Goal: Task Accomplishment & Management: Complete application form

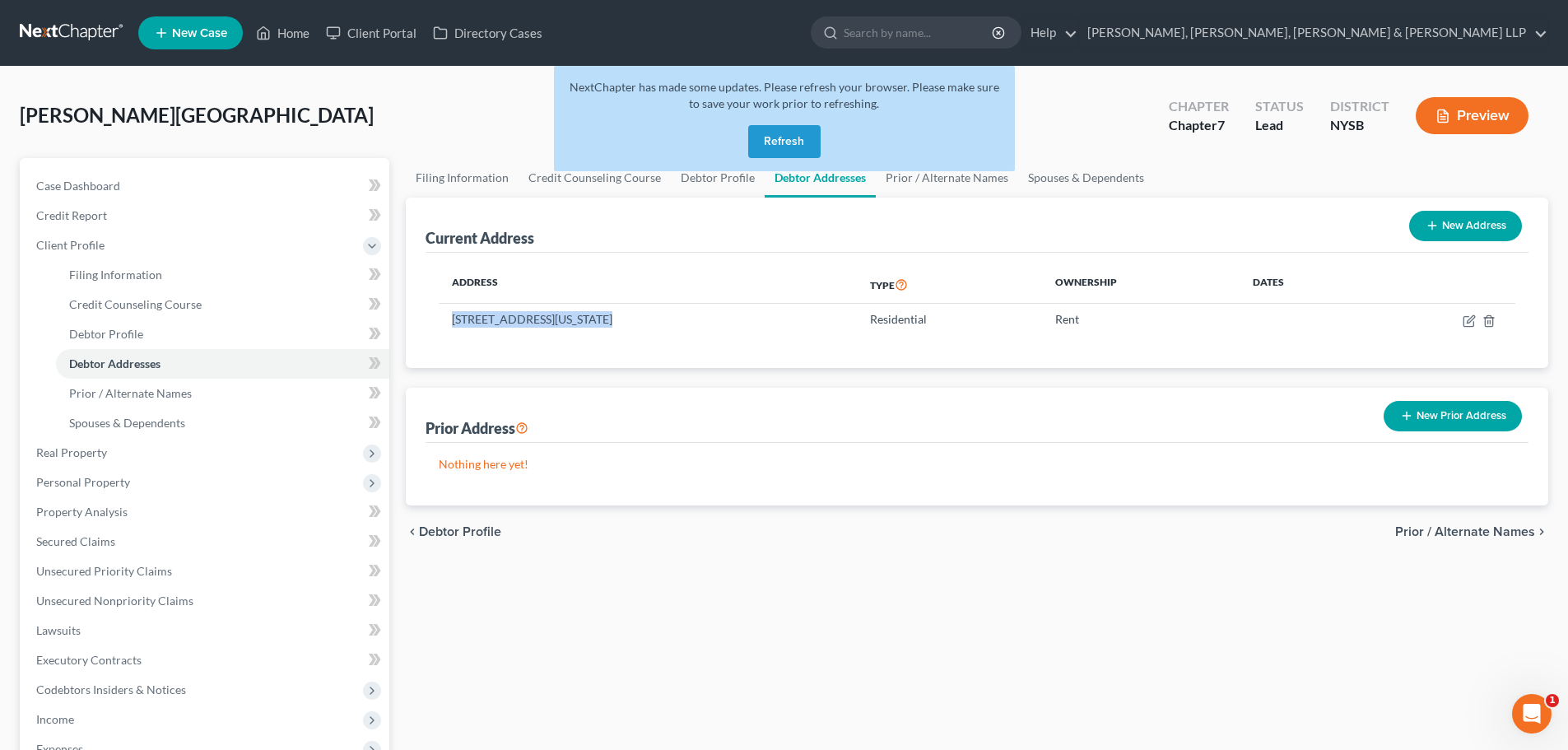
click at [1048, 7] on nav "Home New Case Client Portal Directory Cases Scura Wigfield, [PERSON_NAME], [PER…" at bounding box center [784, 32] width 1568 height 66
click at [794, 140] on button "Refresh" at bounding box center [784, 141] width 73 height 33
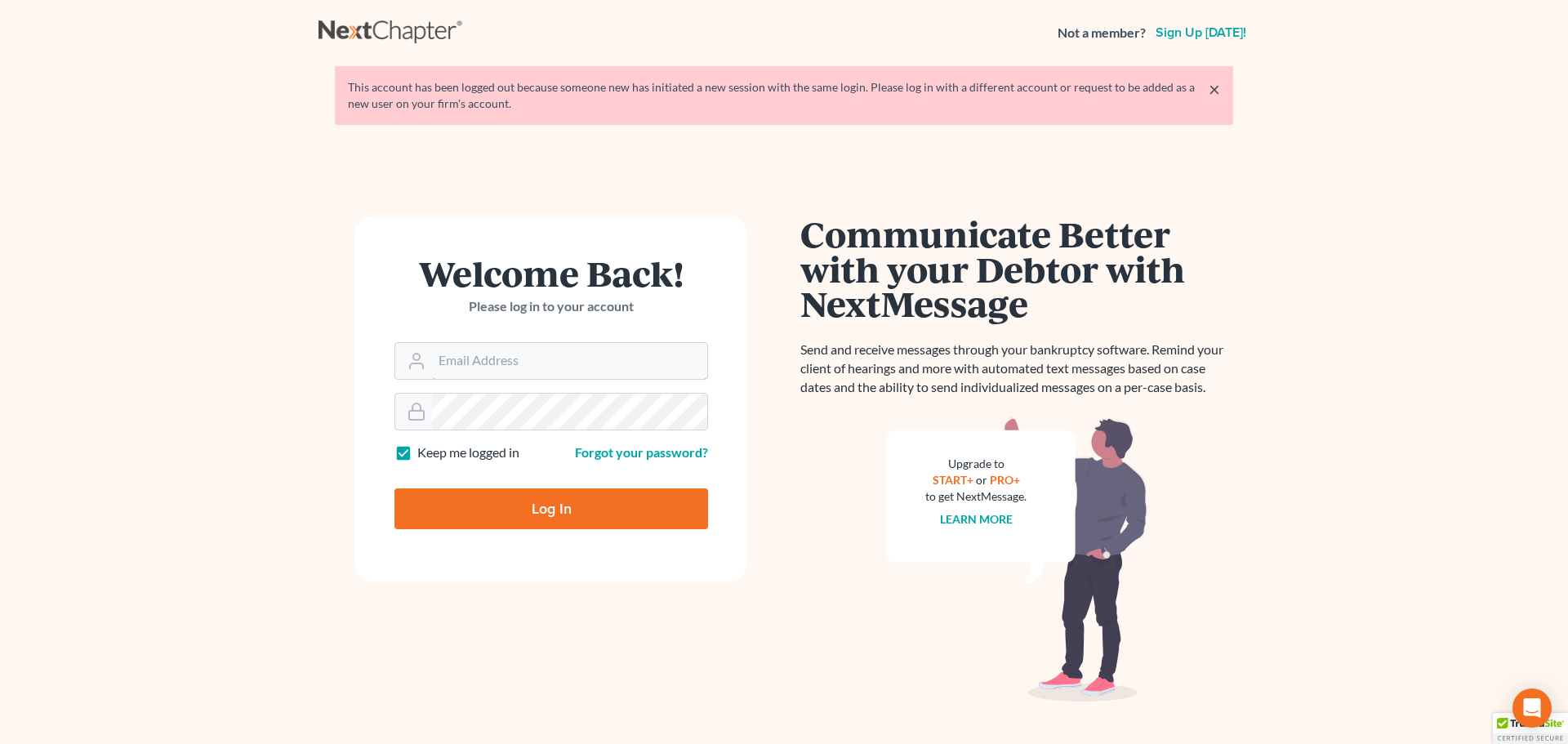
type input "[EMAIL_ADDRESS][DOMAIN_NAME]"
click at [553, 528] on input "Log In" at bounding box center [551, 508] width 313 height 41
type input "Thinking..."
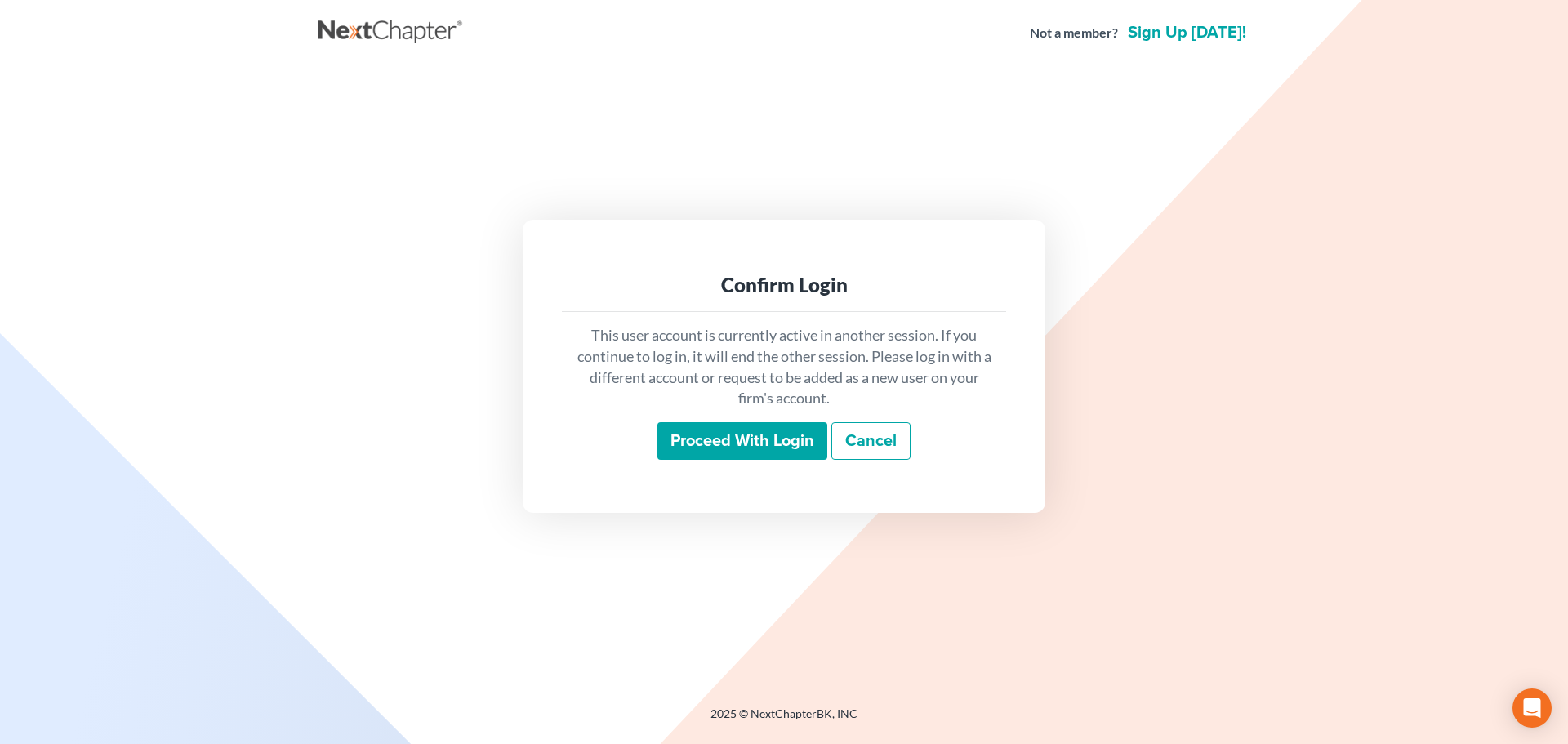
click at [698, 443] on input "Proceed with login" at bounding box center [741, 441] width 169 height 38
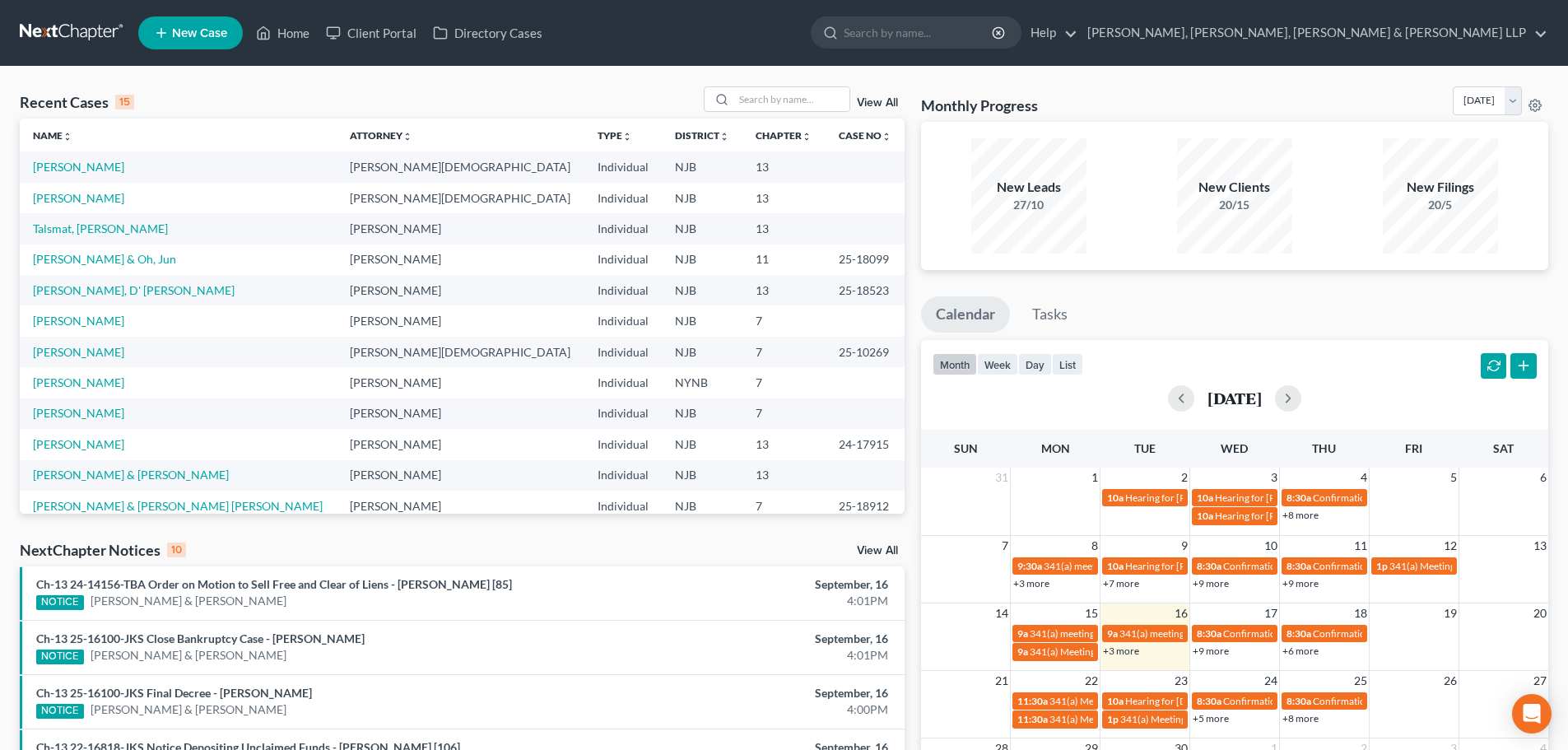
click at [758, 116] on div "Recent Cases 15 View All" at bounding box center [462, 103] width 885 height 32
click at [764, 102] on input "search" at bounding box center [791, 98] width 115 height 24
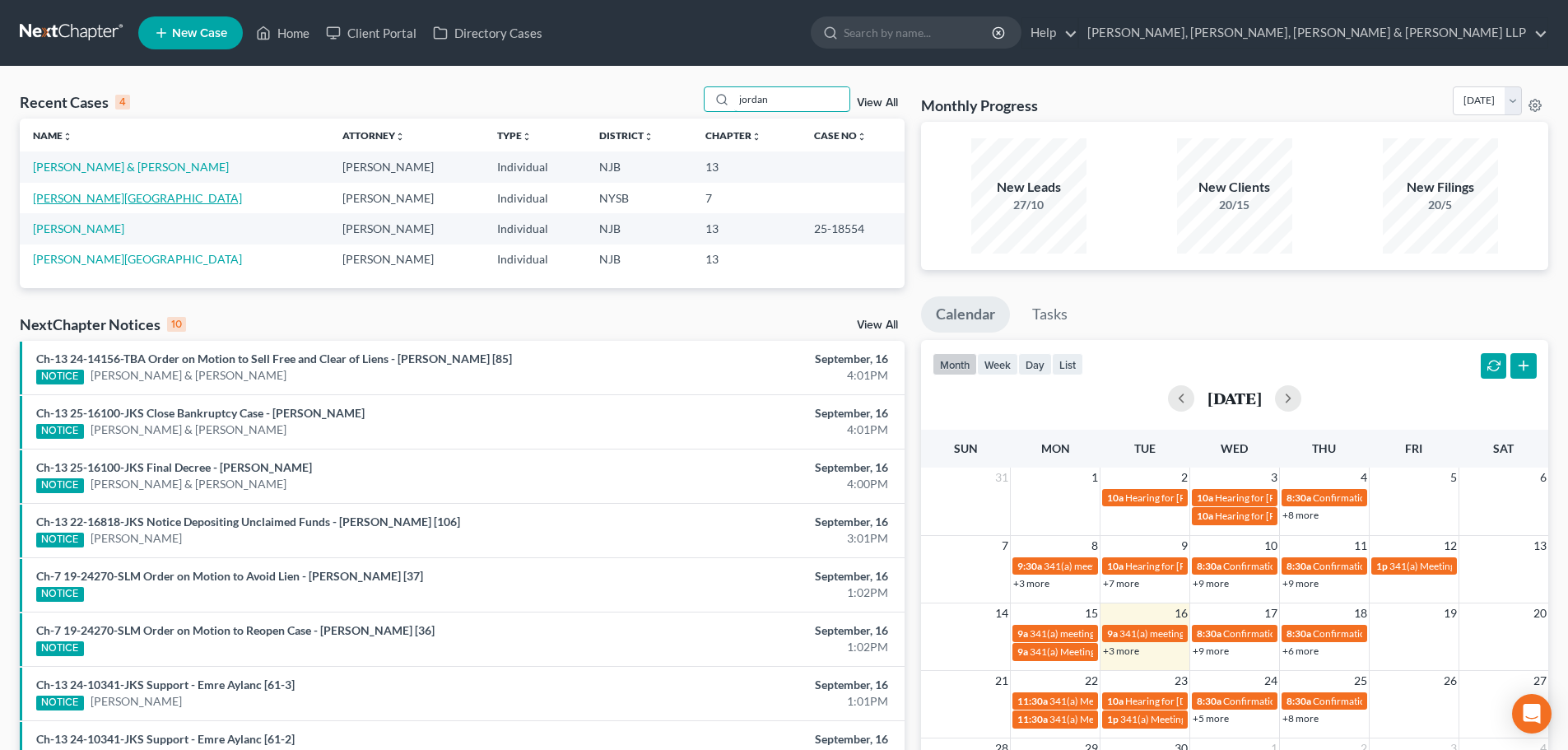
type input "jordan"
click at [83, 195] on link "[PERSON_NAME][GEOGRAPHIC_DATA]" at bounding box center [137, 198] width 209 height 14
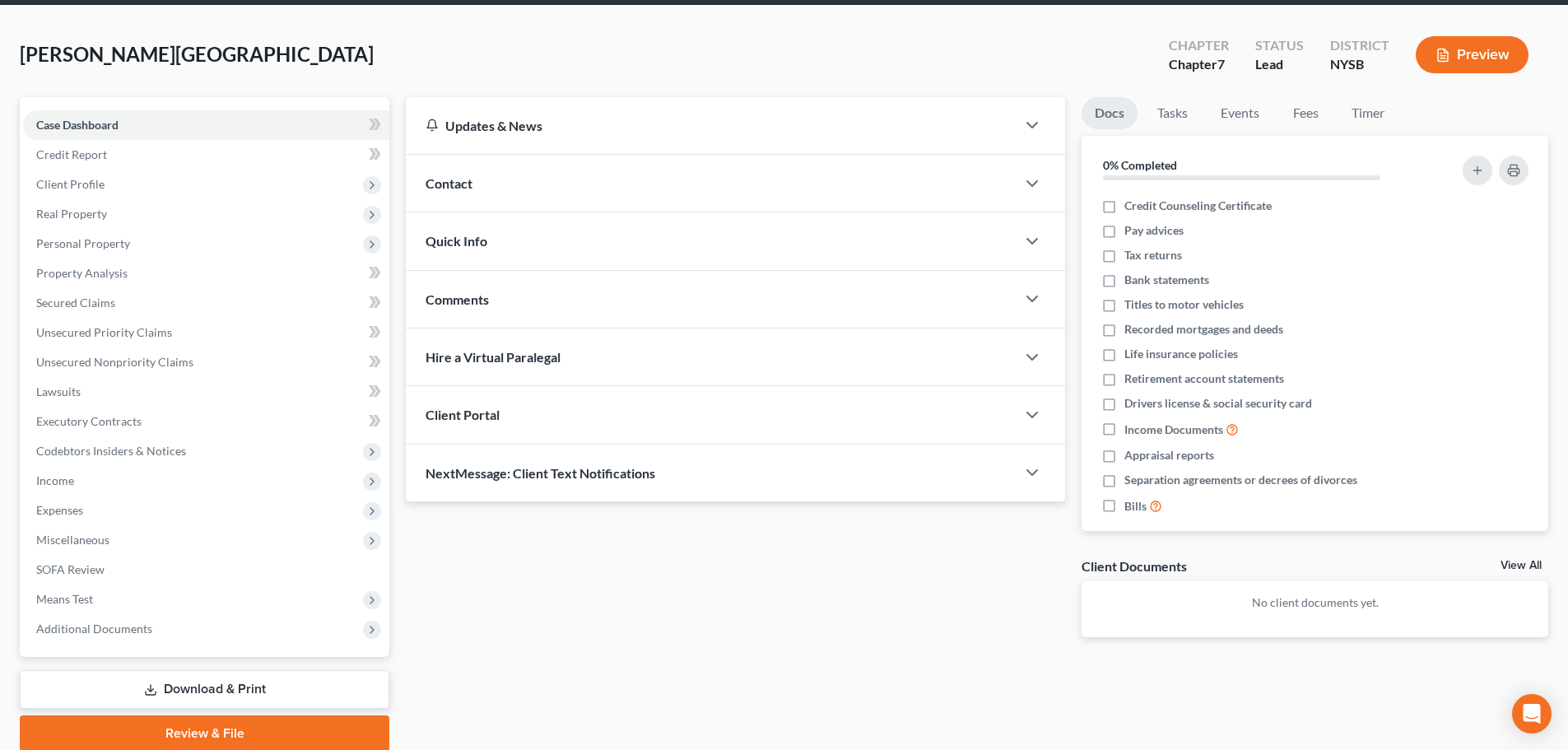
scroll to position [125, 0]
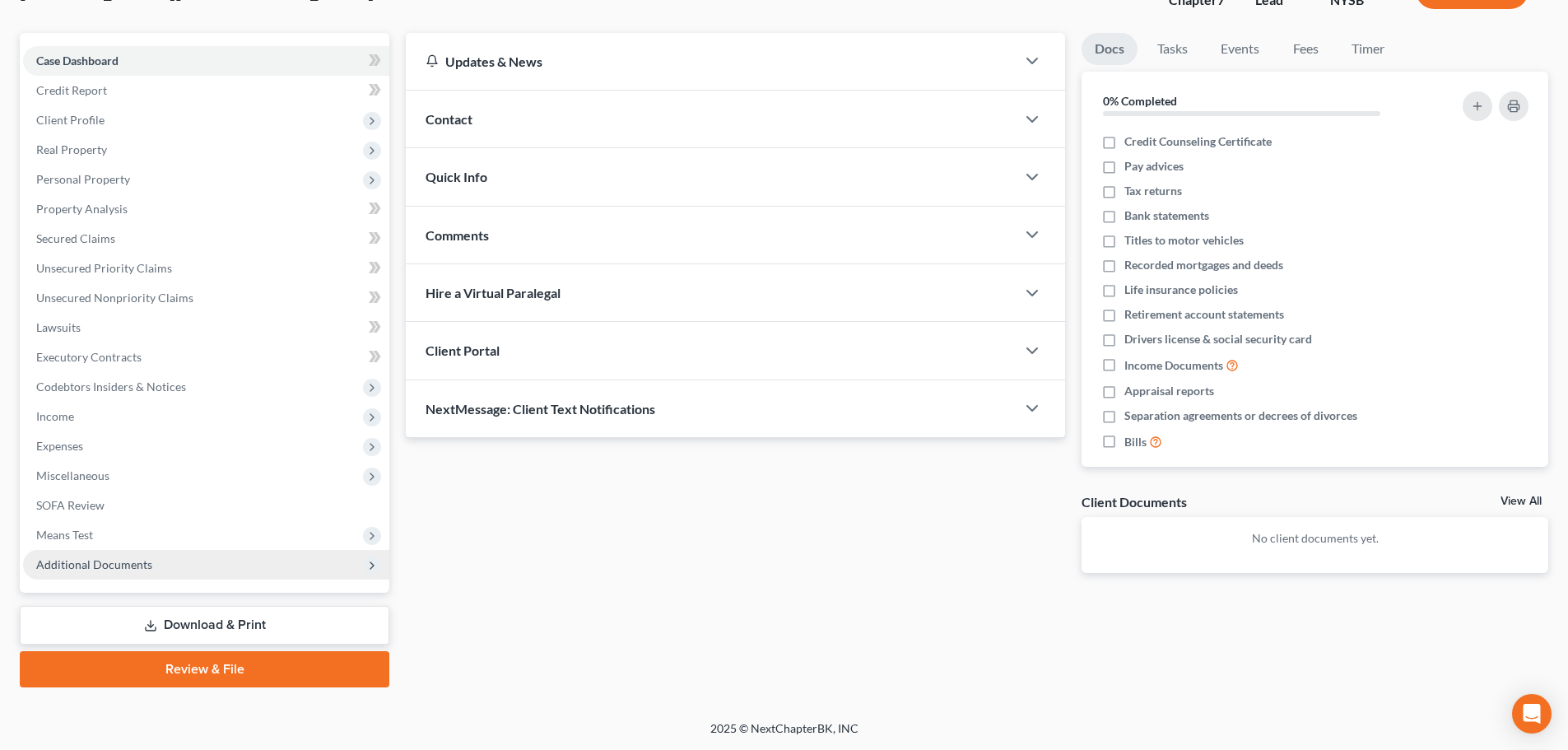
click at [118, 560] on span "Additional Documents" at bounding box center [94, 564] width 116 height 14
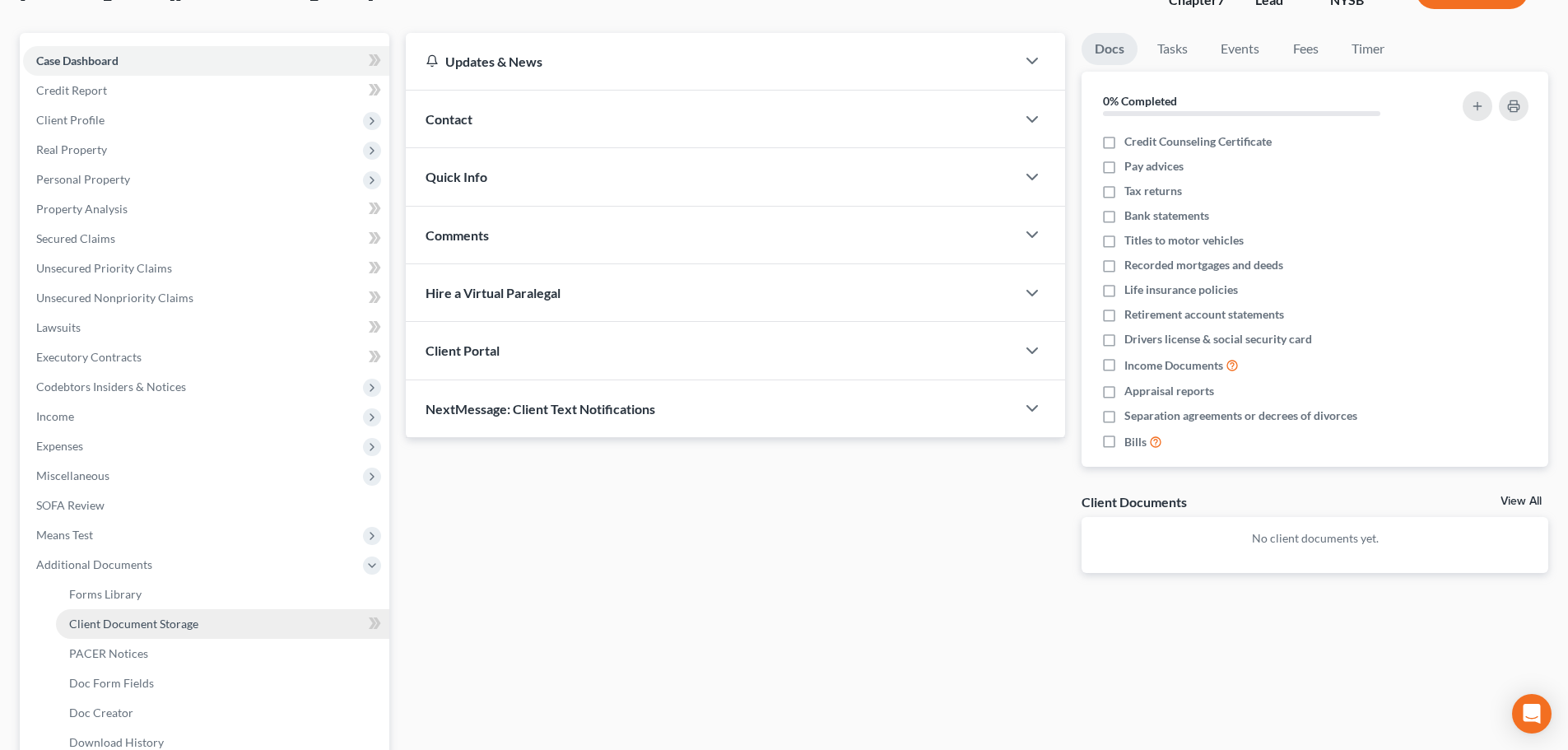
click at [148, 620] on span "Client Document Storage" at bounding box center [133, 623] width 129 height 14
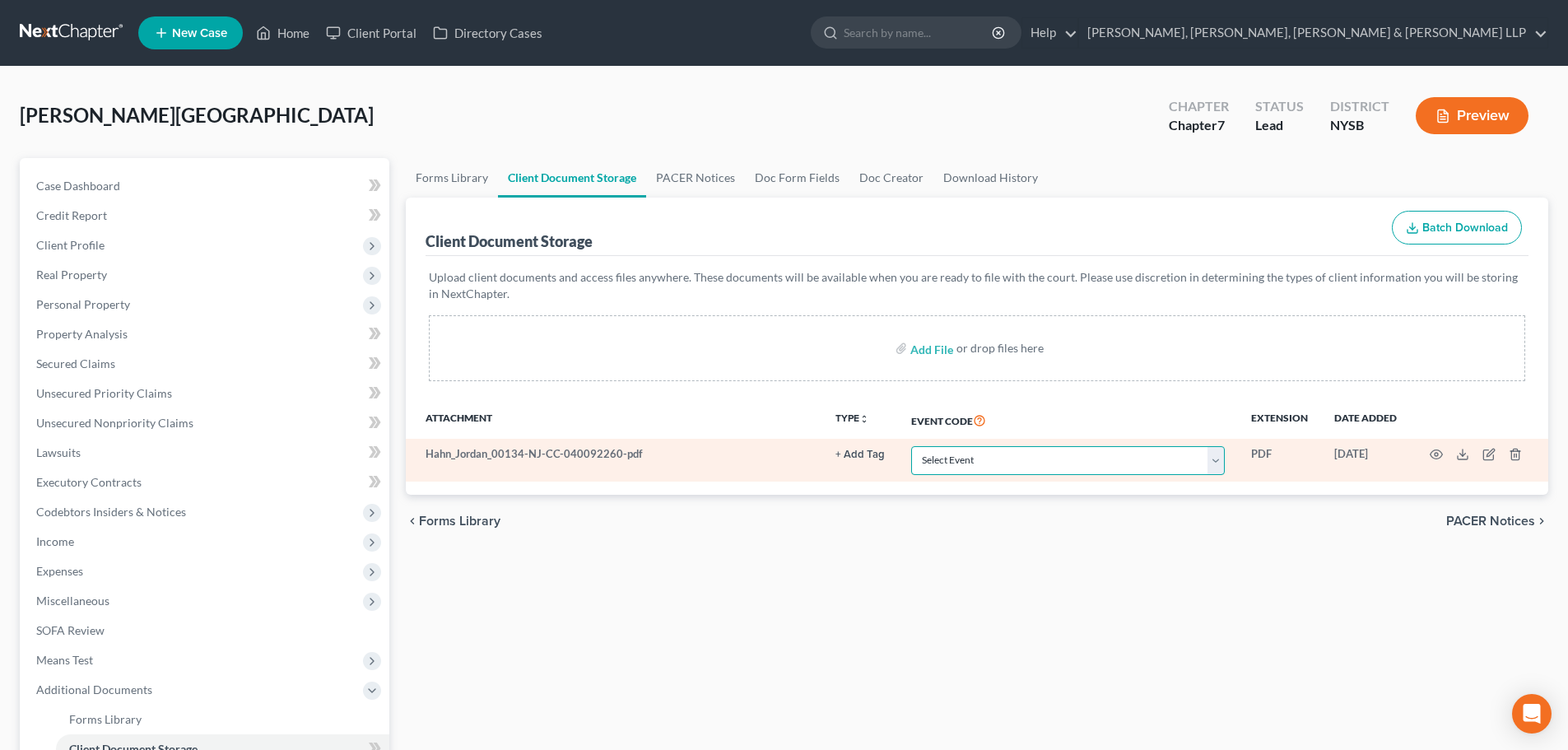
click at [949, 464] on select "Select Event Certificate of Credit Counseling Chapter 13 Calculation of Disposa…" at bounding box center [1068, 461] width 314 height 29
select select "0"
click at [911, 447] on select "Select Event Certificate of Credit Counseling Chapter 13 Calculation of Disposa…" at bounding box center [1068, 461] width 314 height 29
click at [1519, 452] on icon "button" at bounding box center [1516, 454] width 8 height 10
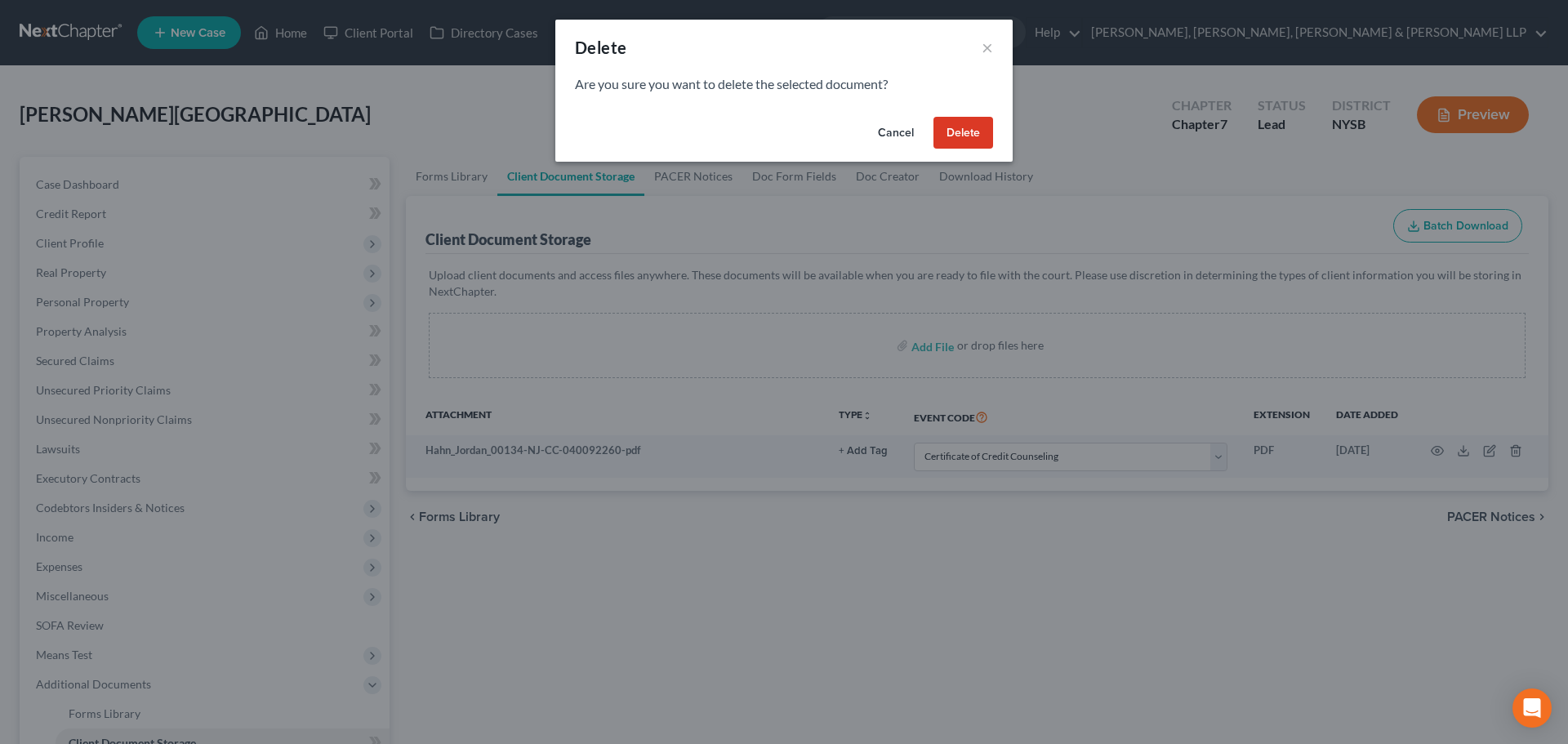
click at [961, 140] on button "Delete" at bounding box center [963, 133] width 60 height 33
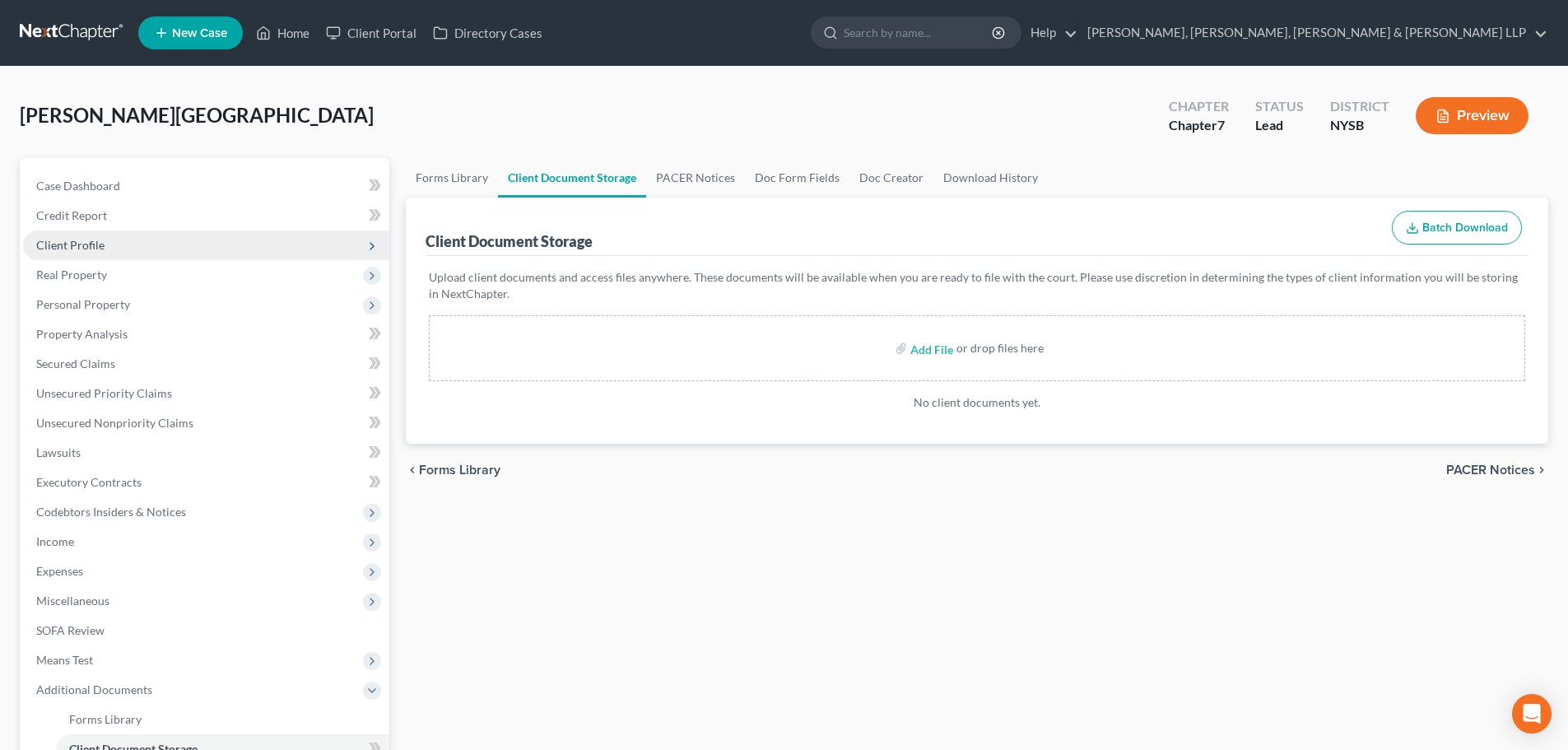
click at [198, 248] on span "Client Profile" at bounding box center [206, 245] width 366 height 30
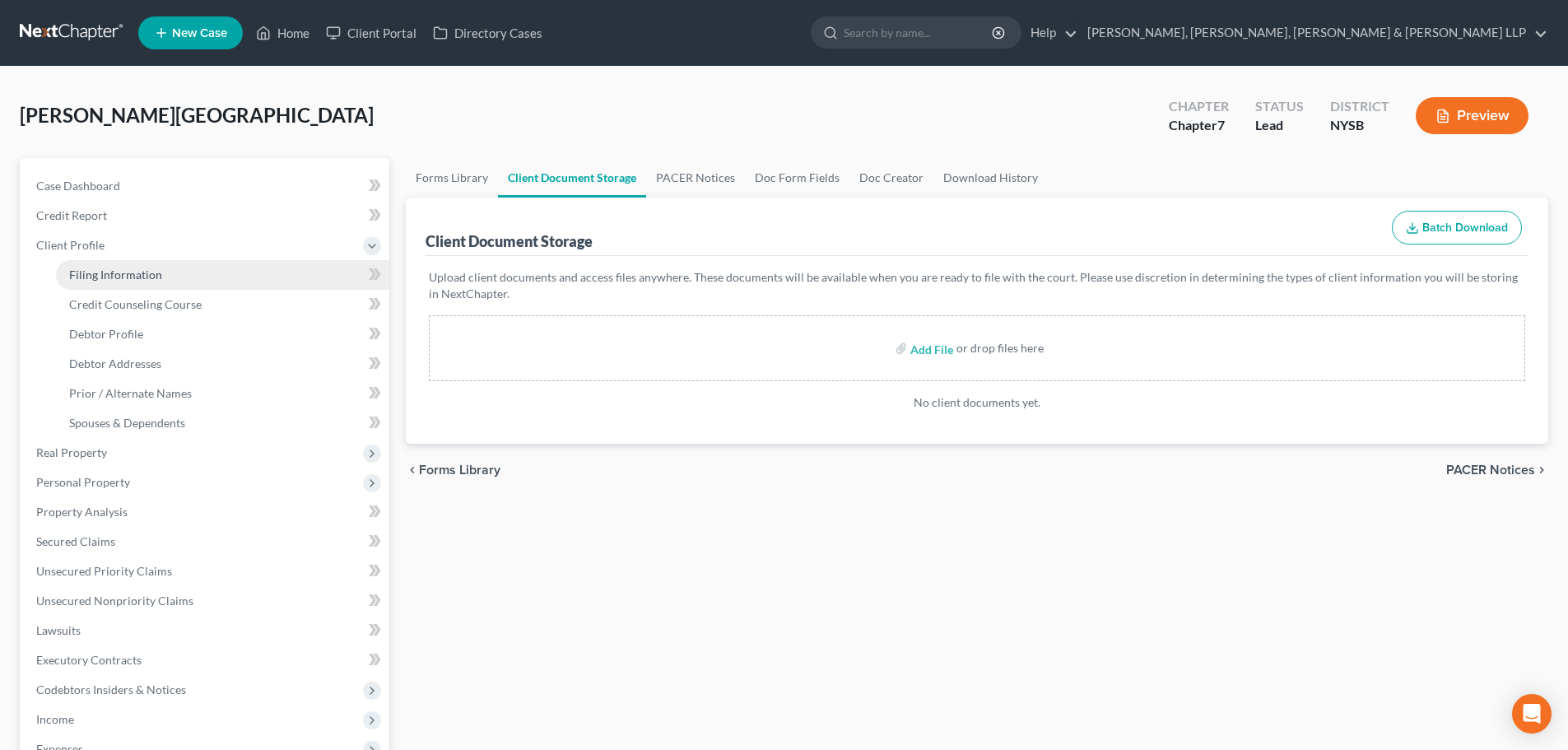
click at [166, 273] on link "Filing Information" at bounding box center [222, 275] width 333 height 30
select select "0"
select select "3"
select select "0"
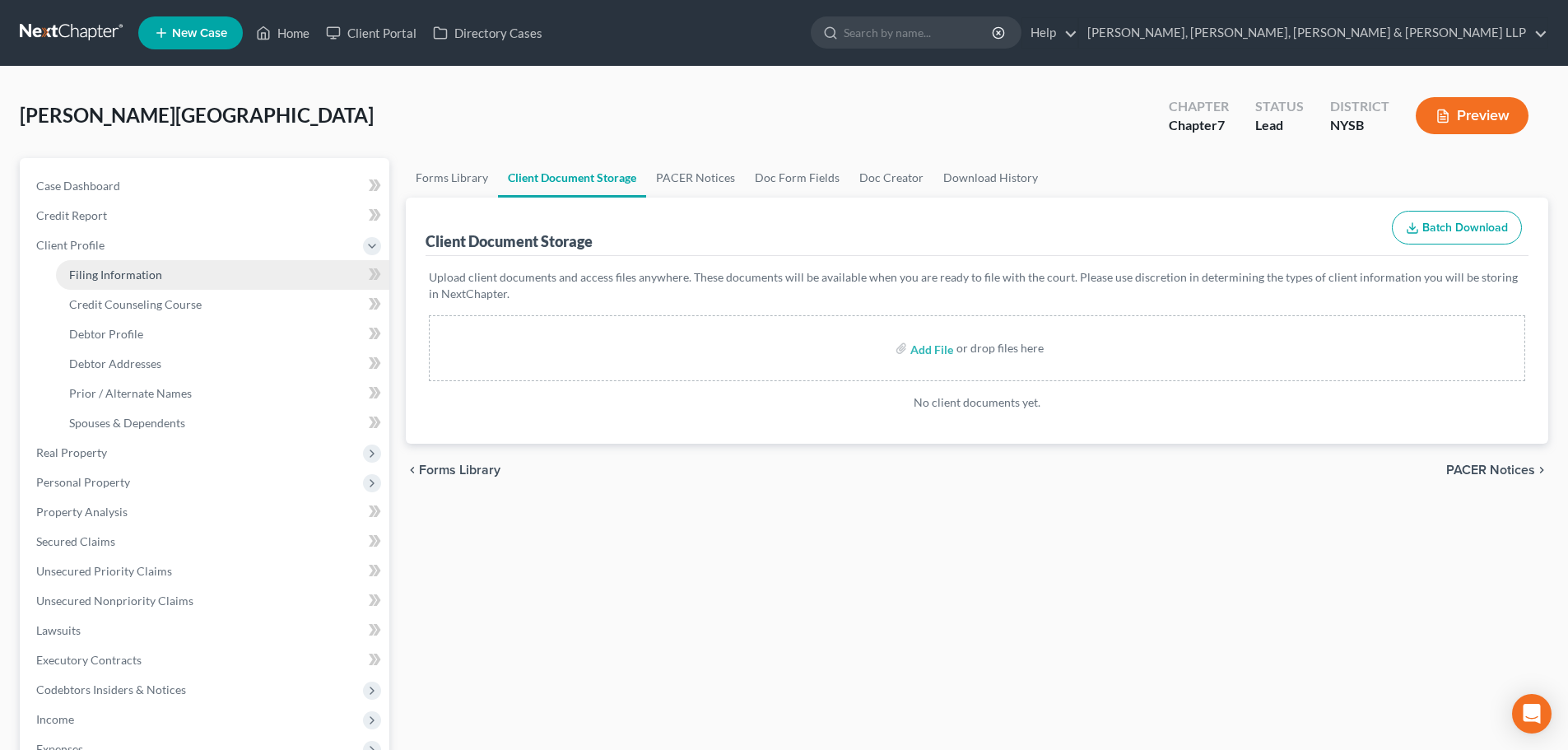
select select "0"
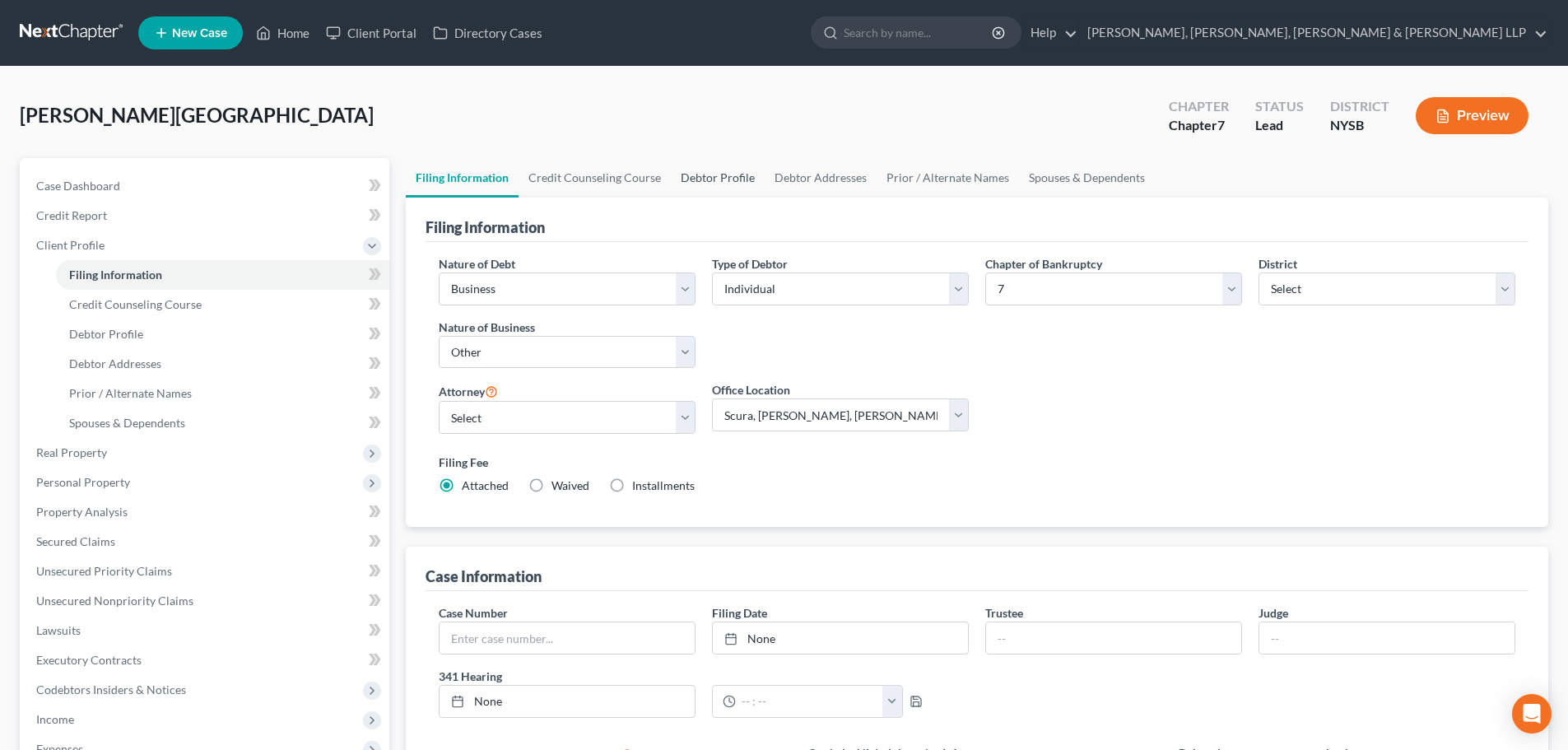
click at [700, 167] on link "Debtor Profile" at bounding box center [718, 177] width 94 height 39
select select "1"
select select "3"
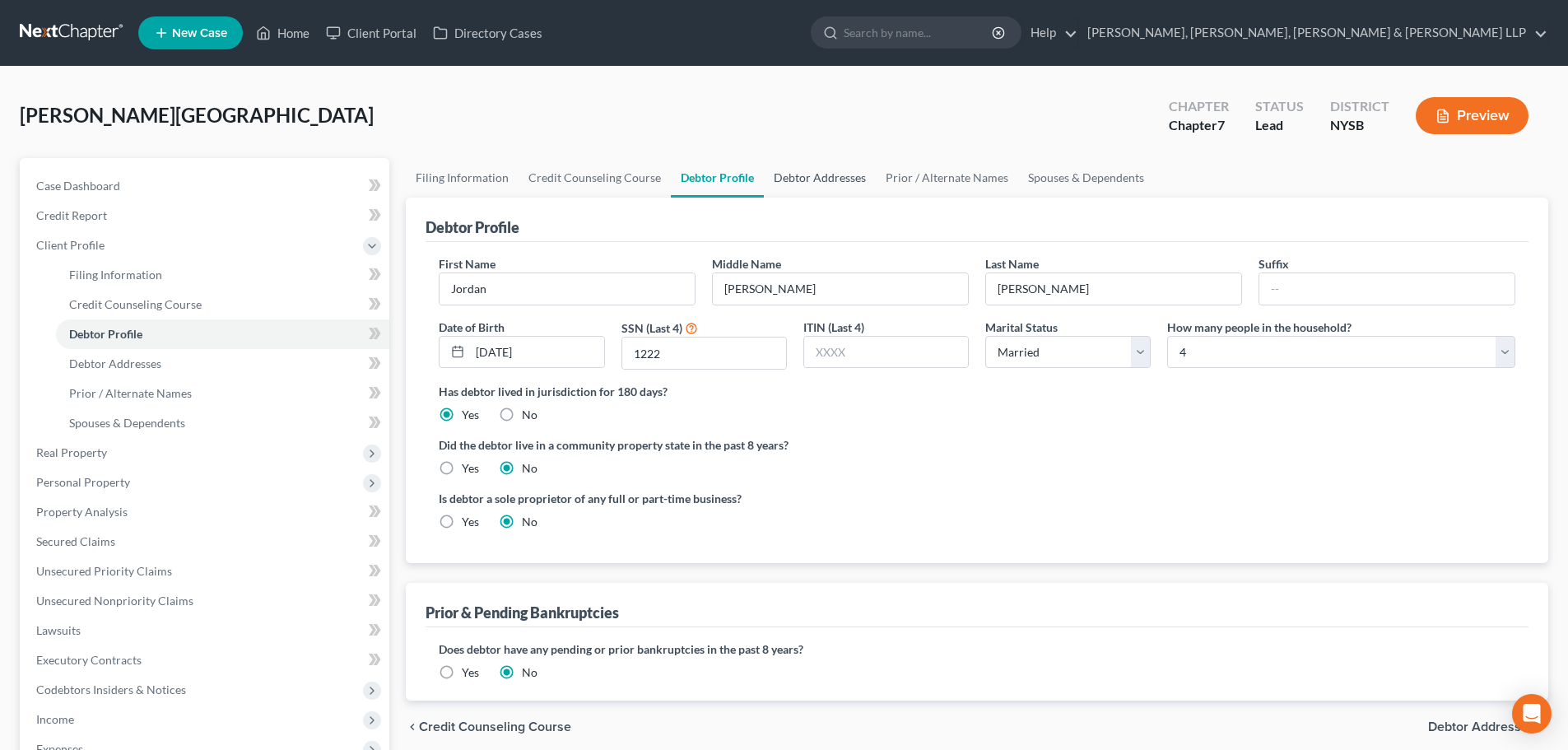
click at [850, 181] on link "Debtor Addresses" at bounding box center [820, 177] width 112 height 39
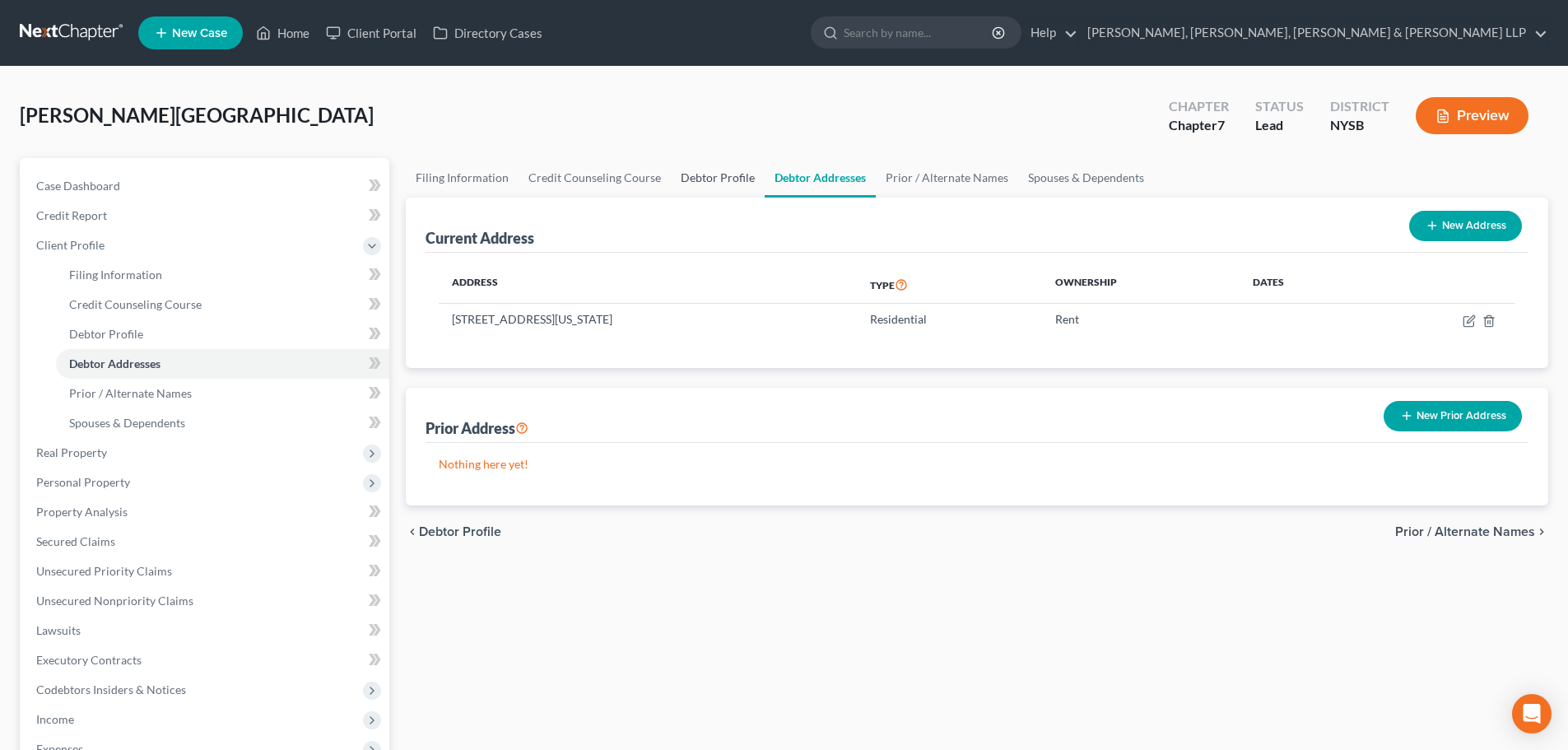
click at [699, 178] on link "Debtor Profile" at bounding box center [718, 177] width 94 height 39
select select "1"
select select "3"
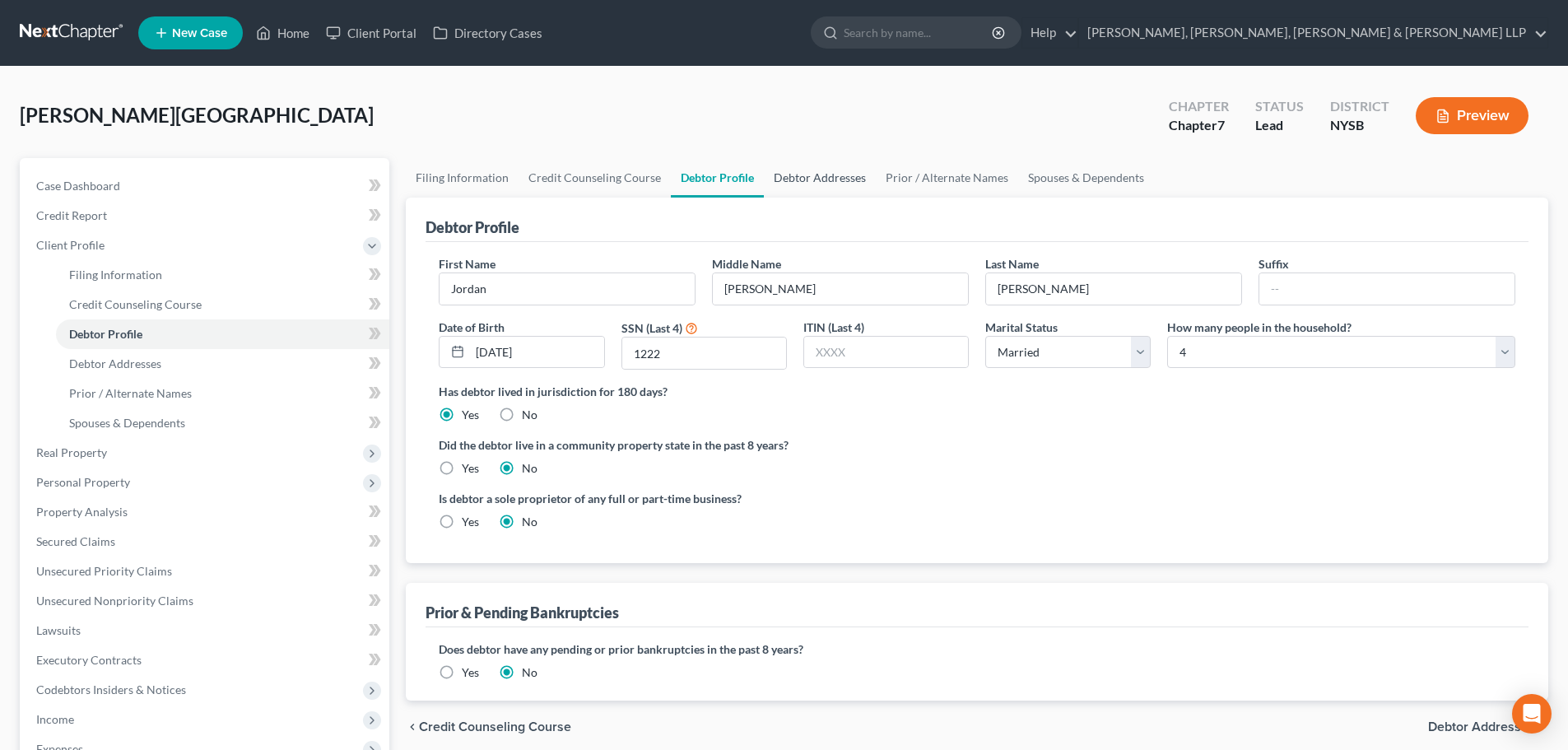
click at [805, 164] on link "Debtor Addresses" at bounding box center [820, 177] width 112 height 39
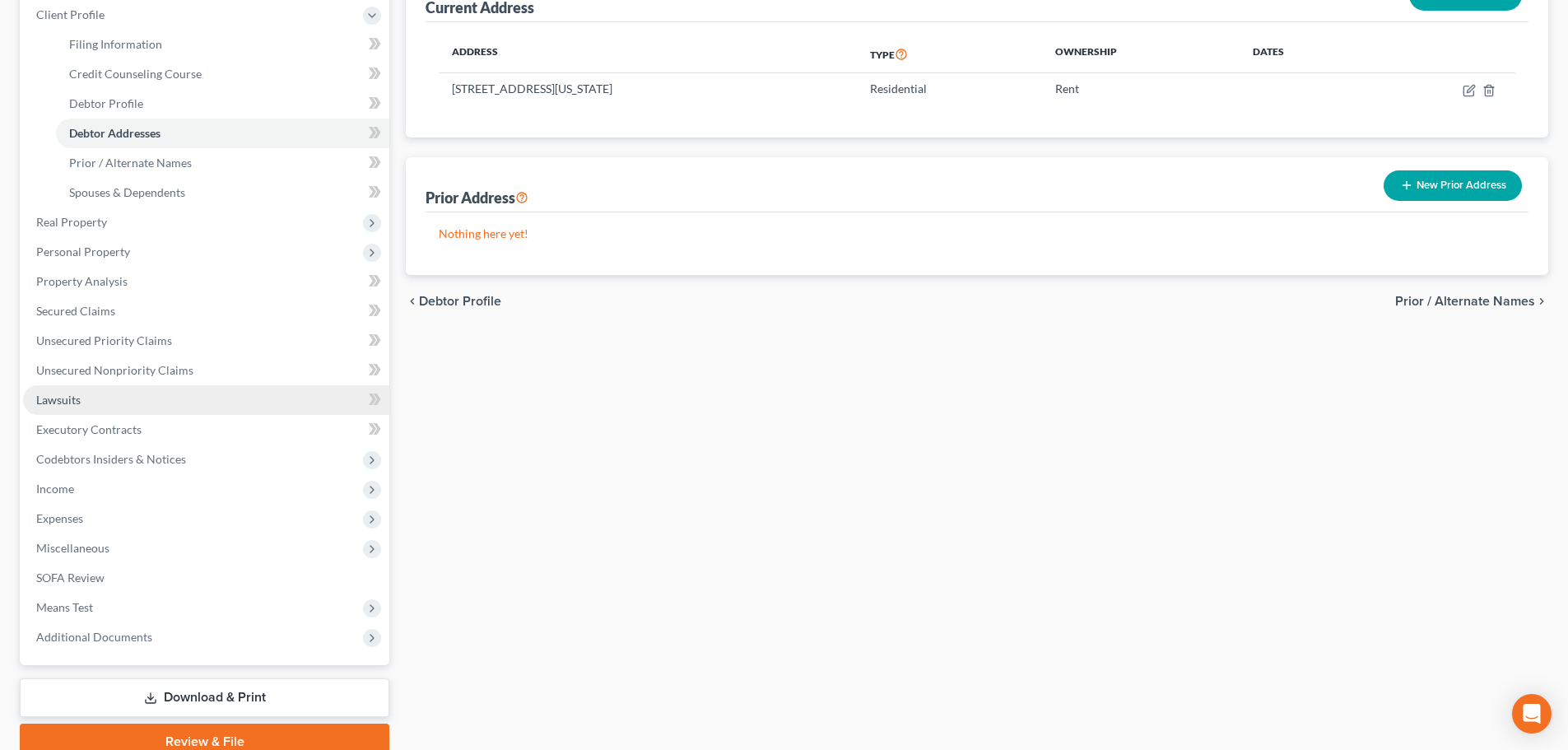
scroll to position [247, 0]
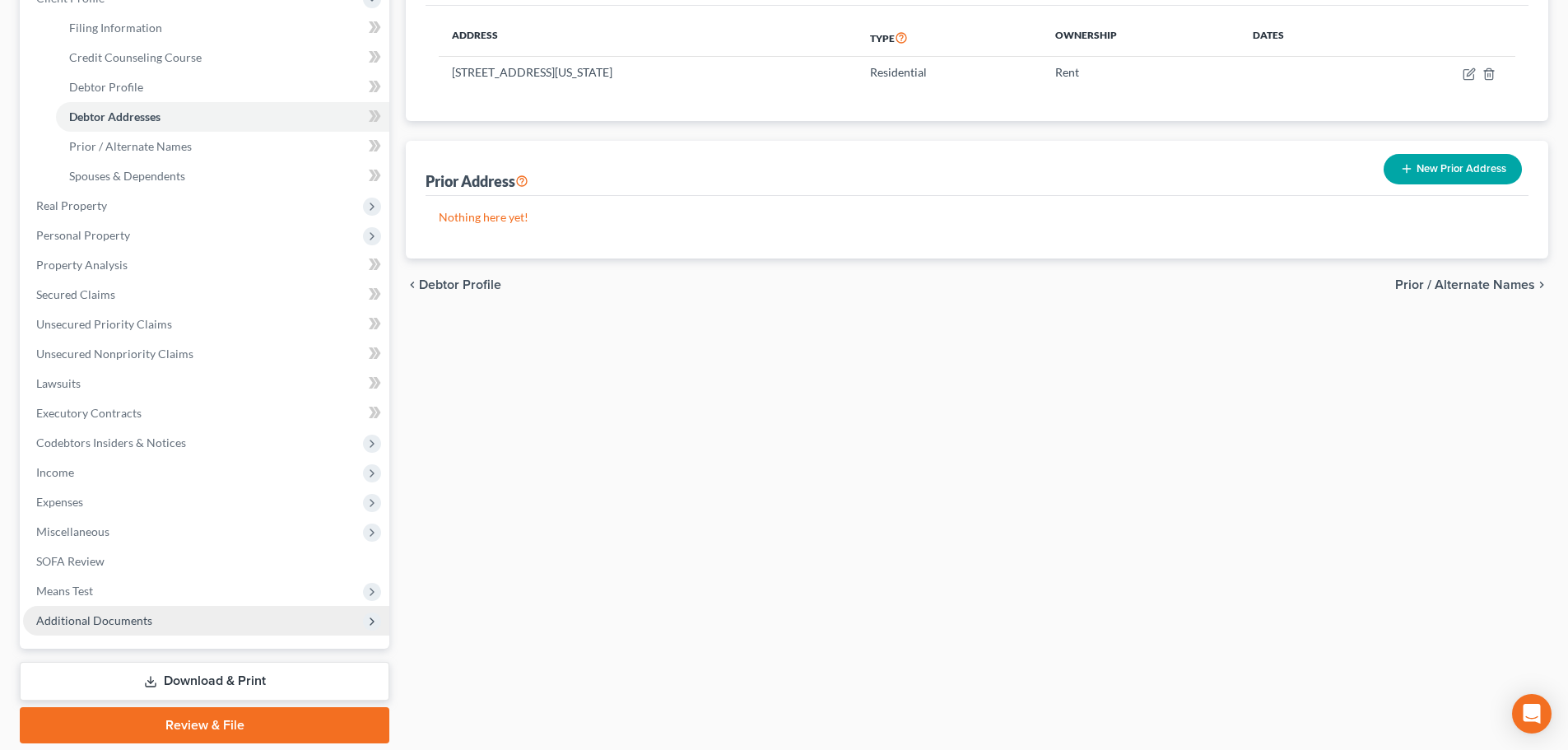
click at [110, 614] on span "Additional Documents" at bounding box center [94, 620] width 116 height 14
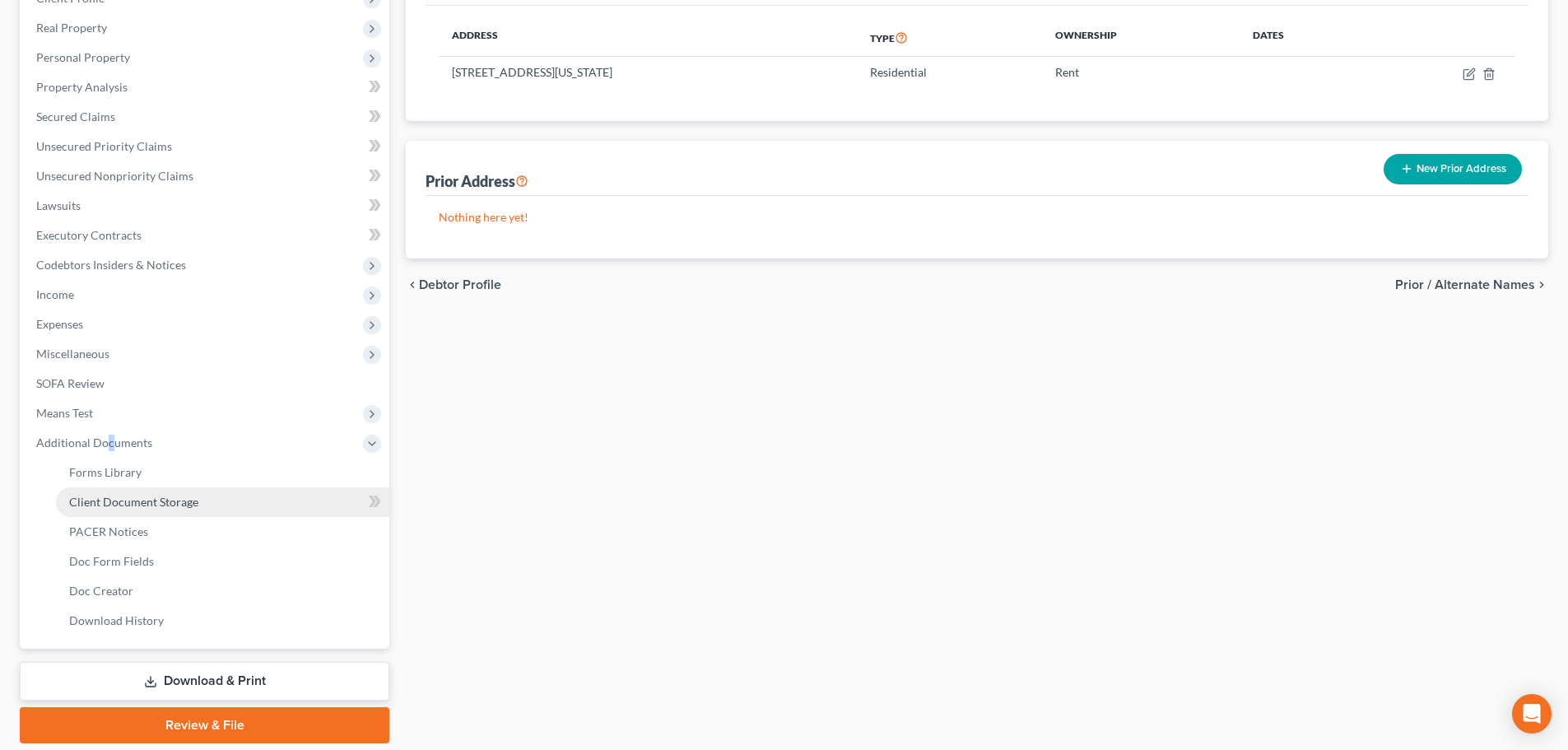
click at [217, 504] on link "Client Document Storage" at bounding box center [222, 502] width 333 height 30
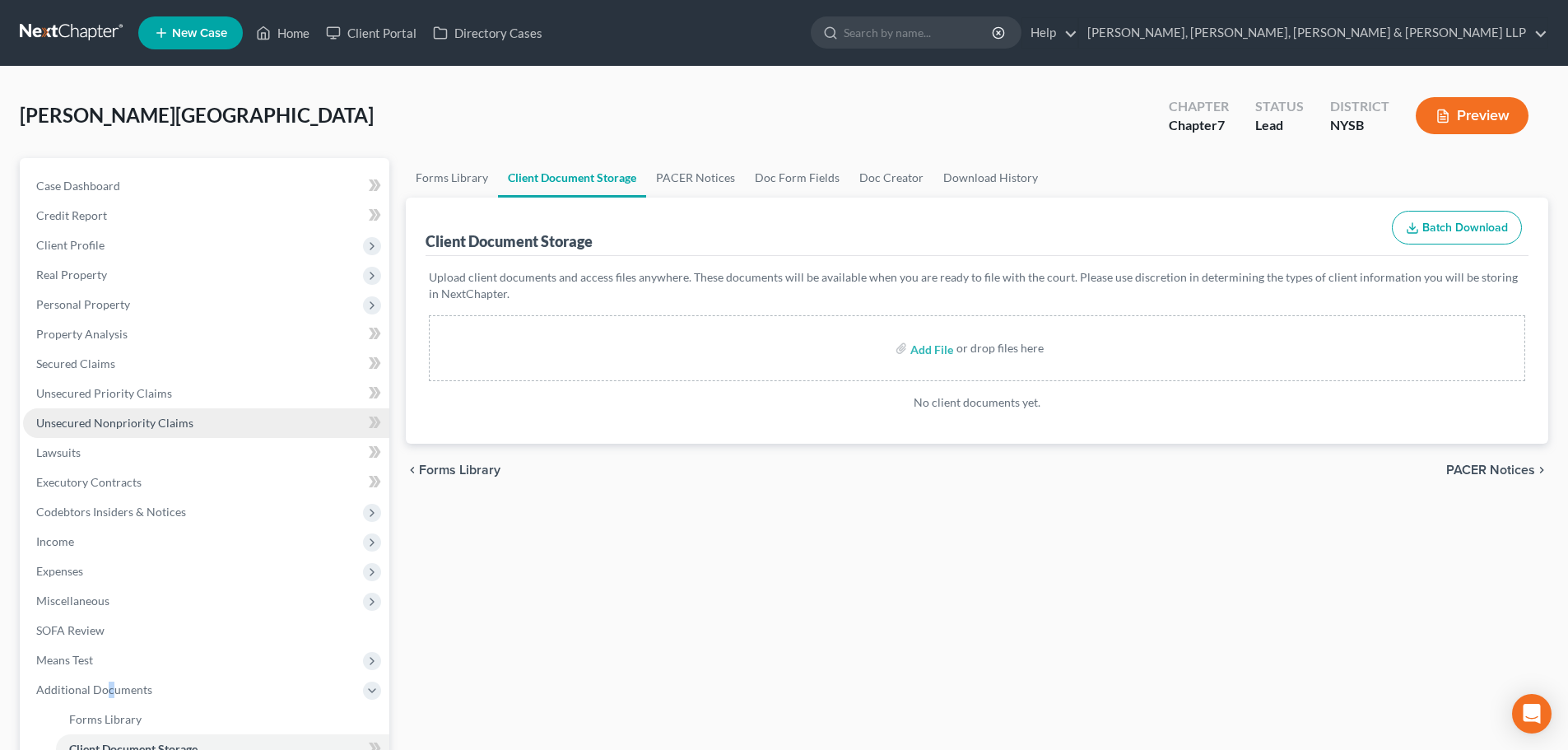
click at [180, 416] on span "Unsecured Nonpriority Claims" at bounding box center [115, 423] width 157 height 14
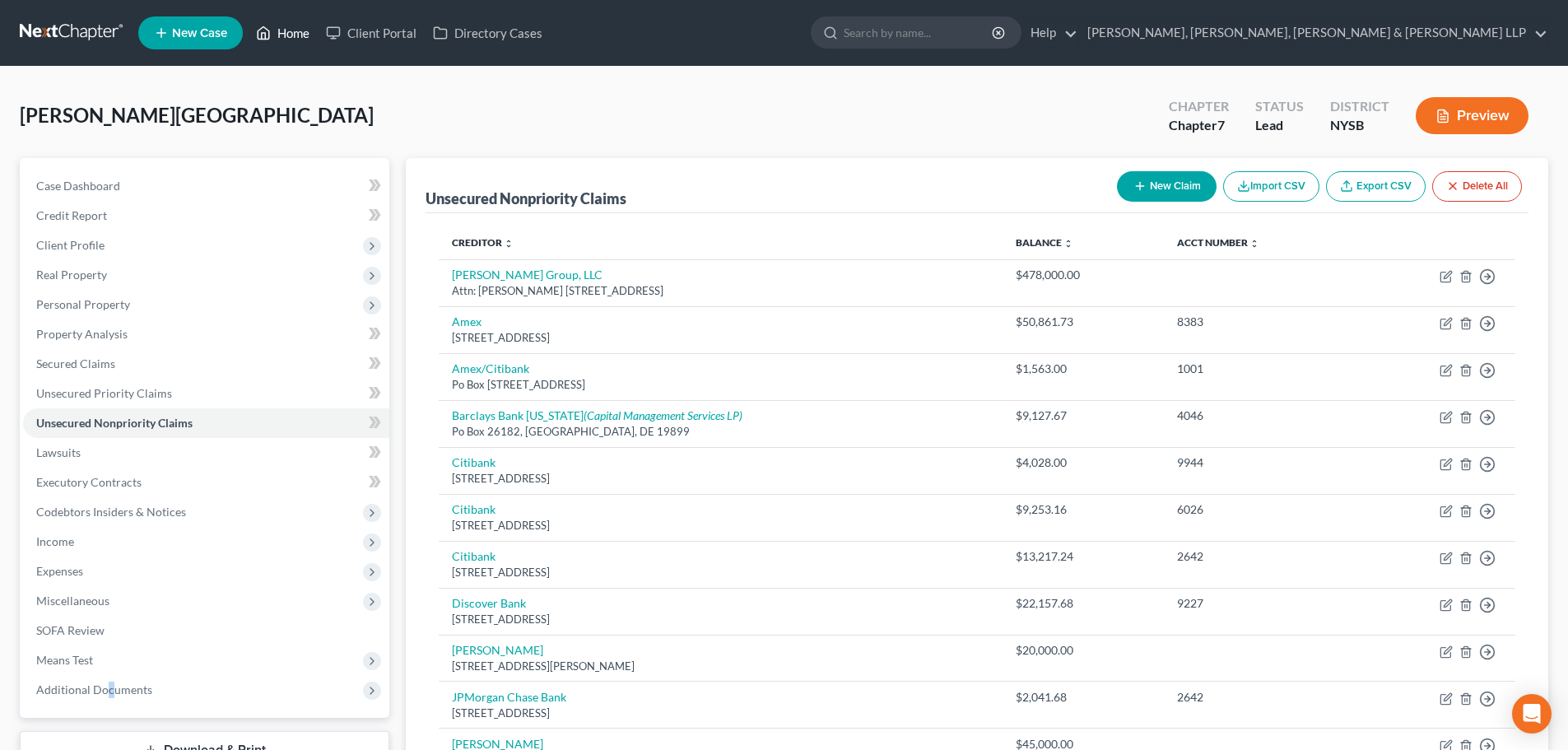
click at [303, 36] on link "Home" at bounding box center [282, 32] width 70 height 30
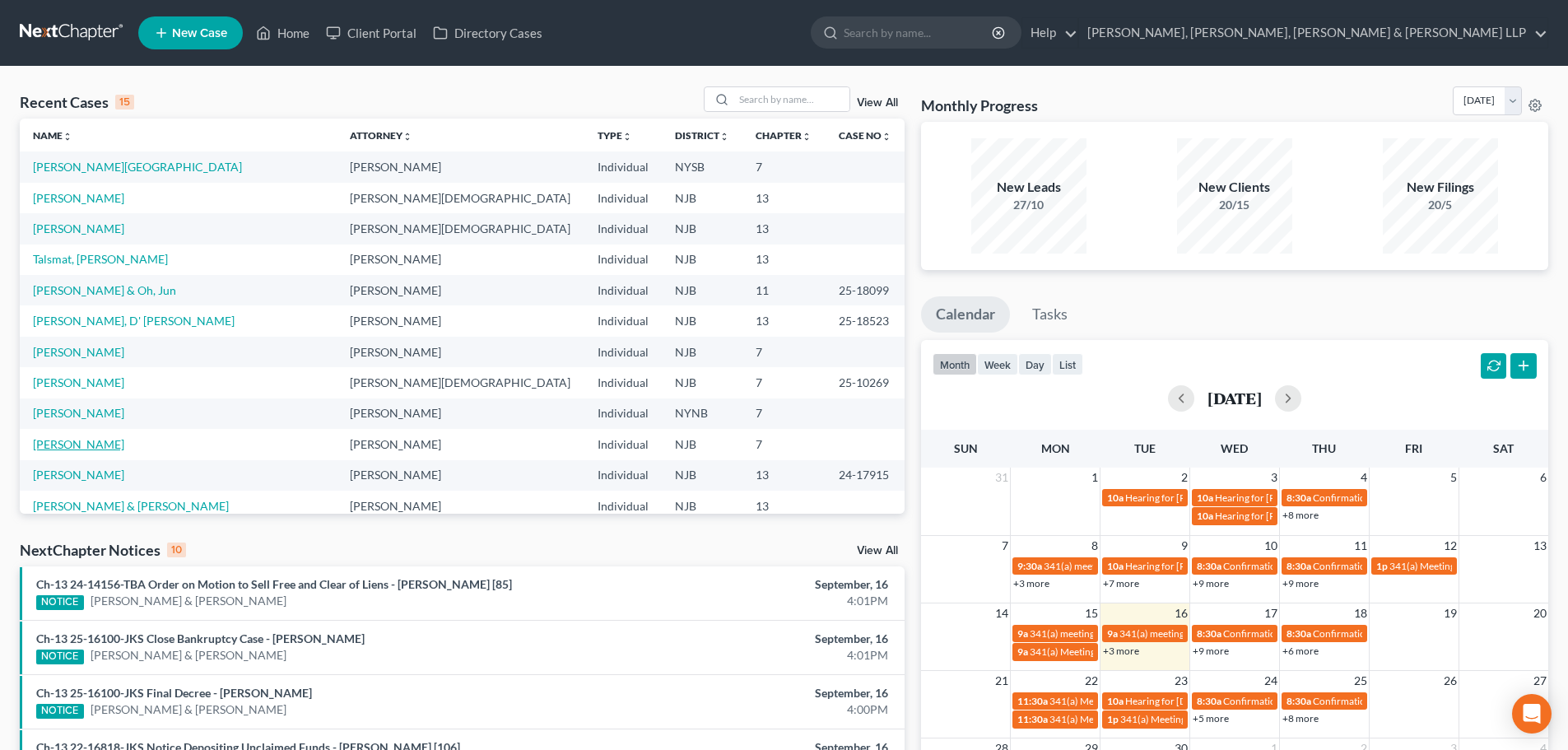
click at [96, 448] on link "Katzka, Edward" at bounding box center [79, 444] width 92 height 14
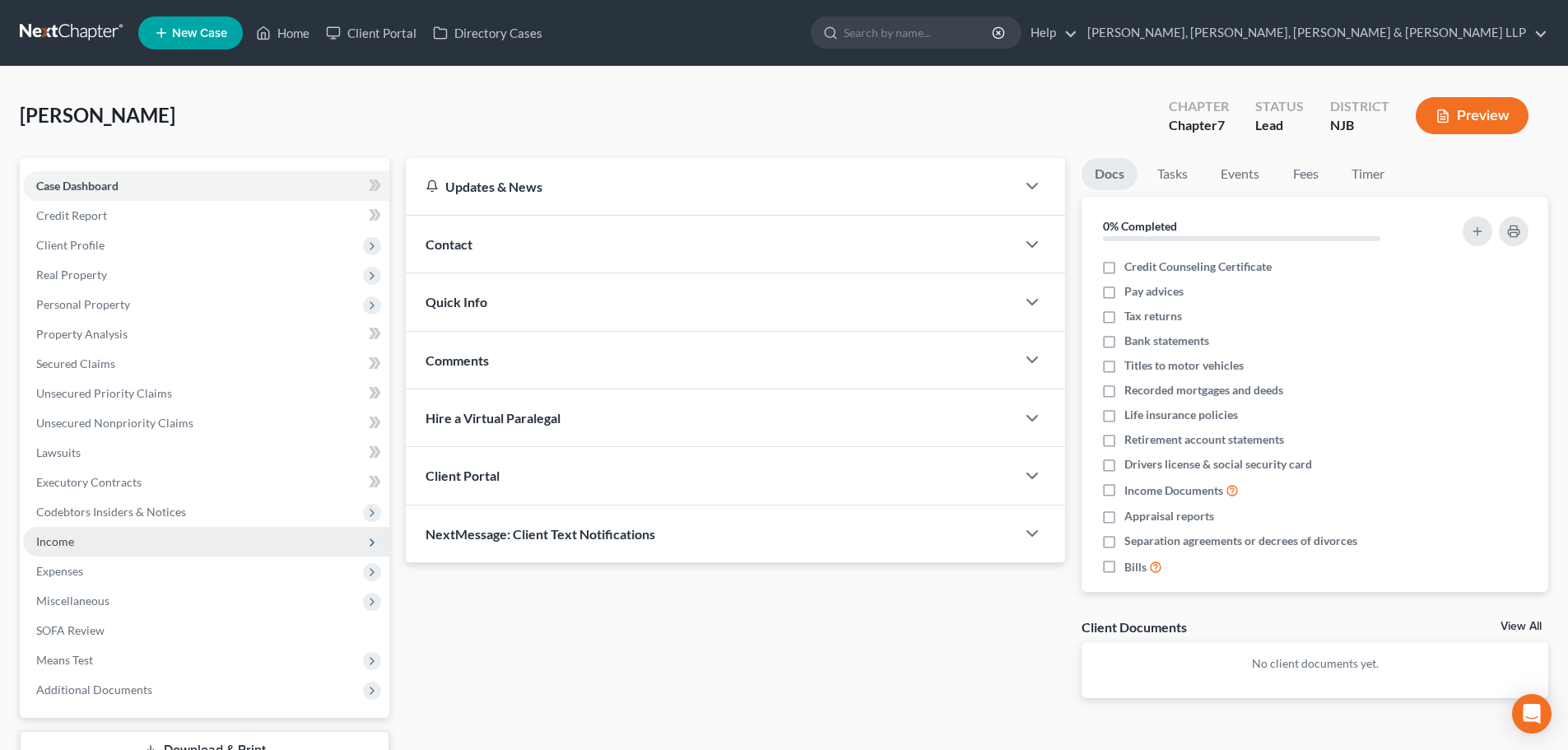
click at [102, 537] on span "Income" at bounding box center [206, 541] width 366 height 30
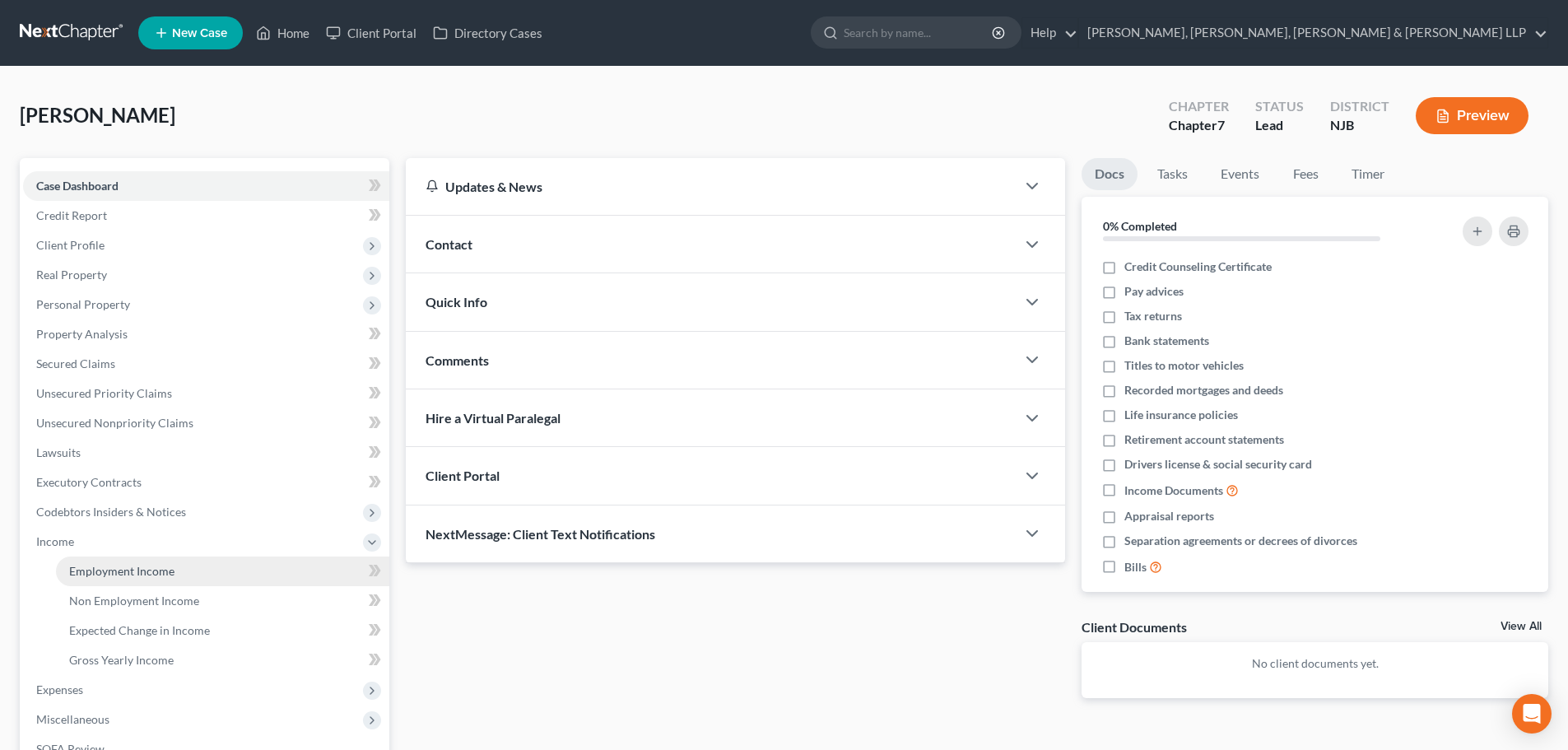
click at [131, 568] on span "Employment Income" at bounding box center [121, 571] width 105 height 14
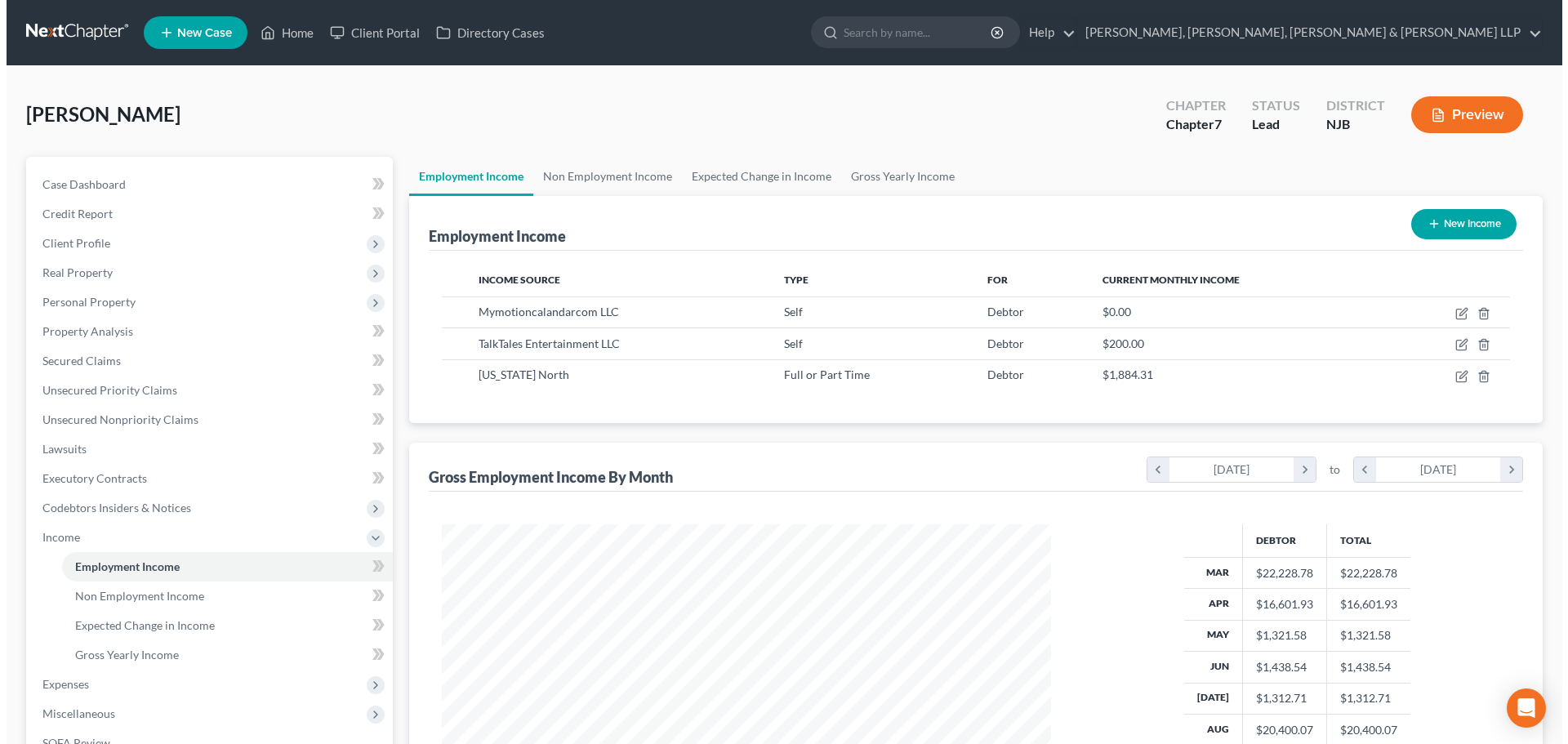
scroll to position [305, 642]
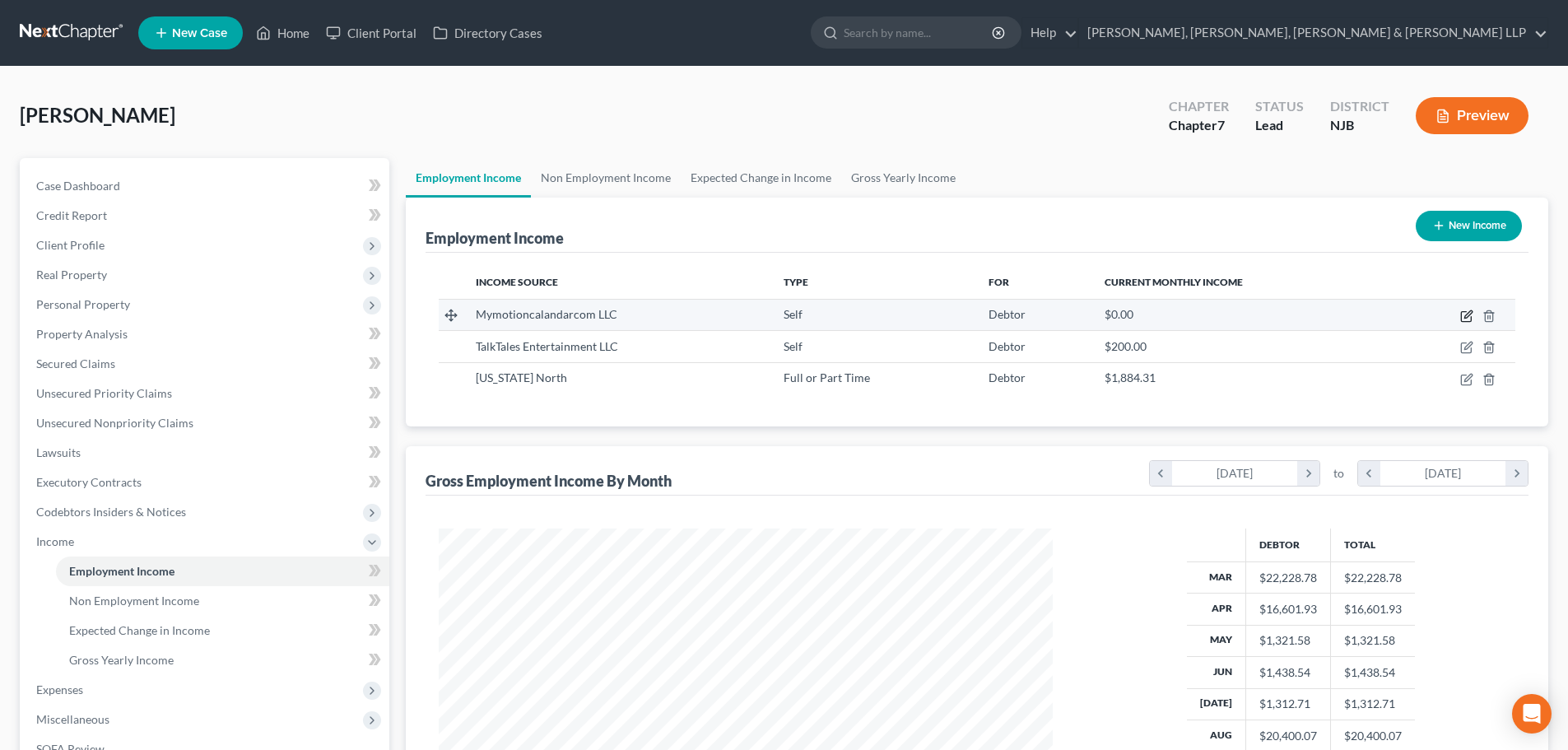
click at [1465, 315] on icon "button" at bounding box center [1467, 316] width 13 height 13
select select "1"
select select "9"
select select "0"
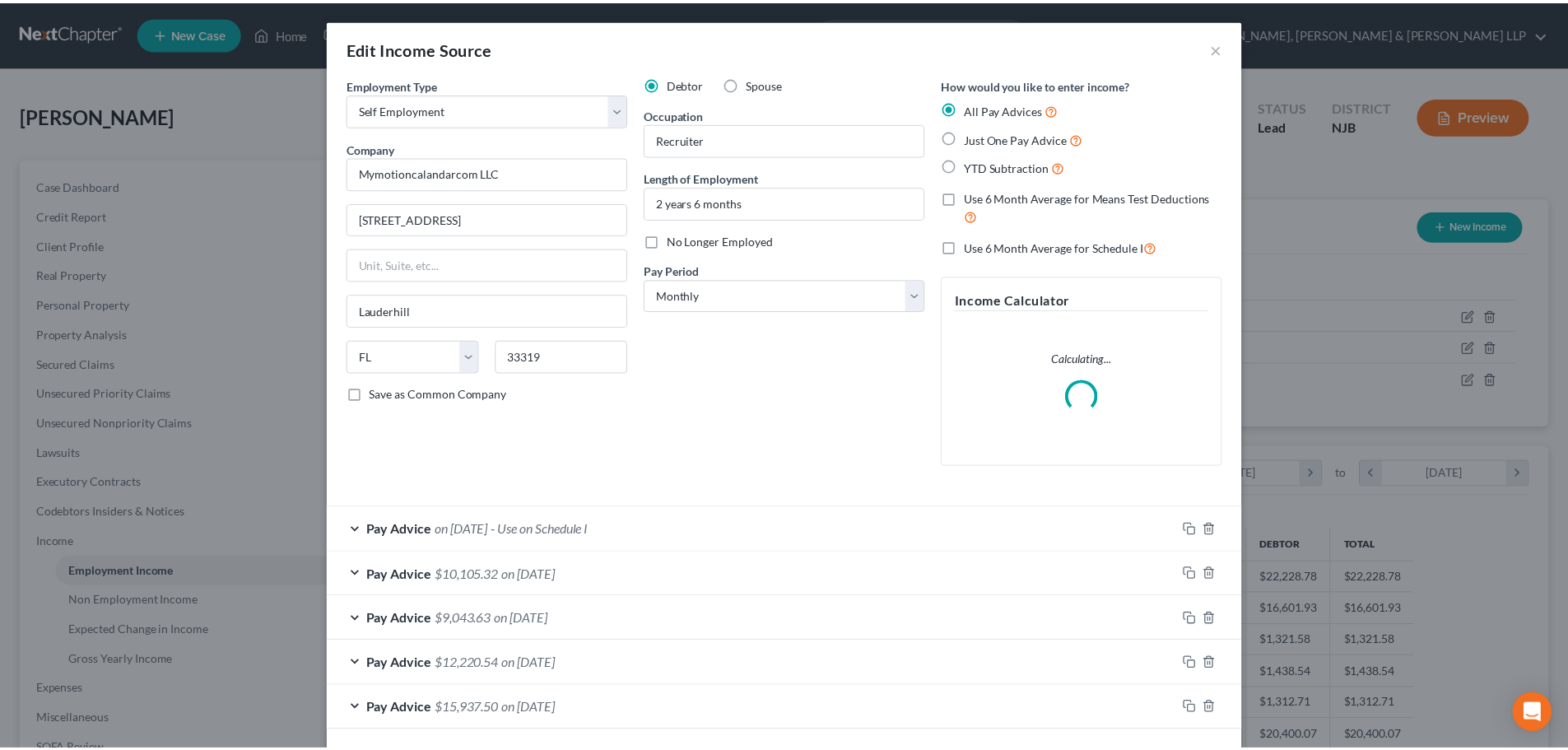
scroll to position [71, 0]
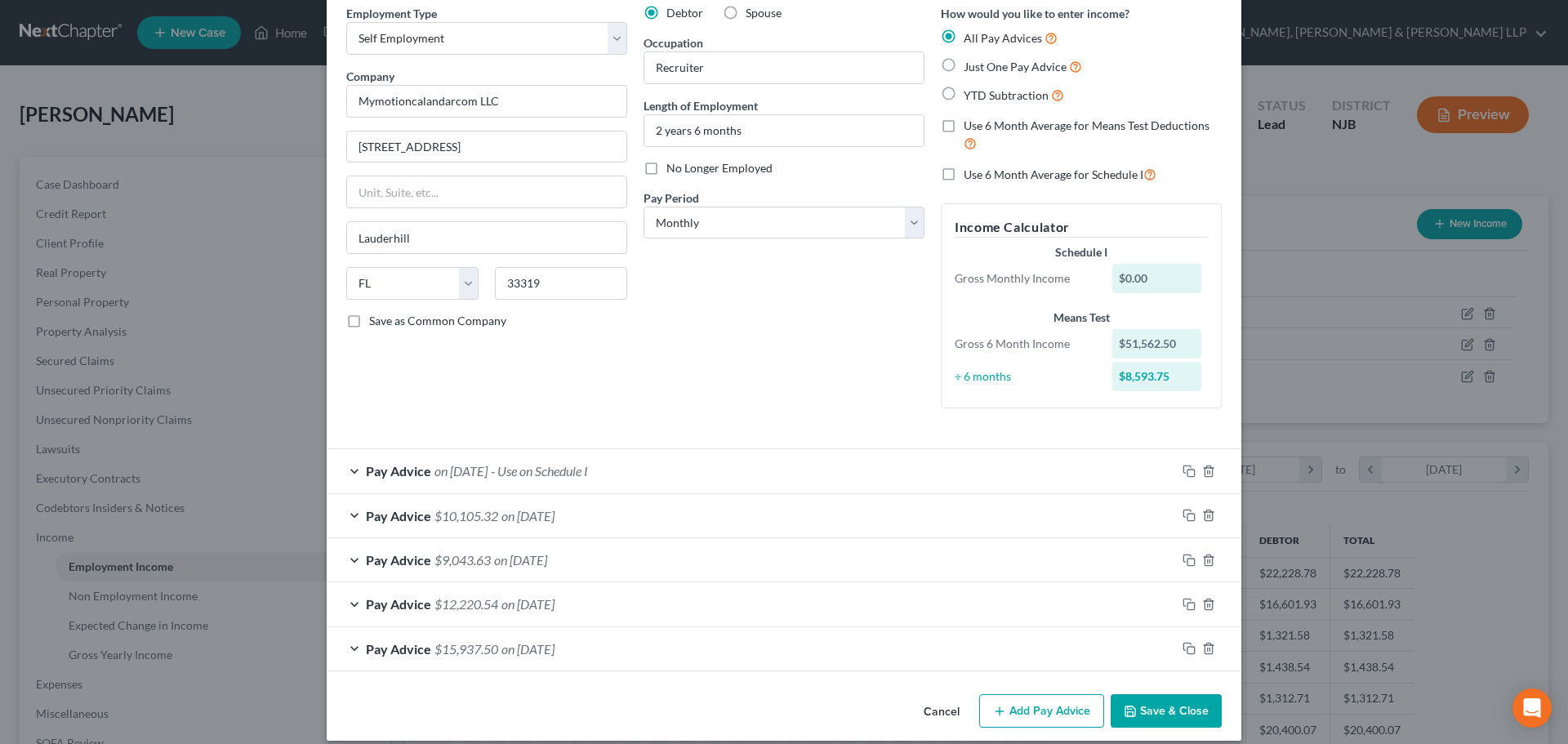
click at [1131, 700] on button "Save & Close" at bounding box center [1166, 711] width 111 height 34
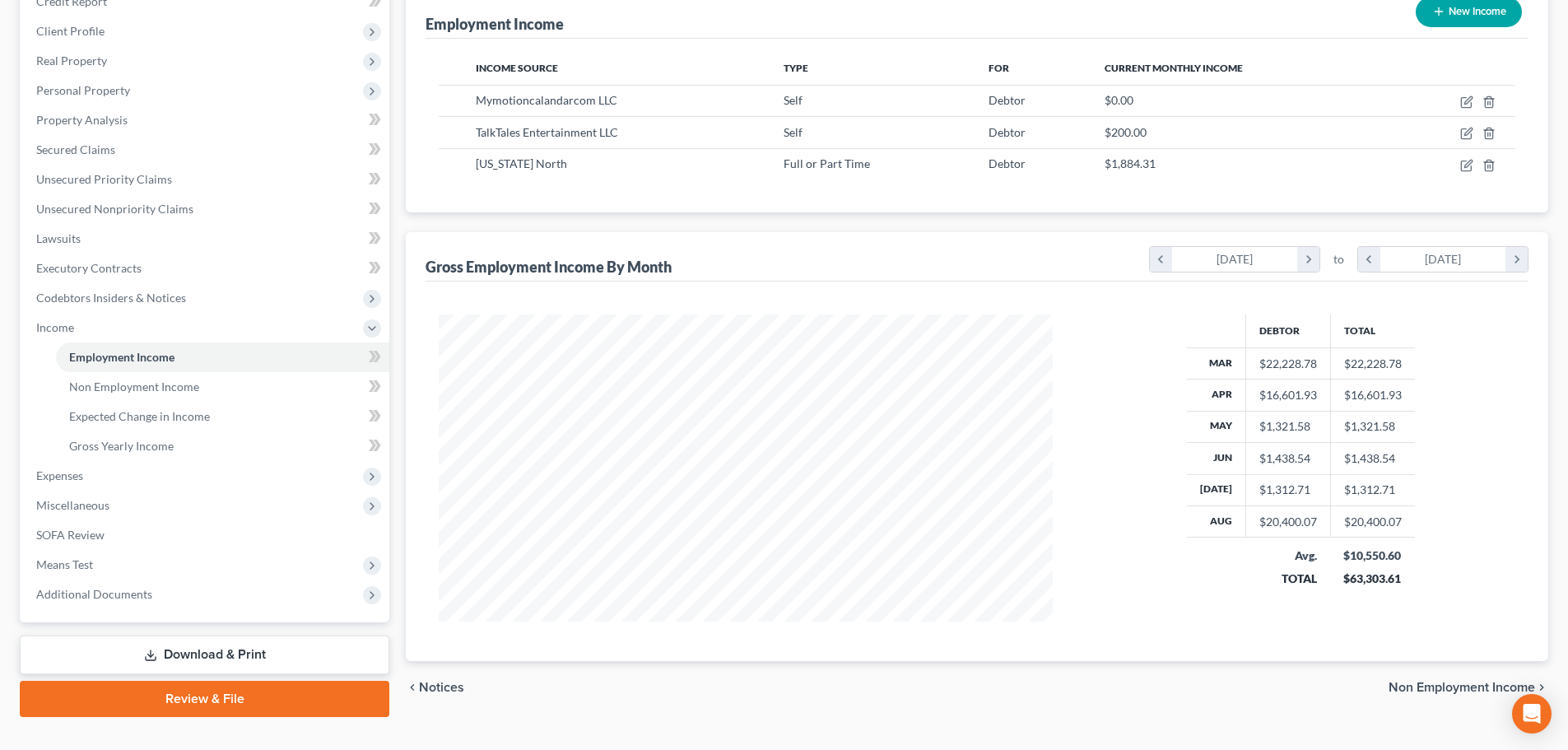
scroll to position [243, 0]
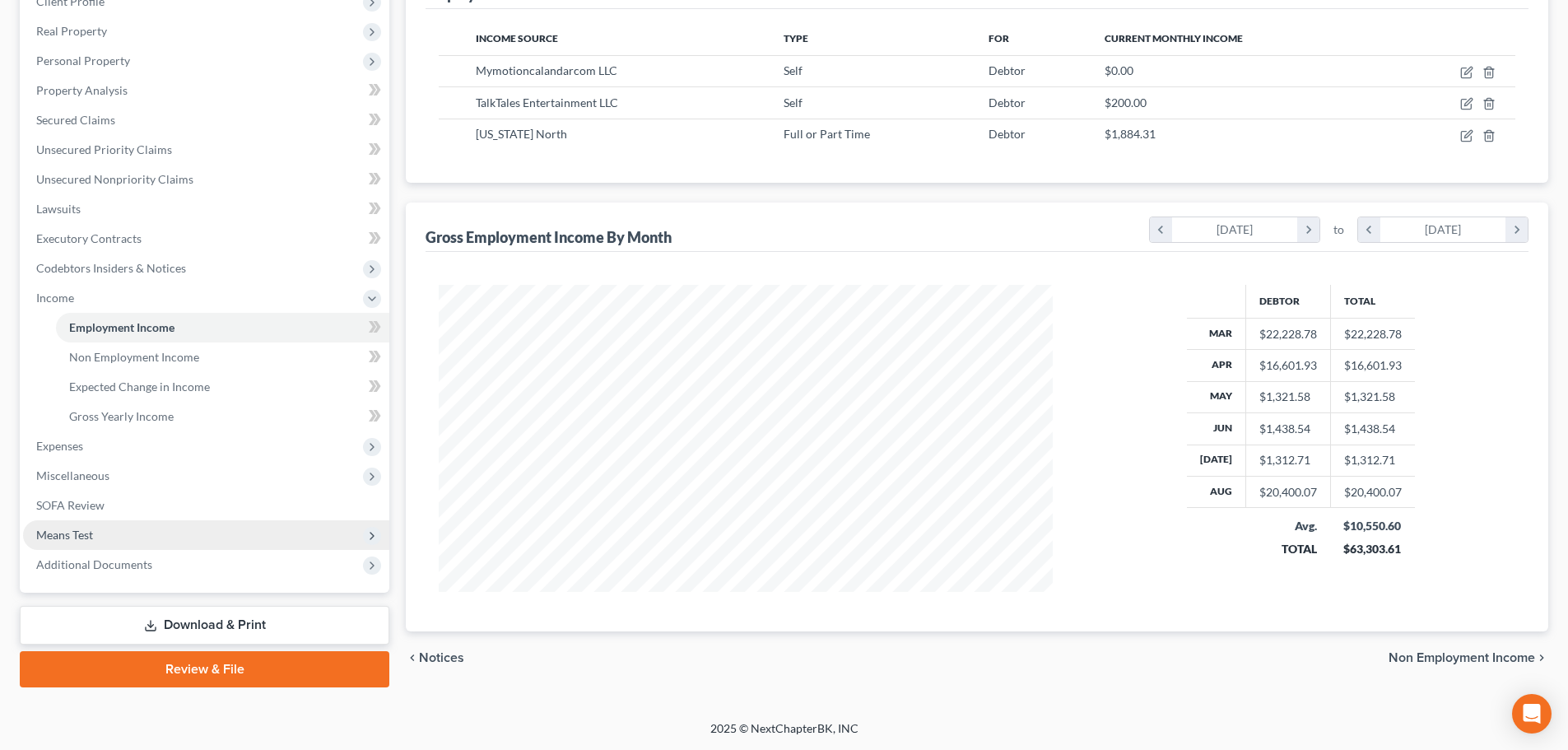
click at [105, 538] on span "Means Test" at bounding box center [206, 534] width 366 height 30
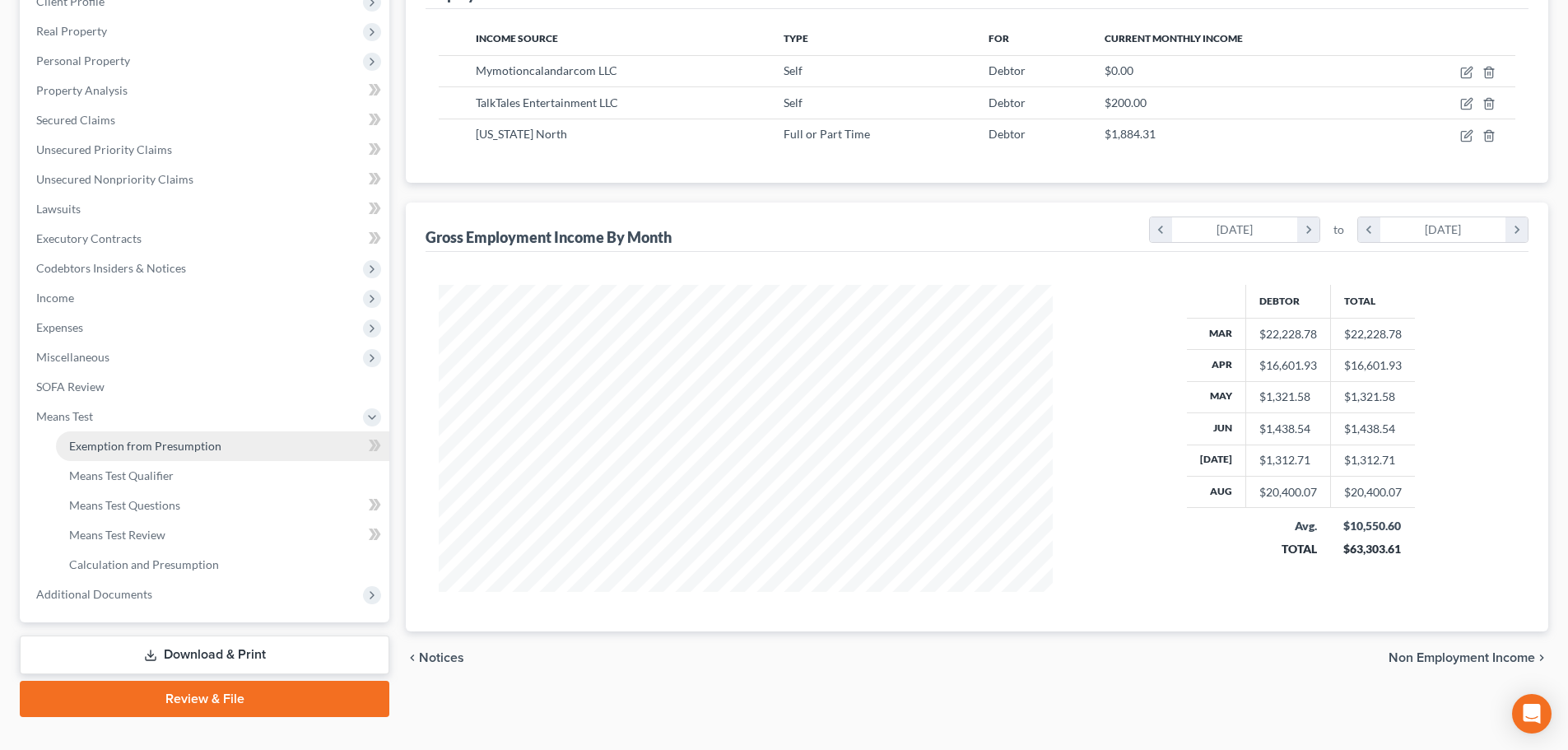
click at [159, 446] on span "Exemption from Presumption" at bounding box center [145, 446] width 153 height 14
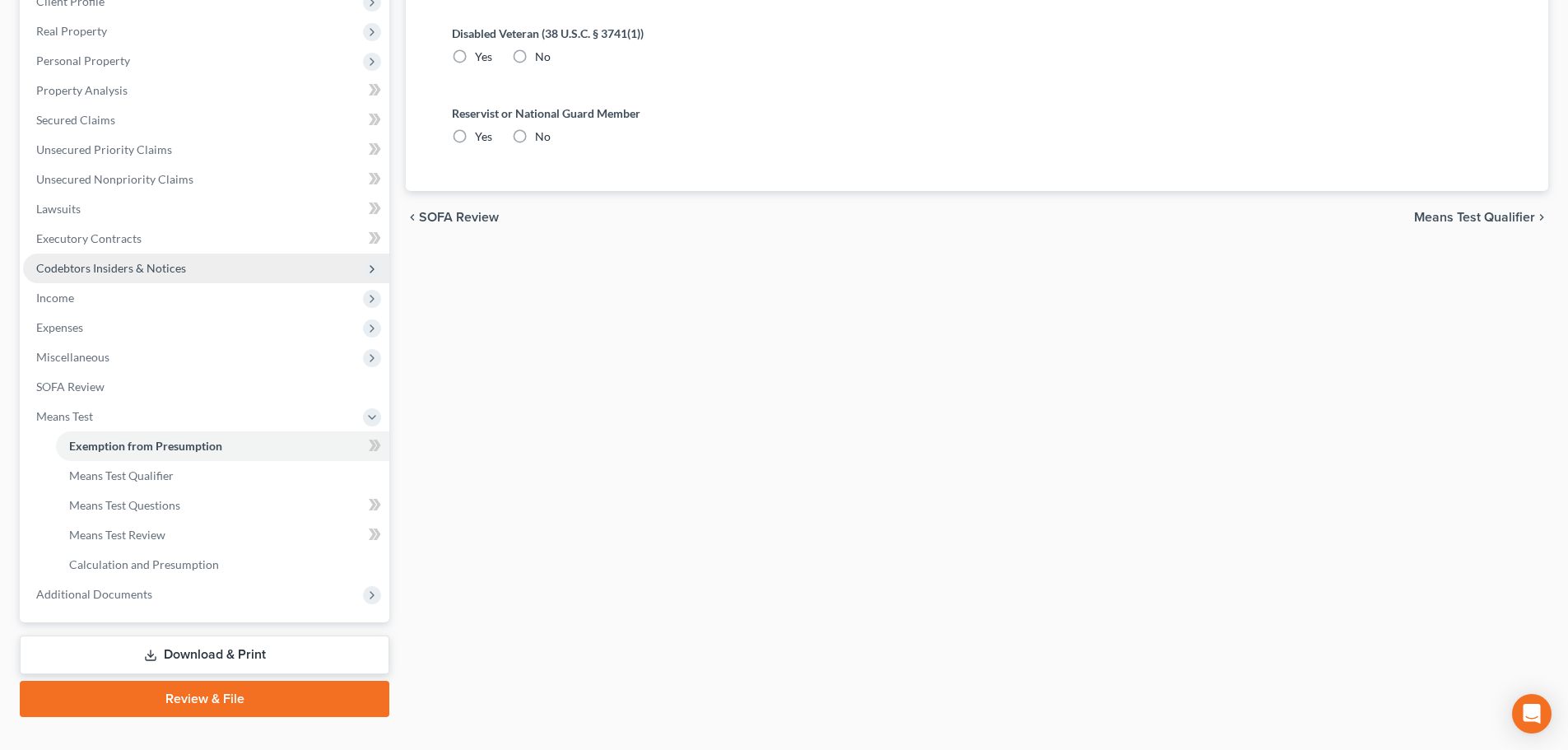
radio input "true"
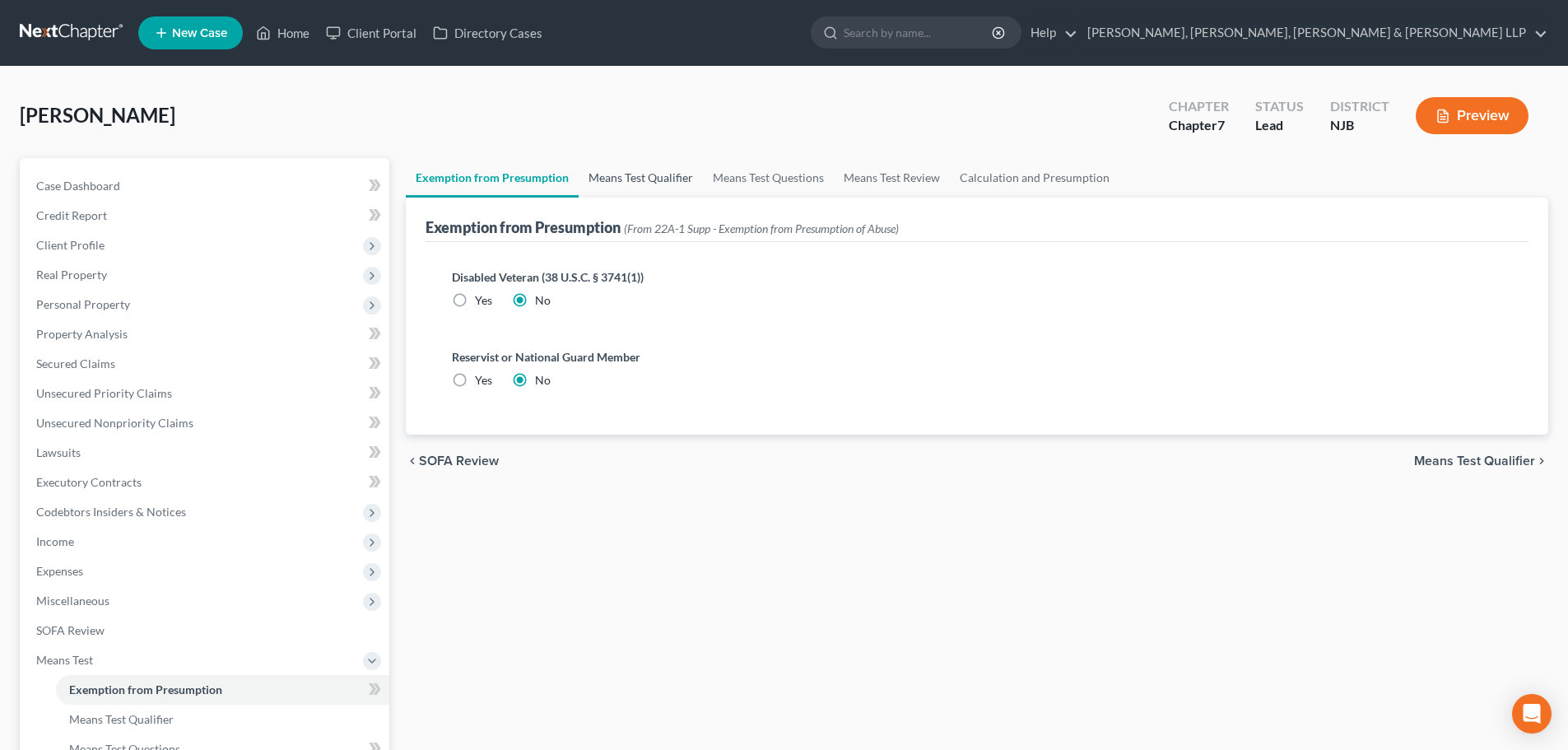
click at [660, 168] on link "Means Test Qualifier" at bounding box center [640, 177] width 124 height 39
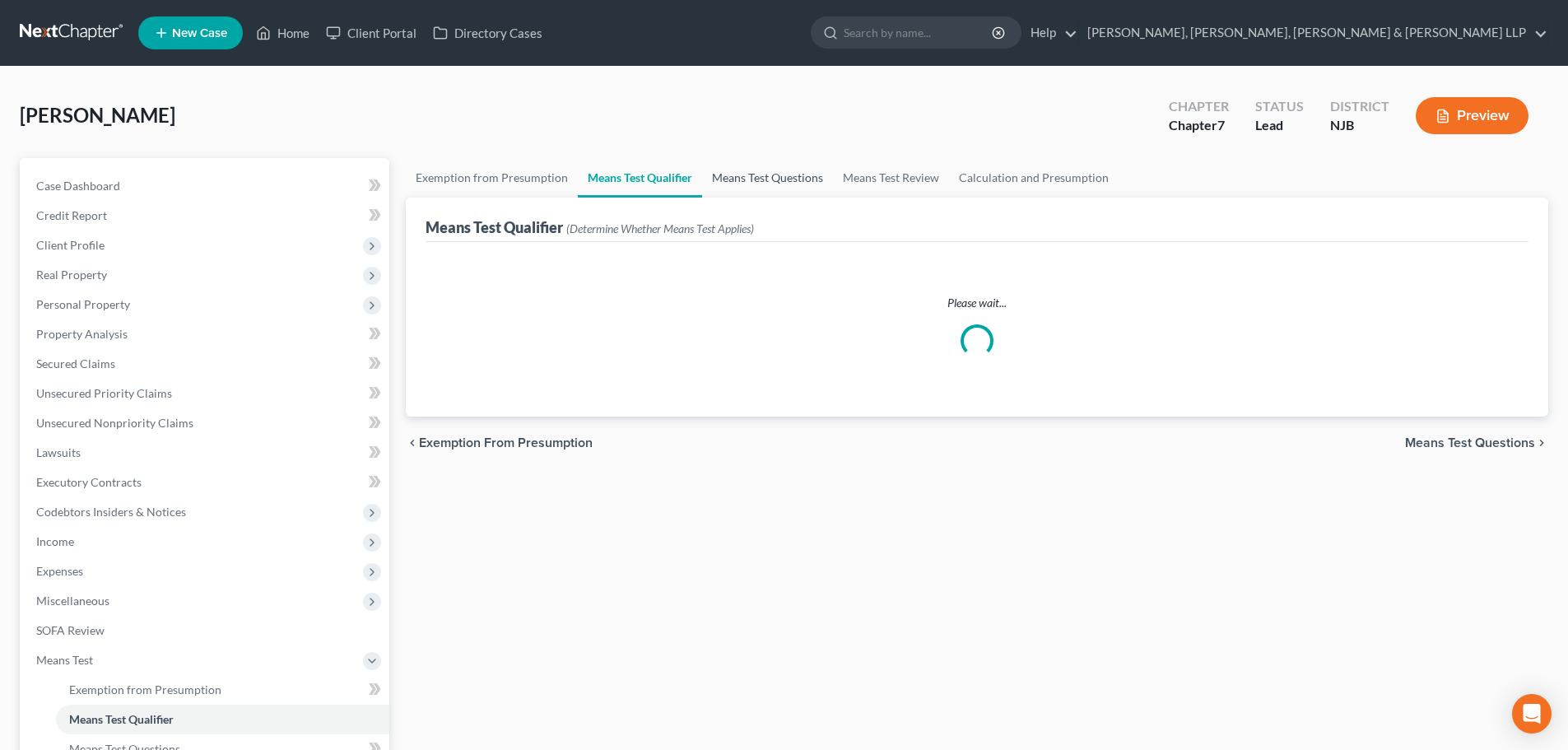
click at [735, 172] on link "Means Test Questions" at bounding box center [767, 177] width 131 height 39
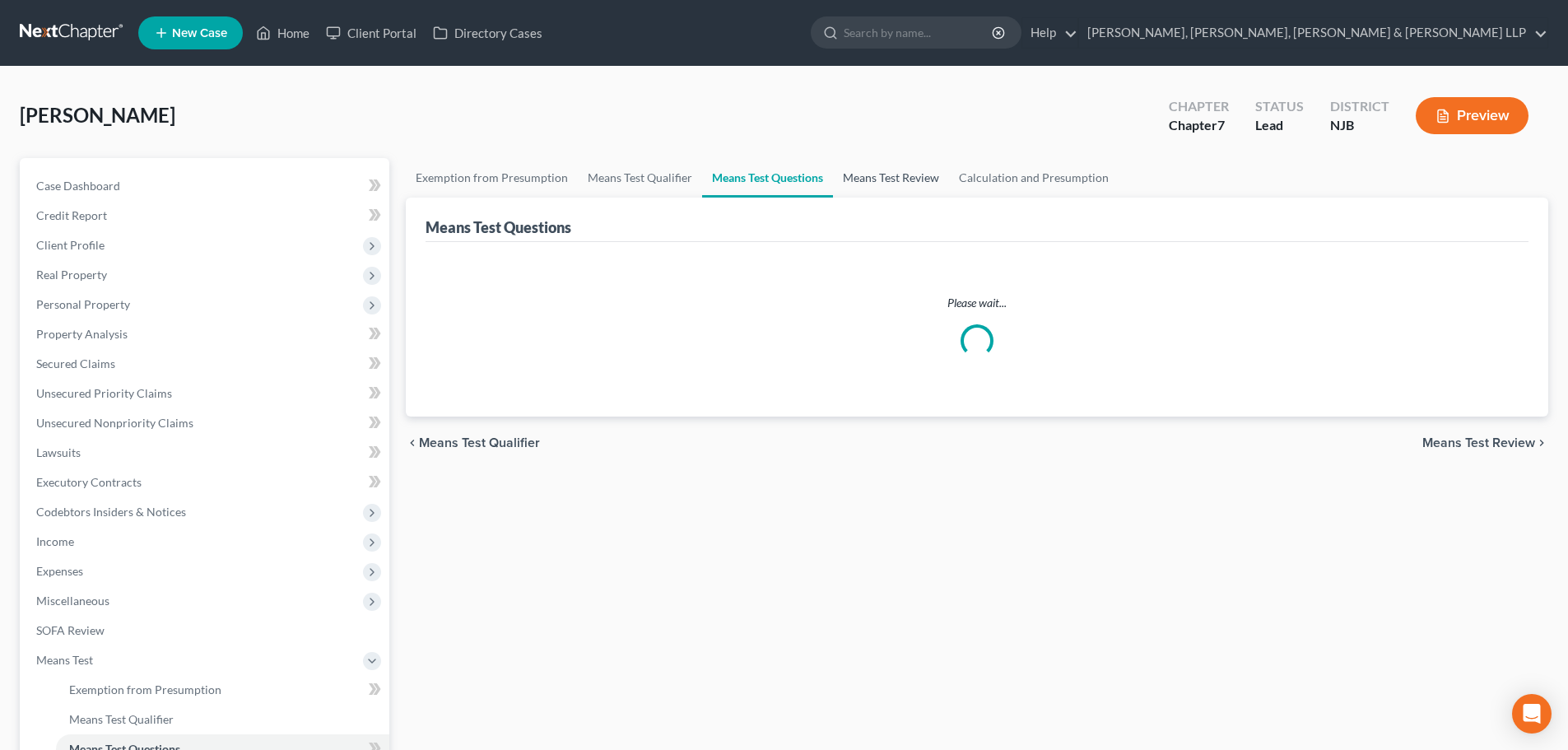
click at [894, 177] on link "Means Test Review" at bounding box center [891, 177] width 116 height 39
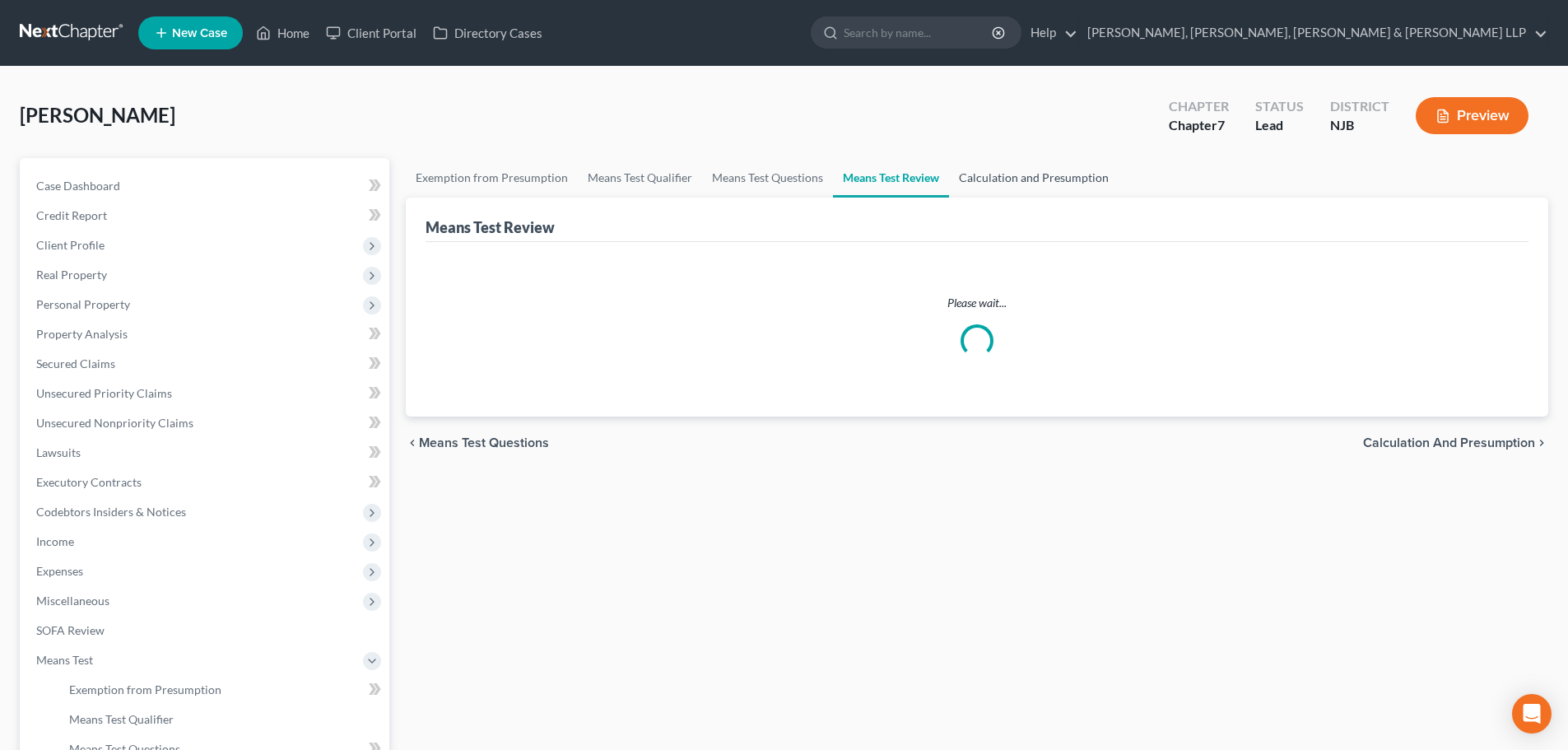
click at [1004, 172] on link "Calculation and Presumption" at bounding box center [1035, 177] width 170 height 39
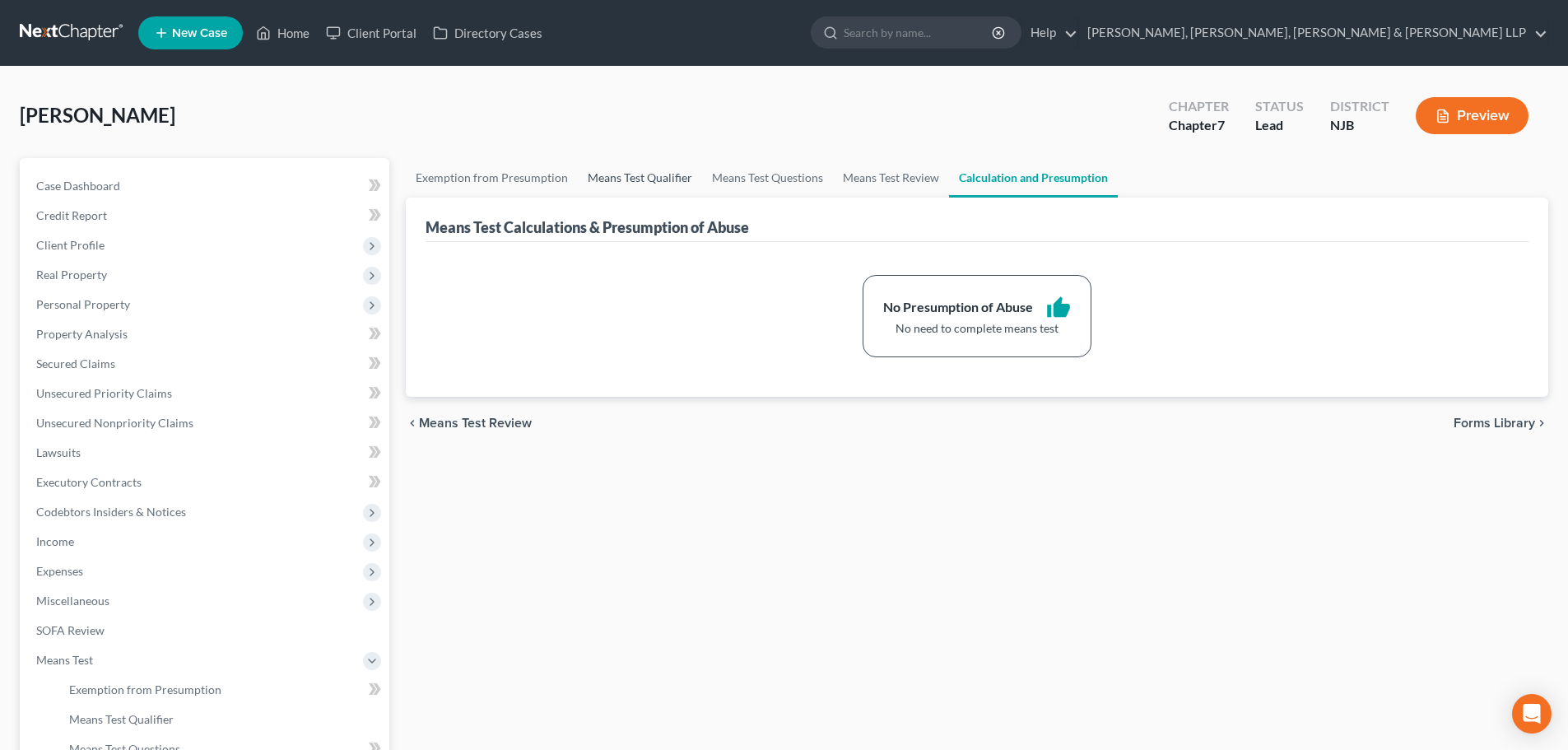
click at [642, 174] on link "Means Test Qualifier" at bounding box center [640, 177] width 124 height 39
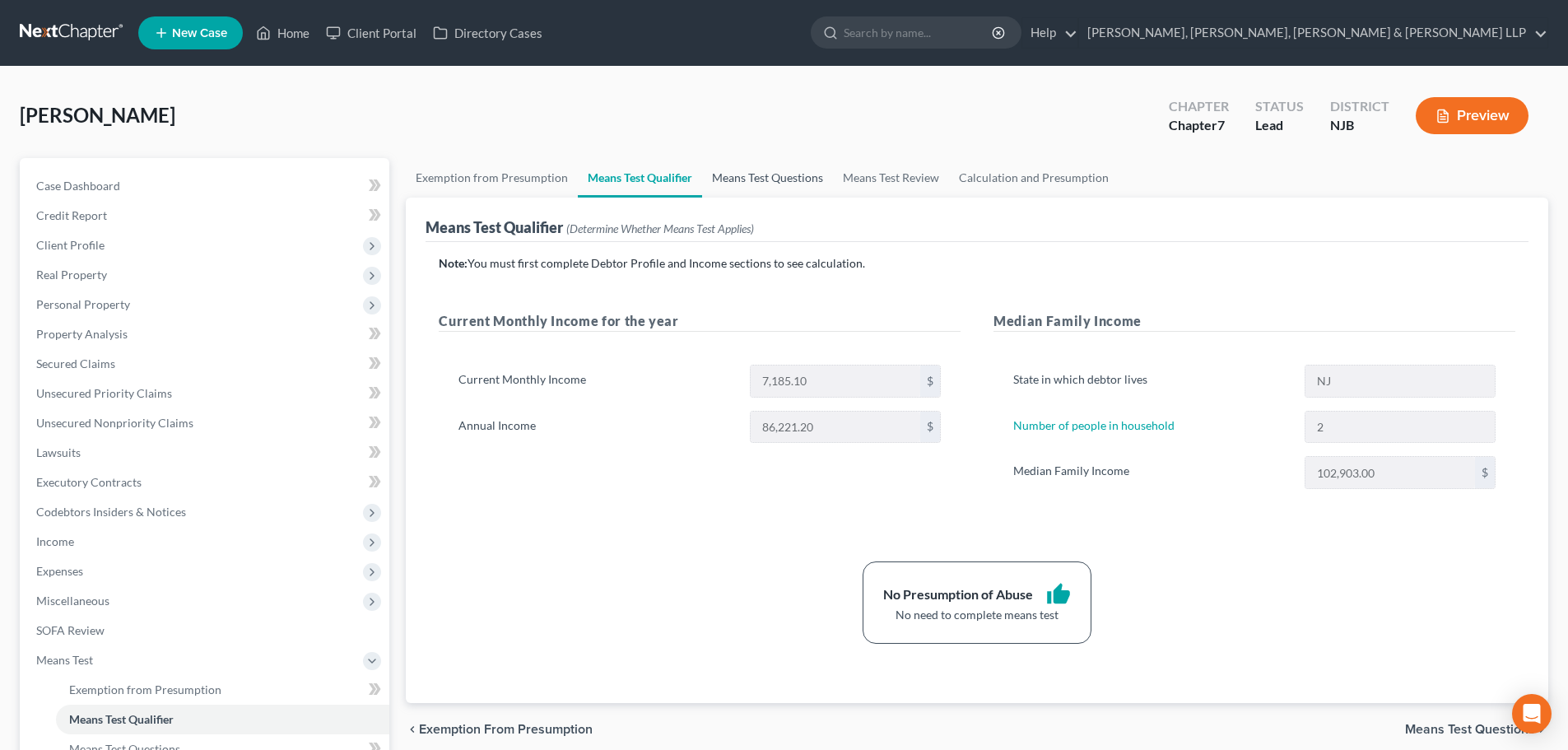
click at [758, 180] on link "Means Test Questions" at bounding box center [767, 177] width 131 height 39
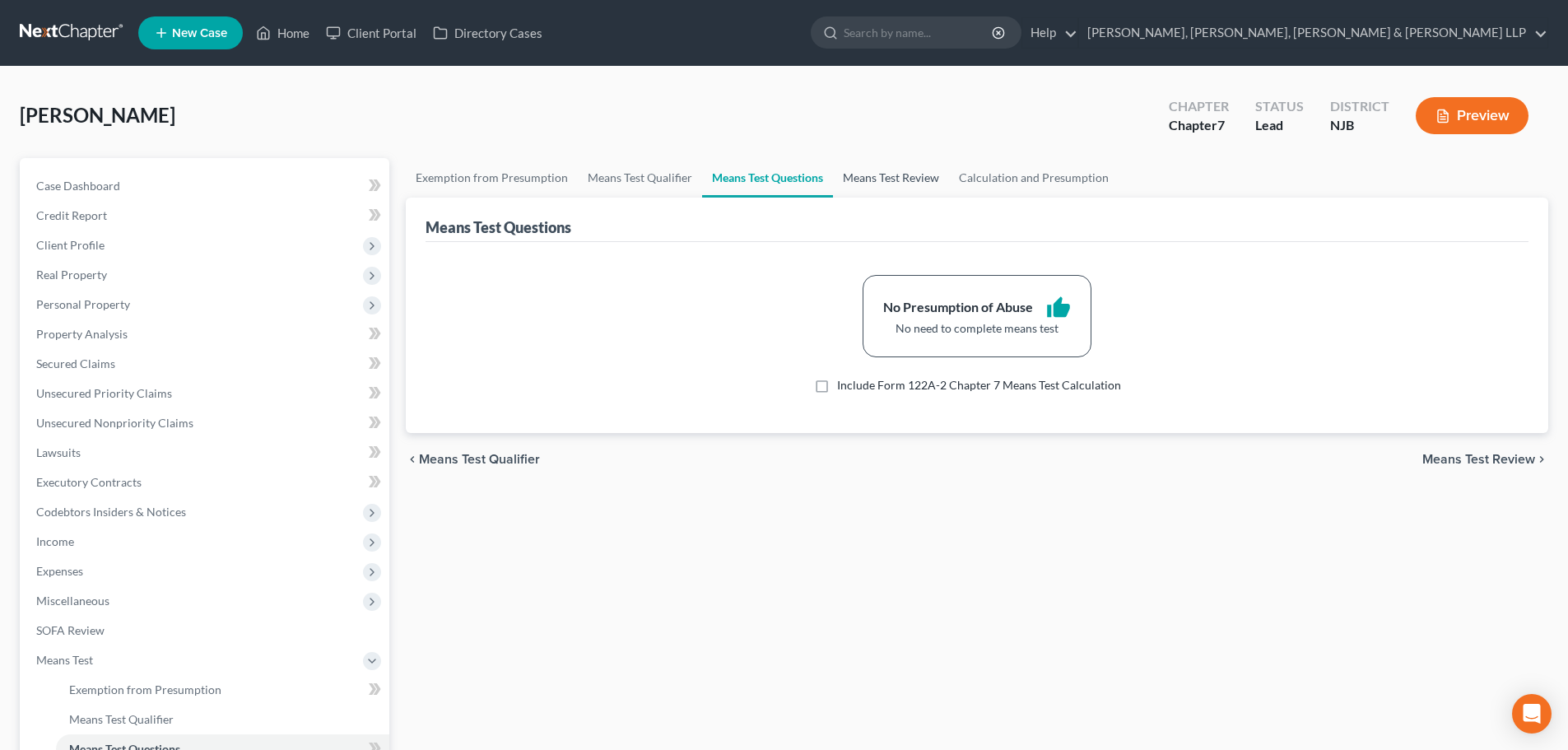
click at [863, 181] on link "Means Test Review" at bounding box center [891, 177] width 116 height 39
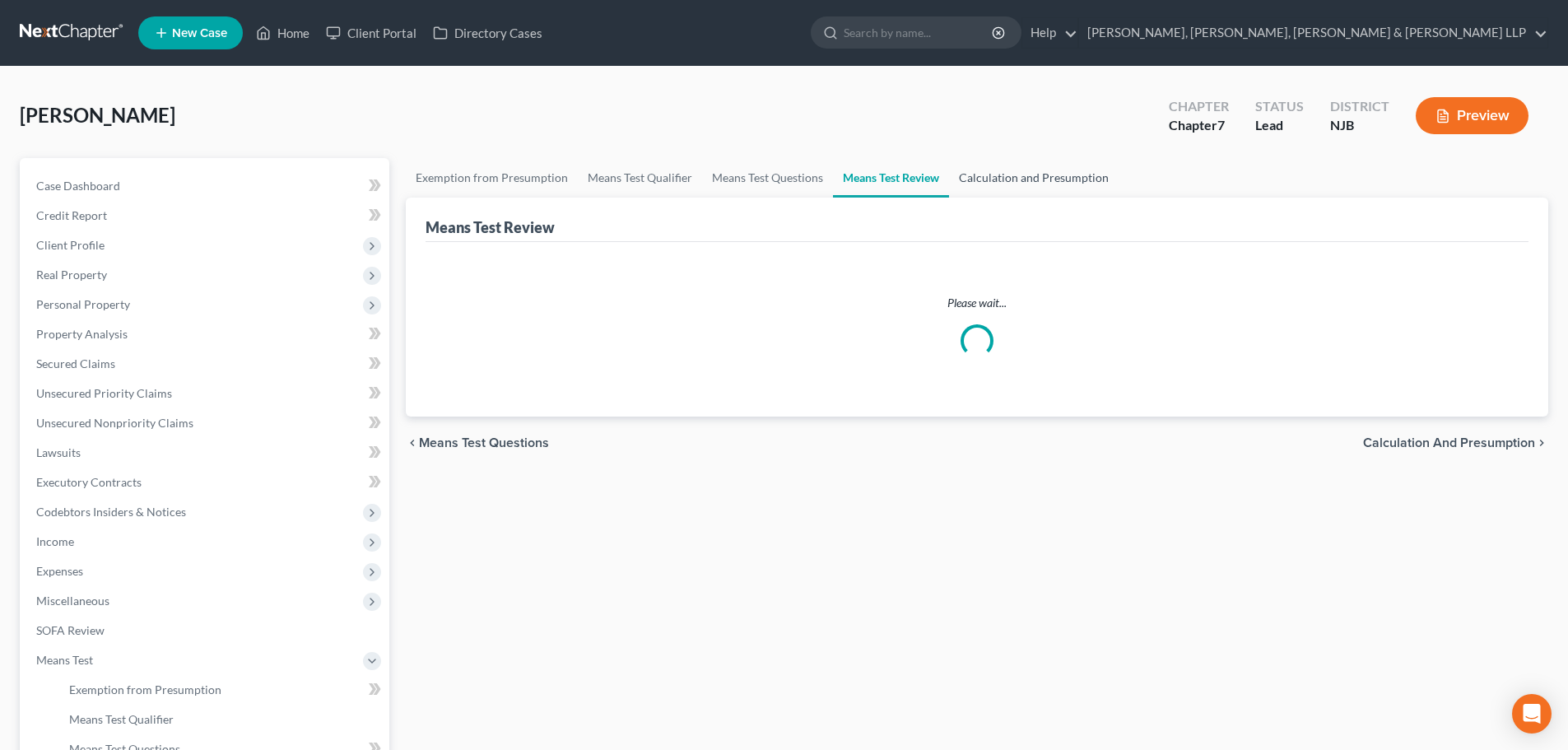
click at [994, 169] on link "Calculation and Presumption" at bounding box center [1035, 177] width 170 height 39
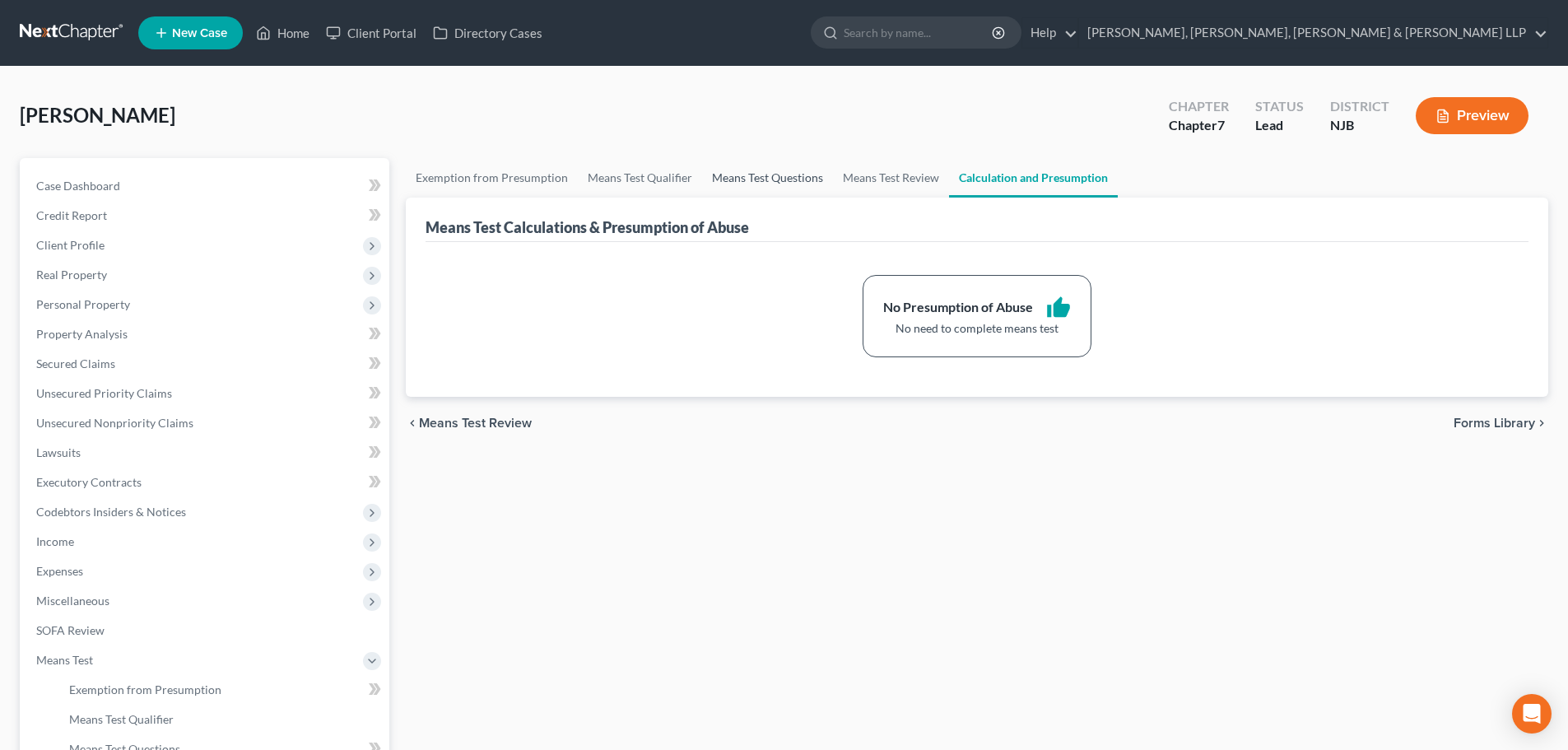
click at [749, 184] on link "Means Test Questions" at bounding box center [767, 177] width 131 height 39
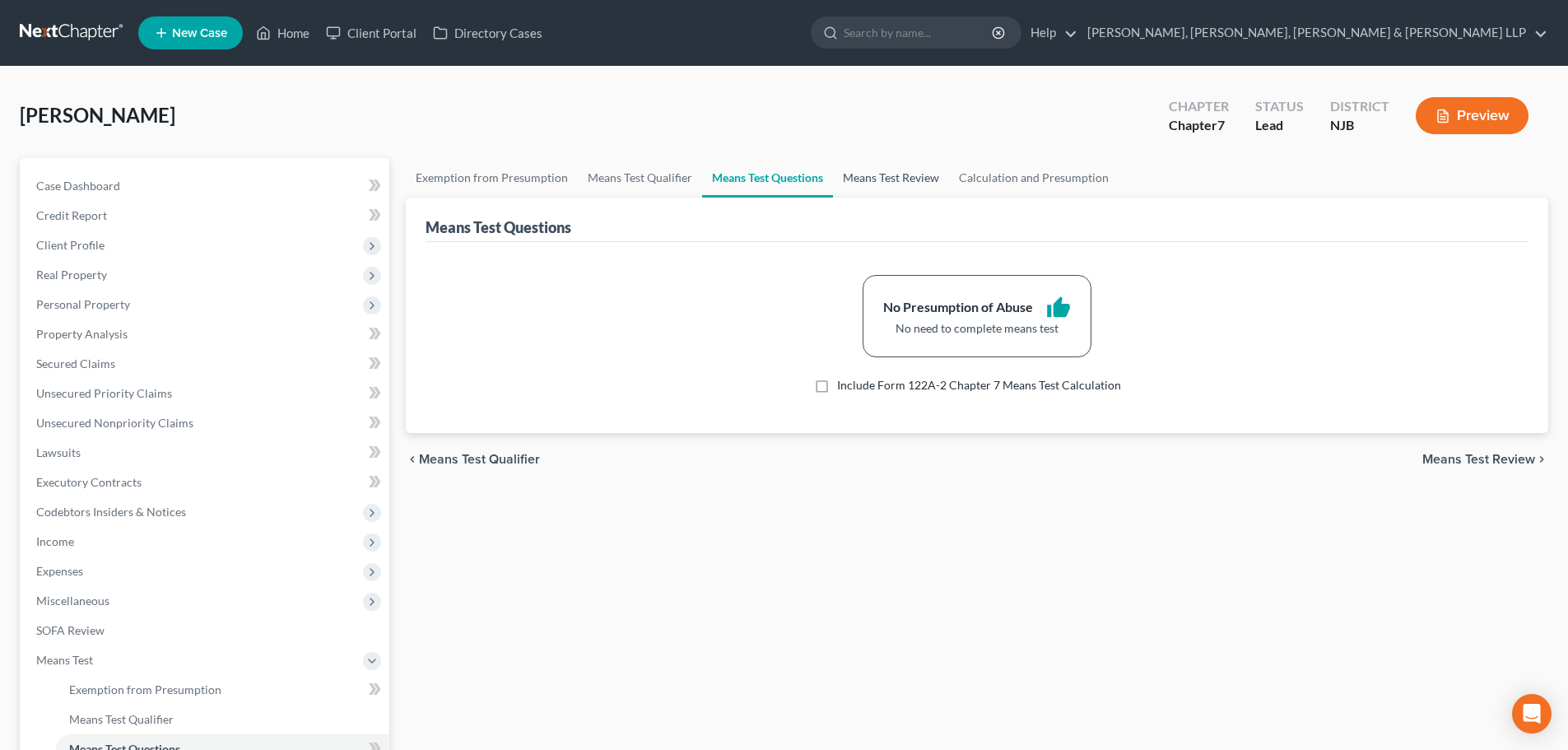
click at [923, 177] on link "Means Test Review" at bounding box center [891, 177] width 116 height 39
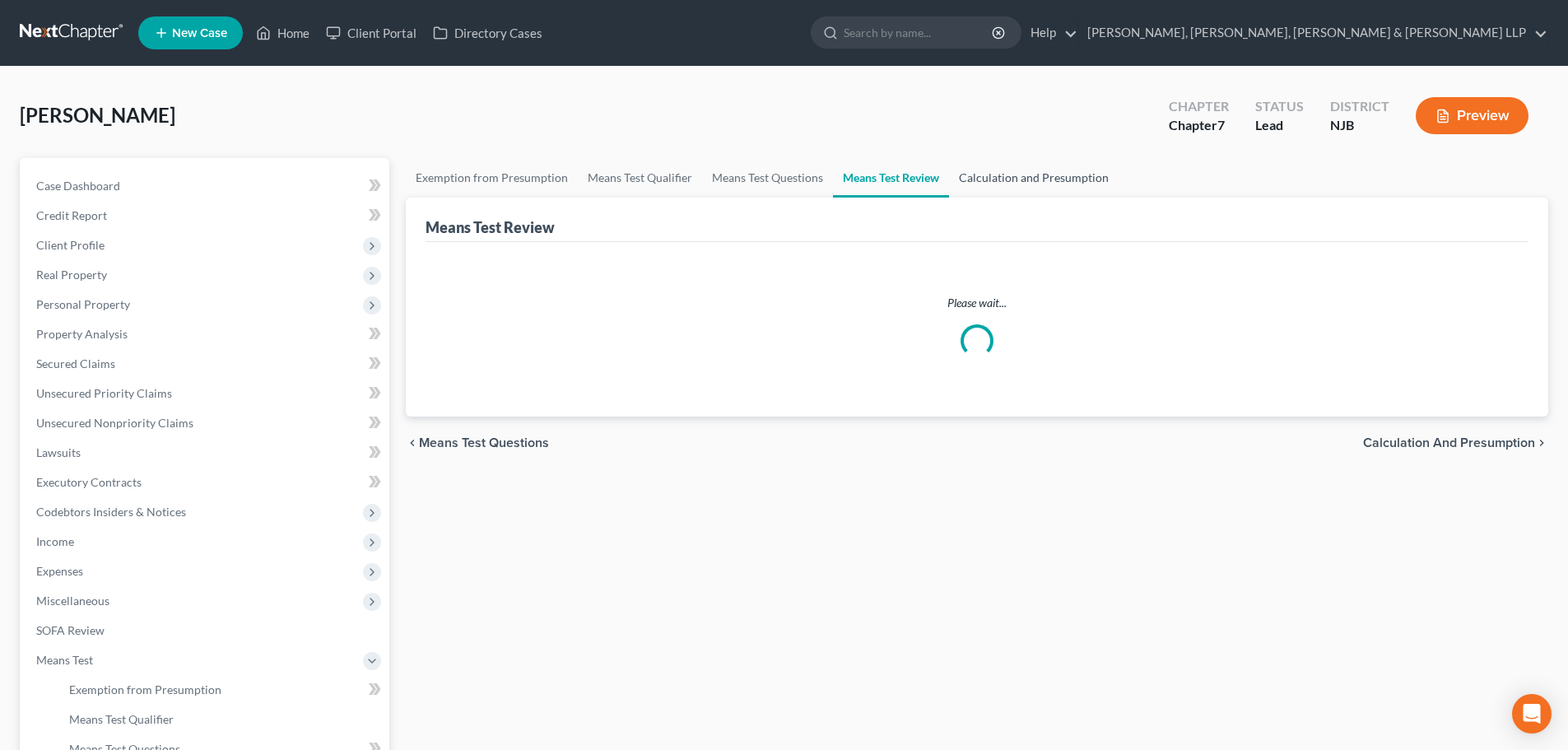
click at [987, 178] on link "Calculation and Presumption" at bounding box center [1035, 177] width 170 height 39
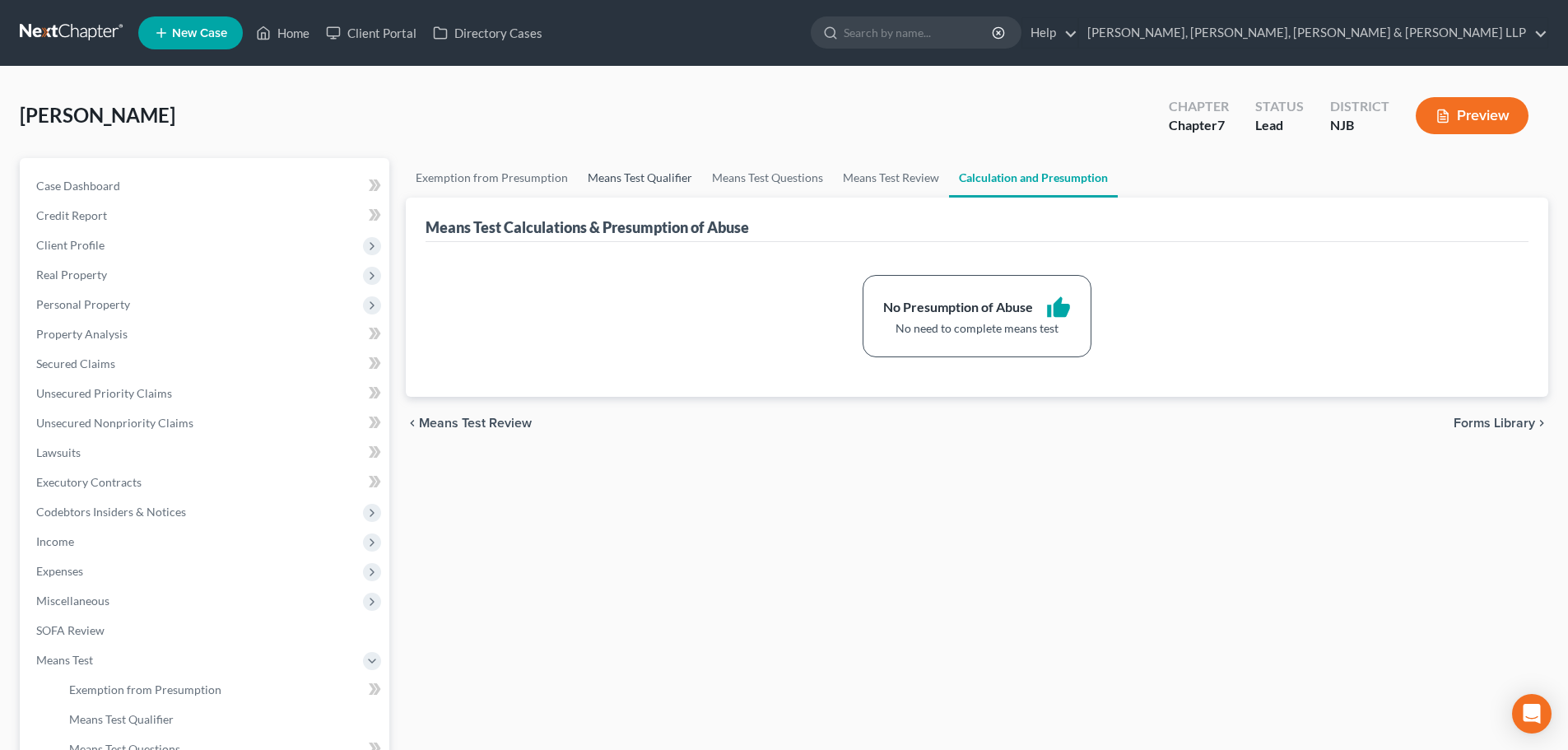
click at [652, 176] on link "Means Test Qualifier" at bounding box center [640, 177] width 124 height 39
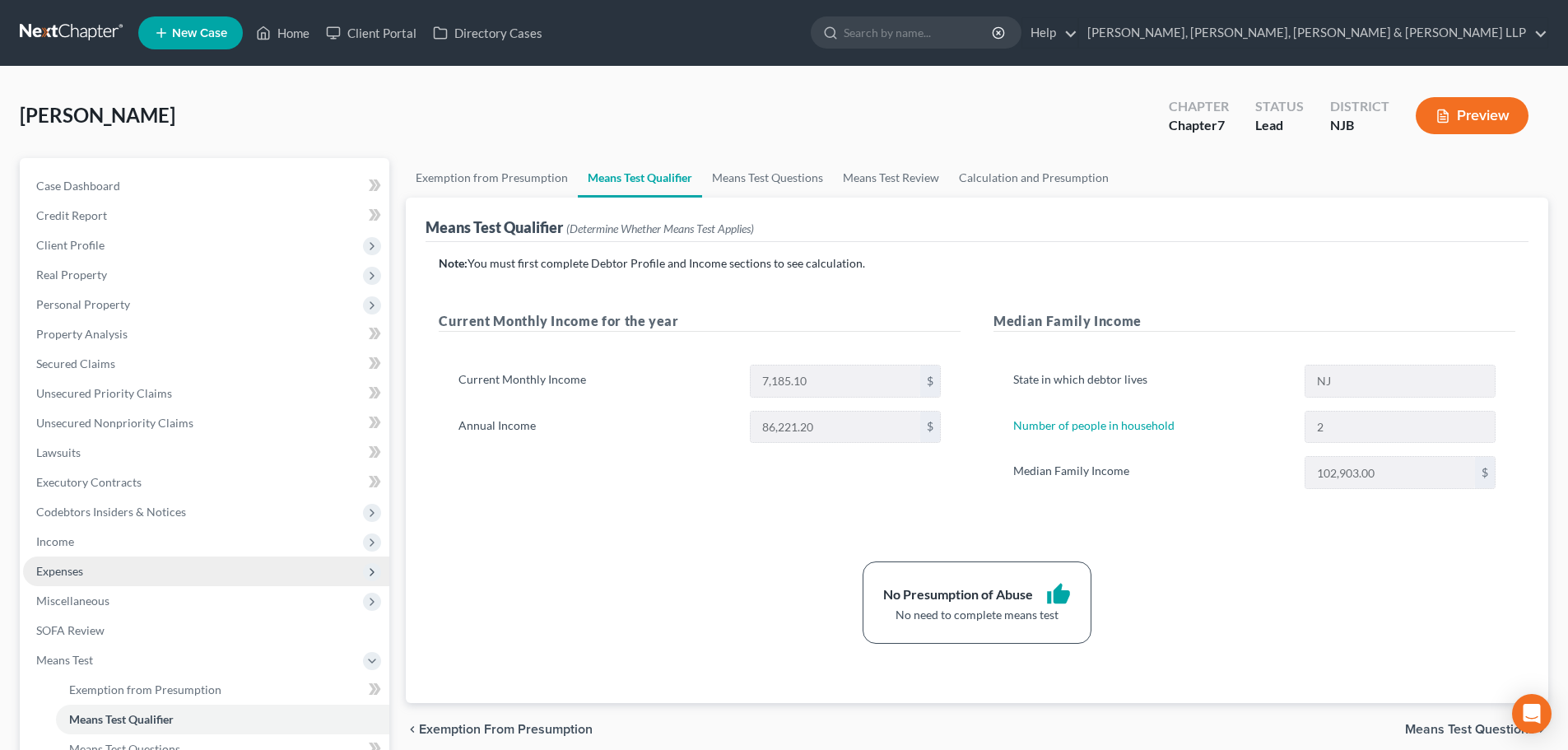
click at [172, 577] on span "Expenses" at bounding box center [206, 571] width 366 height 30
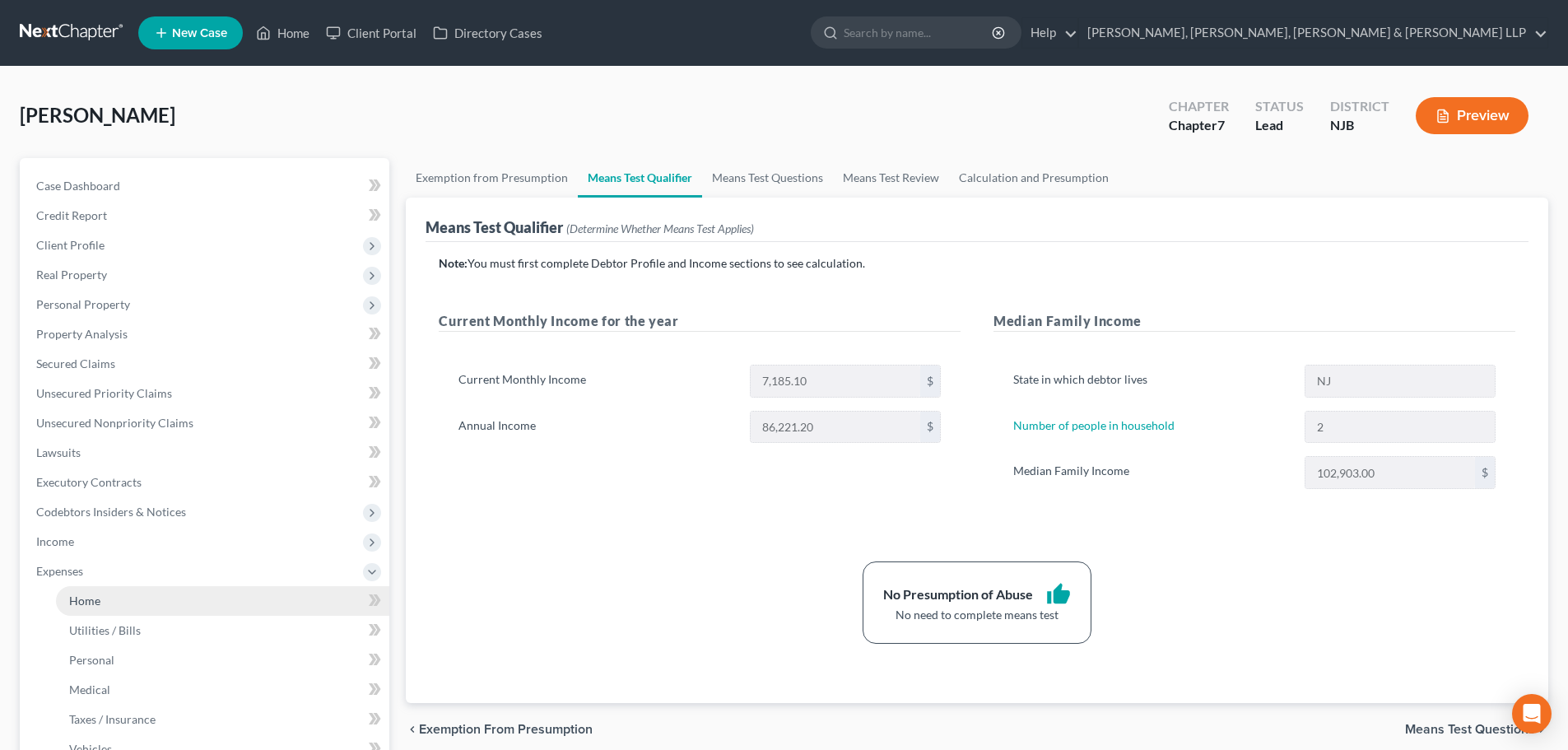
drag, startPoint x: 133, startPoint y: 602, endPoint x: 133, endPoint y: 594, distance: 8.0
click at [133, 601] on link "Home" at bounding box center [222, 600] width 333 height 30
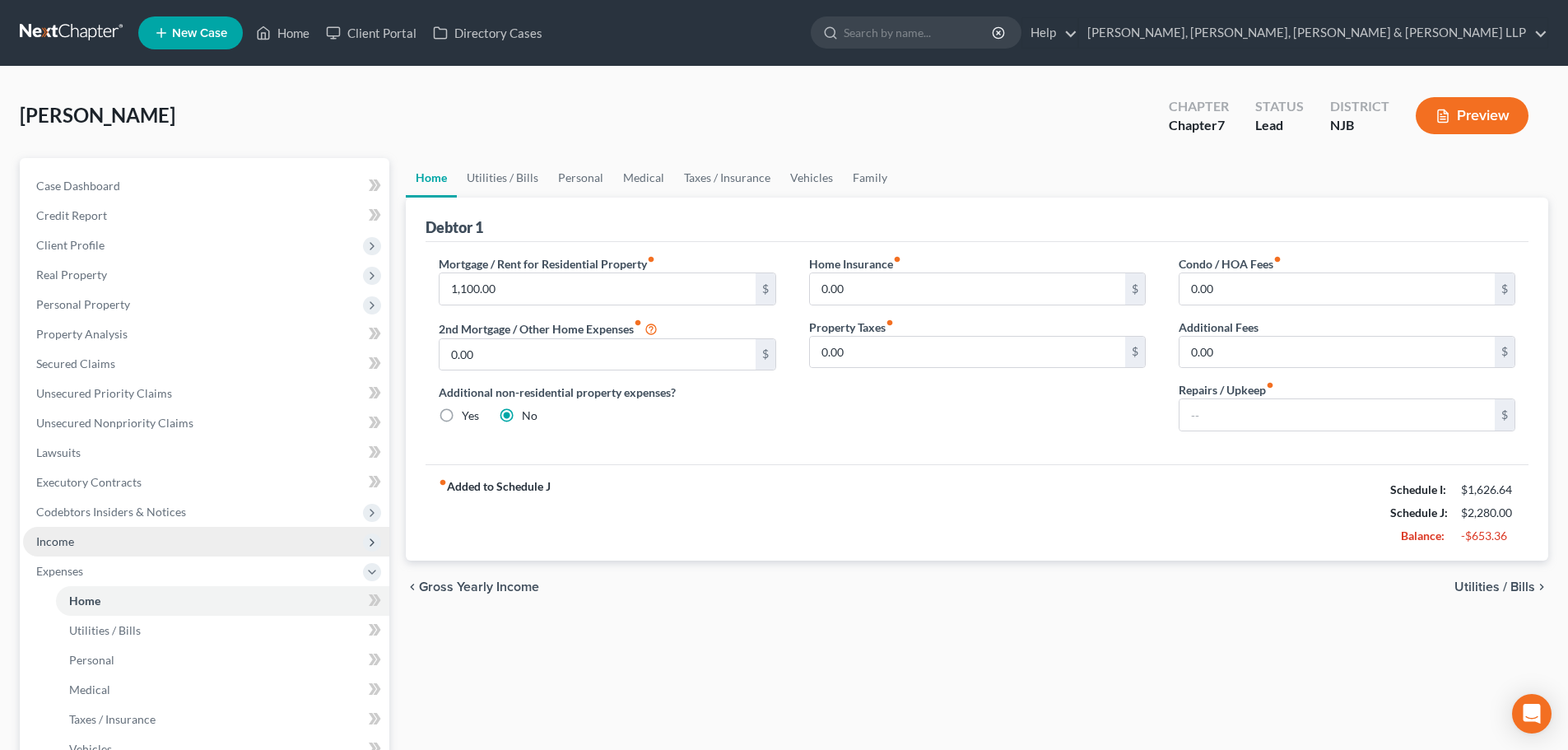
drag, startPoint x: 175, startPoint y: 542, endPoint x: 177, endPoint y: 531, distance: 11.2
click at [176, 540] on span "Income" at bounding box center [206, 541] width 366 height 30
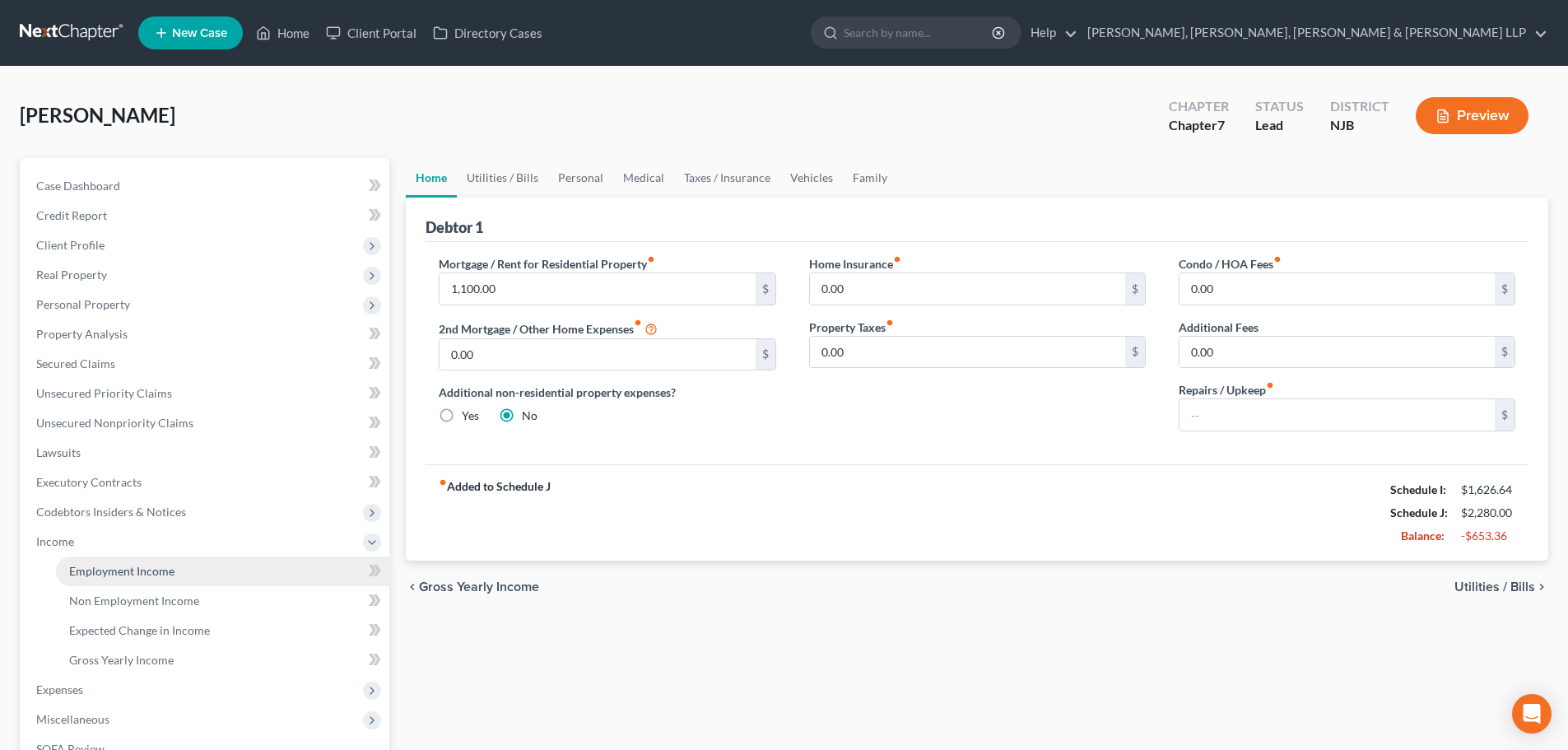
click at [158, 560] on link "Employment Income" at bounding box center [222, 571] width 333 height 30
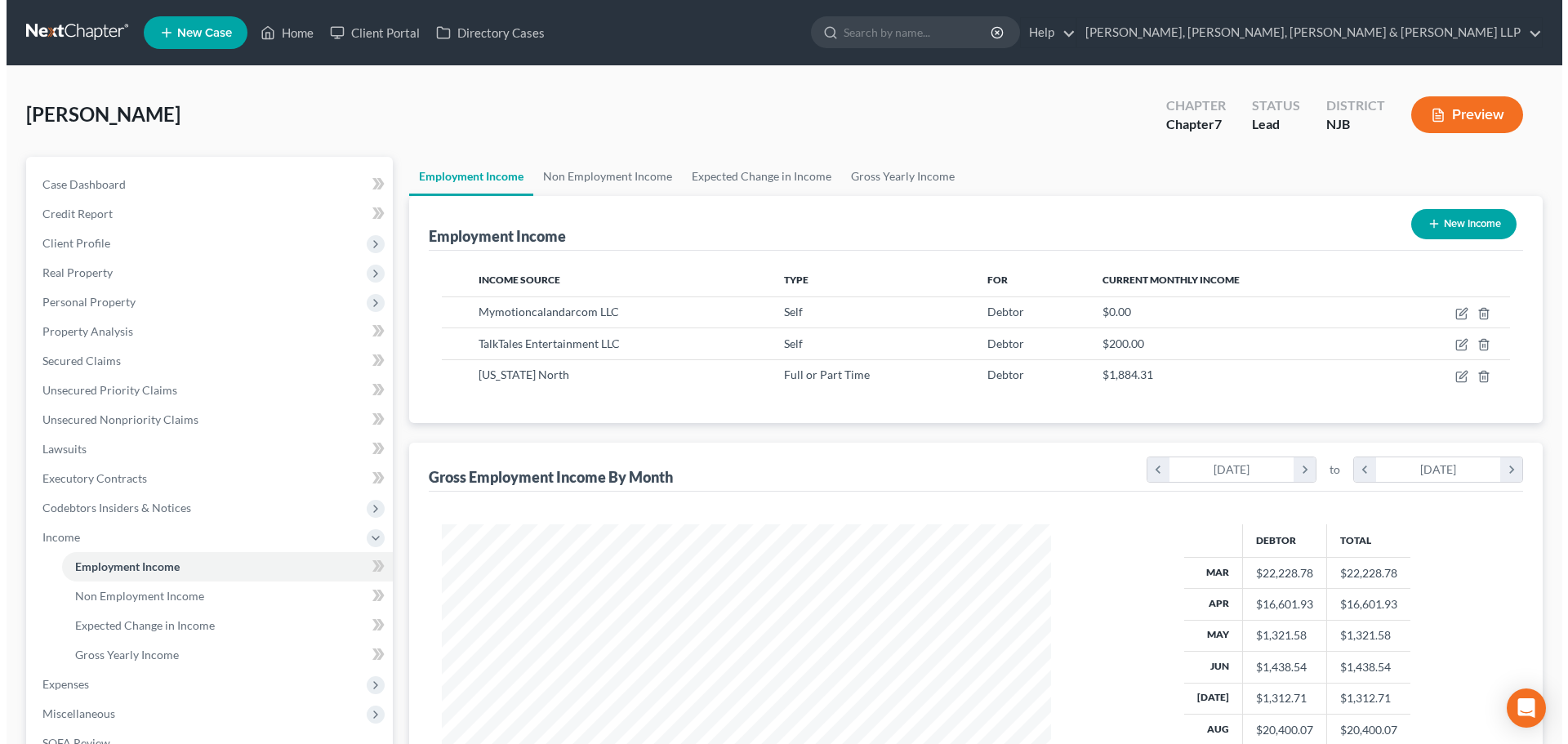
scroll to position [305, 642]
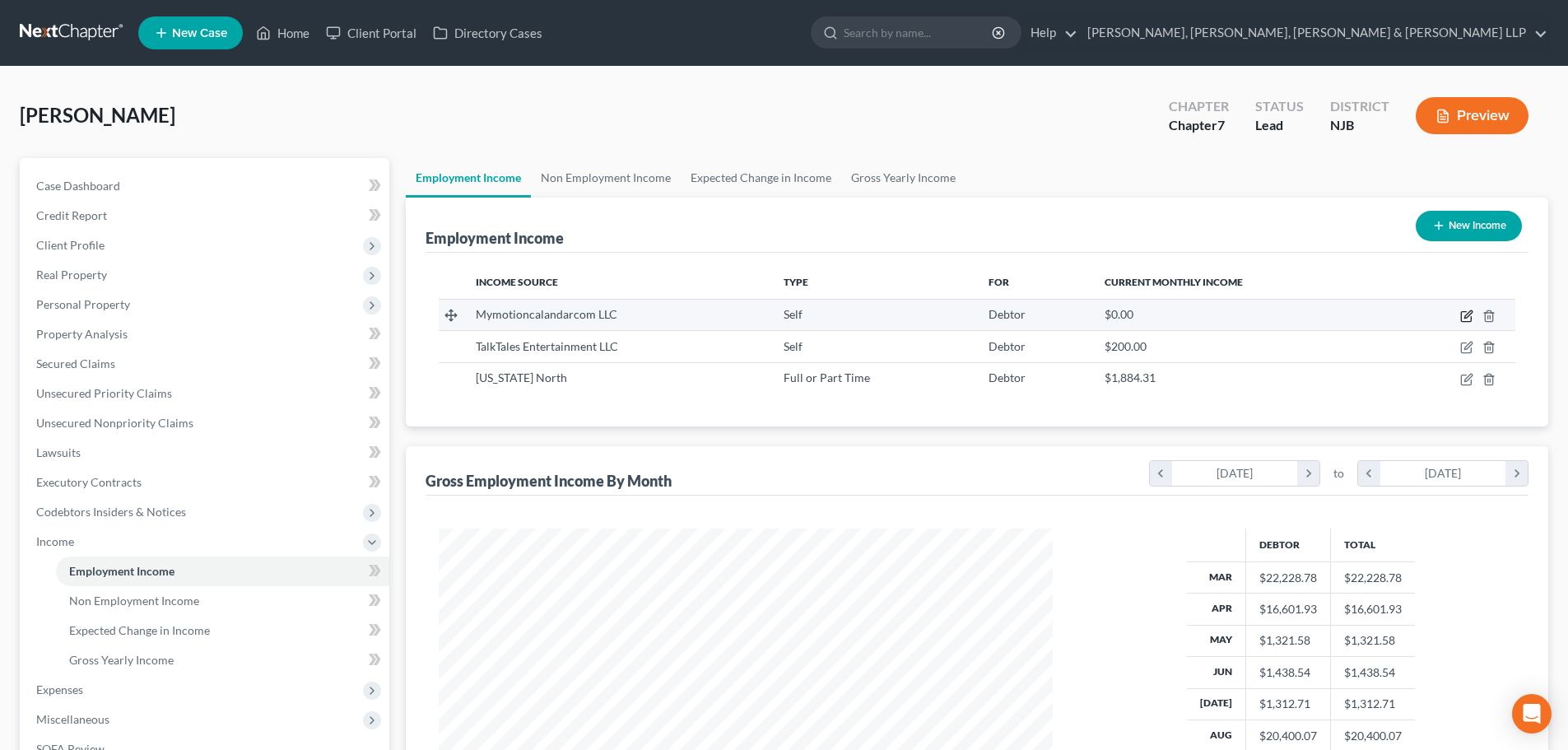
click at [1465, 319] on icon "button" at bounding box center [1467, 316] width 13 height 13
select select "1"
select select "9"
select select "0"
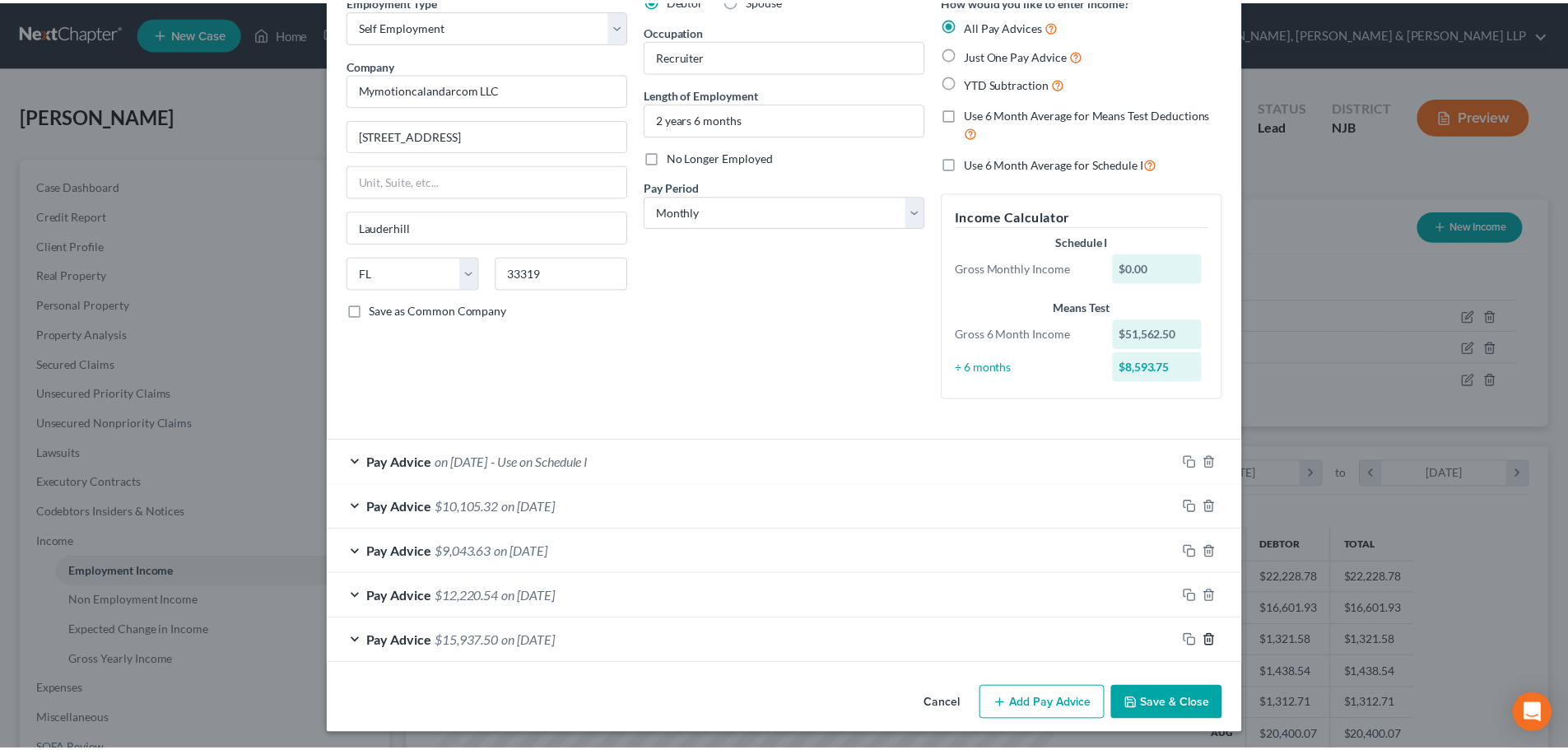
scroll to position [87, 0]
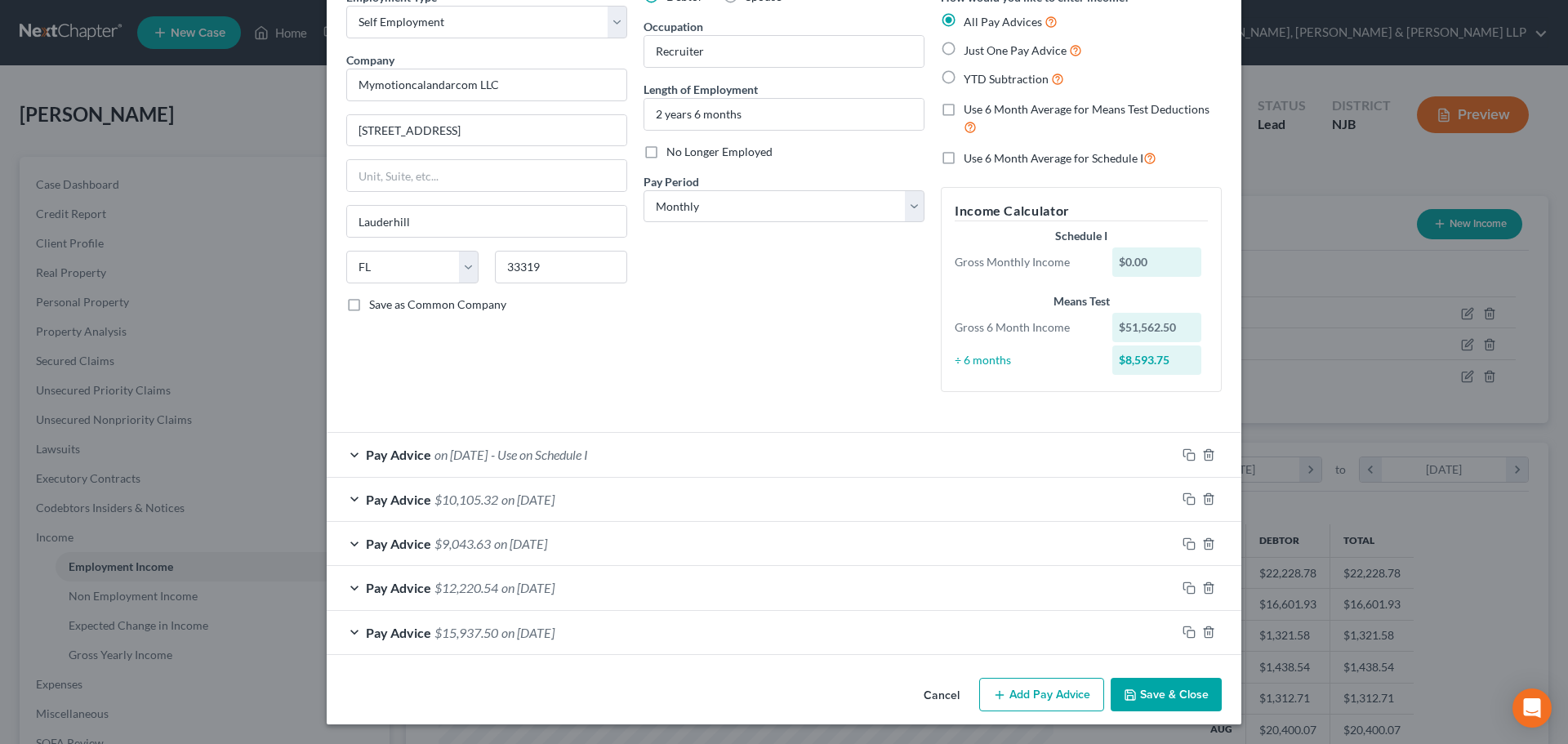
click at [1185, 688] on button "Save & Close" at bounding box center [1166, 695] width 111 height 34
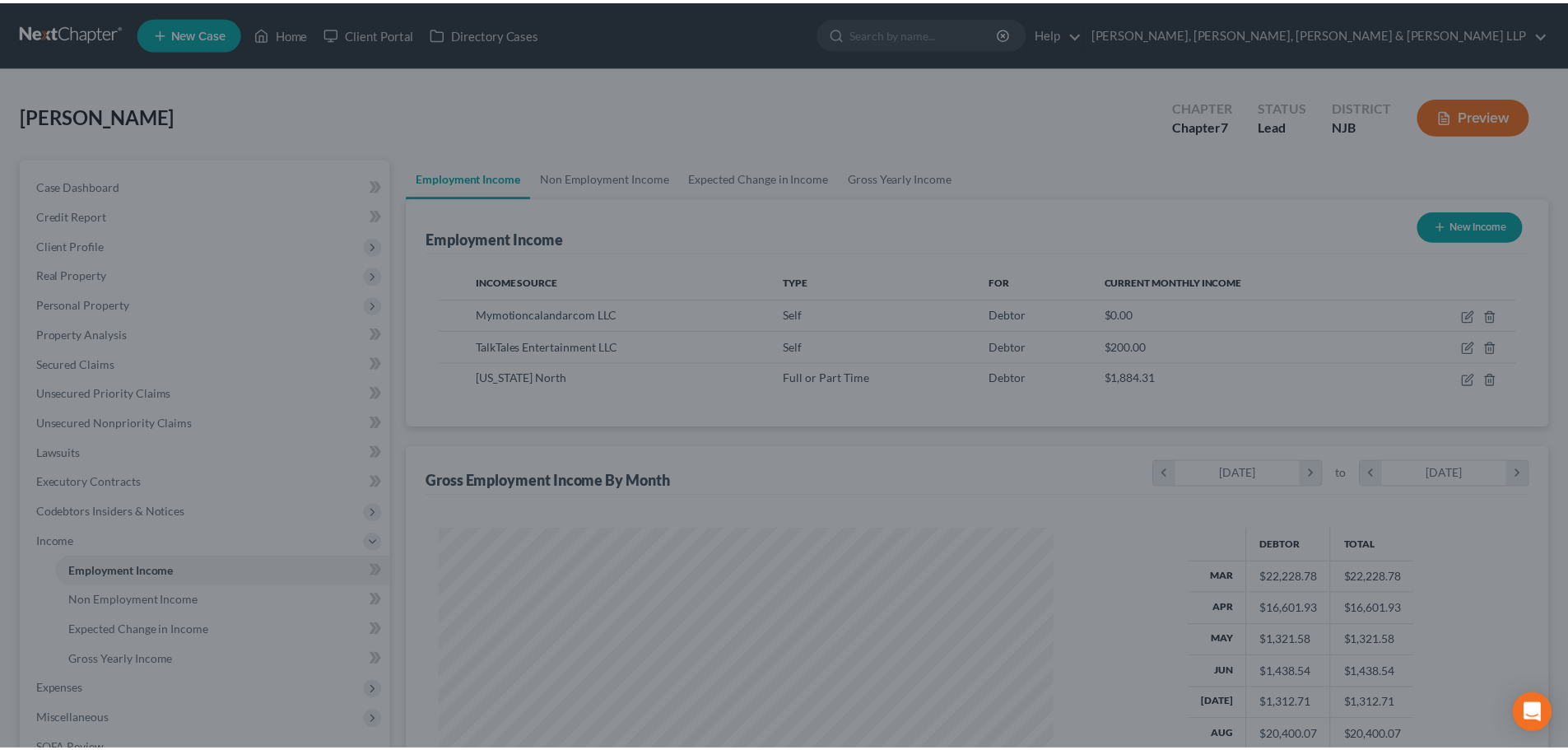
scroll to position [822796, 822587]
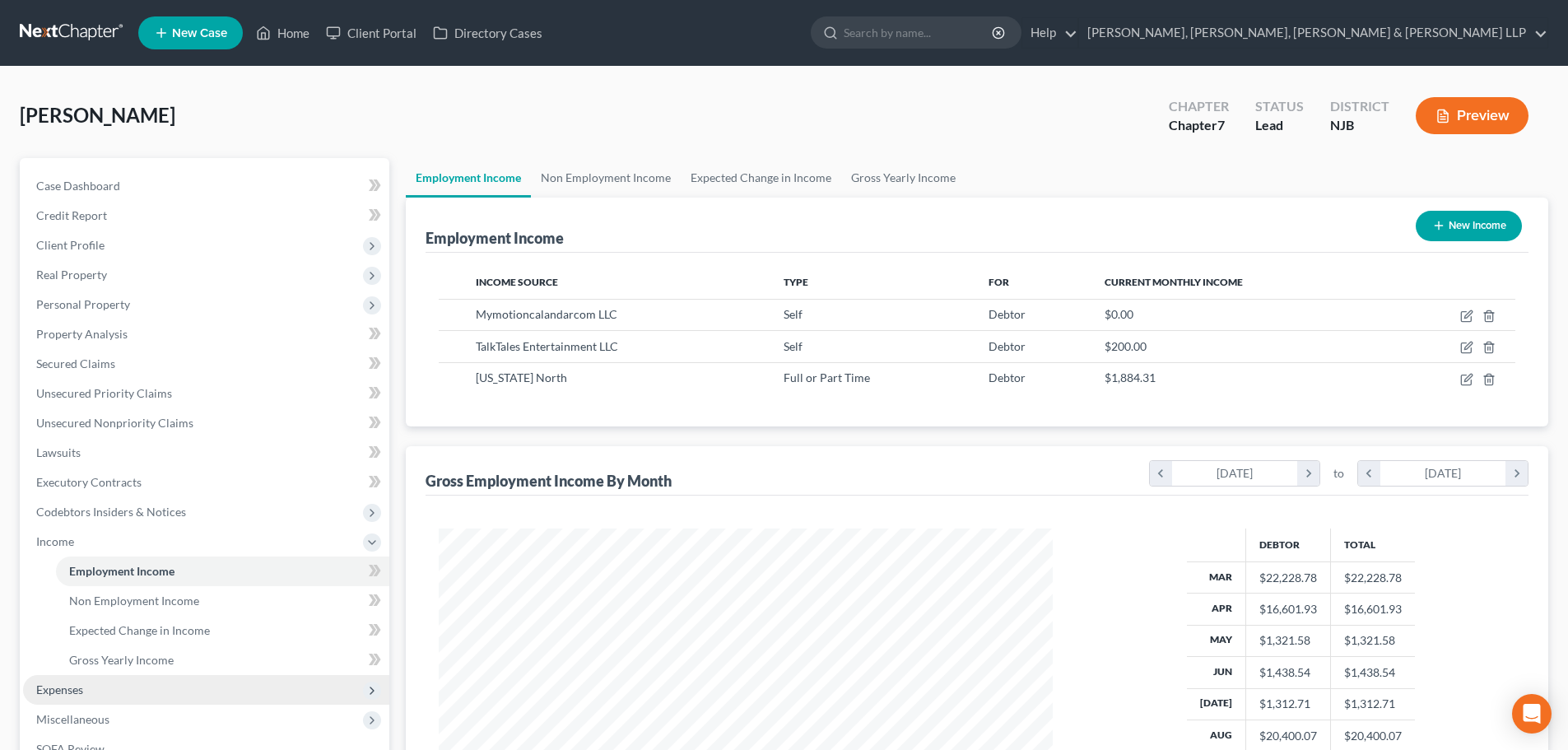
click at [135, 676] on span "Expenses" at bounding box center [206, 689] width 366 height 30
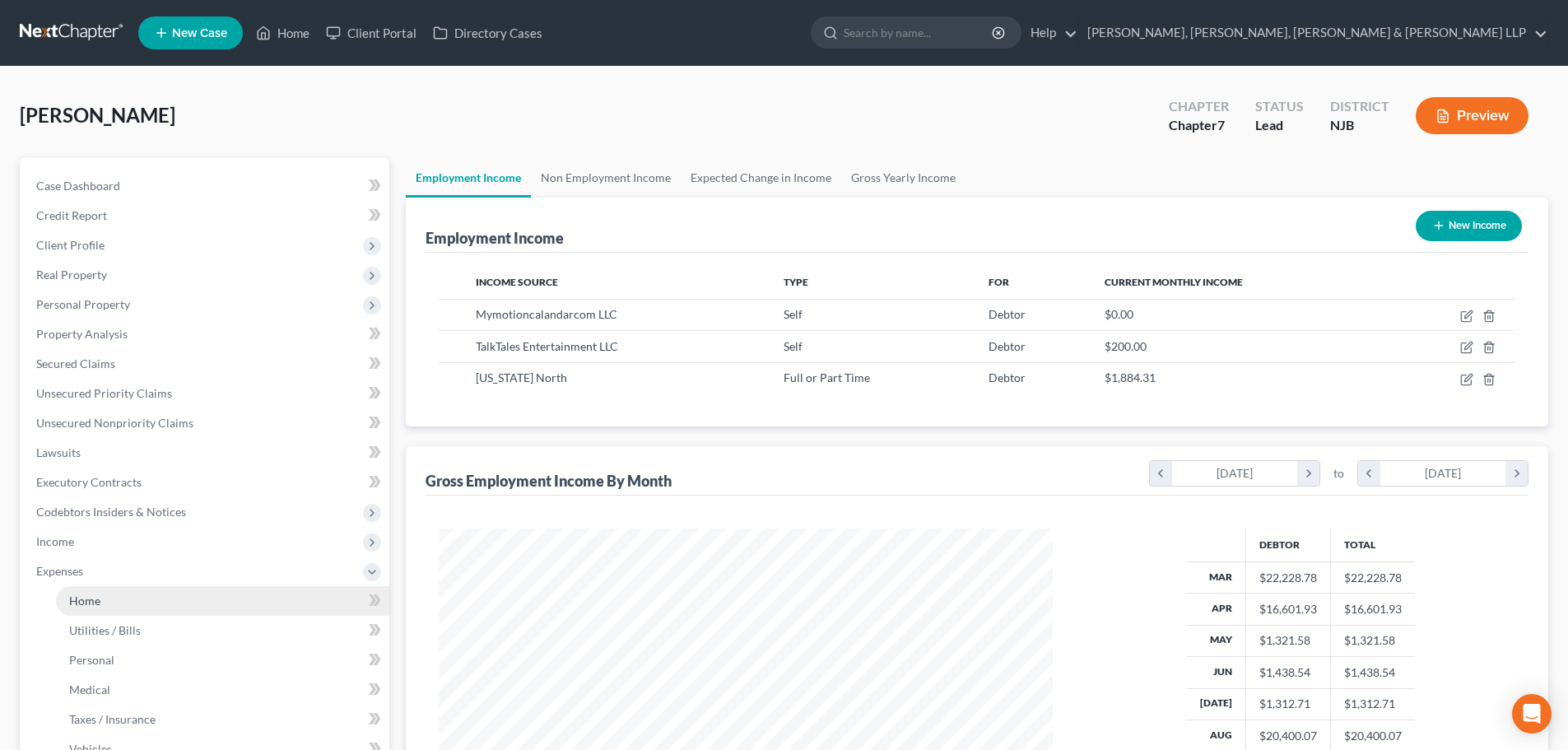
click at [116, 608] on link "Home" at bounding box center [222, 600] width 333 height 30
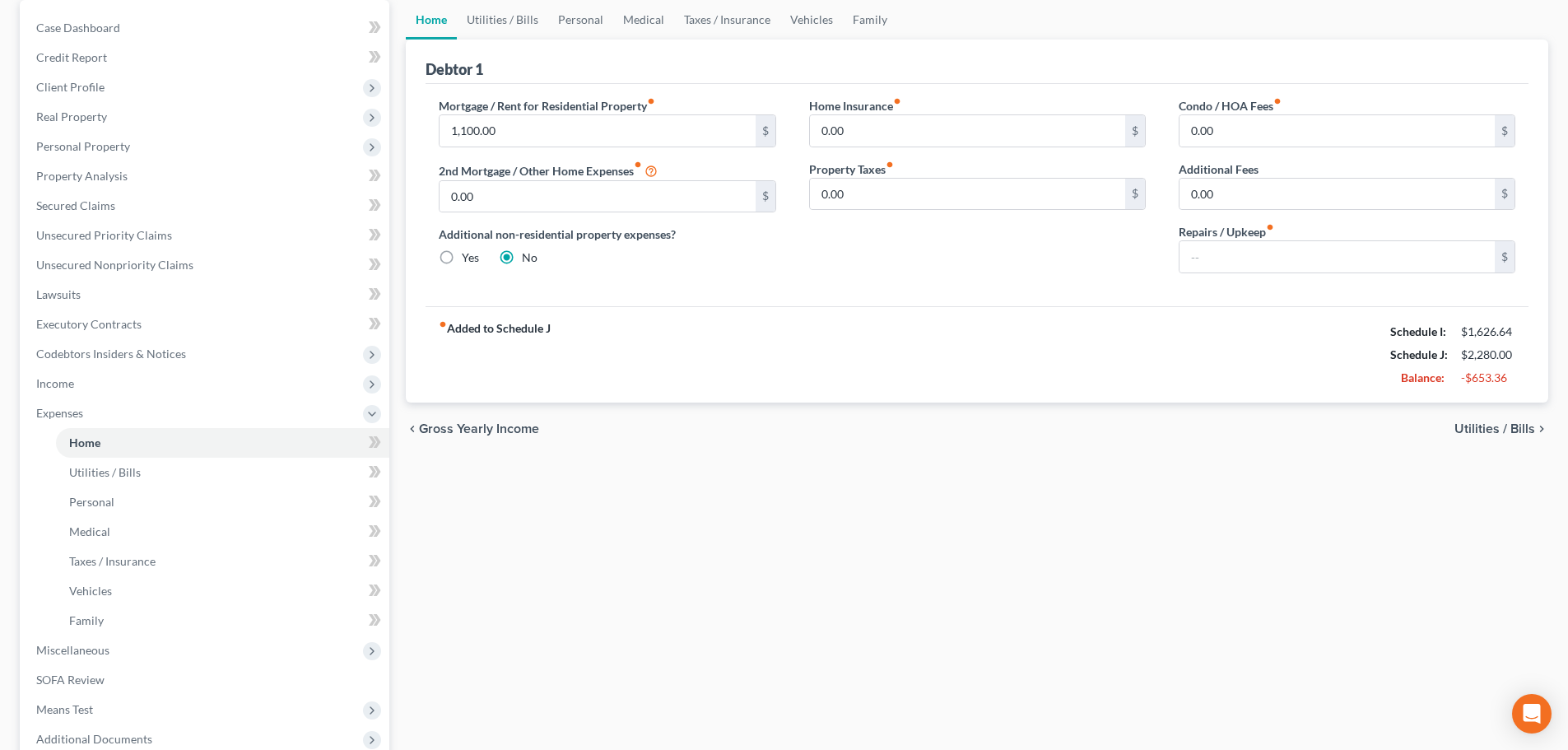
scroll to position [165, 0]
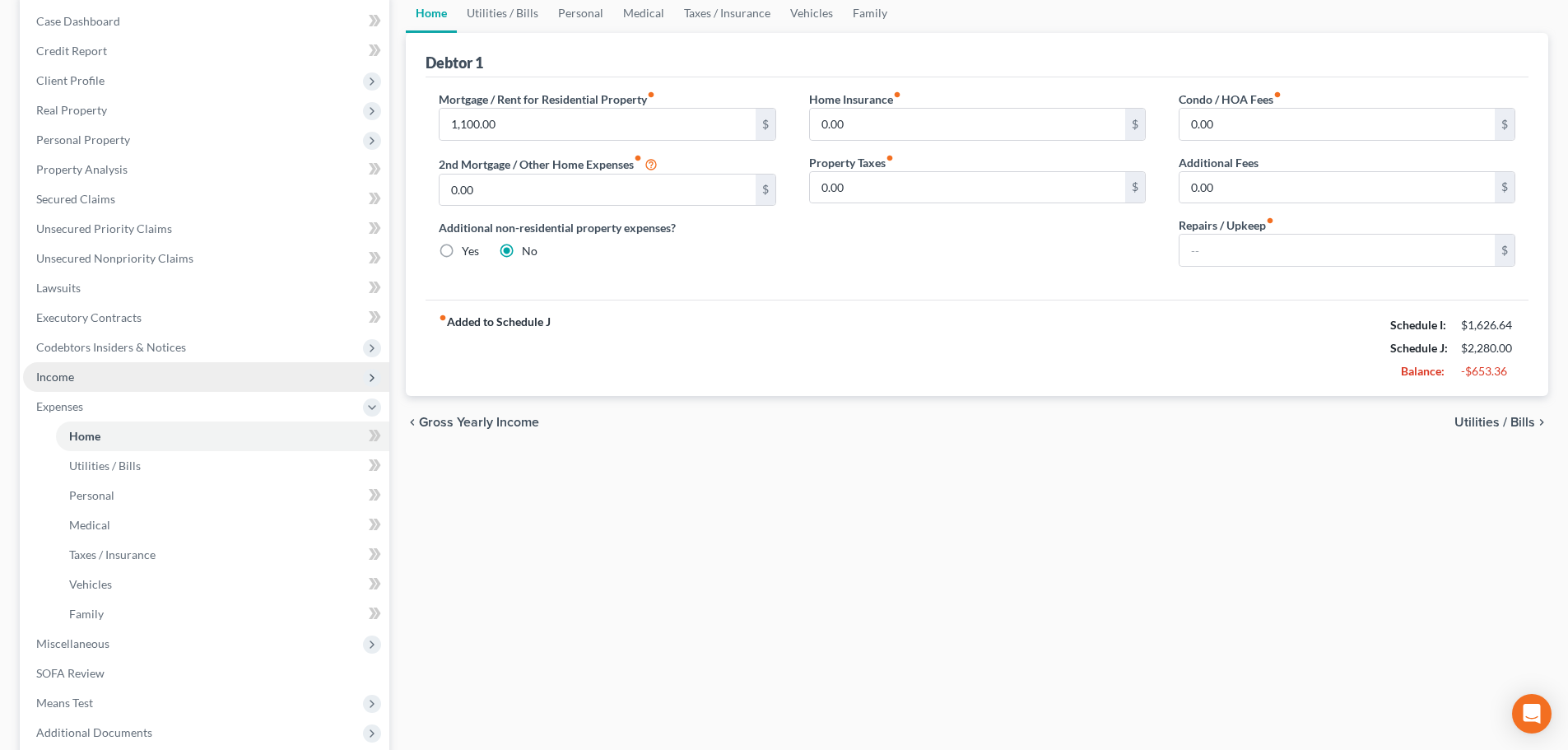
click at [138, 372] on span "Income" at bounding box center [206, 377] width 366 height 30
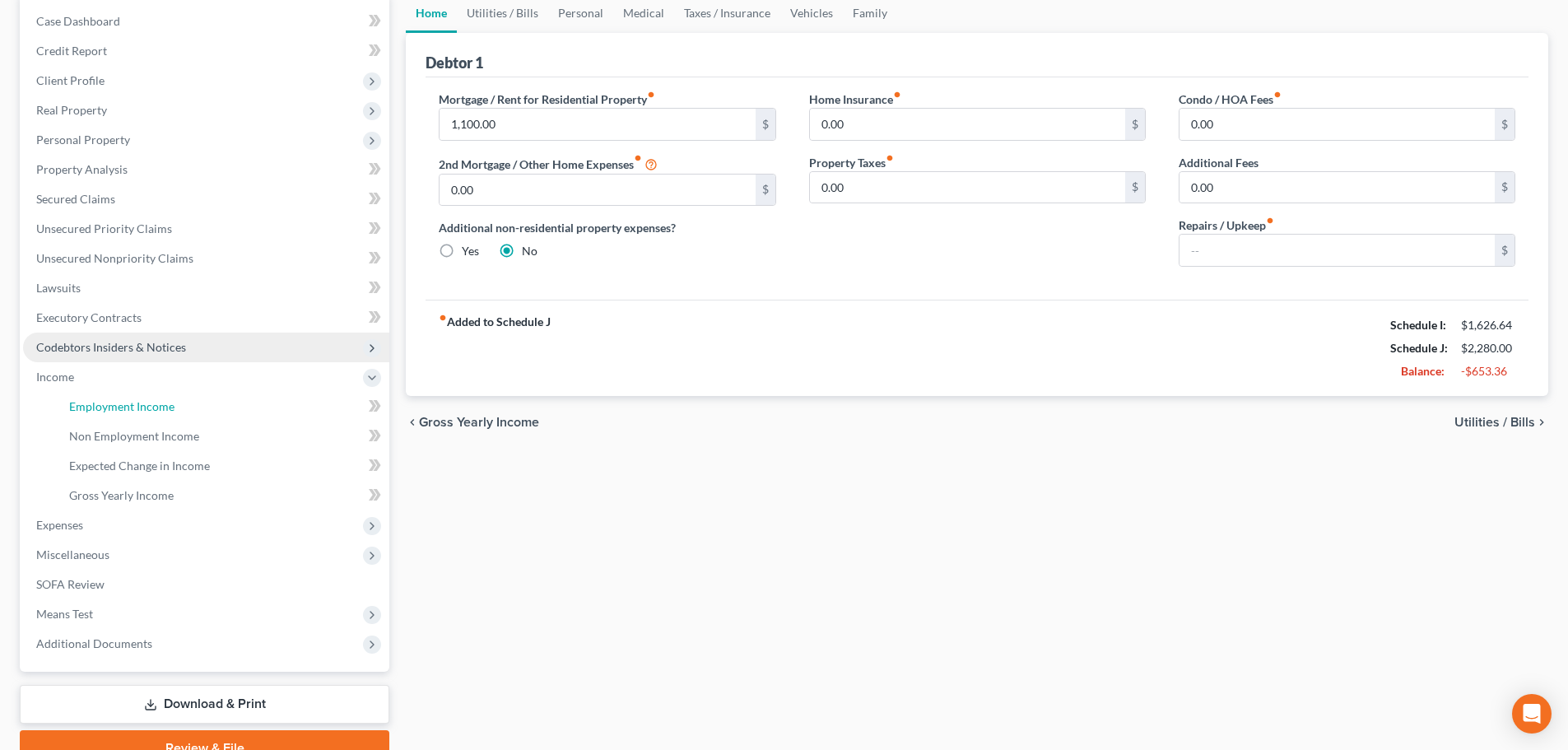
drag, startPoint x: 132, startPoint y: 410, endPoint x: 217, endPoint y: 357, distance: 100.2
click at [133, 410] on span "Employment Income" at bounding box center [121, 406] width 105 height 14
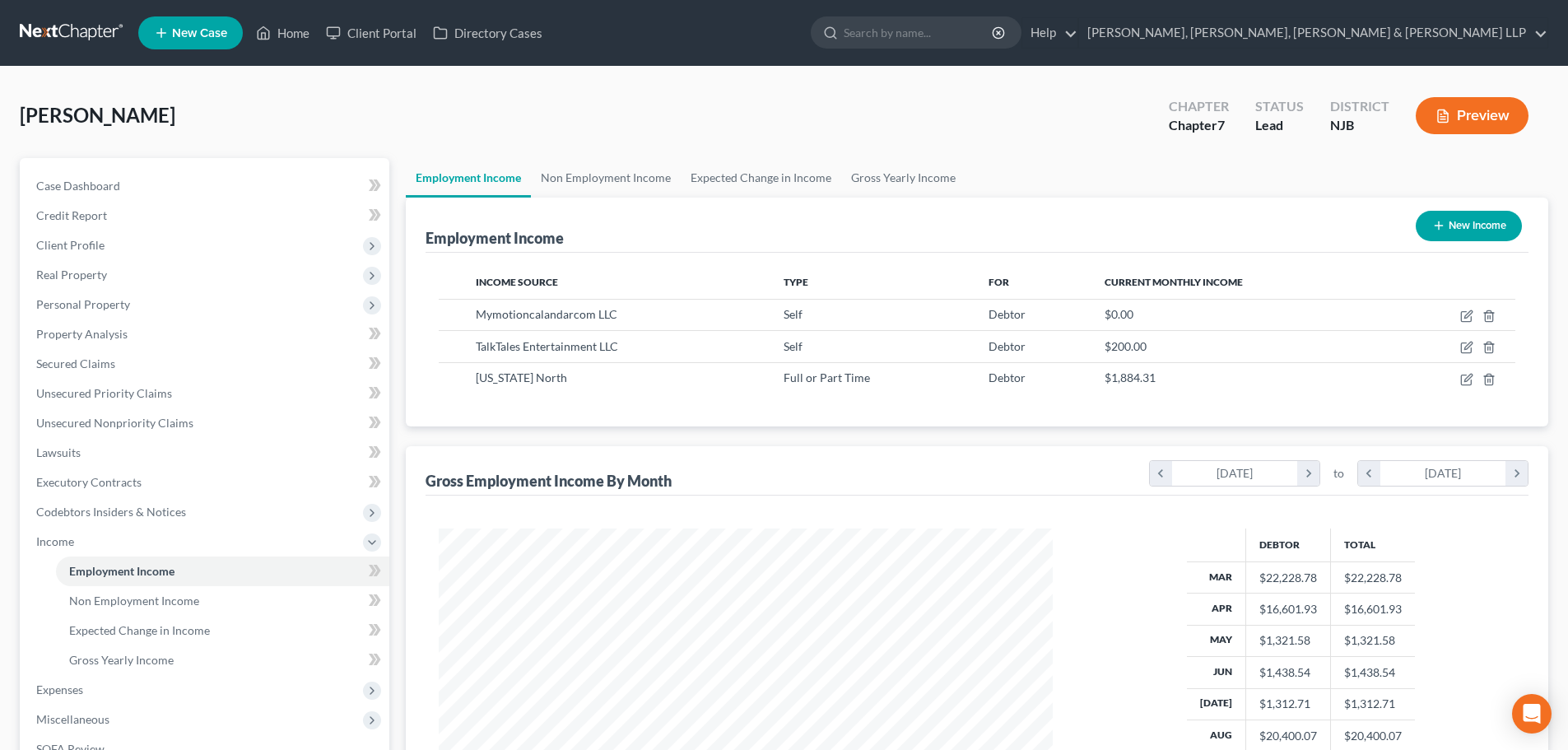
scroll to position [307, 647]
click at [925, 183] on link "Gross Yearly Income" at bounding box center [904, 177] width 124 height 39
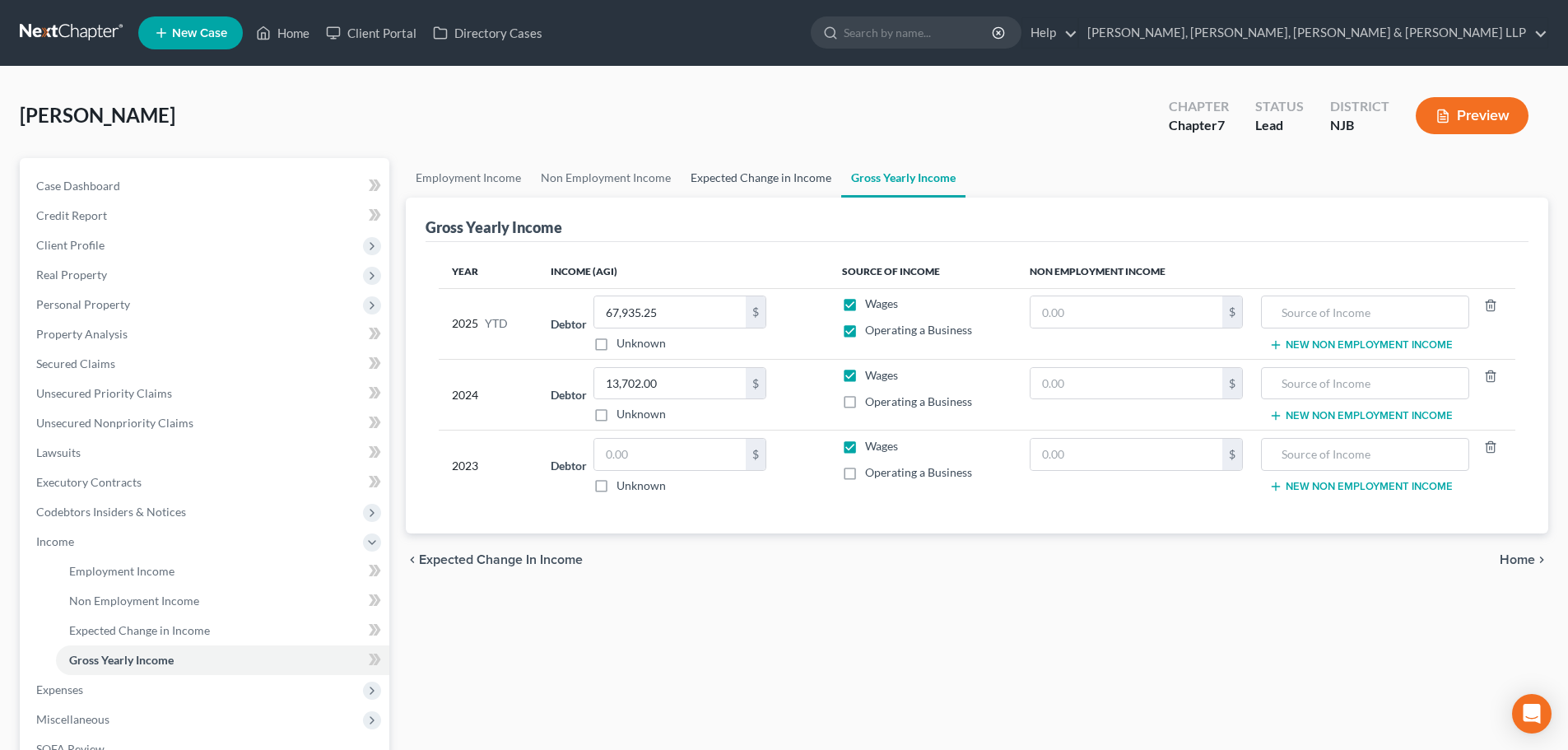
click at [752, 158] on link "Expected Change in Income" at bounding box center [761, 177] width 160 height 39
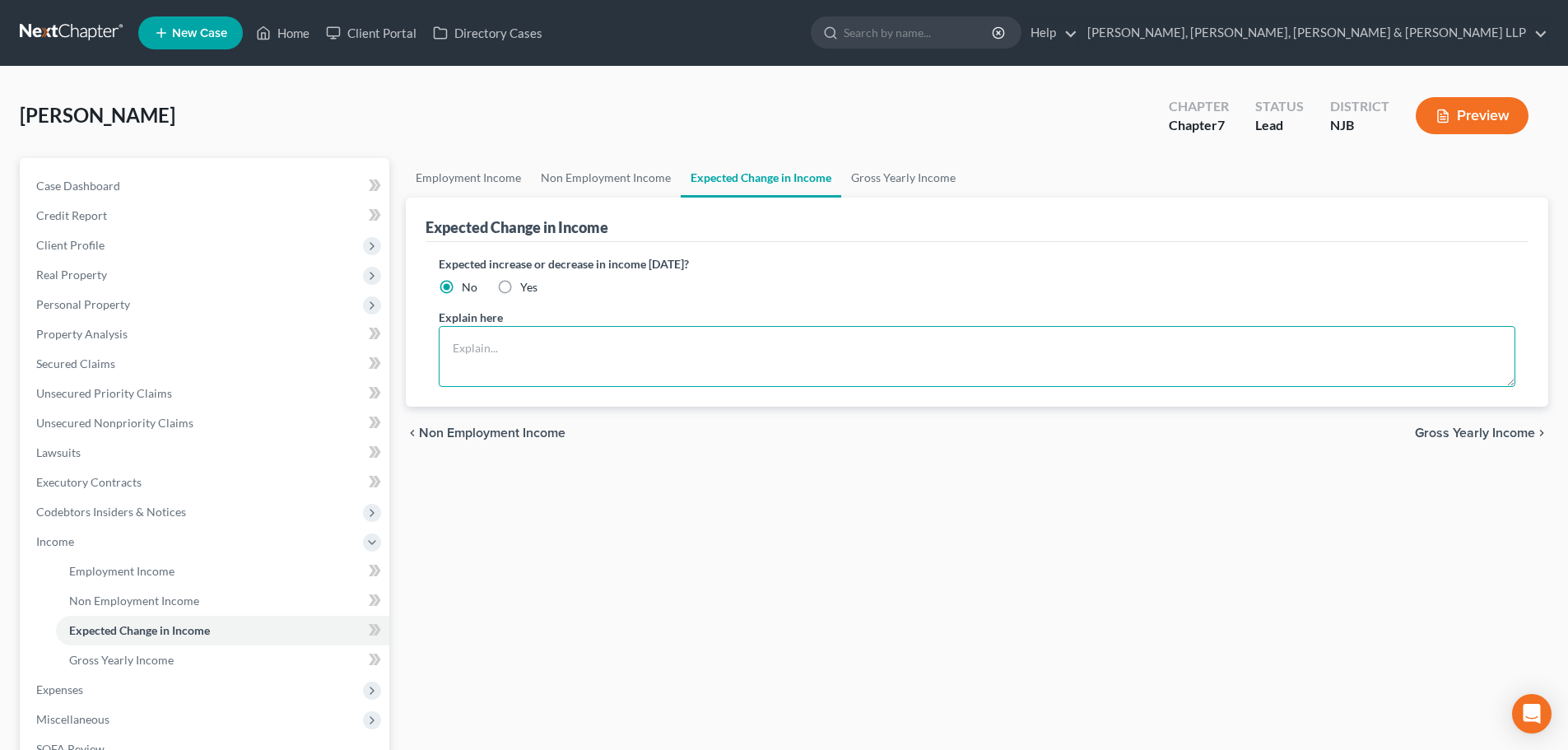
click at [599, 375] on textarea at bounding box center [977, 357] width 1077 height 61
drag, startPoint x: 918, startPoint y: 352, endPoint x: 209, endPoint y: 486, distance: 721.6
click at [209, 486] on div "Petition Navigation Case Dashboard Payments Invoices Payments Payments Credit R…" at bounding box center [784, 545] width 1545 height 773
type textarea "Debtor is expected to earn his next commission next year, 2026."
click at [611, 177] on link "Non Employment Income" at bounding box center [605, 177] width 150 height 39
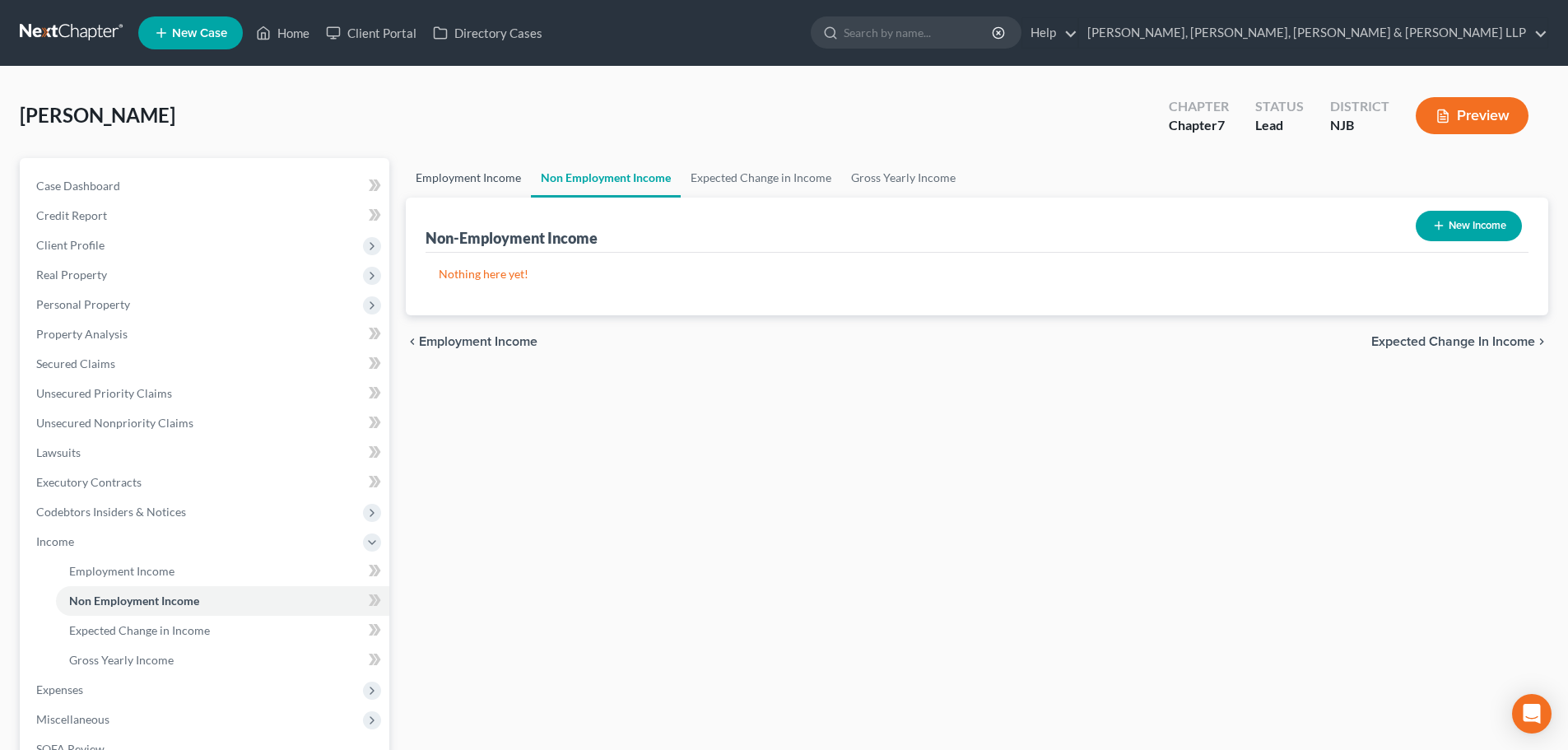
click at [496, 186] on link "Employment Income" at bounding box center [468, 177] width 125 height 39
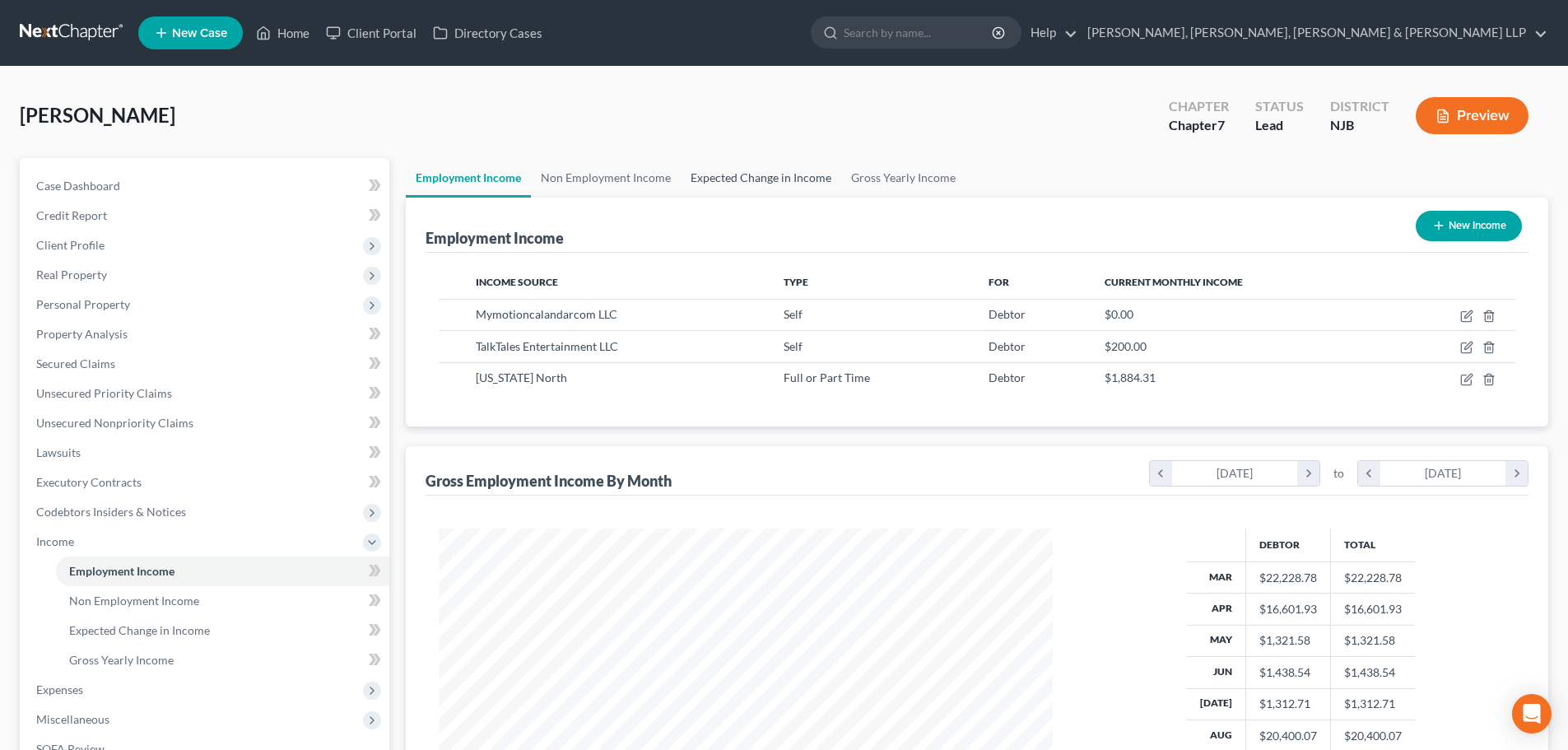
scroll to position [307, 647]
drag, startPoint x: 698, startPoint y: 173, endPoint x: 674, endPoint y: 193, distance: 31.2
click at [698, 173] on link "Expected Change in Income" at bounding box center [761, 177] width 160 height 39
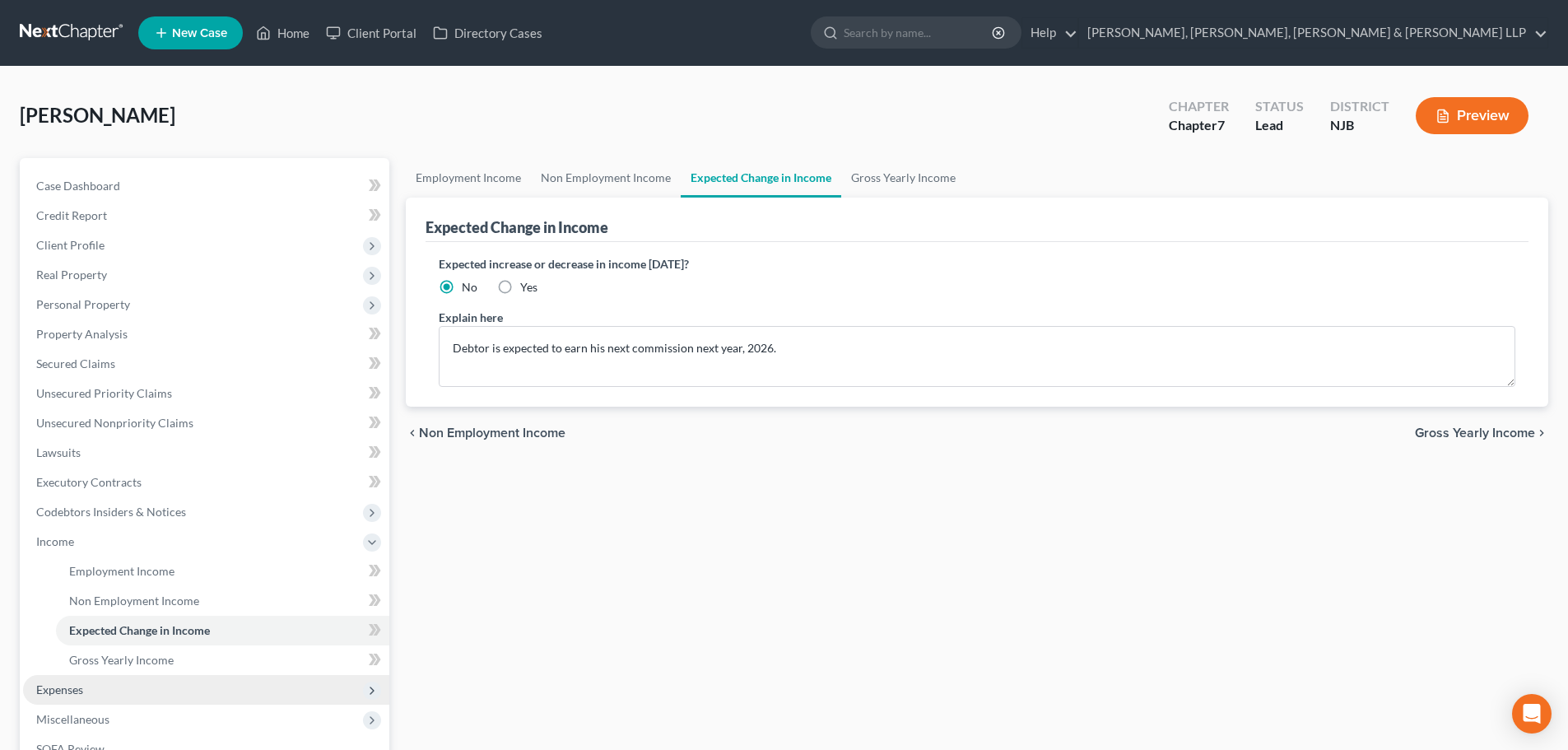
click at [83, 701] on span "Expenses" at bounding box center [206, 689] width 366 height 30
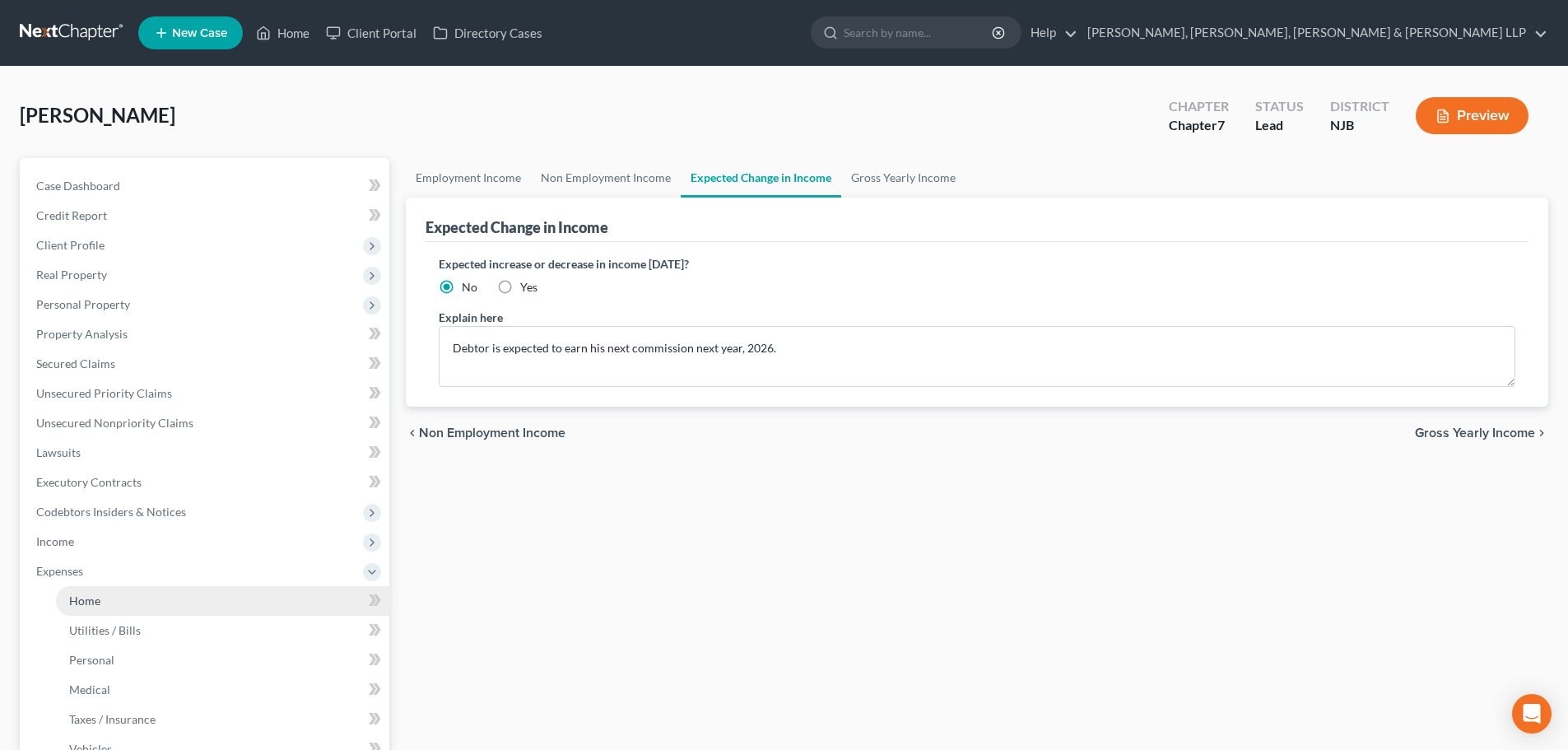
click at [115, 595] on link "Home" at bounding box center [222, 600] width 333 height 30
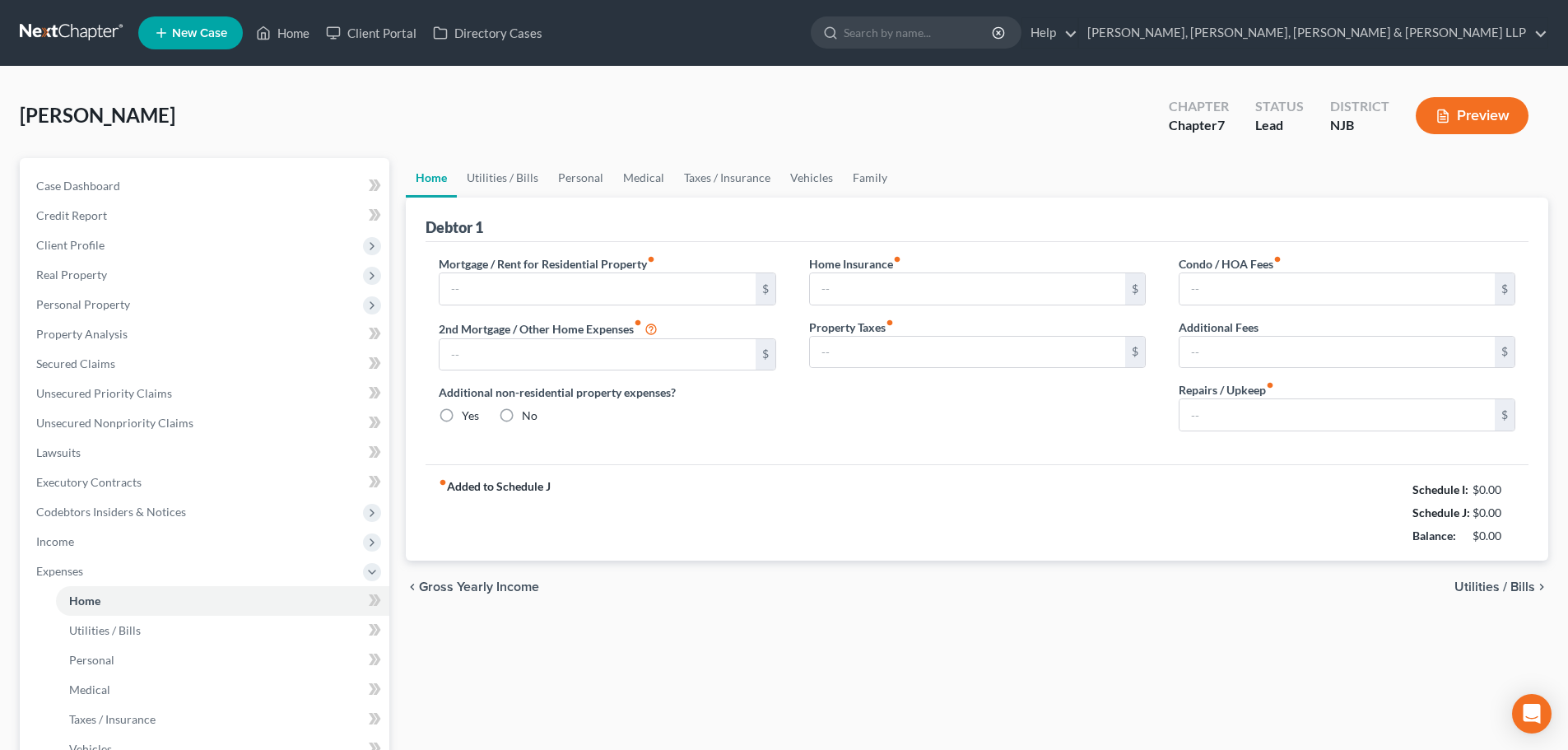
type input "1,100.00"
type input "0.00"
radio input "true"
type input "0.00"
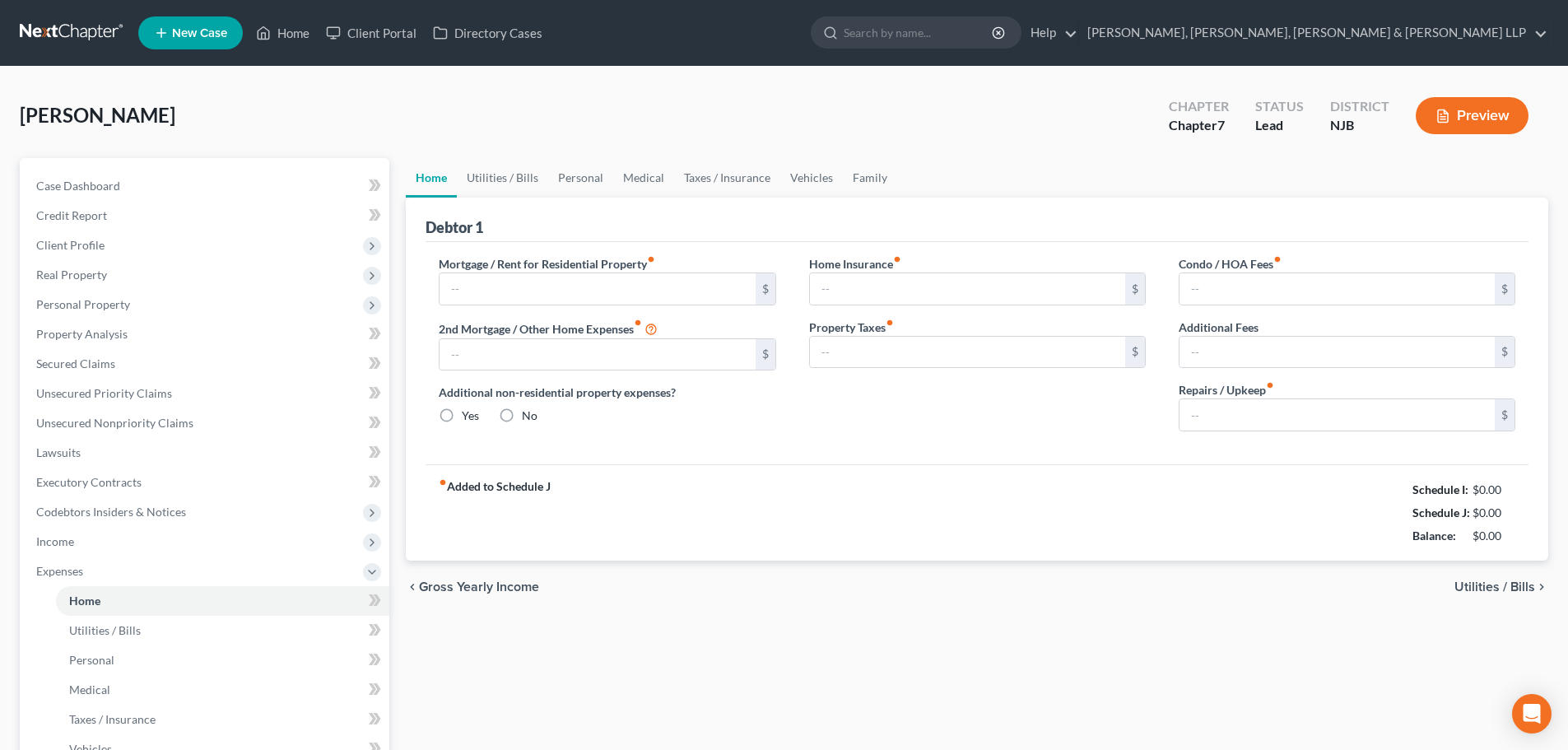
type input "0.00"
click at [506, 175] on link "Utilities / Bills" at bounding box center [503, 177] width 92 height 39
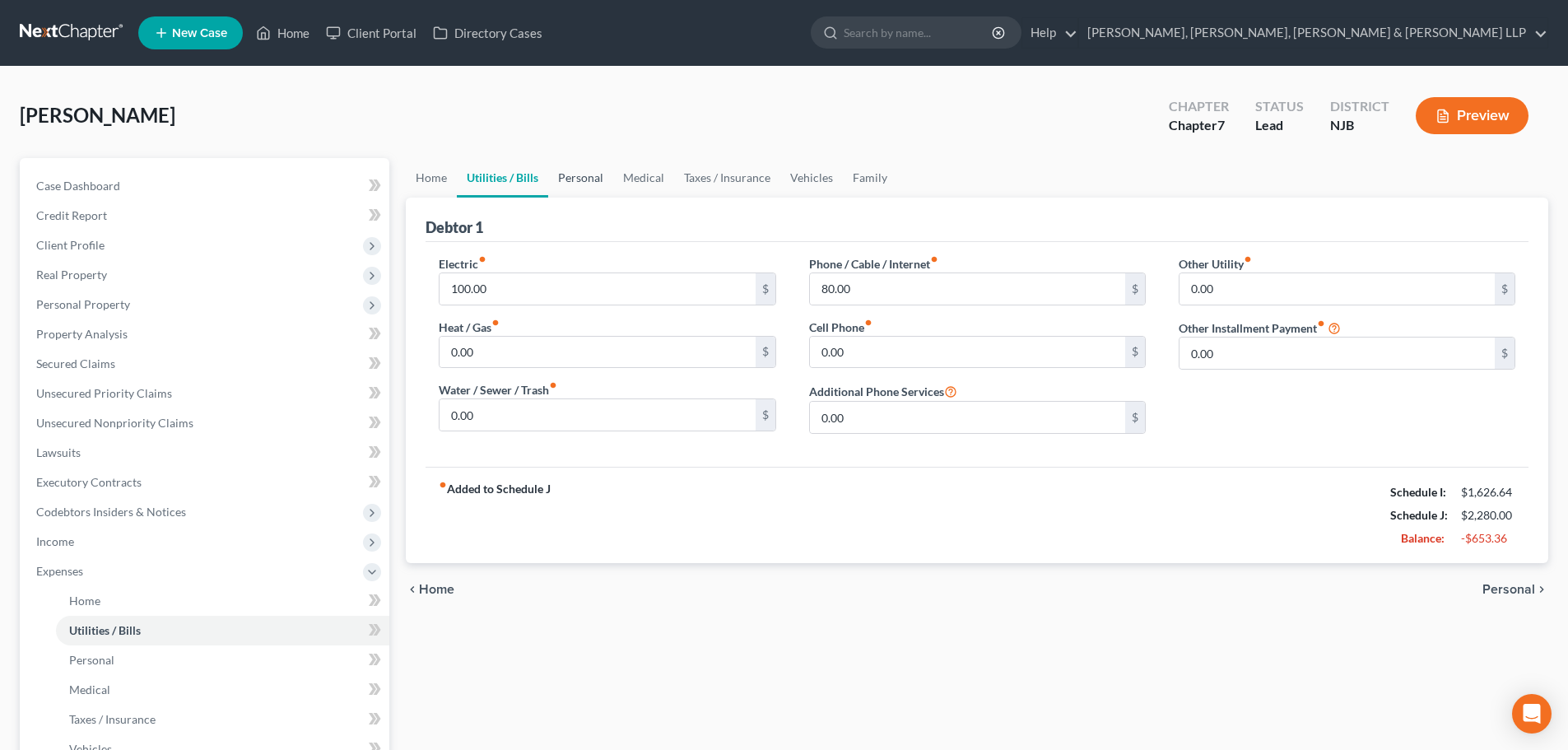
click at [579, 177] on link "Personal" at bounding box center [580, 177] width 65 height 39
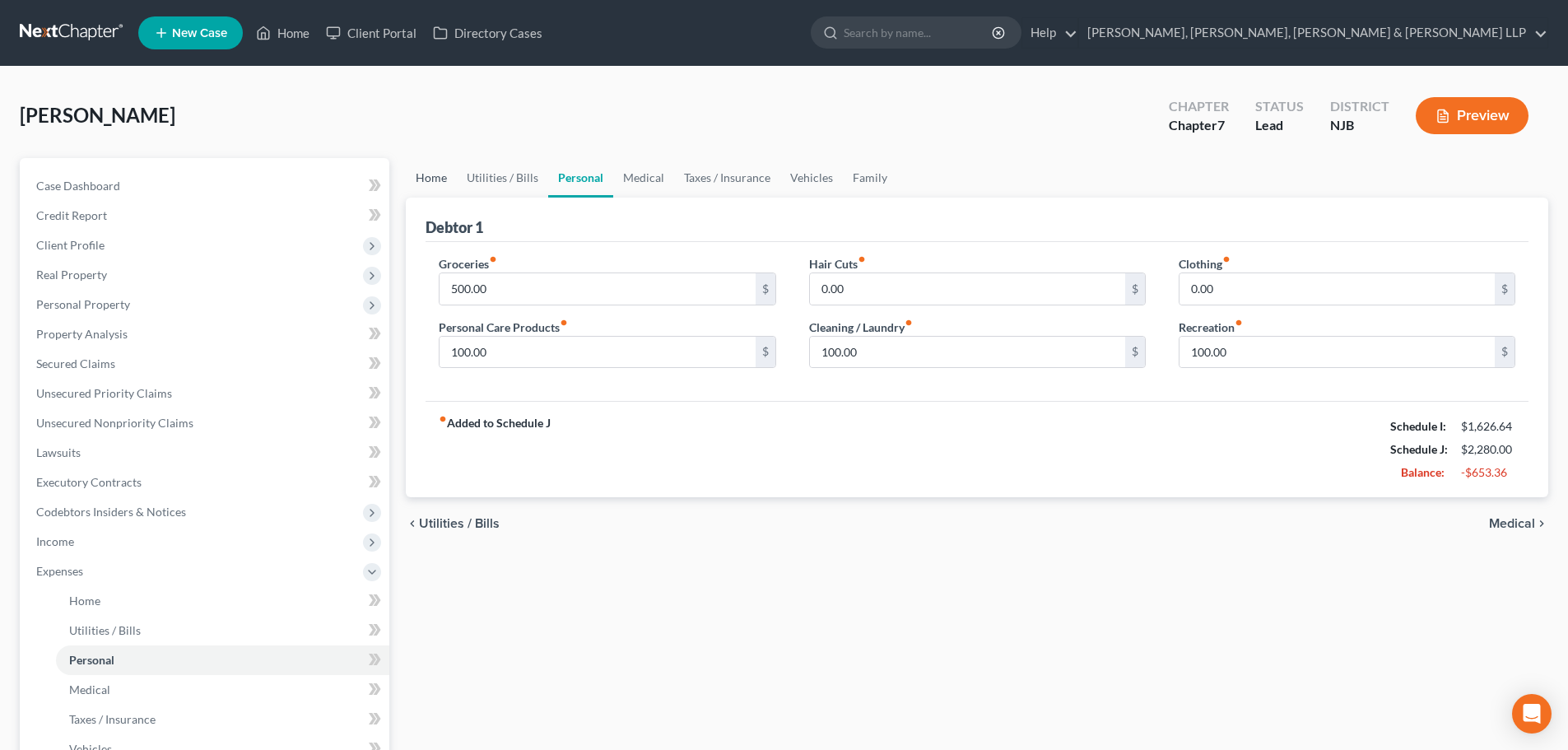
click at [453, 178] on link "Home" at bounding box center [430, 177] width 51 height 39
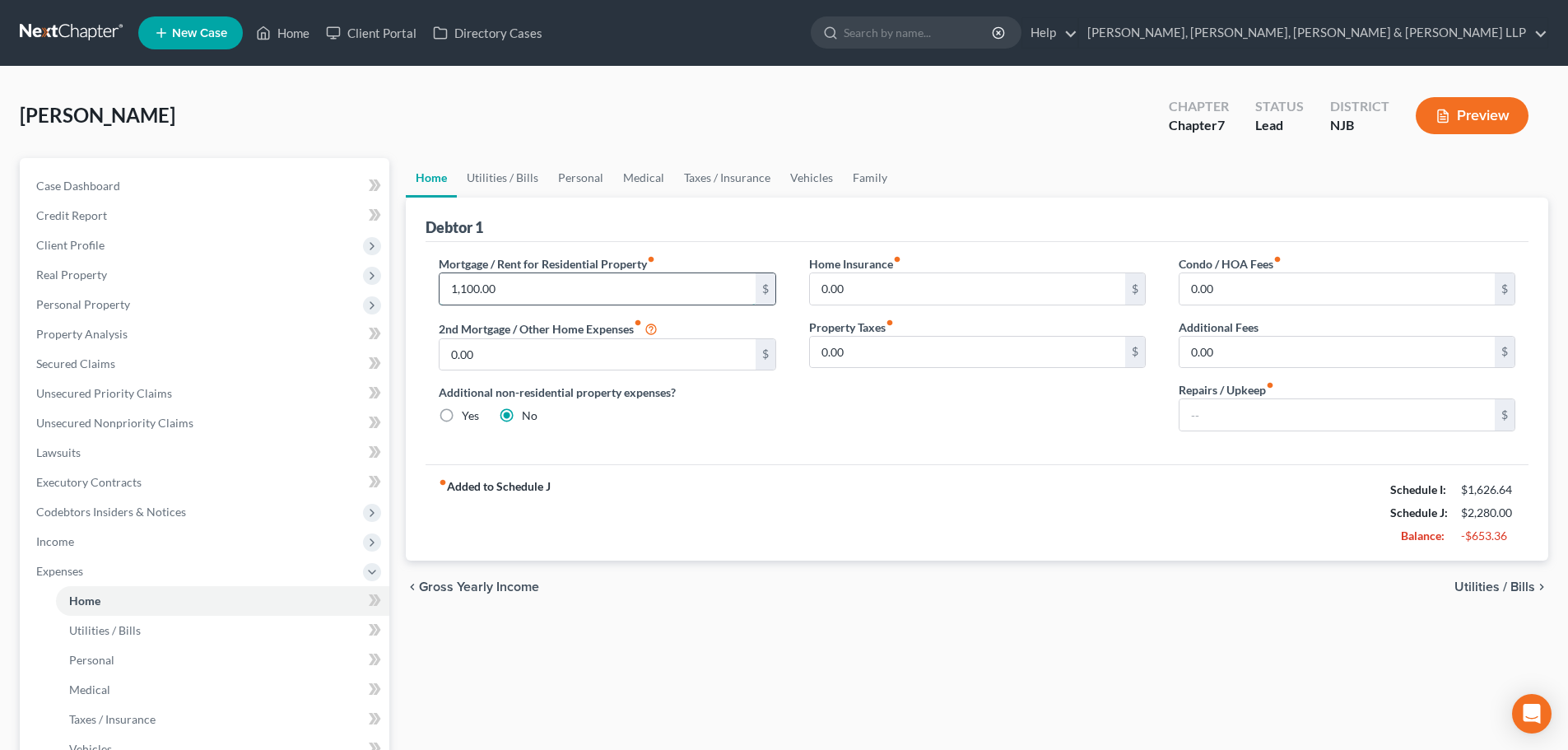
click at [514, 290] on input "1,100.00" at bounding box center [597, 288] width 315 height 31
click at [542, 284] on input "1,100.00" at bounding box center [597, 288] width 315 height 31
click at [537, 290] on input "1,100.00" at bounding box center [597, 288] width 315 height 31
click at [319, 333] on div "Petition Navigation Case Dashboard Payments Invoices Payments Payments Credit R…" at bounding box center [784, 589] width 1545 height 862
type input "2,550.00"
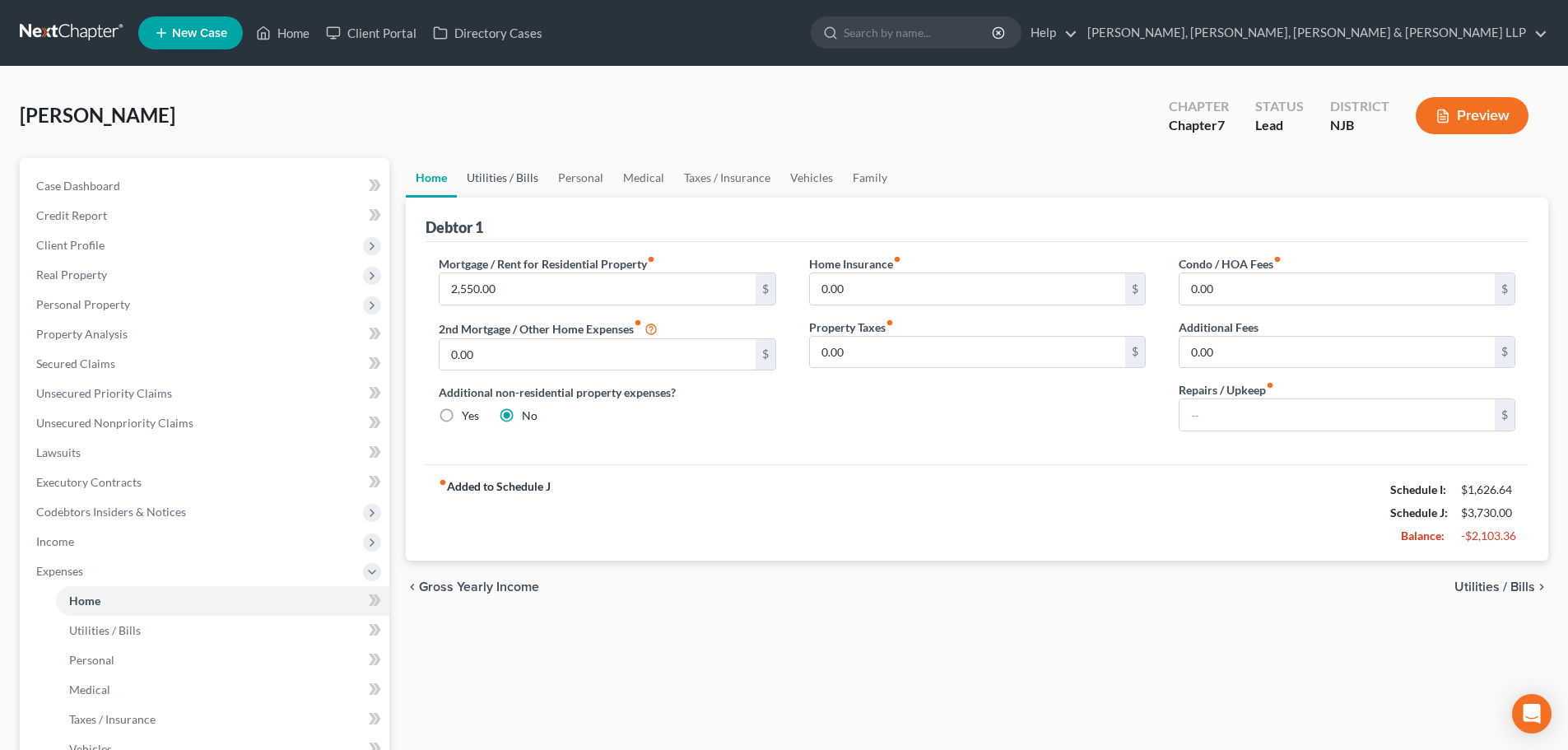
click at [484, 175] on link "Utilities / Bills" at bounding box center [503, 177] width 92 height 39
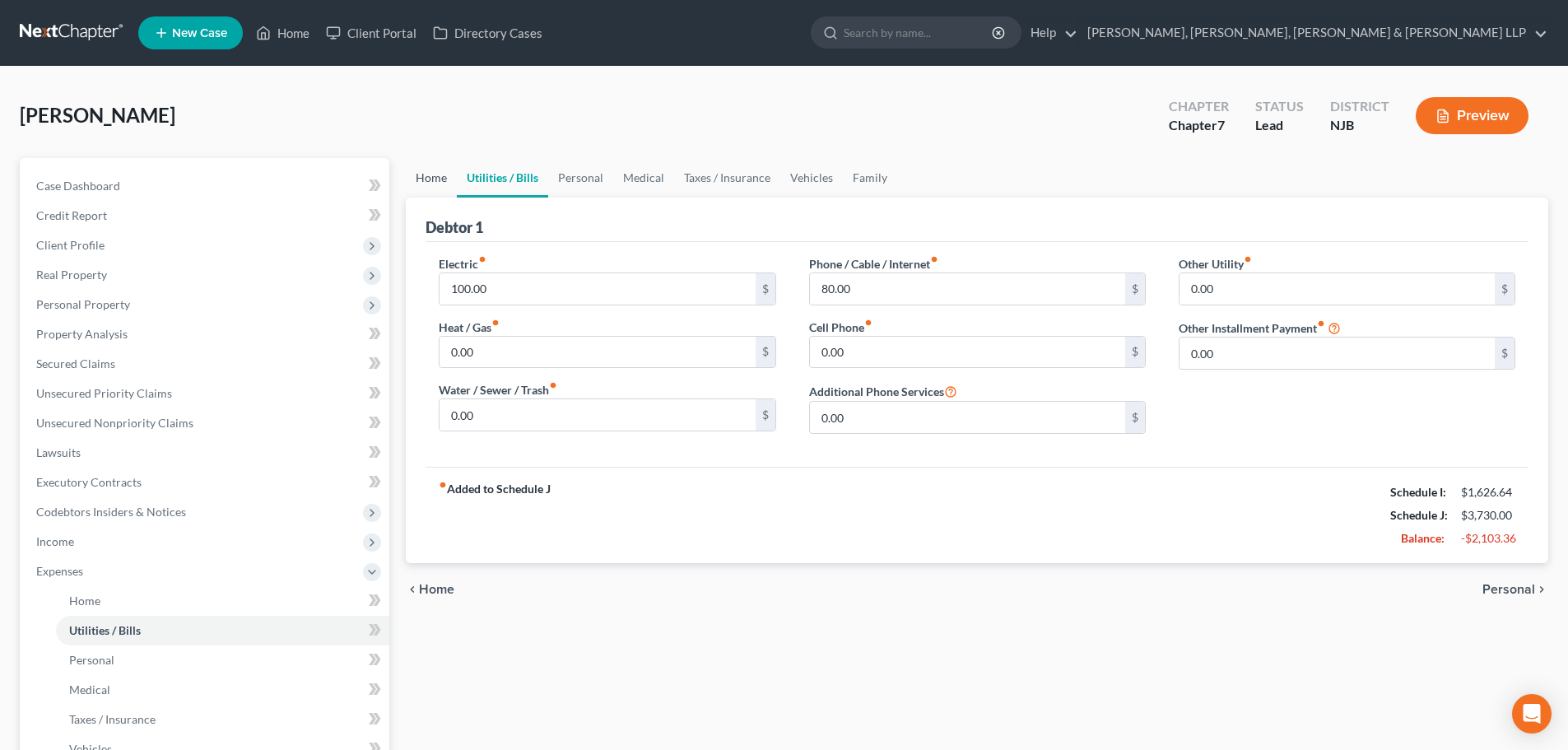
click at [432, 177] on link "Home" at bounding box center [430, 177] width 51 height 39
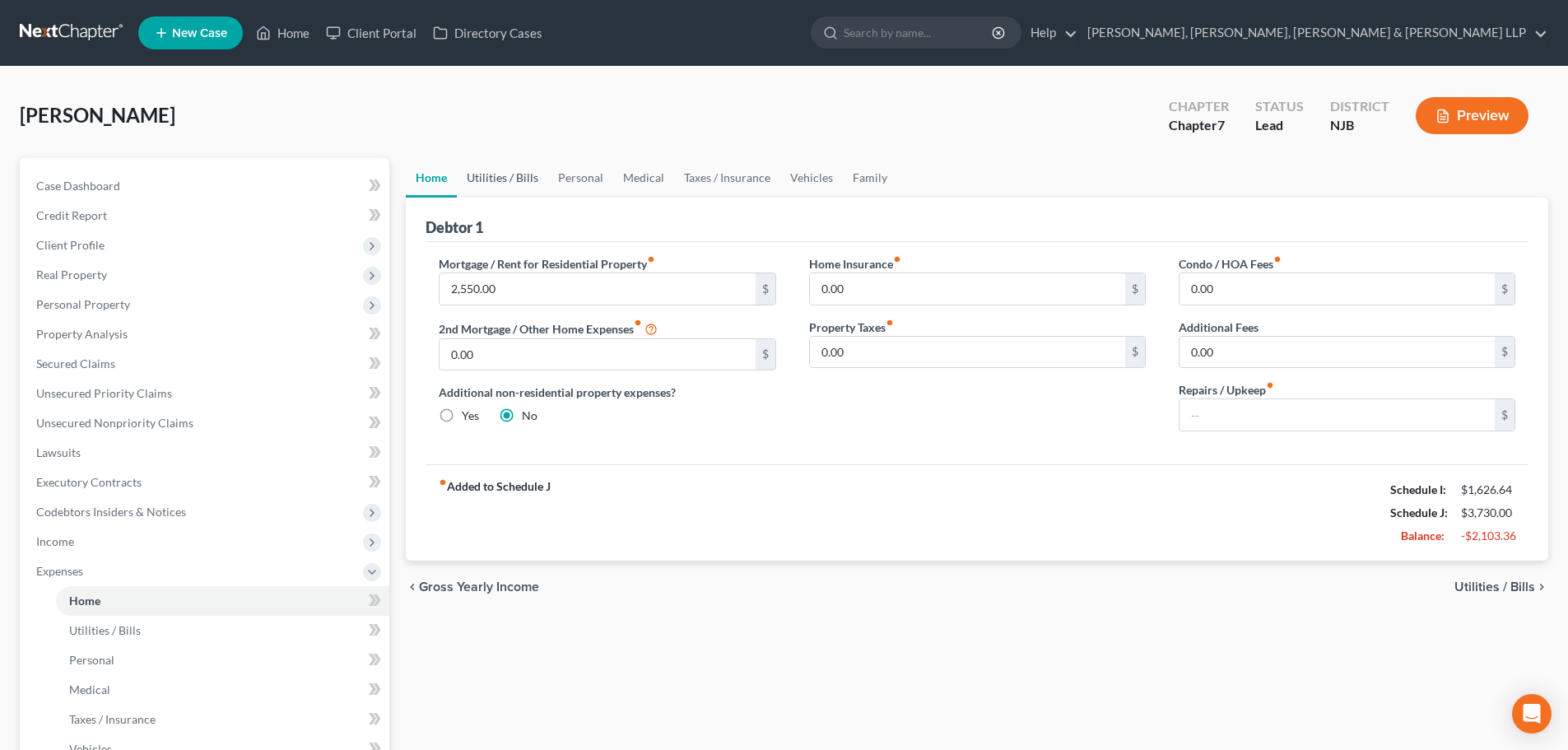
click at [489, 178] on link "Utilities / Bills" at bounding box center [503, 177] width 92 height 39
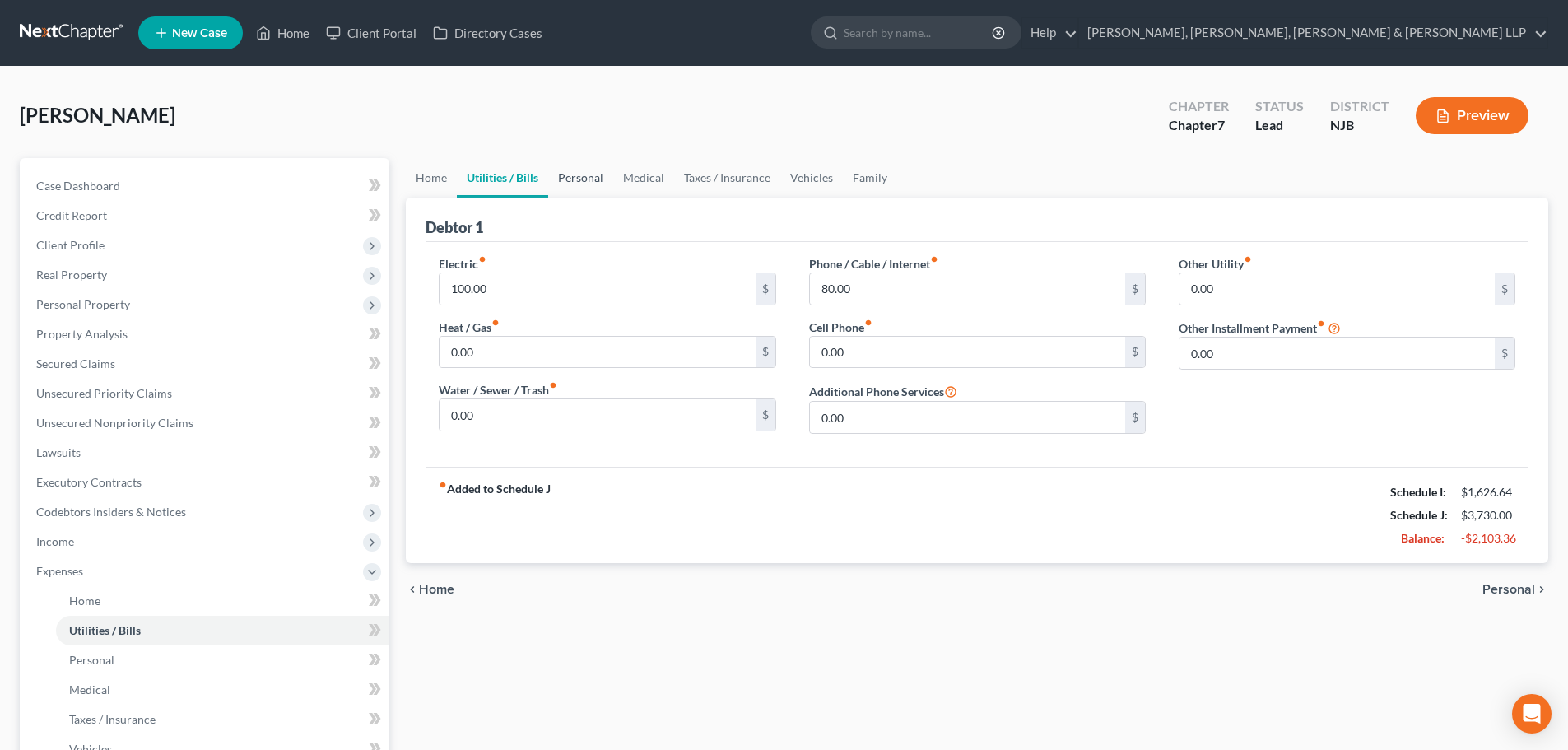
click at [554, 179] on link "Personal" at bounding box center [580, 177] width 65 height 39
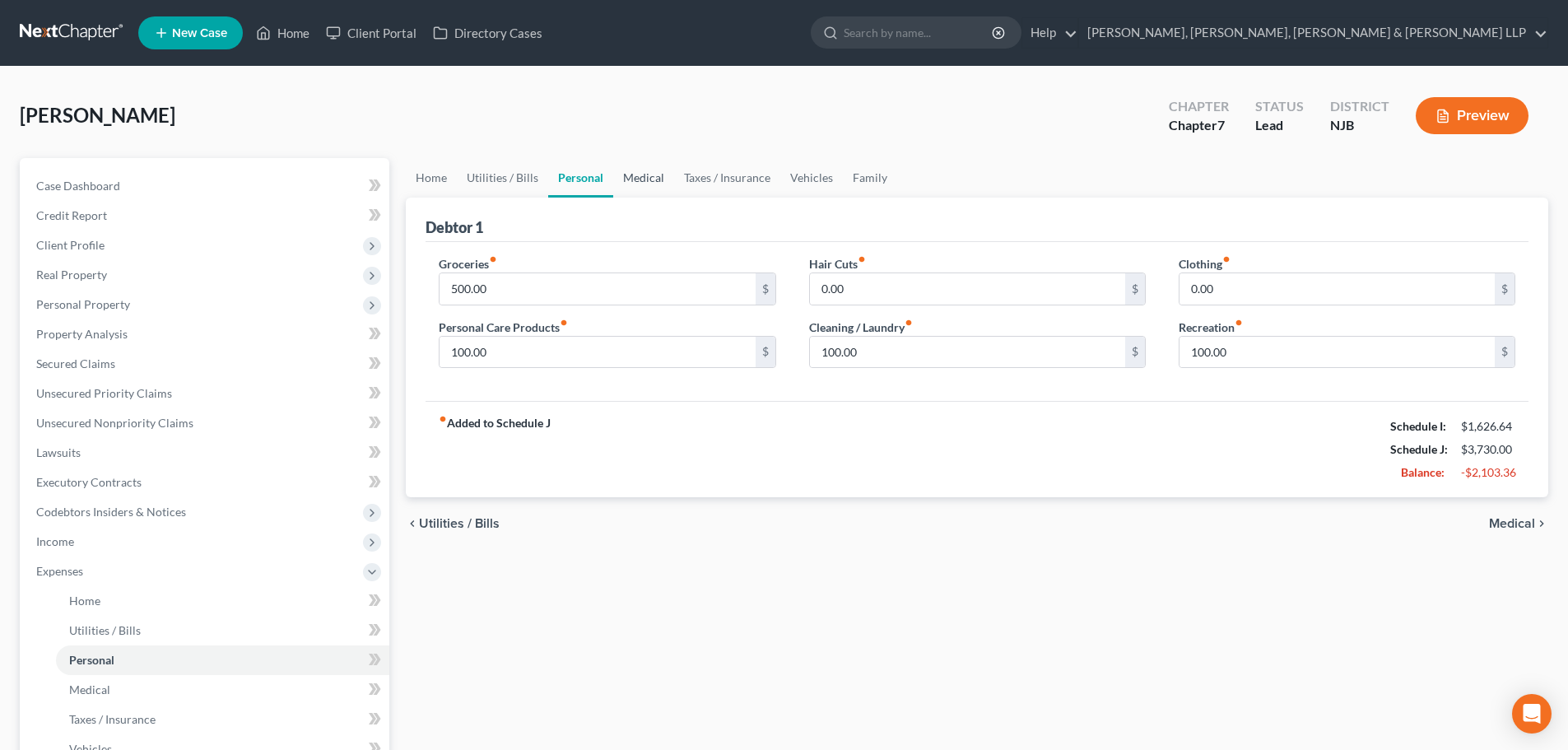
click at [628, 182] on link "Medical" at bounding box center [644, 177] width 61 height 39
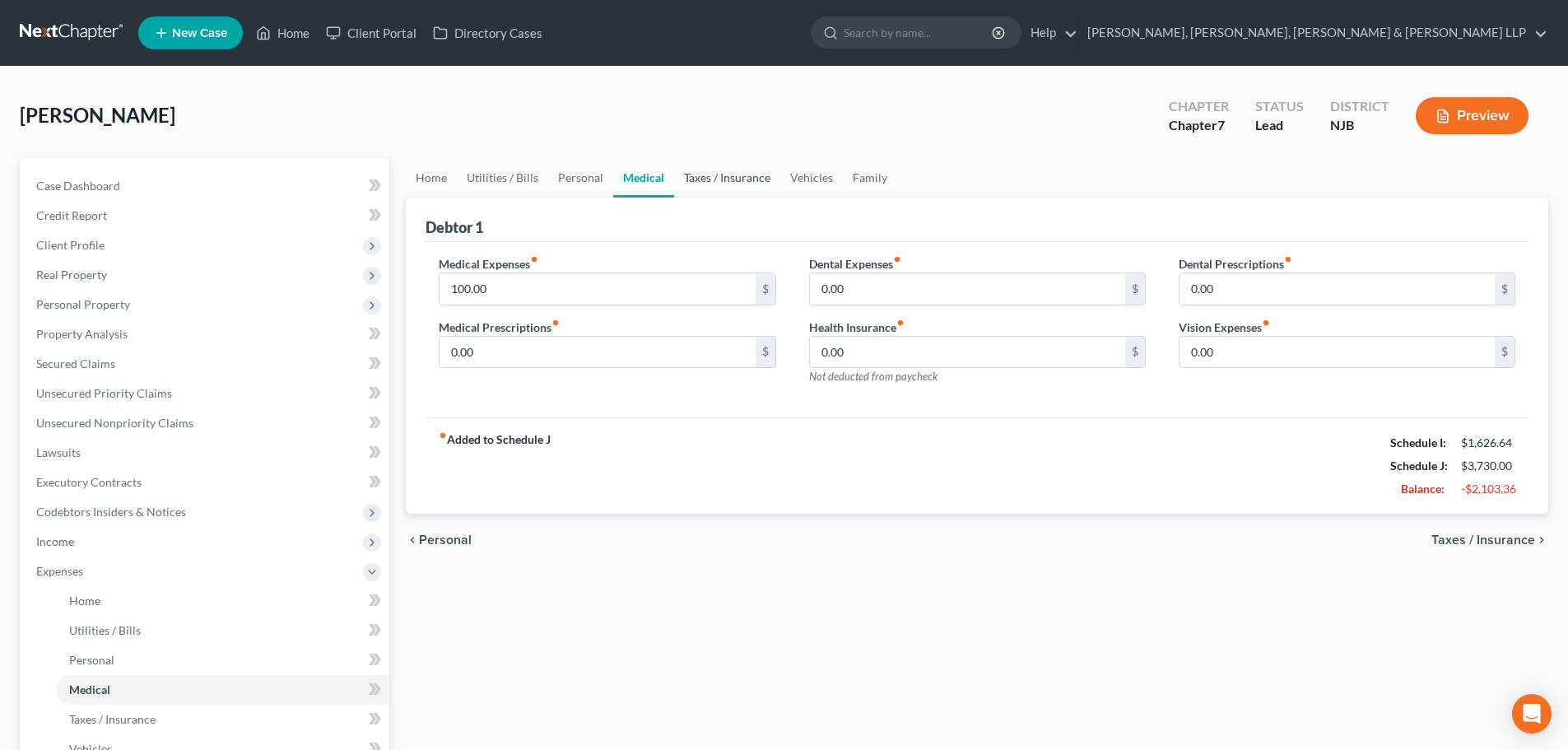
click at [724, 175] on link "Taxes / Insurance" at bounding box center [726, 177] width 106 height 39
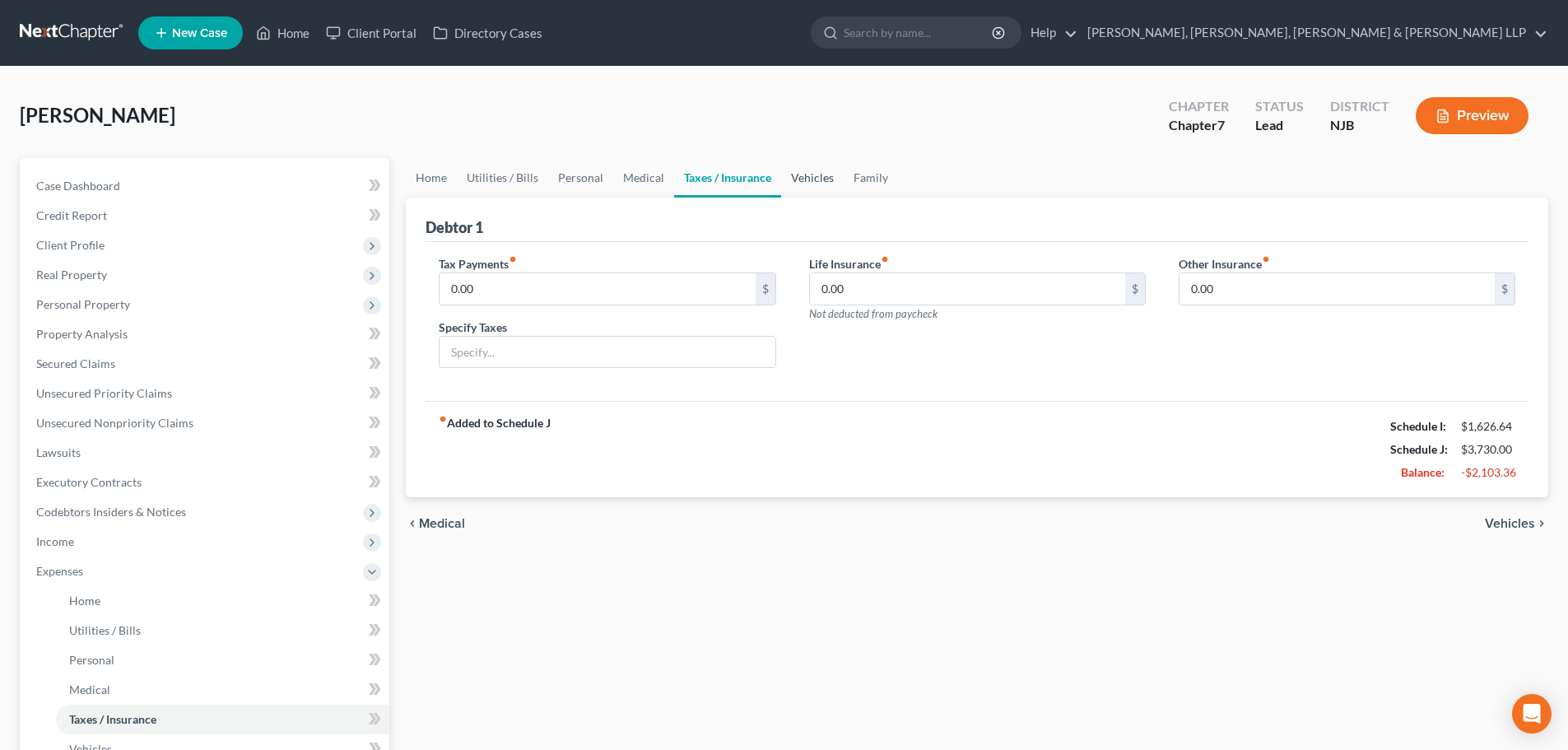
click at [818, 171] on link "Vehicles" at bounding box center [813, 177] width 63 height 39
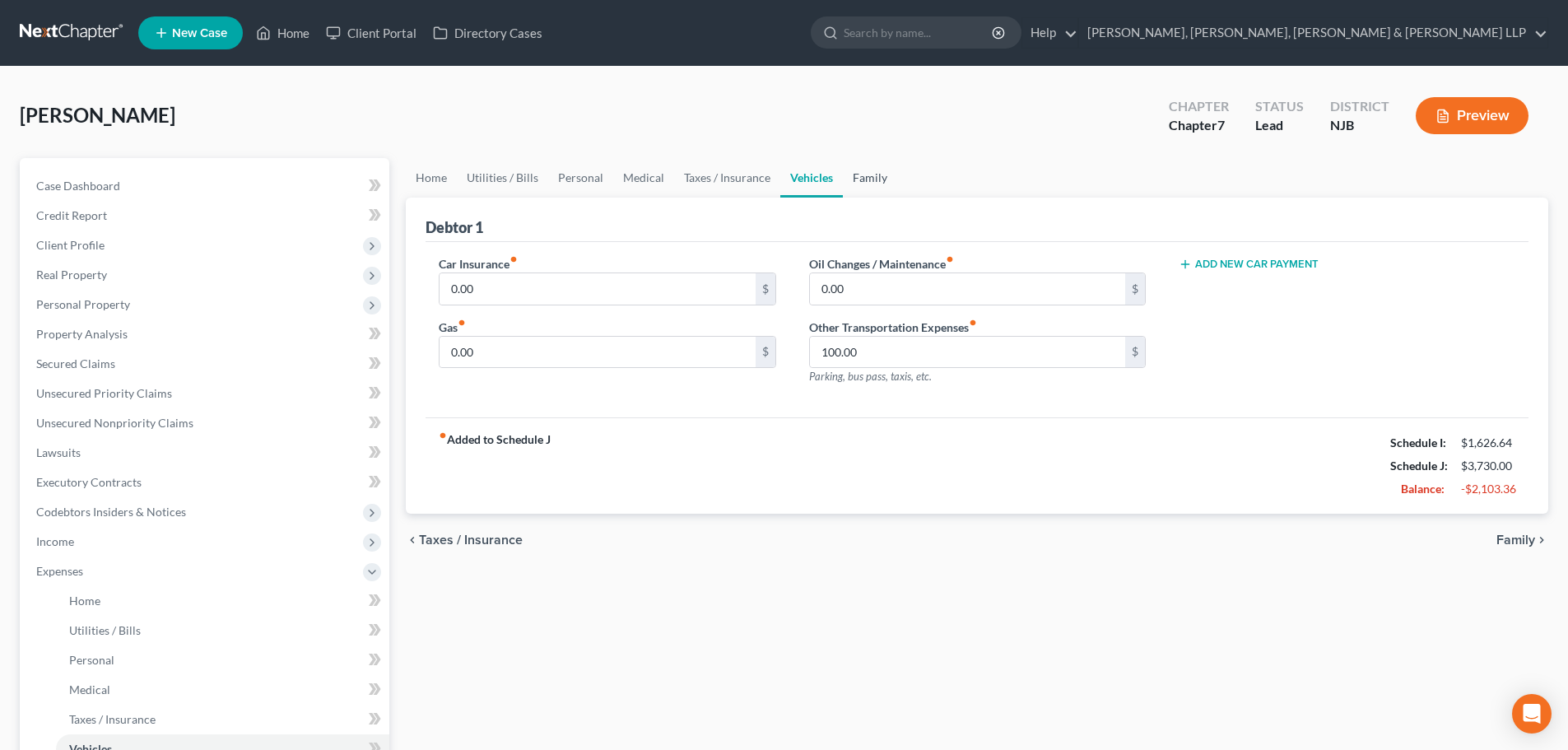
click at [847, 173] on link "Family" at bounding box center [869, 177] width 54 height 39
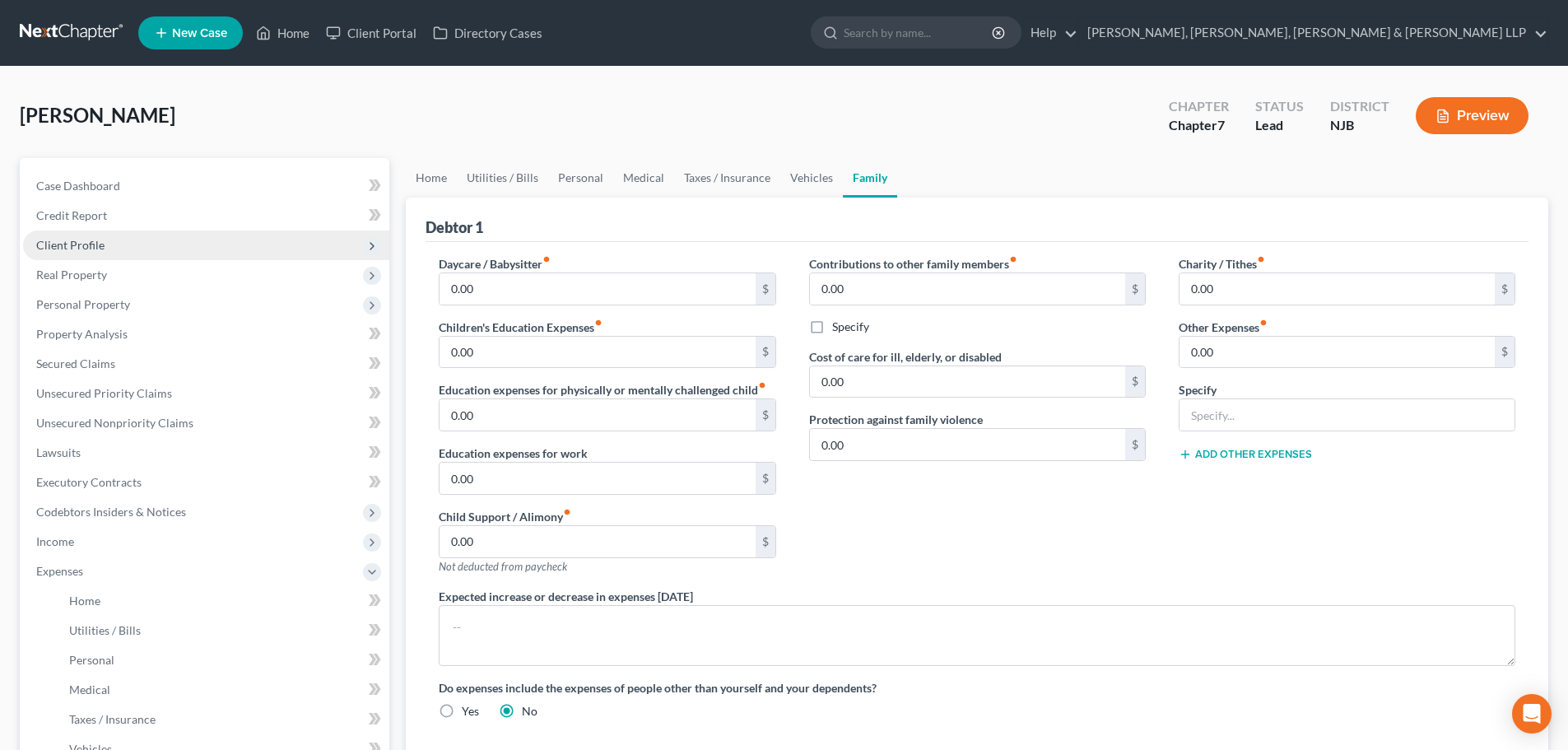
click at [153, 242] on span "Client Profile" at bounding box center [206, 245] width 366 height 30
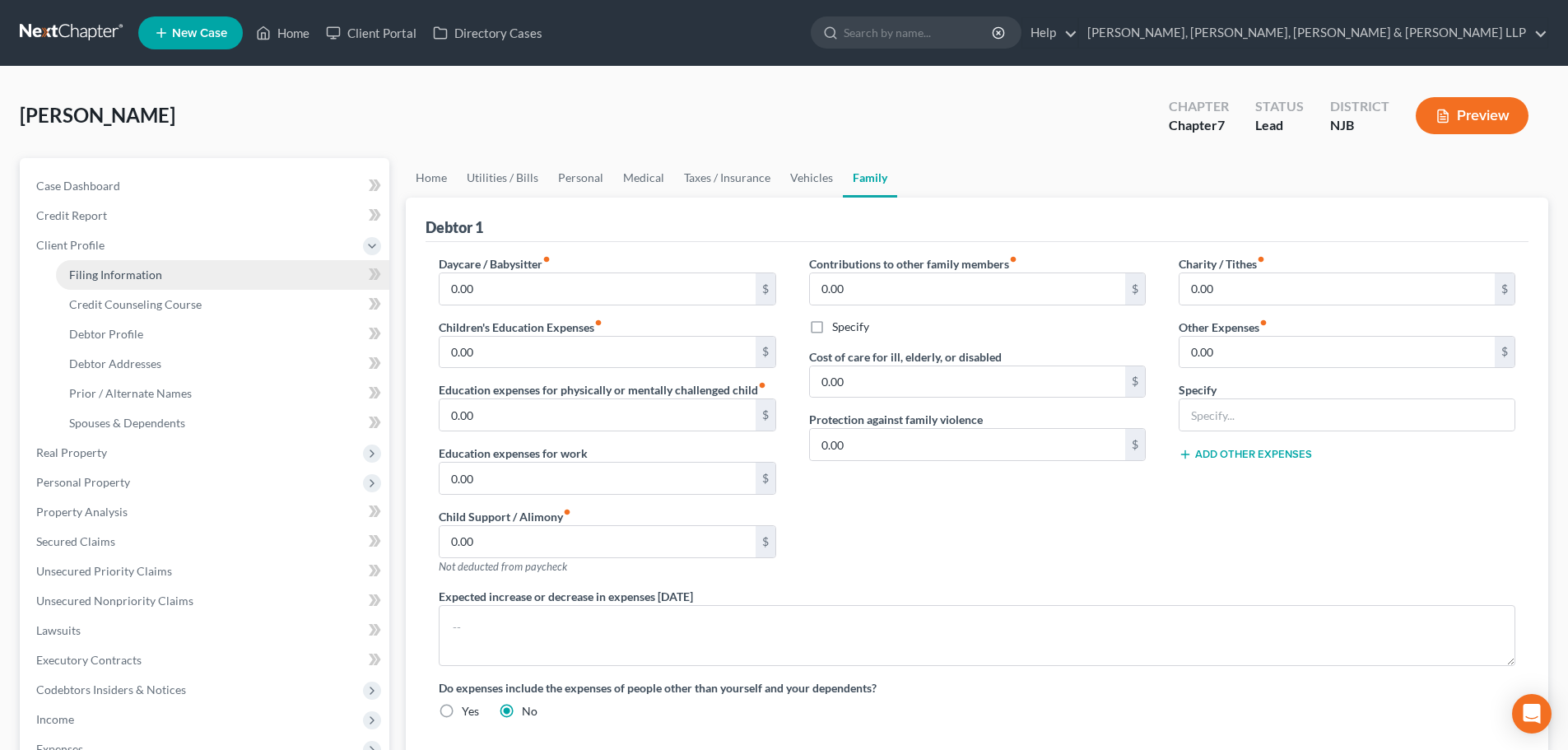
click at [164, 264] on link "Filing Information" at bounding box center [222, 275] width 333 height 30
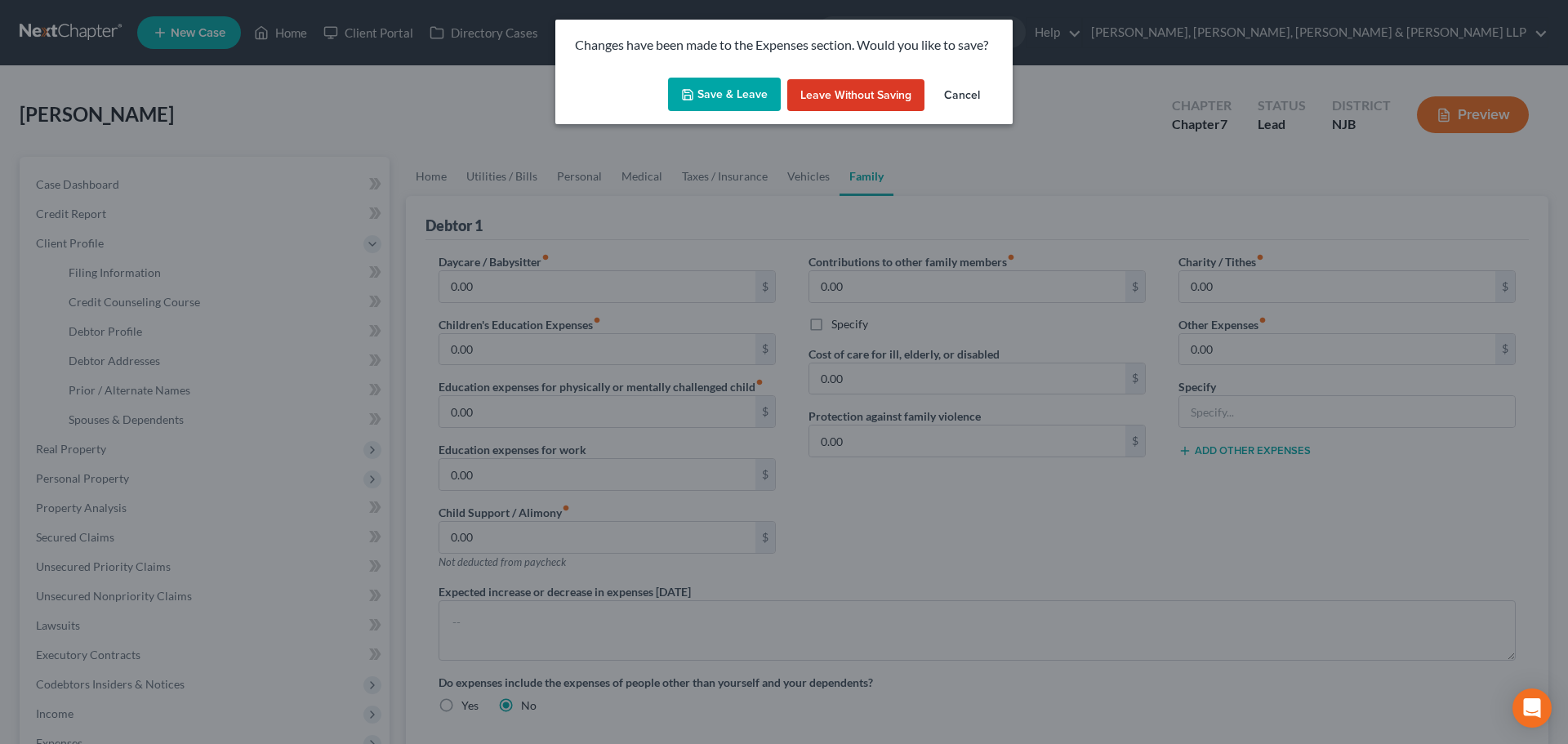
click at [740, 92] on button "Save & Leave" at bounding box center [724, 95] width 113 height 34
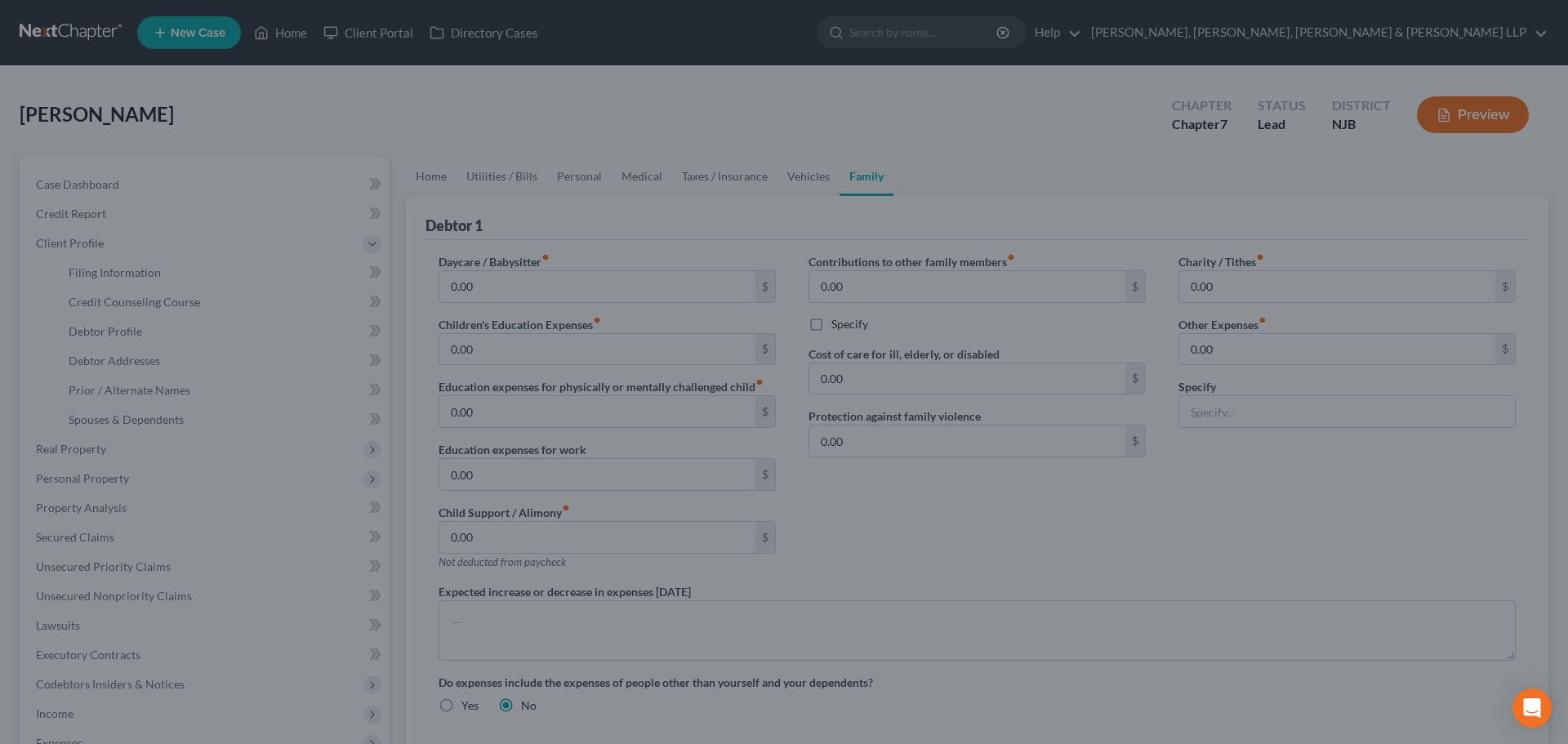
select select "1"
select select "0"
select select "51"
select select "8"
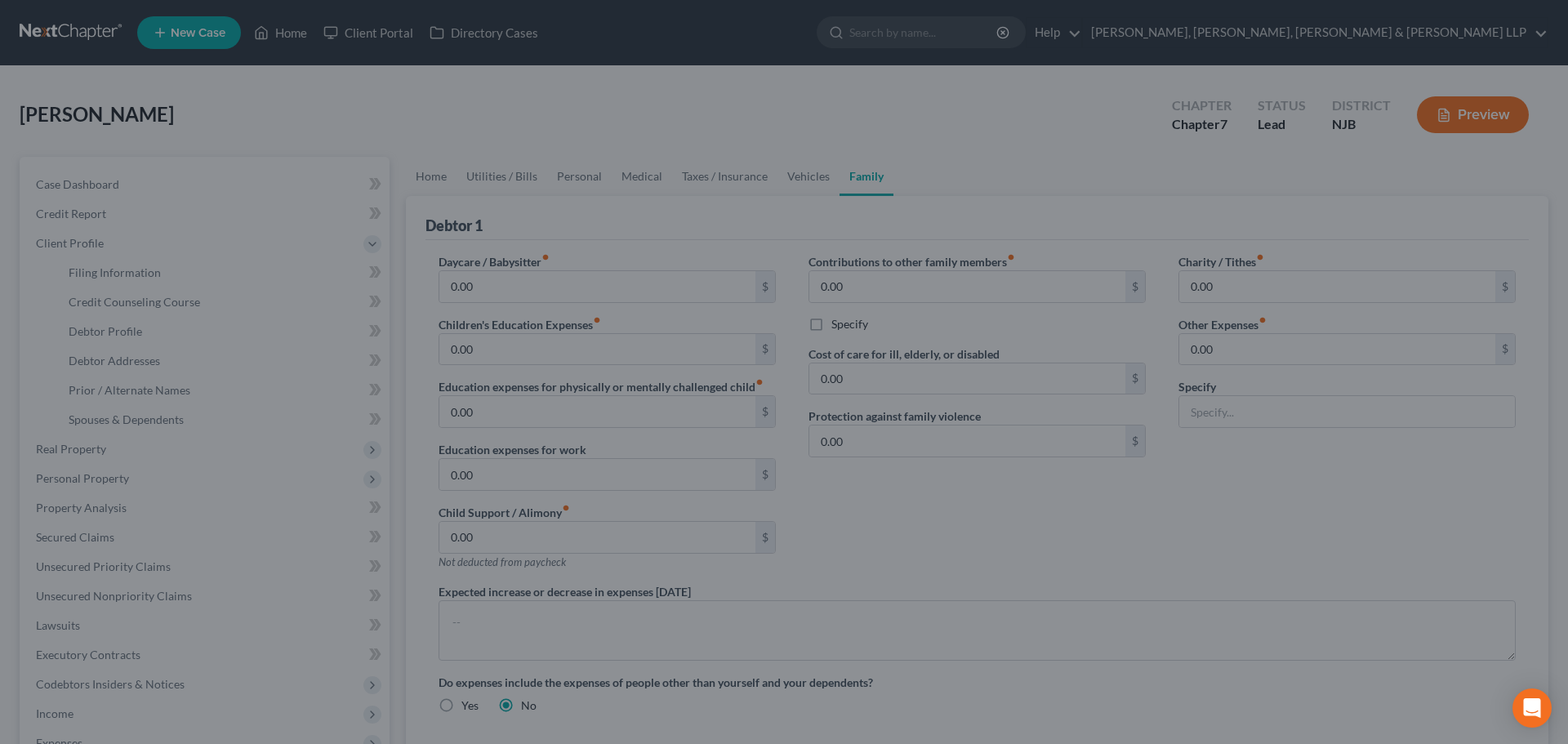
select select "0"
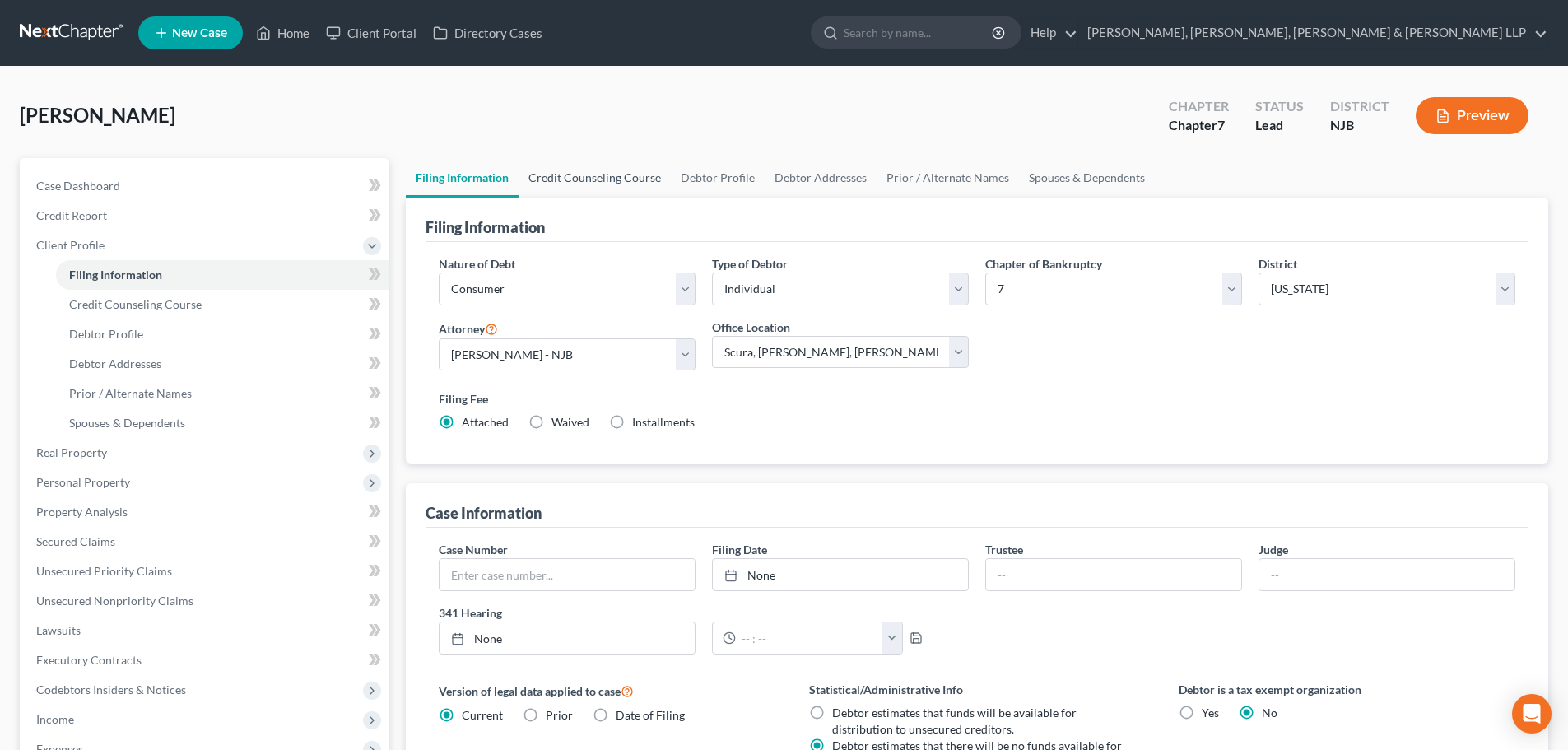
click at [594, 165] on link "Credit Counseling Course" at bounding box center [595, 177] width 153 height 39
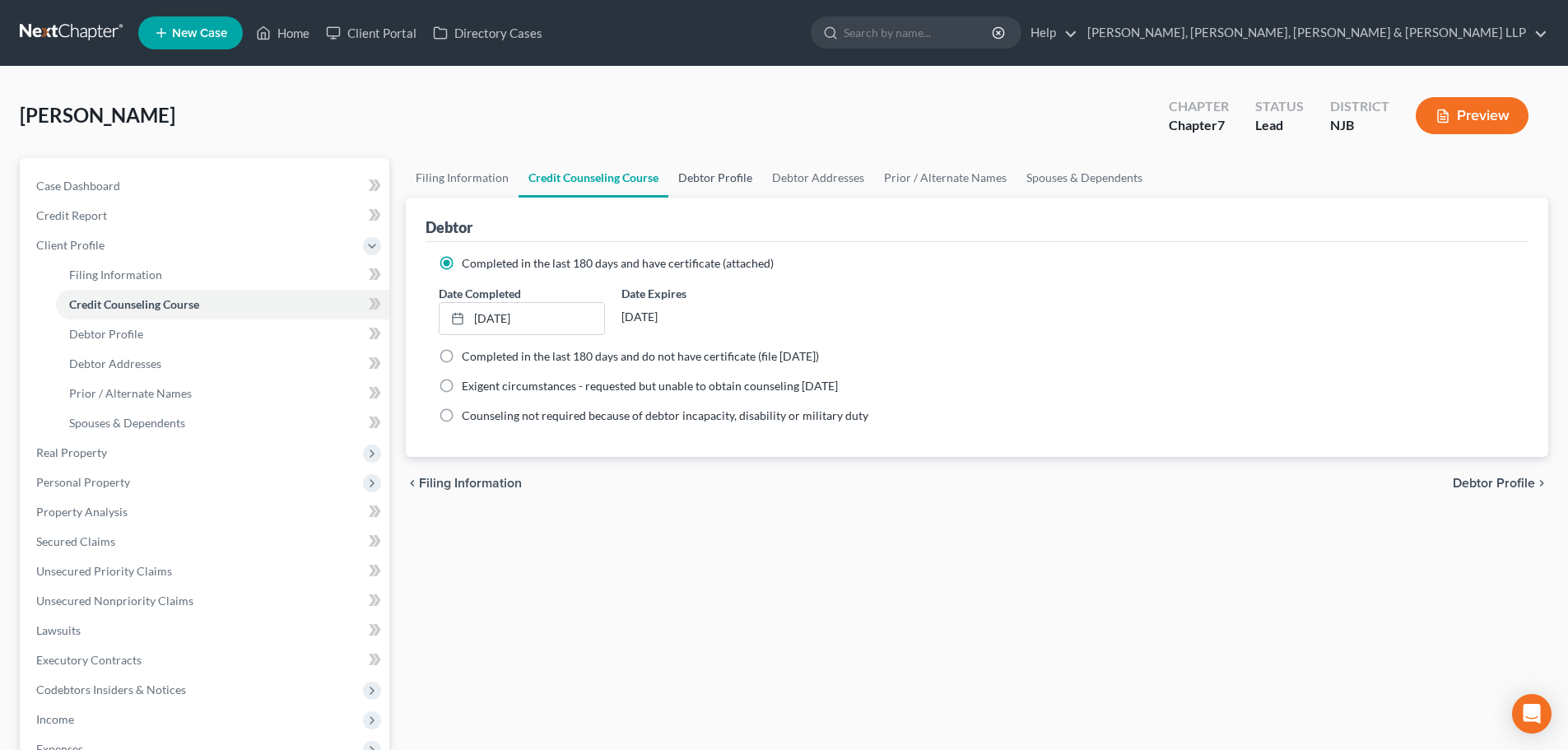
click at [705, 180] on link "Debtor Profile" at bounding box center [715, 177] width 94 height 39
select select "0"
select select "1"
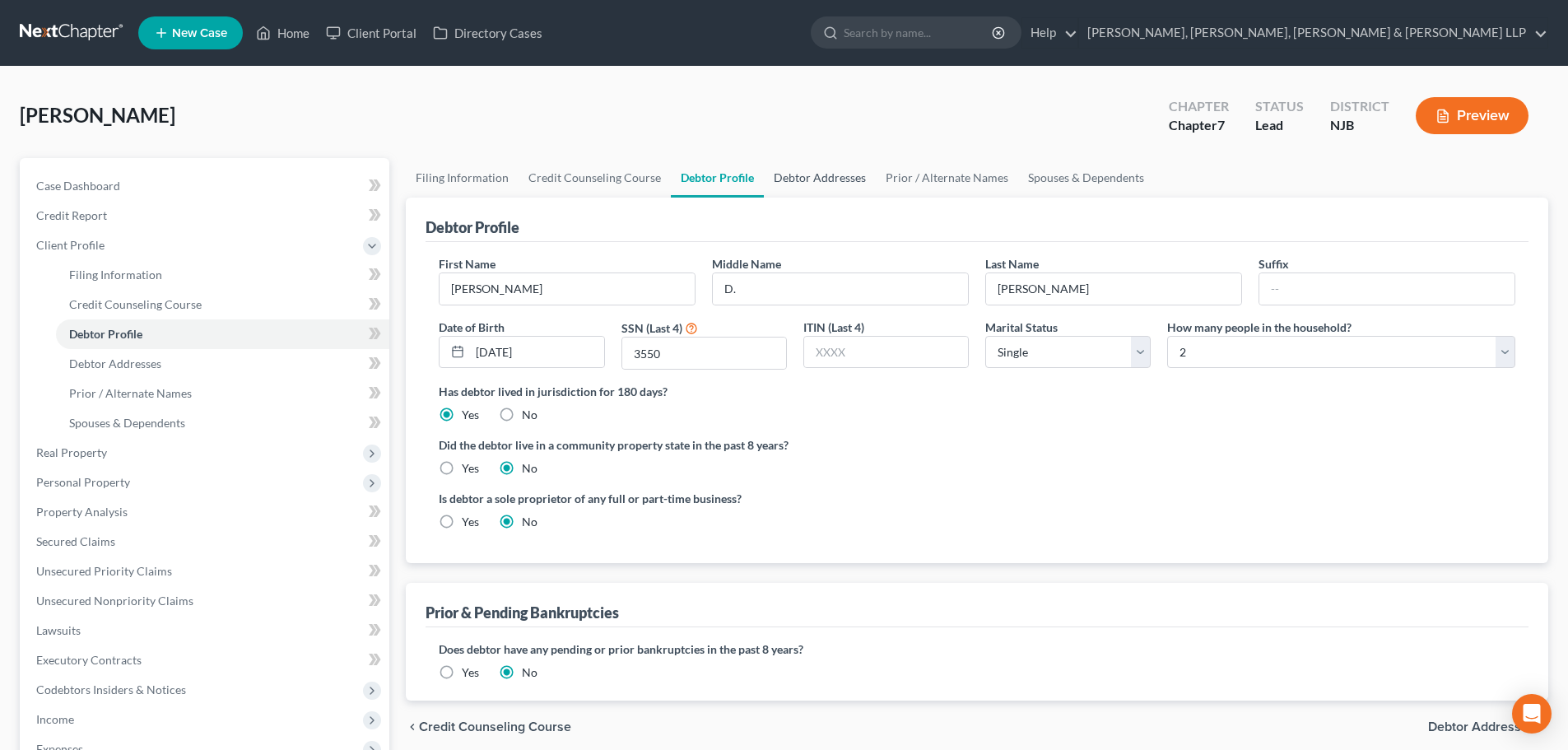
click at [808, 173] on link "Debtor Addresses" at bounding box center [820, 177] width 112 height 39
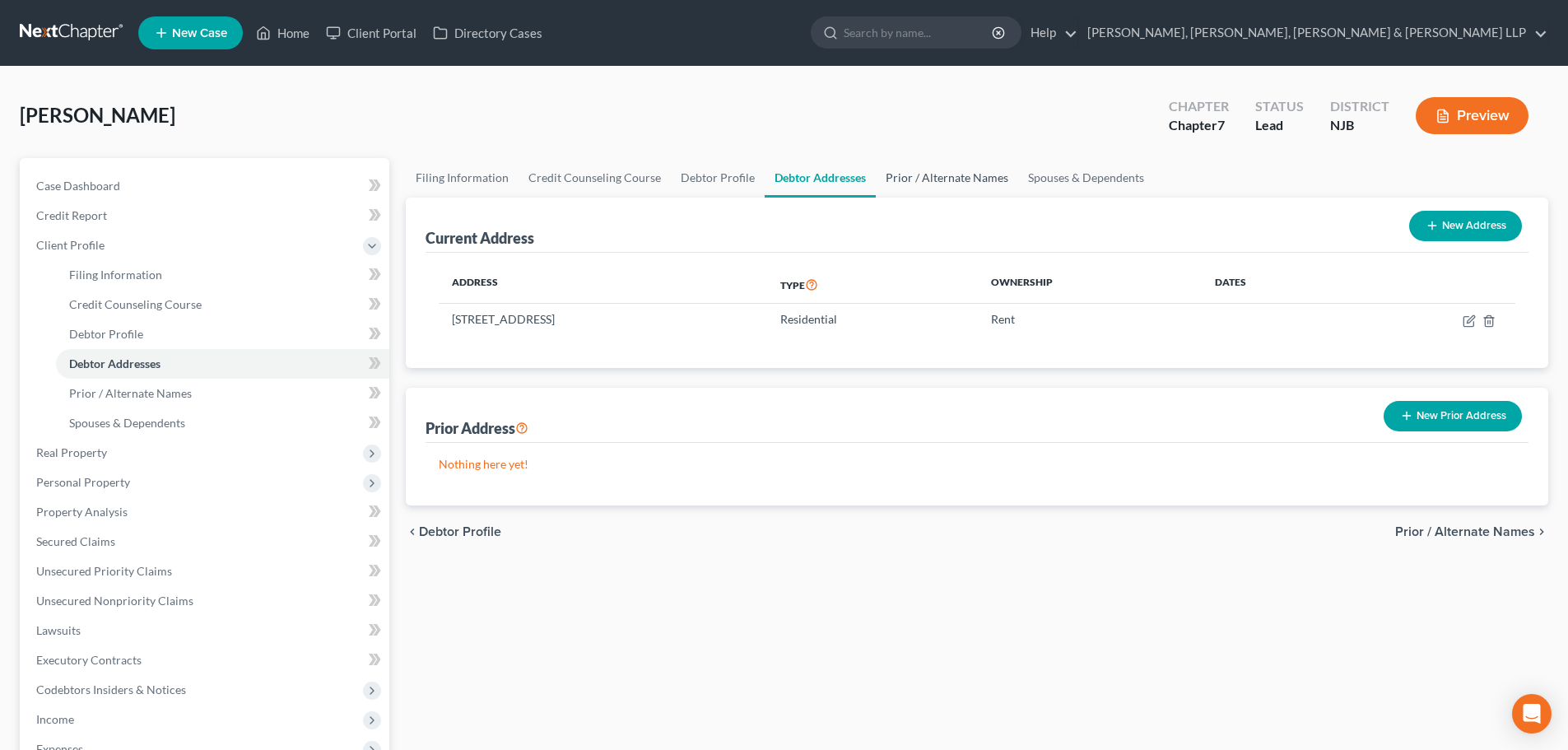
click at [936, 169] on link "Prior / Alternate Names" at bounding box center [947, 177] width 142 height 39
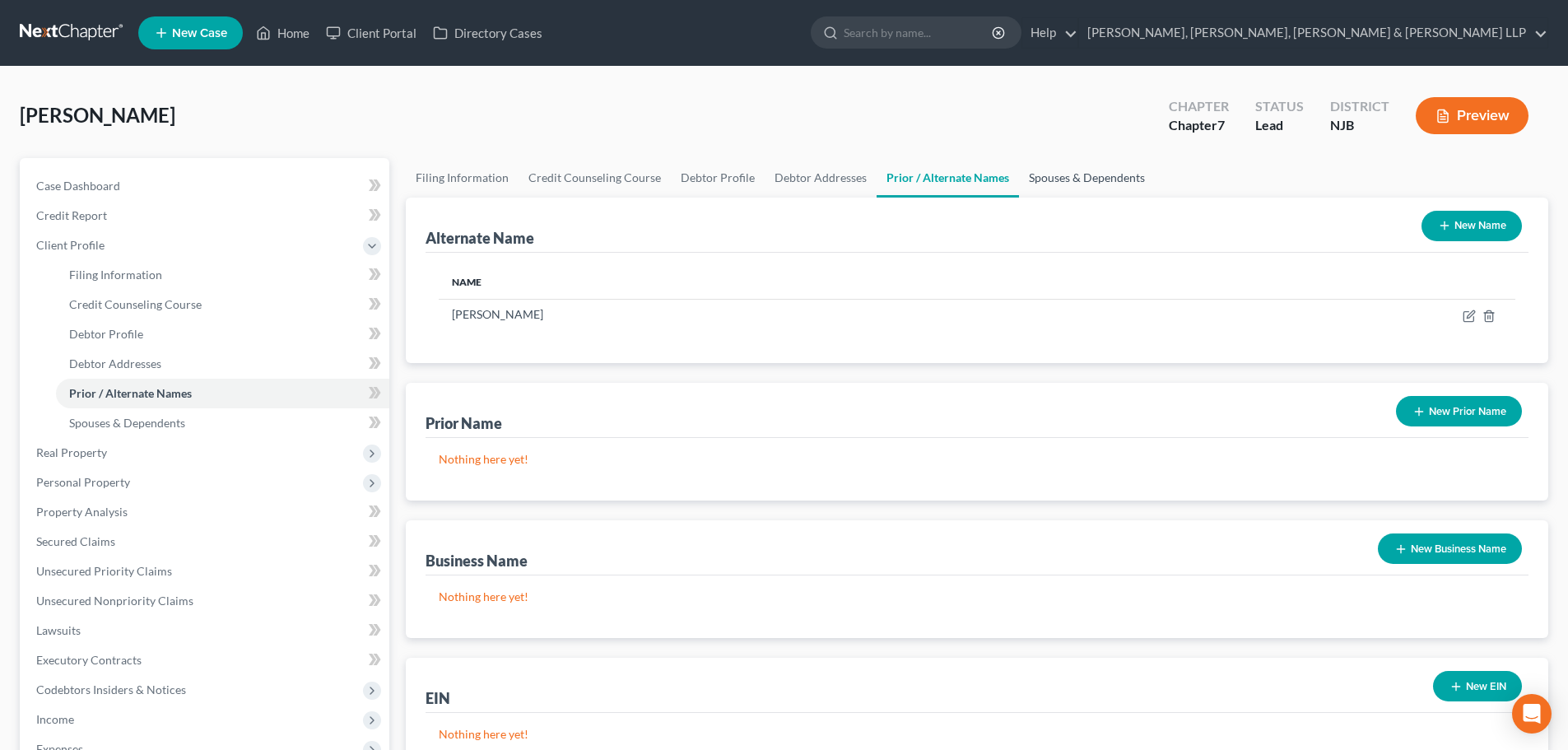
click at [1060, 162] on link "Spouses & Dependents" at bounding box center [1087, 177] width 136 height 39
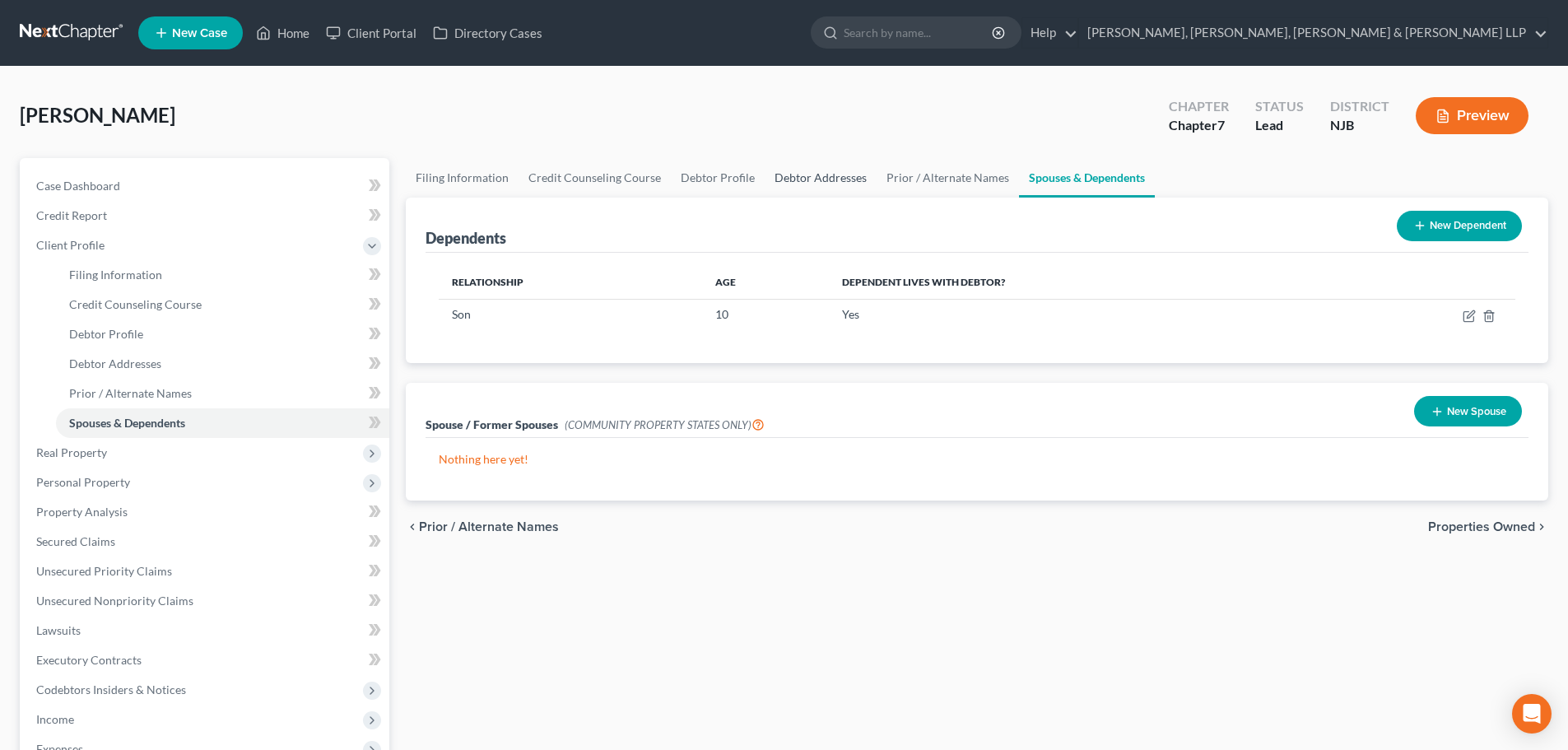
click at [832, 182] on link "Debtor Addresses" at bounding box center [820, 177] width 112 height 39
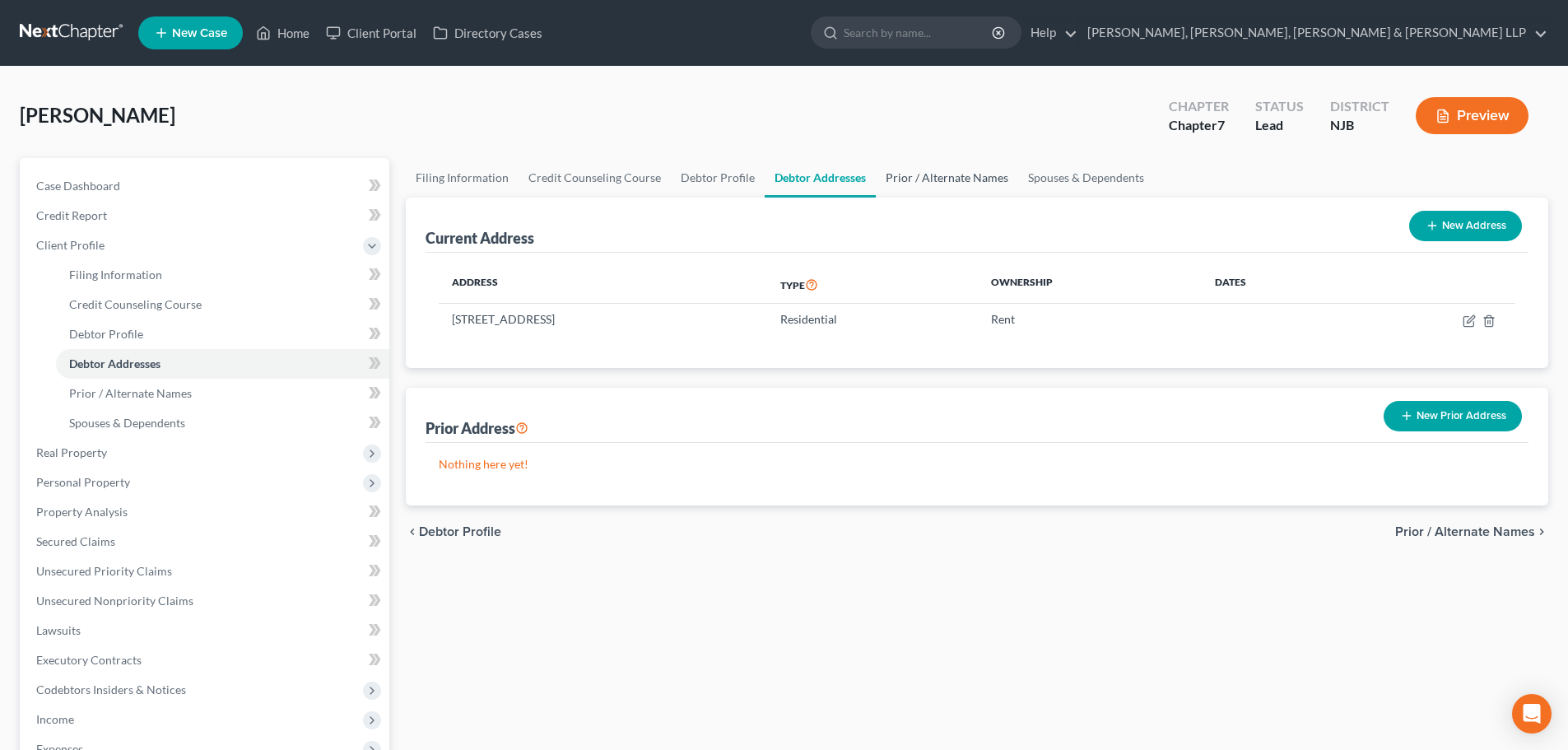
click at [902, 168] on link "Prior / Alternate Names" at bounding box center [947, 177] width 142 height 39
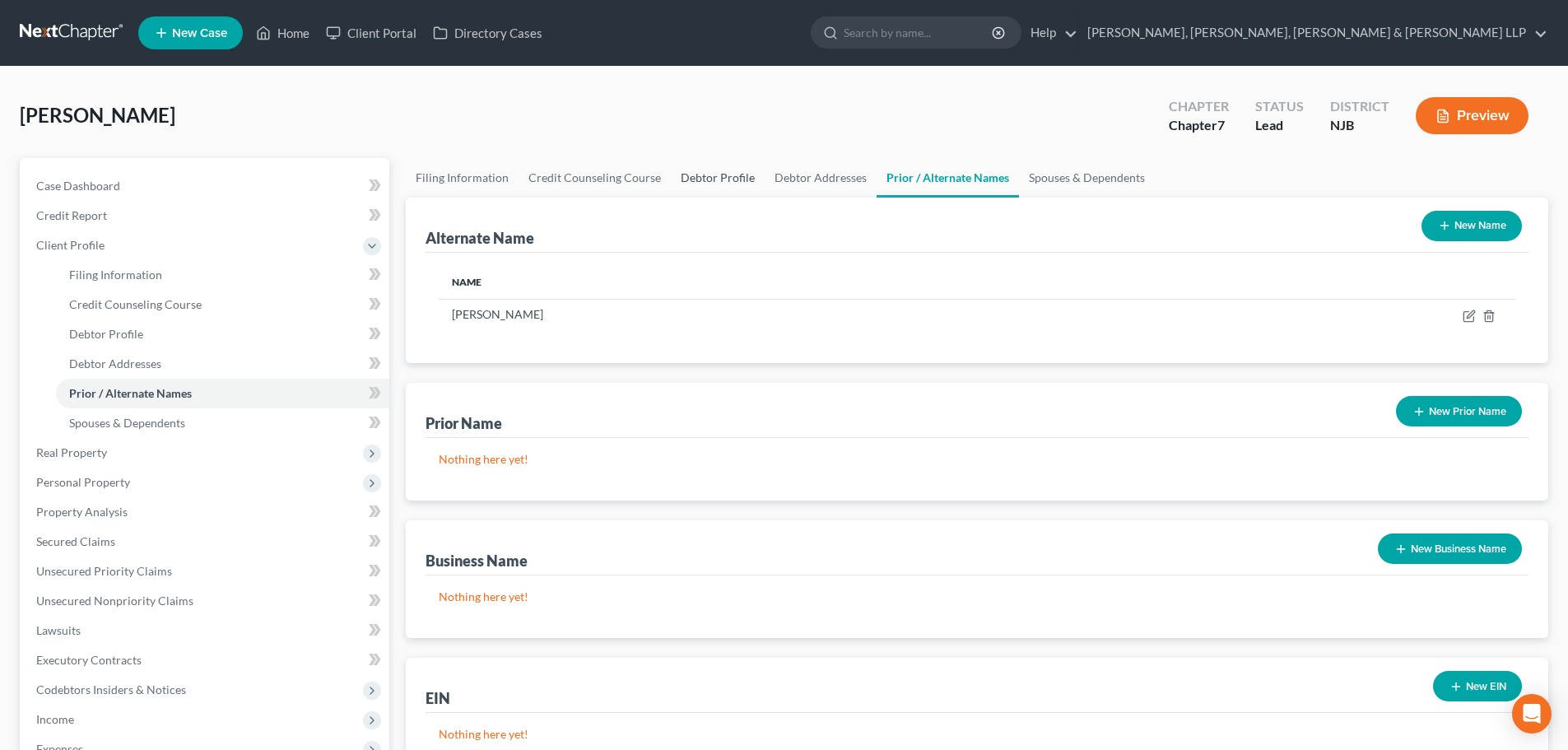
click at [720, 182] on link "Debtor Profile" at bounding box center [718, 177] width 94 height 39
select select "0"
select select "1"
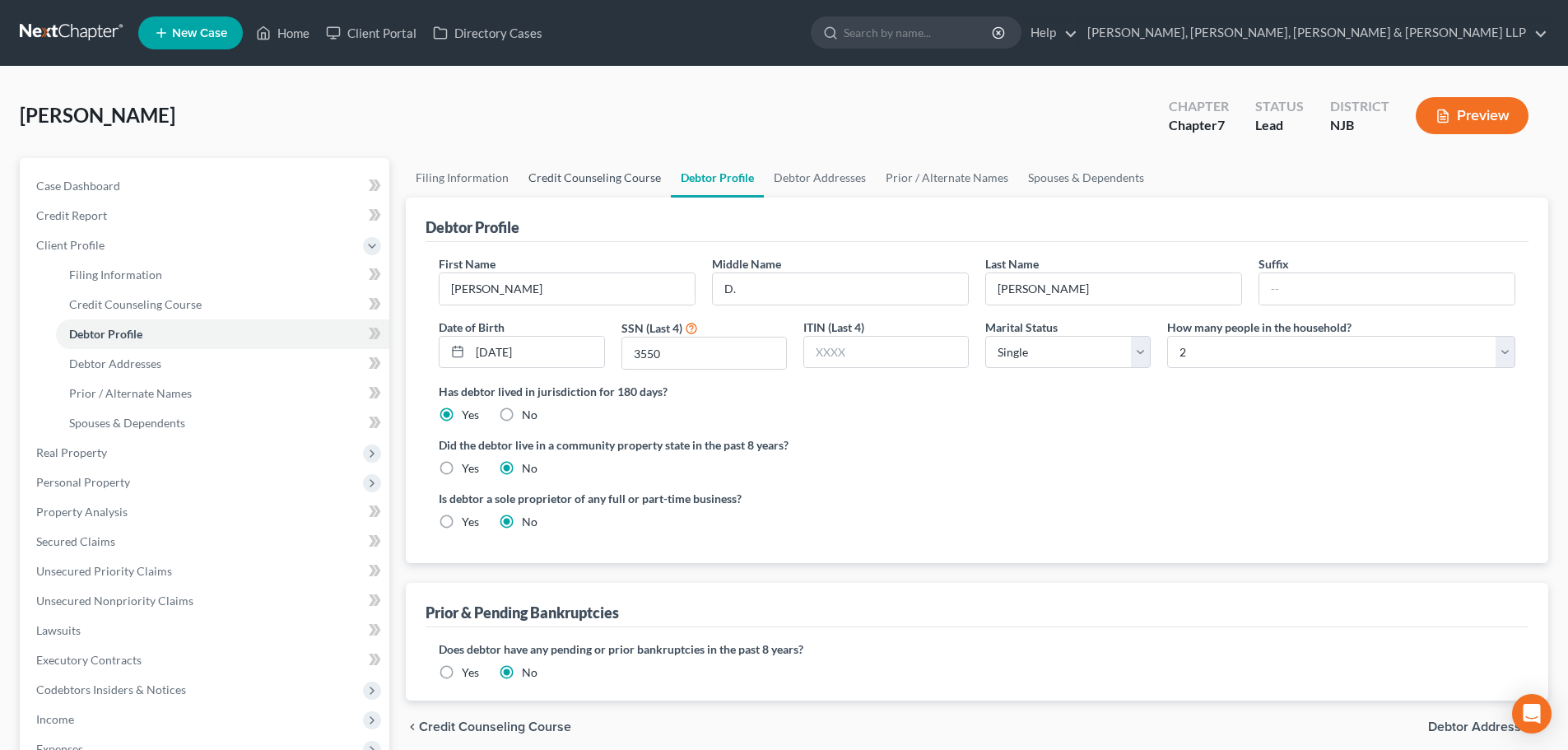
click at [625, 189] on link "Credit Counseling Course" at bounding box center [595, 177] width 153 height 39
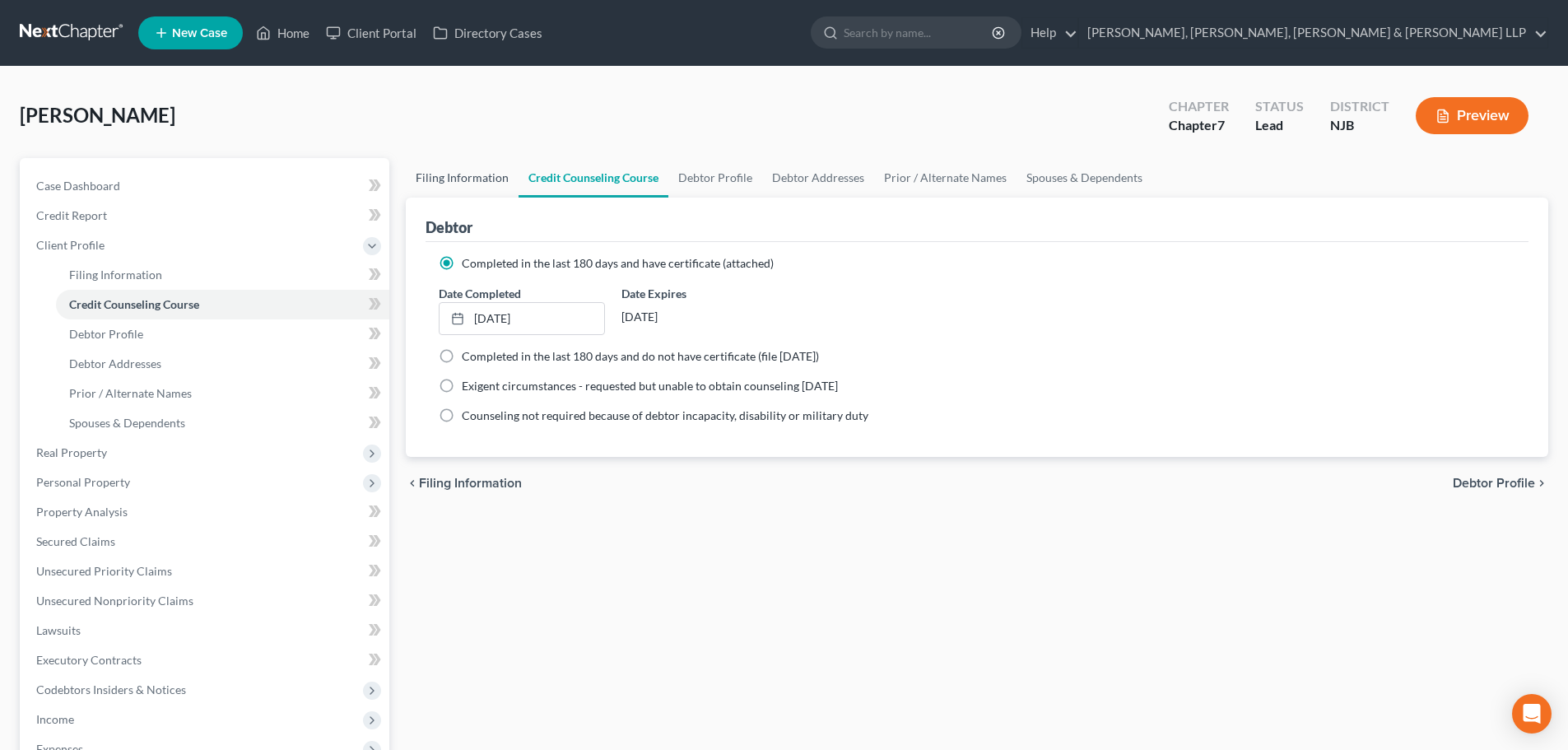
click at [484, 189] on link "Filing Information" at bounding box center [462, 177] width 113 height 39
select select "1"
select select "0"
select select "51"
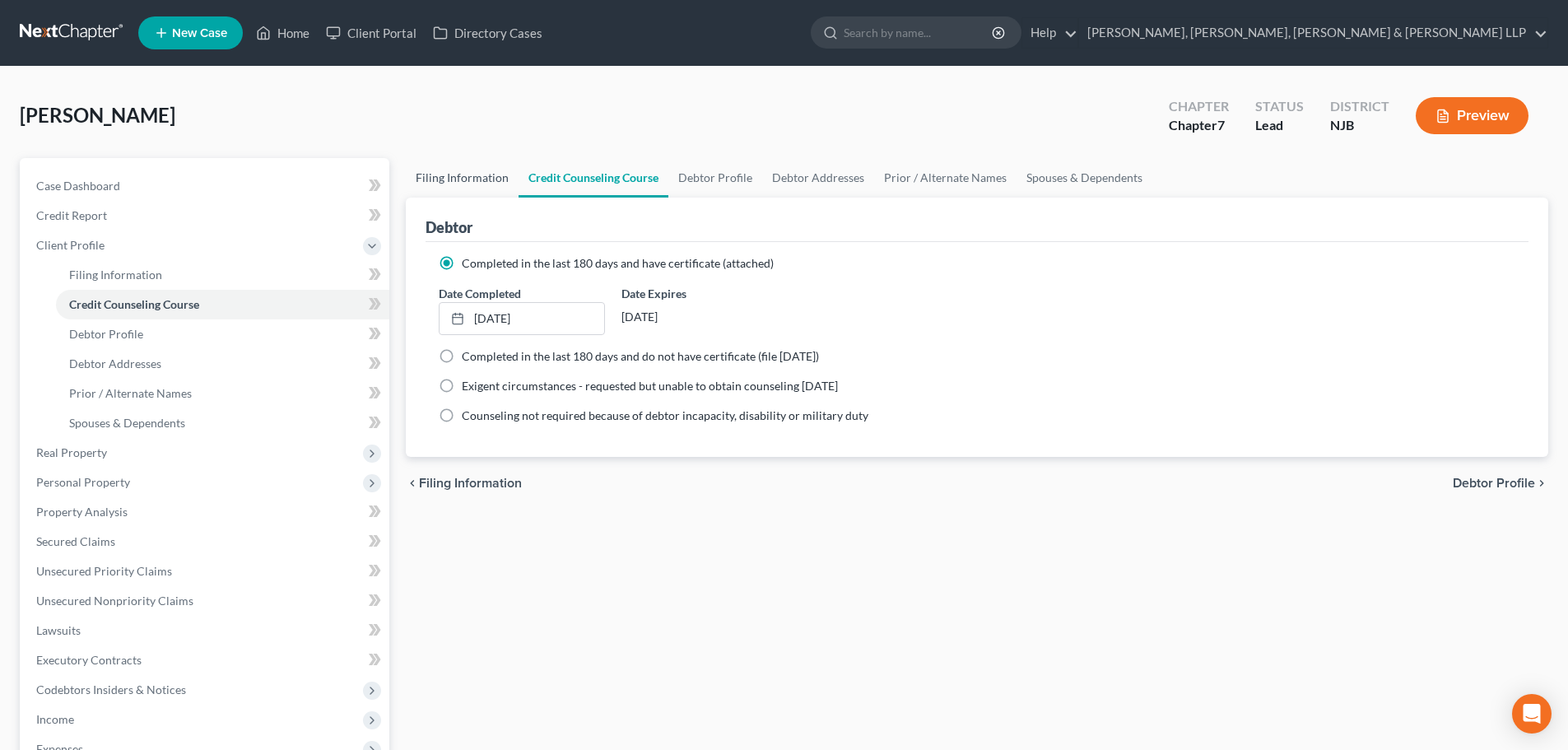
select select "8"
select select "0"
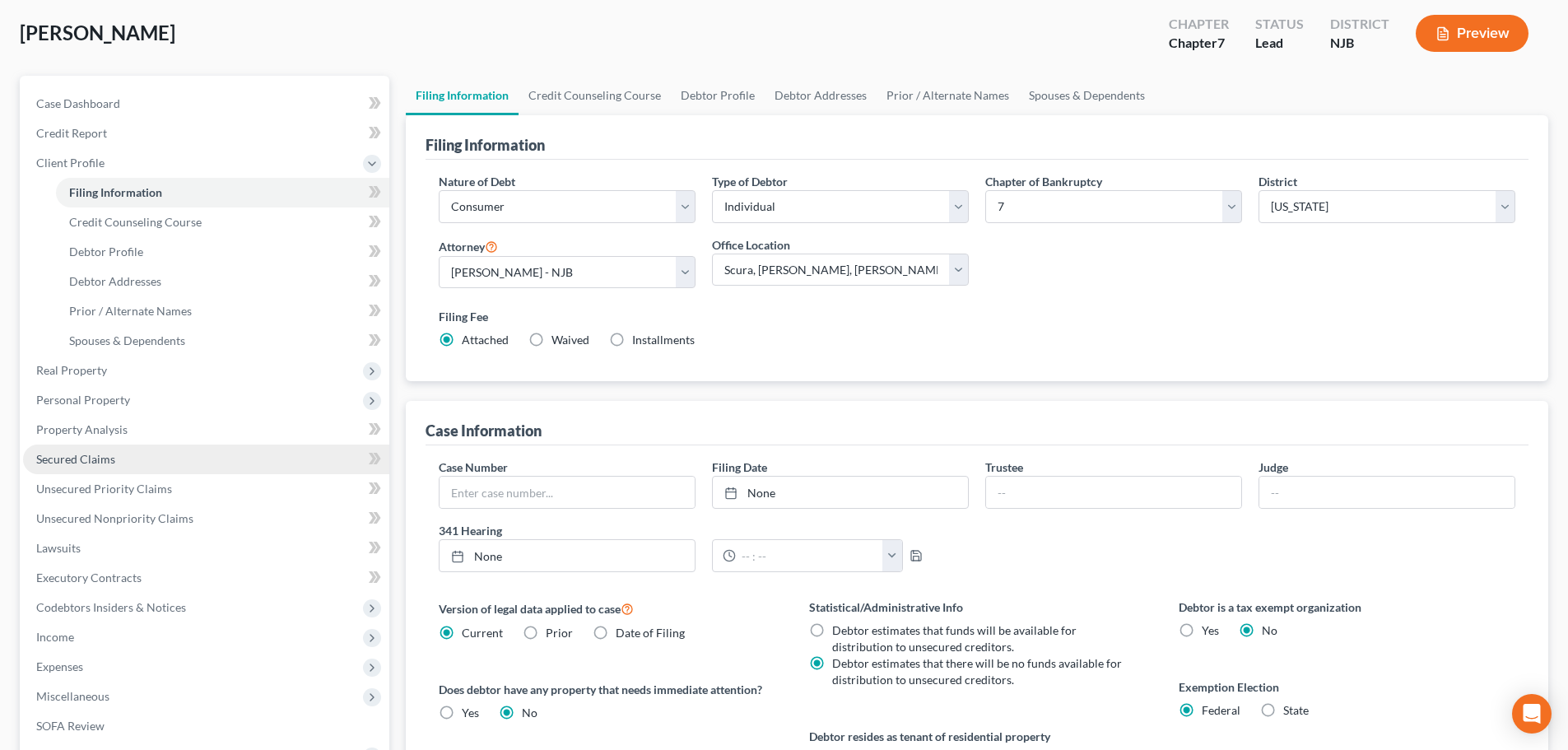
click at [88, 458] on span "Secured Claims" at bounding box center [75, 459] width 79 height 14
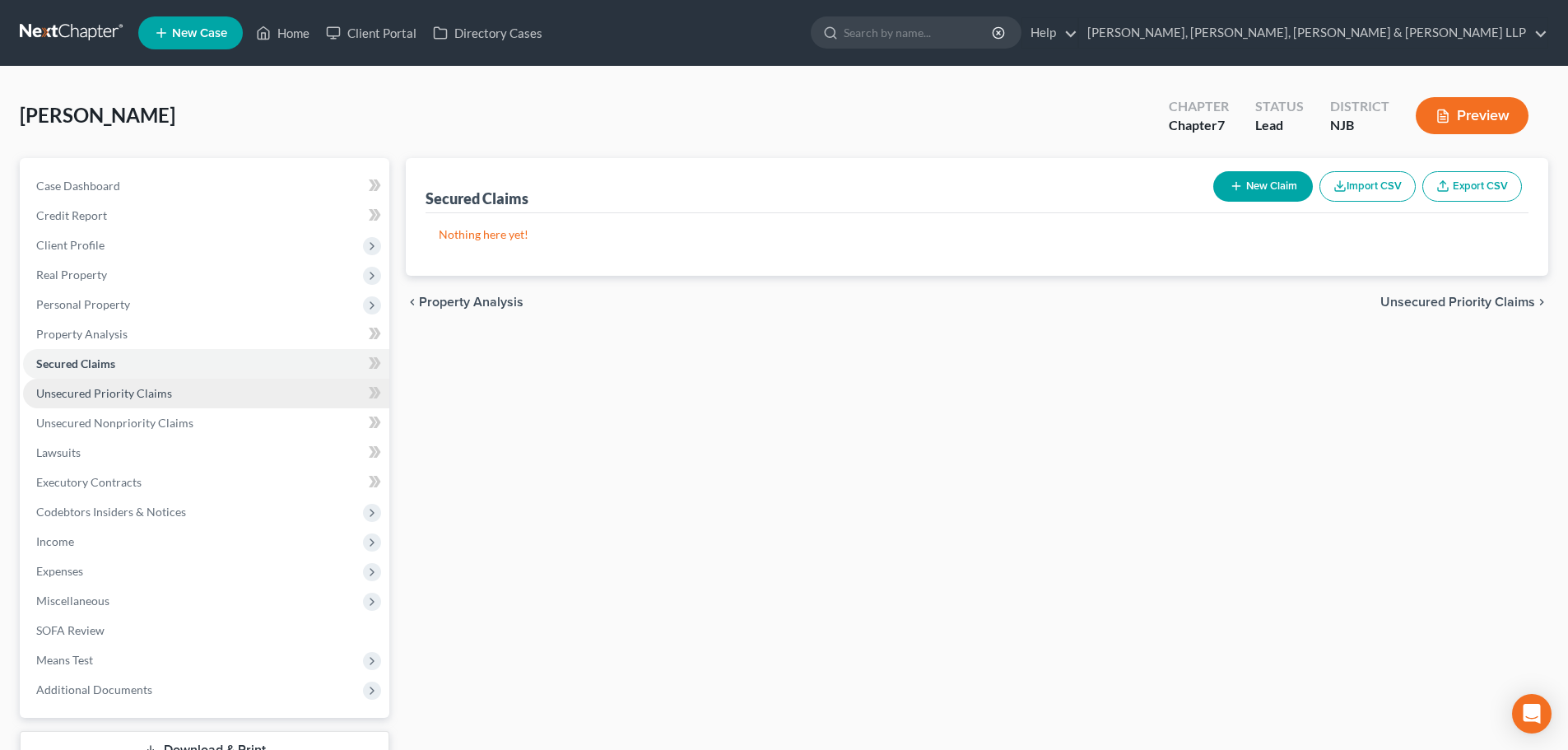
click at [175, 403] on link "Unsecured Priority Claims" at bounding box center [206, 393] width 366 height 30
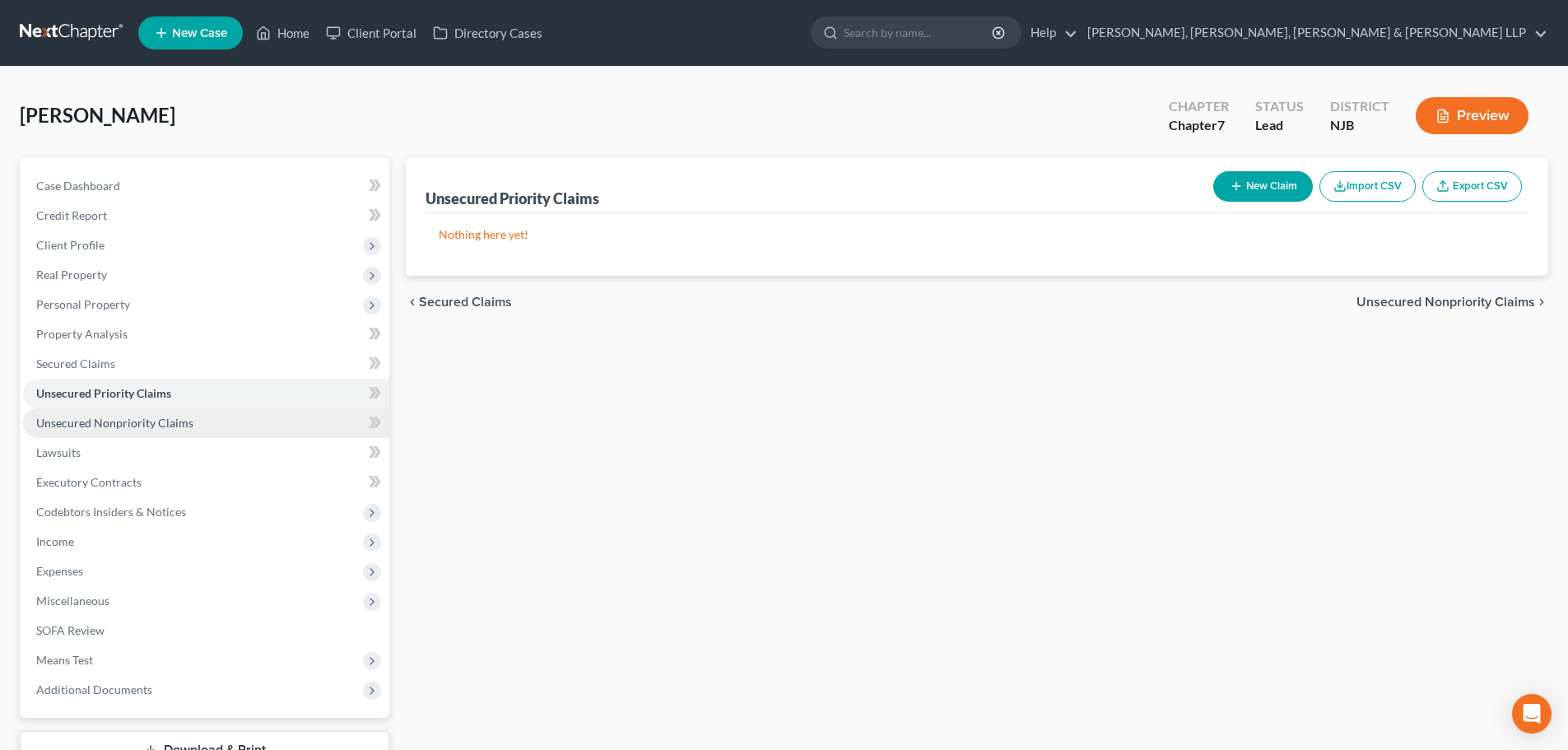
click at [177, 417] on span "Unsecured Nonpriority Claims" at bounding box center [115, 423] width 157 height 14
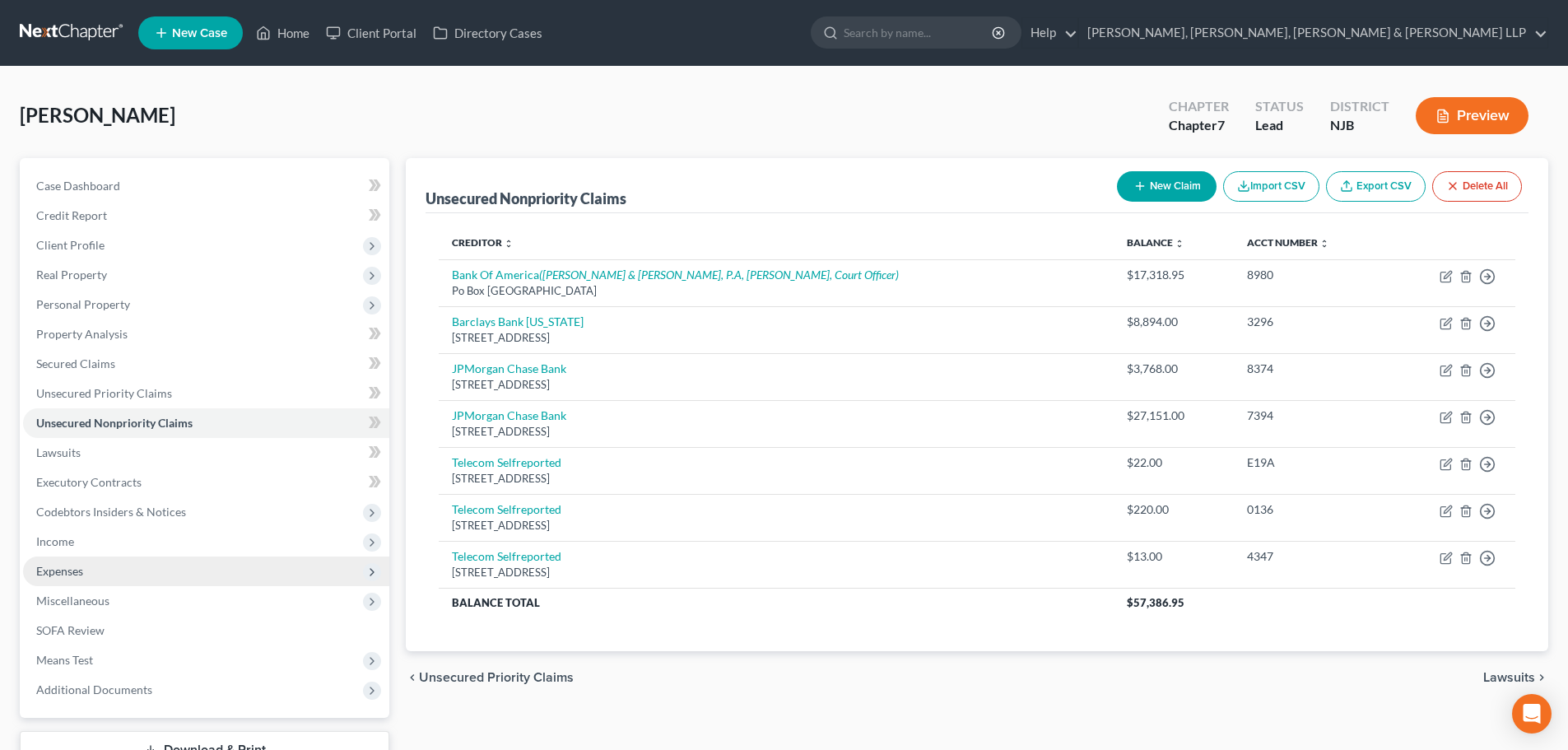
click at [103, 570] on span "Expenses" at bounding box center [206, 571] width 366 height 30
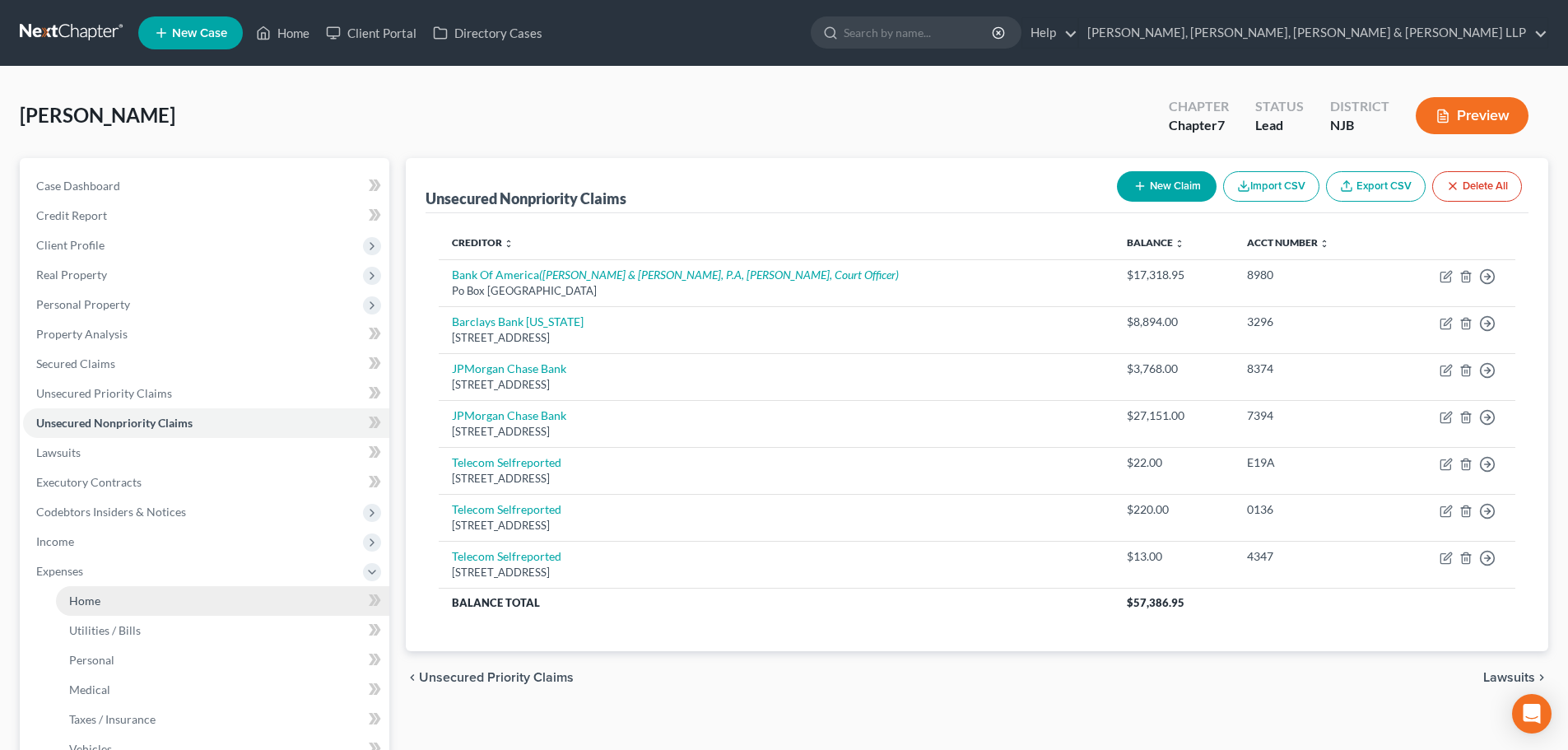
click at [90, 599] on span "Home" at bounding box center [84, 600] width 31 height 14
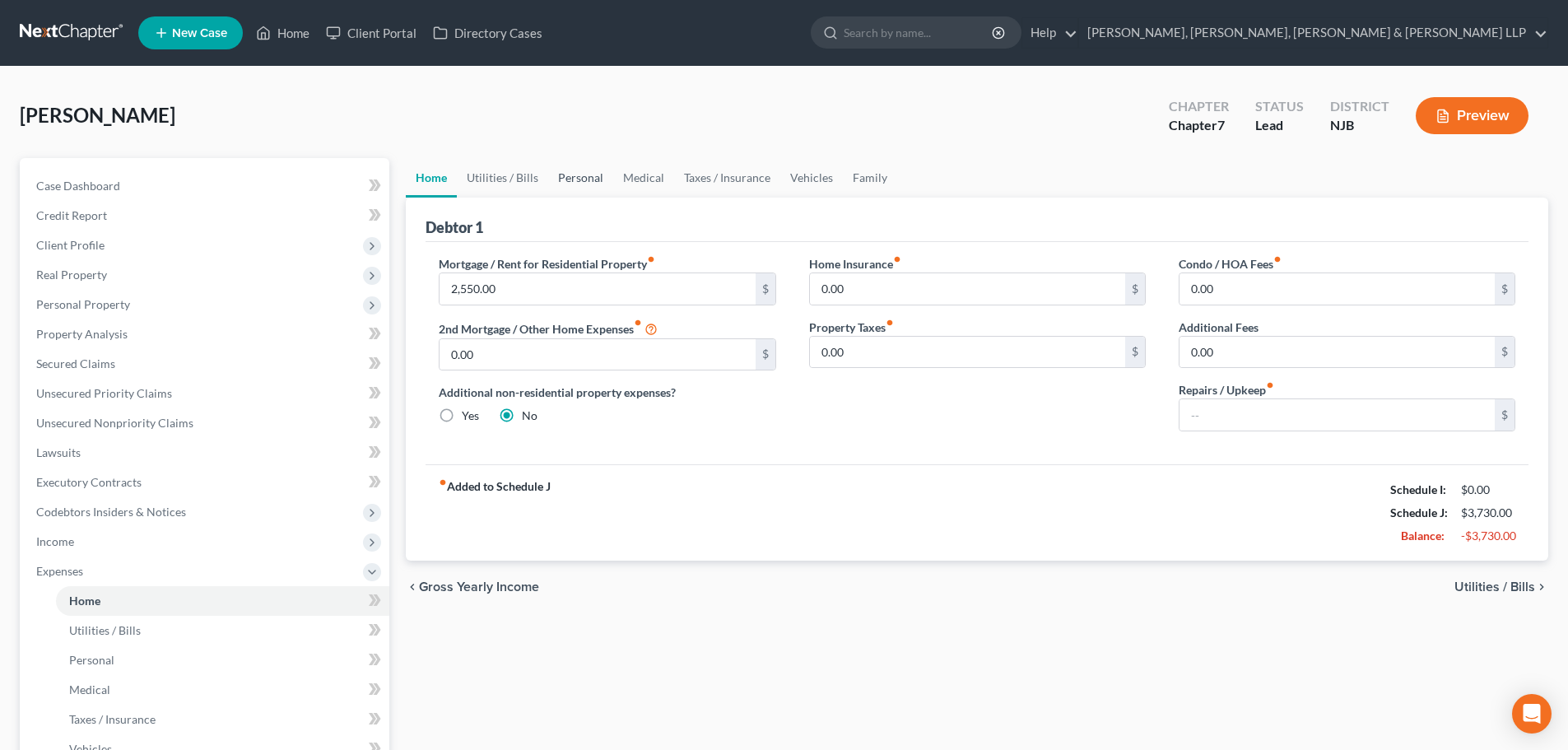
click at [581, 188] on link "Personal" at bounding box center [580, 177] width 65 height 39
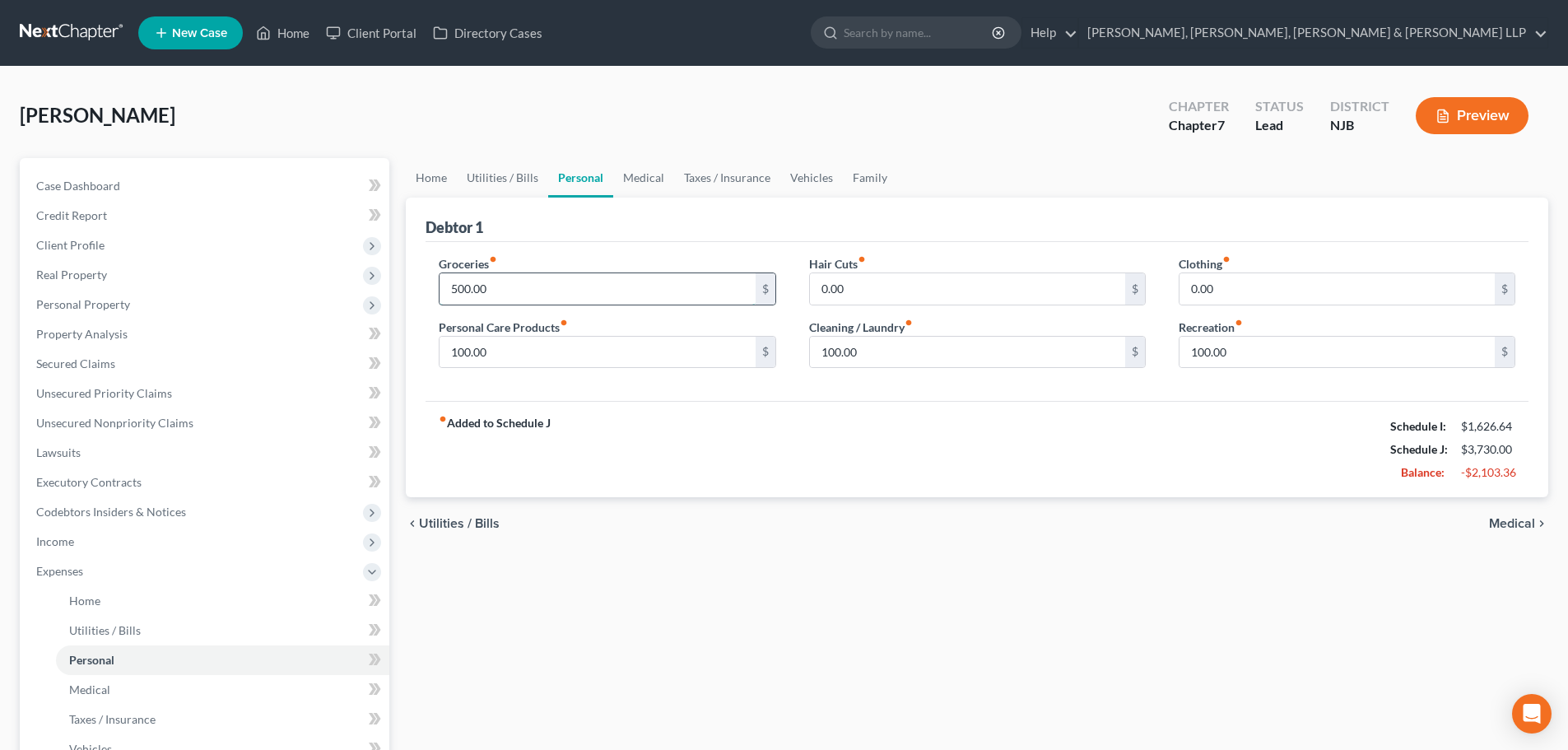
click at [497, 285] on input "500.00" at bounding box center [597, 288] width 315 height 31
type input "800.00"
click at [513, 188] on link "Utilities / Bills" at bounding box center [503, 177] width 92 height 39
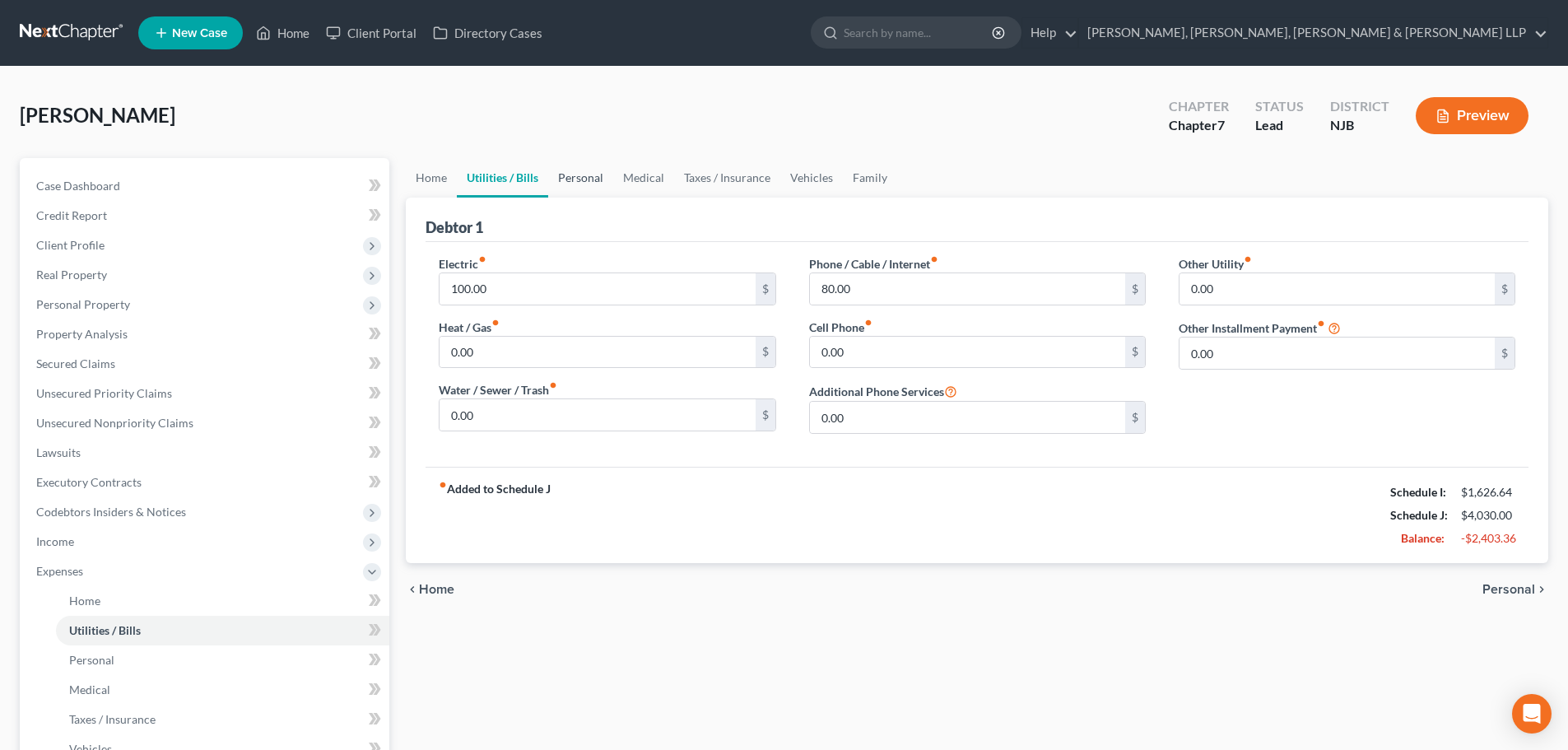
click at [596, 177] on link "Personal" at bounding box center [580, 177] width 65 height 39
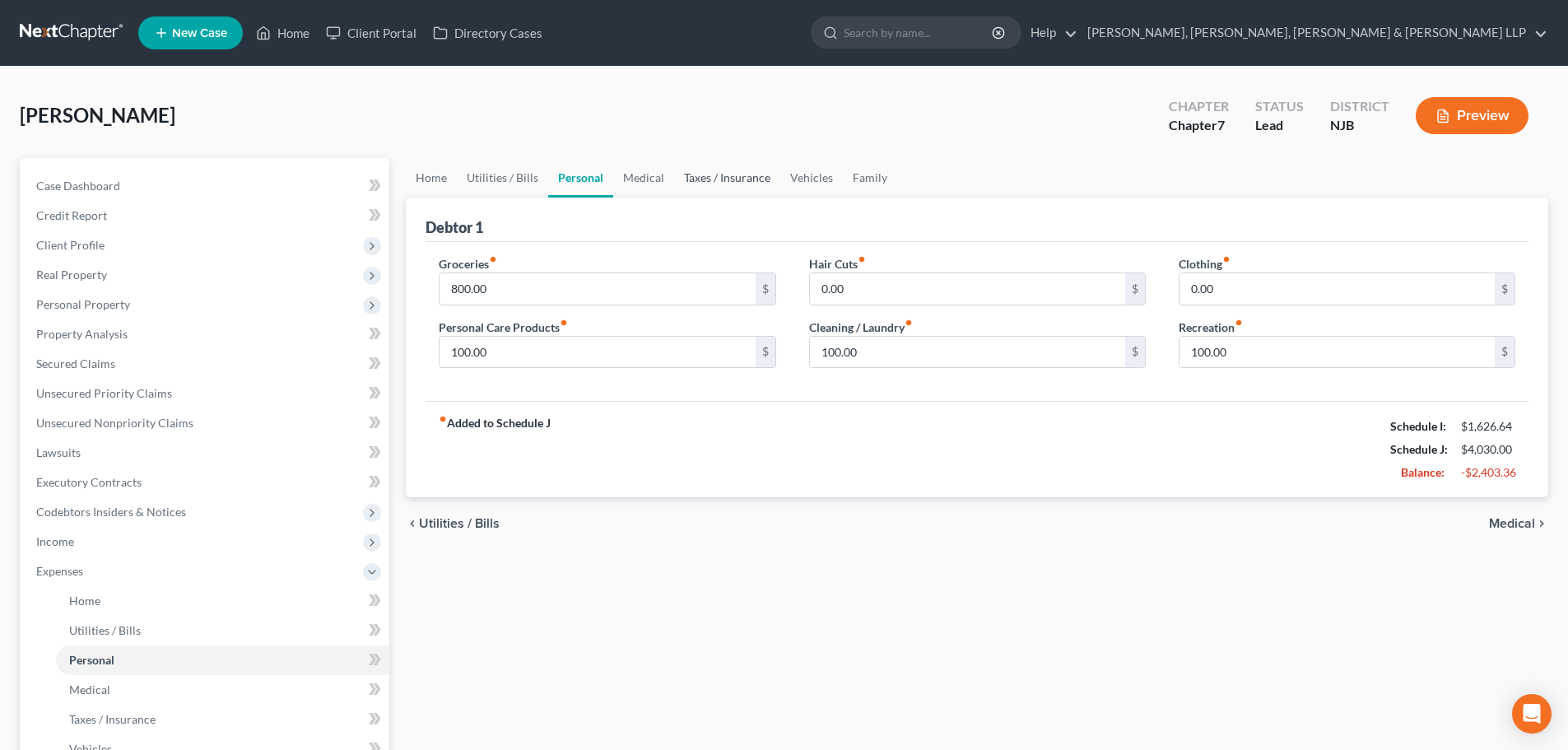
click at [740, 182] on link "Taxes / Insurance" at bounding box center [726, 177] width 106 height 39
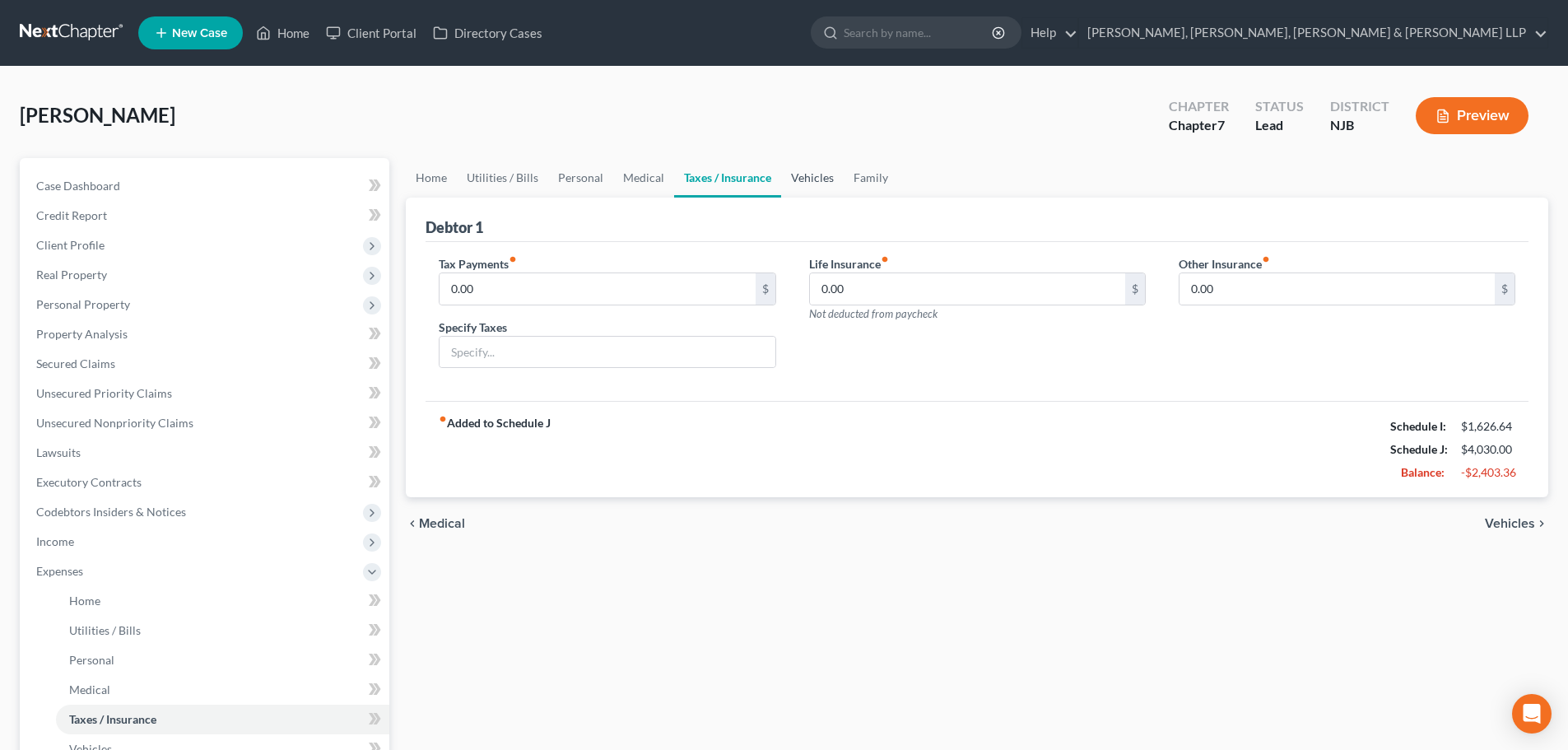
click at [800, 177] on link "Vehicles" at bounding box center [813, 177] width 63 height 39
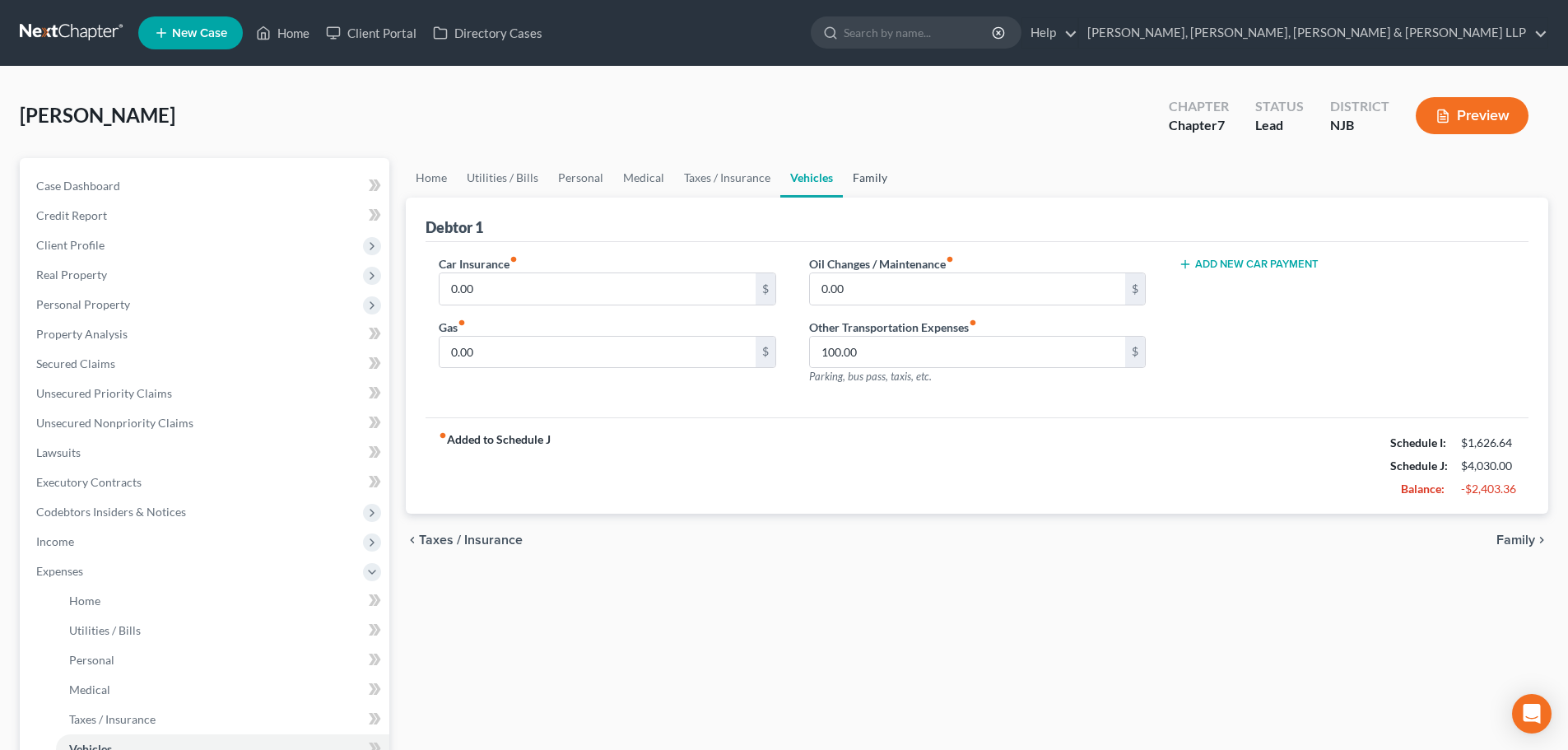
click at [875, 177] on link "Family" at bounding box center [869, 177] width 54 height 39
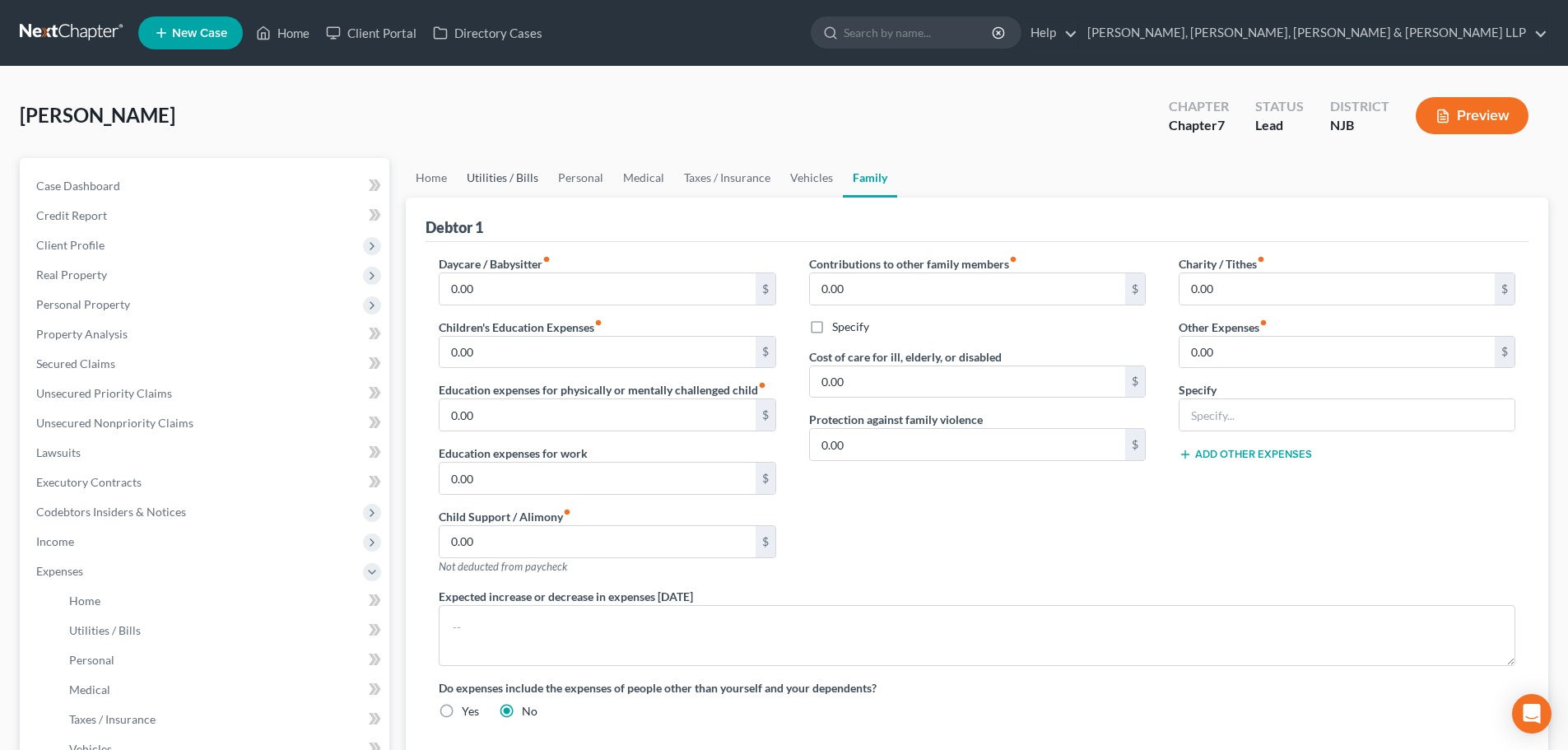
click at [511, 179] on link "Utilities / Bills" at bounding box center [503, 177] width 92 height 39
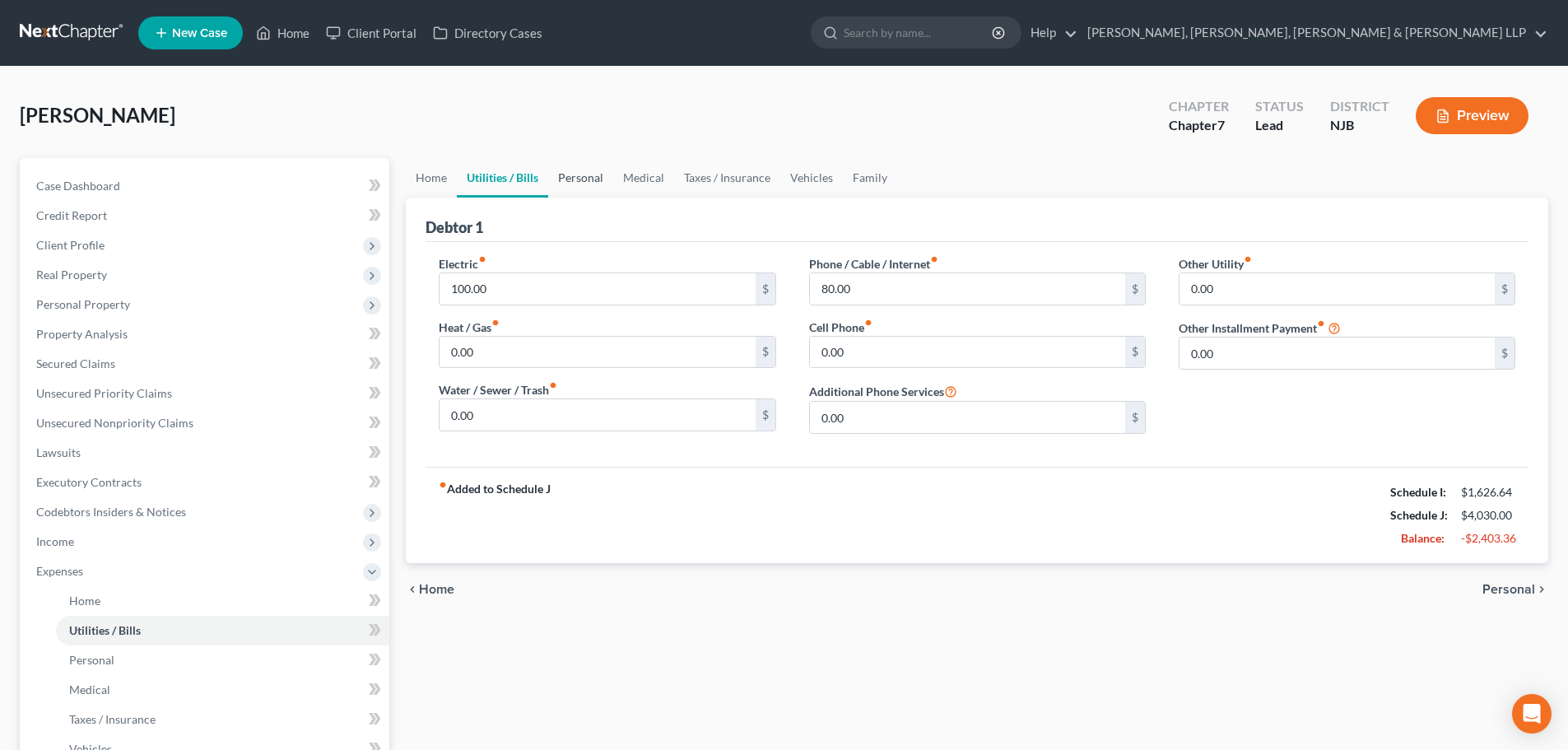
click at [580, 190] on link "Personal" at bounding box center [580, 177] width 65 height 39
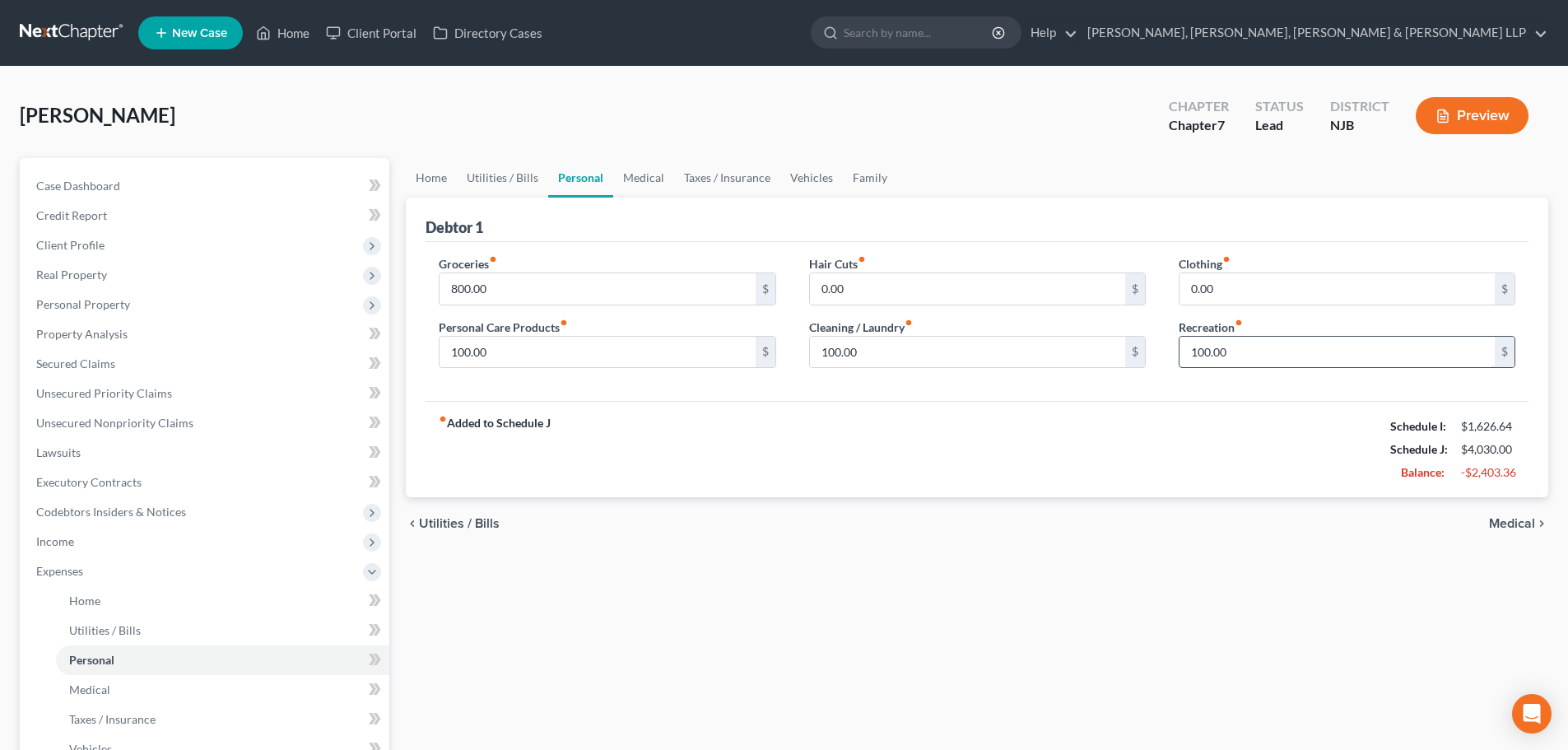
click at [1304, 337] on input "100.00" at bounding box center [1337, 352] width 315 height 31
type input "300"
click at [597, 357] on input "100.00" at bounding box center [597, 352] width 315 height 31
type input "50"
click at [817, 172] on link "Vehicles" at bounding box center [812, 177] width 63 height 39
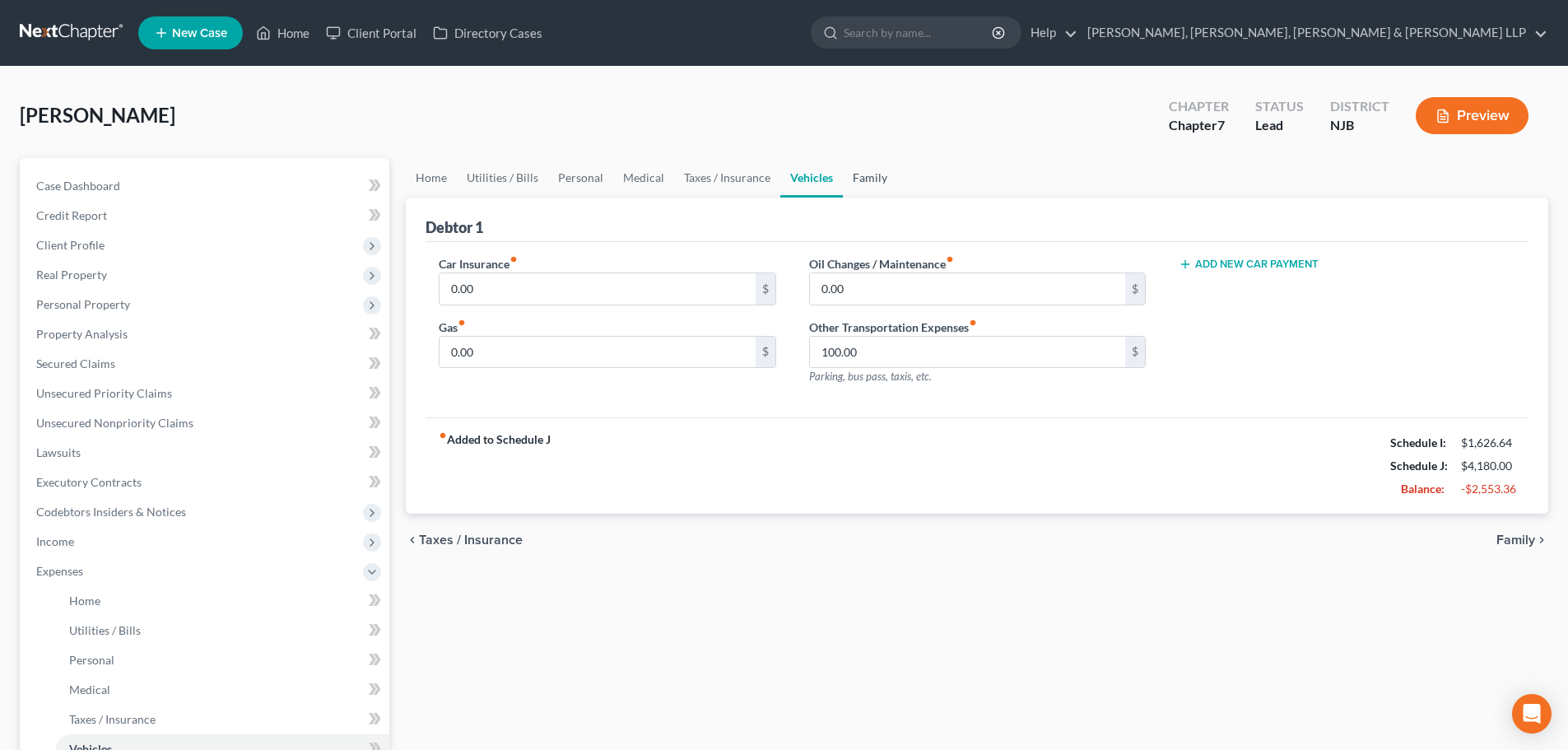
click at [859, 183] on link "Family" at bounding box center [869, 177] width 54 height 39
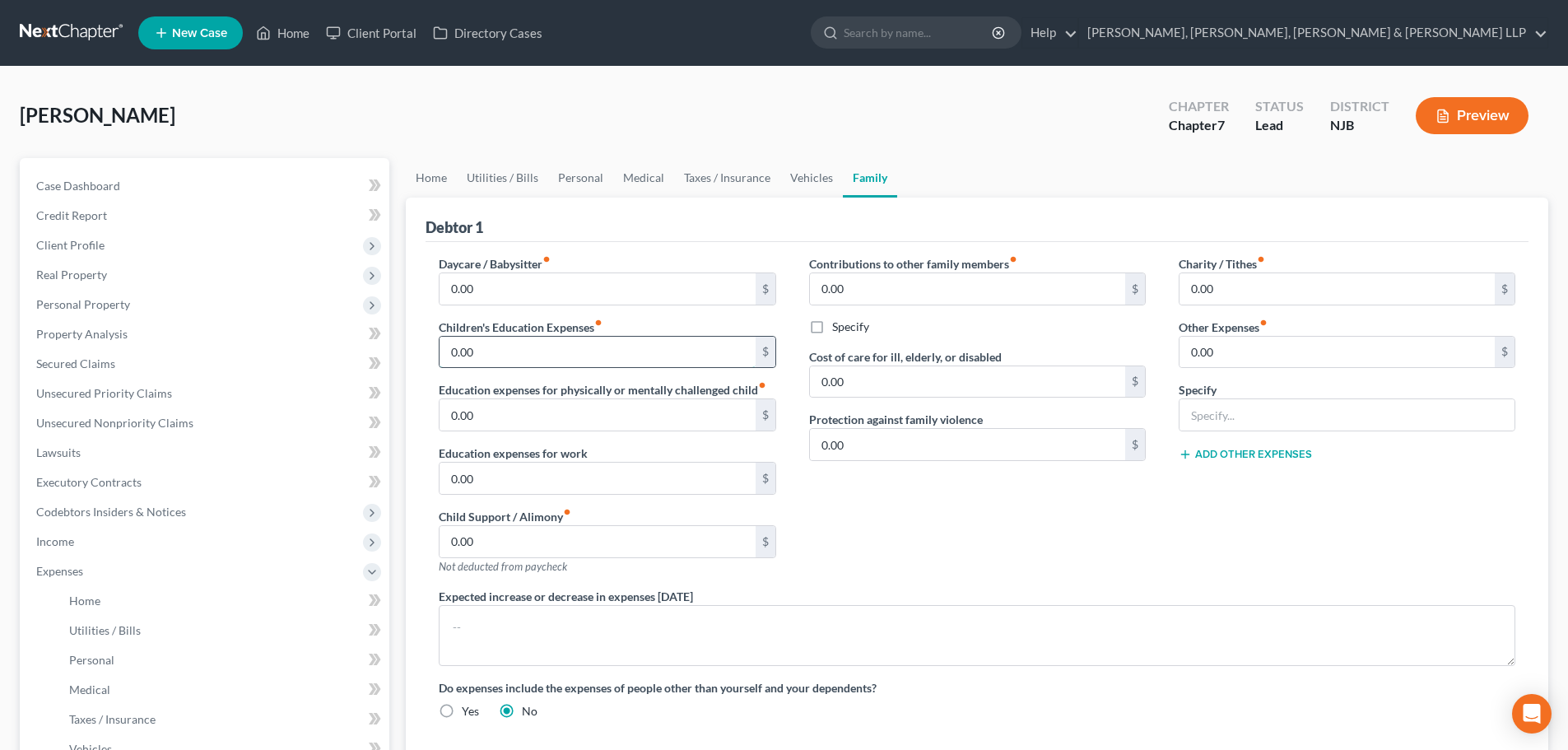
click at [543, 359] on input "0.00" at bounding box center [597, 352] width 315 height 31
click at [578, 365] on input "0.00" at bounding box center [597, 352] width 315 height 31
click at [527, 345] on input "0.00" at bounding box center [597, 352] width 315 height 31
click at [510, 554] on input "0.00" at bounding box center [597, 541] width 315 height 31
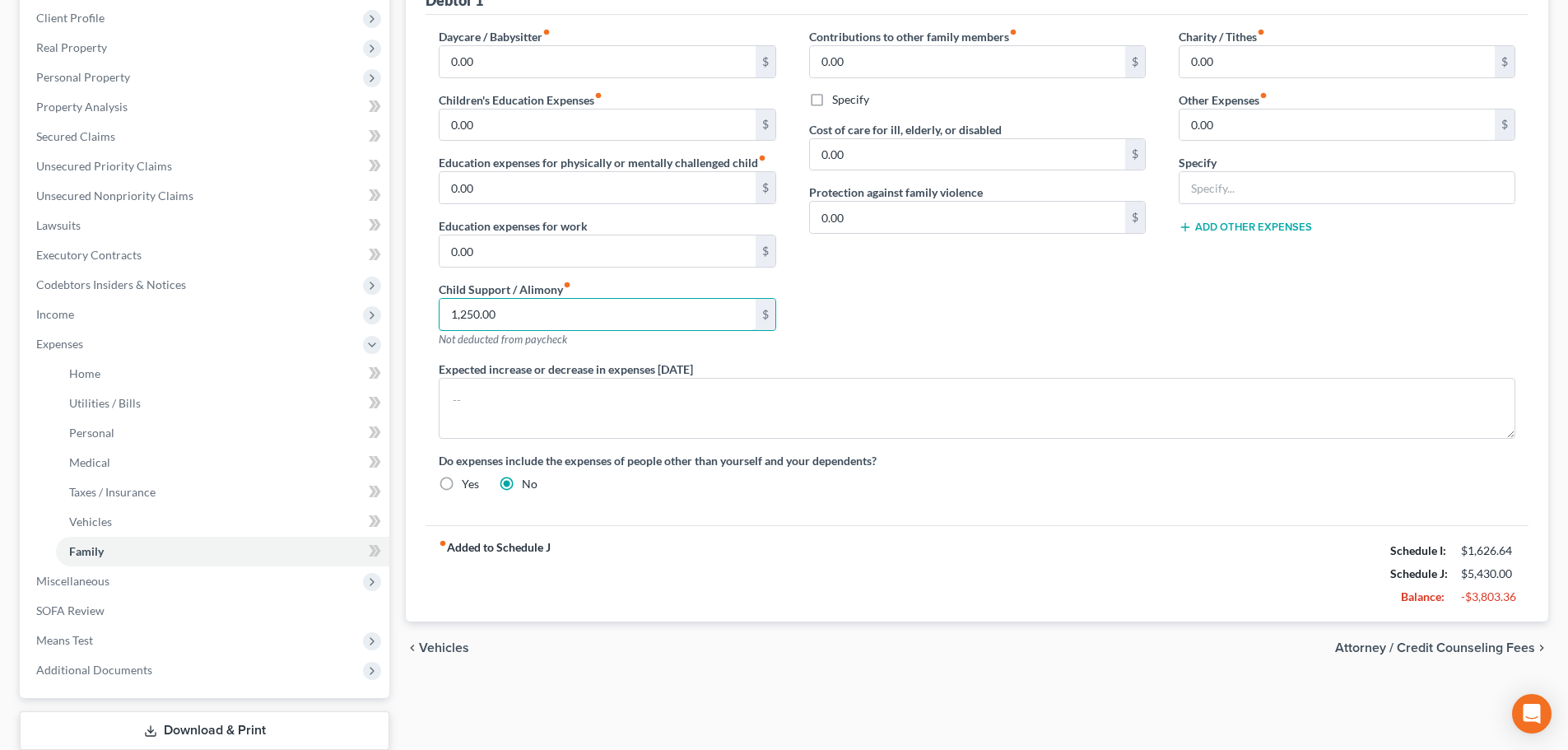
scroll to position [247, 0]
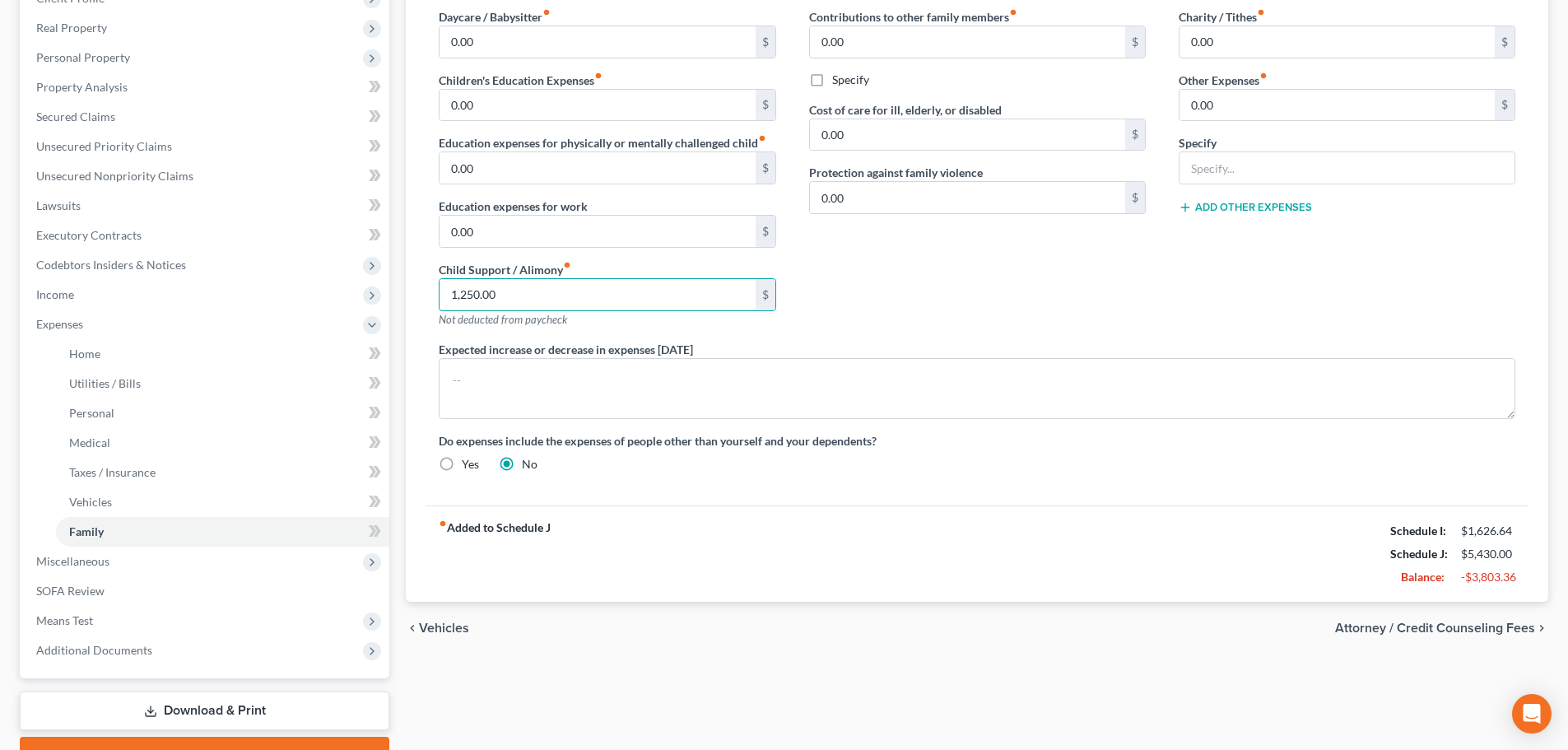
type input "1,250.00"
drag, startPoint x: 930, startPoint y: 487, endPoint x: 925, endPoint y: 477, distance: 11.2
click at [930, 486] on div "Daycare / Babysitter fiber_manual_record 0.00 $ Children's Education Expenses f…" at bounding box center [977, 250] width 1103 height 510
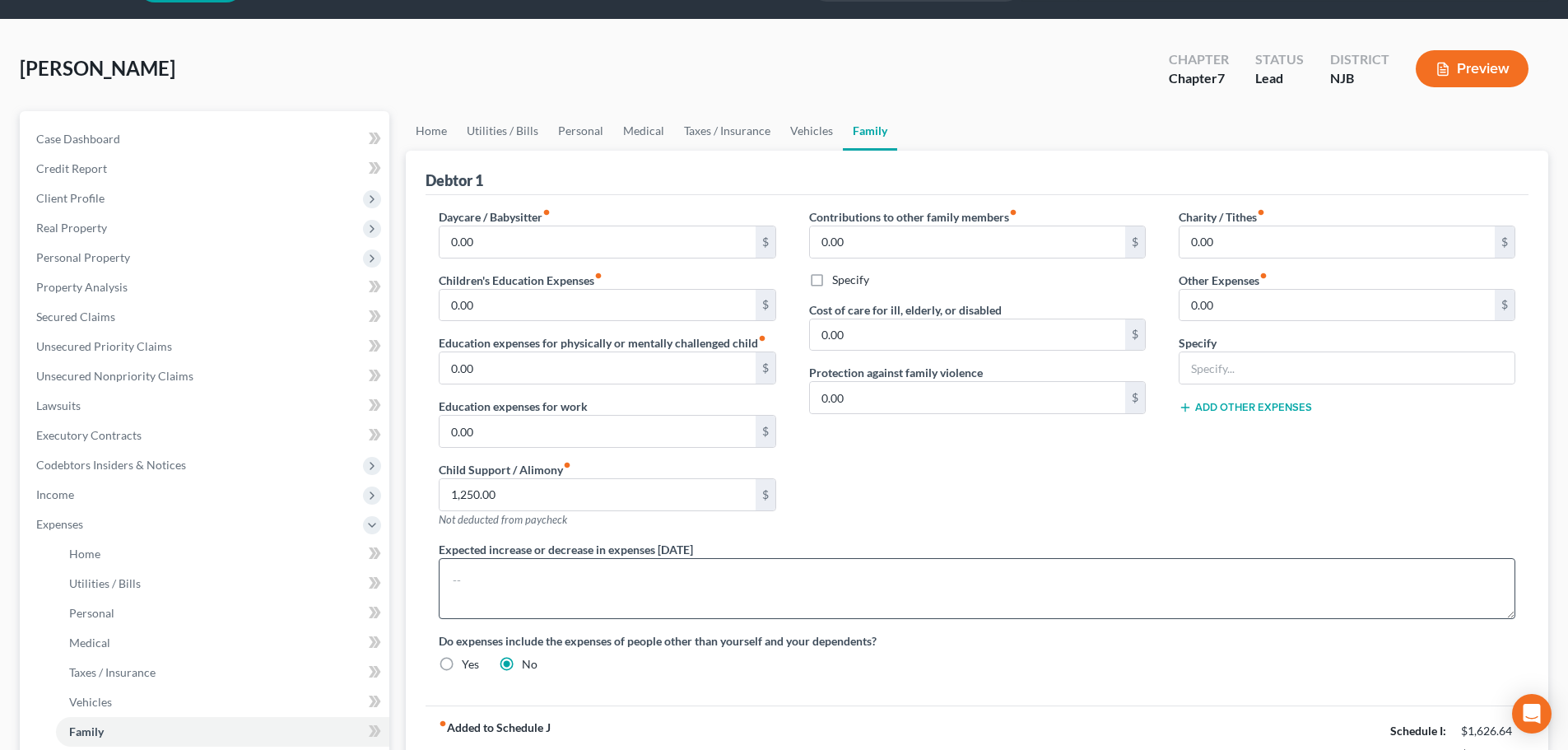
scroll to position [0, 0]
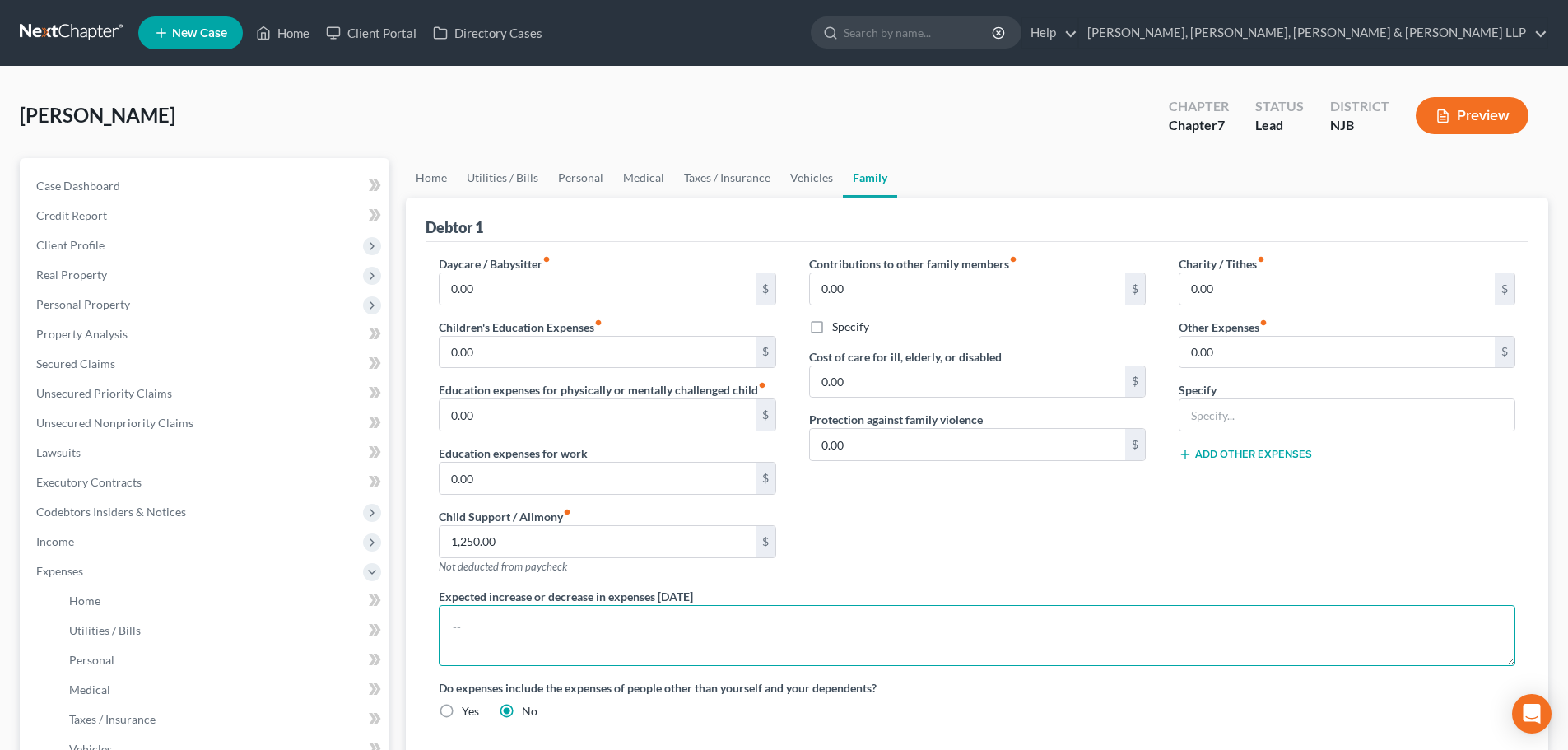
click at [494, 617] on textarea at bounding box center [977, 635] width 1077 height 61
type textarea "Debtor is paying for child support, but is not court order."
drag, startPoint x: 739, startPoint y: 604, endPoint x: 718, endPoint y: 617, distance: 24.7
click at [718, 617] on div "Expected increase or decrease in expenses within one year Debtor is paying for …" at bounding box center [977, 627] width 1110 height 78
drag, startPoint x: 722, startPoint y: 634, endPoint x: 405, endPoint y: 650, distance: 317.4
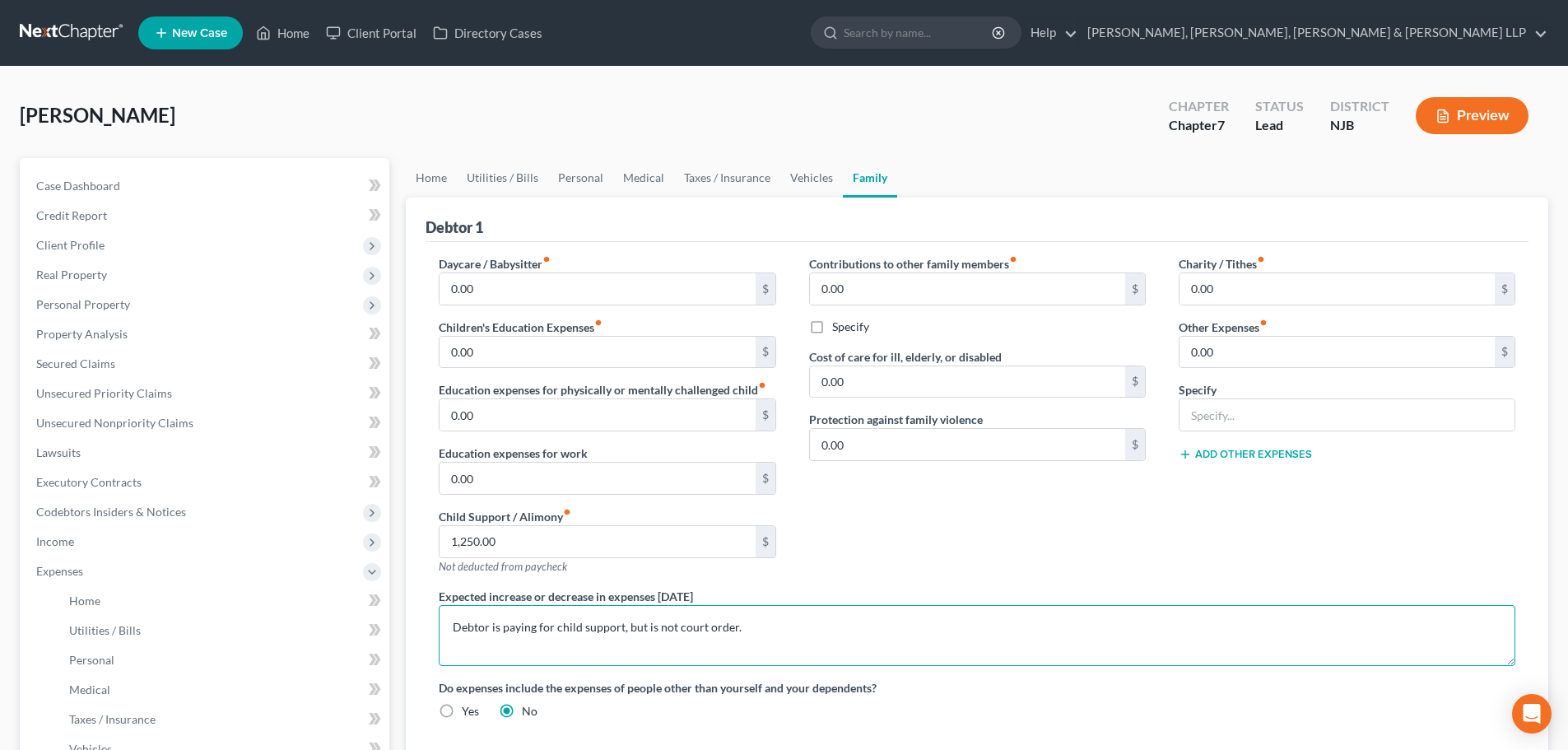
click at [405, 650] on div "Home Utilities / Bills Personal Medical Taxes / Insurance Vehicles Family Debto…" at bounding box center [977, 589] width 1160 height 862
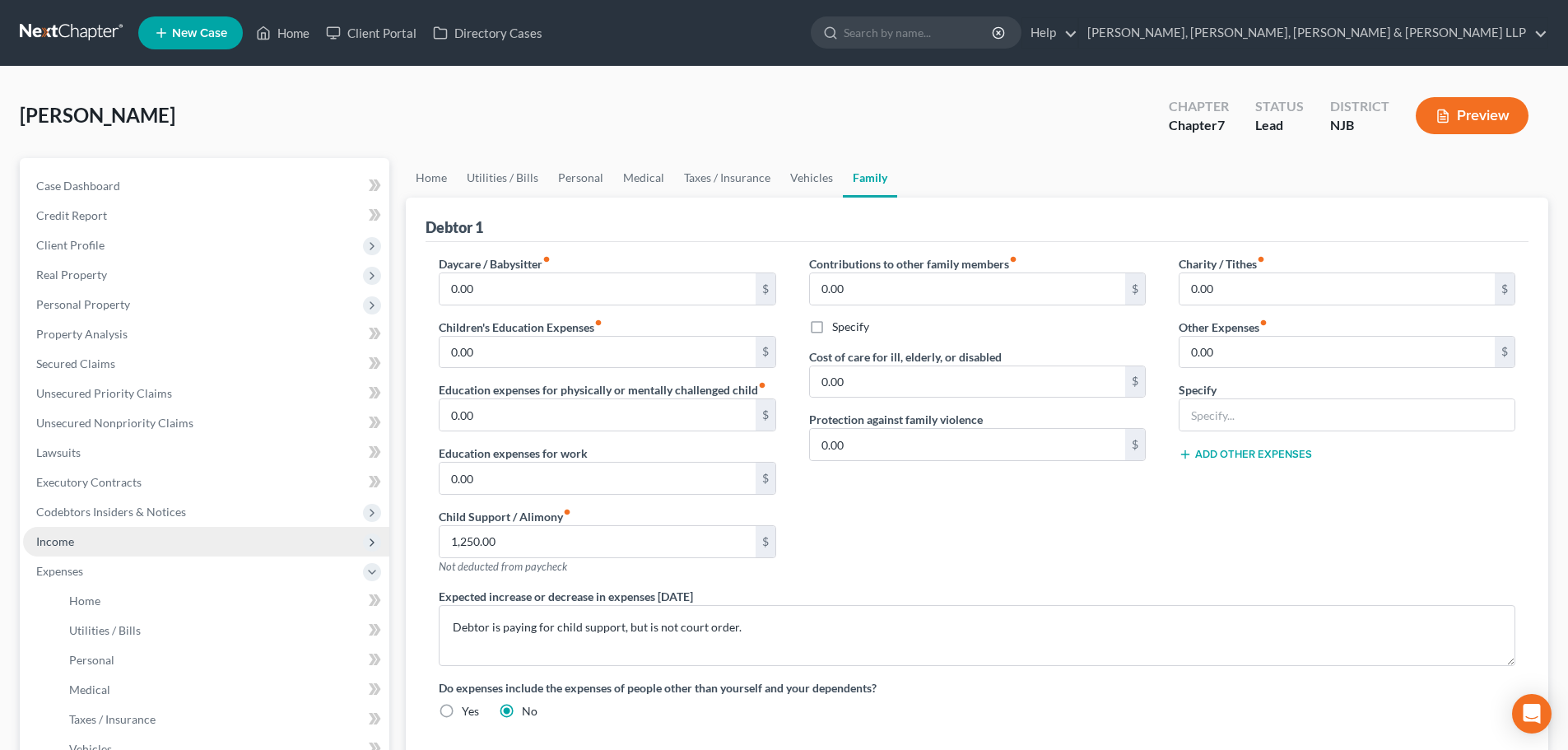
click at [153, 540] on span "Income" at bounding box center [206, 541] width 366 height 30
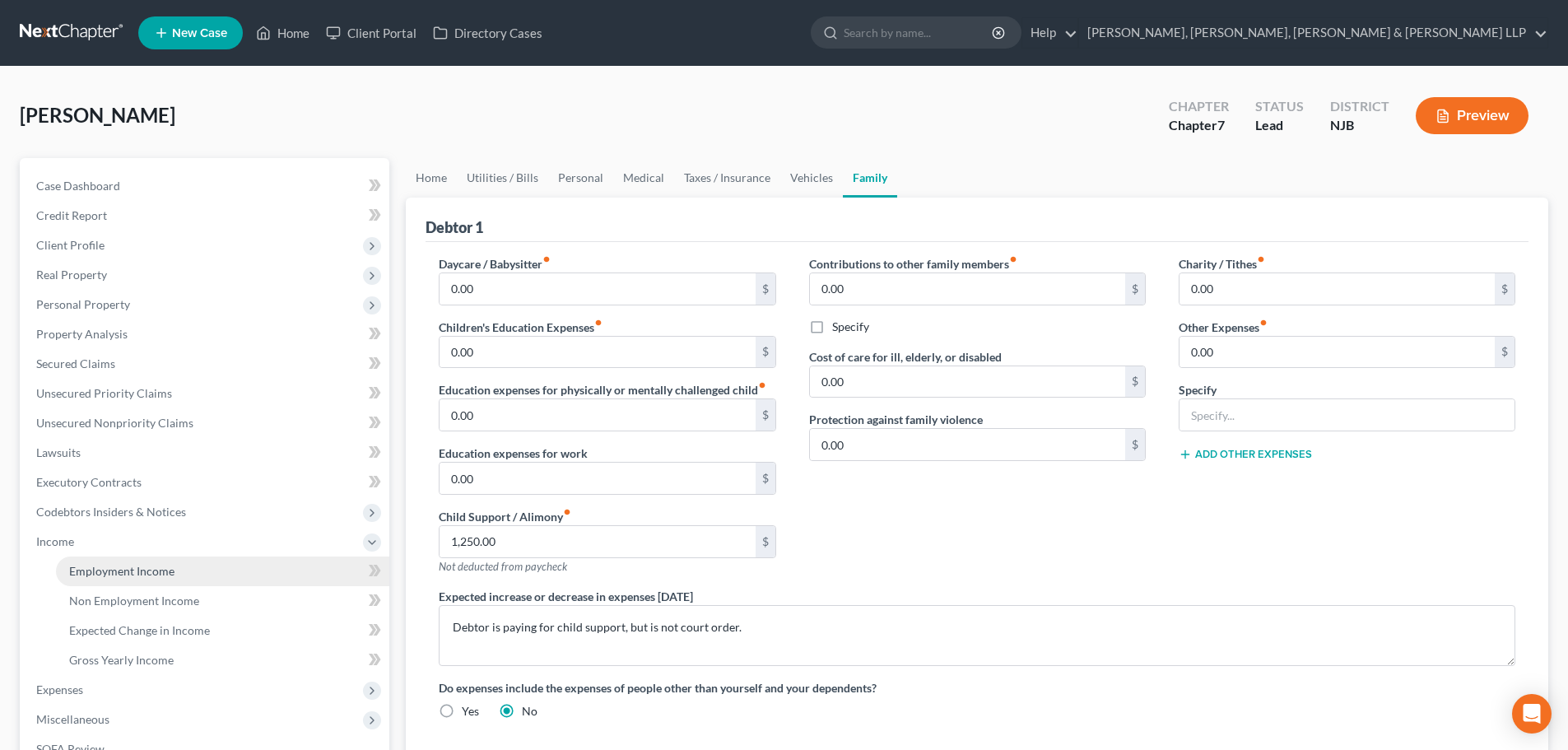
click at [153, 568] on span "Employment Income" at bounding box center [121, 571] width 105 height 14
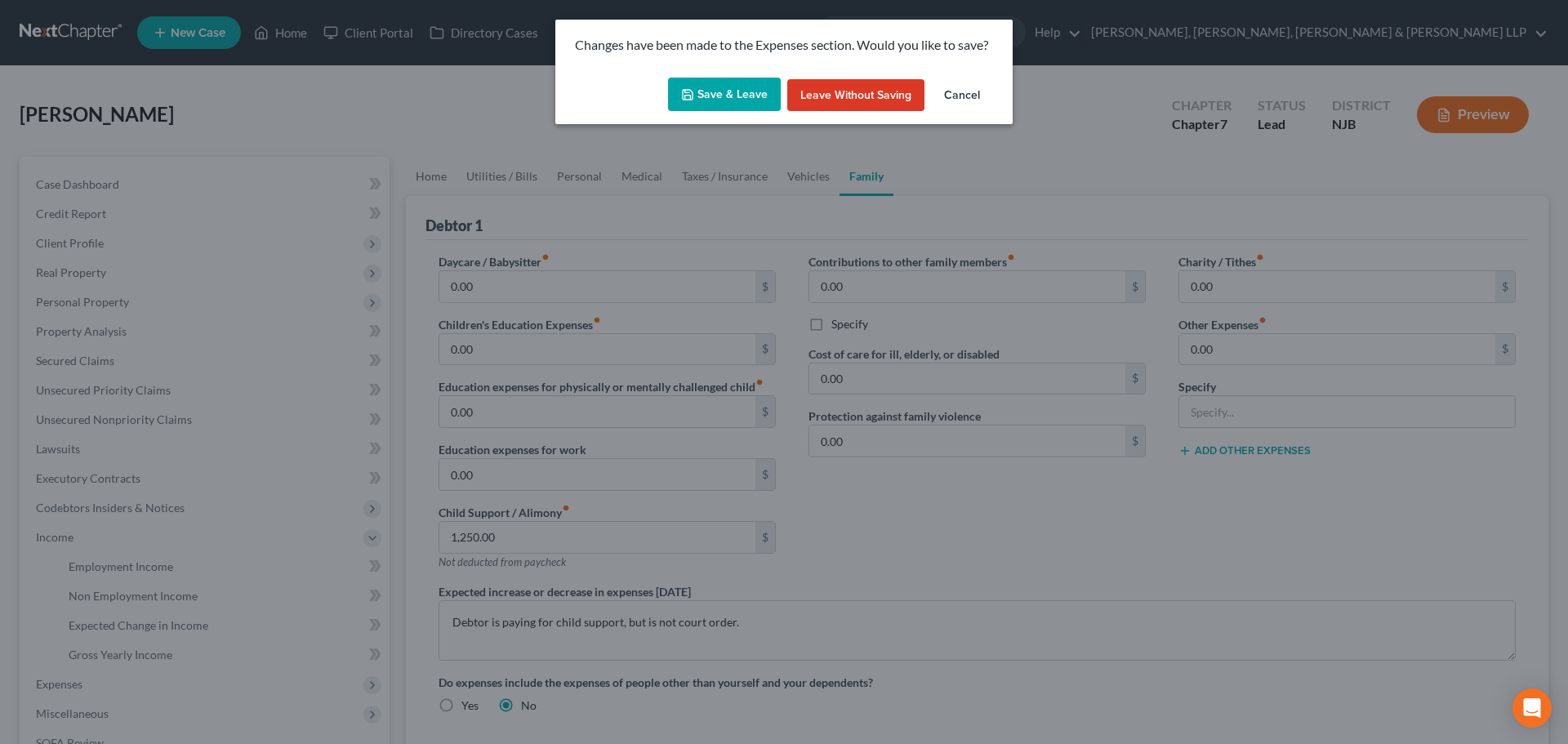
click at [722, 104] on button "Save & Leave" at bounding box center [724, 95] width 113 height 34
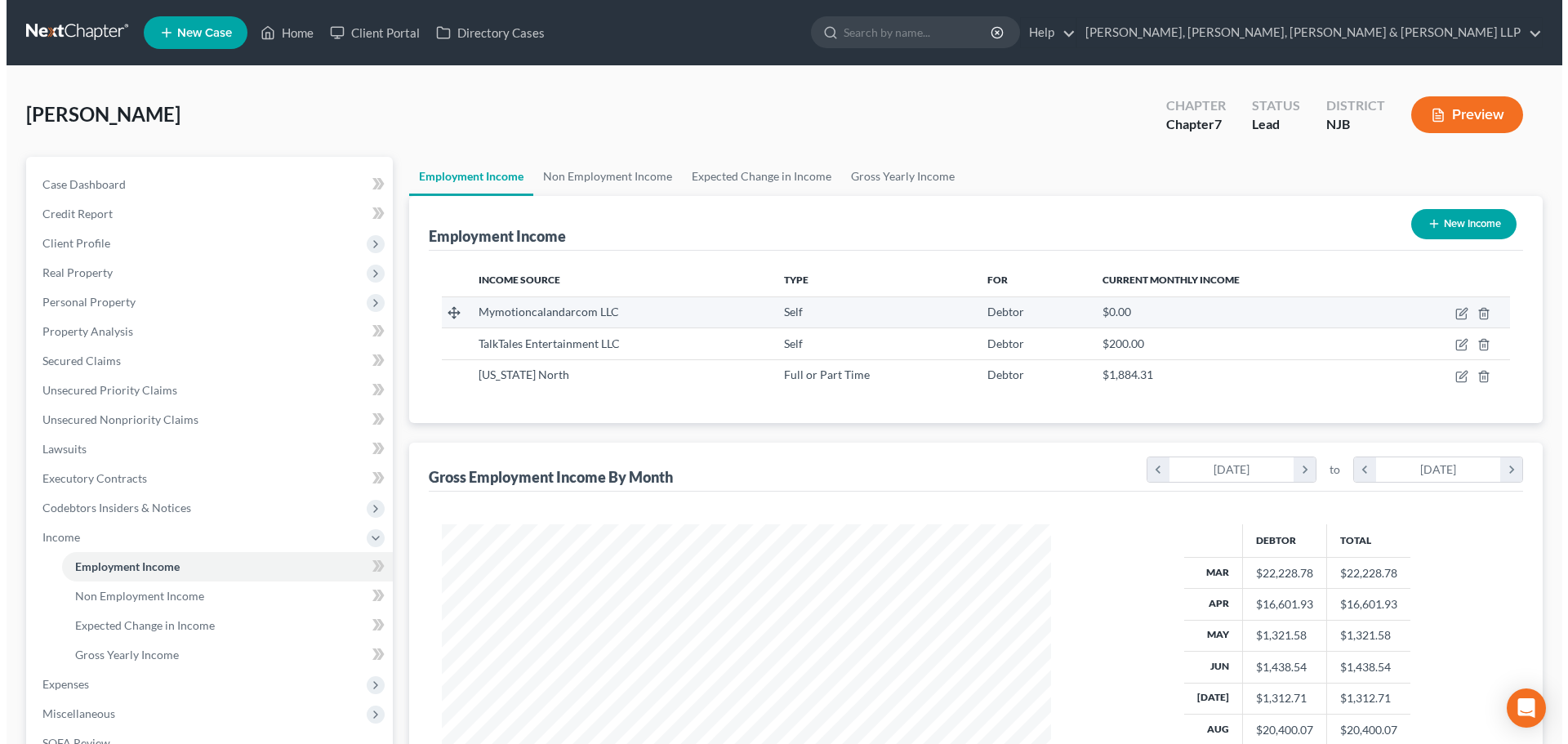
scroll to position [305, 642]
click at [1455, 312] on icon "button" at bounding box center [1457, 311] width 8 height 8
select select "1"
select select "9"
select select "0"
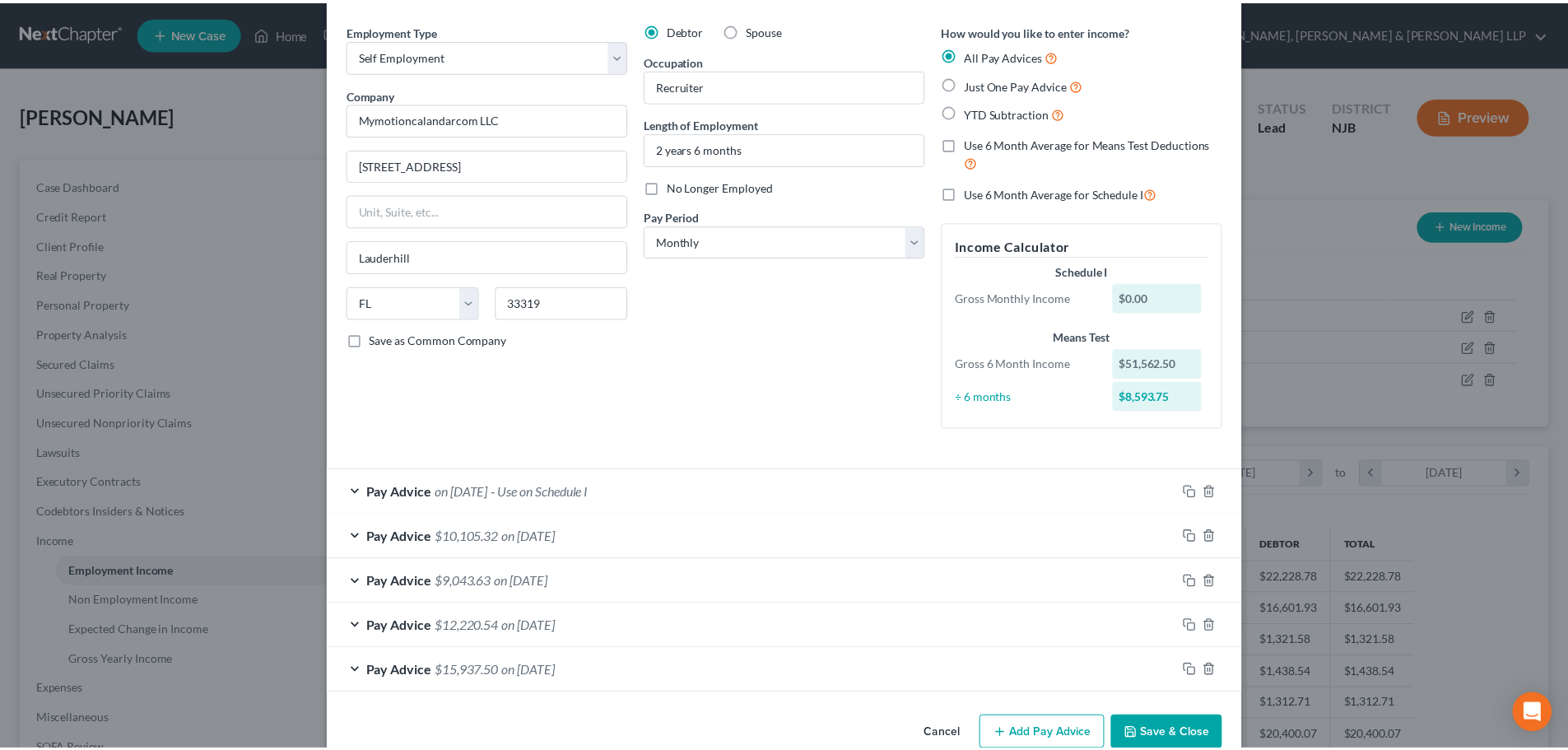
scroll to position [71, 0]
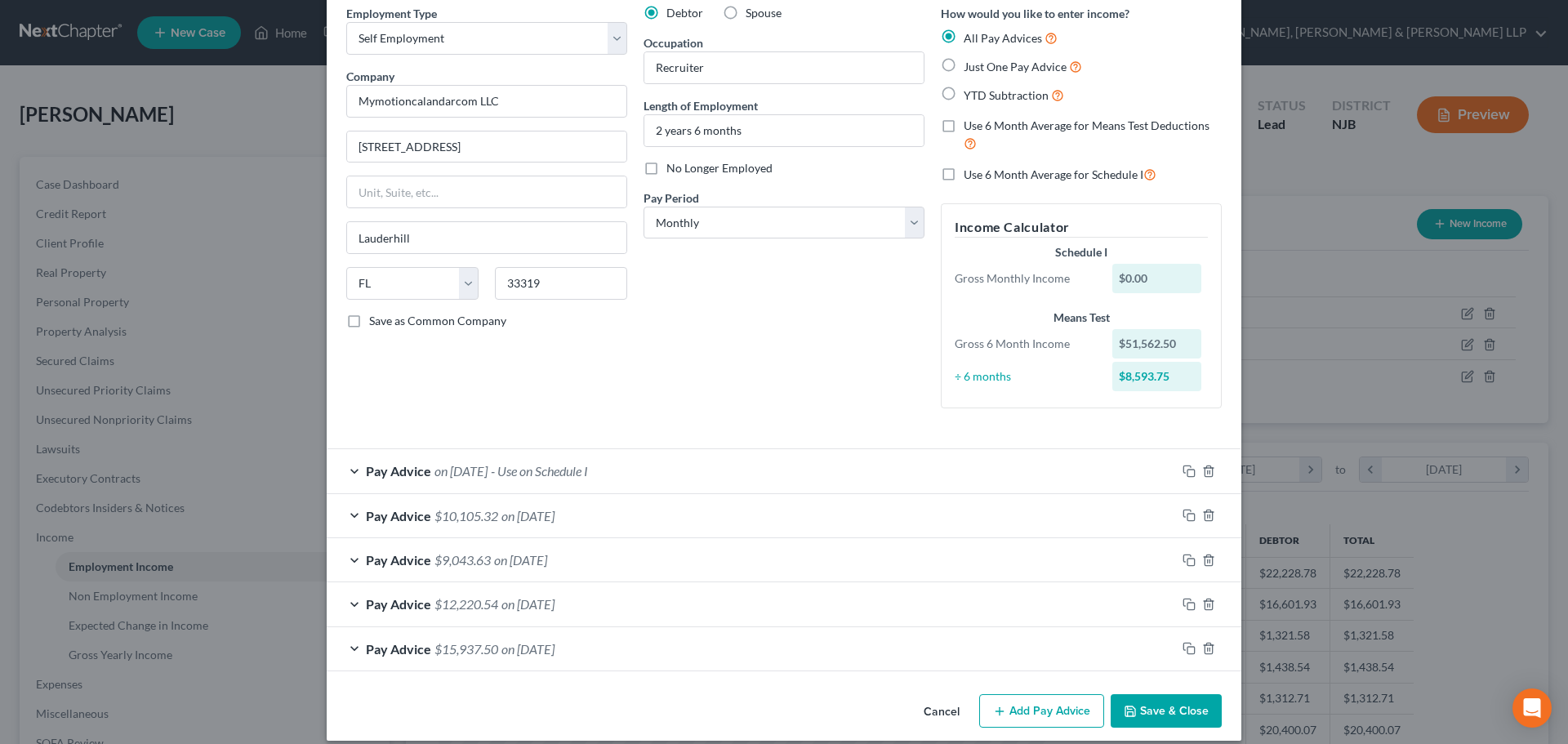
click at [1180, 704] on button "Save & Close" at bounding box center [1166, 711] width 111 height 34
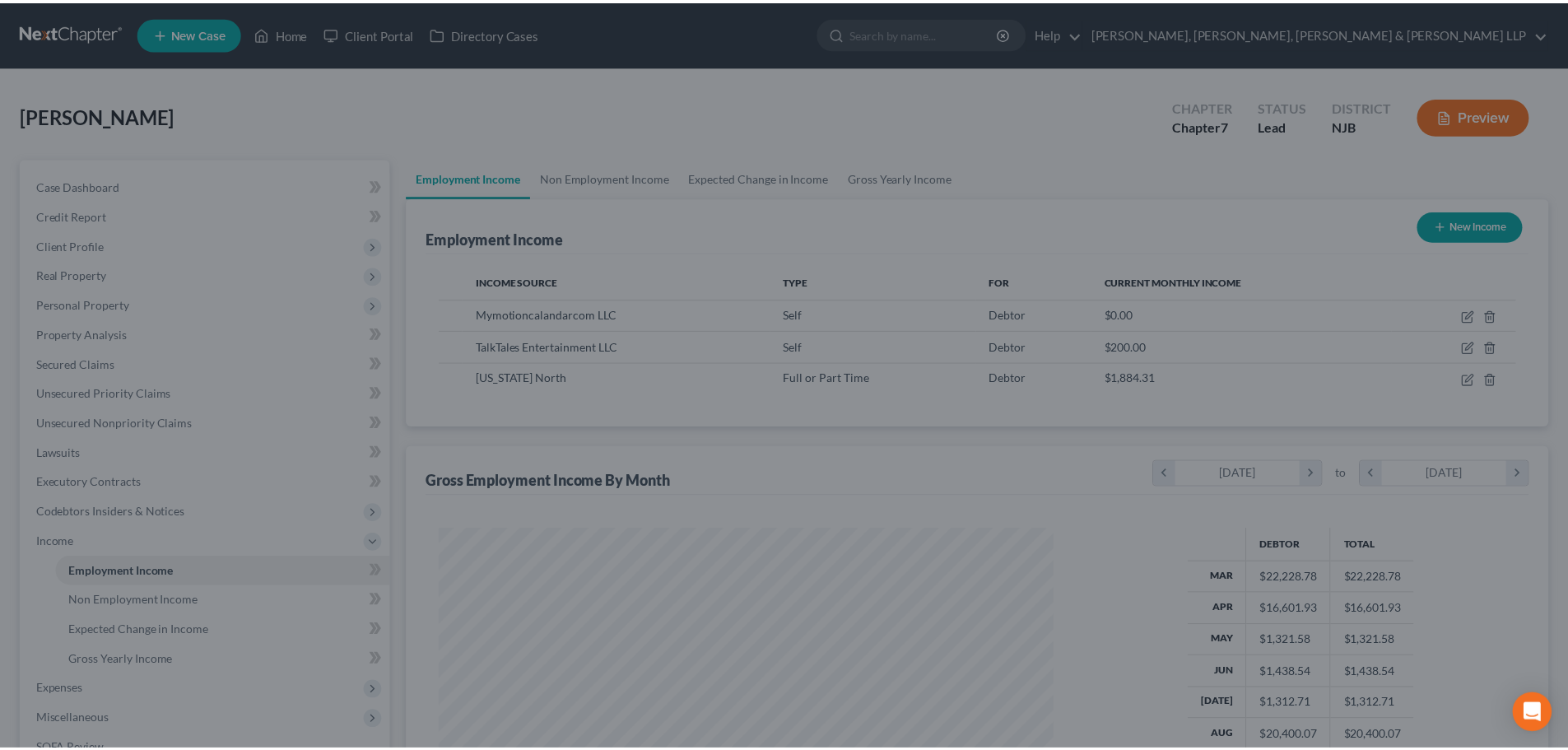
scroll to position [822796, 822587]
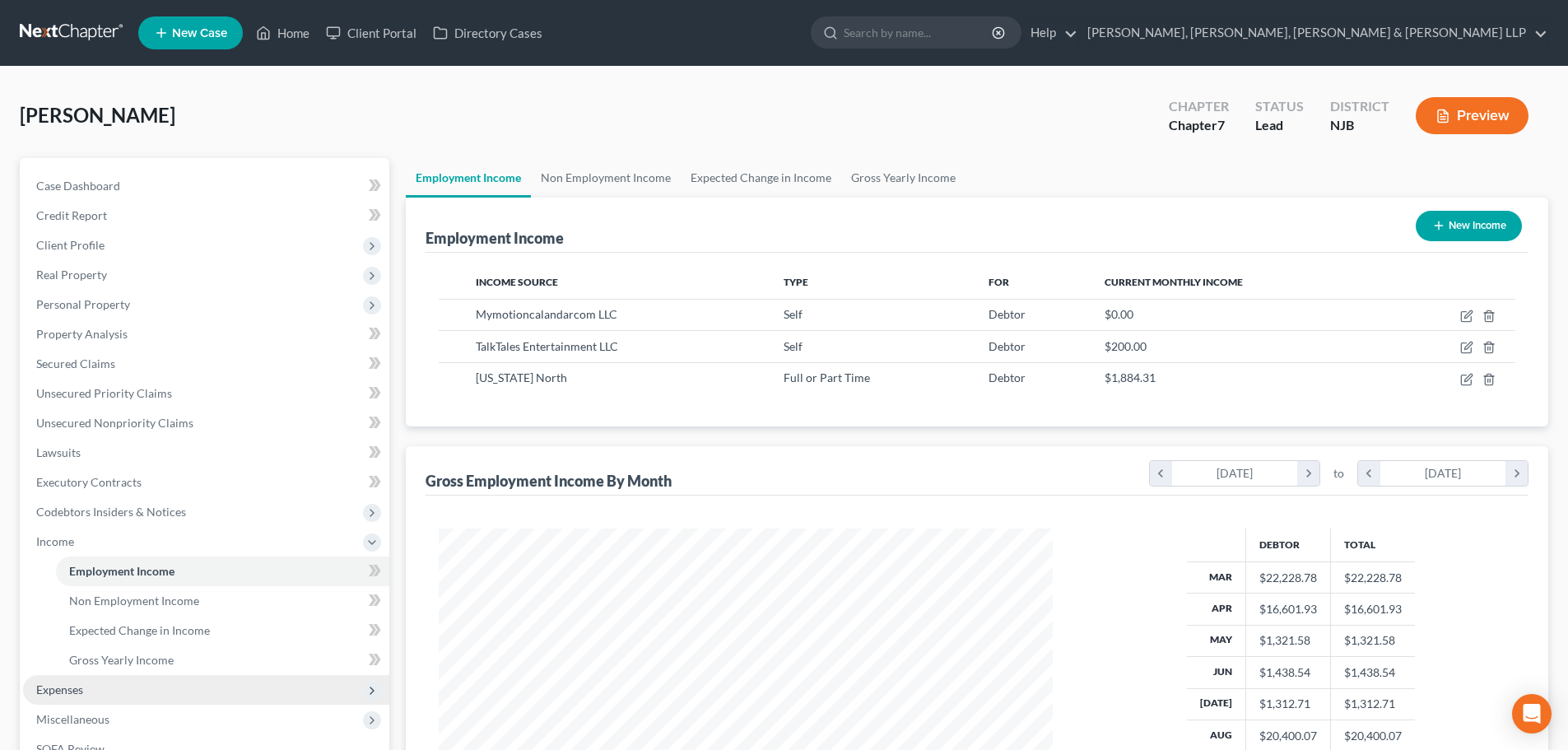
click at [101, 684] on span "Expenses" at bounding box center [206, 689] width 366 height 30
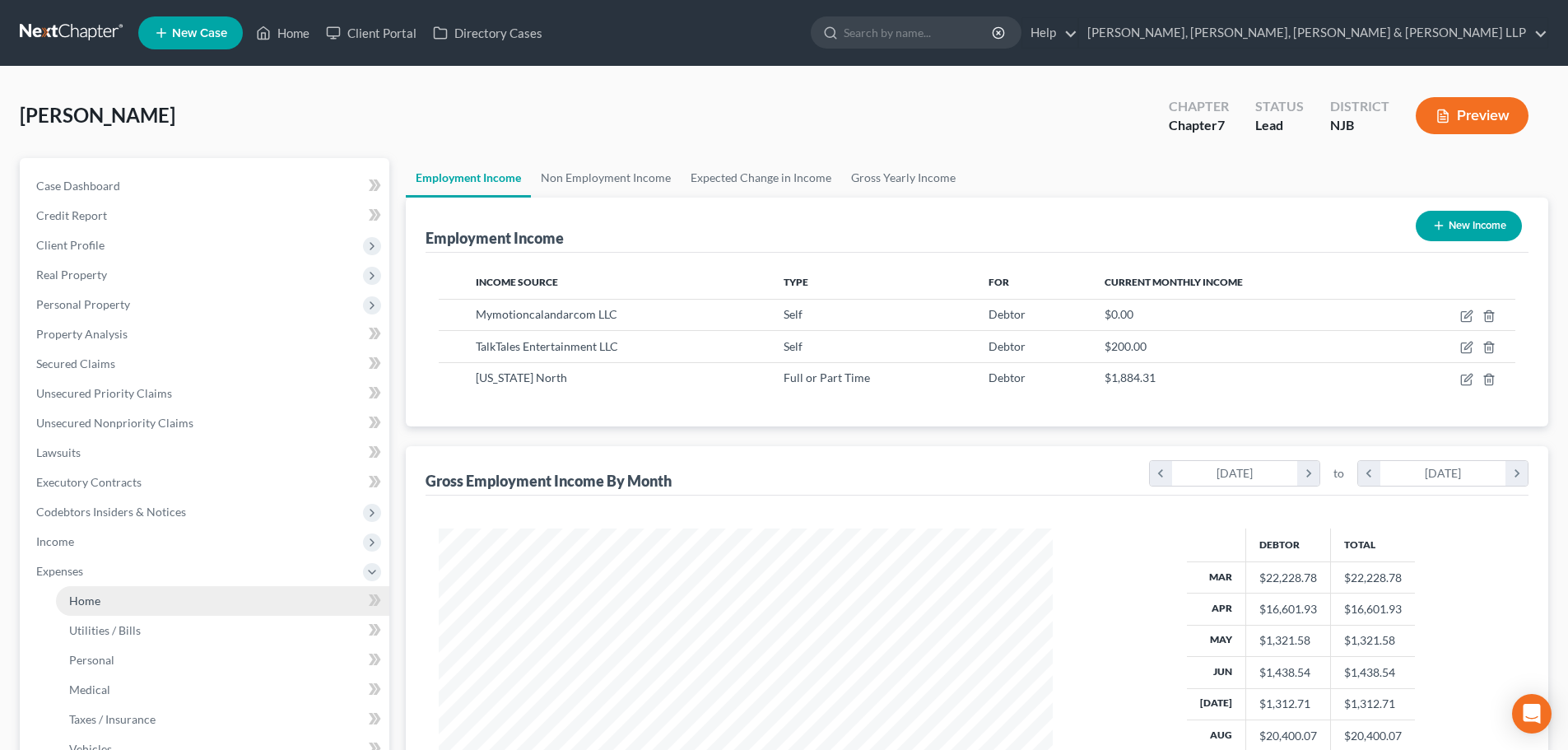
click at [103, 594] on link "Home" at bounding box center [222, 600] width 333 height 30
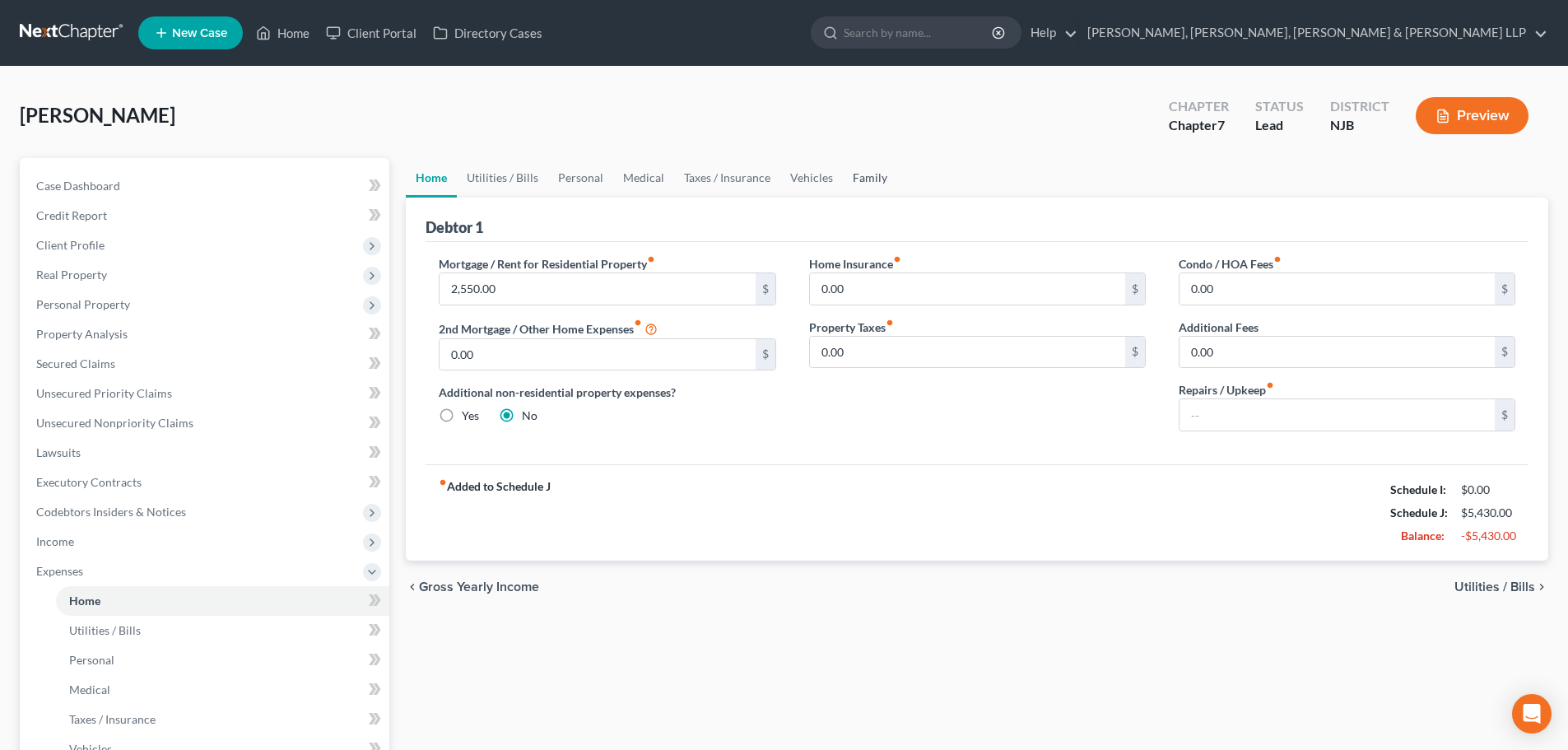
click at [871, 184] on link "Family" at bounding box center [869, 177] width 54 height 39
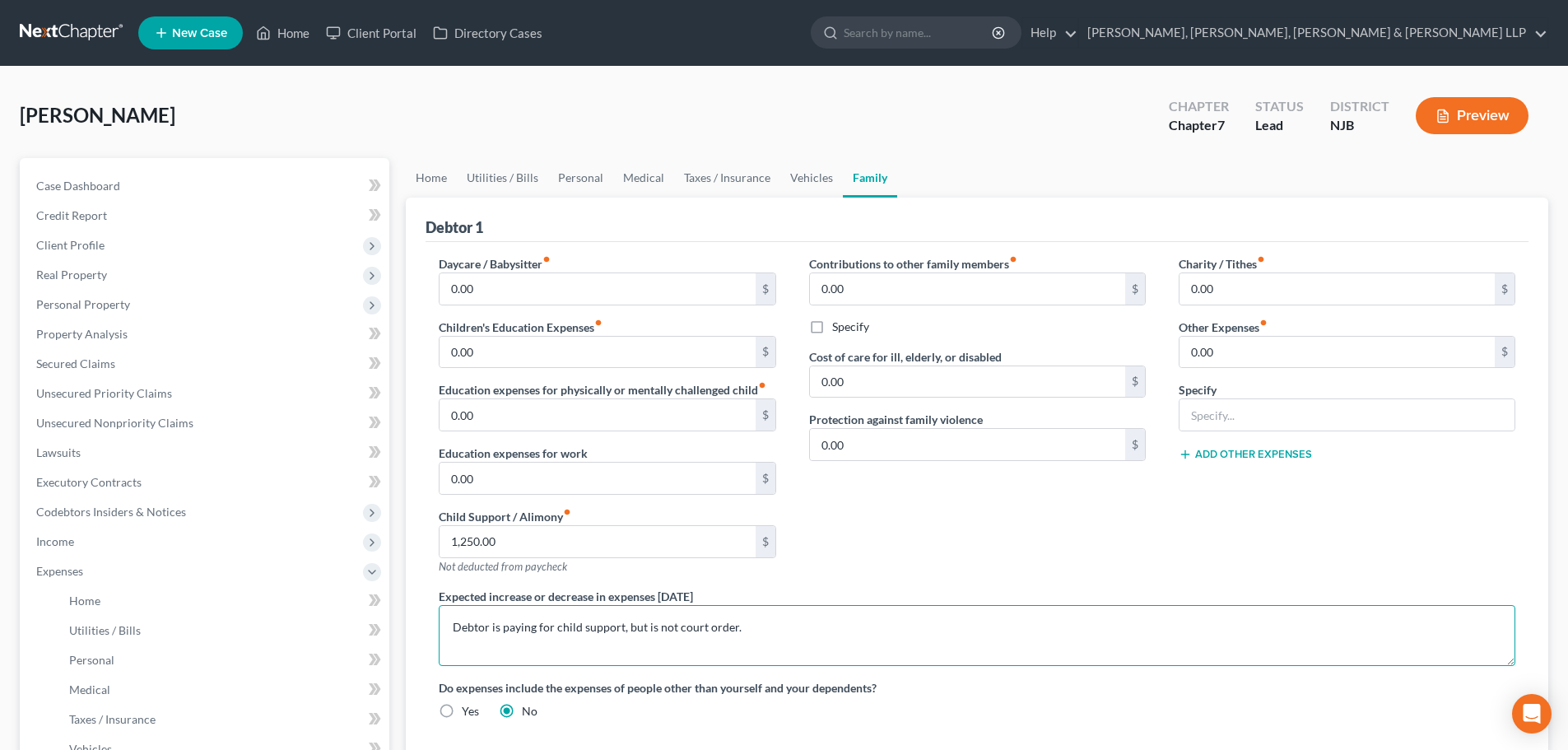
drag, startPoint x: 659, startPoint y: 666, endPoint x: 367, endPoint y: 651, distance: 292.4
click at [315, 680] on div "Petition Navigation Case Dashboard Payments Invoices Payments Payments Credit R…" at bounding box center [784, 589] width 1545 height 862
paste textarea "The debtor is currently making child support payments, but there is no court or…"
type textarea "The debtor is currently making child support payments, but there is no court or…"
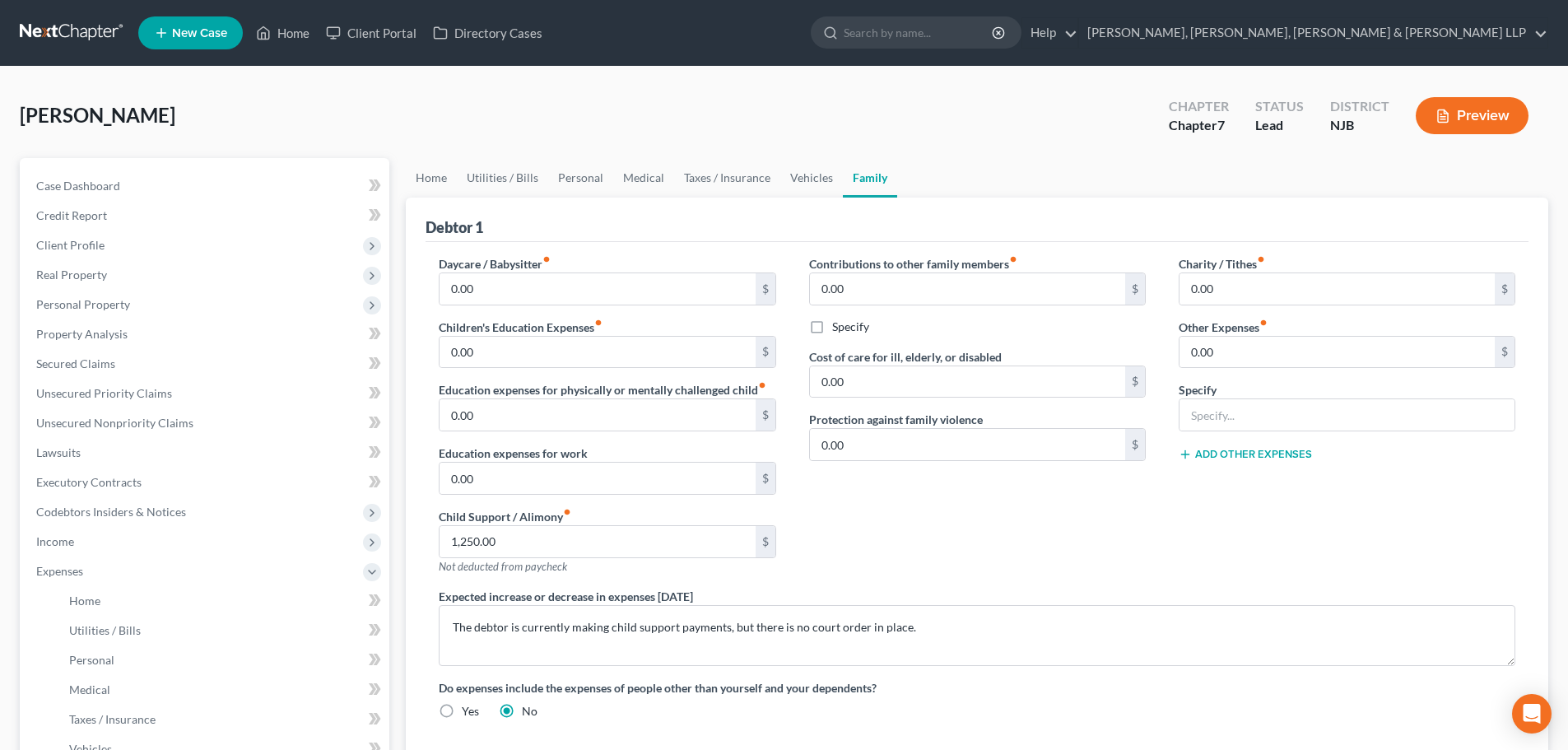
click at [847, 544] on div "Contributions to other family members fiber_manual_record 0.00 $ Specify Cost o…" at bounding box center [977, 421] width 369 height 332
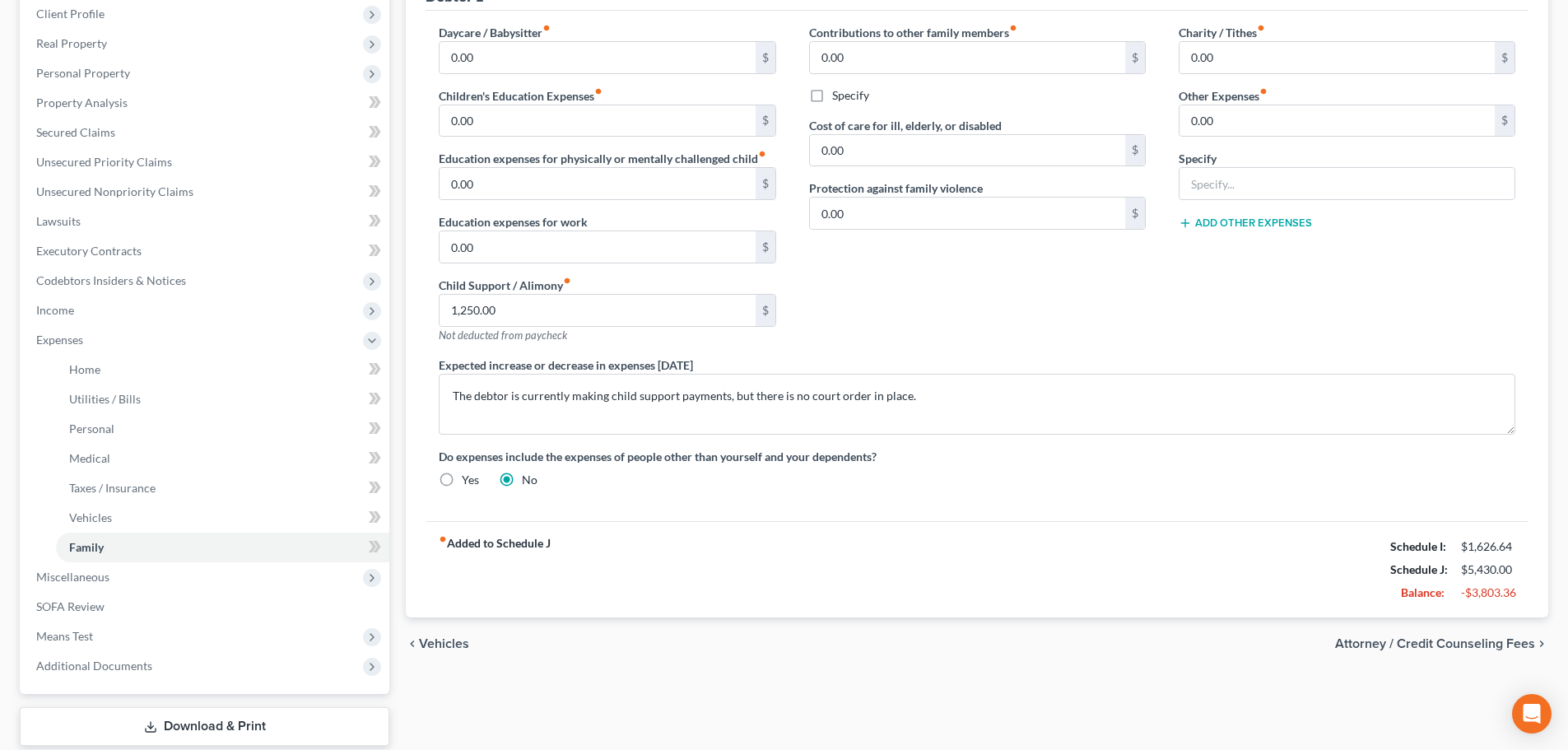
scroll to position [247, 0]
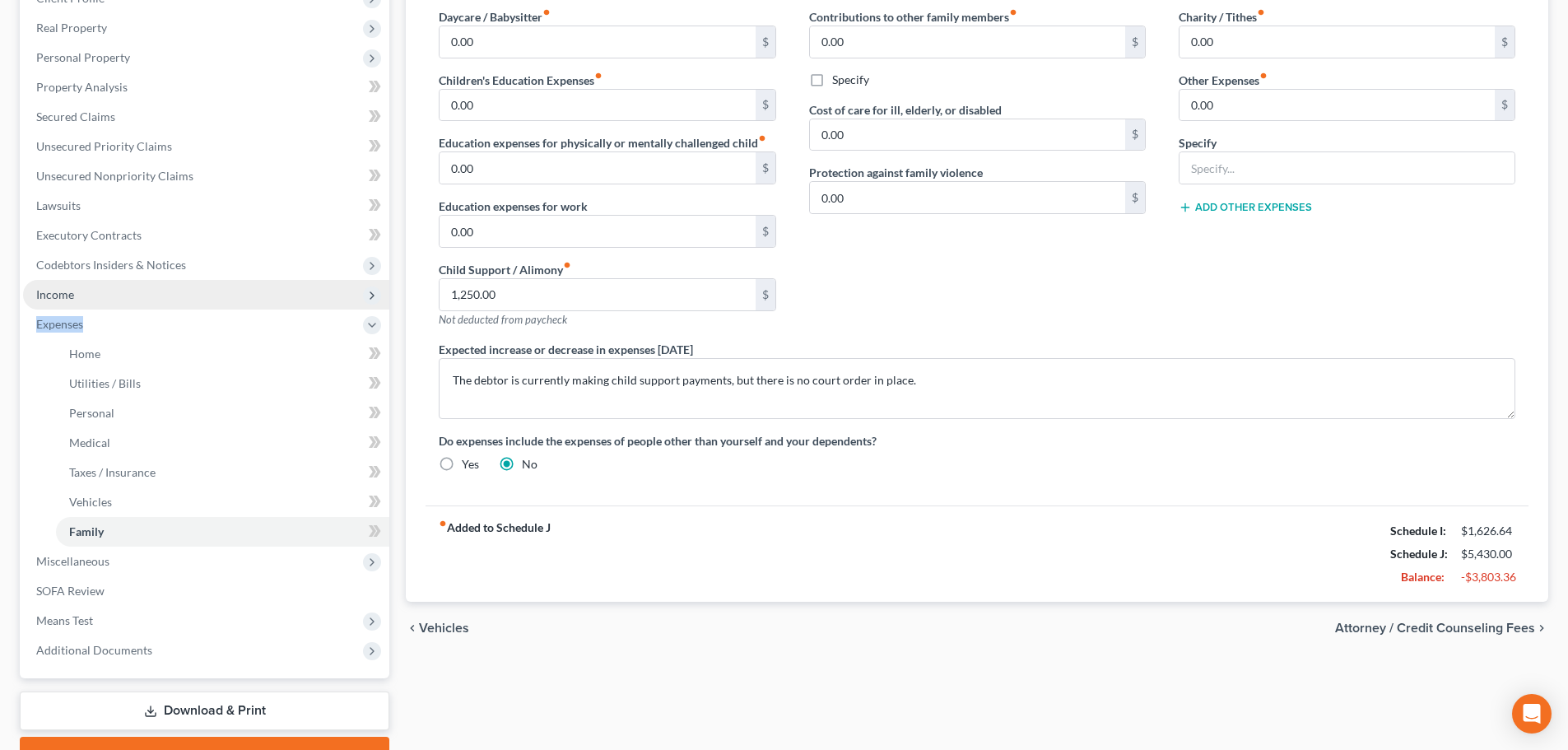
click at [87, 308] on ul "Case Dashboard Payments Invoices Payments Payments Credit Report Client Profile" at bounding box center [206, 295] width 366 height 740
click at [87, 305] on span "Income" at bounding box center [206, 294] width 366 height 30
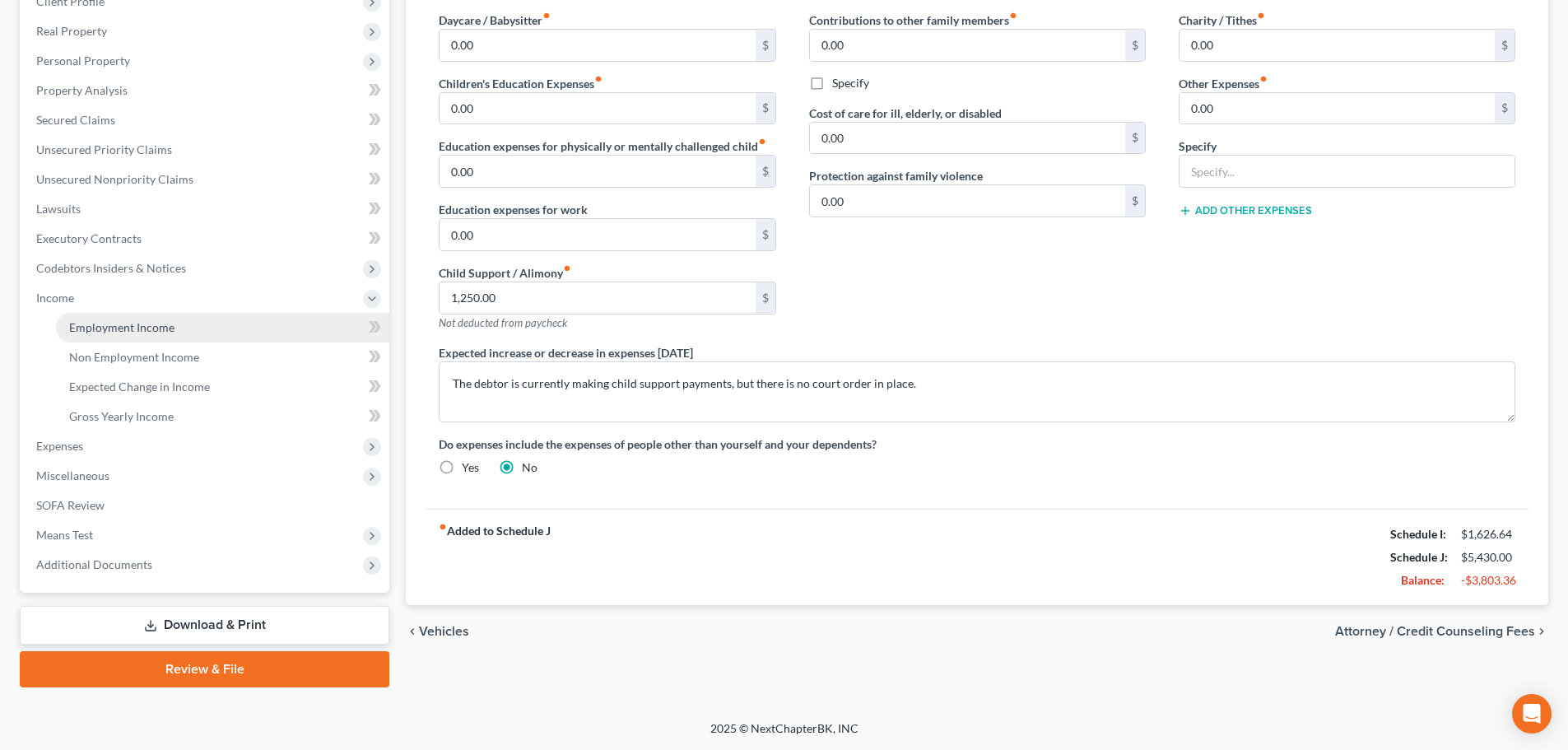
scroll to position [243, 0]
click at [96, 324] on span "Employment Income" at bounding box center [121, 327] width 105 height 14
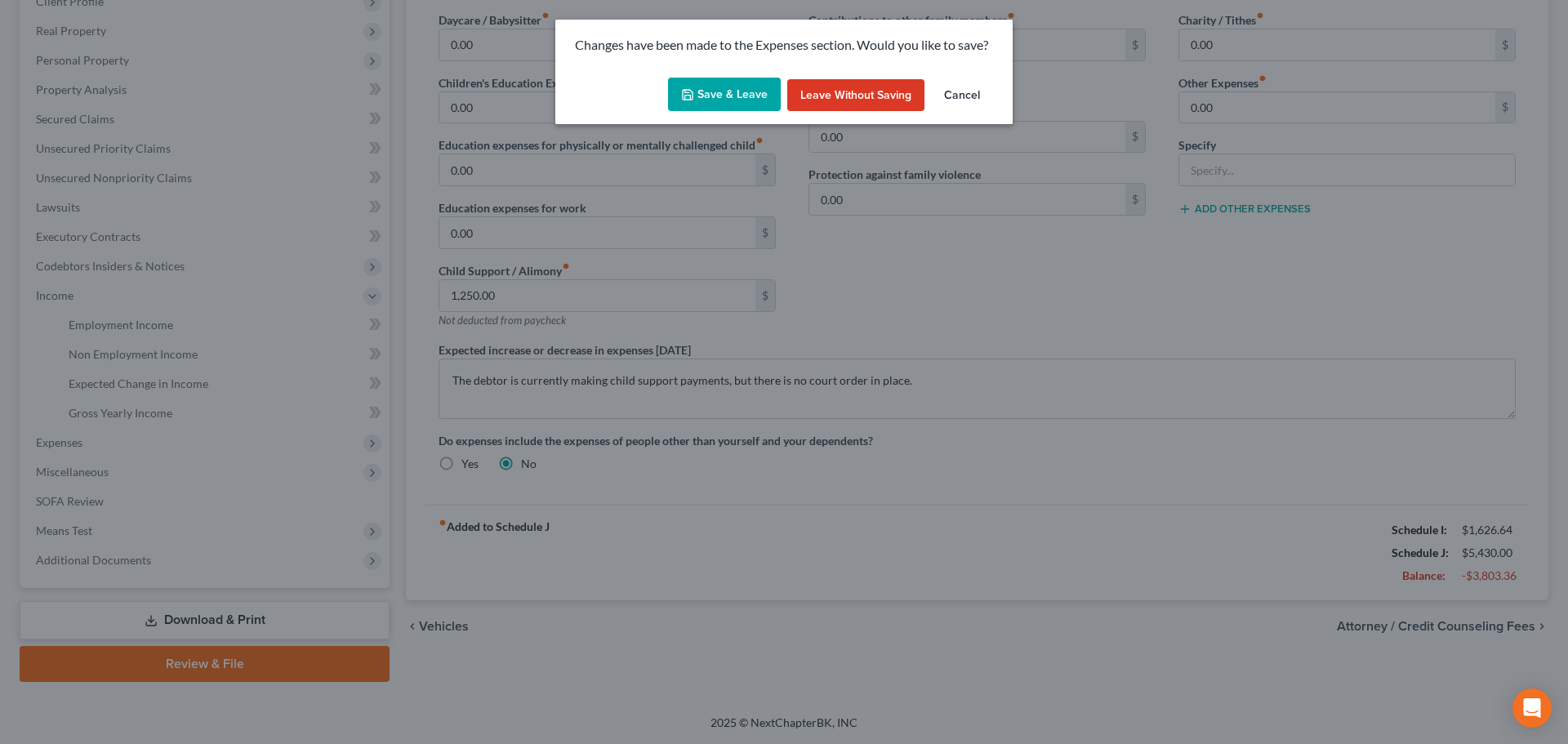
click at [702, 98] on button "Save & Leave" at bounding box center [724, 95] width 113 height 34
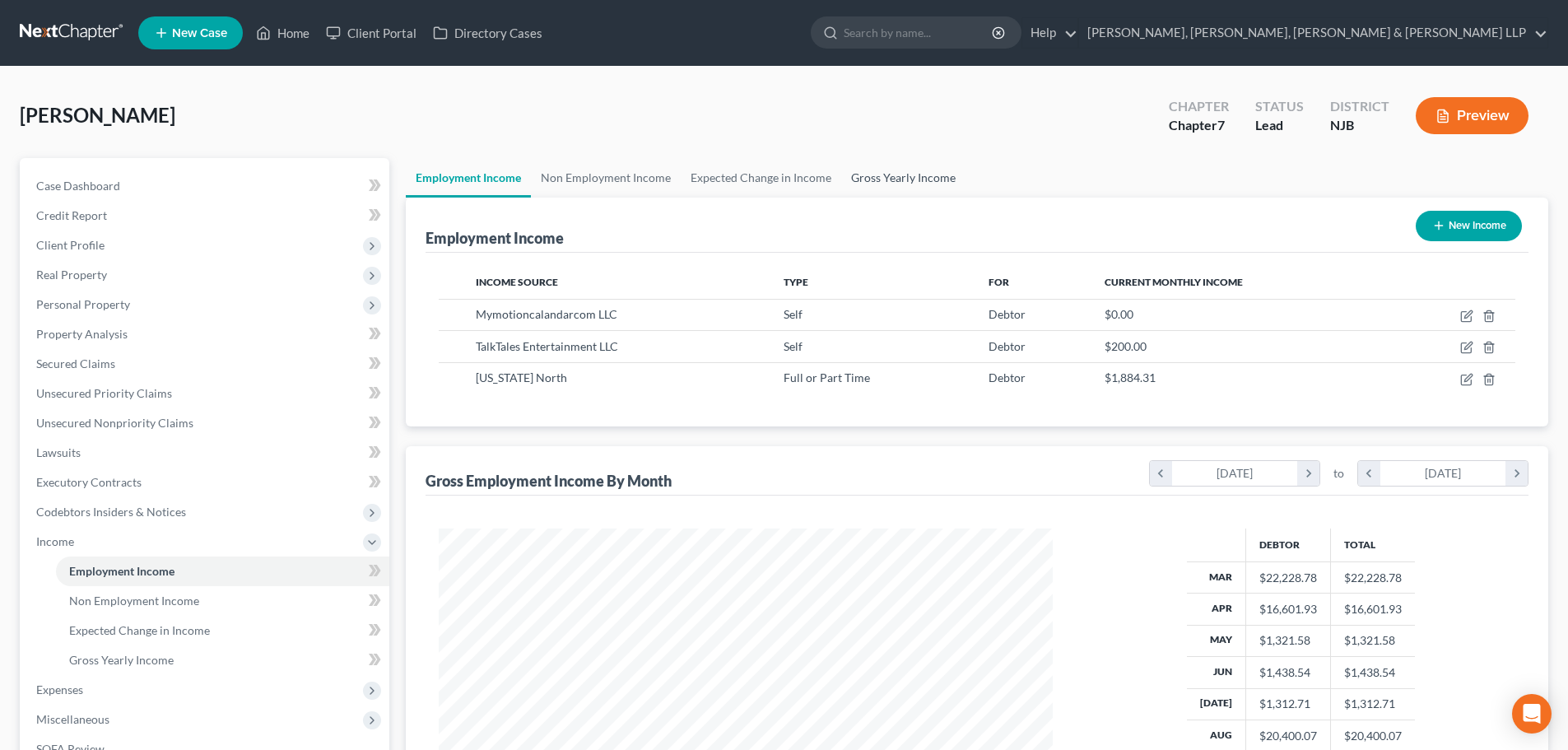
click at [894, 165] on link "Gross Yearly Income" at bounding box center [904, 177] width 124 height 39
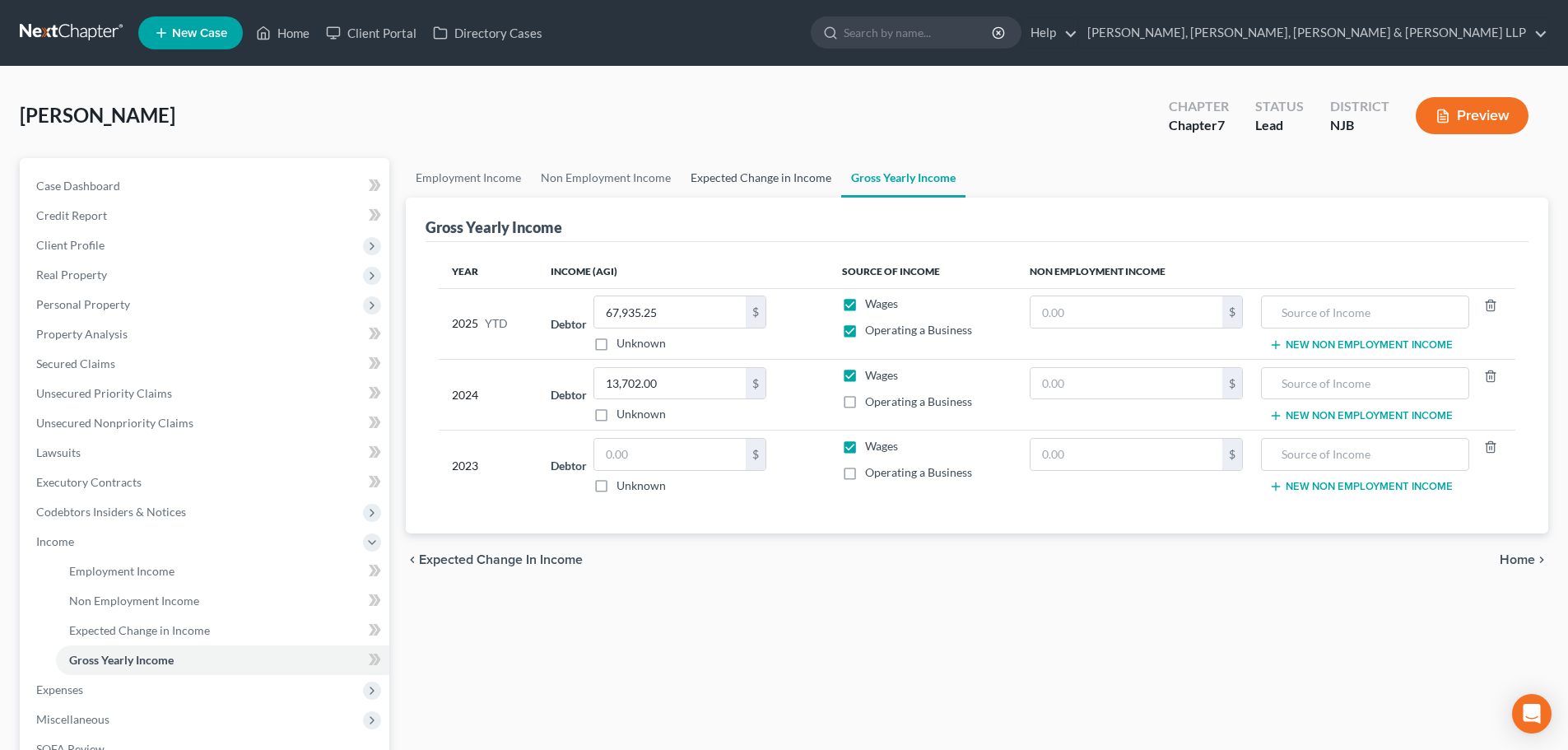
click at [778, 189] on link "Expected Change in Income" at bounding box center [761, 177] width 160 height 39
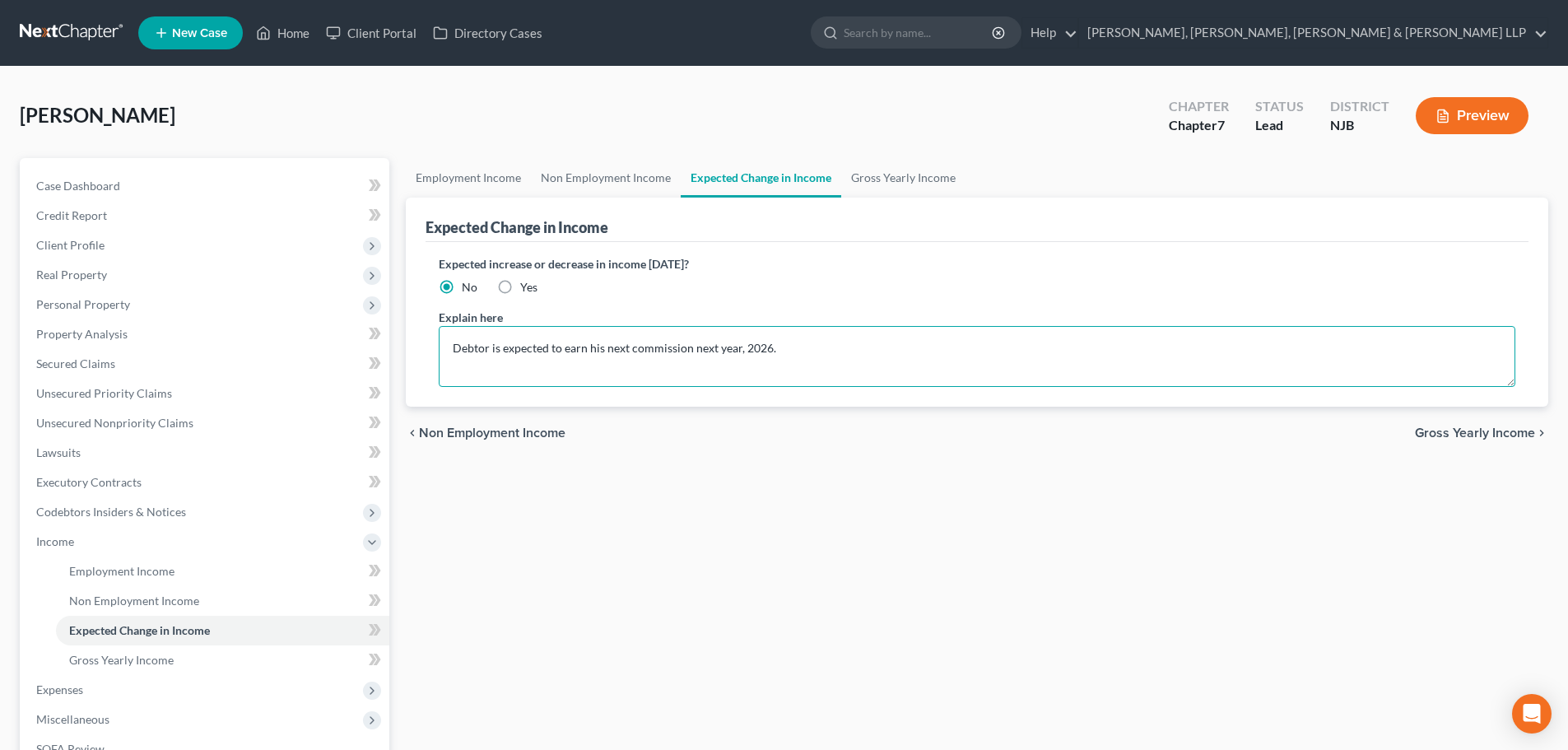
drag, startPoint x: 800, startPoint y: 348, endPoint x: 440, endPoint y: 351, distance: 360.0
click at [440, 351] on textarea "Debtor is expected to earn his next commission next year, 2026." at bounding box center [977, 357] width 1077 height 61
click at [842, 351] on textarea "Debtor is expected to earn his next commission next year, 2026." at bounding box center [977, 357] width 1077 height 61
drag, startPoint x: 423, startPoint y: 337, endPoint x: 427, endPoint y: 360, distance: 23.3
click at [398, 336] on div "Employment Income Non Employment Income Expected Change in Income Gross Yearly …" at bounding box center [977, 545] width 1160 height 773
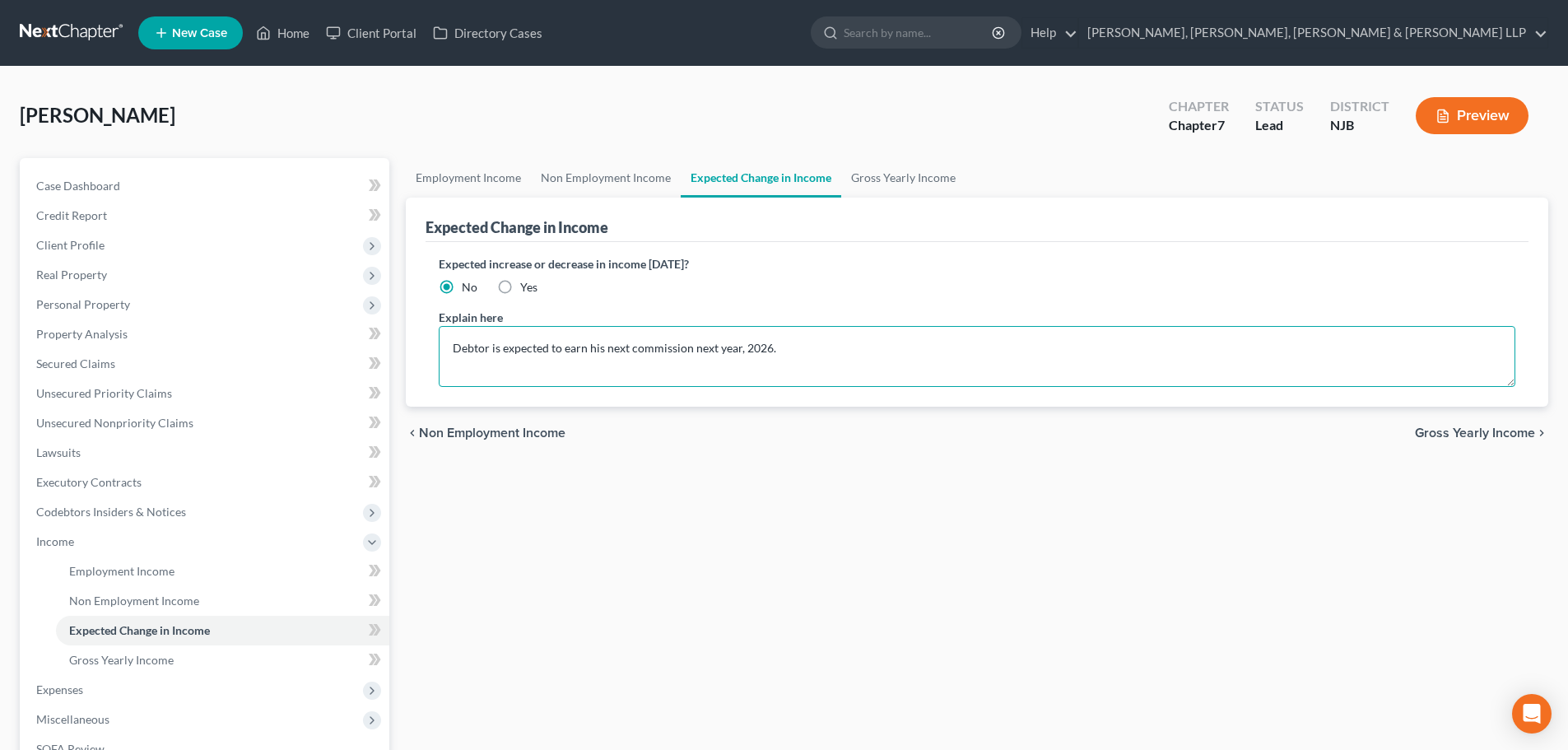
paste textarea "The debtor is not anticipated to earn another commission until the year"
type textarea "The debtor is not anticipated to earn another commission until the year 2026."
drag, startPoint x: 629, startPoint y: 511, endPoint x: 645, endPoint y: 474, distance: 40.3
click at [630, 510] on div "Employment Income Non Employment Income Expected Change in Income Gross Yearly …" at bounding box center [977, 545] width 1160 height 773
click at [874, 177] on link "Gross Yearly Income" at bounding box center [904, 177] width 124 height 39
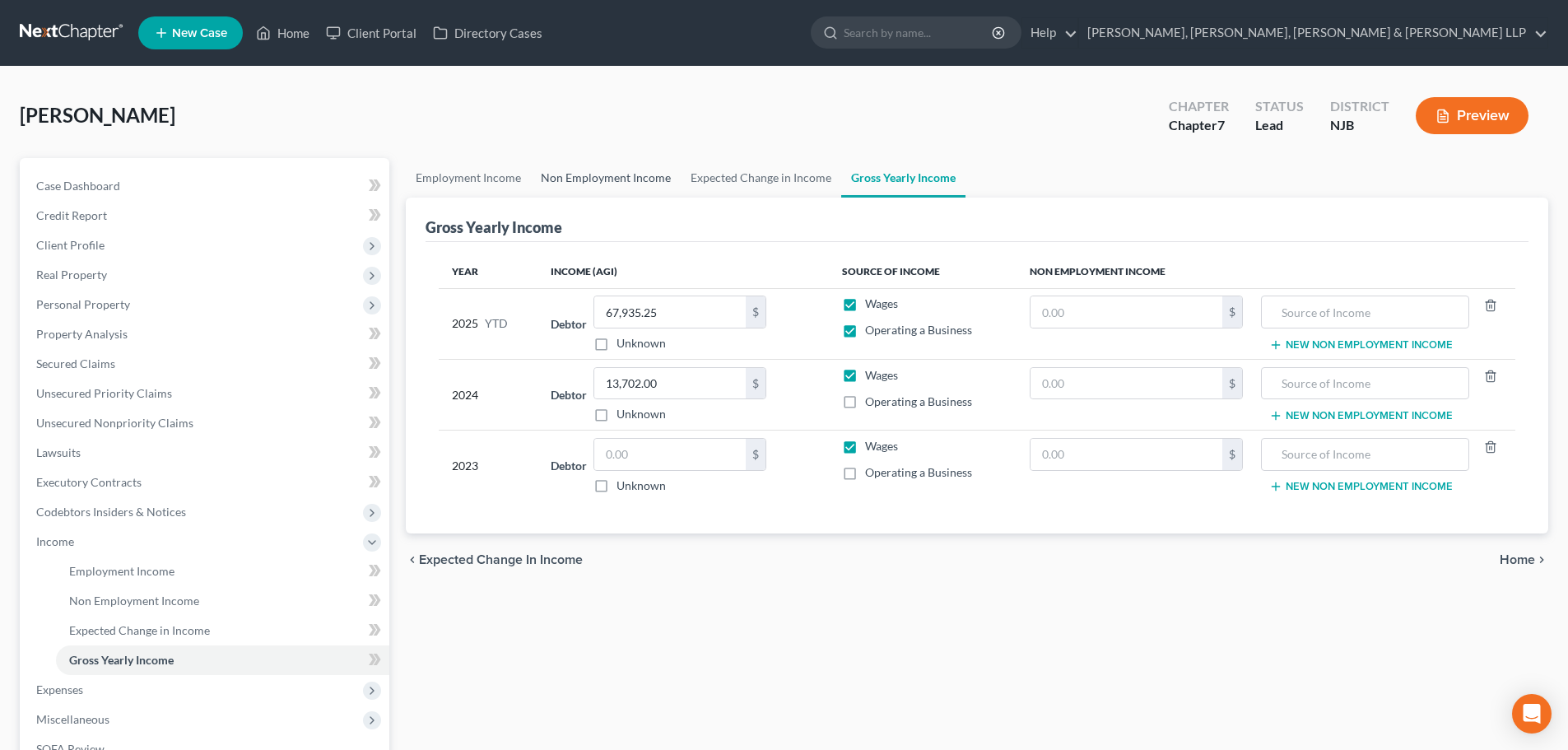
click at [589, 192] on link "Non Employment Income" at bounding box center [605, 177] width 150 height 39
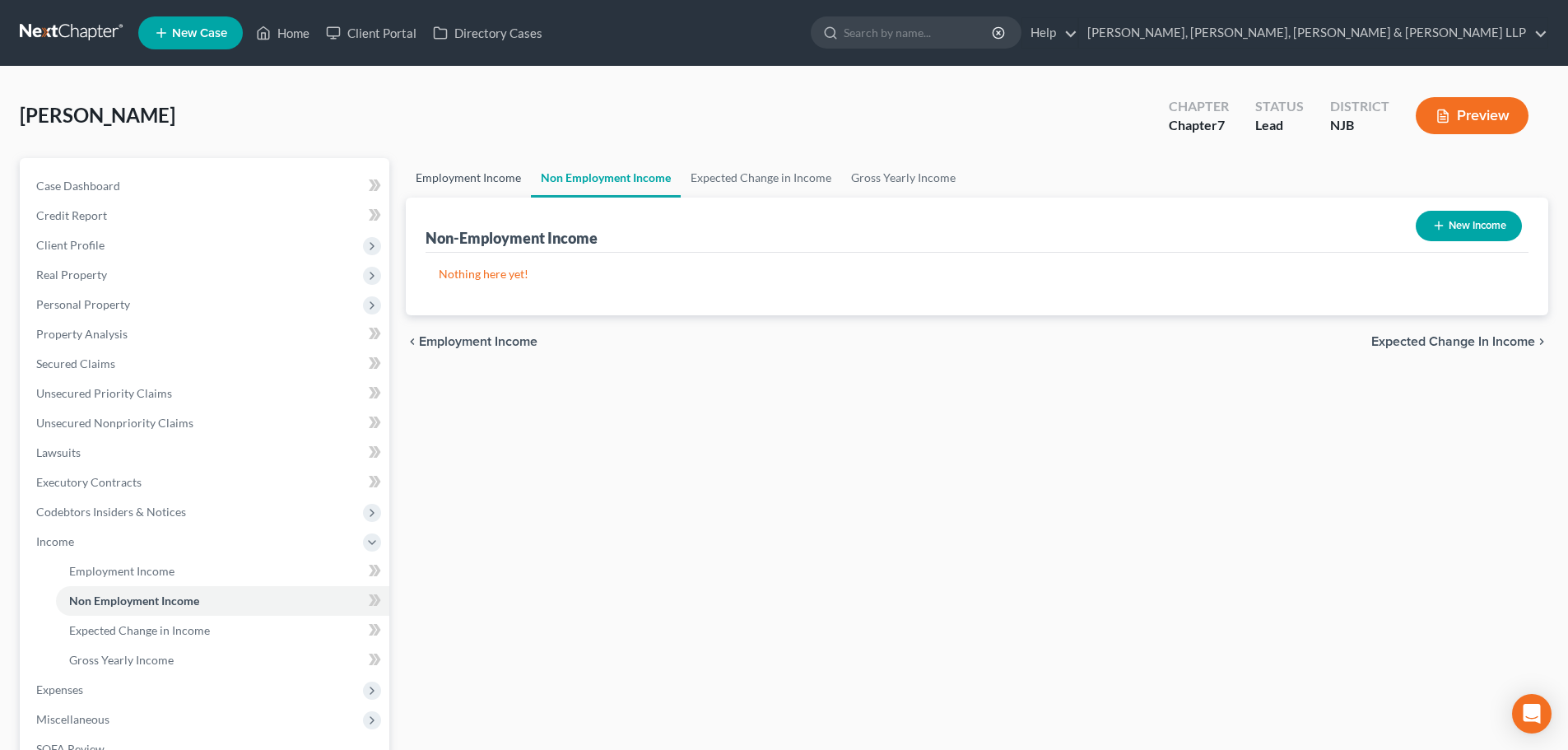
click at [492, 171] on link "Employment Income" at bounding box center [468, 177] width 125 height 39
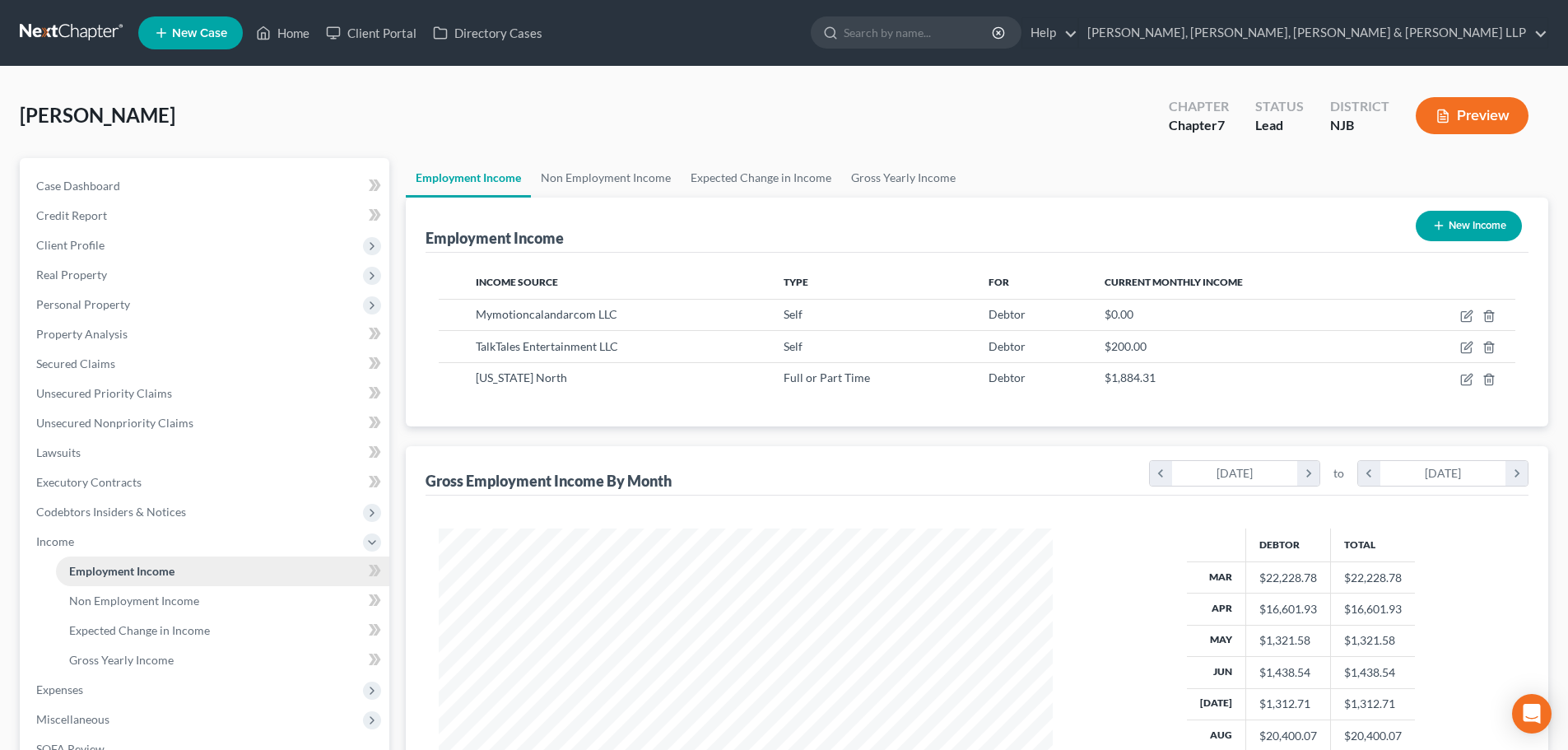
scroll to position [307, 647]
click at [136, 682] on span "Expenses" at bounding box center [206, 689] width 366 height 30
click at [136, 584] on span "Expenses" at bounding box center [206, 571] width 366 height 30
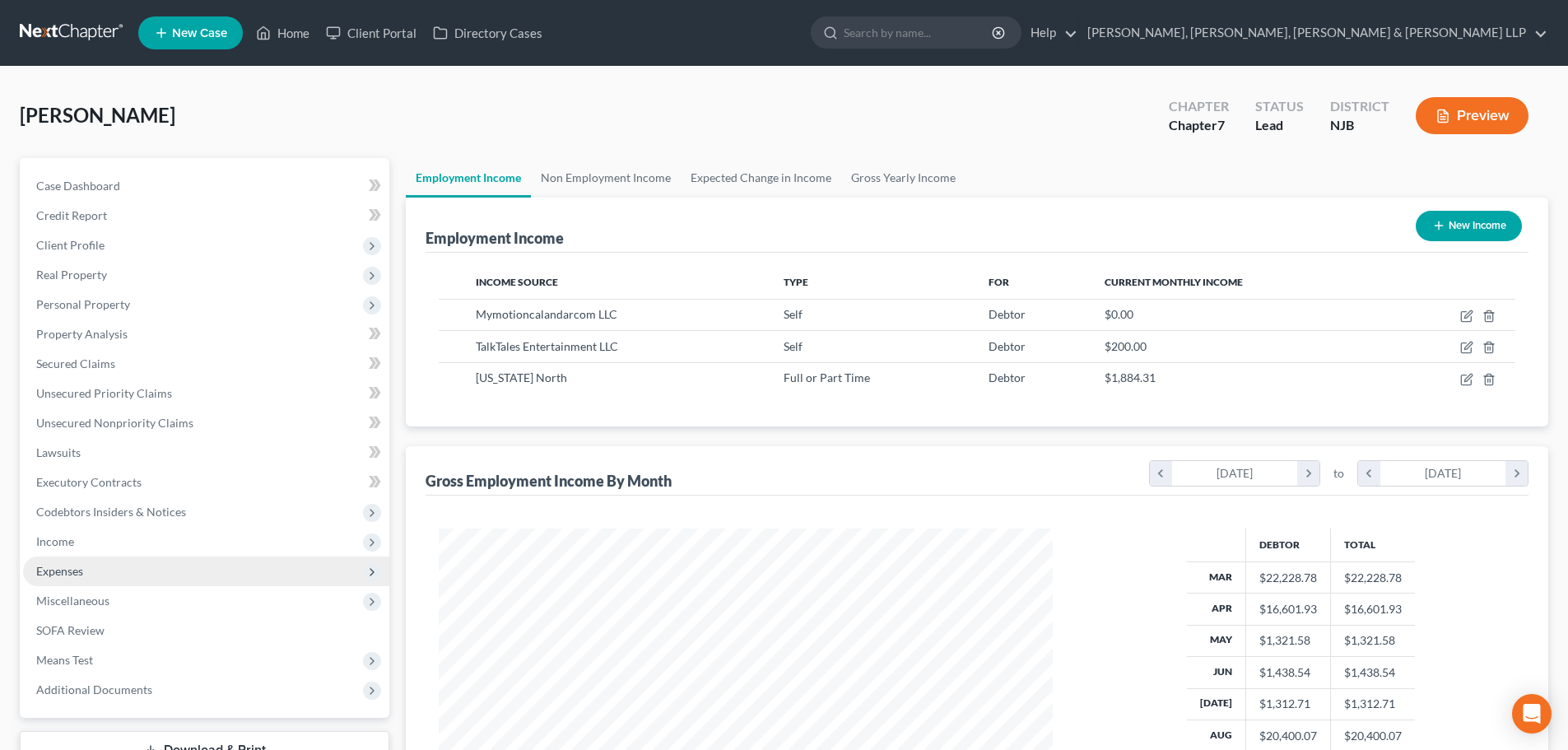
click at [125, 568] on span "Expenses" at bounding box center [206, 571] width 366 height 30
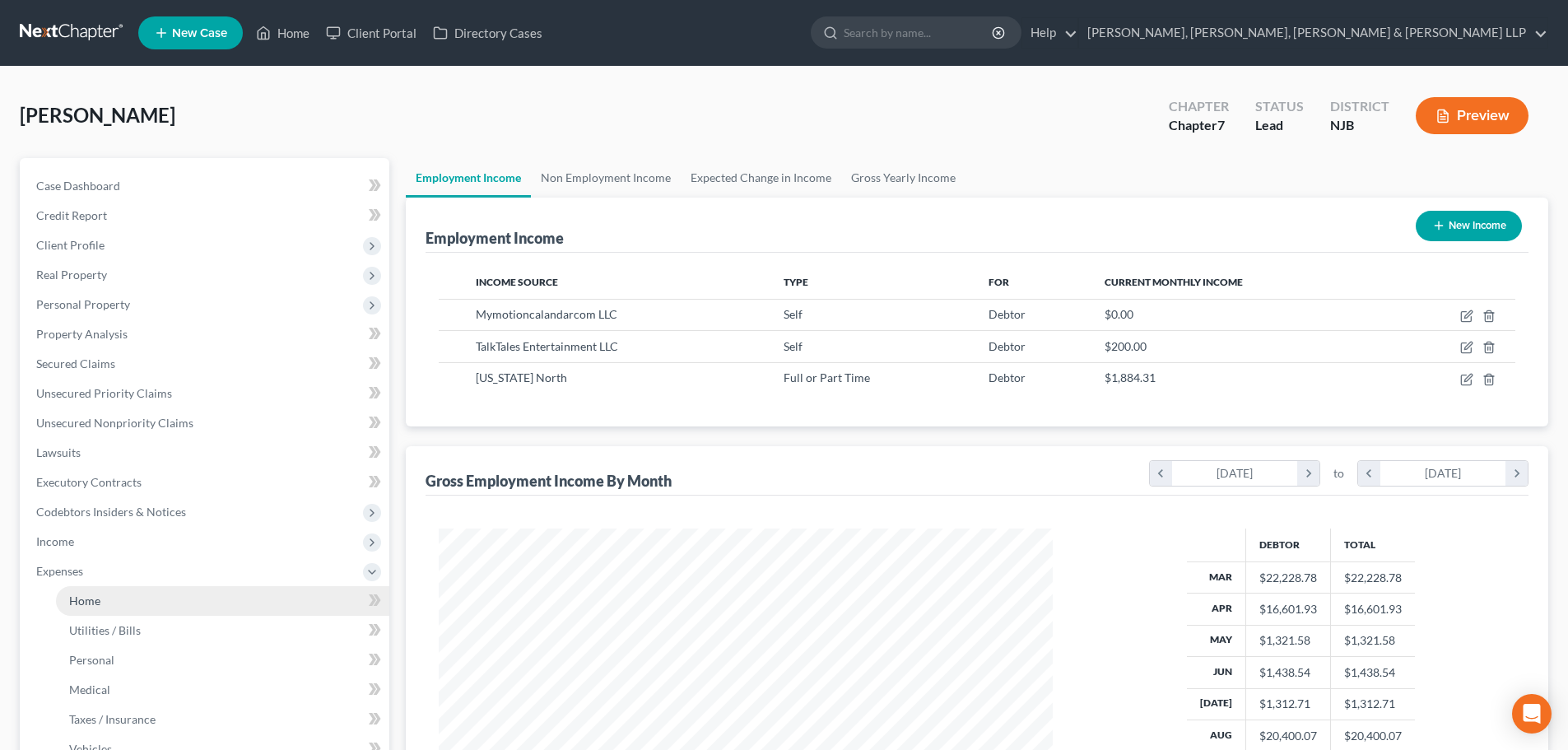
click at [116, 598] on link "Home" at bounding box center [222, 600] width 333 height 30
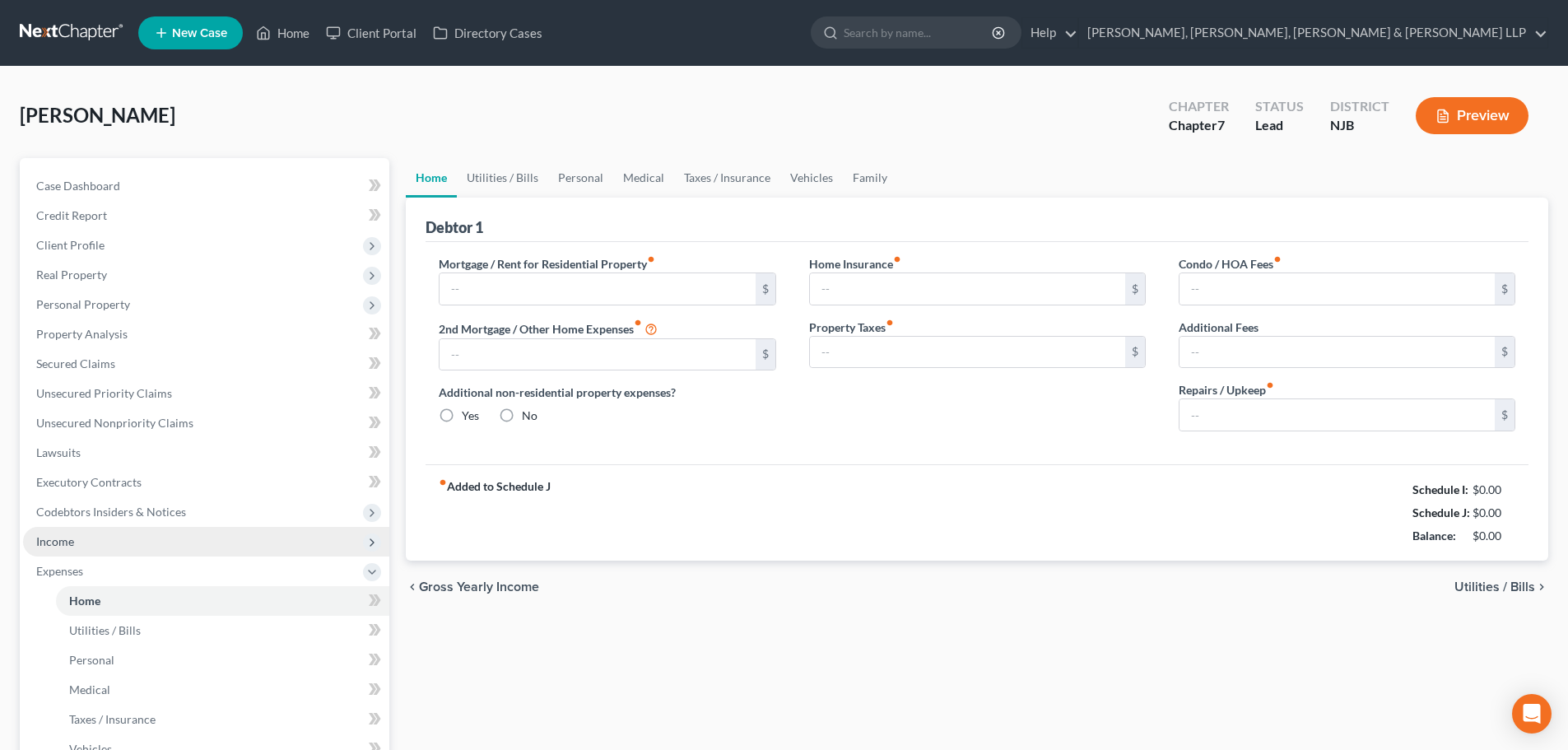
type input "2,550.00"
type input "0.00"
radio input "true"
type input "0.00"
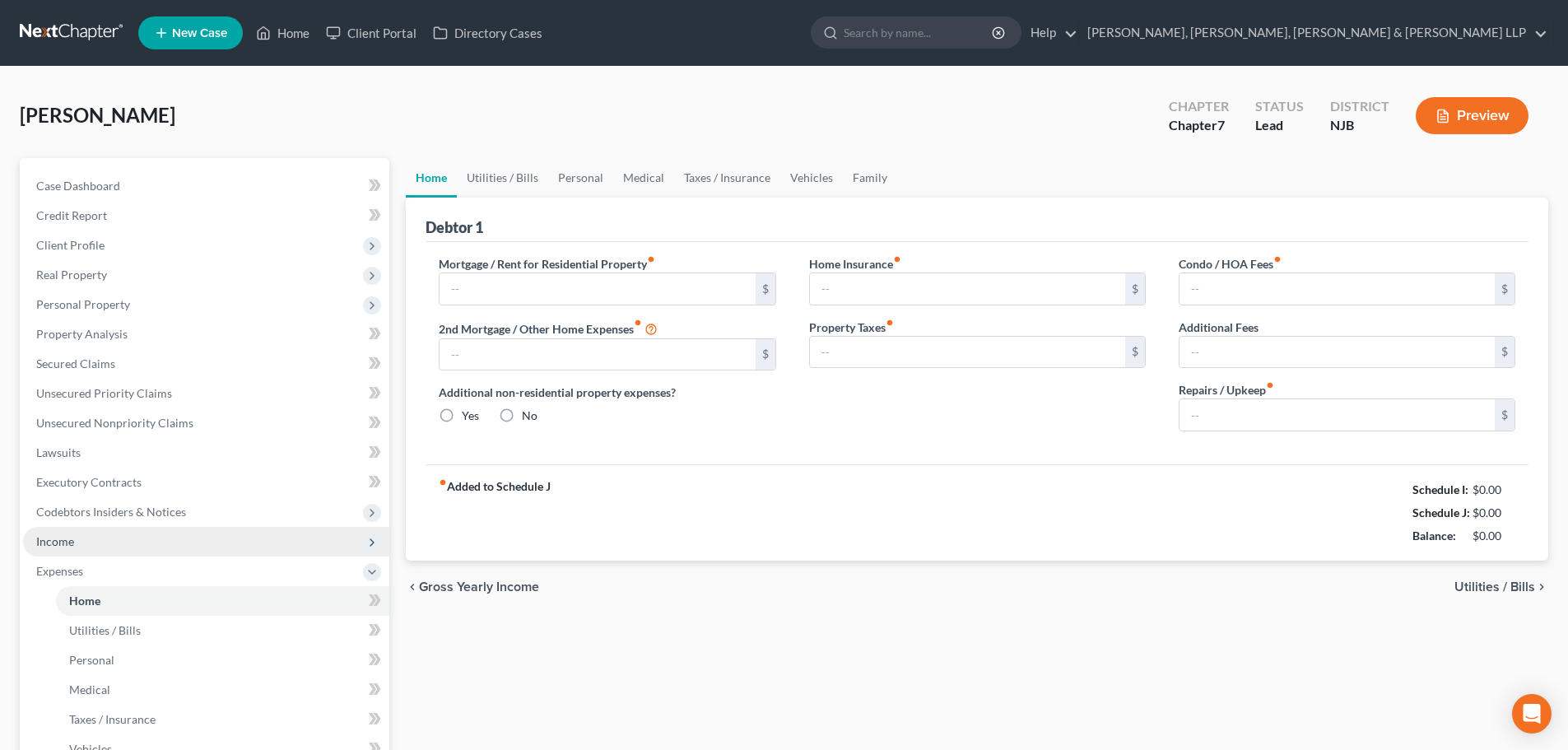
type input "0.00"
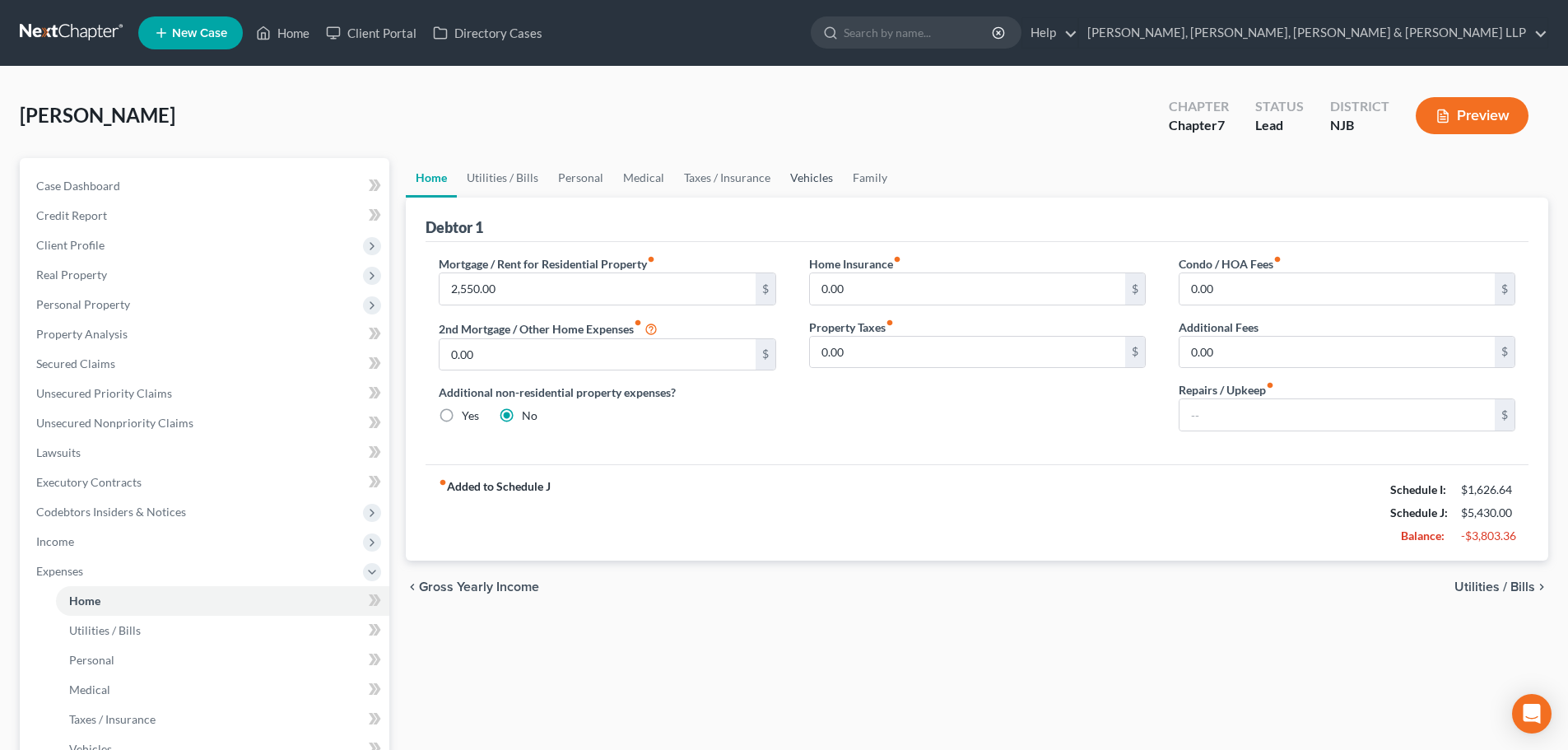
click at [790, 179] on link "Vehicles" at bounding box center [812, 177] width 63 height 39
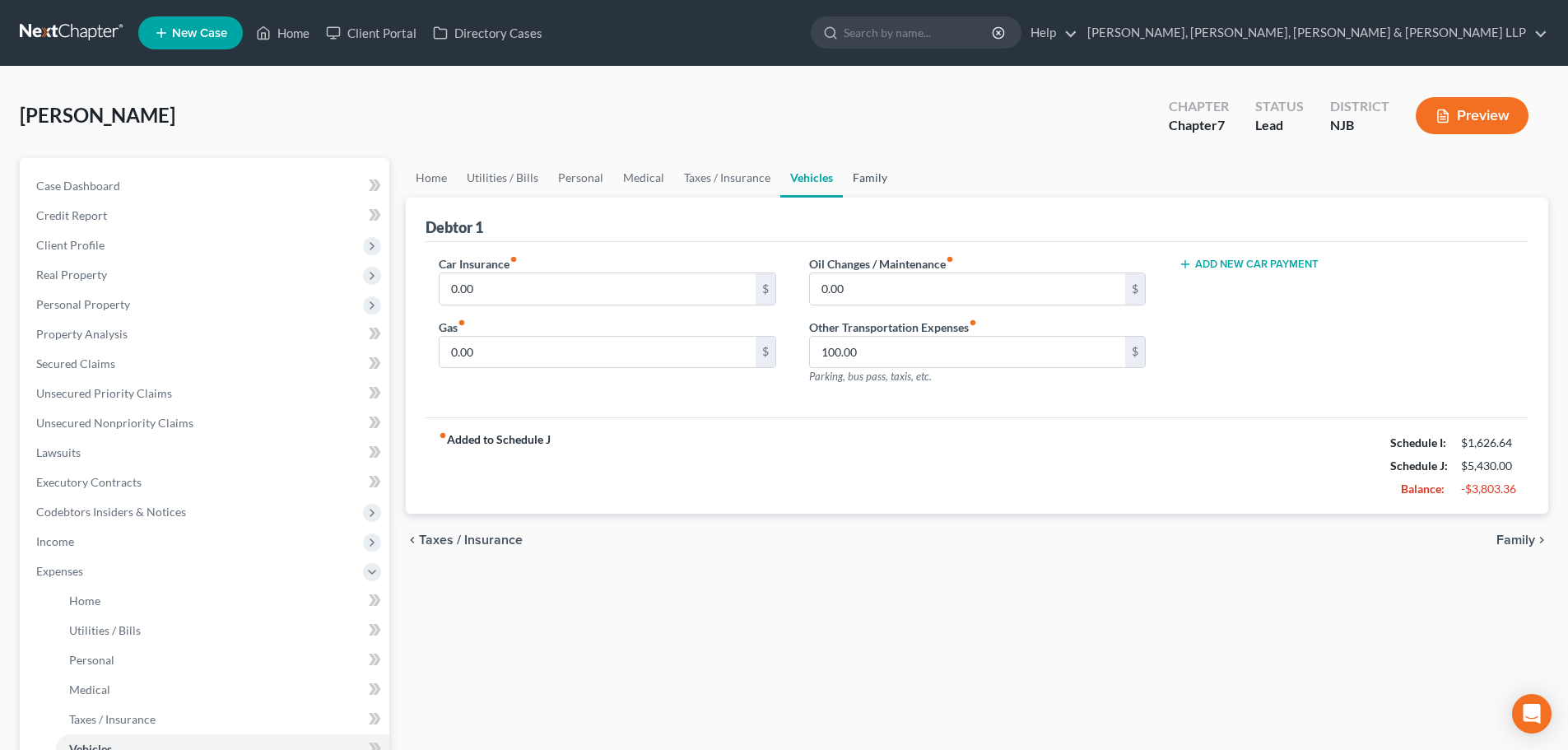
click at [853, 181] on link "Family" at bounding box center [869, 177] width 54 height 39
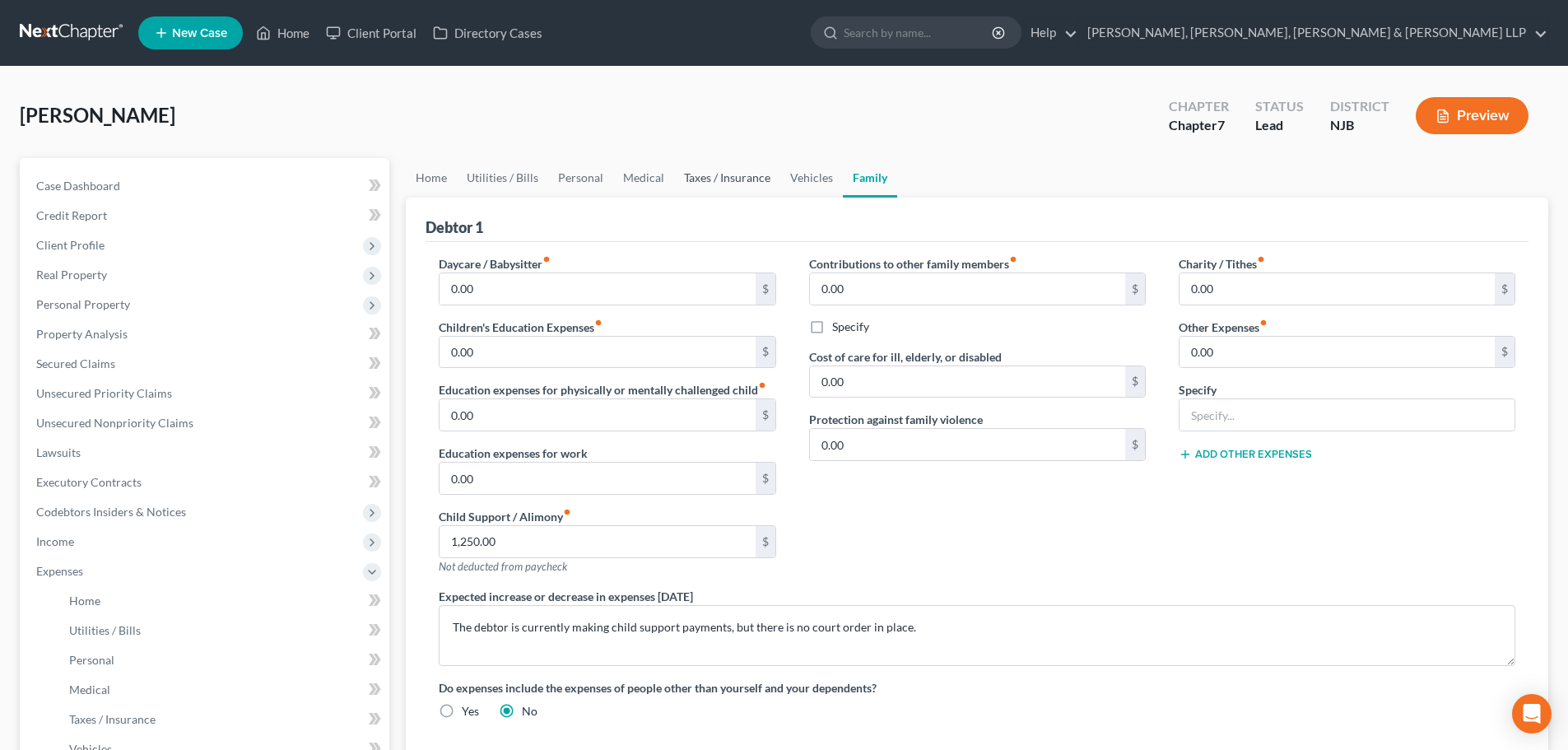
click at [764, 181] on link "Taxes / Insurance" at bounding box center [726, 177] width 106 height 39
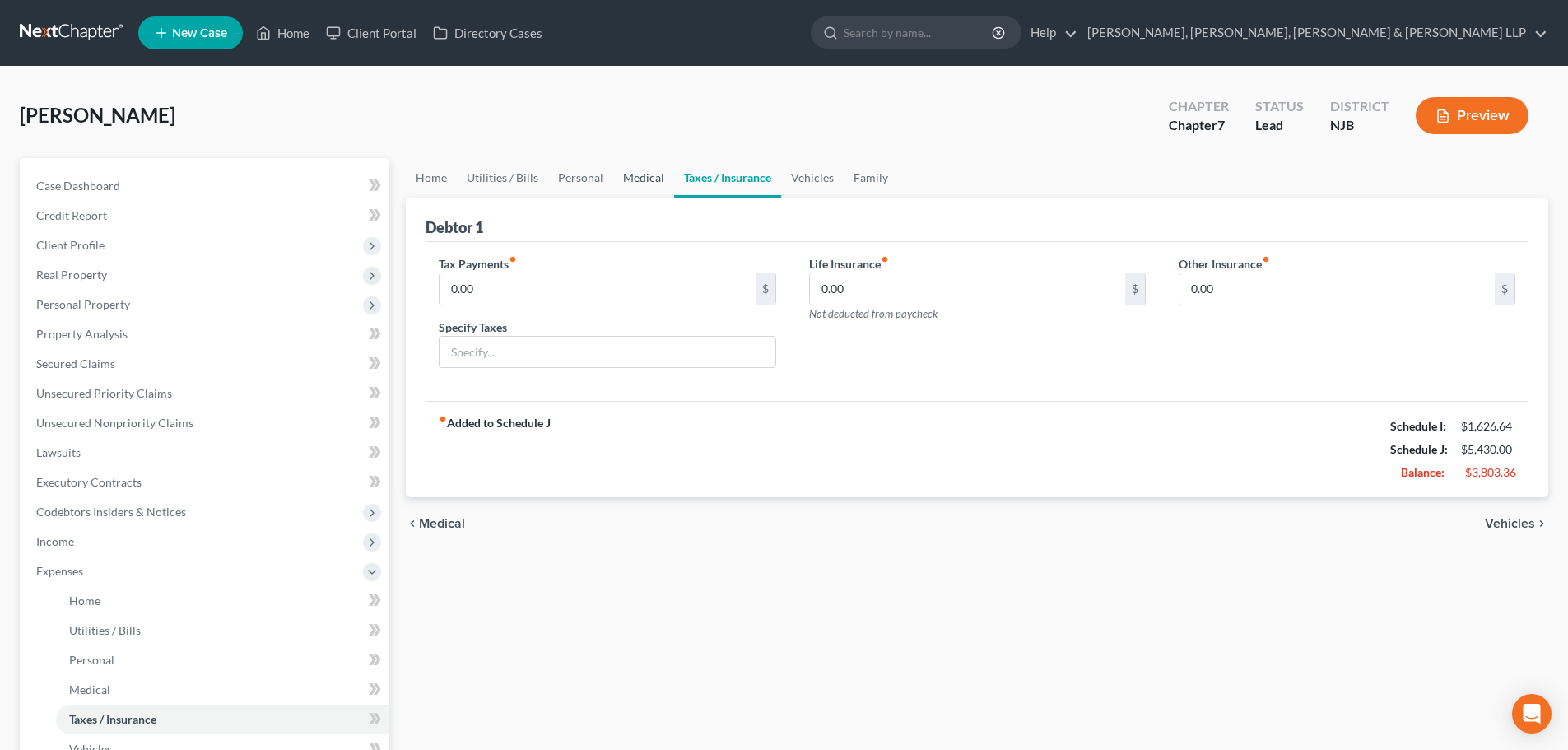
click at [657, 177] on link "Medical" at bounding box center [644, 177] width 61 height 39
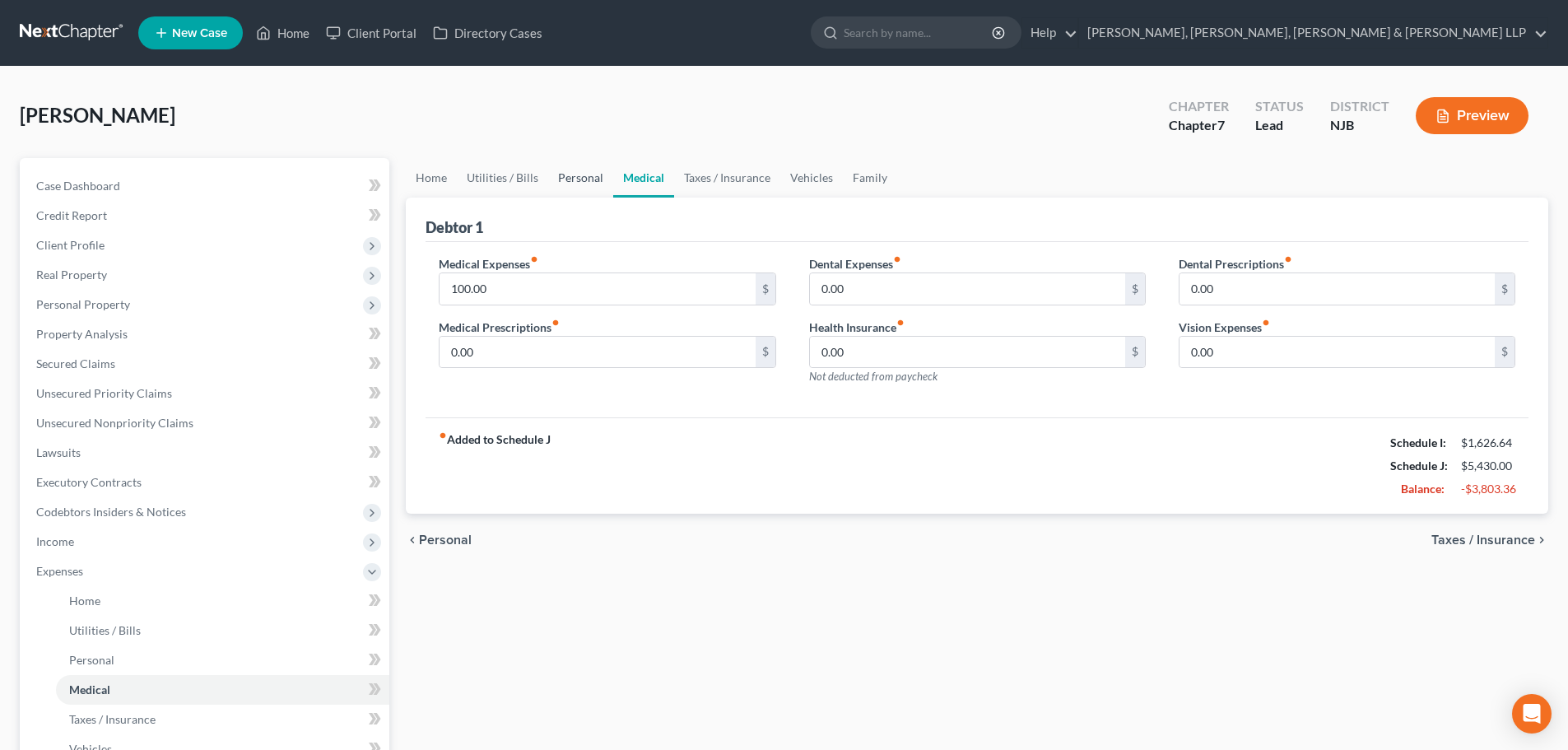
click at [586, 171] on link "Personal" at bounding box center [580, 177] width 65 height 39
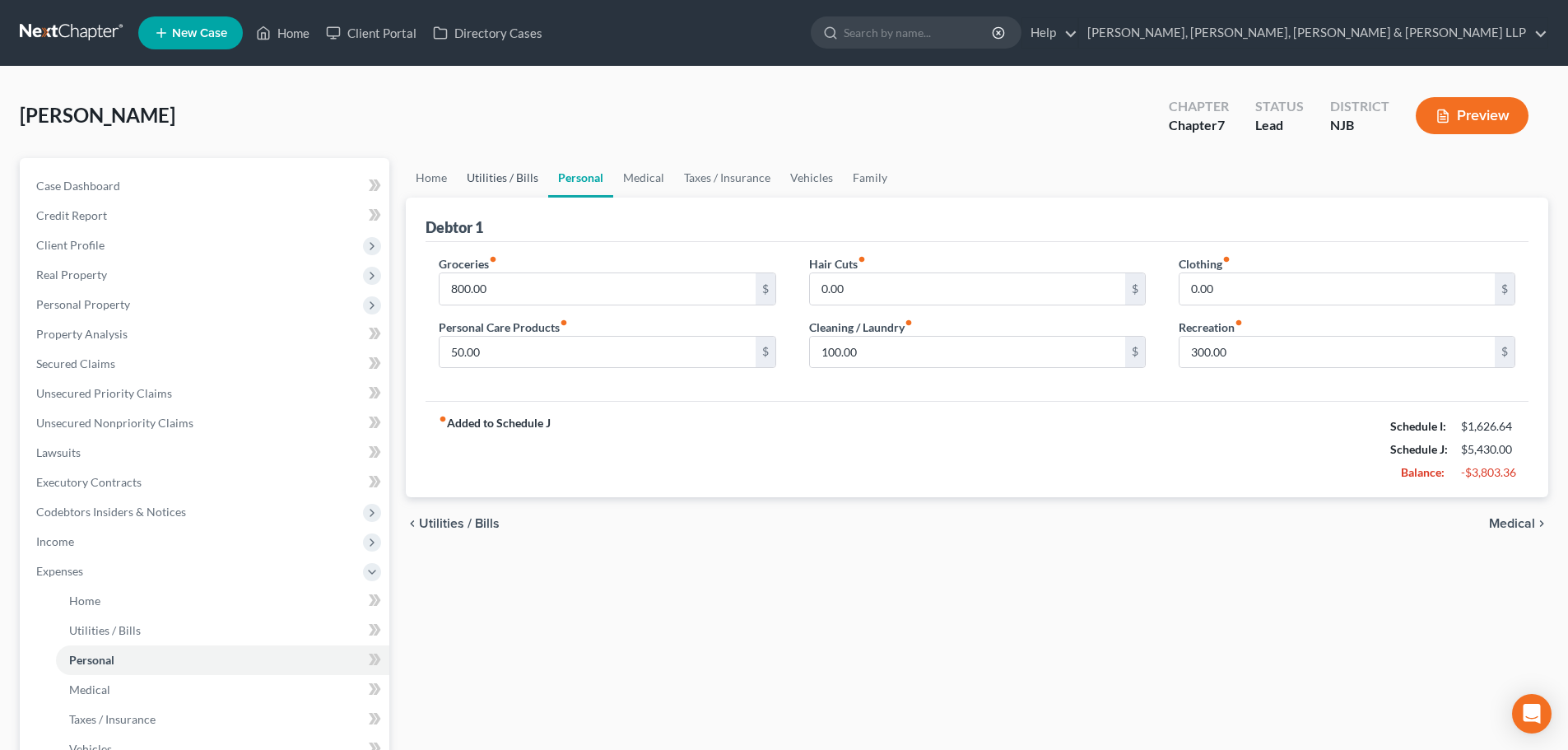
click at [518, 182] on link "Utilities / Bills" at bounding box center [503, 177] width 92 height 39
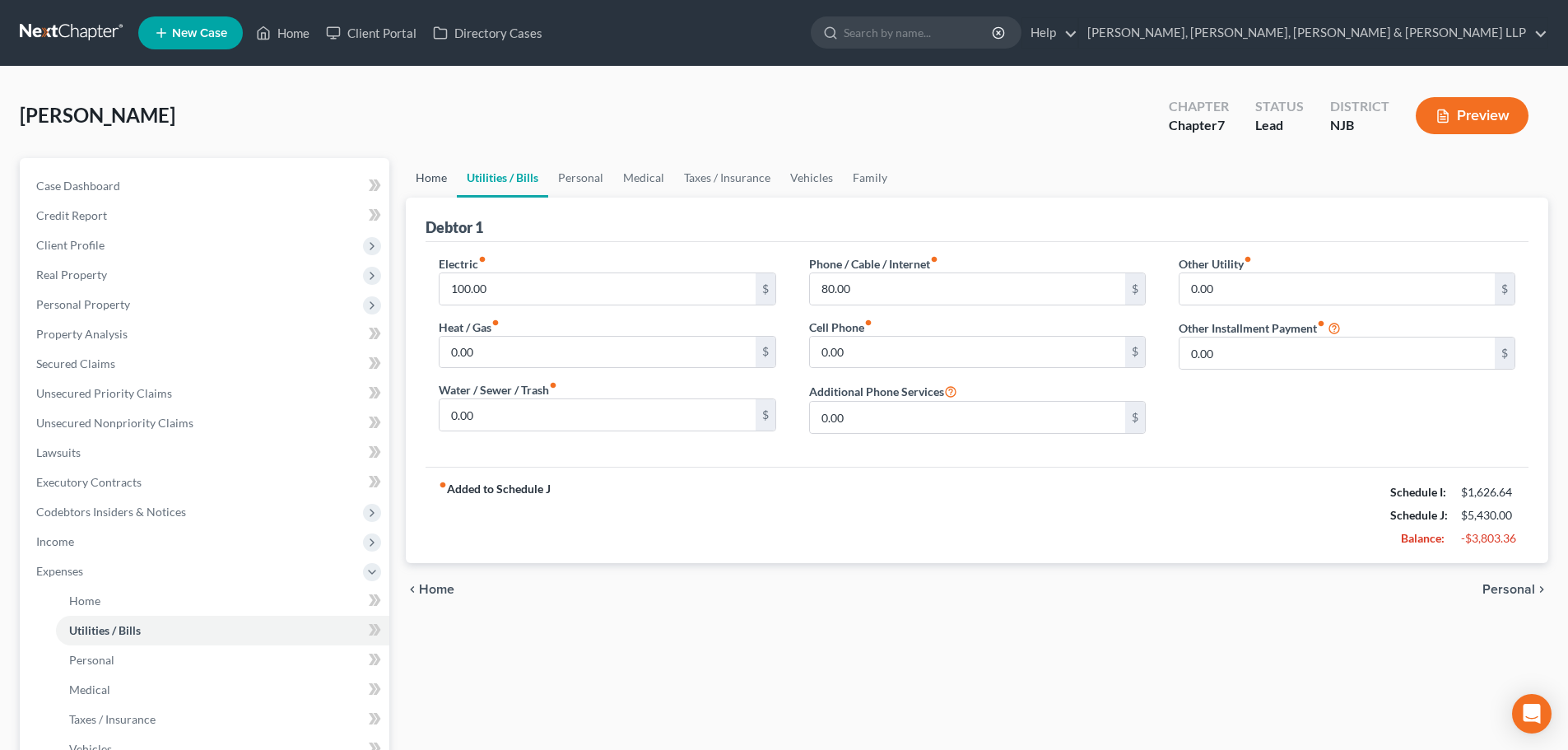
click at [424, 189] on link "Home" at bounding box center [430, 177] width 51 height 39
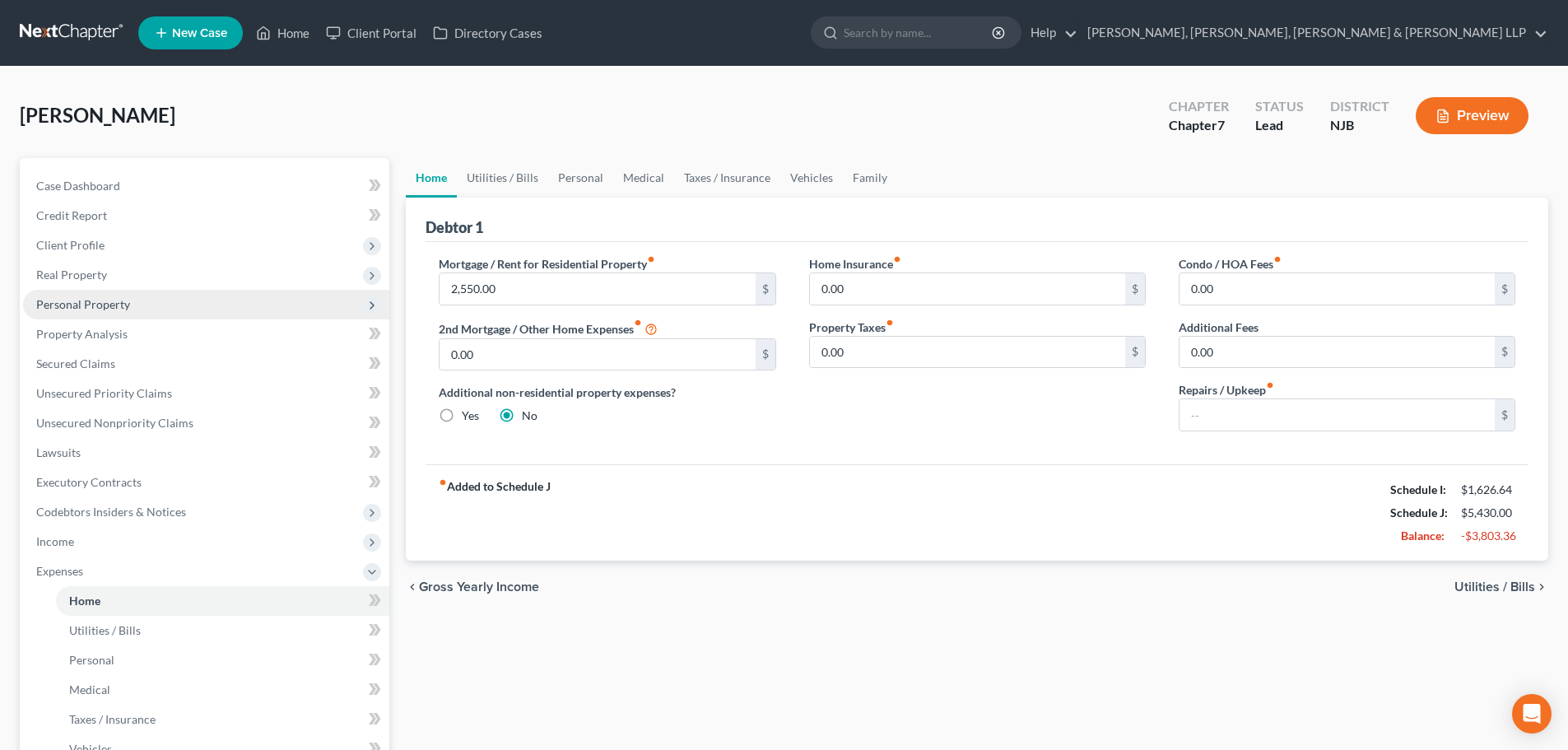
click at [138, 302] on span "Personal Property" at bounding box center [206, 304] width 366 height 30
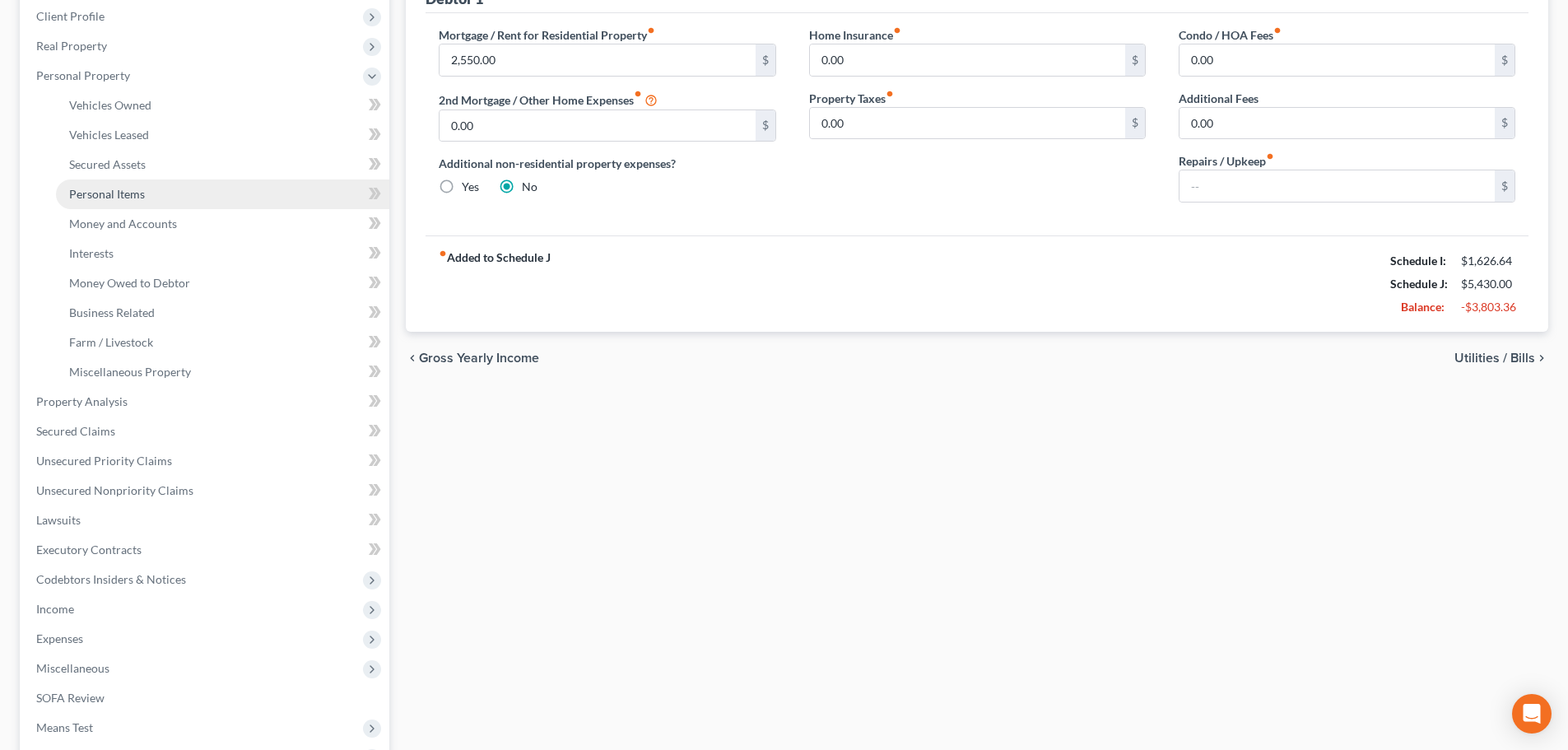
scroll to position [247, 0]
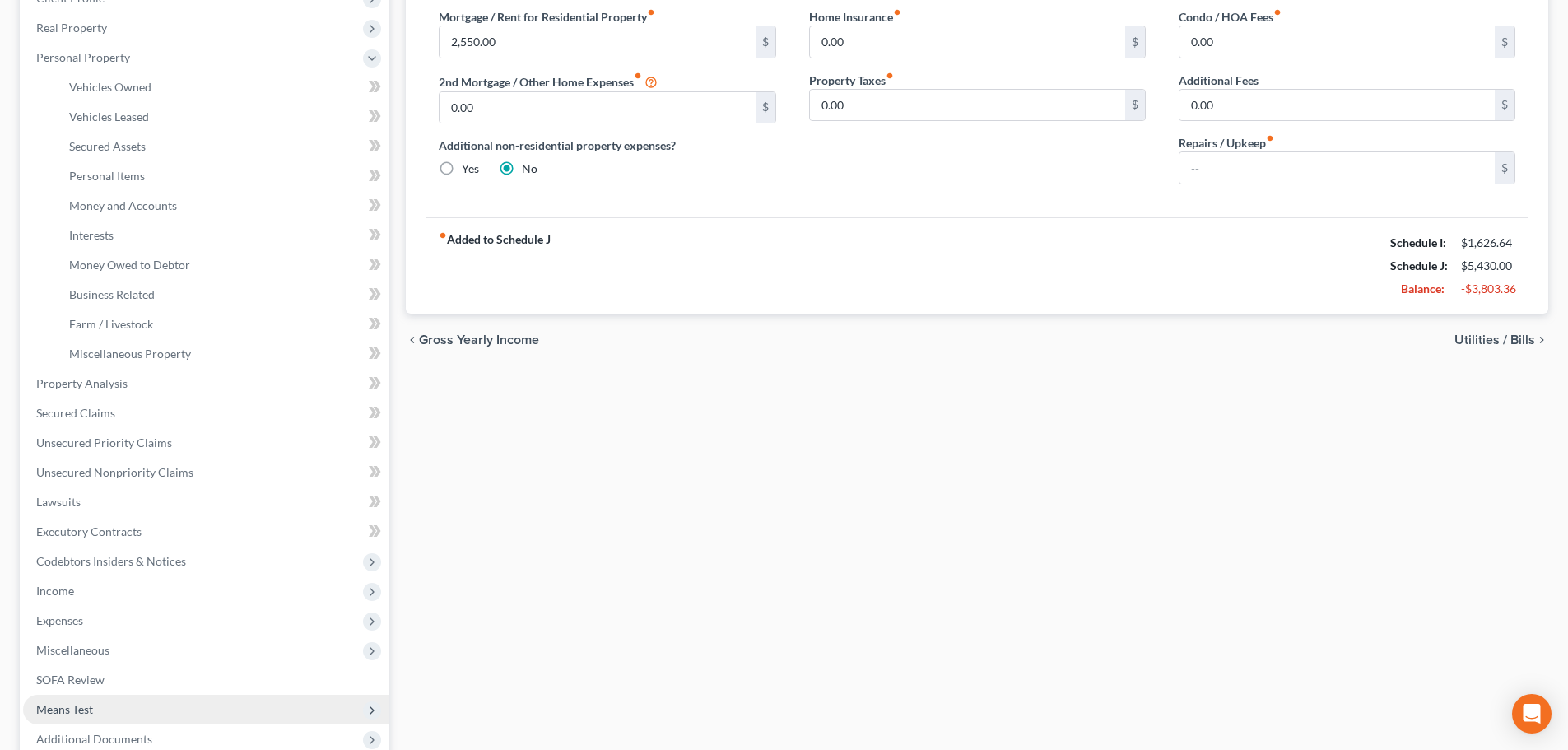
click at [119, 710] on span "Means Test" at bounding box center [206, 709] width 366 height 30
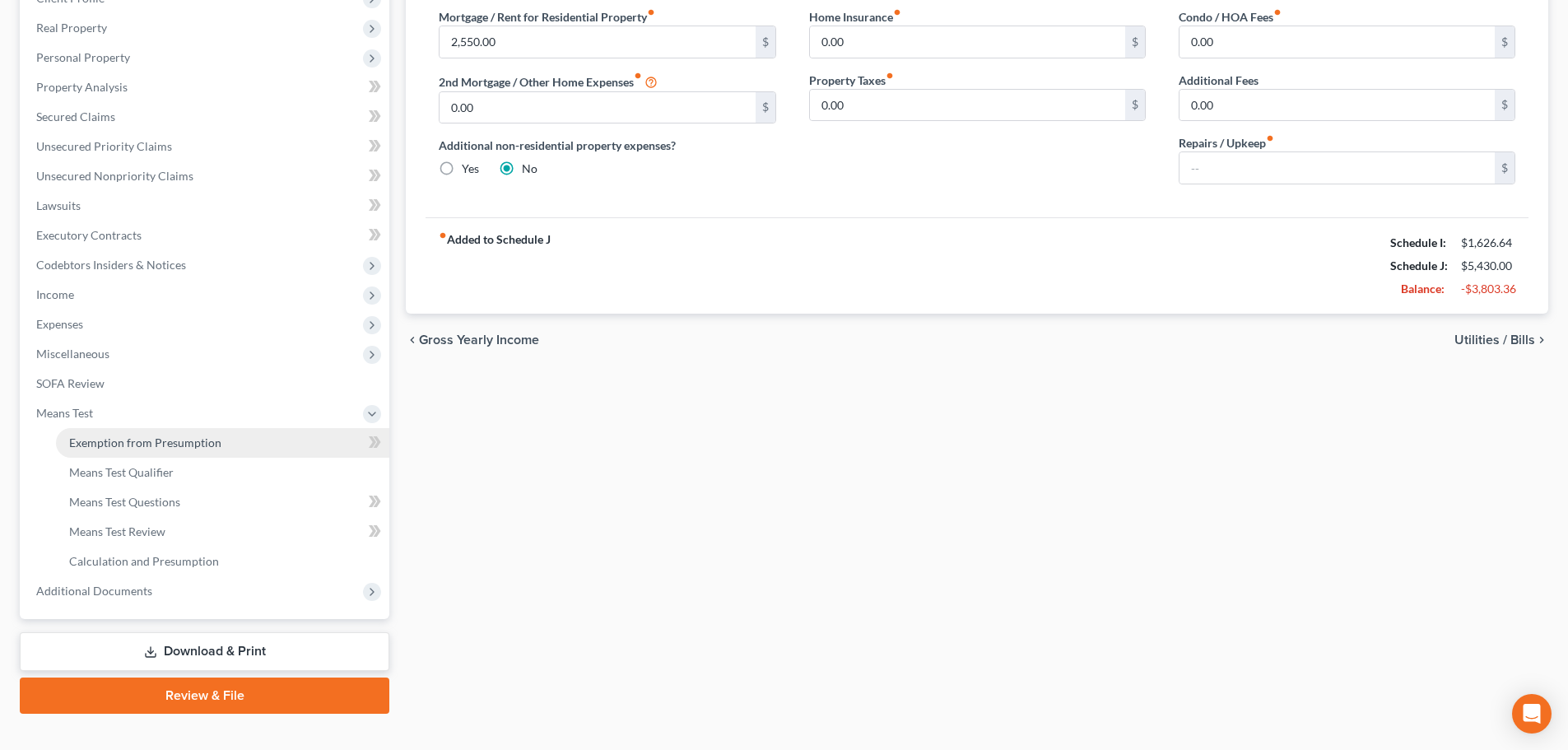
click at [212, 442] on span "Exemption from Presumption" at bounding box center [145, 442] width 153 height 14
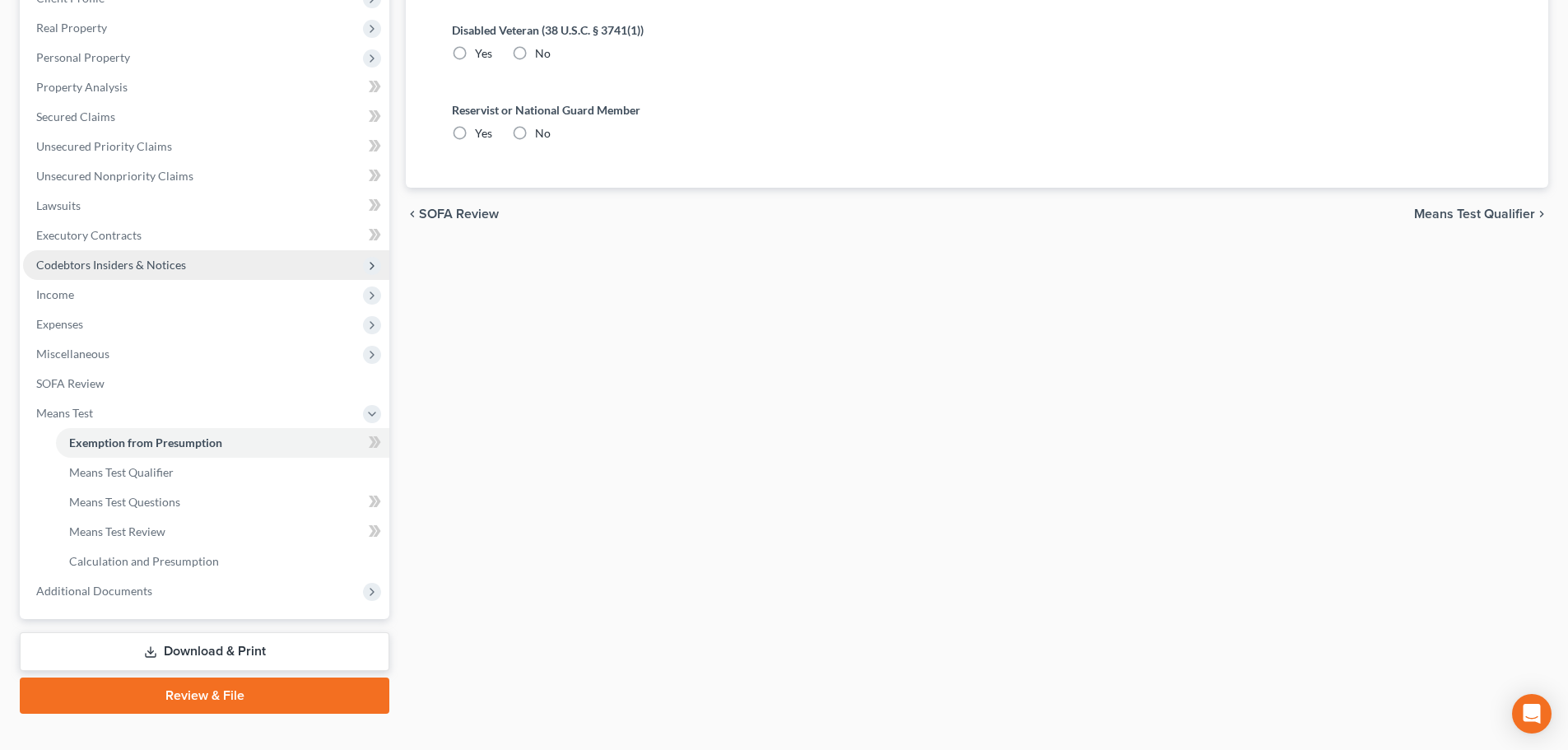
radio input "true"
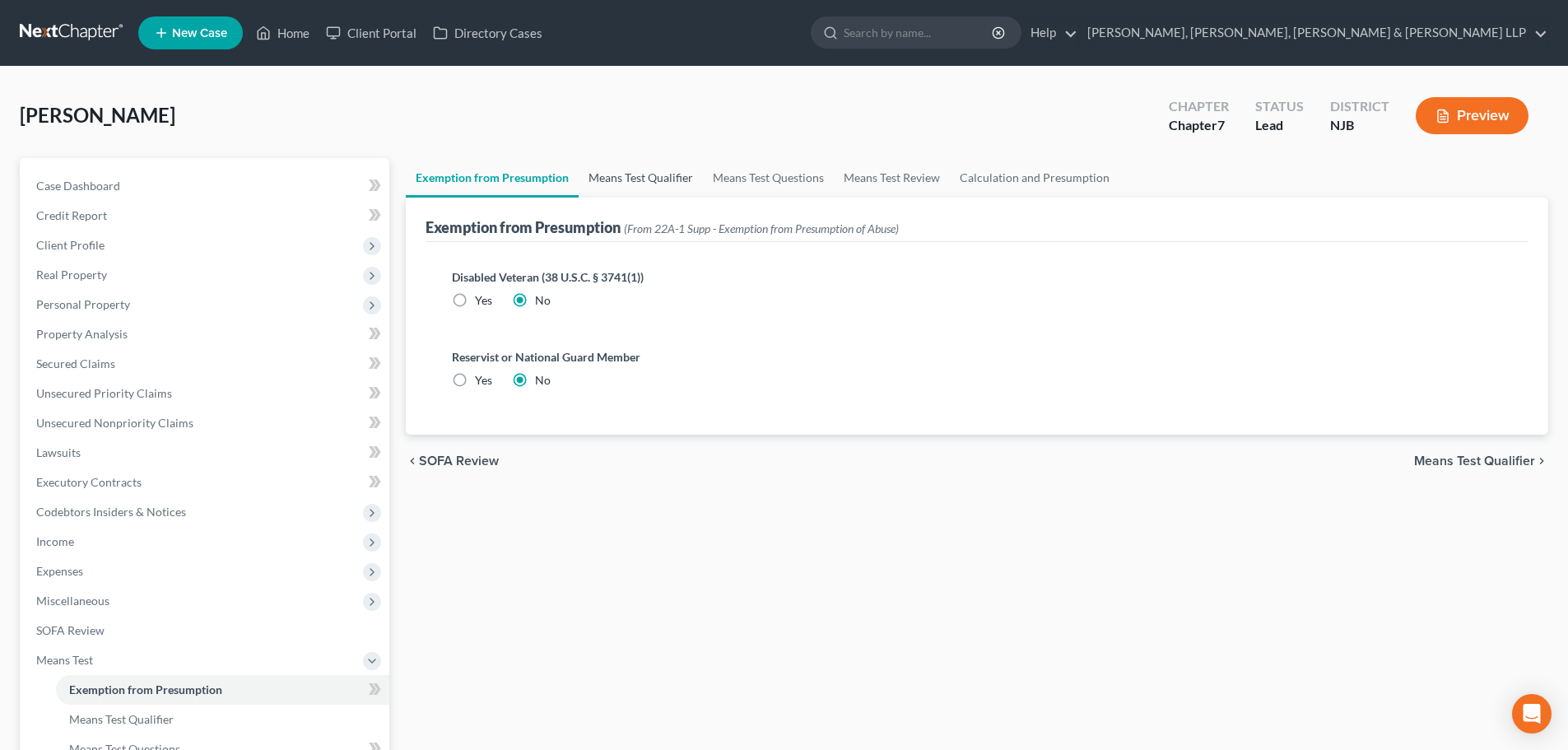
click at [668, 158] on link "Means Test Qualifier" at bounding box center [640, 177] width 124 height 39
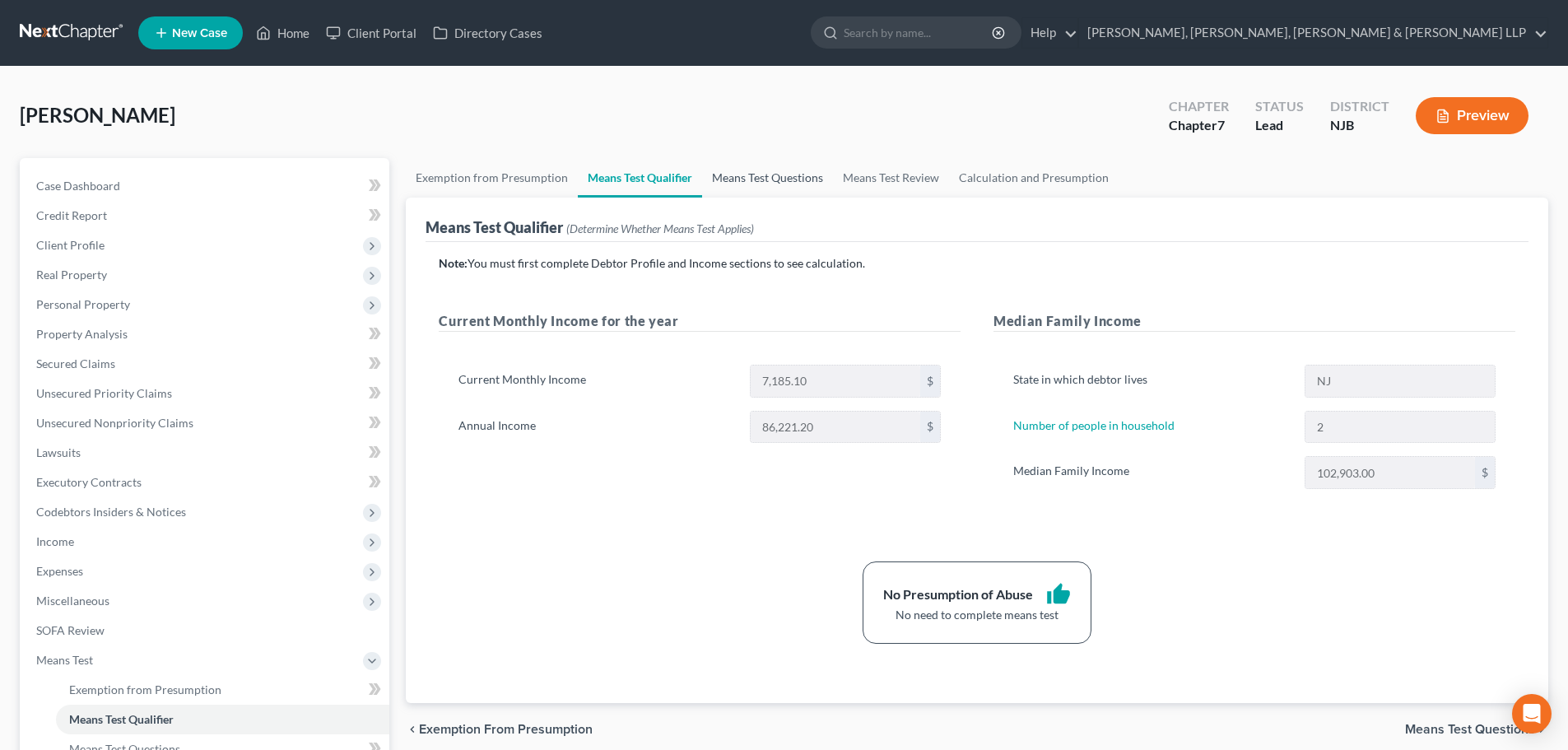
click at [746, 183] on link "Means Test Questions" at bounding box center [767, 177] width 131 height 39
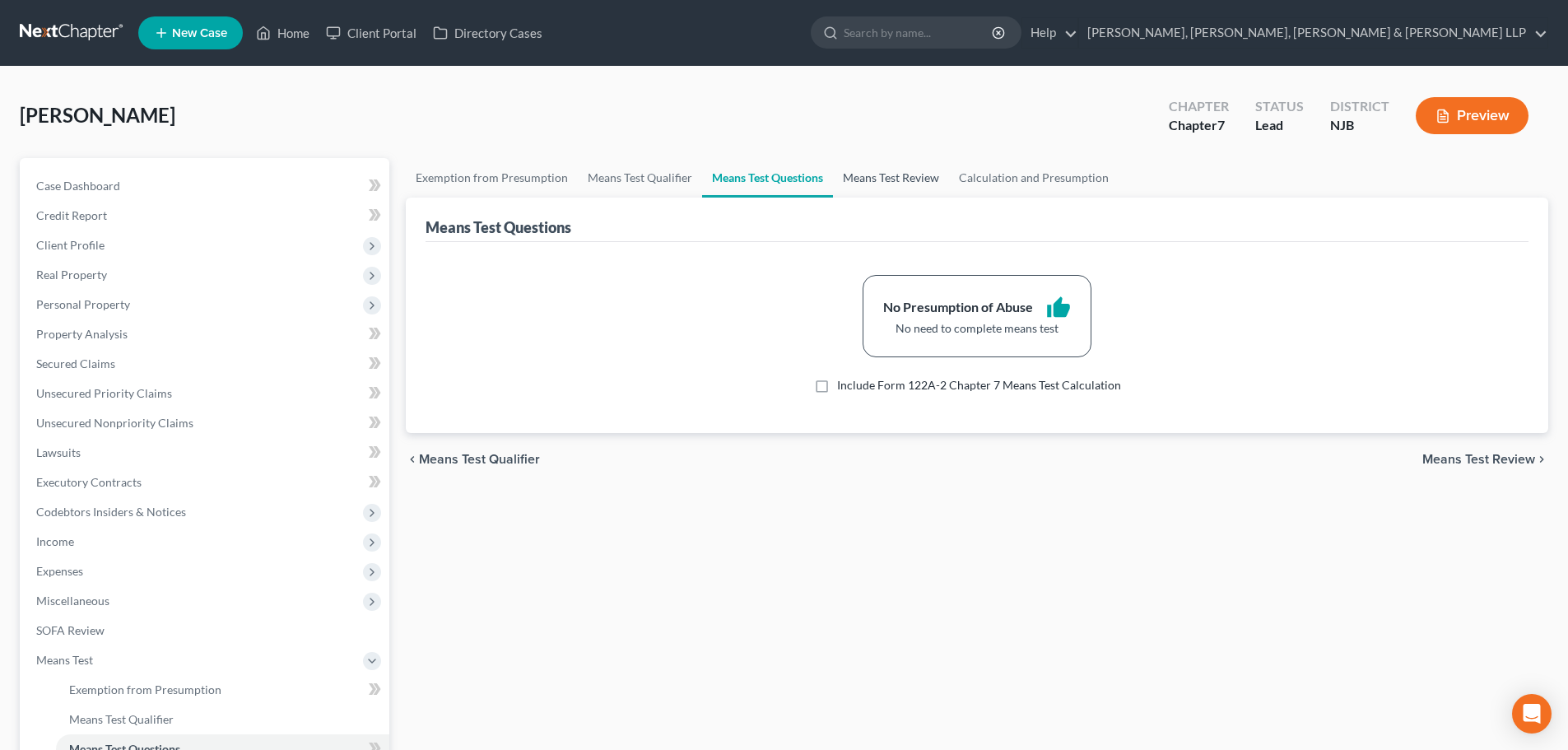
click at [872, 176] on link "Means Test Review" at bounding box center [891, 177] width 116 height 39
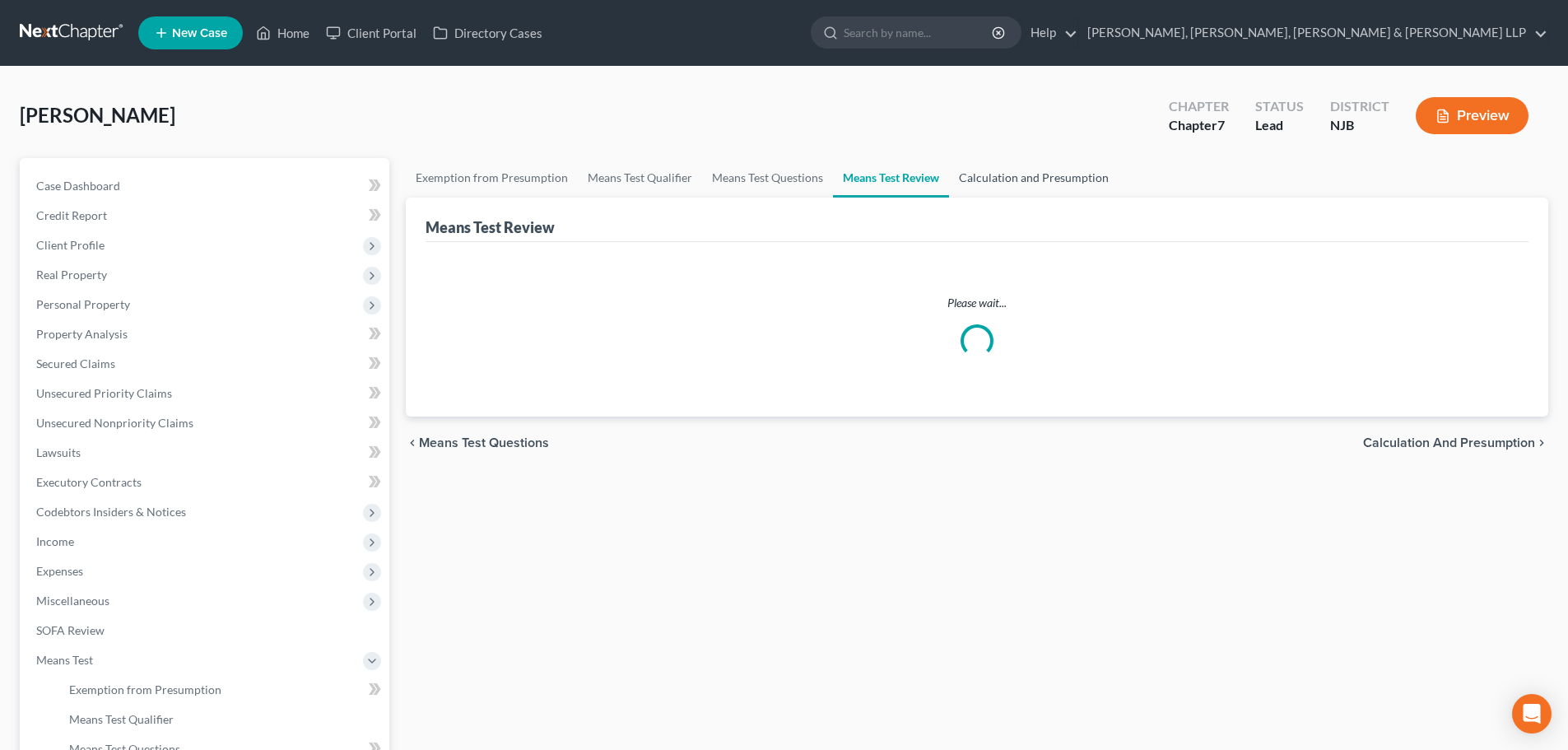
click at [1013, 181] on link "Calculation and Presumption" at bounding box center [1035, 177] width 170 height 39
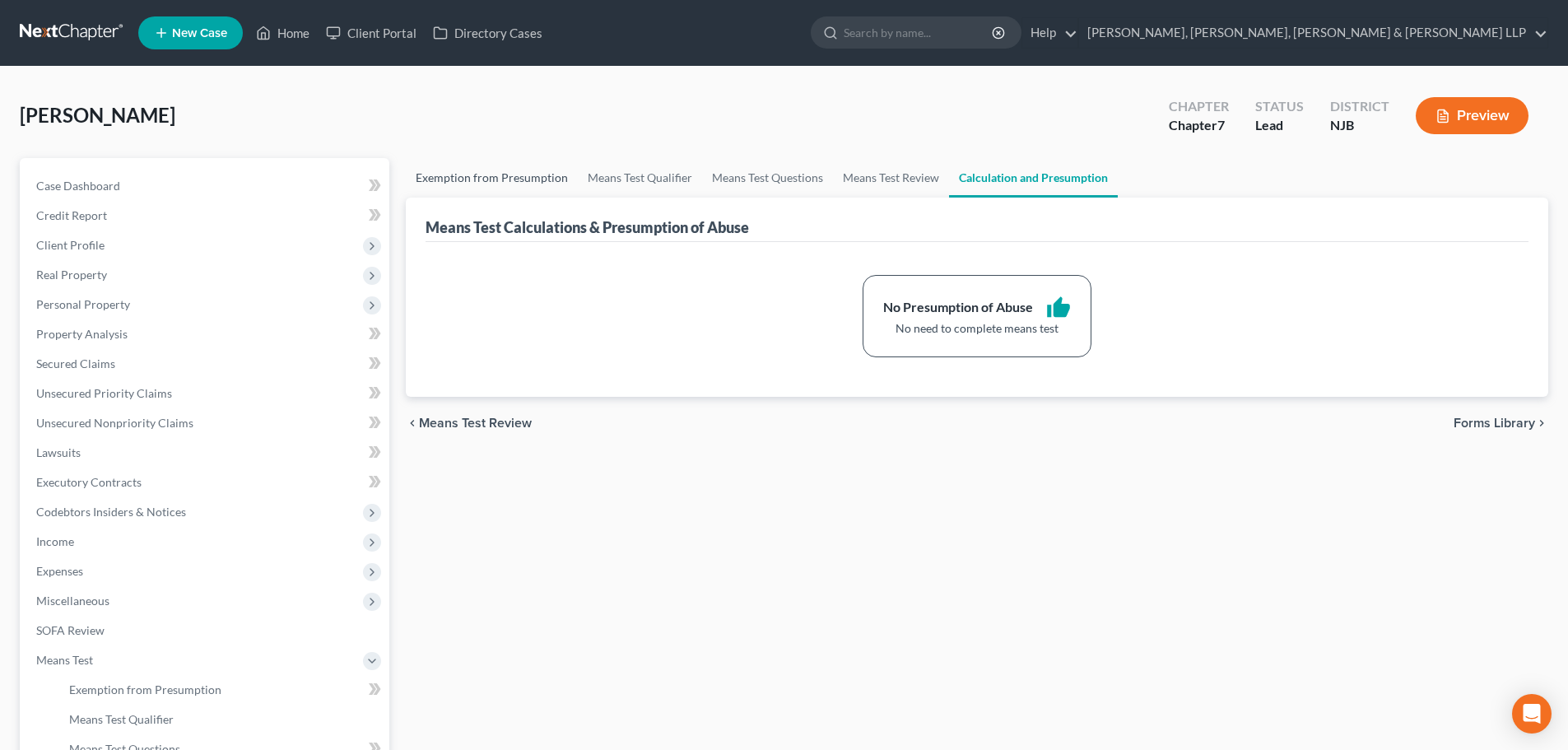
click at [487, 182] on link "Exemption from Presumption" at bounding box center [491, 177] width 172 height 39
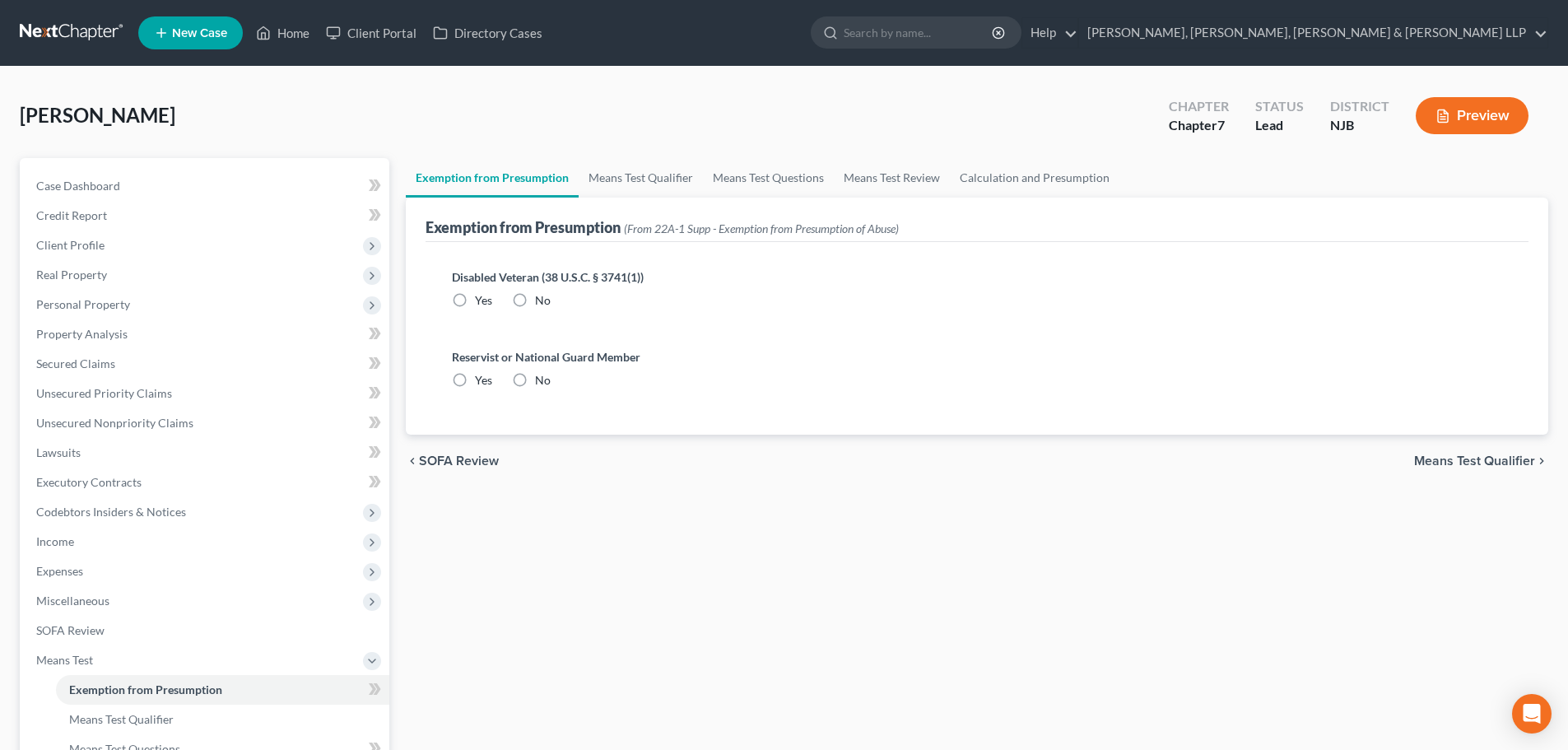
radio input "true"
click at [661, 188] on link "Means Test Qualifier" at bounding box center [640, 177] width 124 height 39
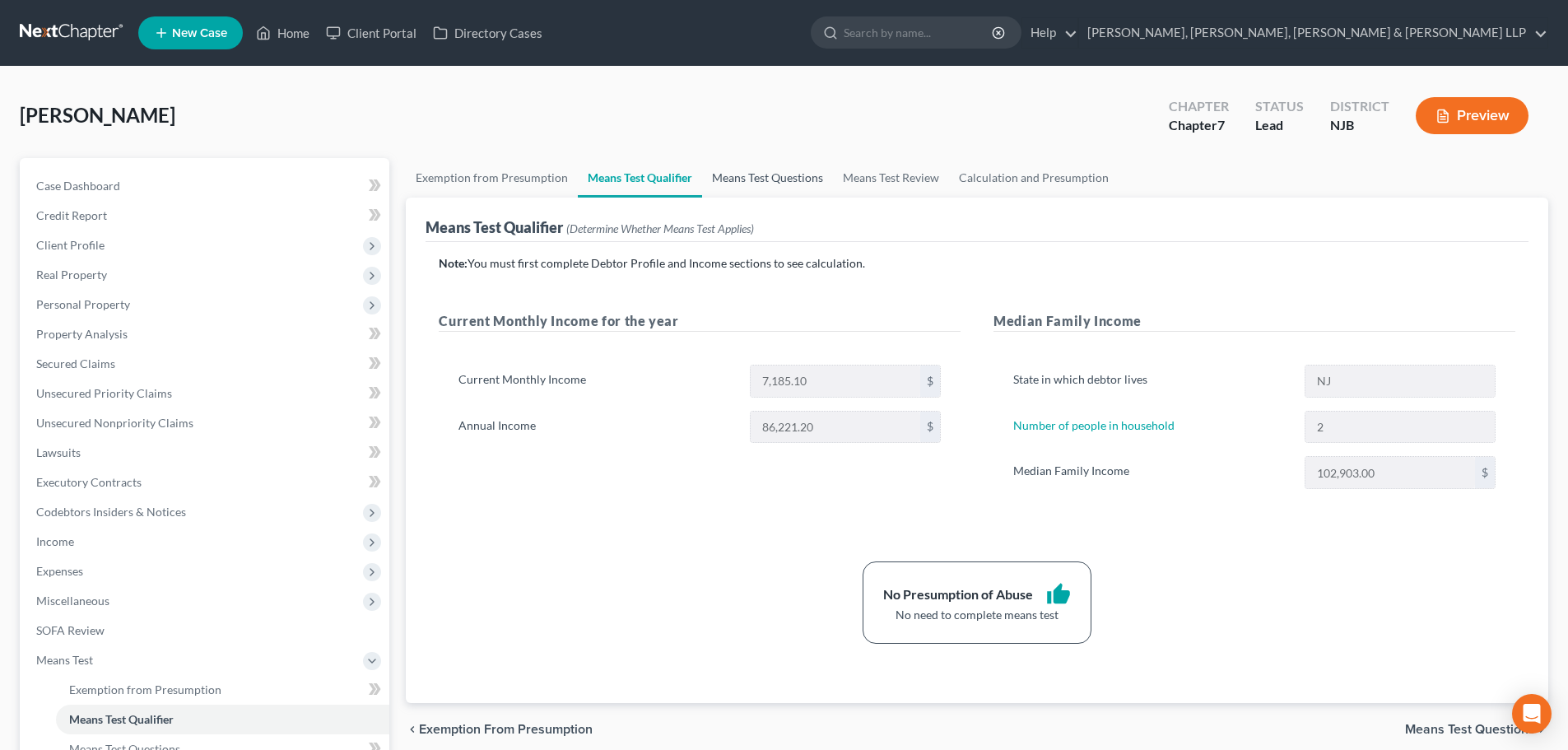
click at [782, 188] on link "Means Test Questions" at bounding box center [767, 177] width 131 height 39
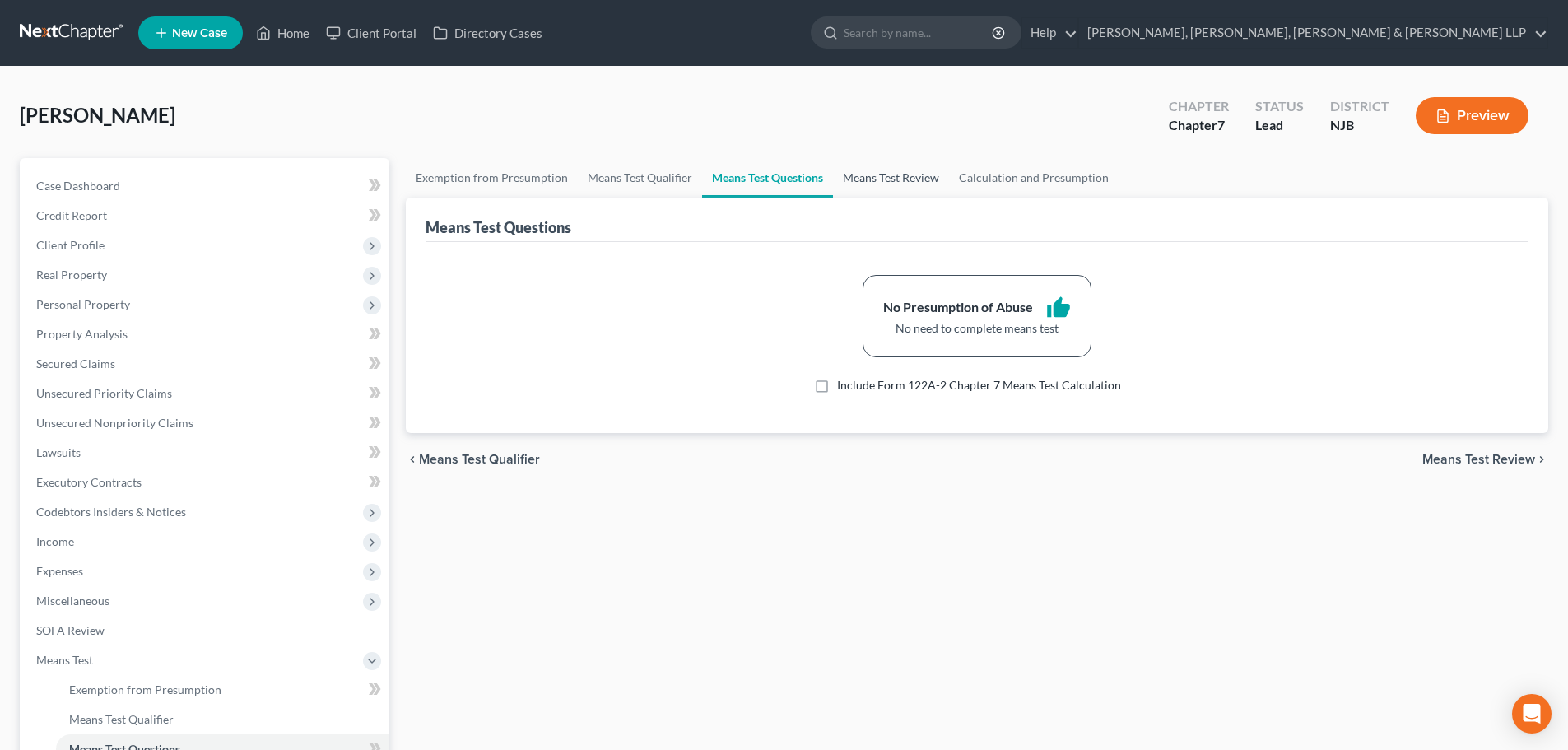
click at [889, 182] on link "Means Test Review" at bounding box center [891, 177] width 116 height 39
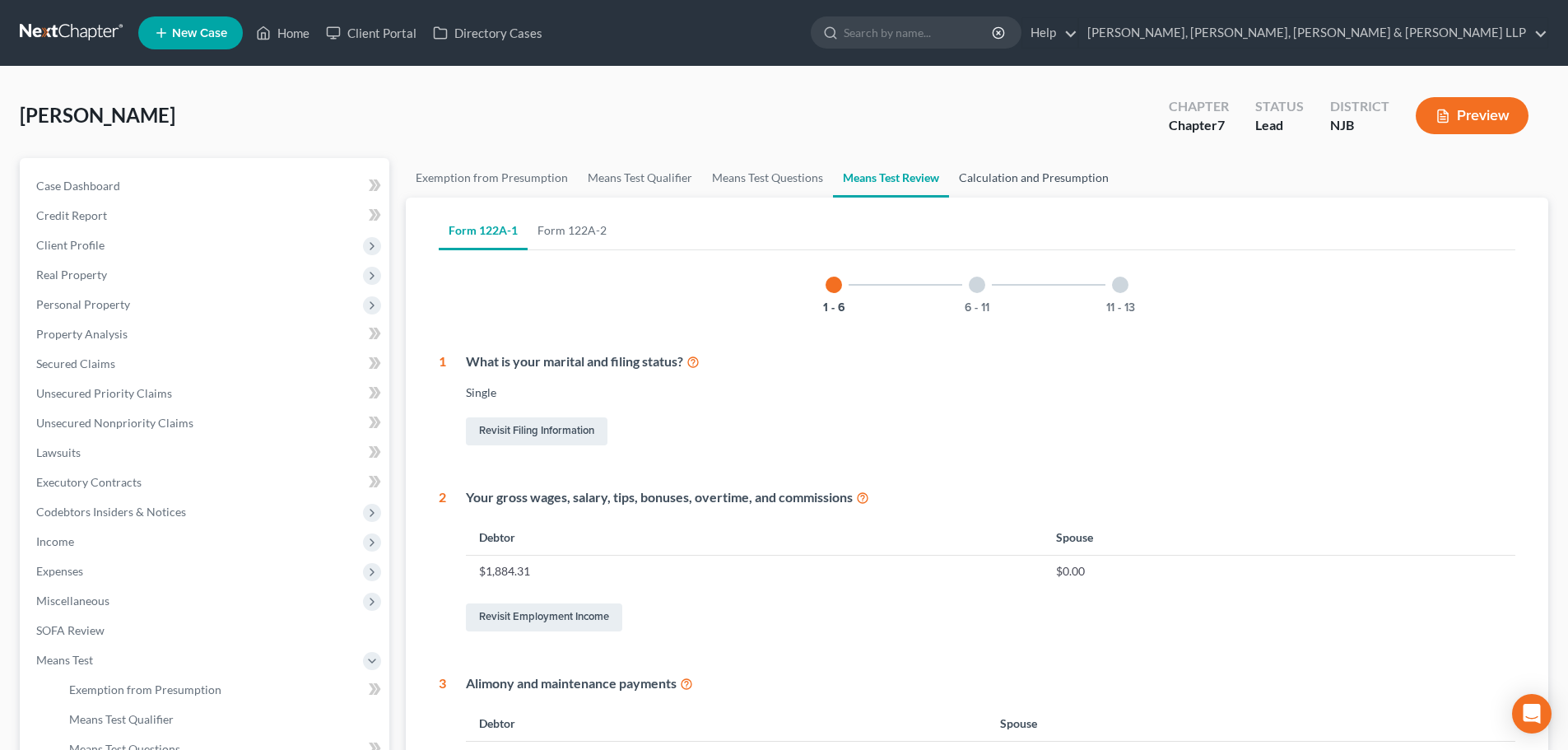
click at [992, 181] on link "Calculation and Presumption" at bounding box center [1035, 177] width 170 height 39
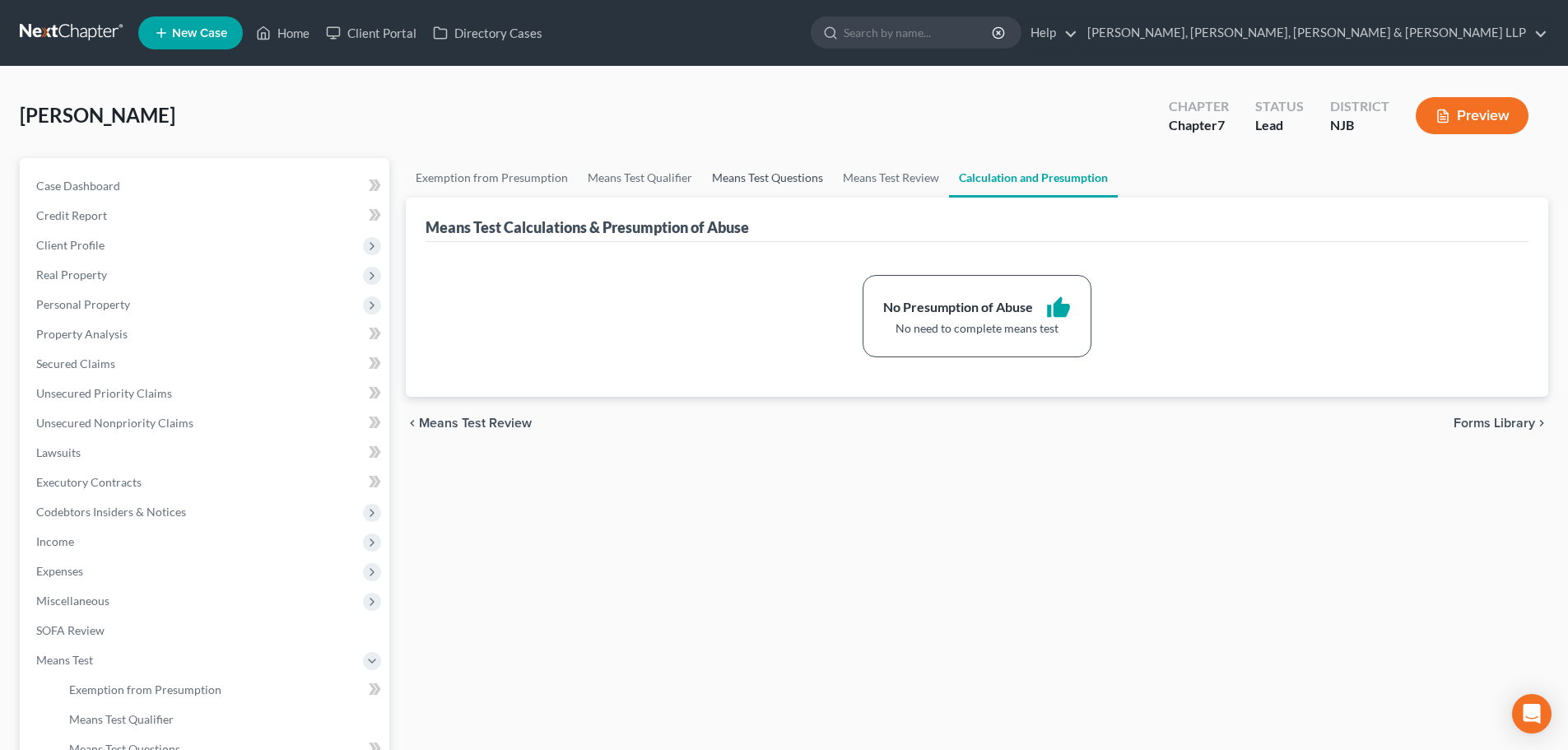
click at [798, 179] on link "Means Test Questions" at bounding box center [767, 177] width 131 height 39
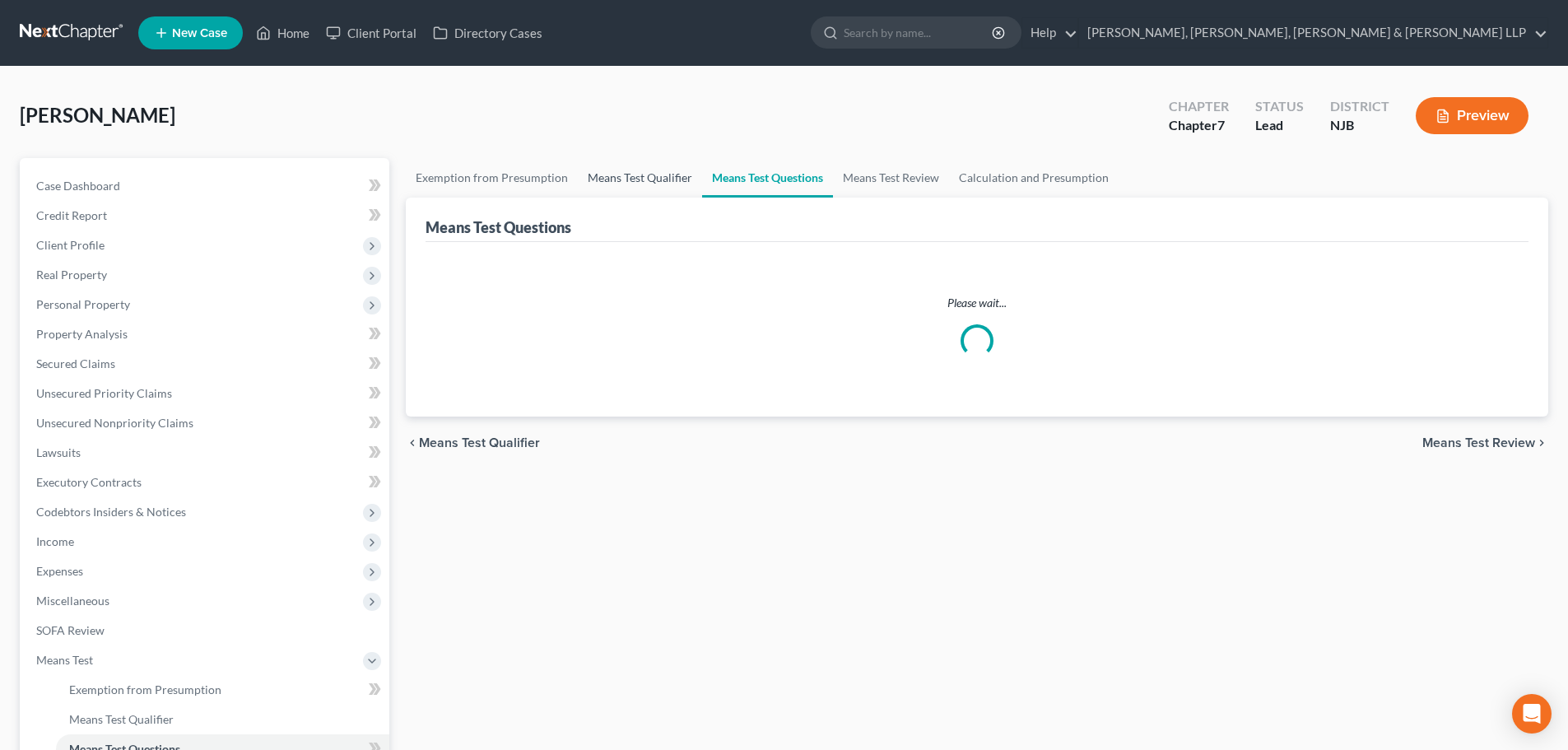
click at [638, 181] on link "Means Test Qualifier" at bounding box center [640, 177] width 124 height 39
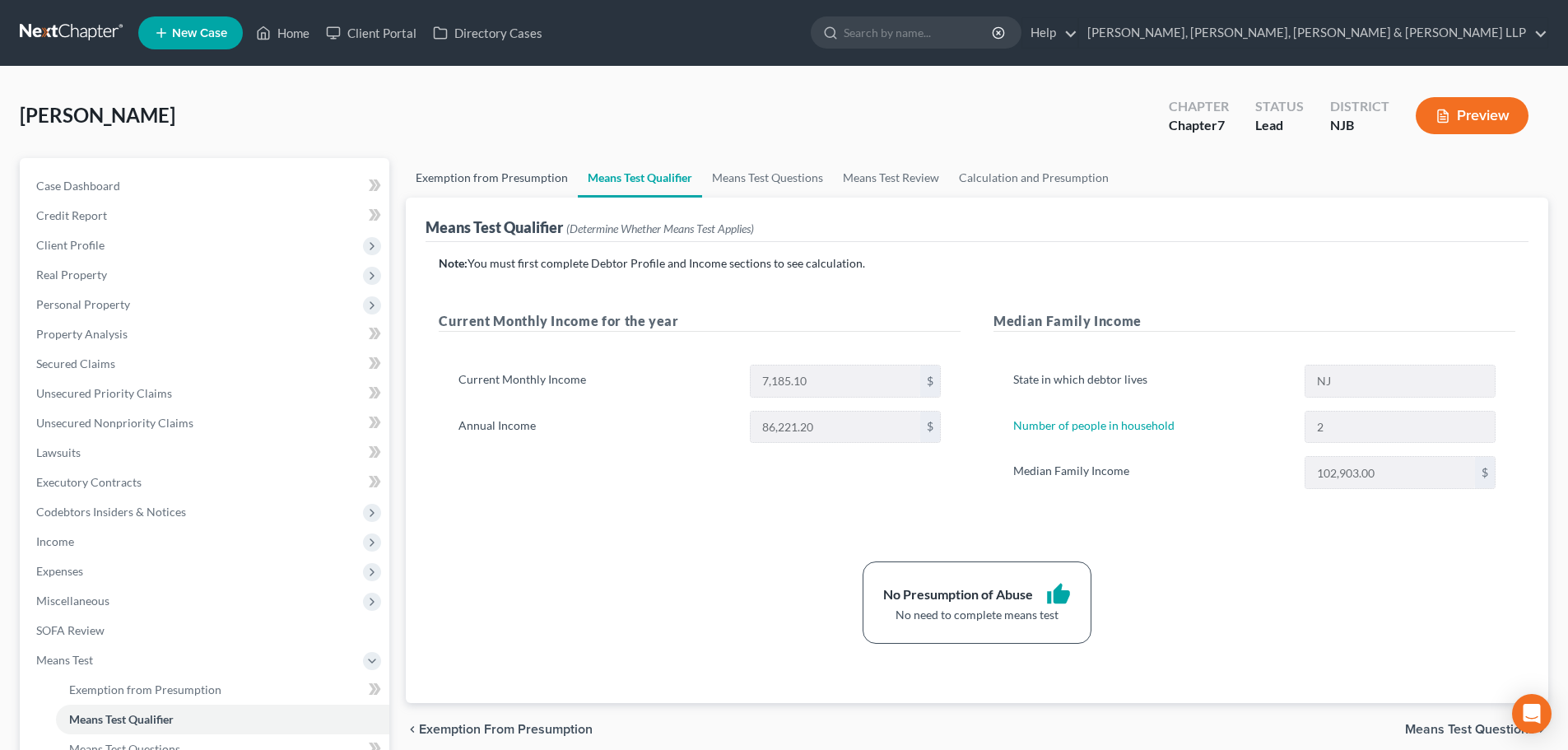
click at [533, 181] on link "Exemption from Presumption" at bounding box center [491, 177] width 172 height 39
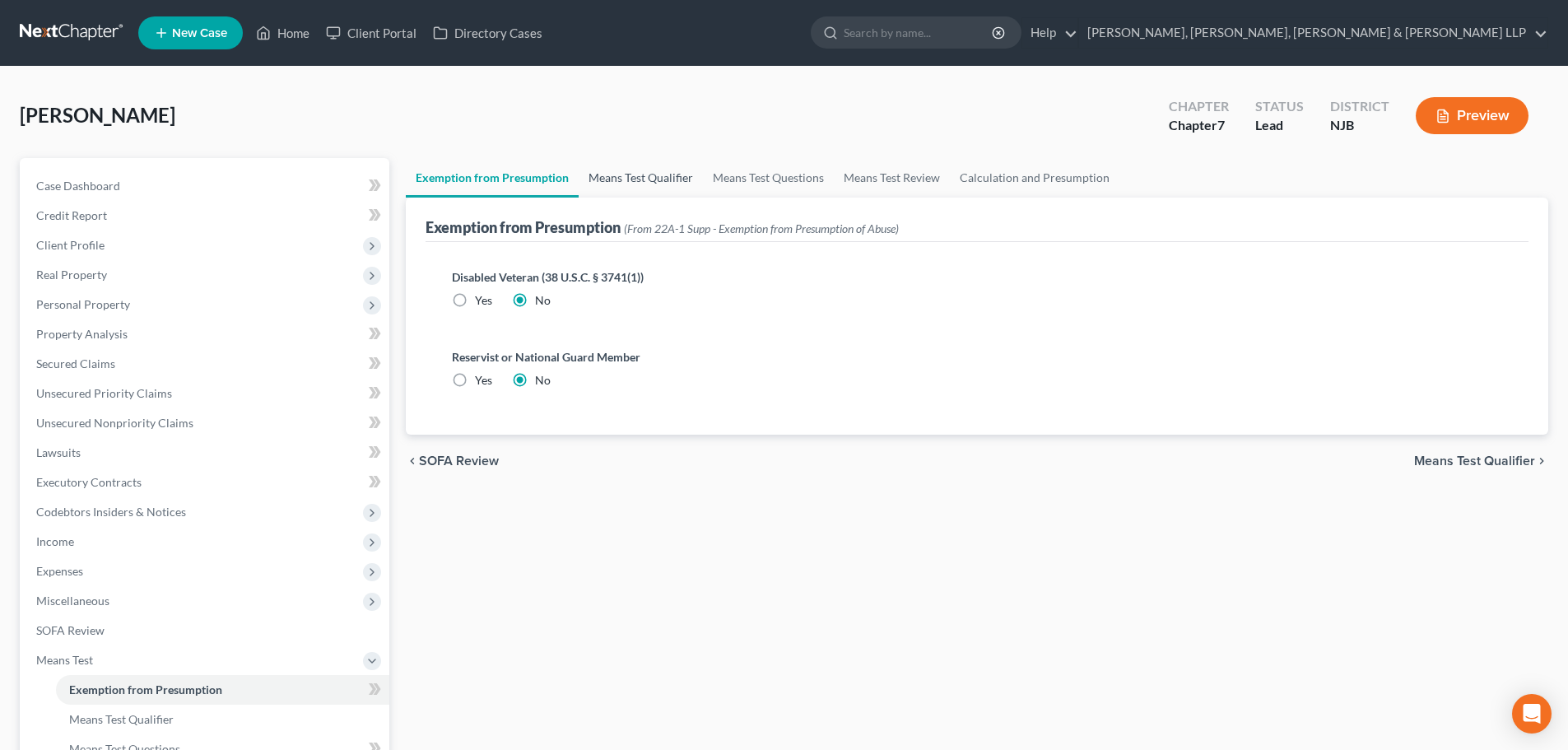
click at [585, 177] on link "Means Test Qualifier" at bounding box center [640, 177] width 124 height 39
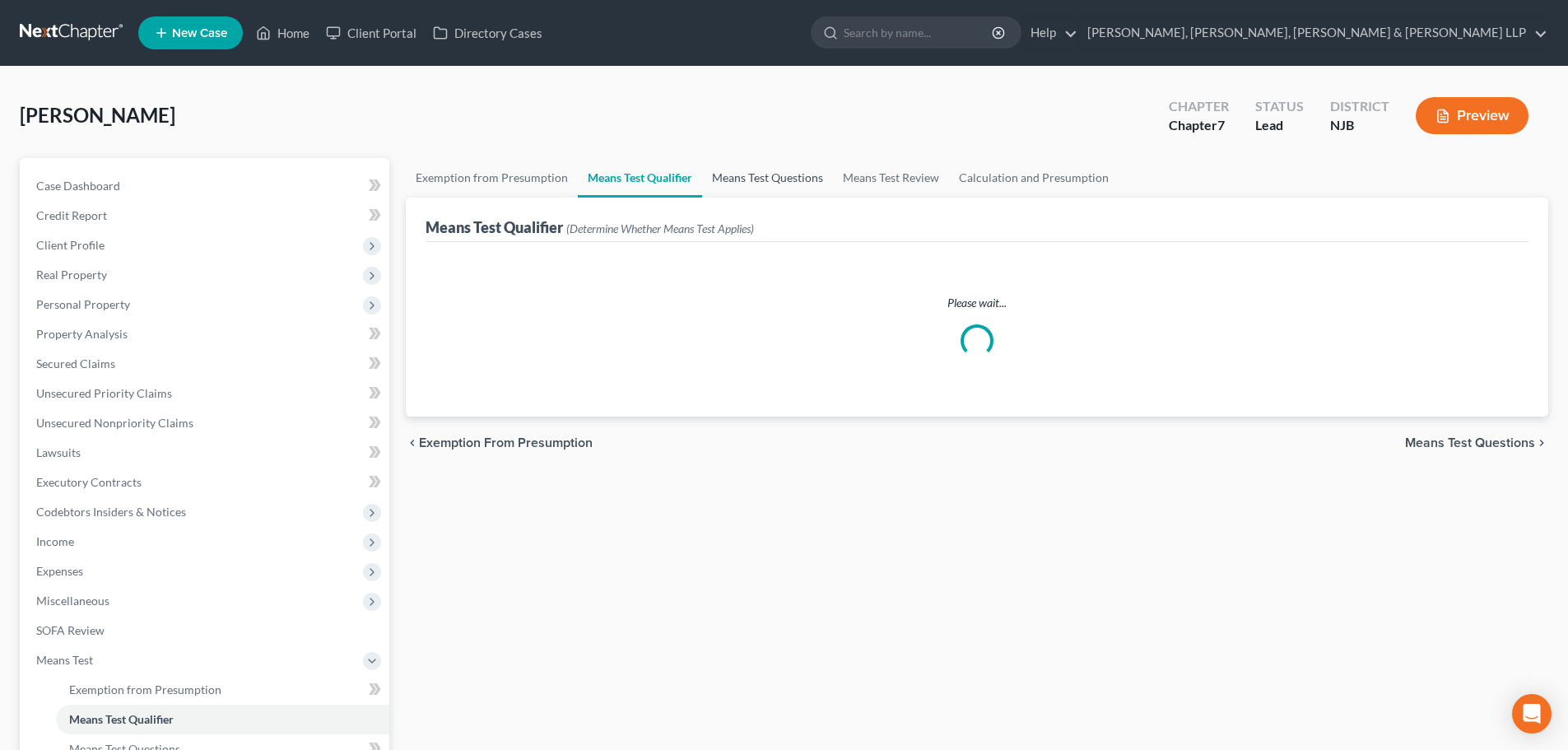
click at [736, 176] on link "Means Test Questions" at bounding box center [767, 177] width 131 height 39
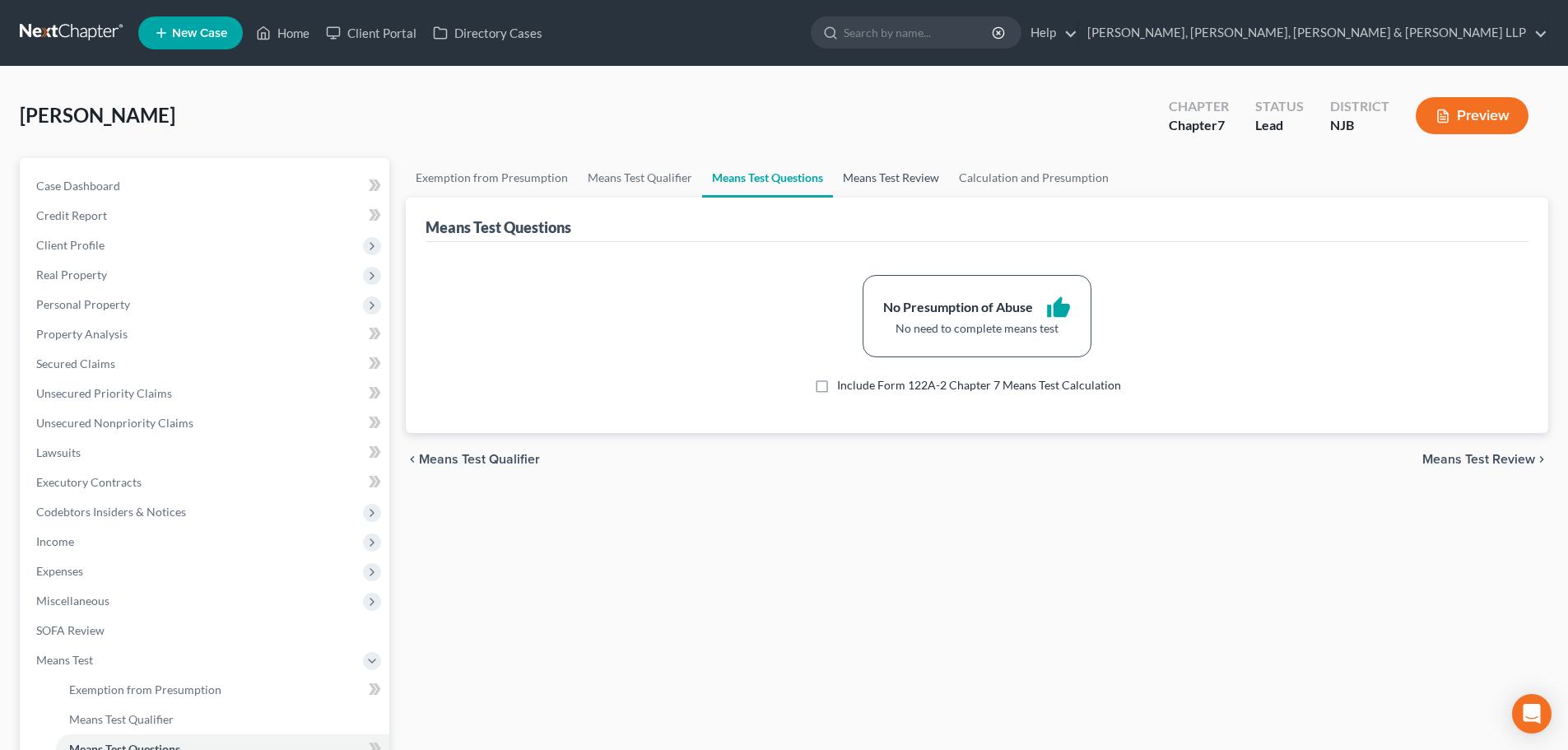
click at [842, 177] on link "Means Test Review" at bounding box center [891, 177] width 116 height 39
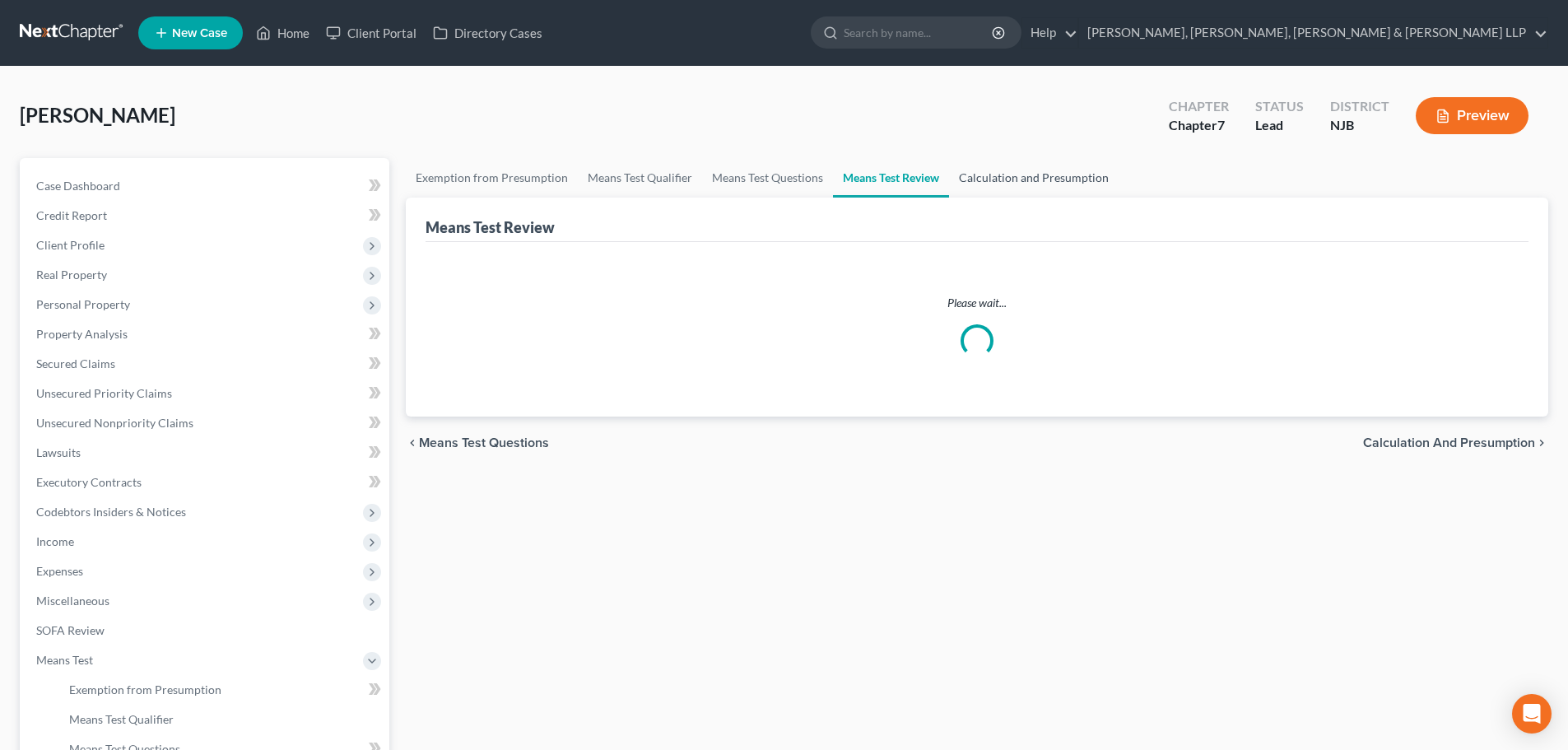
click at [991, 182] on link "Calculation and Presumption" at bounding box center [1035, 177] width 170 height 39
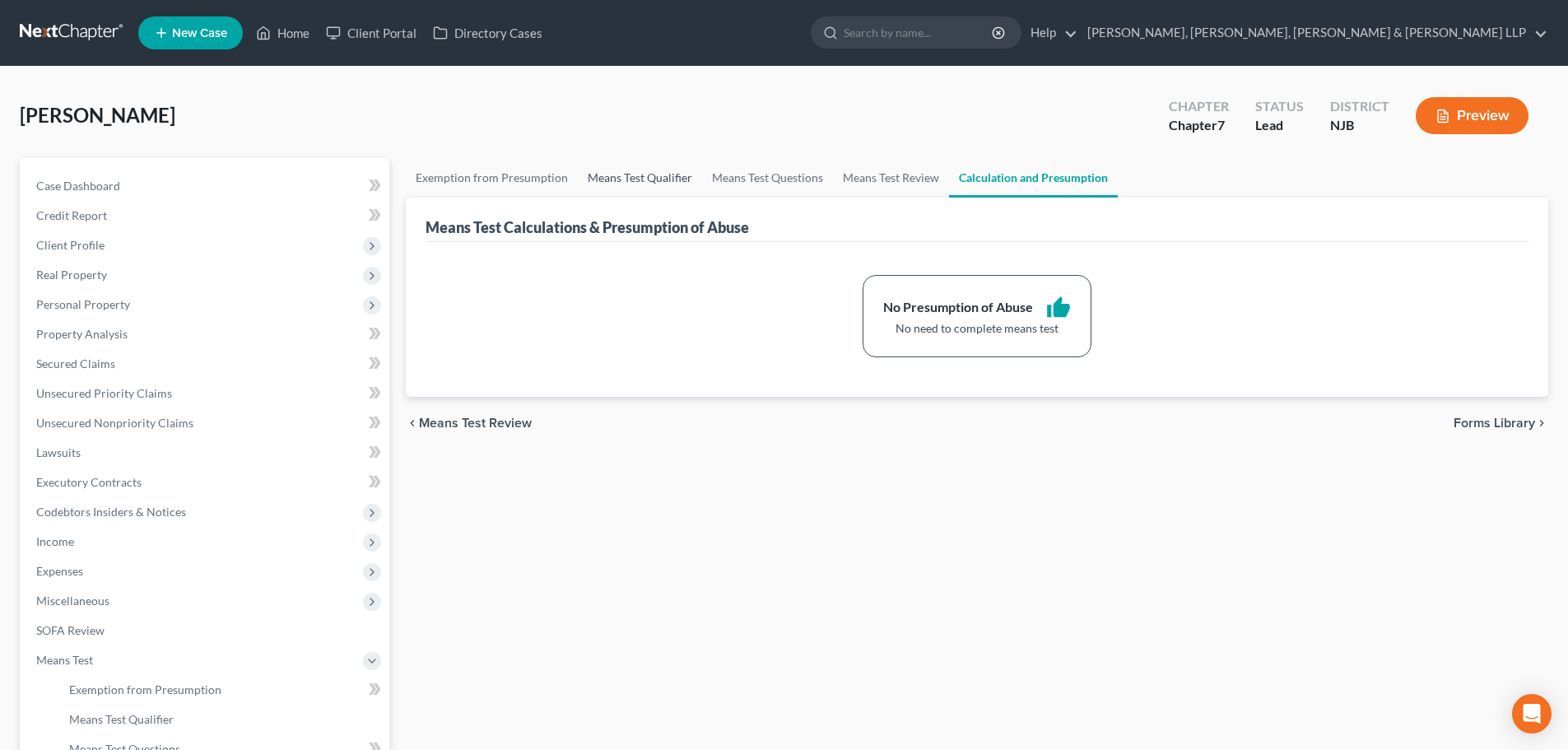
click at [639, 183] on link "Means Test Qualifier" at bounding box center [640, 177] width 124 height 39
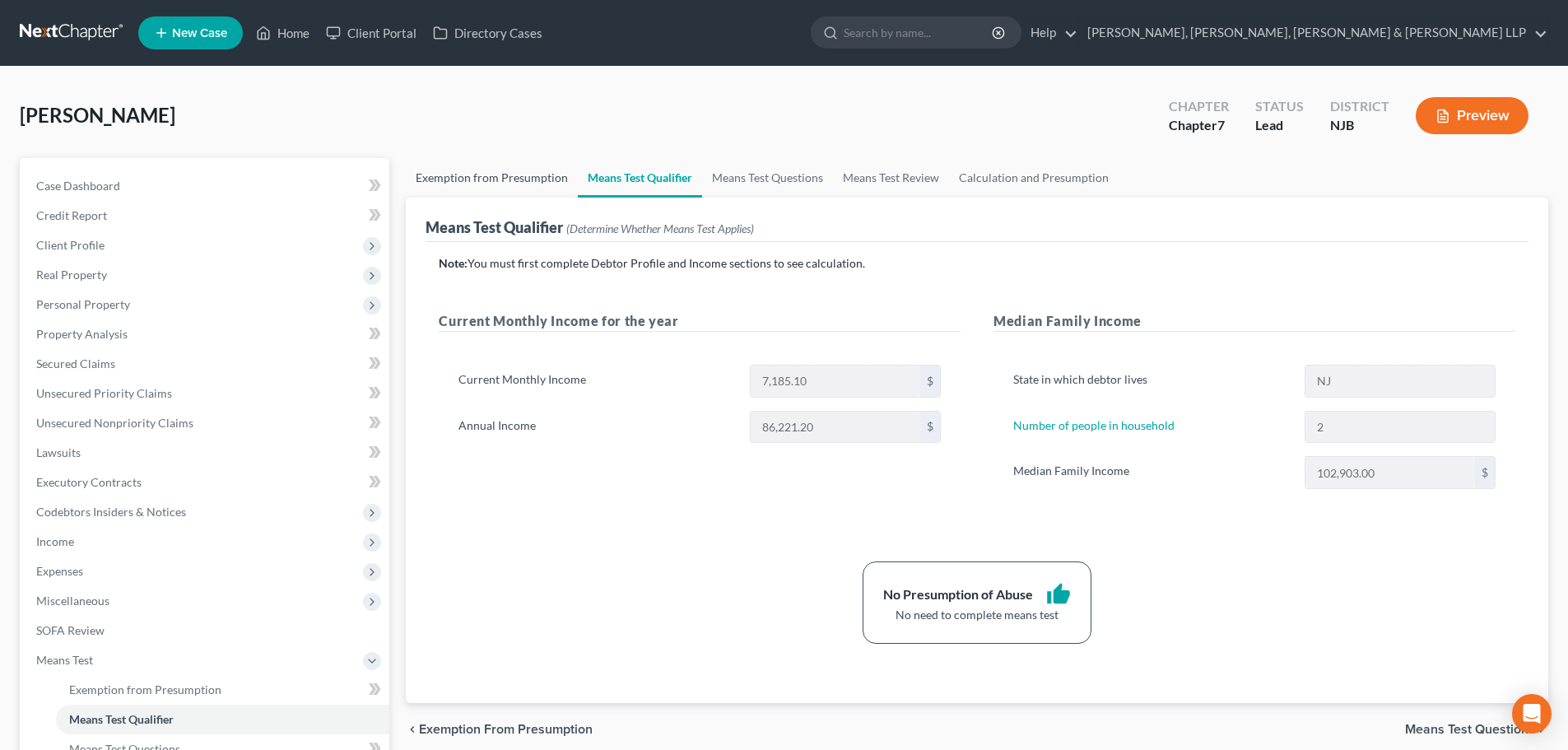
click at [552, 182] on link "Exemption from Presumption" at bounding box center [491, 177] width 172 height 39
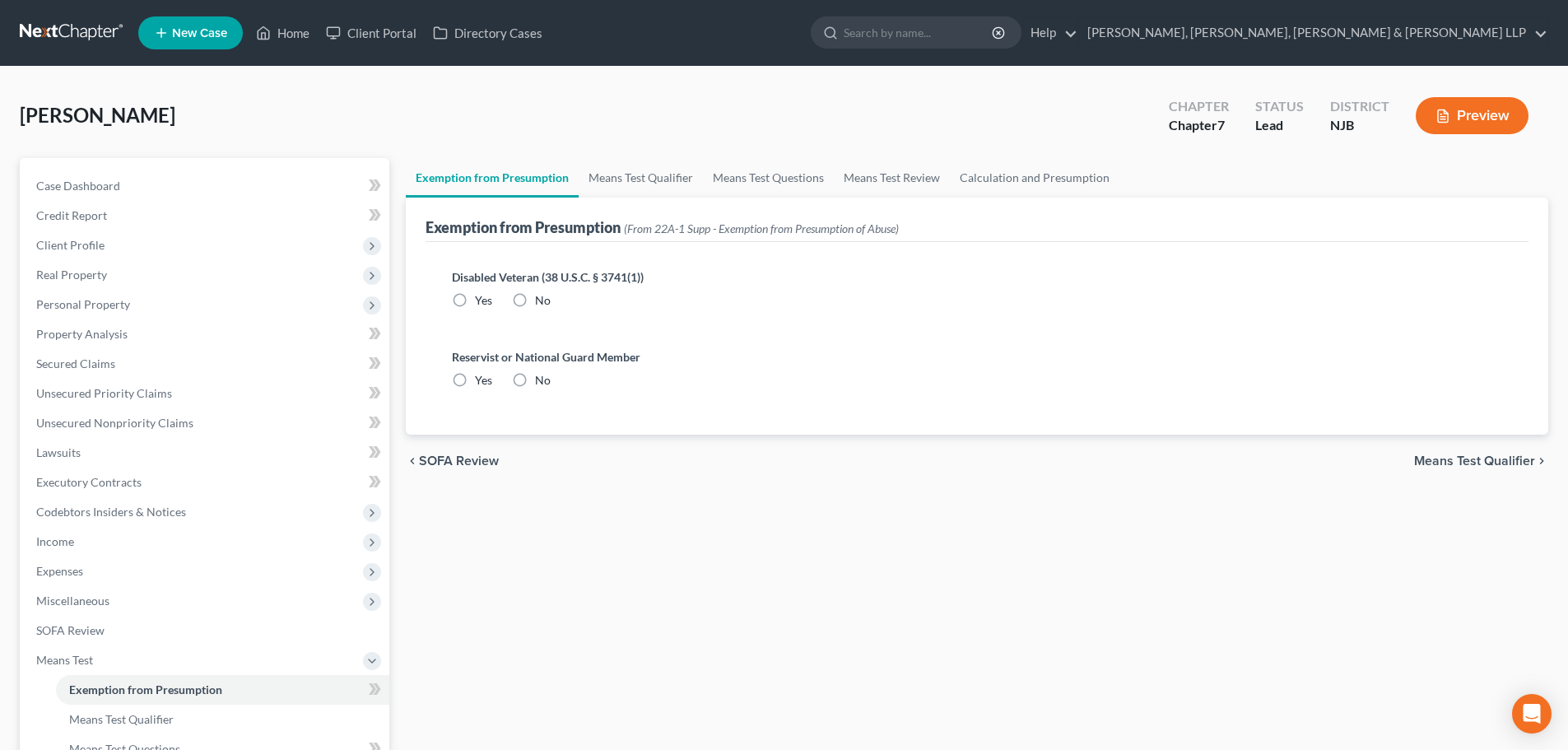
radio input "true"
click at [278, 21] on link "Home" at bounding box center [282, 32] width 70 height 30
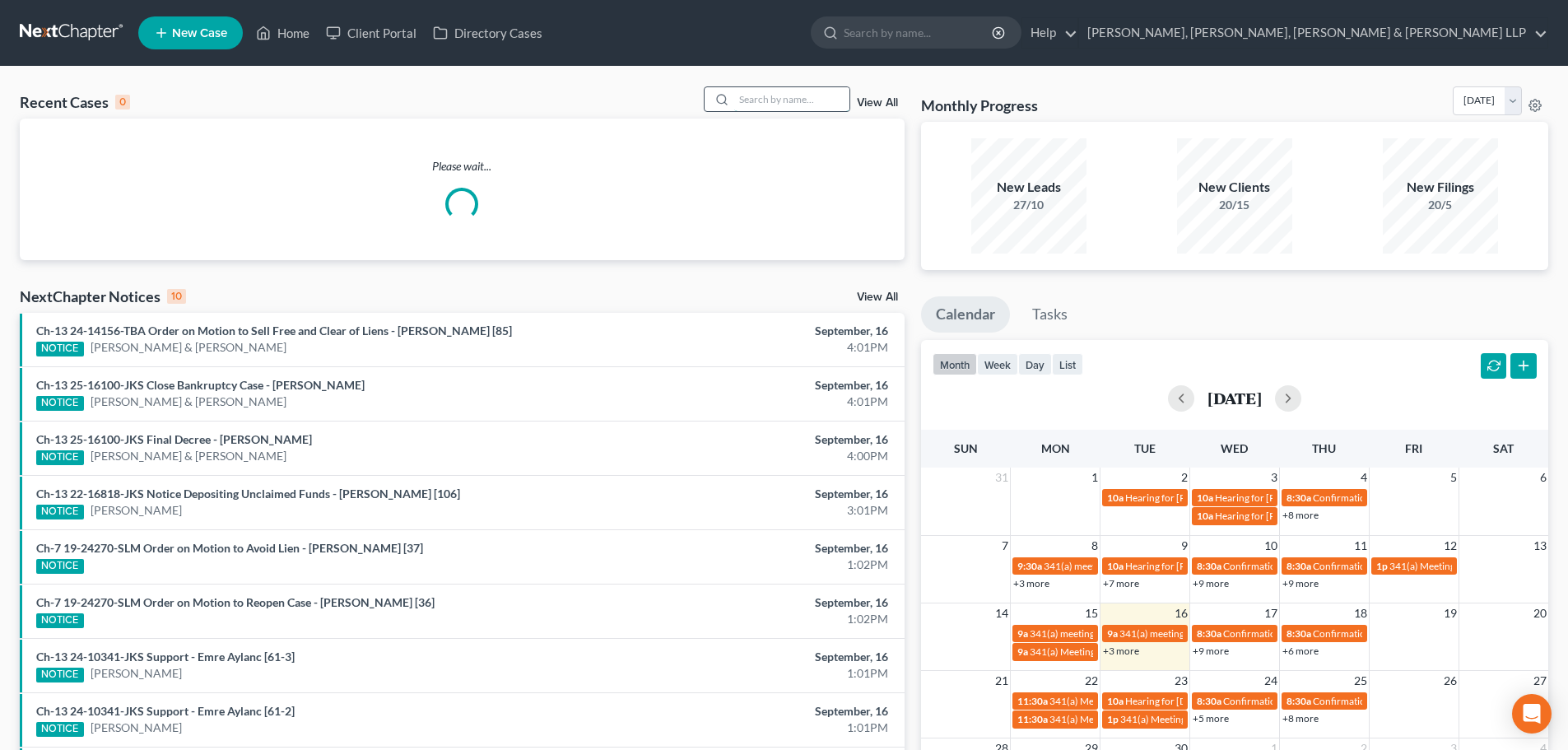
drag, startPoint x: 764, startPoint y: 107, endPoint x: 760, endPoint y: 98, distance: 9.8
click at [765, 106] on input "search" at bounding box center [791, 98] width 115 height 24
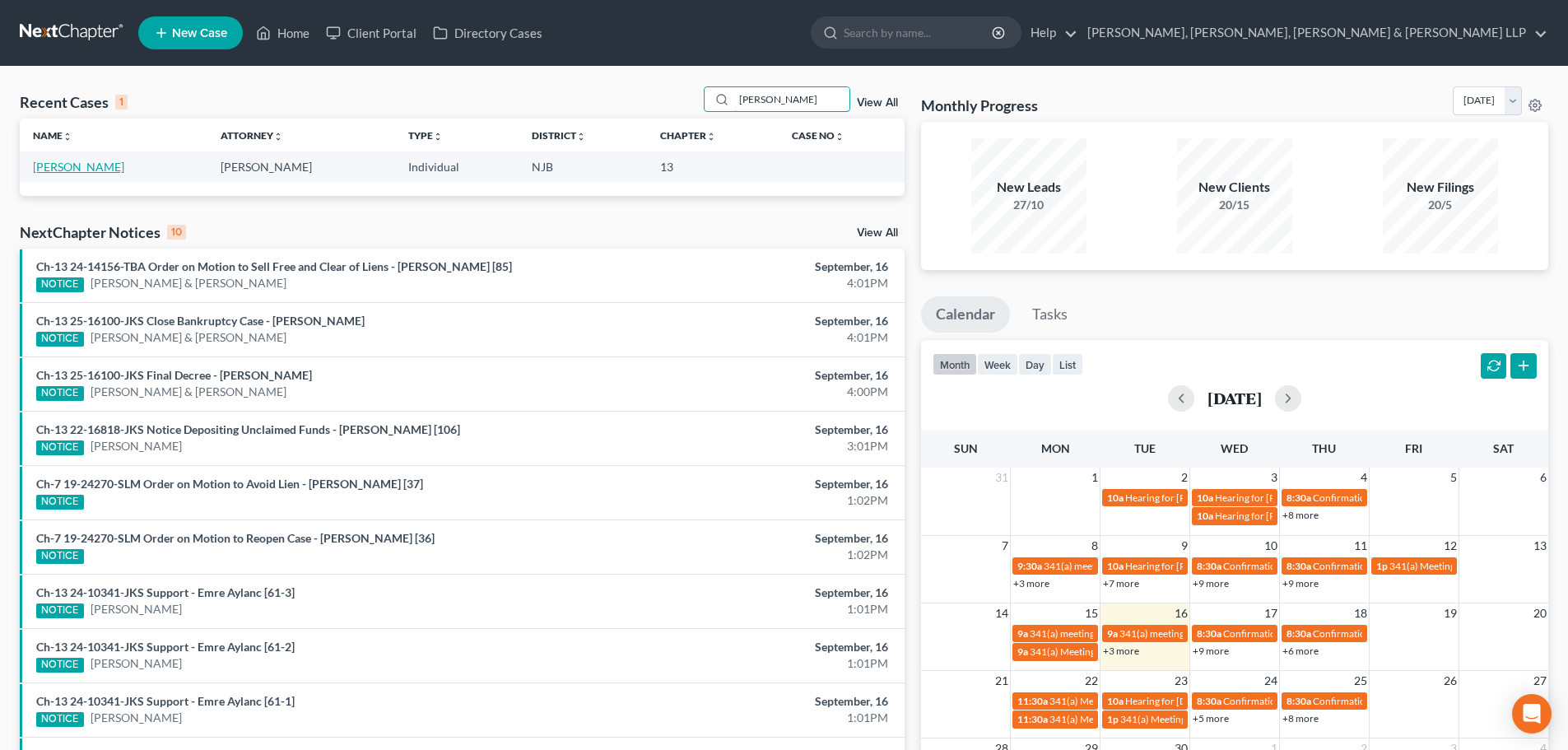
type input "john castro"
click at [77, 173] on link "Castro, John" at bounding box center [79, 166] width 92 height 14
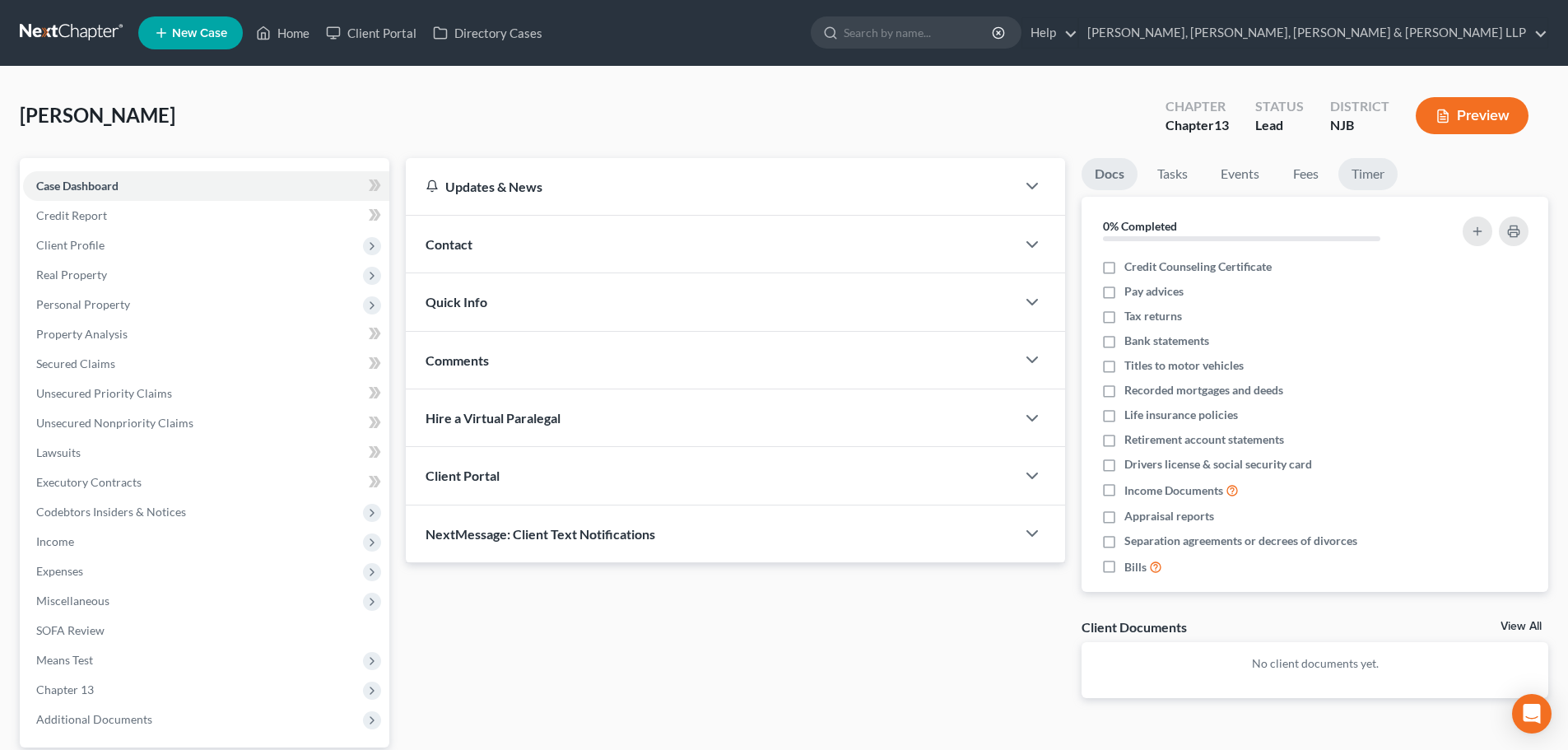
drag, startPoint x: 1381, startPoint y: 182, endPoint x: 160, endPoint y: 2, distance: 1234.2
click at [1381, 182] on link "Timer" at bounding box center [1369, 175] width 59 height 32
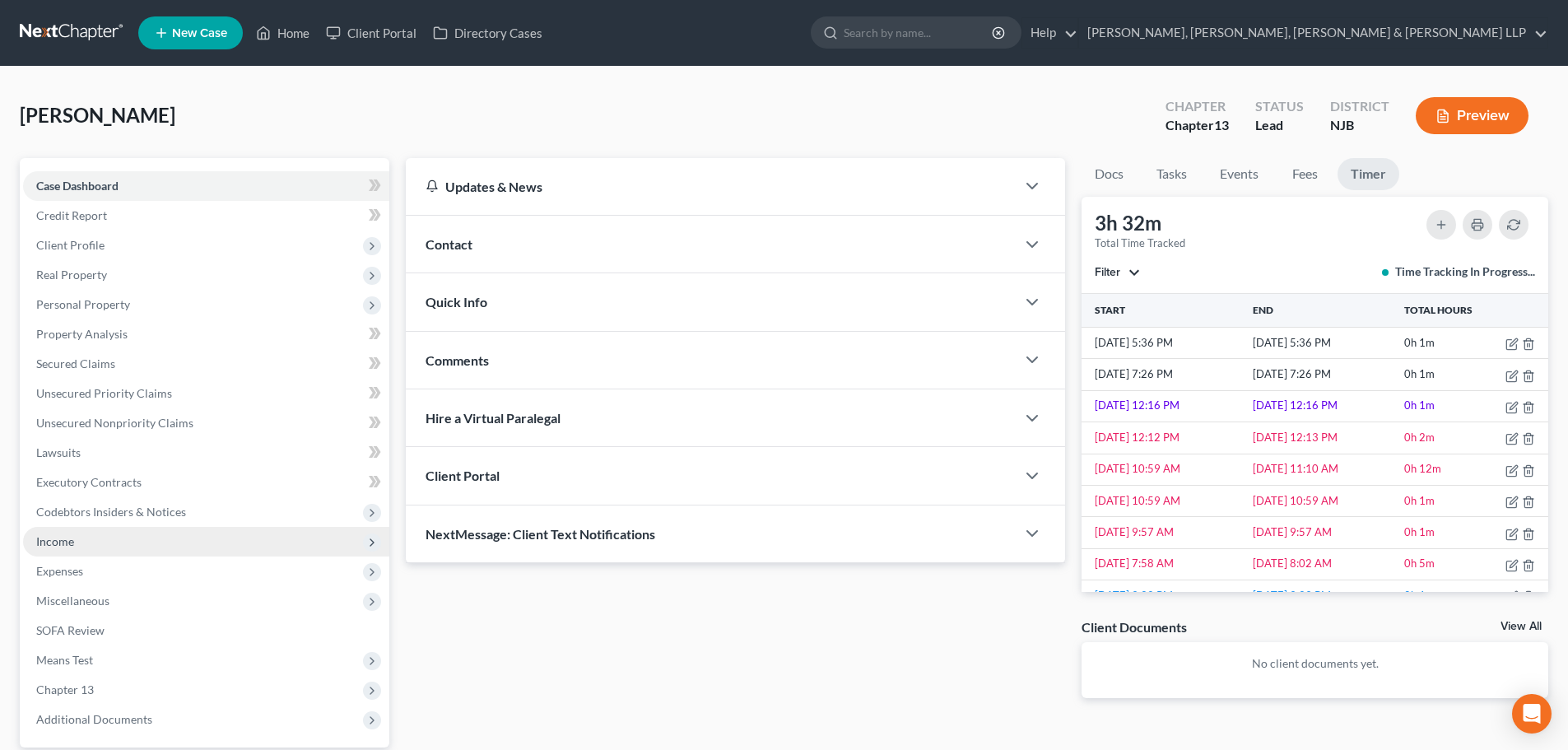
click at [126, 546] on span "Income" at bounding box center [206, 541] width 366 height 30
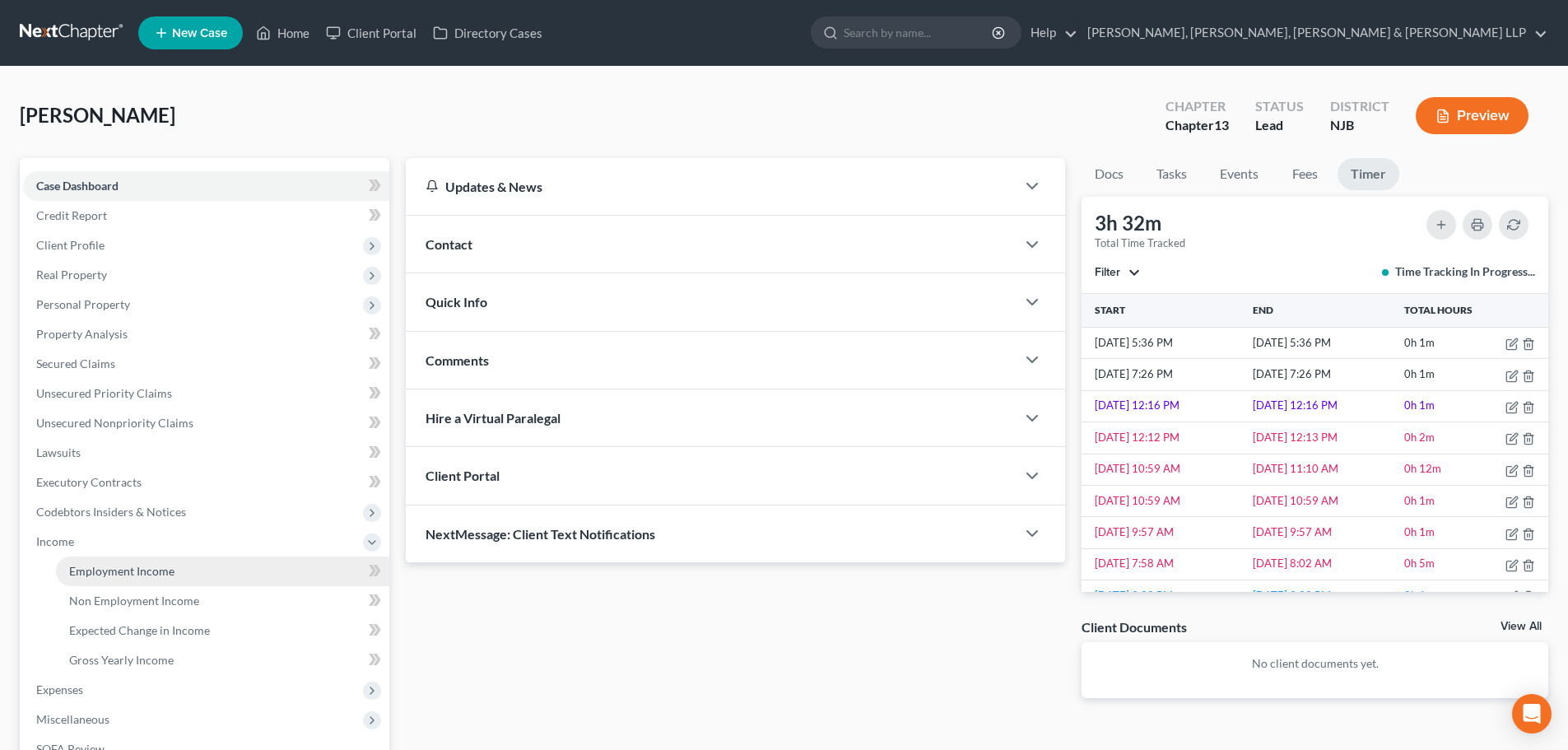
click at [129, 568] on span "Employment Income" at bounding box center [121, 571] width 105 height 14
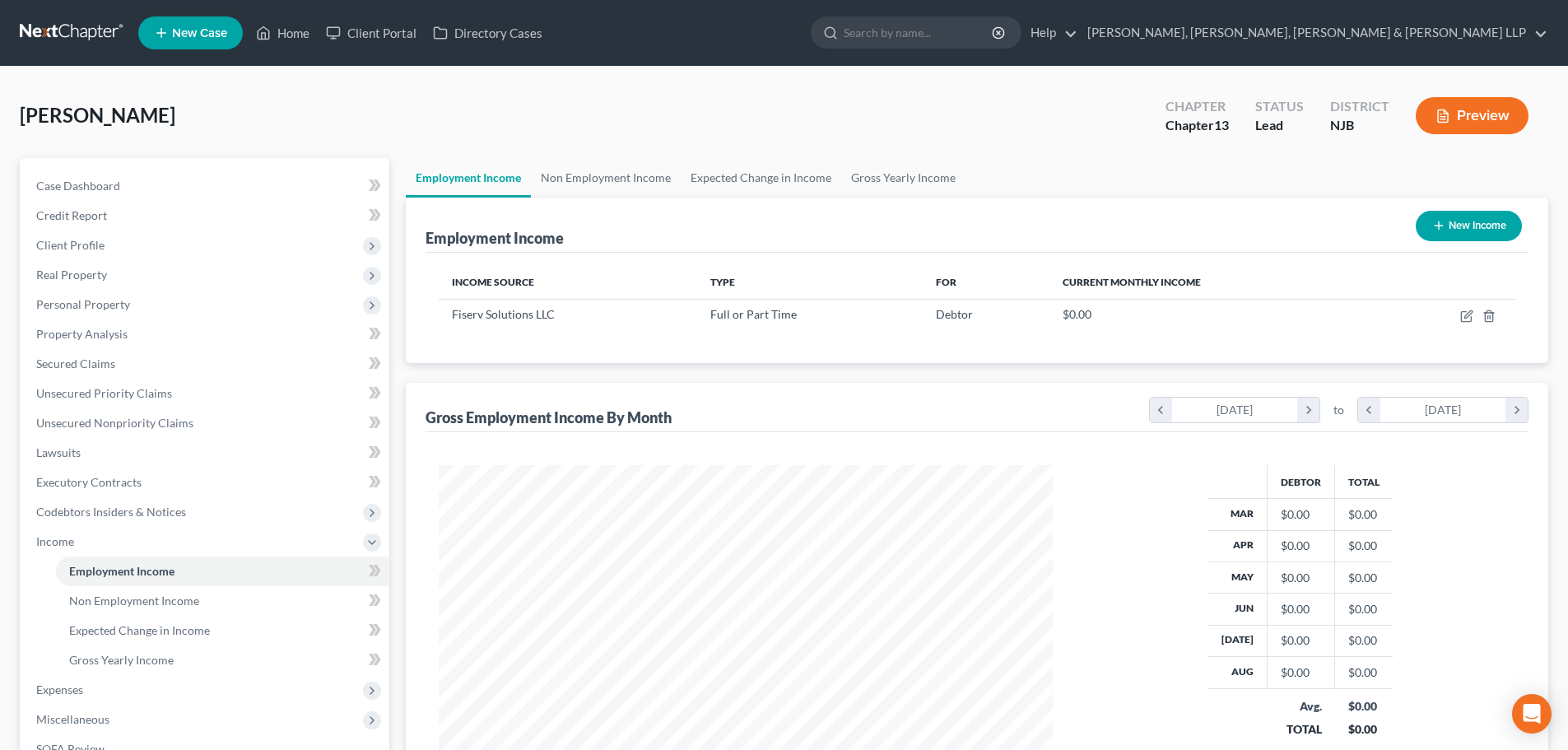
scroll to position [307, 647]
drag, startPoint x: 613, startPoint y: 174, endPoint x: 688, endPoint y: 160, distance: 76.3
click at [614, 174] on link "Non Employment Income" at bounding box center [605, 177] width 150 height 39
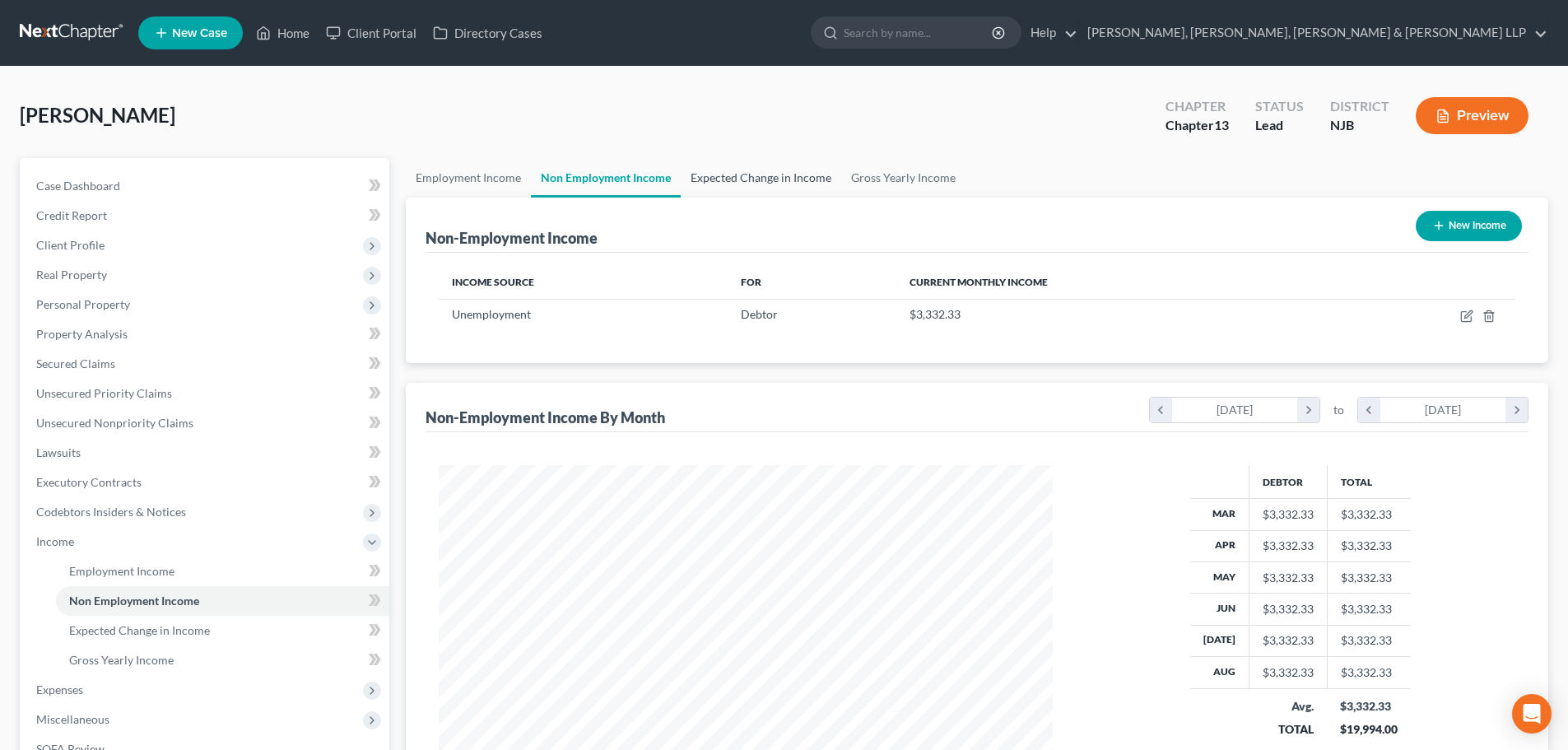
scroll to position [307, 647]
click at [746, 188] on link "Expected Change in Income" at bounding box center [761, 177] width 160 height 39
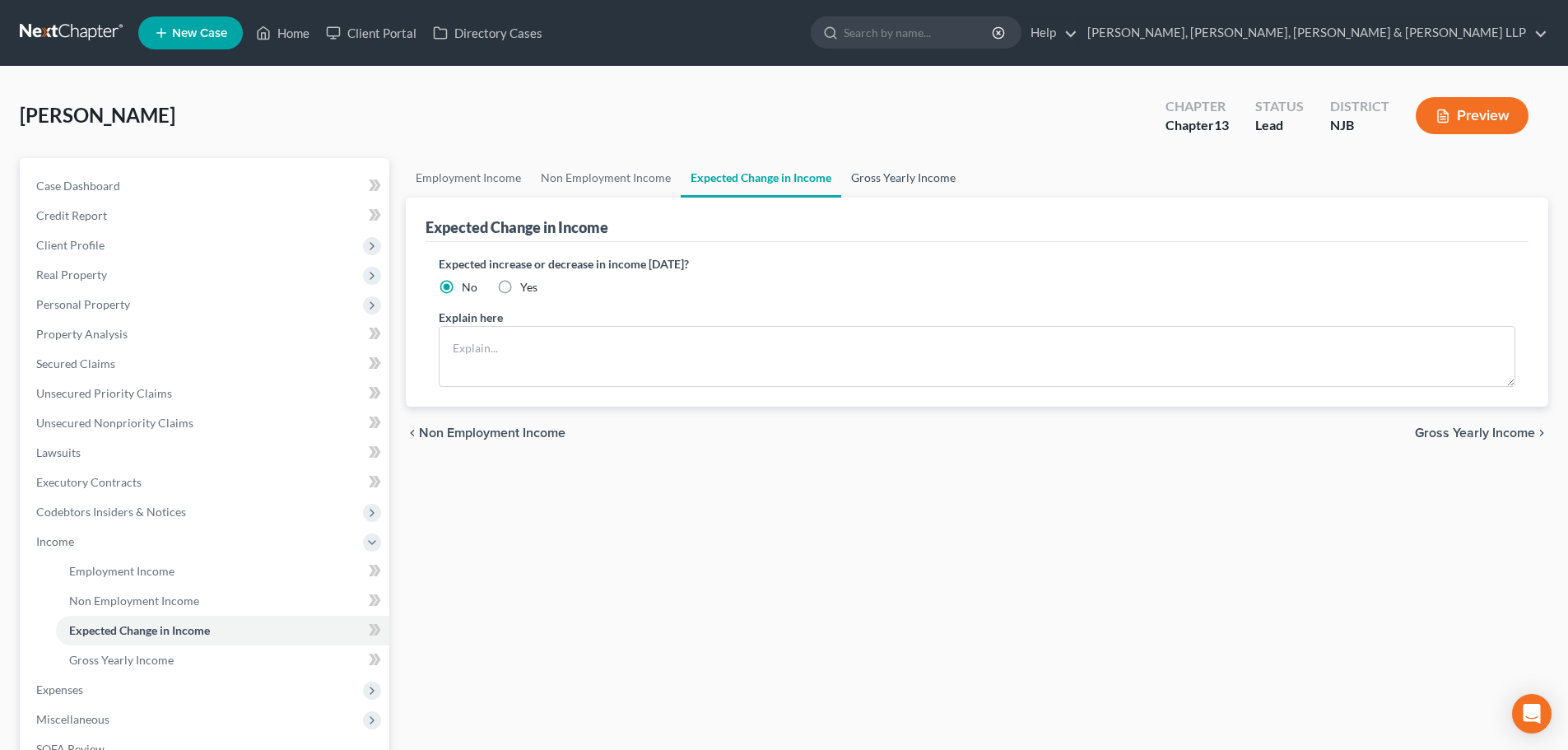
click at [866, 176] on link "Gross Yearly Income" at bounding box center [904, 177] width 124 height 39
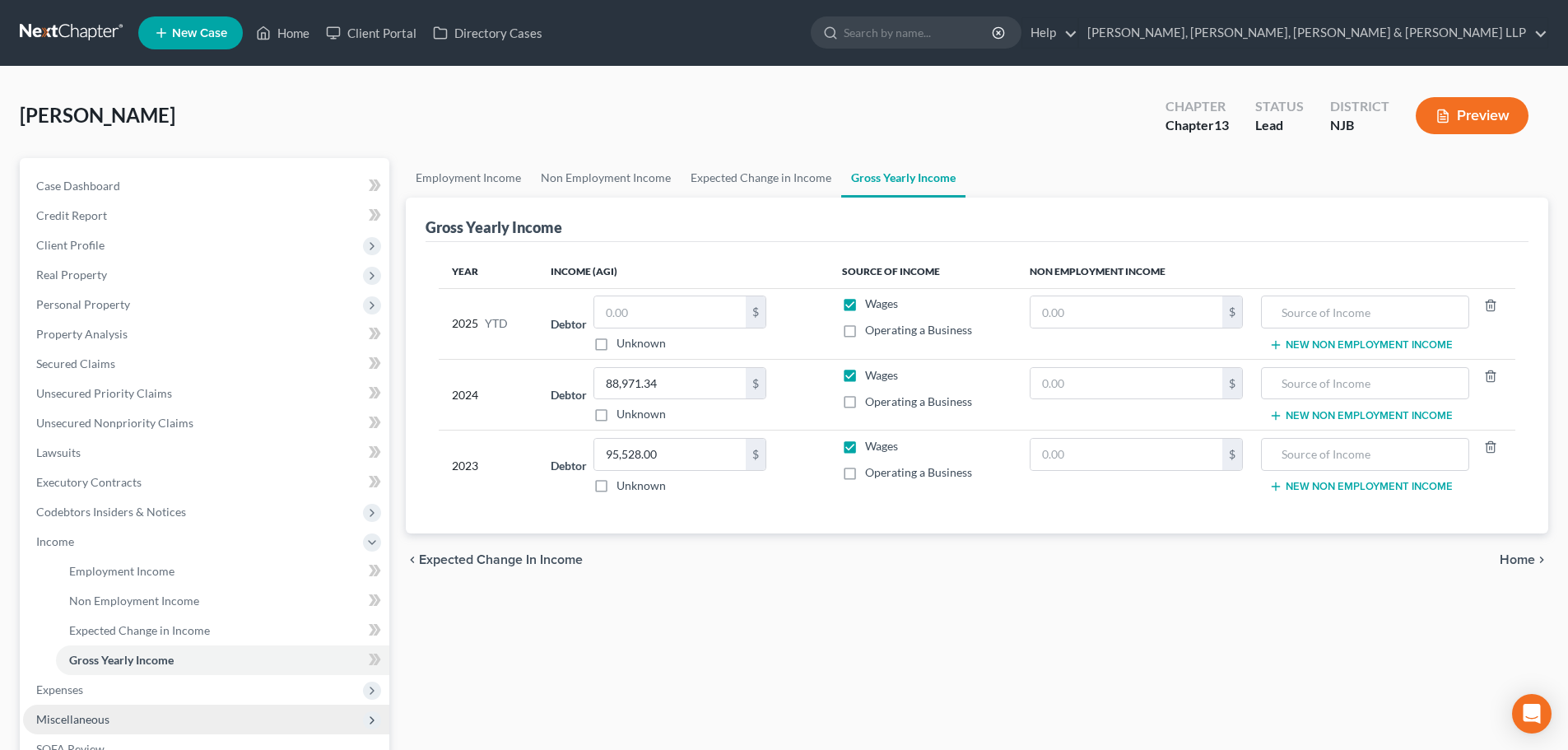
click at [111, 704] on span "Miscellaneous" at bounding box center [206, 719] width 366 height 30
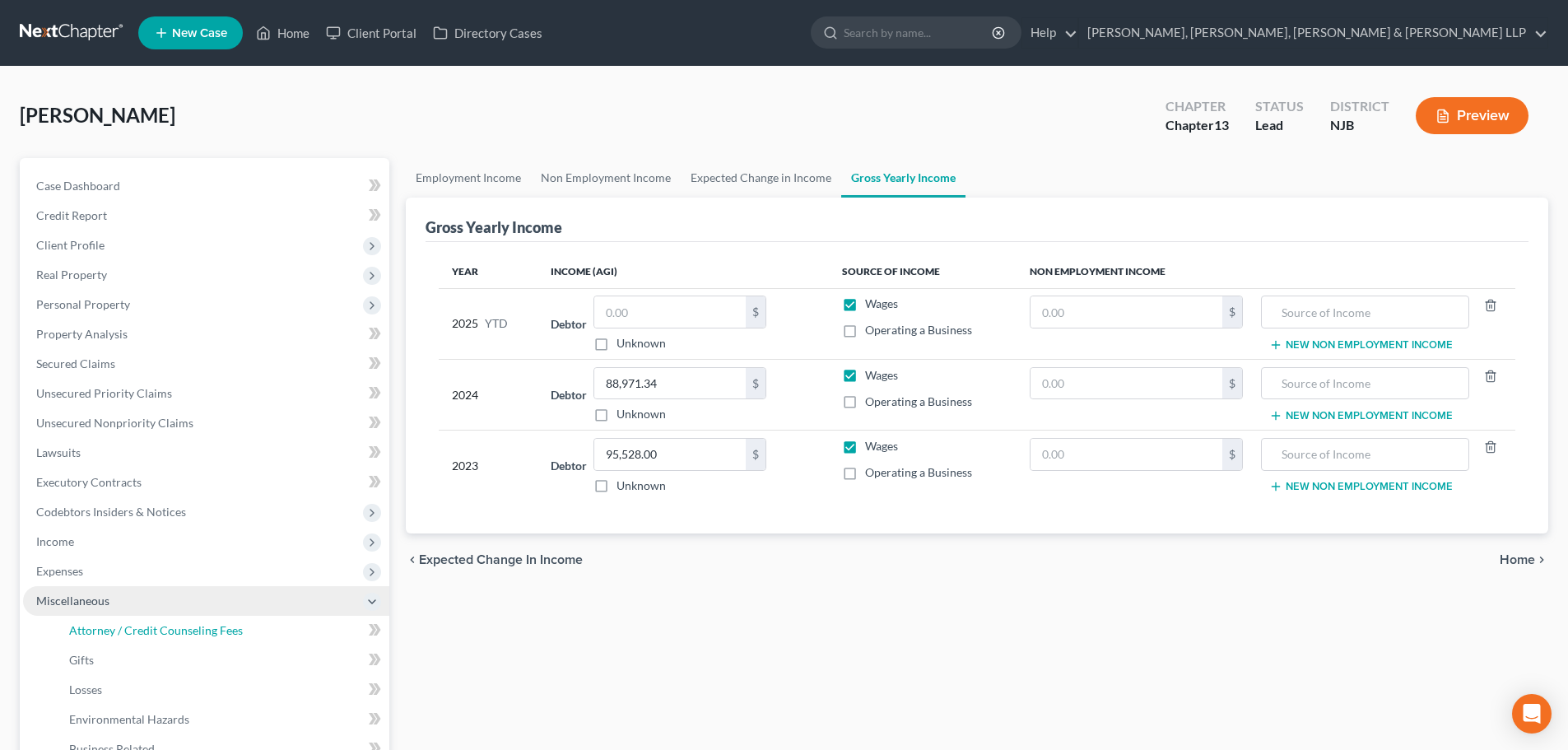
drag, startPoint x: 170, startPoint y: 627, endPoint x: 207, endPoint y: 607, distance: 42.1
click at [171, 627] on span "Attorney / Credit Counseling Fees" at bounding box center [156, 630] width 174 height 14
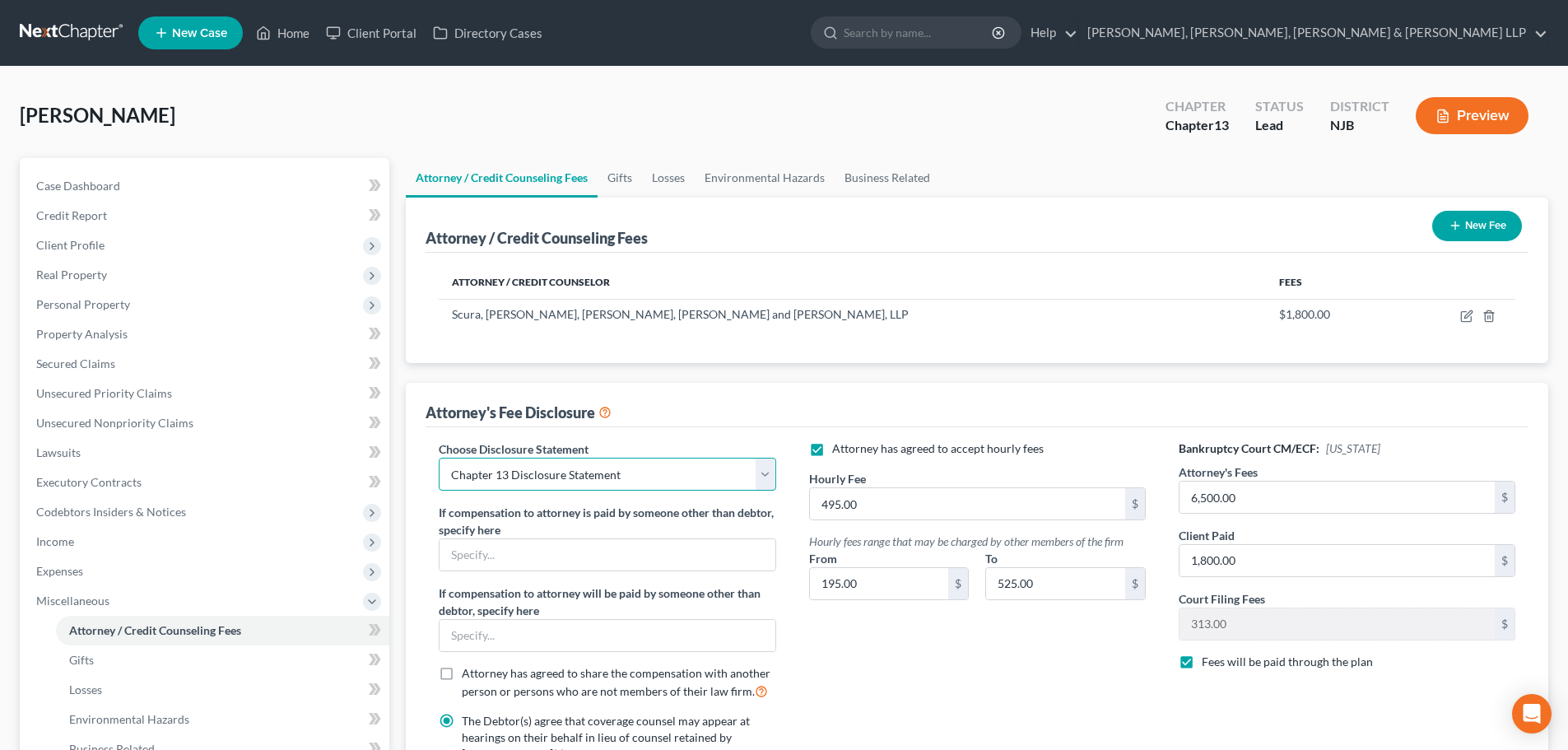
click at [668, 489] on select "Select Chapter 13 Disclosure Statement Chapter 7 Disclosure Statement" at bounding box center [607, 474] width 337 height 33
select select "1"
click at [439, 458] on select "Select Chapter 13 Disclosure Statement Chapter 7 Disclosure Statement" at bounding box center [607, 474] width 337 height 33
click at [1472, 310] on icon "button" at bounding box center [1467, 316] width 13 height 13
select select "33"
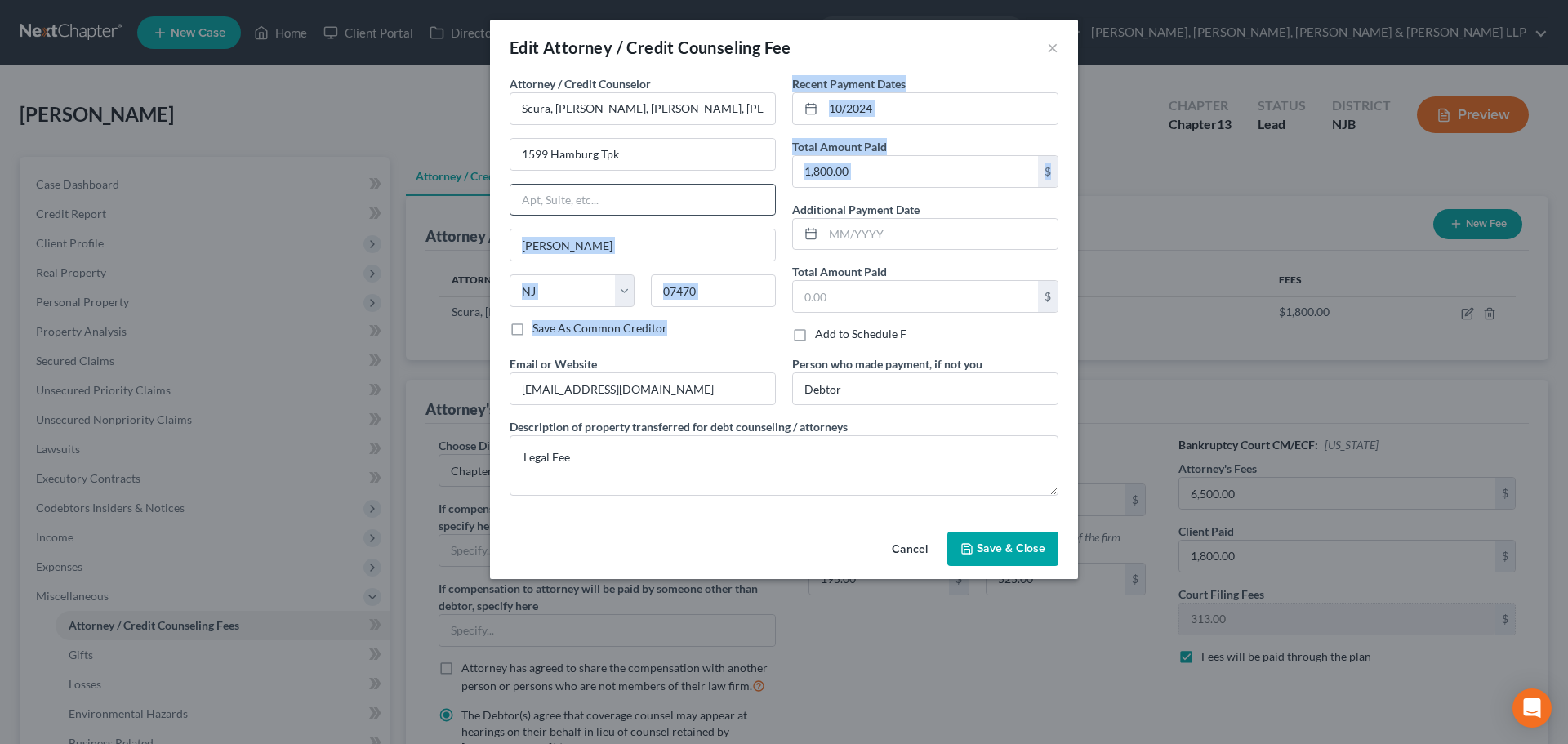
drag, startPoint x: 734, startPoint y: 221, endPoint x: 770, endPoint y: 186, distance: 50.2
click at [692, 219] on div "Attorney / Credit Counselor * Scura, Wigfield, Heyer, Stevens and Cammarota, LL…" at bounding box center [784, 292] width 565 height 434
click at [900, 159] on input "1,800.00" at bounding box center [916, 171] width 245 height 31
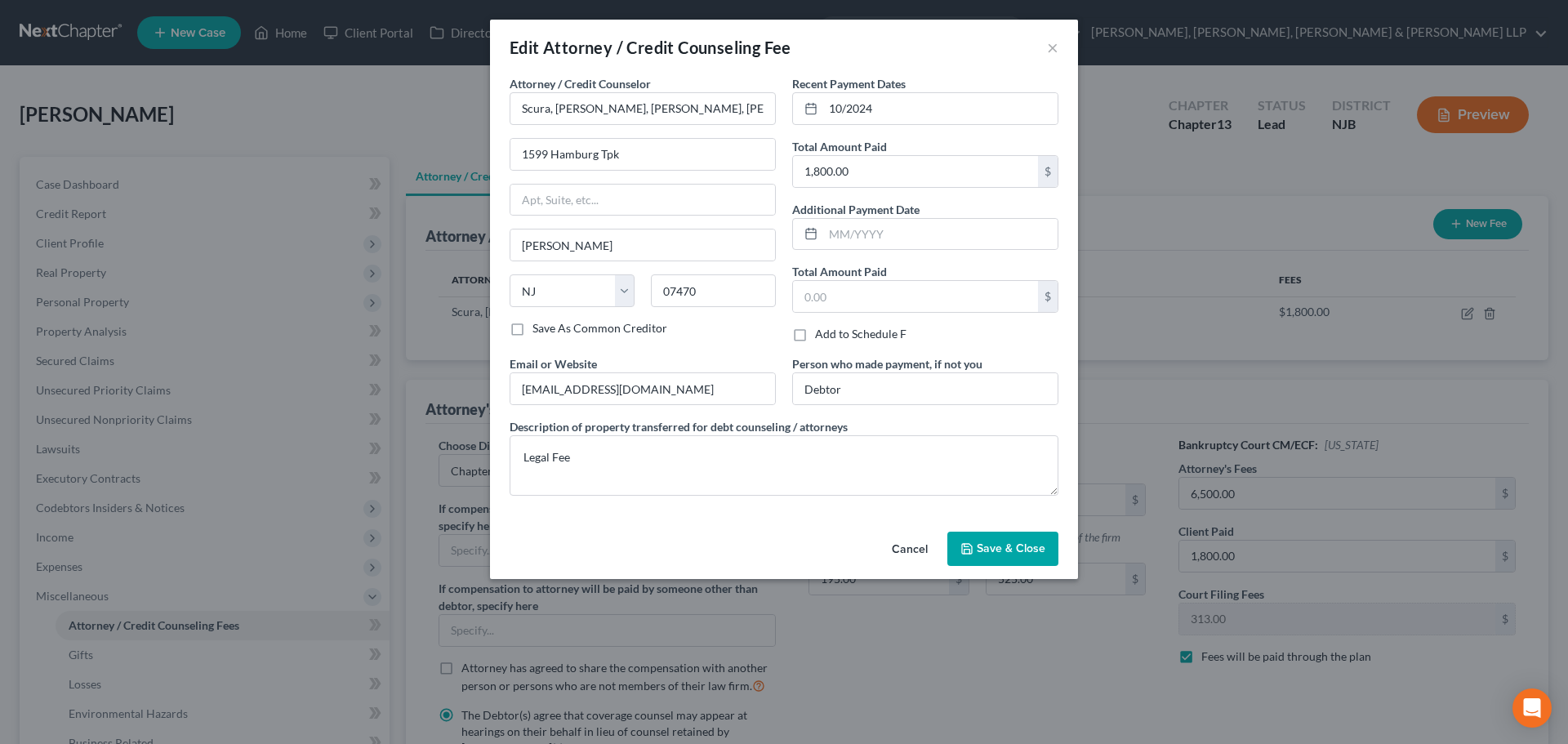
click at [884, 253] on div "Recent Payment Dates 10/2024 Total Amount Paid 1,800.00 $ Additional Payment Da…" at bounding box center [925, 215] width 282 height 280
type input "2"
click at [859, 183] on input "text" at bounding box center [916, 171] width 245 height 31
type input "2,838.00"
drag, startPoint x: 585, startPoint y: 466, endPoint x: 401, endPoint y: 480, distance: 184.5
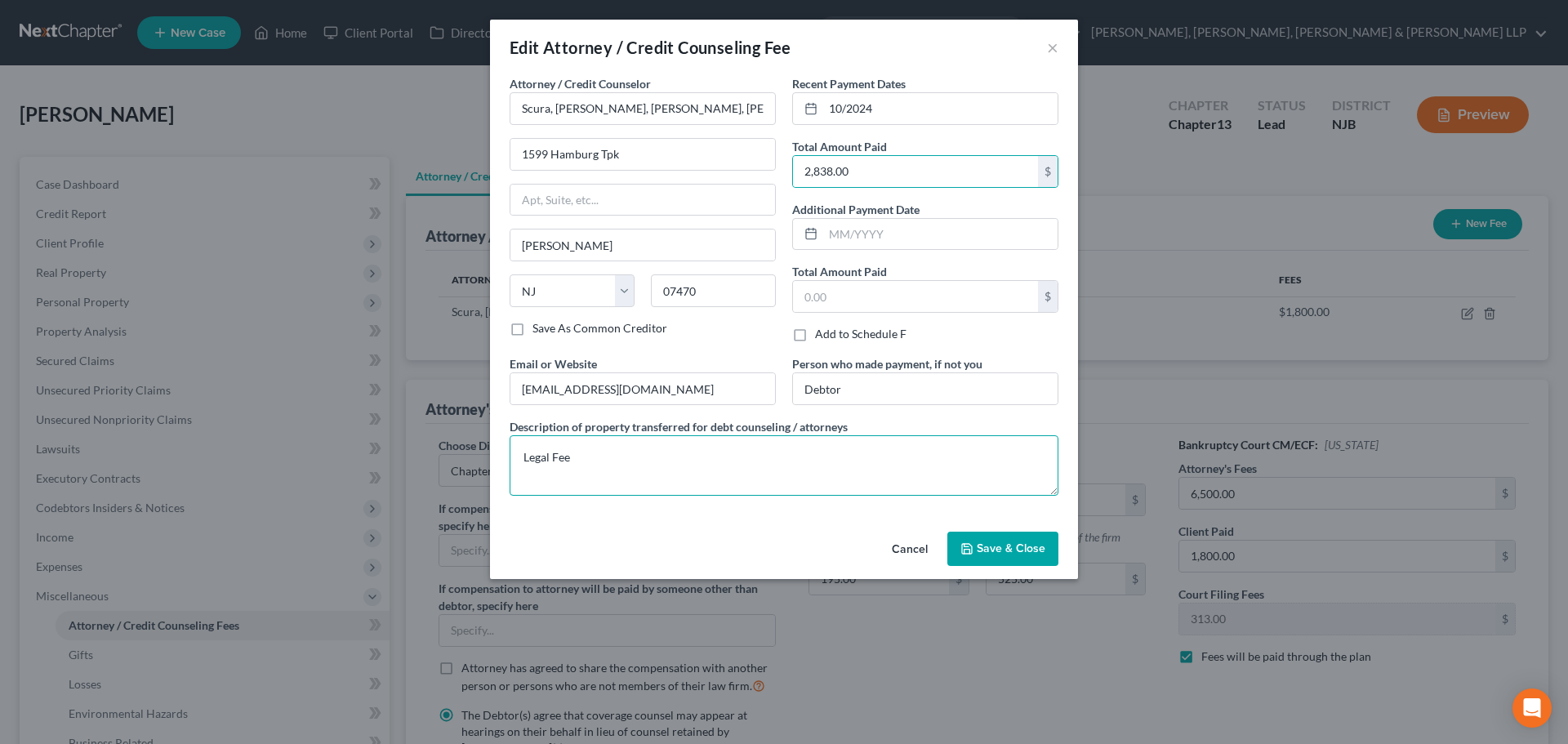
click at [405, 482] on div "Edit Attorney / Credit Counseling Fee × Attorney / Credit Counselor * Scura, Wi…" at bounding box center [784, 372] width 1568 height 744
type textarea "Legal fees plus filing fee."
click at [1038, 543] on span "Save & Close" at bounding box center [1011, 548] width 68 height 14
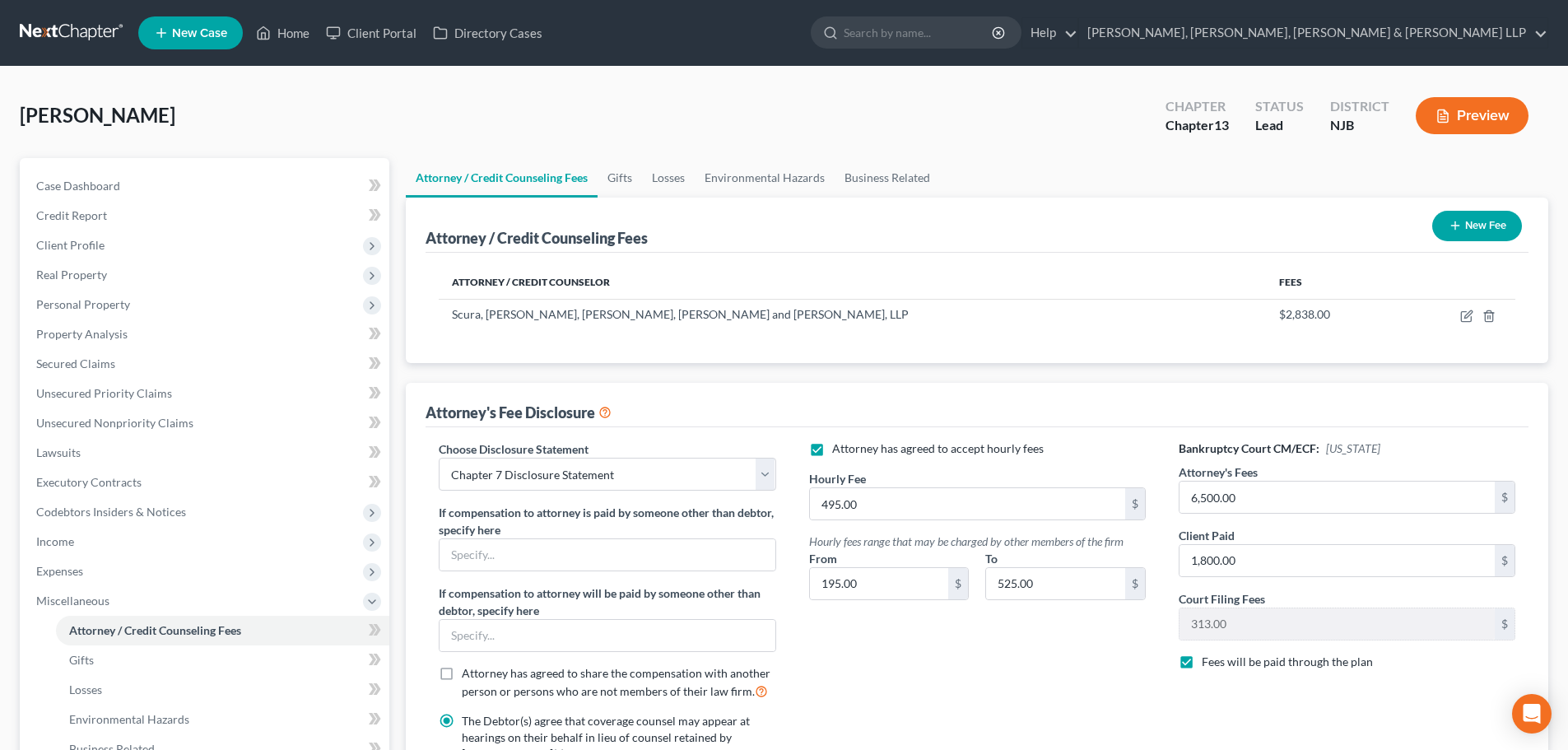
click at [832, 457] on label "Attorney has agreed to accept hourly fees" at bounding box center [938, 448] width 212 height 16
click at [839, 451] on input "Attorney has agreed to accept hourly fees" at bounding box center [844, 445] width 10 height 10
checkbox input "false"
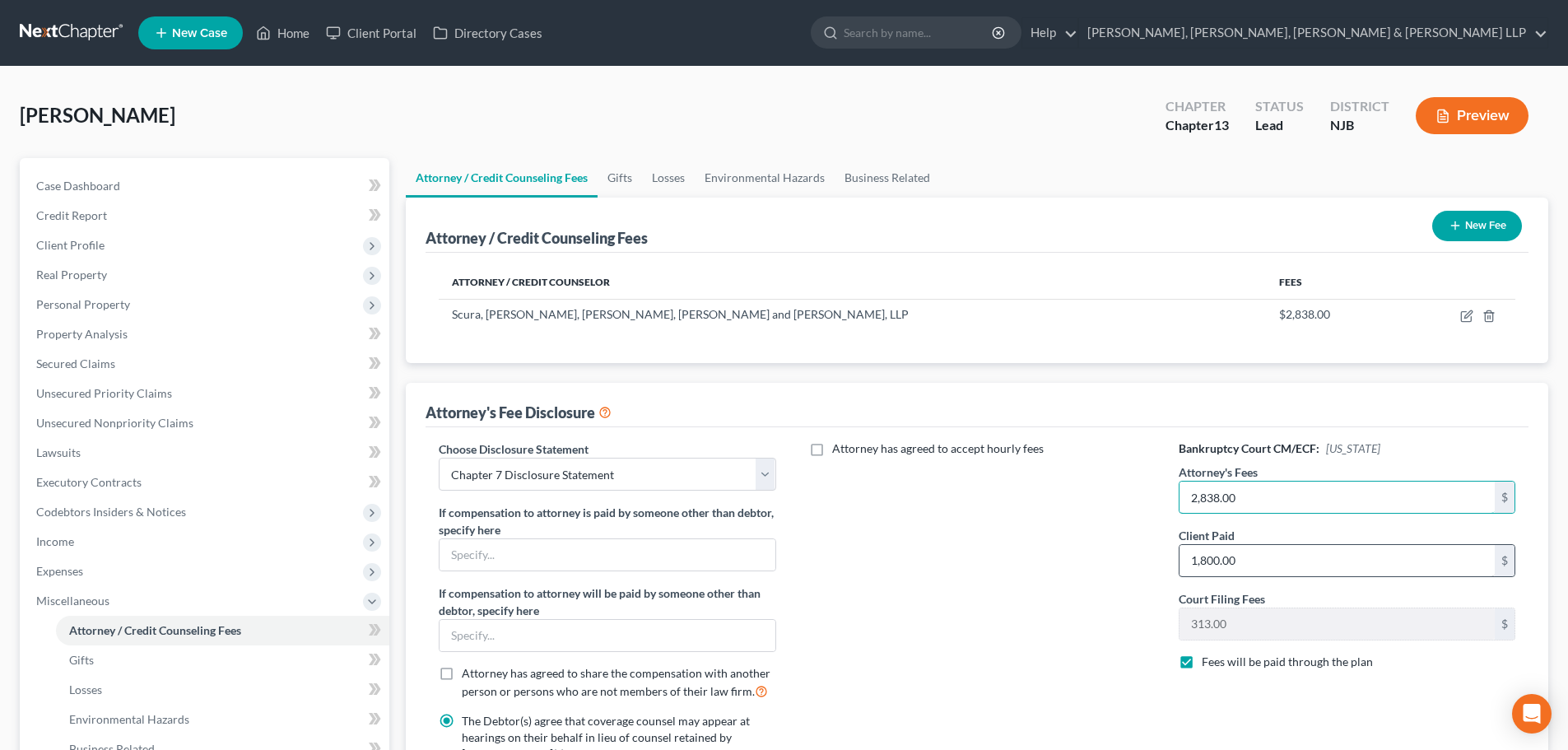
type input "2,838.00"
click at [1202, 670] on label "Fees will be paid through the plan" at bounding box center [1286, 661] width 171 height 16
click at [1208, 664] on input "Fees will be paid through the plan" at bounding box center [1213, 658] width 10 height 10
click at [1202, 656] on label "Fees will be paid through the plan" at bounding box center [1286, 661] width 171 height 16
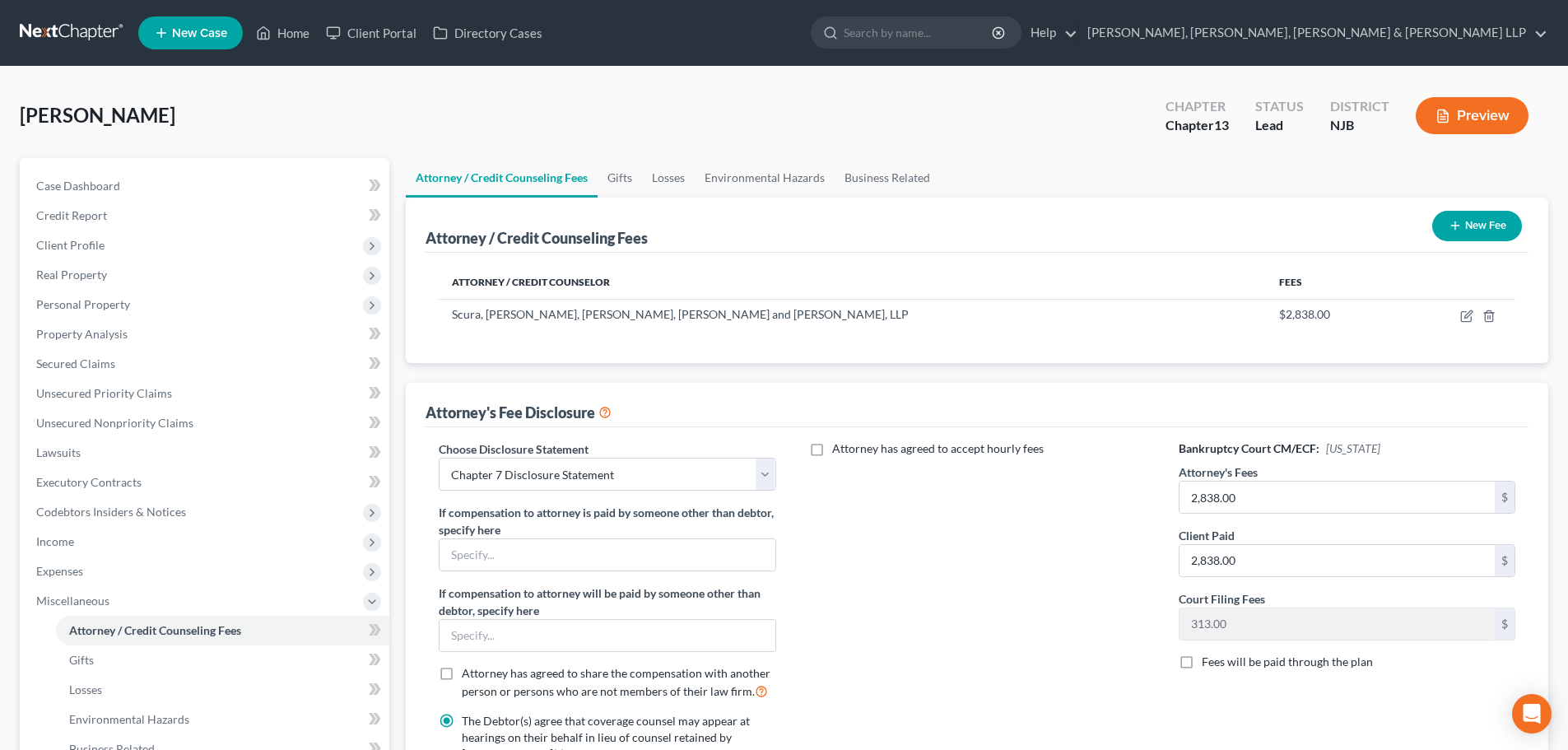
click at [1208, 656] on input "Fees will be paid through the plan" at bounding box center [1213, 658] width 10 height 10
click at [1202, 657] on label "Fees will be paid through the plan" at bounding box center [1286, 661] width 171 height 16
click at [1208, 657] on input "Fees will be paid through the plan" at bounding box center [1213, 658] width 10 height 10
checkbox input "false"
click at [1459, 319] on td at bounding box center [1457, 314] width 116 height 31
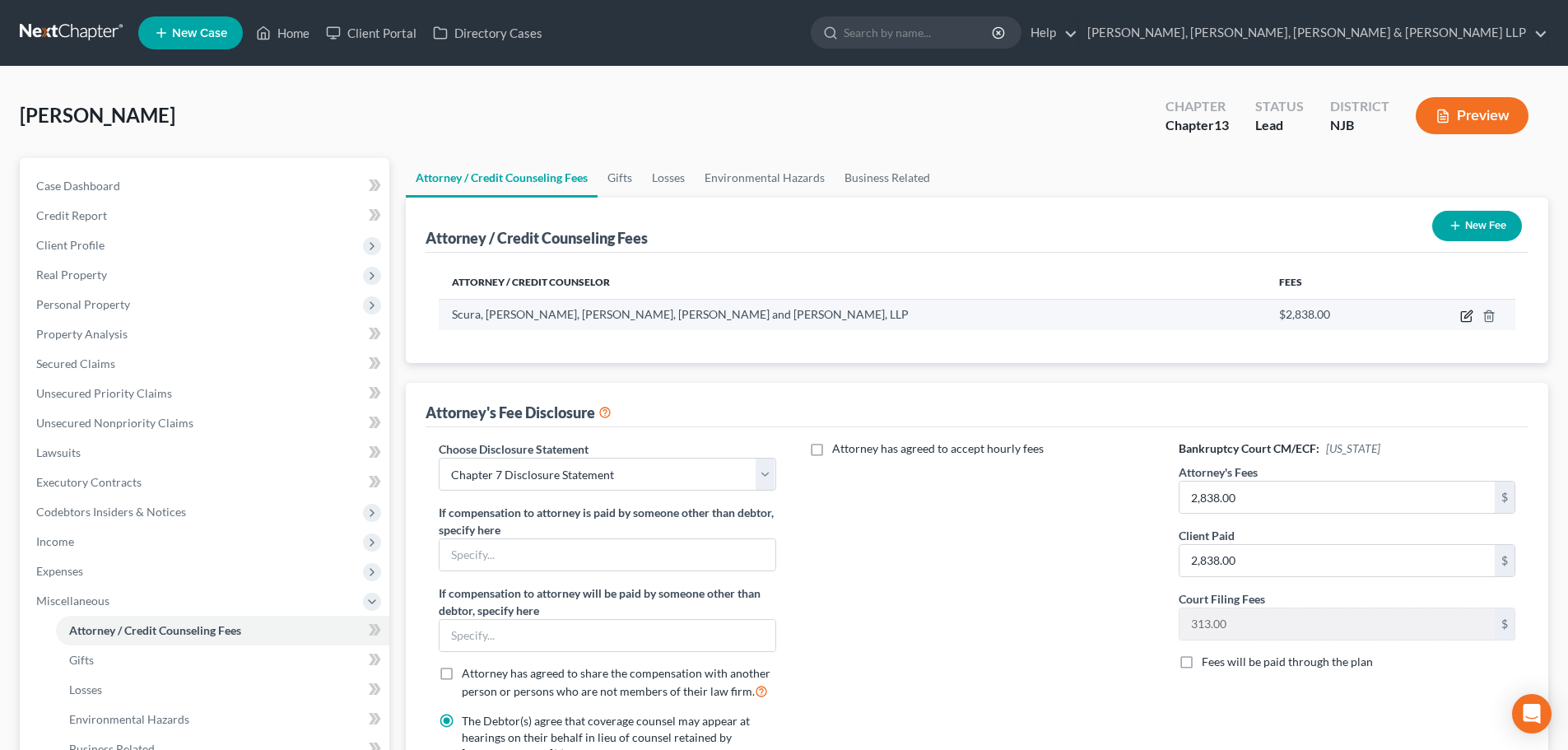
click at [1460, 316] on icon "button" at bounding box center [1467, 316] width 13 height 13
select select "33"
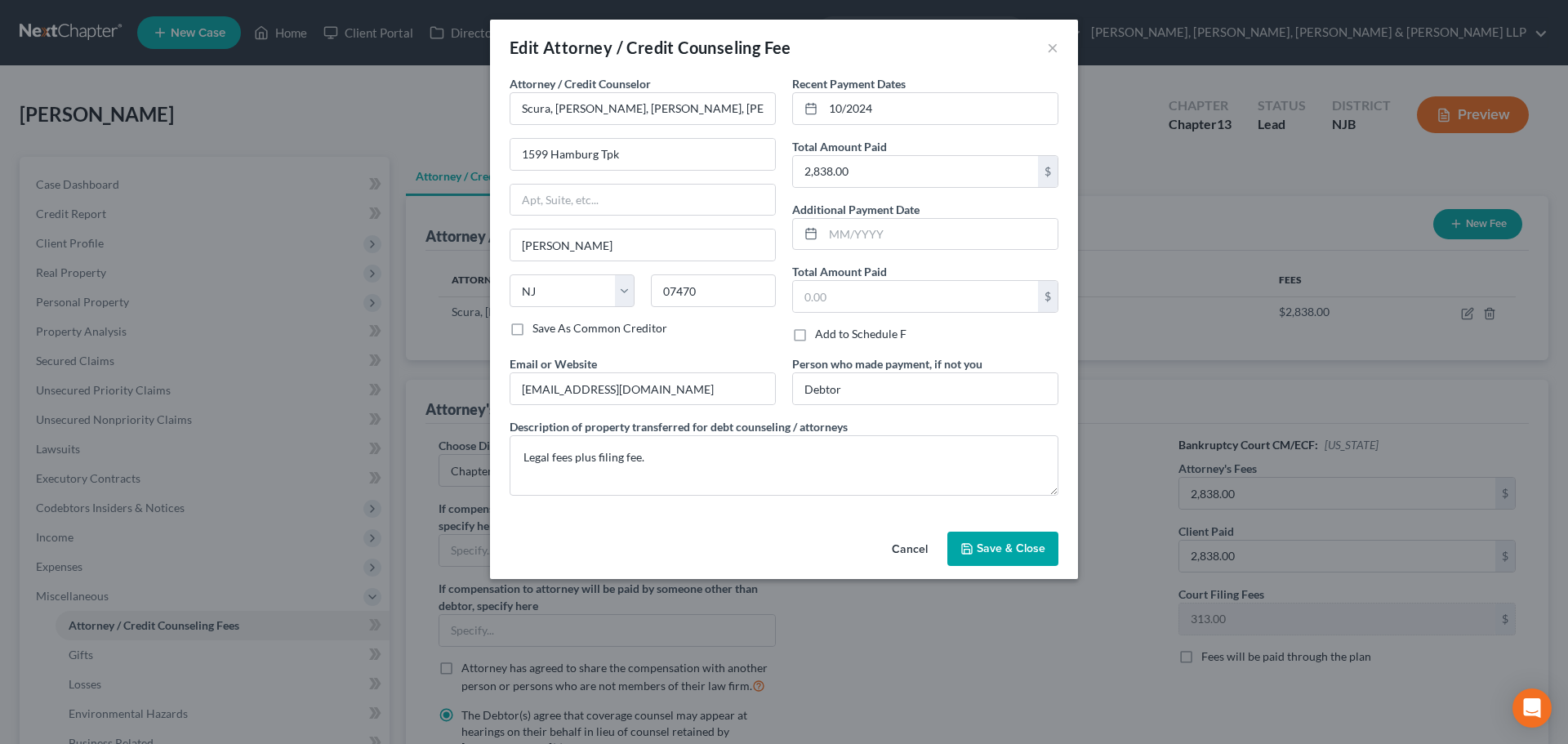
click at [1000, 548] on span "Save & Close" at bounding box center [1011, 548] width 68 height 14
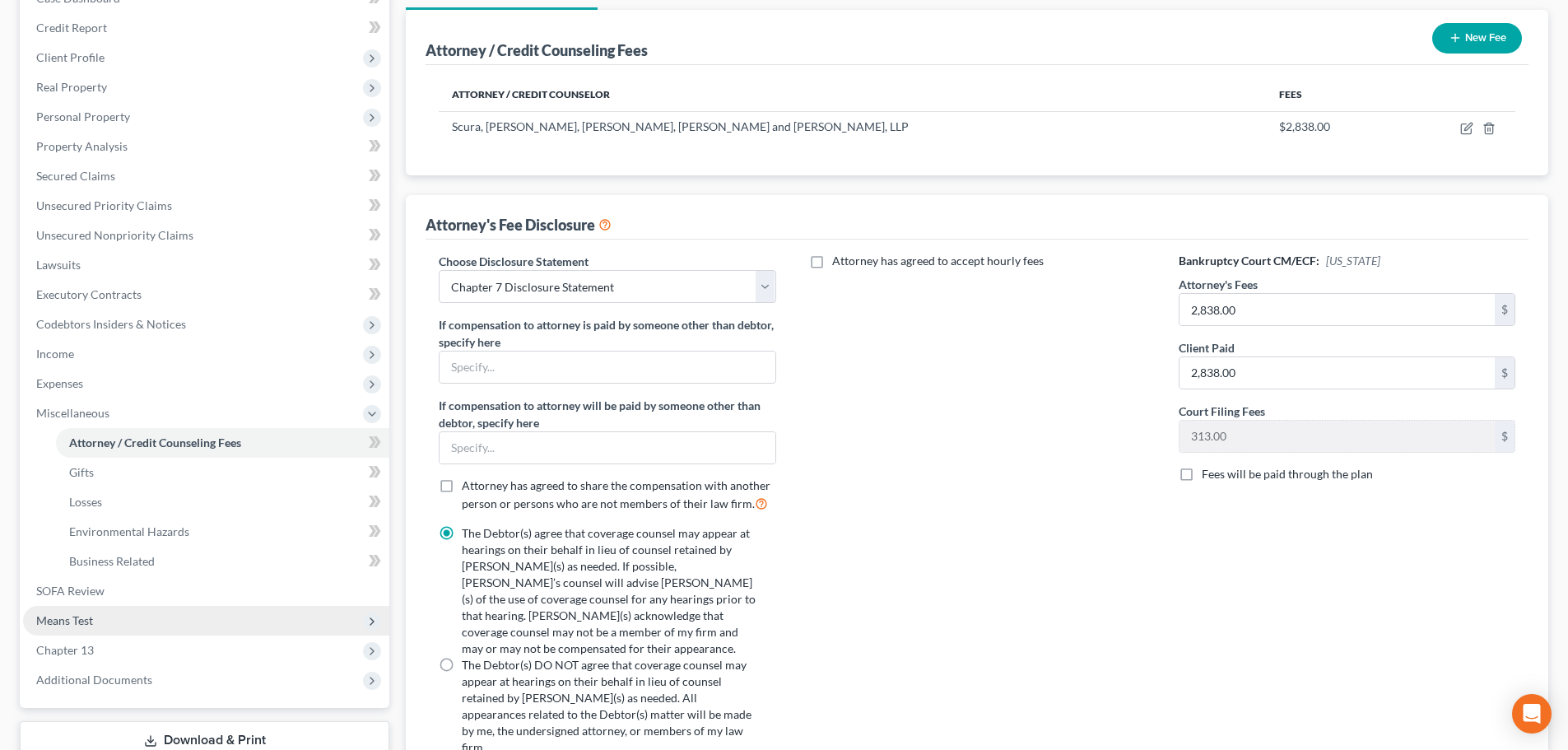
scroll to position [247, 0]
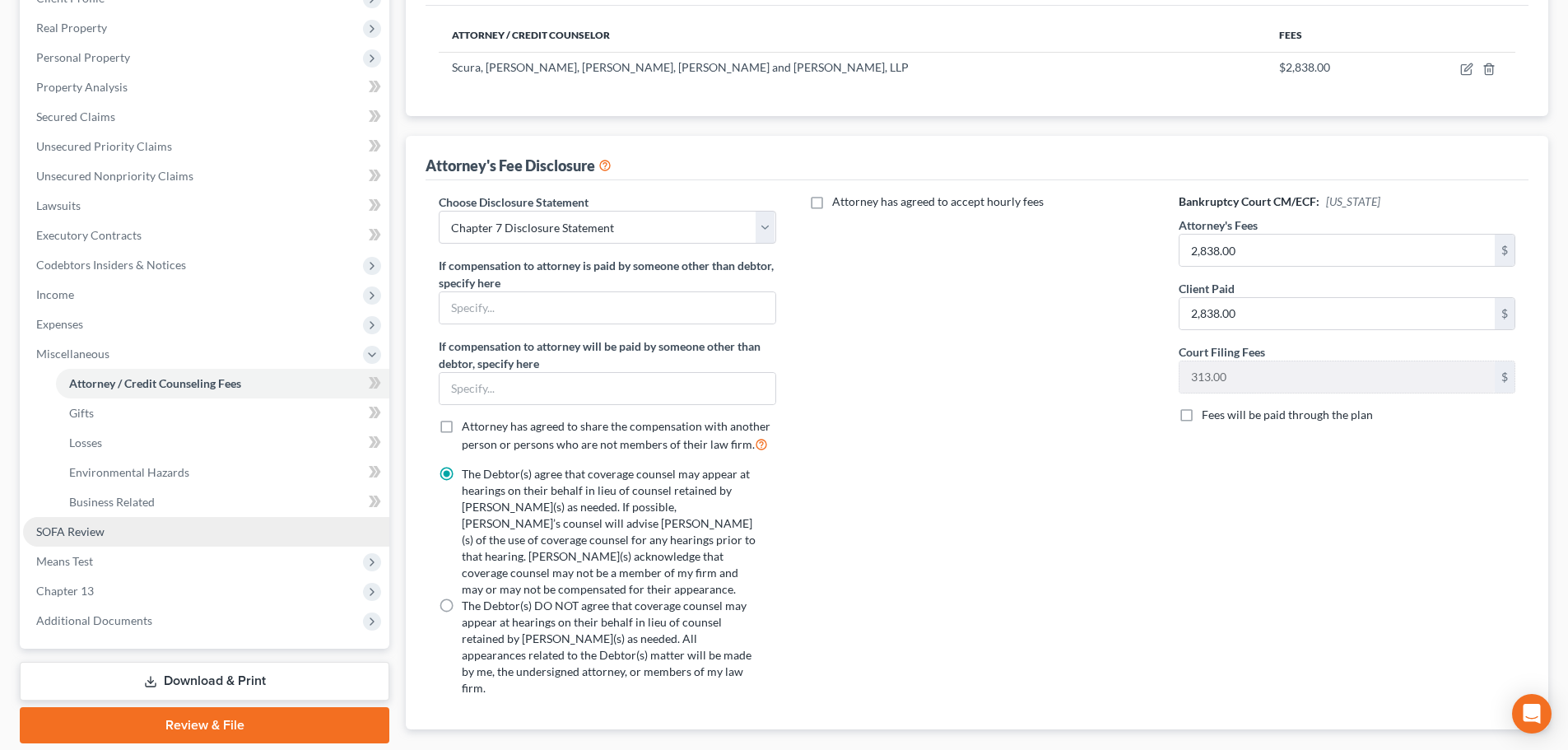
click at [59, 532] on span "SOFA Review" at bounding box center [71, 531] width 69 height 14
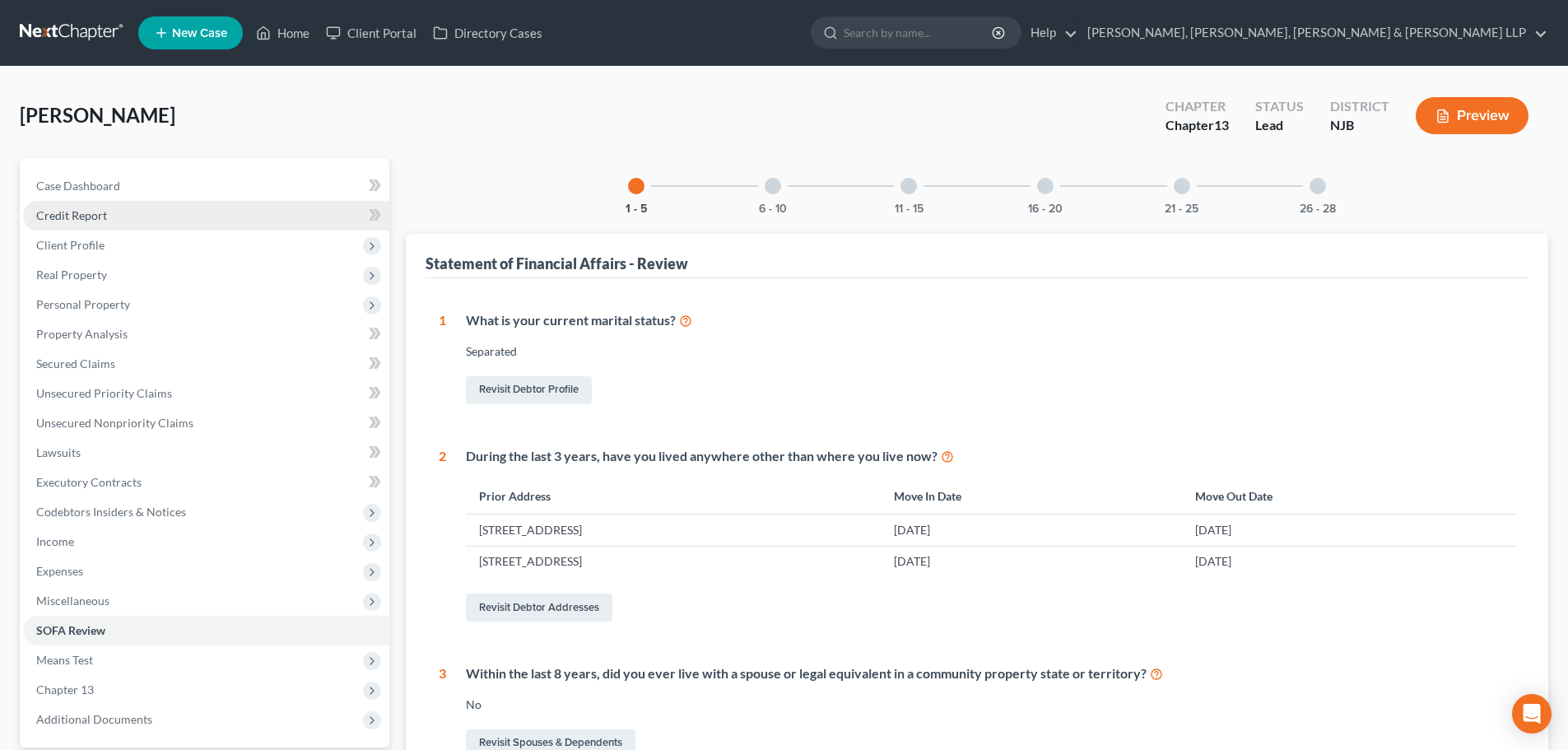
click at [146, 218] on link "Credit Report" at bounding box center [206, 215] width 366 height 30
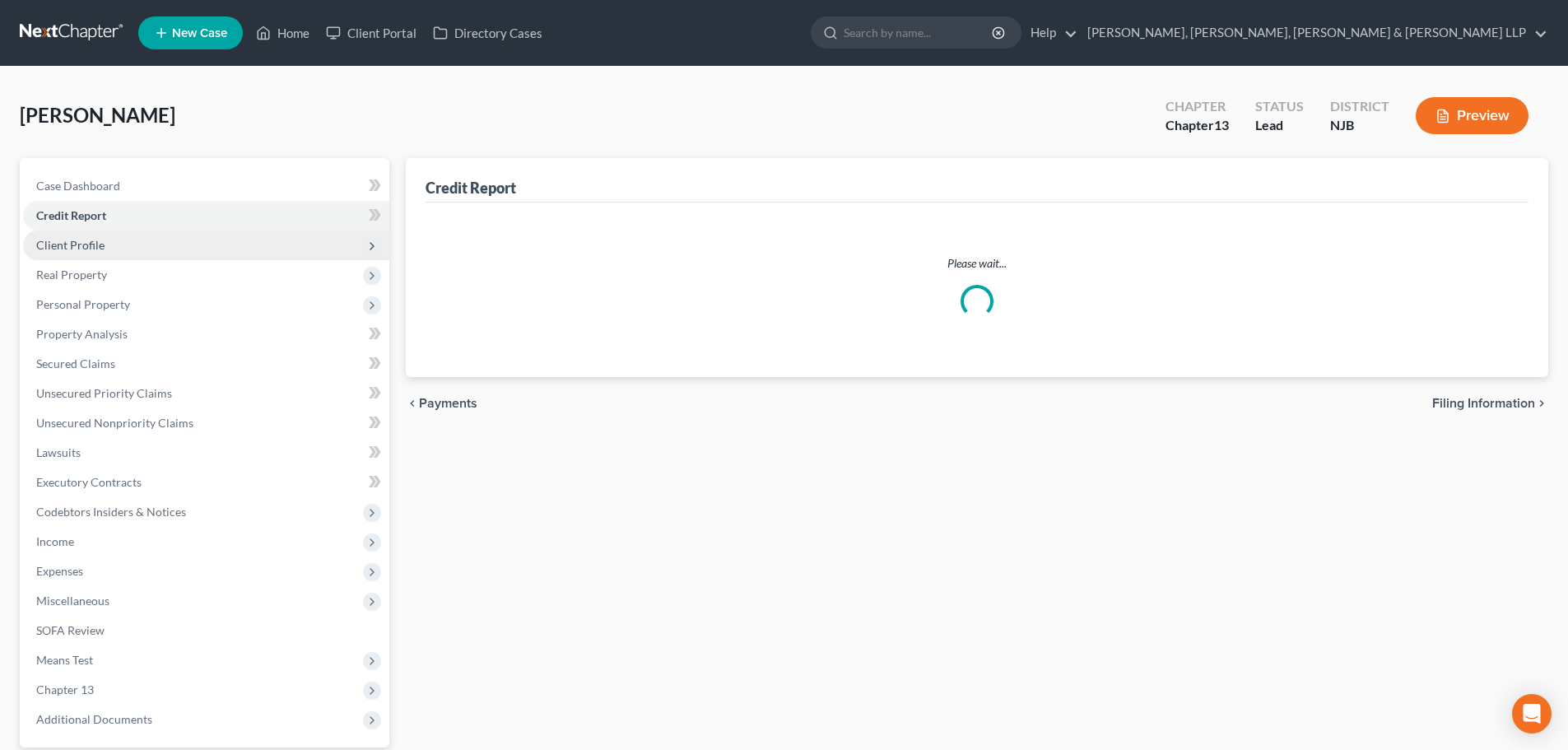
click at [144, 253] on span "Client Profile" at bounding box center [206, 245] width 366 height 30
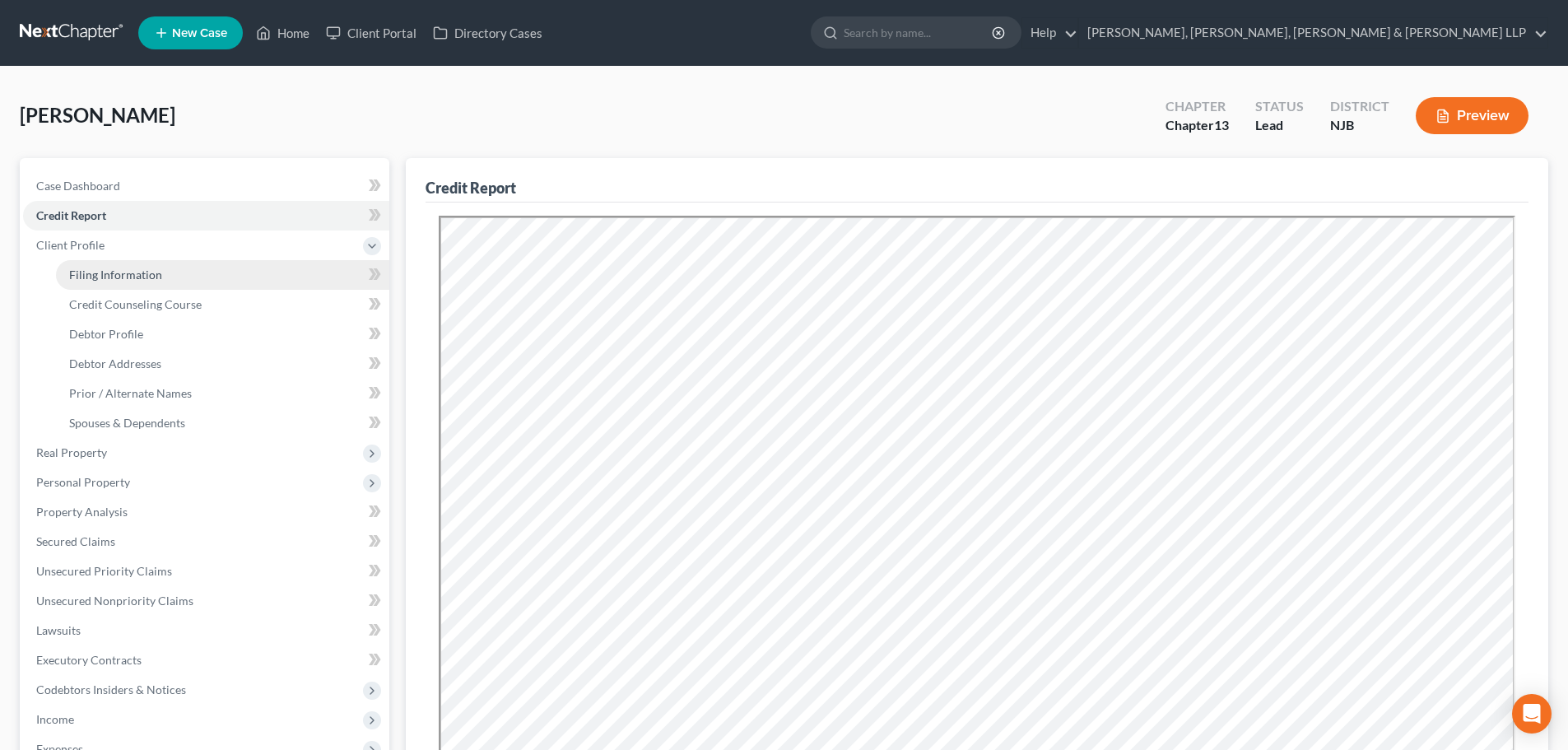
click at [159, 288] on link "Filing Information" at bounding box center [222, 275] width 333 height 30
select select "1"
select select "0"
select select "3"
select select "51"
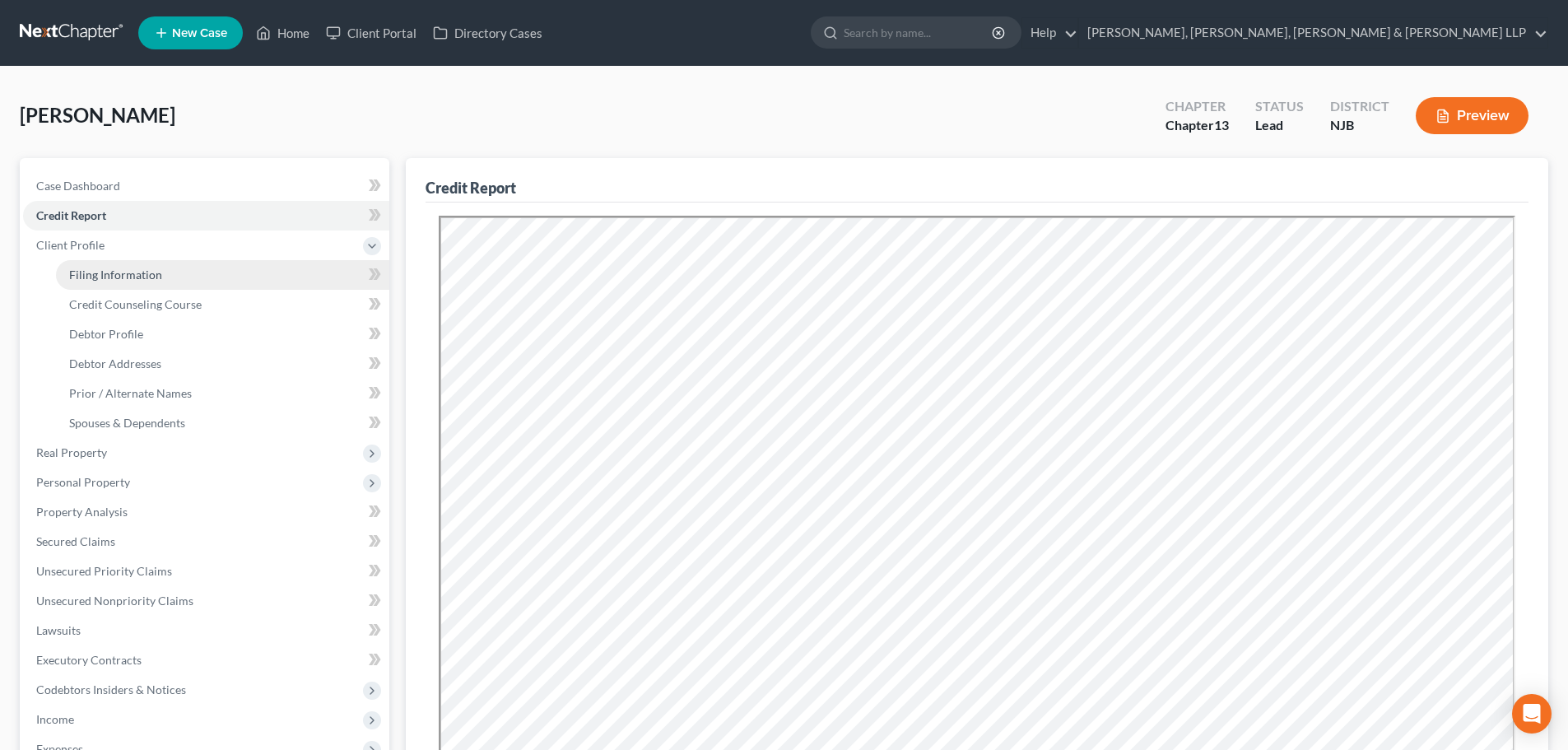
select select "5"
select select "0"
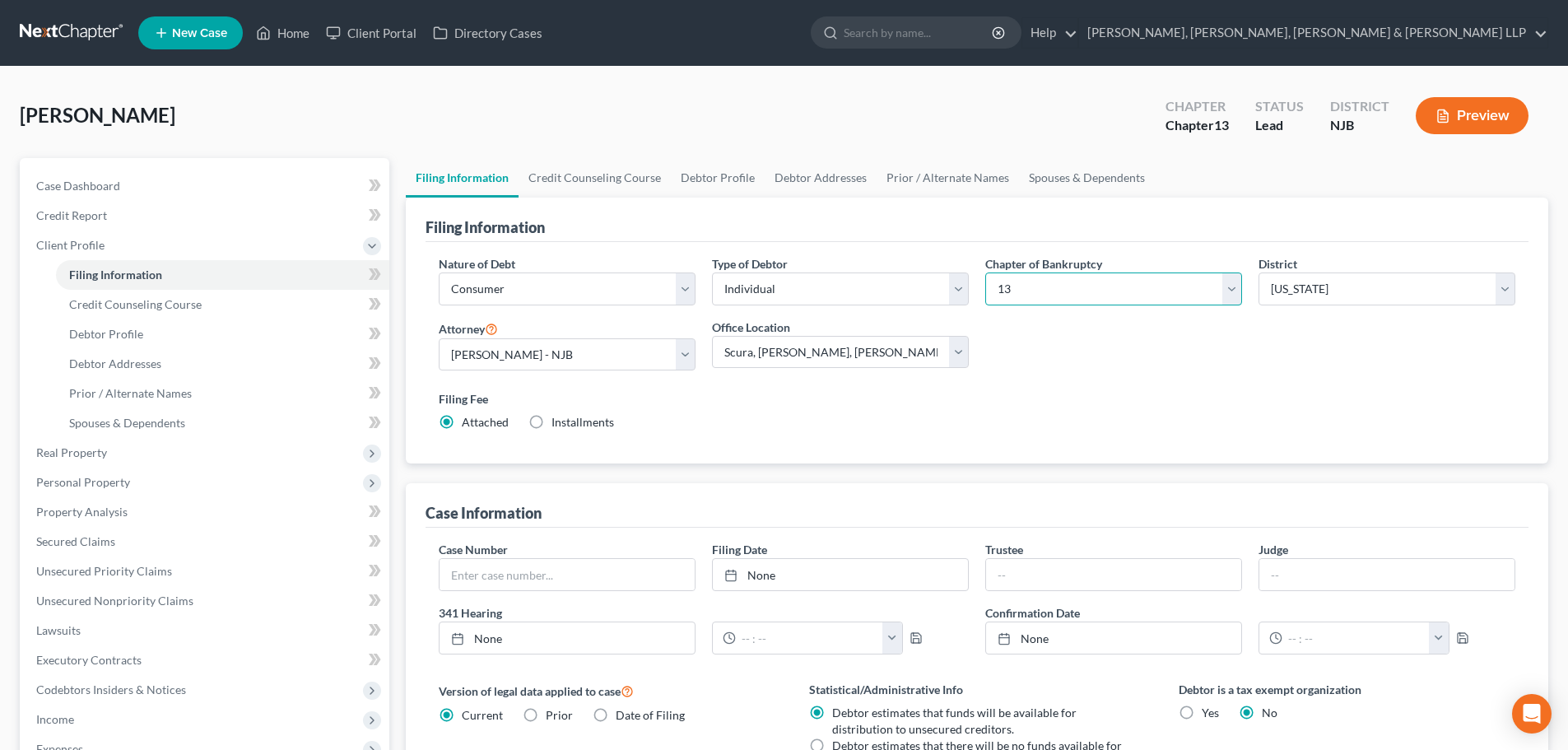
drag, startPoint x: 1062, startPoint y: 291, endPoint x: 1046, endPoint y: 302, distance: 19.4
click at [1059, 293] on select "Select 7 11 12 13" at bounding box center [1114, 289] width 257 height 33
select select "0"
click at [986, 273] on select "Select 7 11 12 13" at bounding box center [1114, 289] width 257 height 33
click at [566, 176] on link "Credit Counseling Course" at bounding box center [595, 177] width 153 height 39
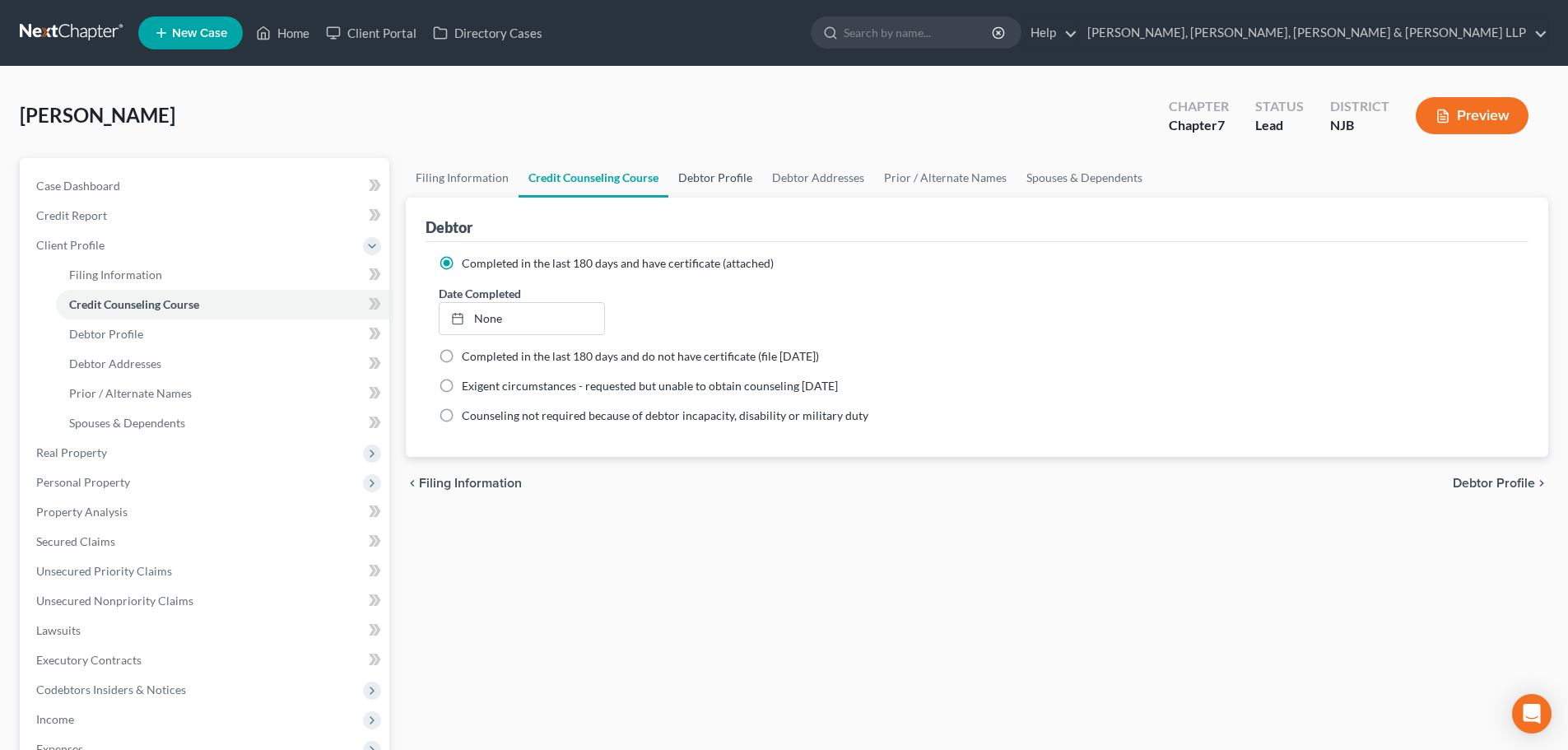
drag, startPoint x: 702, startPoint y: 187, endPoint x: 756, endPoint y: 182, distance: 54.2
click at [704, 186] on link "Debtor Profile" at bounding box center [715, 177] width 94 height 39
select select "2"
select select "1"
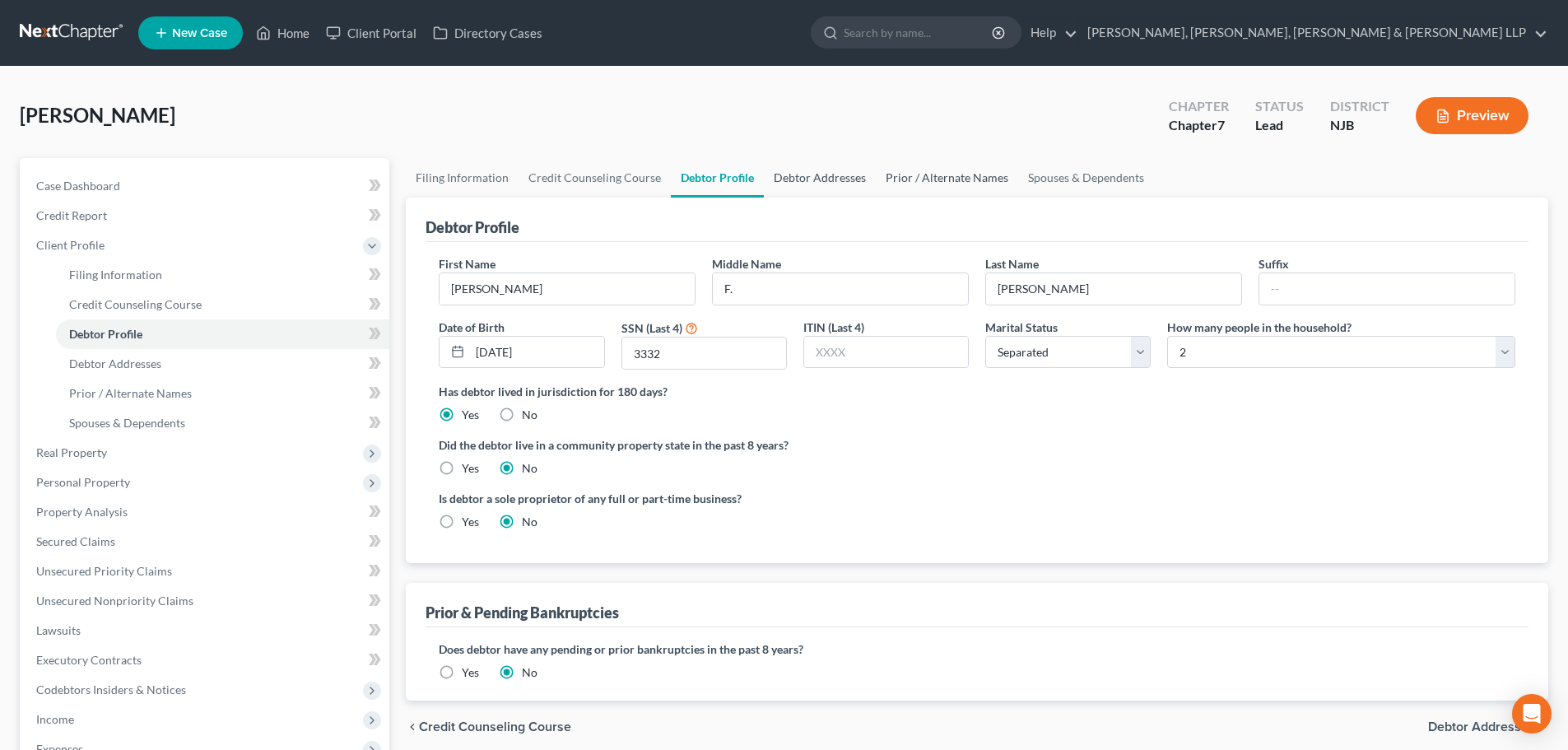
drag, startPoint x: 806, startPoint y: 171, endPoint x: 888, endPoint y: 164, distance: 82.3
click at [807, 171] on link "Debtor Addresses" at bounding box center [820, 177] width 112 height 39
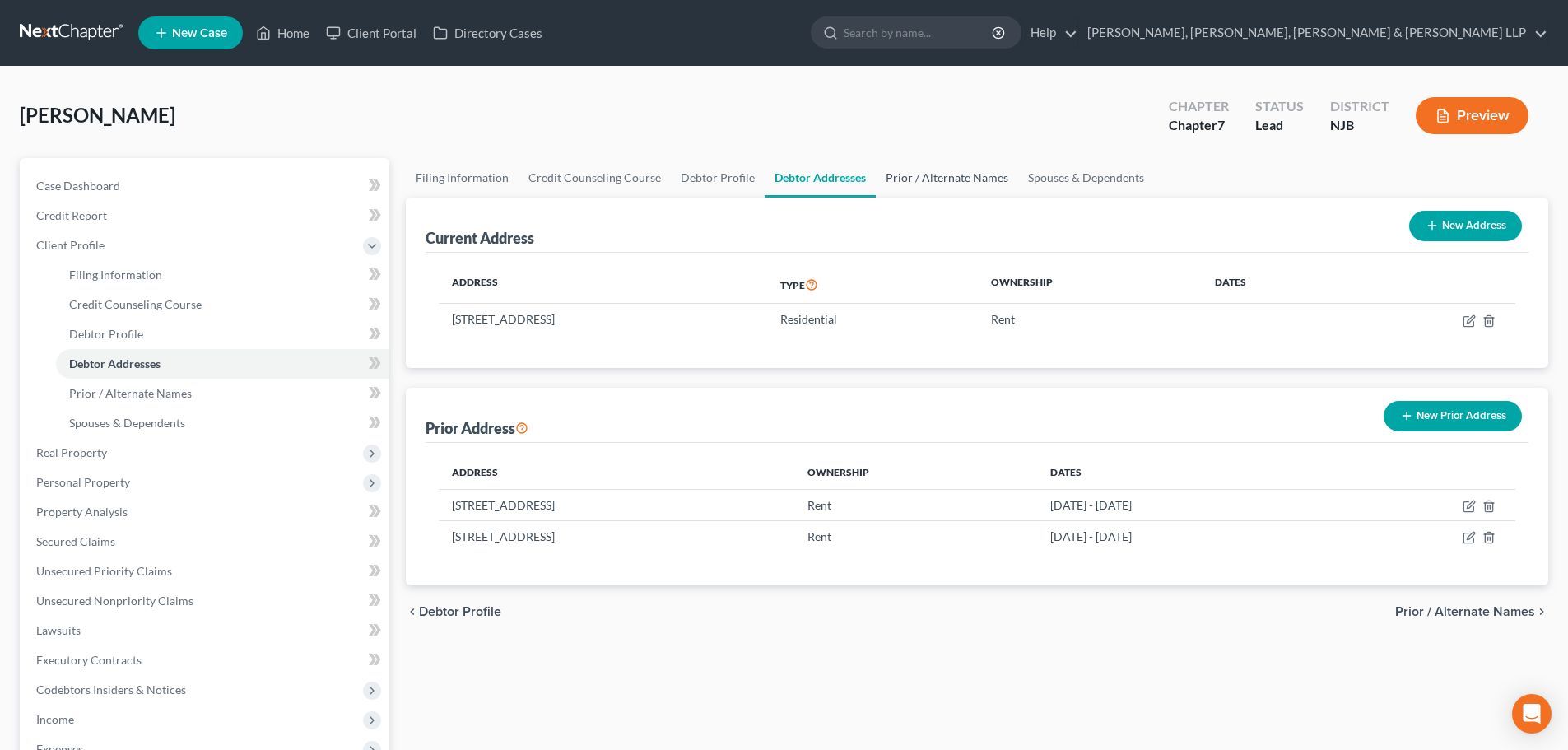
drag, startPoint x: 889, startPoint y: 195, endPoint x: 934, endPoint y: 177, distance: 48.5
click at [889, 195] on link "Prior / Alternate Names" at bounding box center [947, 177] width 142 height 39
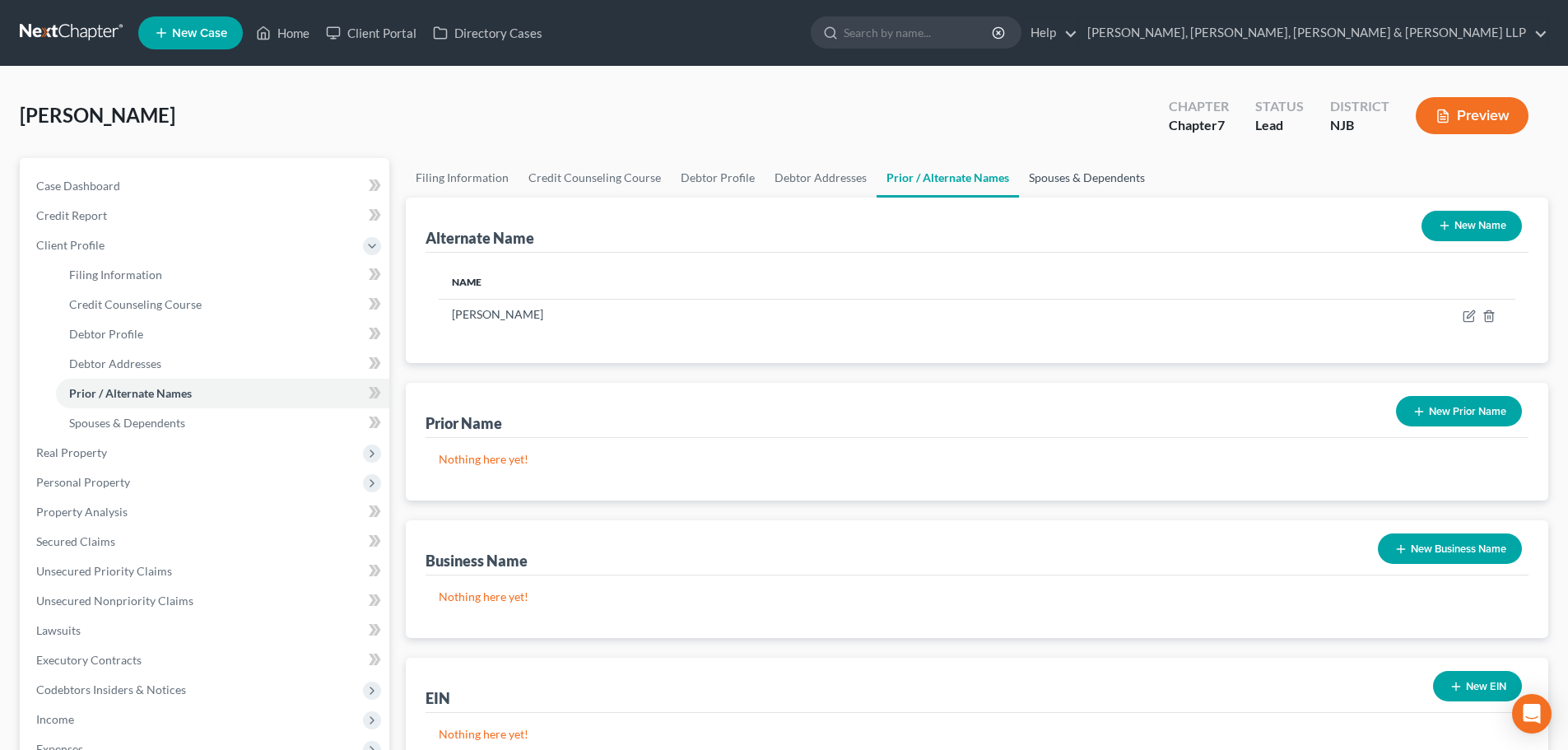
click at [1066, 179] on link "Spouses & Dependents" at bounding box center [1087, 177] width 136 height 39
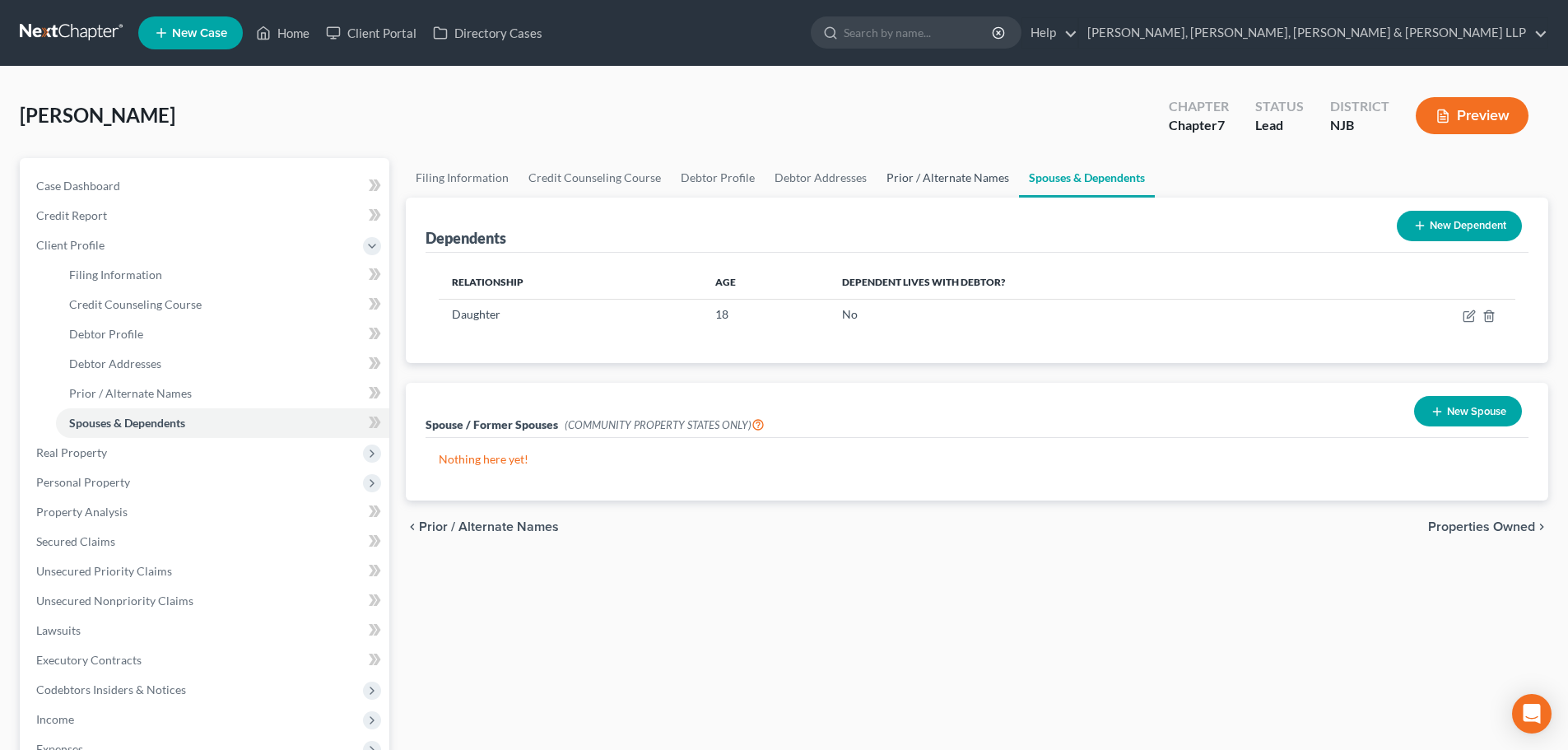
click at [888, 177] on link "Prior / Alternate Names" at bounding box center [948, 177] width 142 height 39
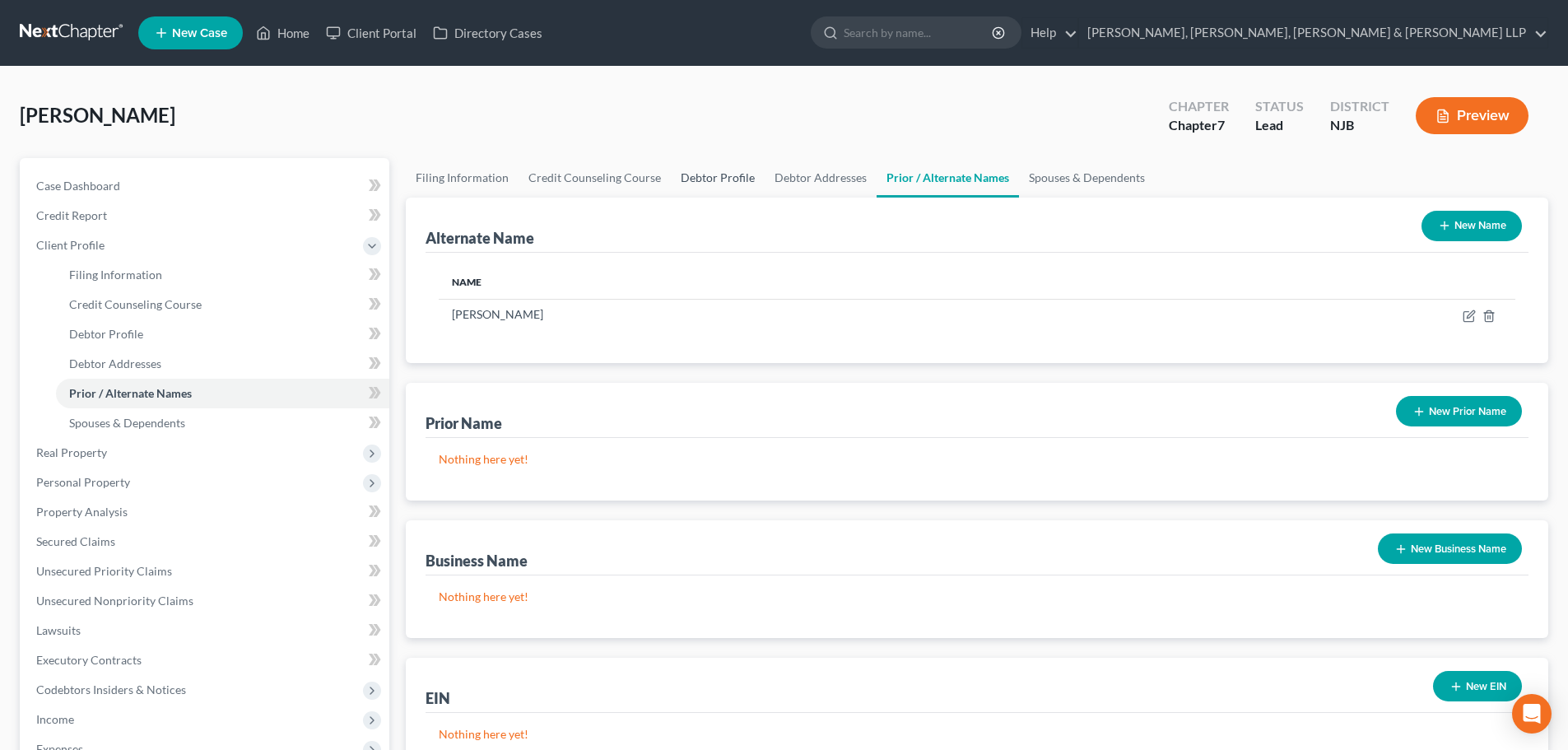
click at [734, 184] on link "Debtor Profile" at bounding box center [718, 177] width 94 height 39
select select "2"
select select "1"
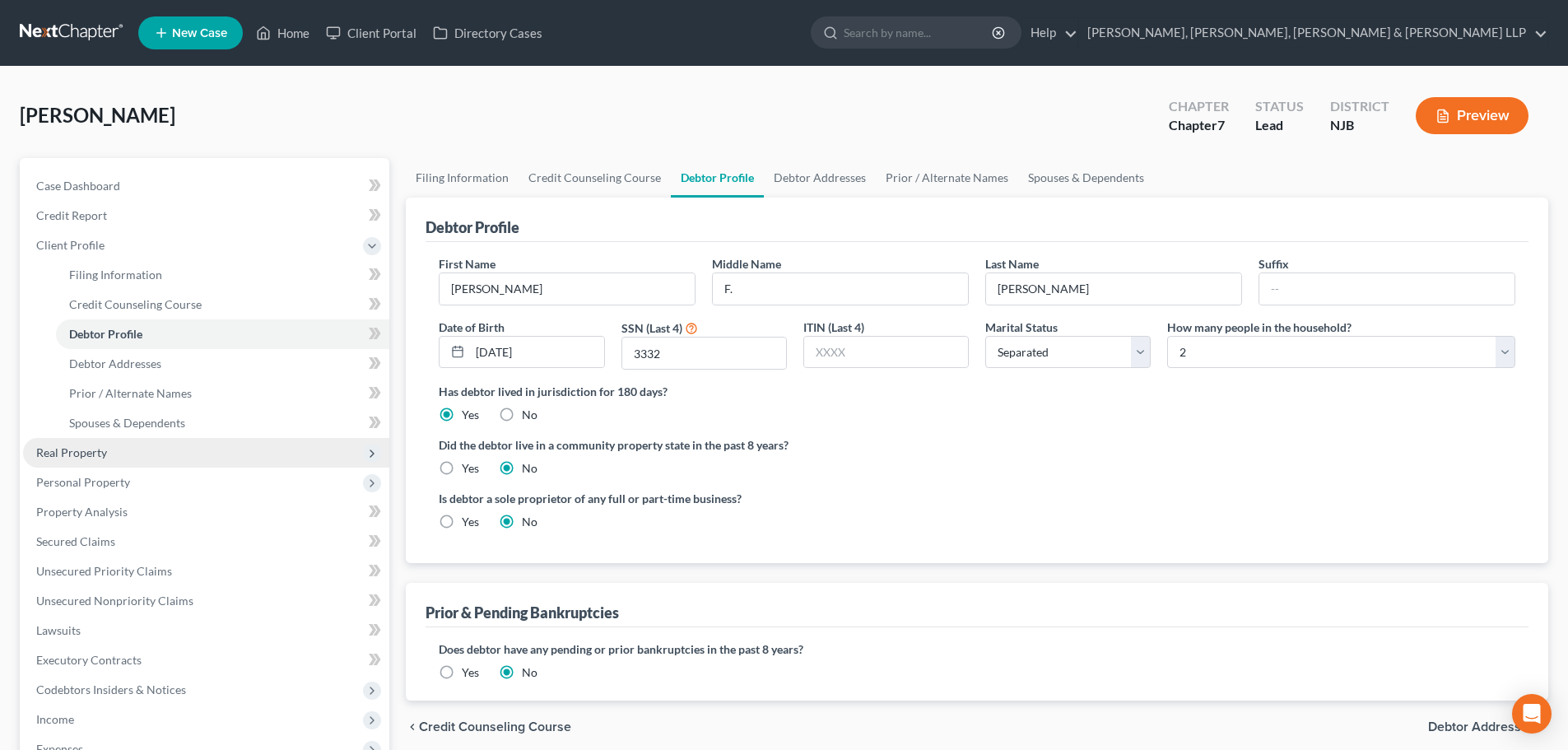
click at [133, 449] on span "Real Property" at bounding box center [206, 452] width 366 height 30
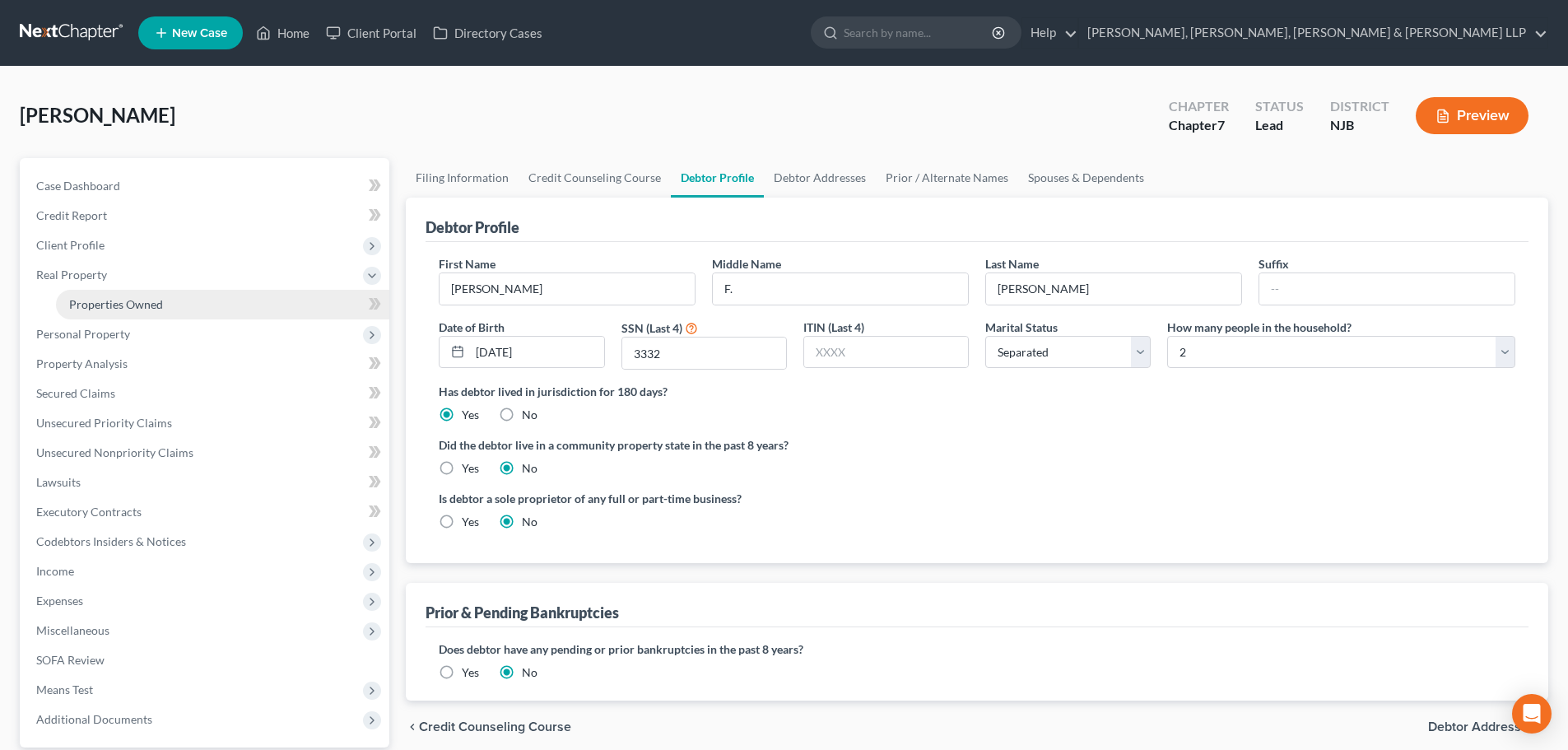
click at [148, 299] on span "Properties Owned" at bounding box center [115, 303] width 94 height 14
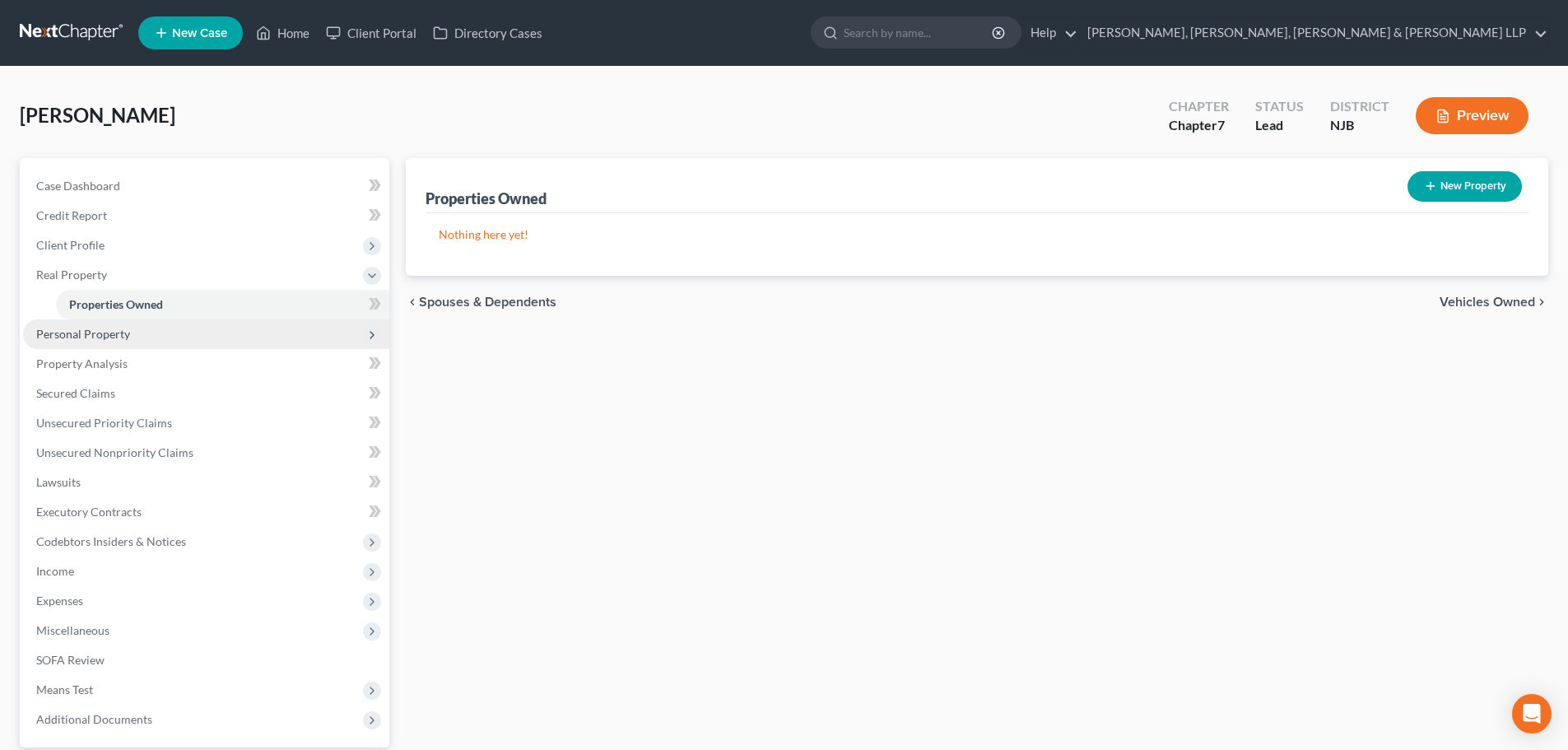
click at [141, 337] on span "Personal Property" at bounding box center [206, 334] width 366 height 30
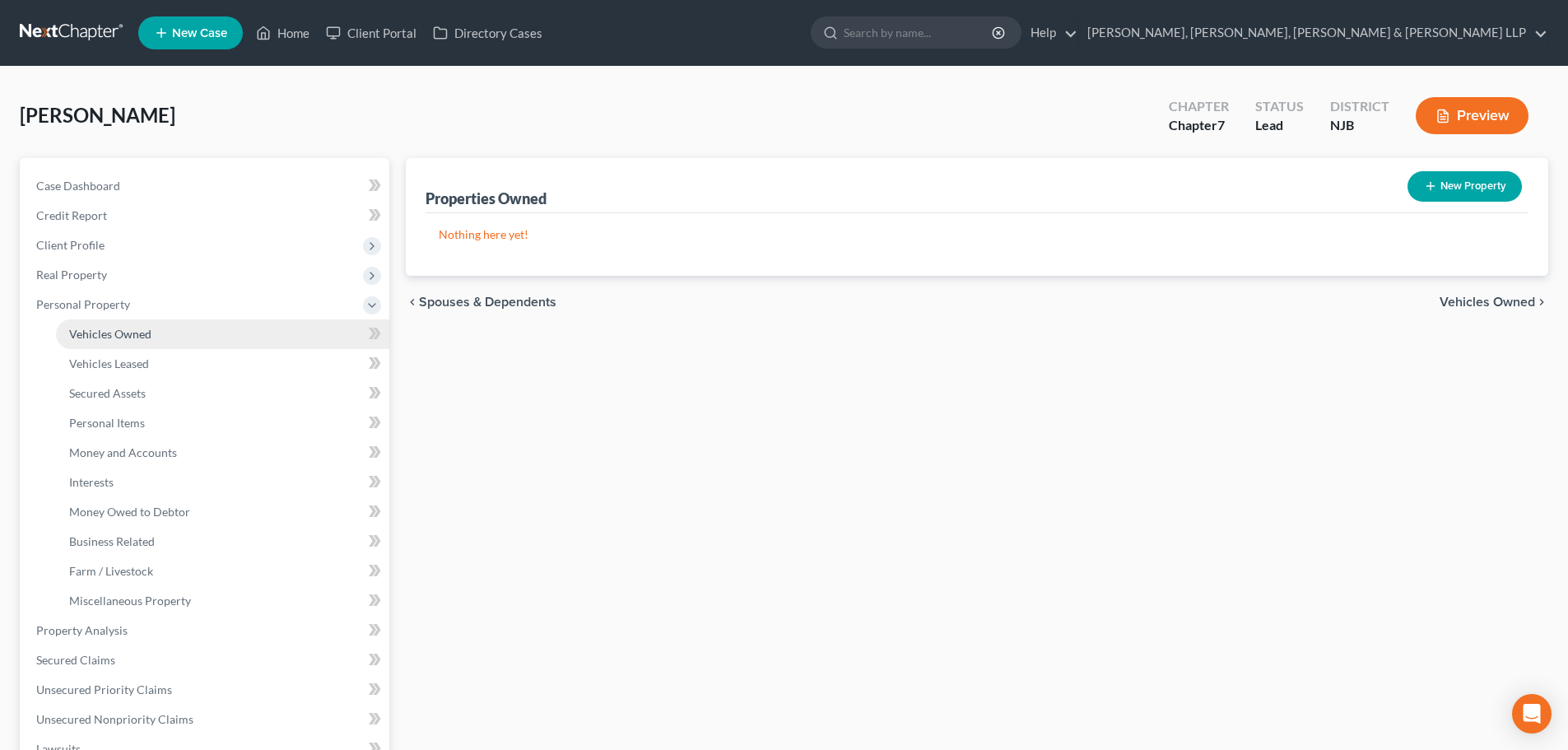
click at [153, 332] on link "Vehicles Owned" at bounding box center [222, 334] width 333 height 30
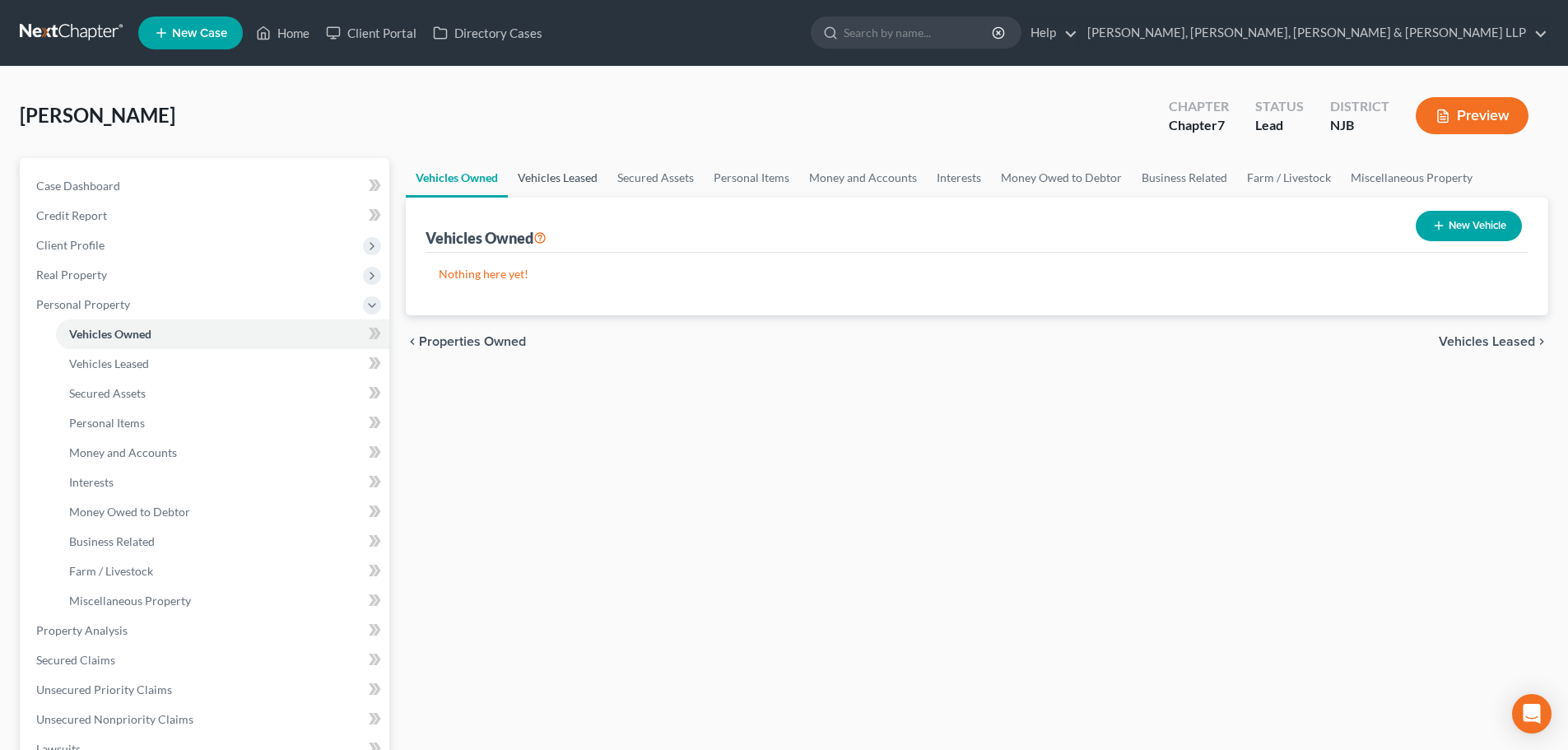
click at [565, 183] on link "Vehicles Leased" at bounding box center [557, 177] width 99 height 39
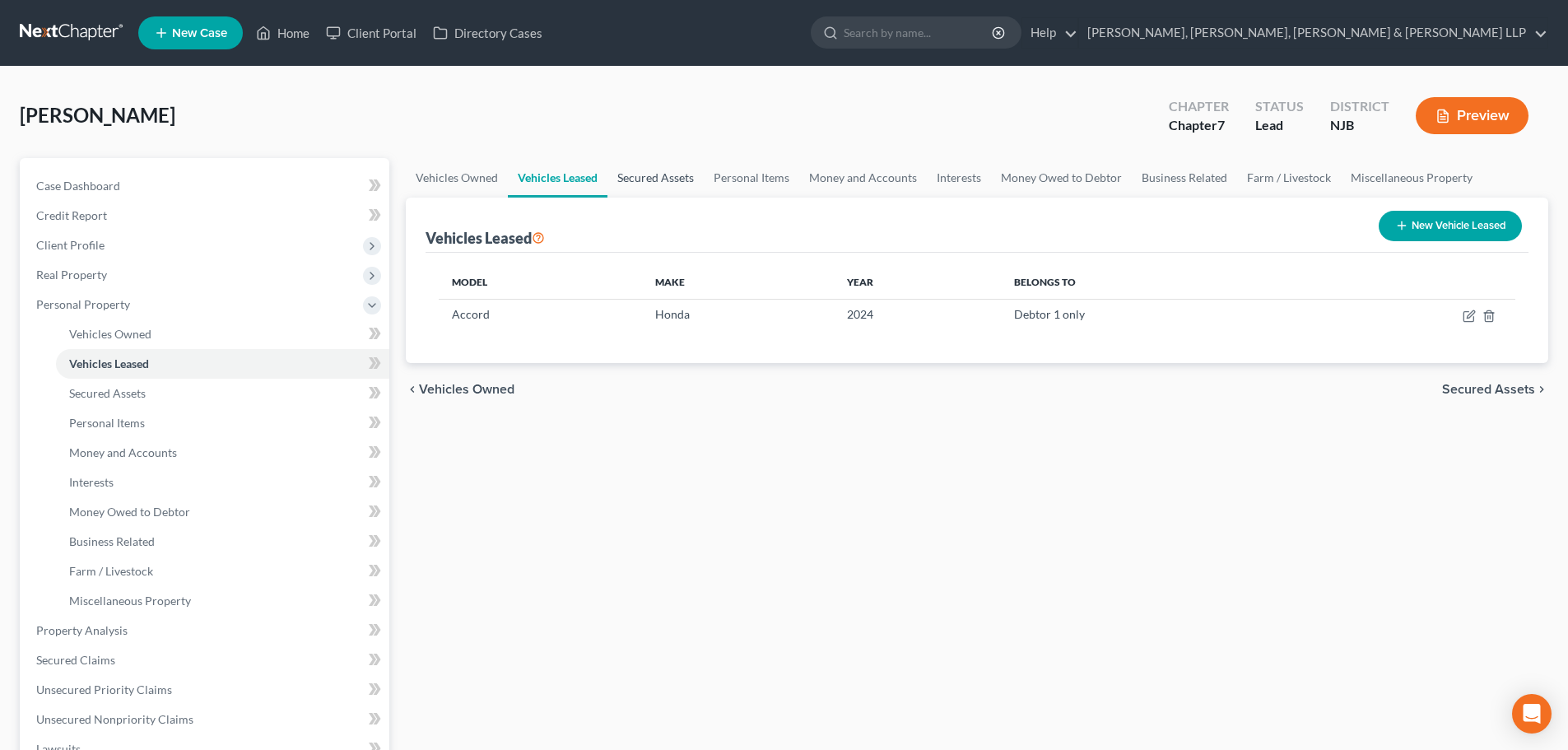
drag, startPoint x: 659, startPoint y: 181, endPoint x: 668, endPoint y: 182, distance: 9.1
click at [657, 182] on link "Secured Assets" at bounding box center [656, 177] width 96 height 39
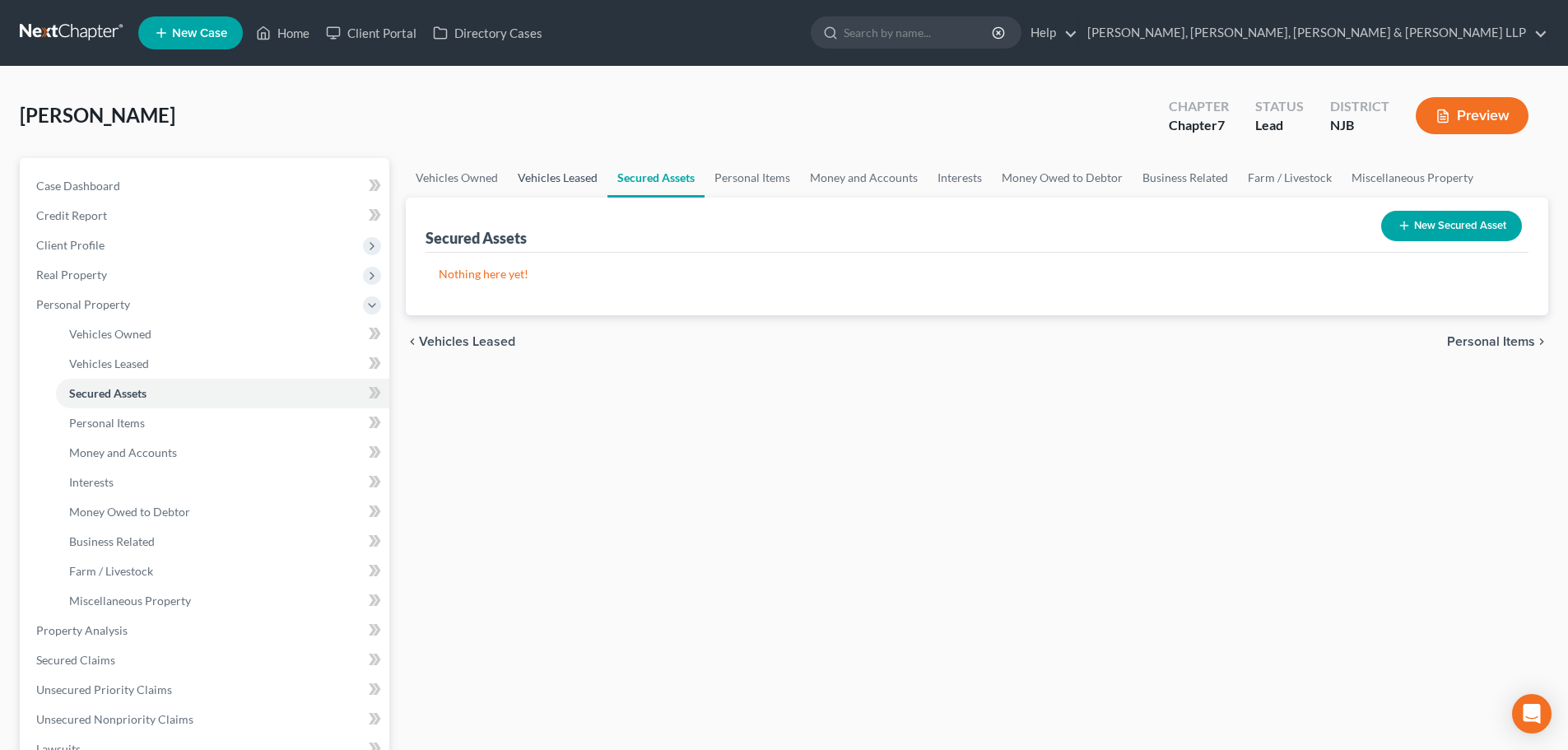
click at [568, 182] on link "Vehicles Leased" at bounding box center [557, 177] width 99 height 39
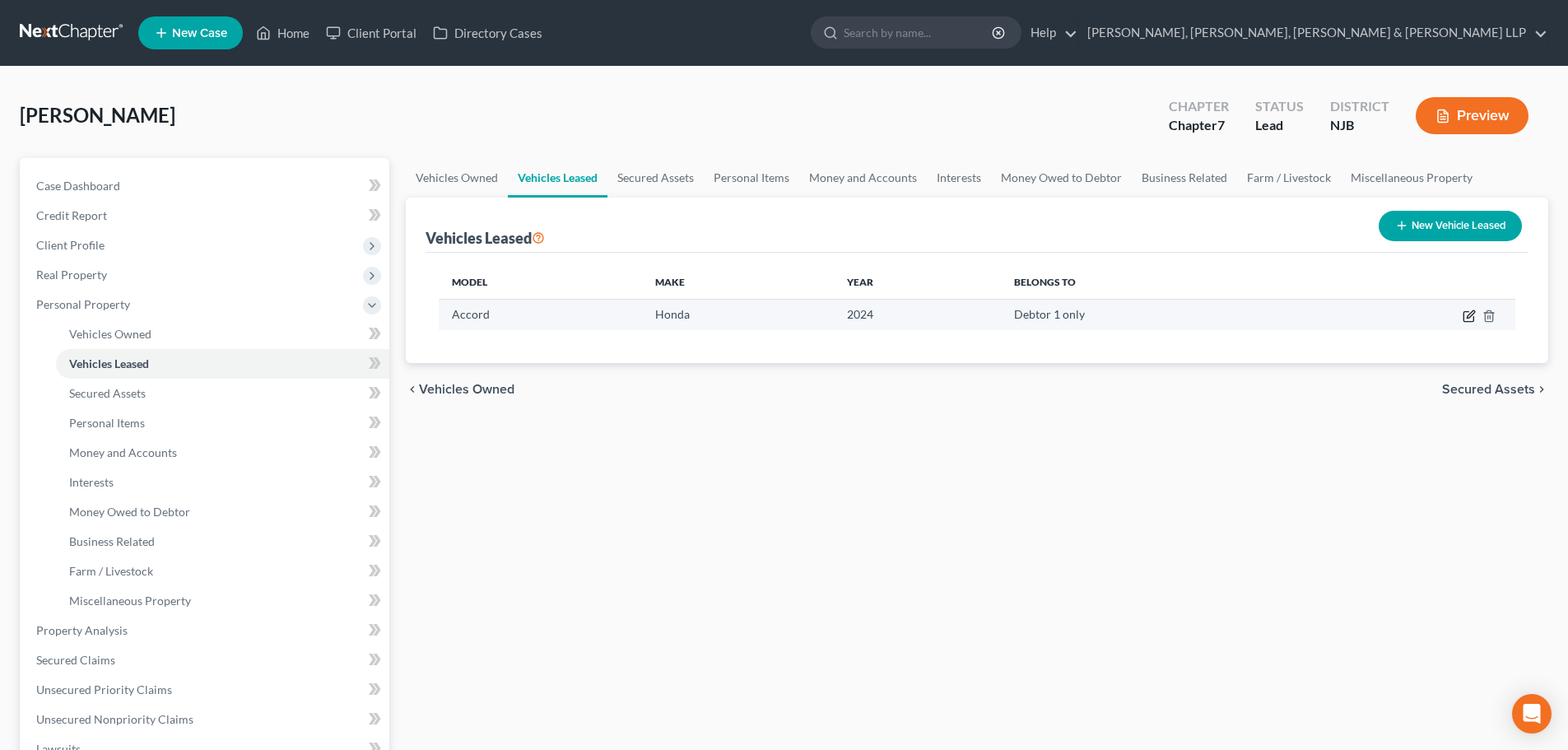
click at [1468, 314] on icon "button" at bounding box center [1470, 316] width 13 height 13
select select "0"
select select "2"
select select "0"
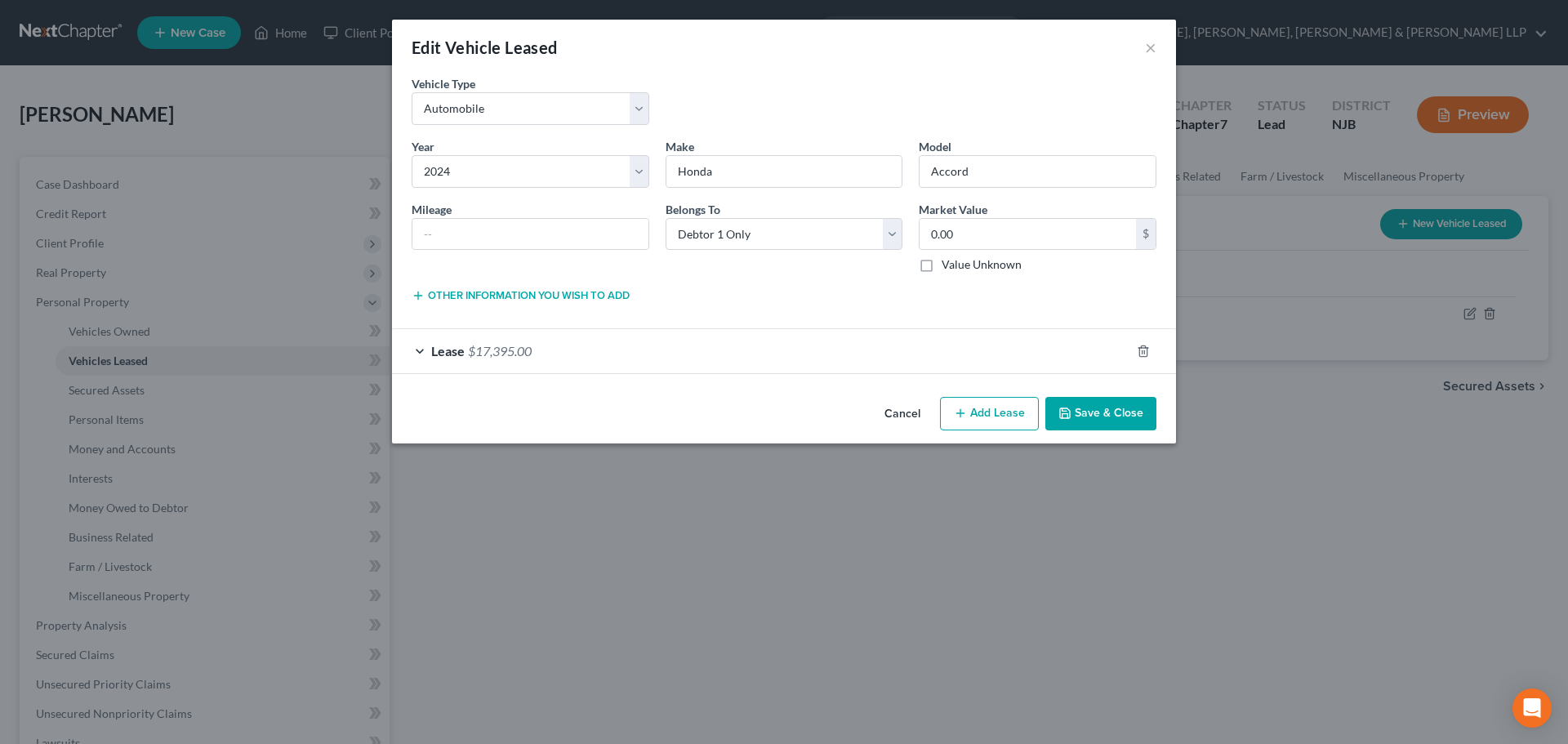
click at [874, 348] on div "Lease $17,395.00" at bounding box center [761, 351] width 739 height 44
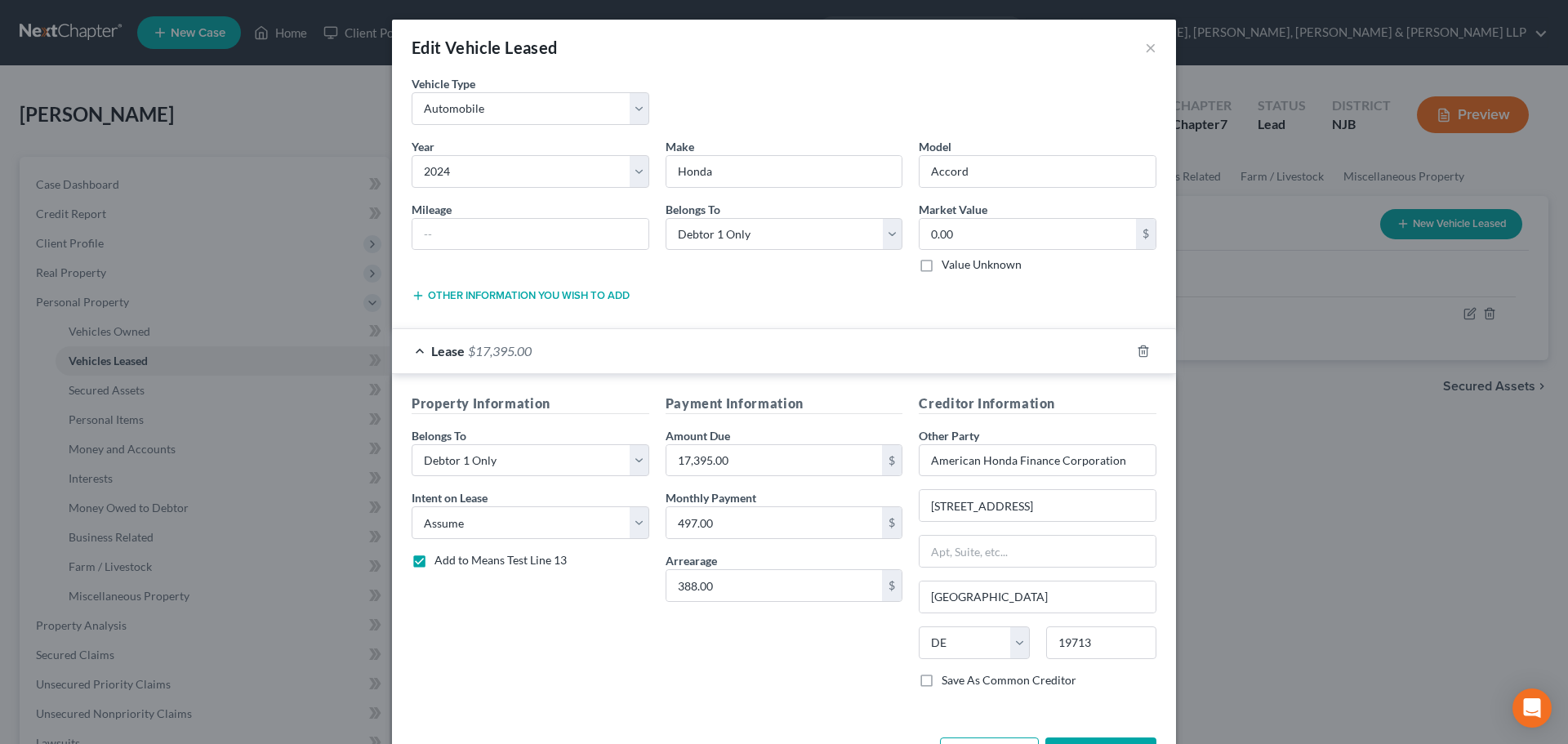
click at [866, 346] on div "Lease $17,395.00" at bounding box center [761, 351] width 739 height 44
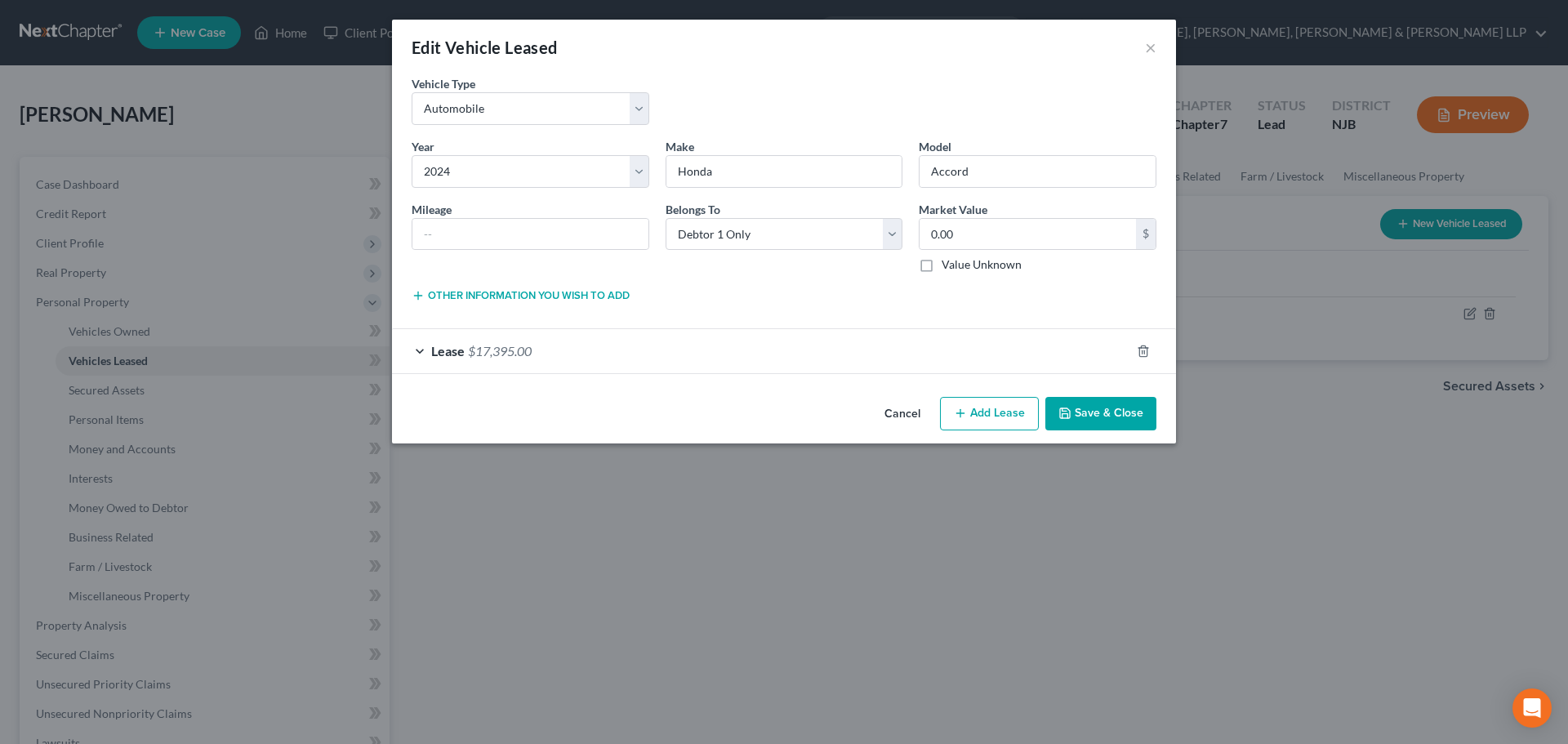
click at [610, 359] on div "Lease $17,395.00" at bounding box center [761, 351] width 739 height 44
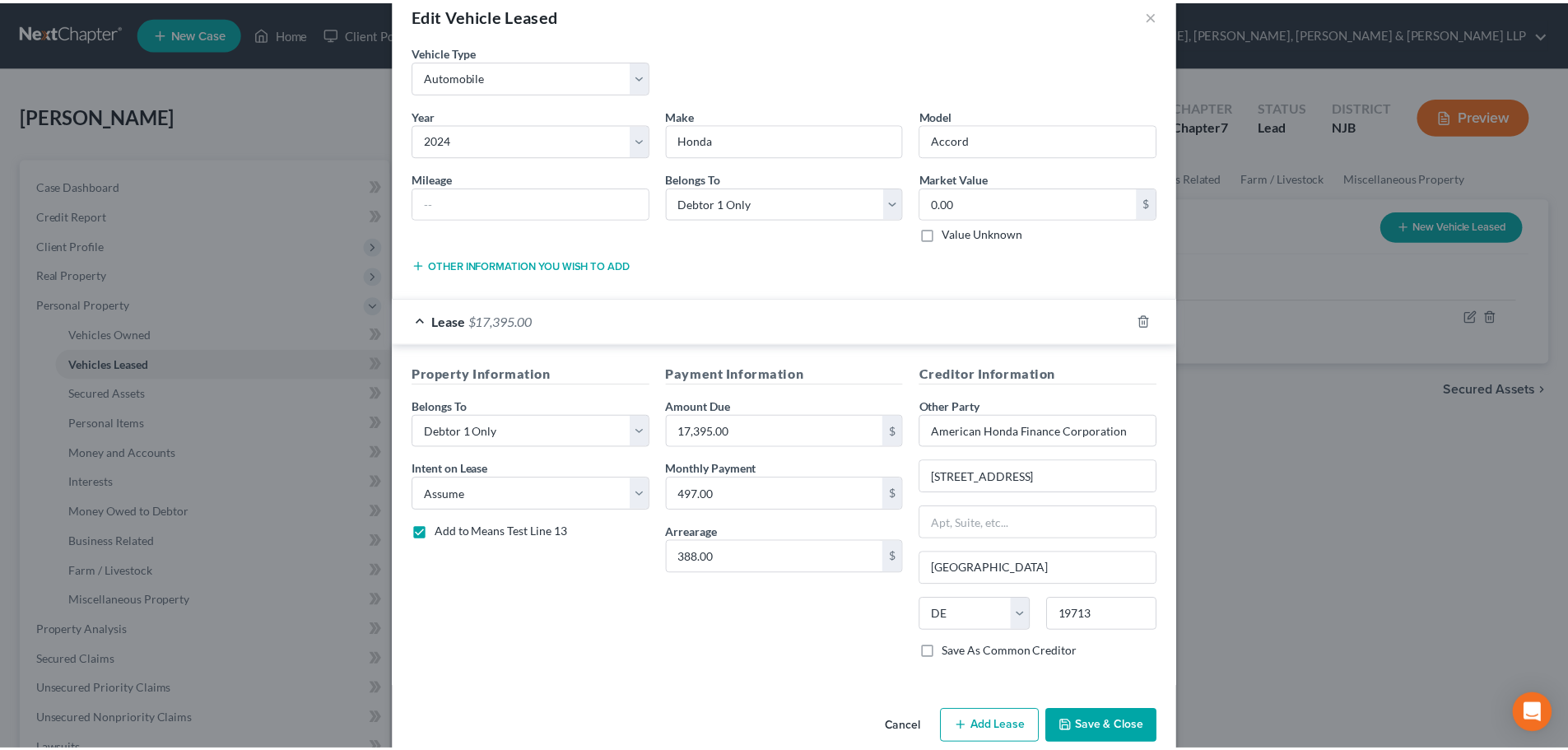
scroll to position [60, 0]
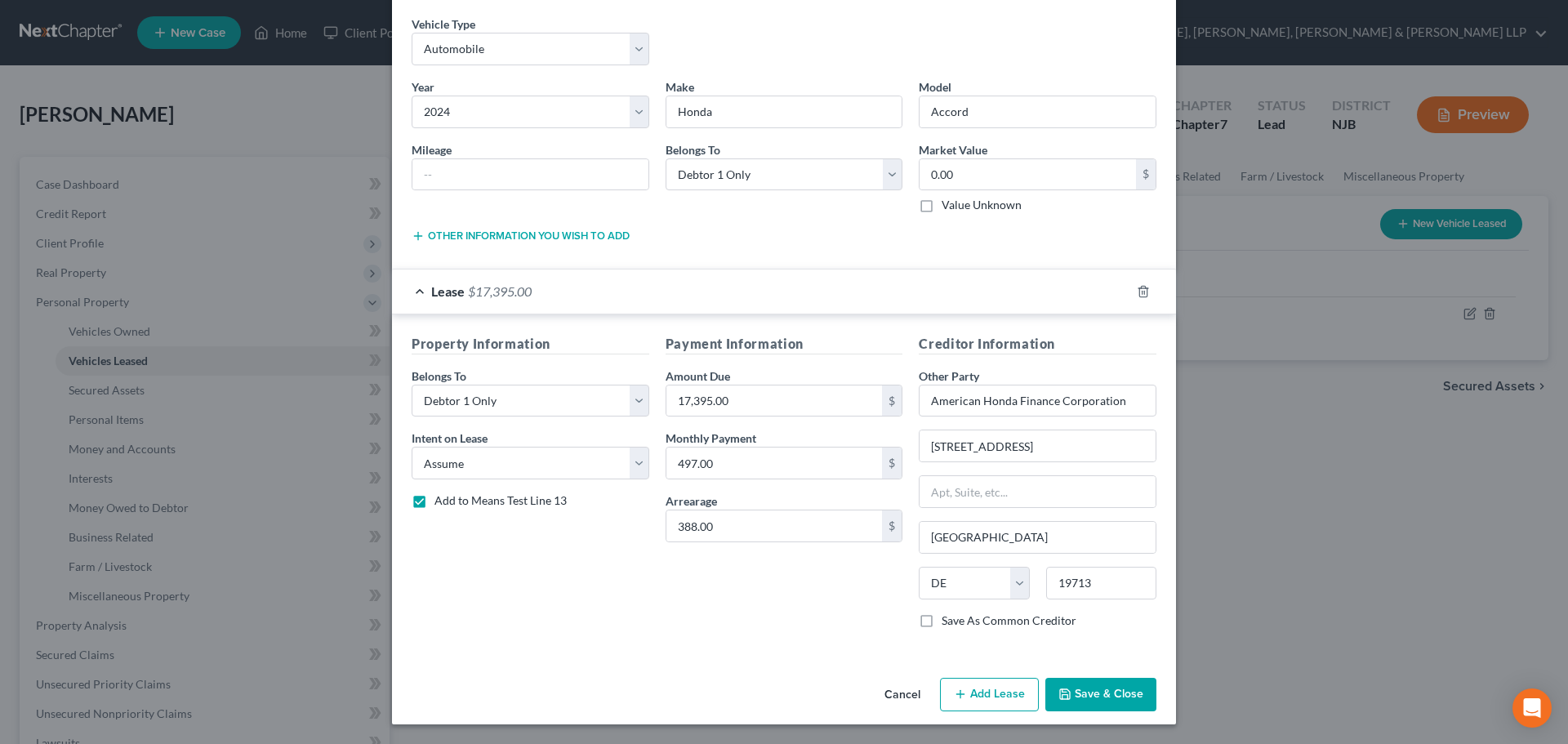
click at [1096, 696] on button "Save & Close" at bounding box center [1100, 695] width 111 height 34
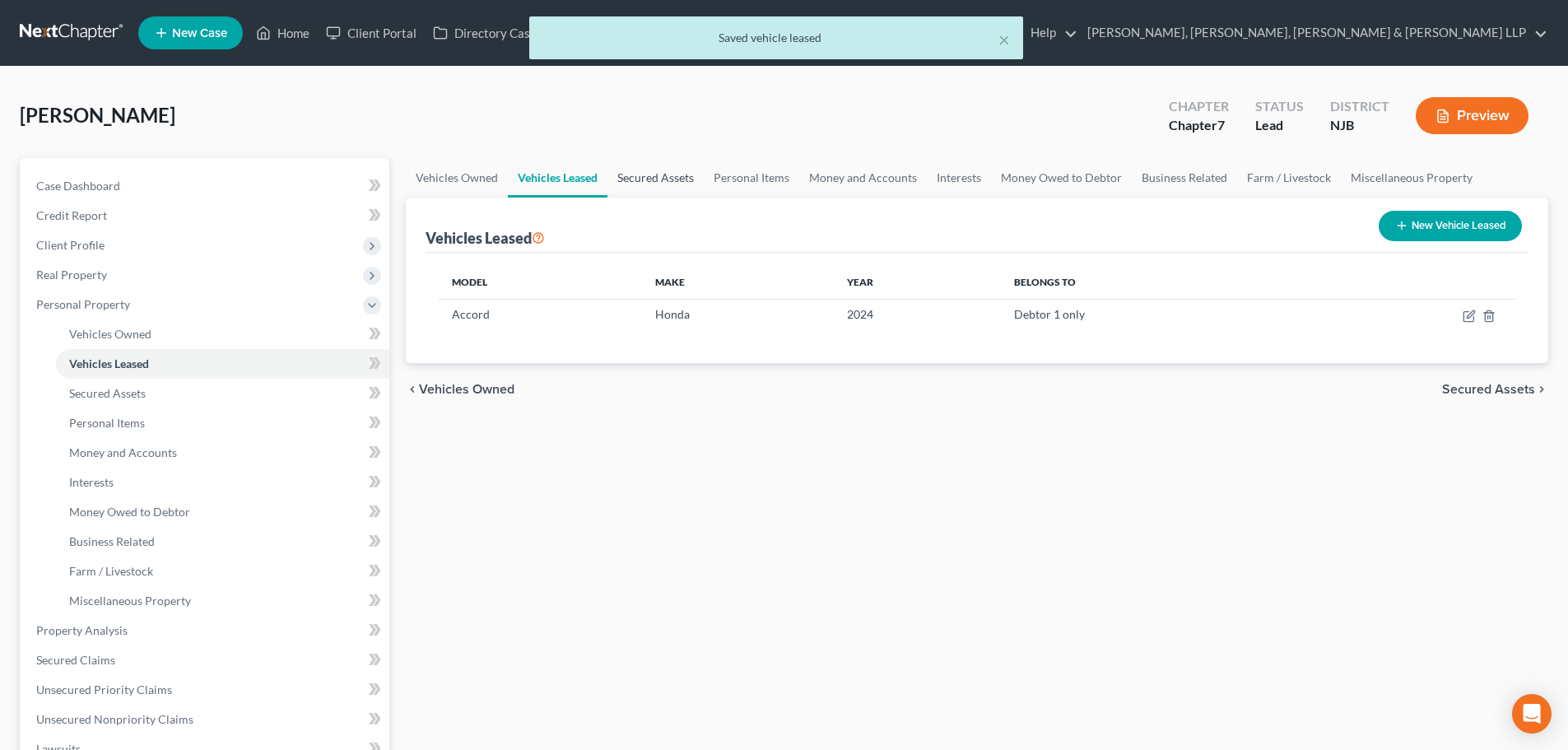
click at [688, 188] on link "Secured Assets" at bounding box center [656, 177] width 96 height 39
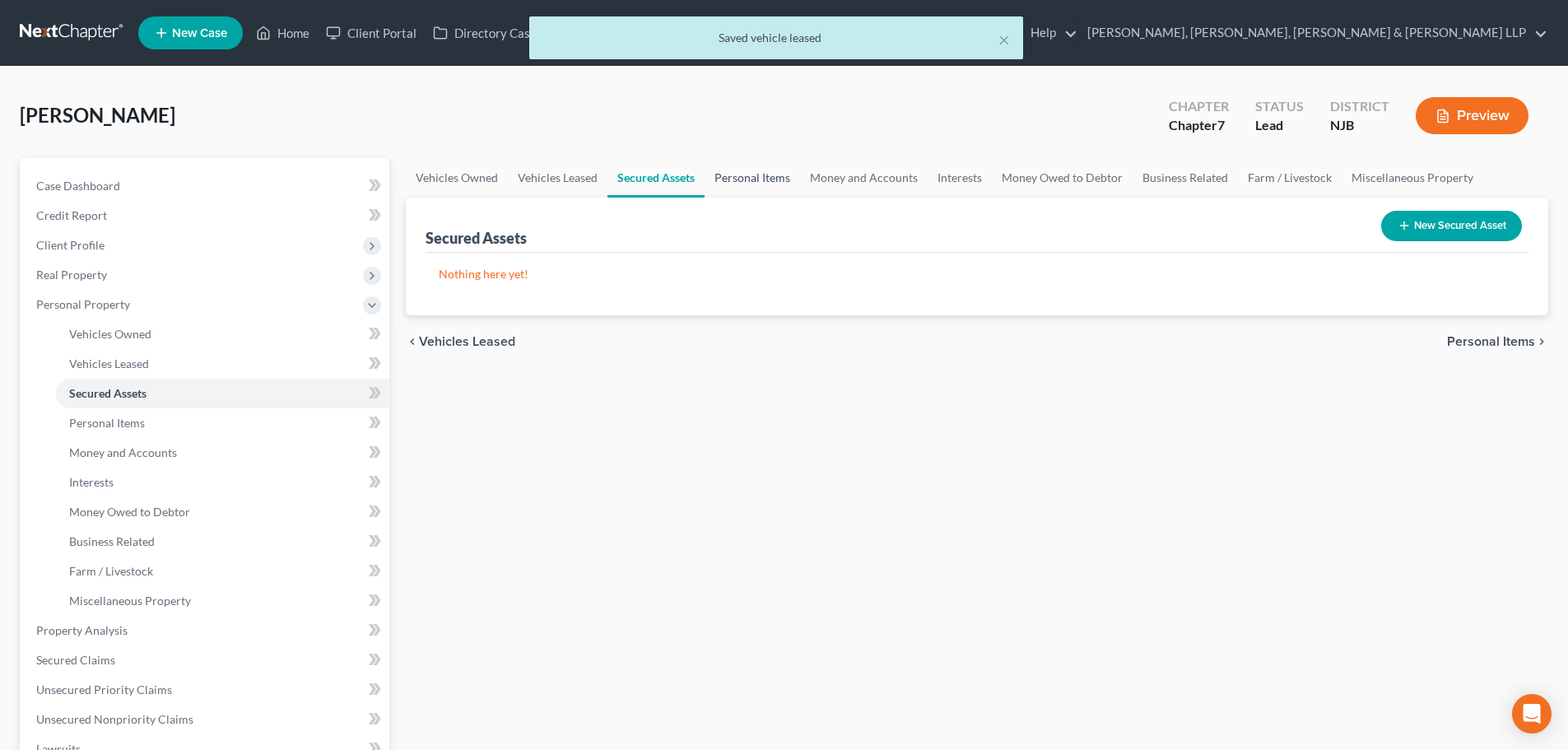
click at [739, 188] on link "Personal Items" at bounding box center [752, 177] width 95 height 39
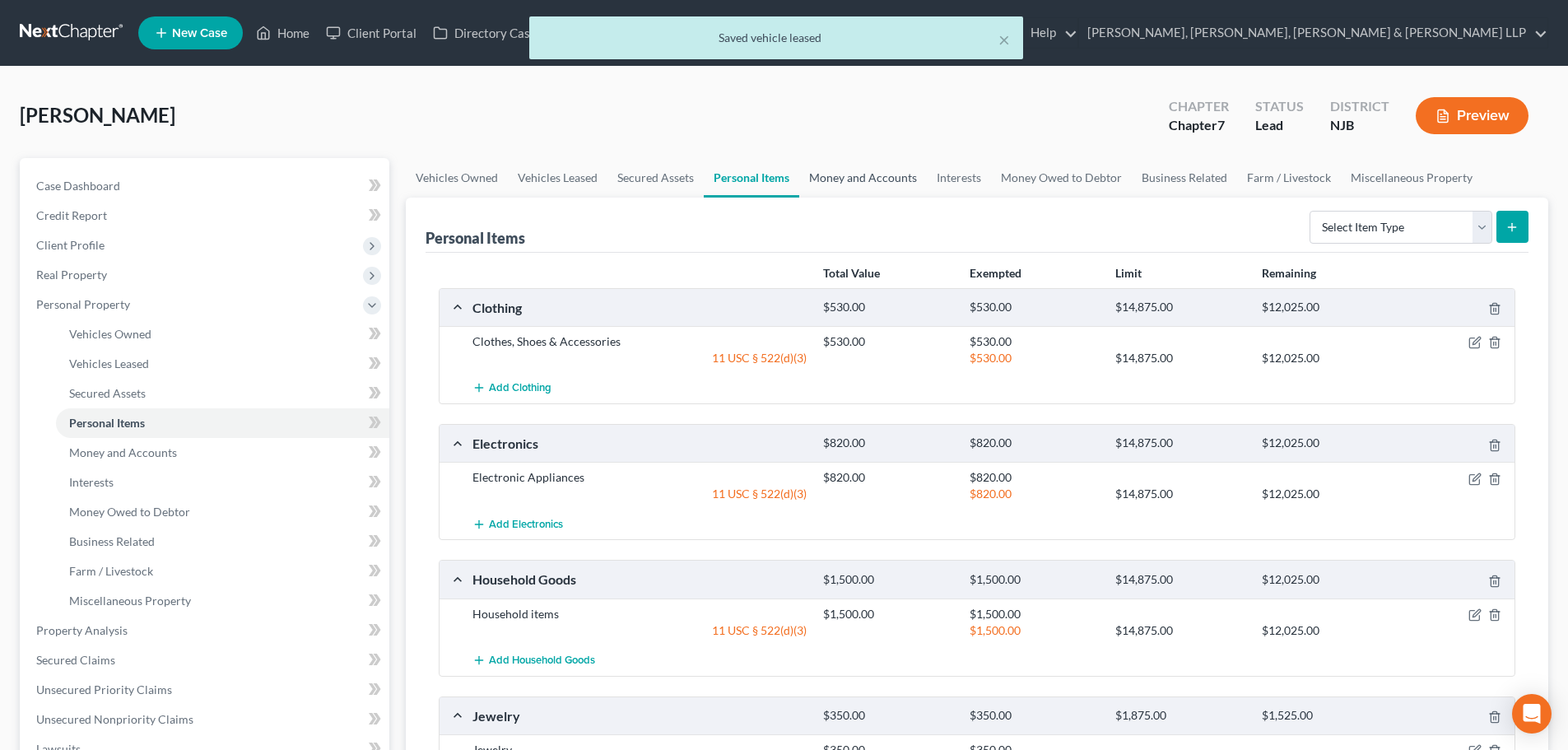
click at [830, 161] on link "Money and Accounts" at bounding box center [864, 177] width 128 height 39
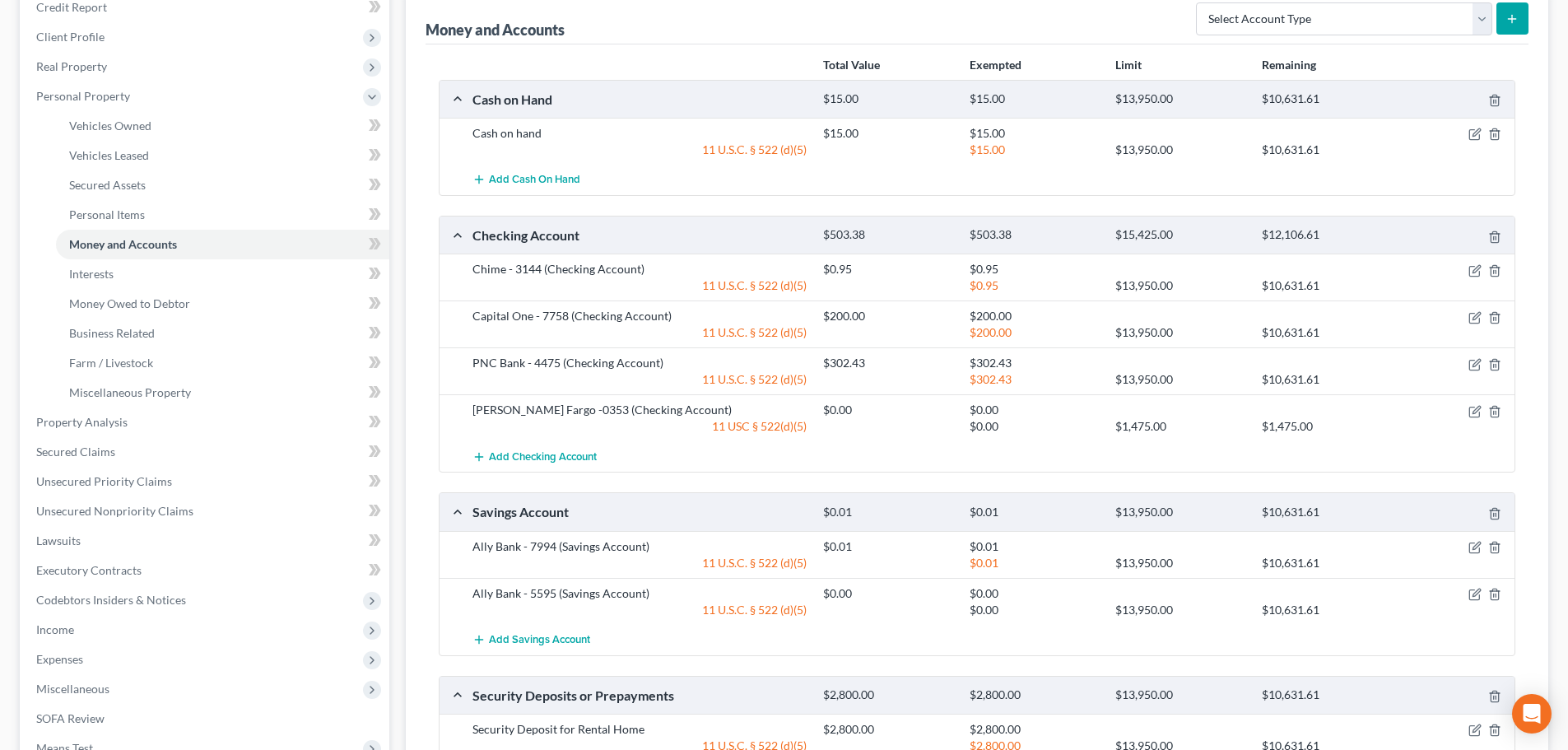
scroll to position [82, 0]
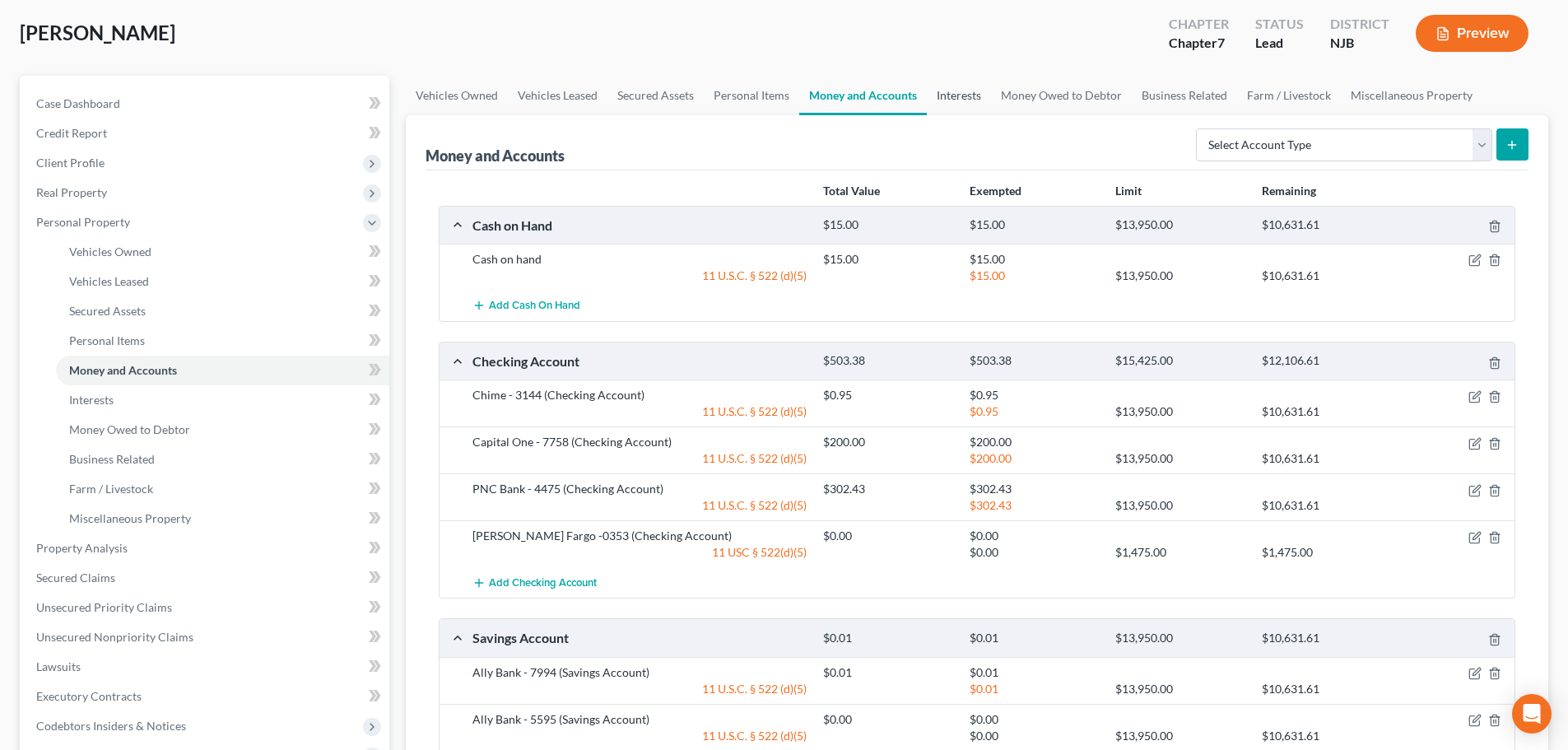
click at [931, 104] on link "Interests" at bounding box center [958, 94] width 64 height 39
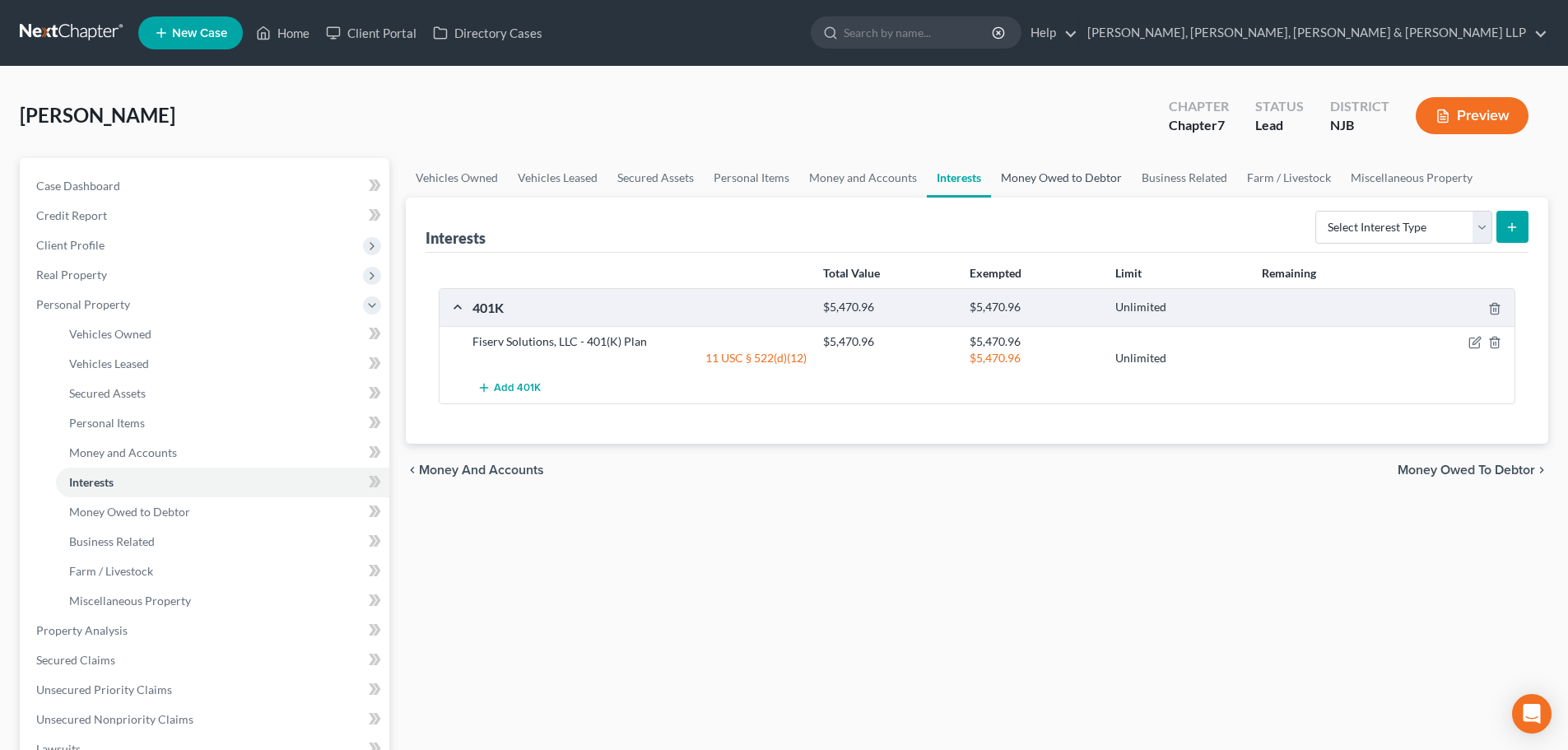
click at [1048, 177] on link "Money Owed to Debtor" at bounding box center [1062, 177] width 141 height 39
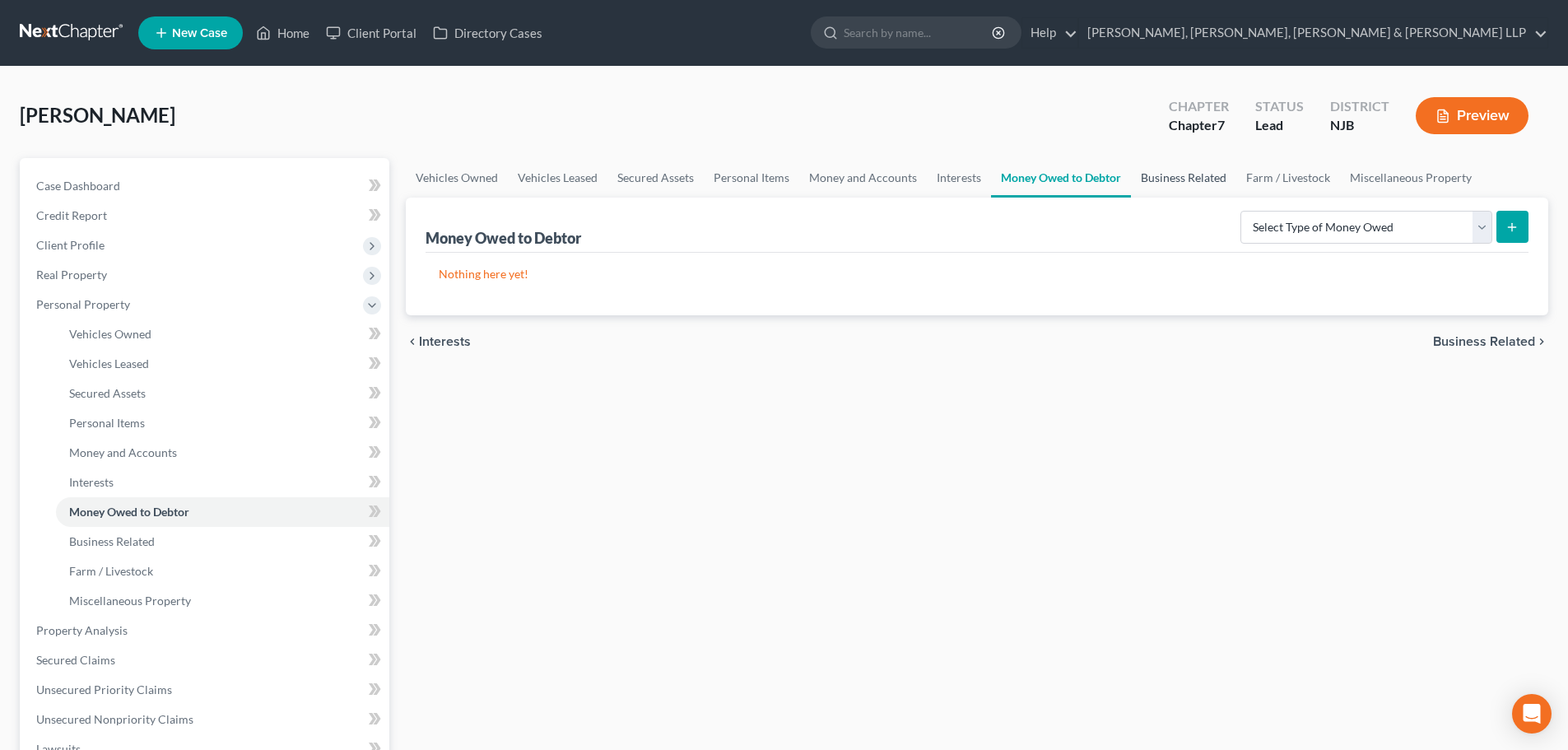
drag, startPoint x: 1165, startPoint y: 182, endPoint x: 506, endPoint y: 434, distance: 705.5
click at [1166, 182] on link "Business Related" at bounding box center [1183, 177] width 105 height 39
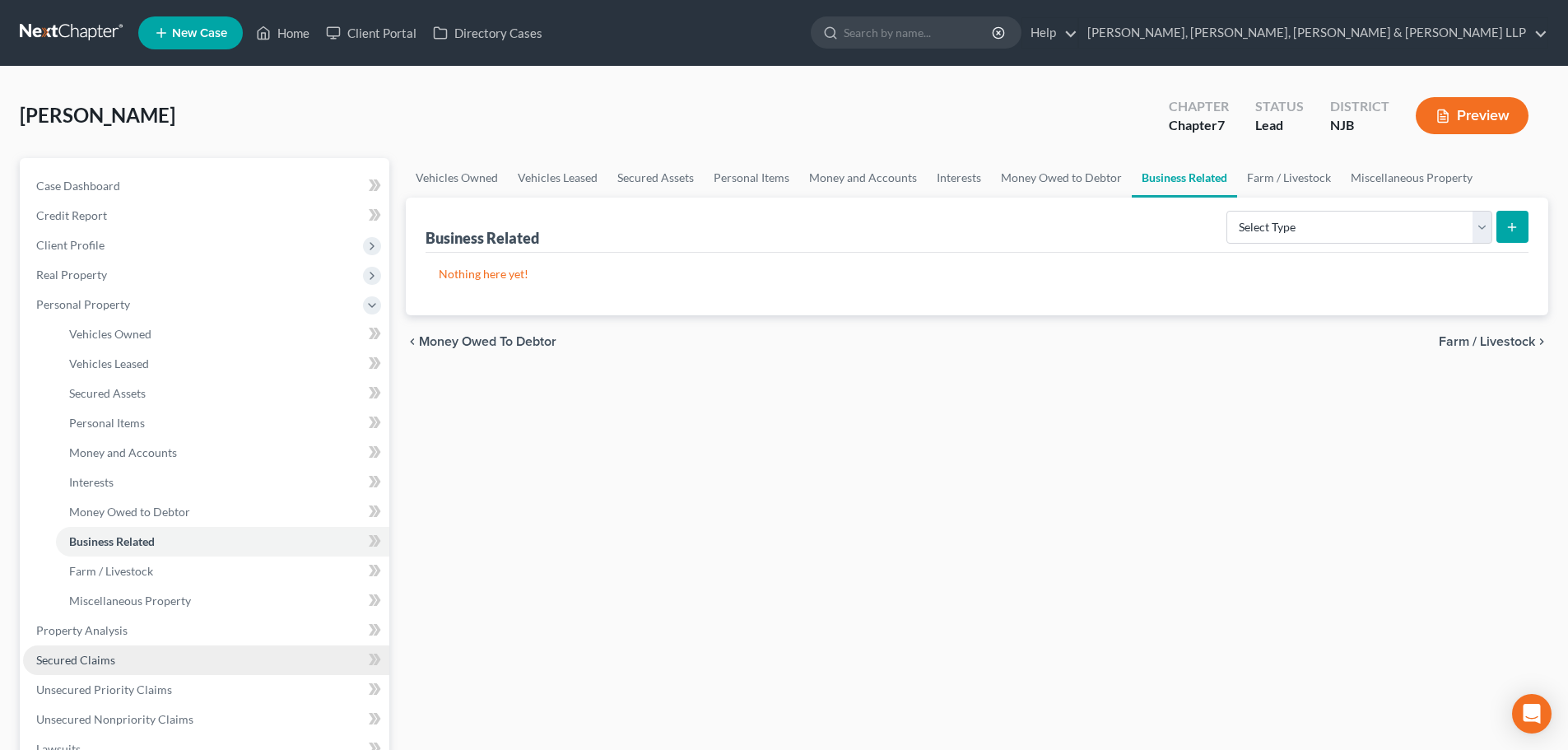
click at [165, 663] on link "Secured Claims" at bounding box center [206, 659] width 366 height 30
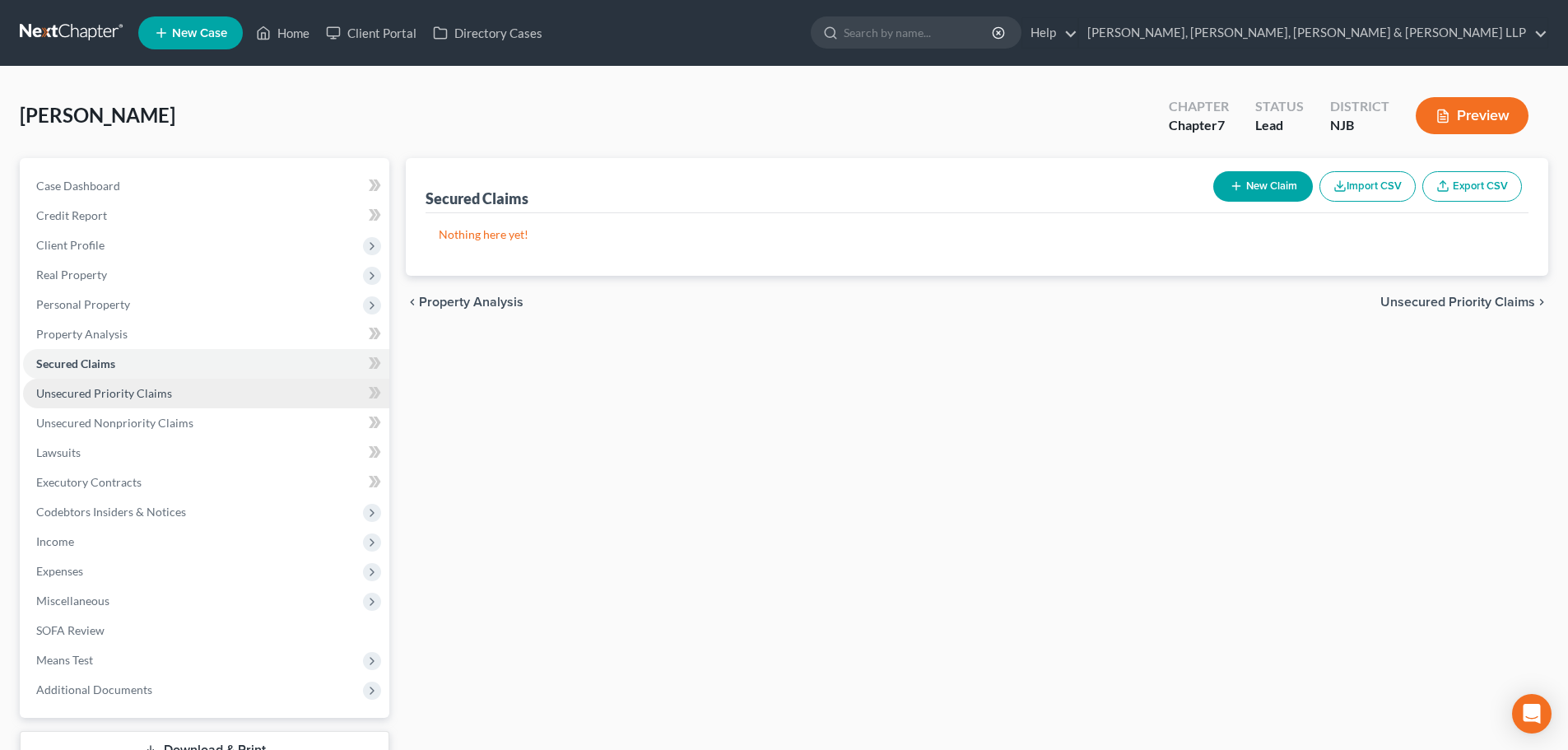
click at [147, 399] on span "Unsecured Priority Claims" at bounding box center [104, 393] width 136 height 14
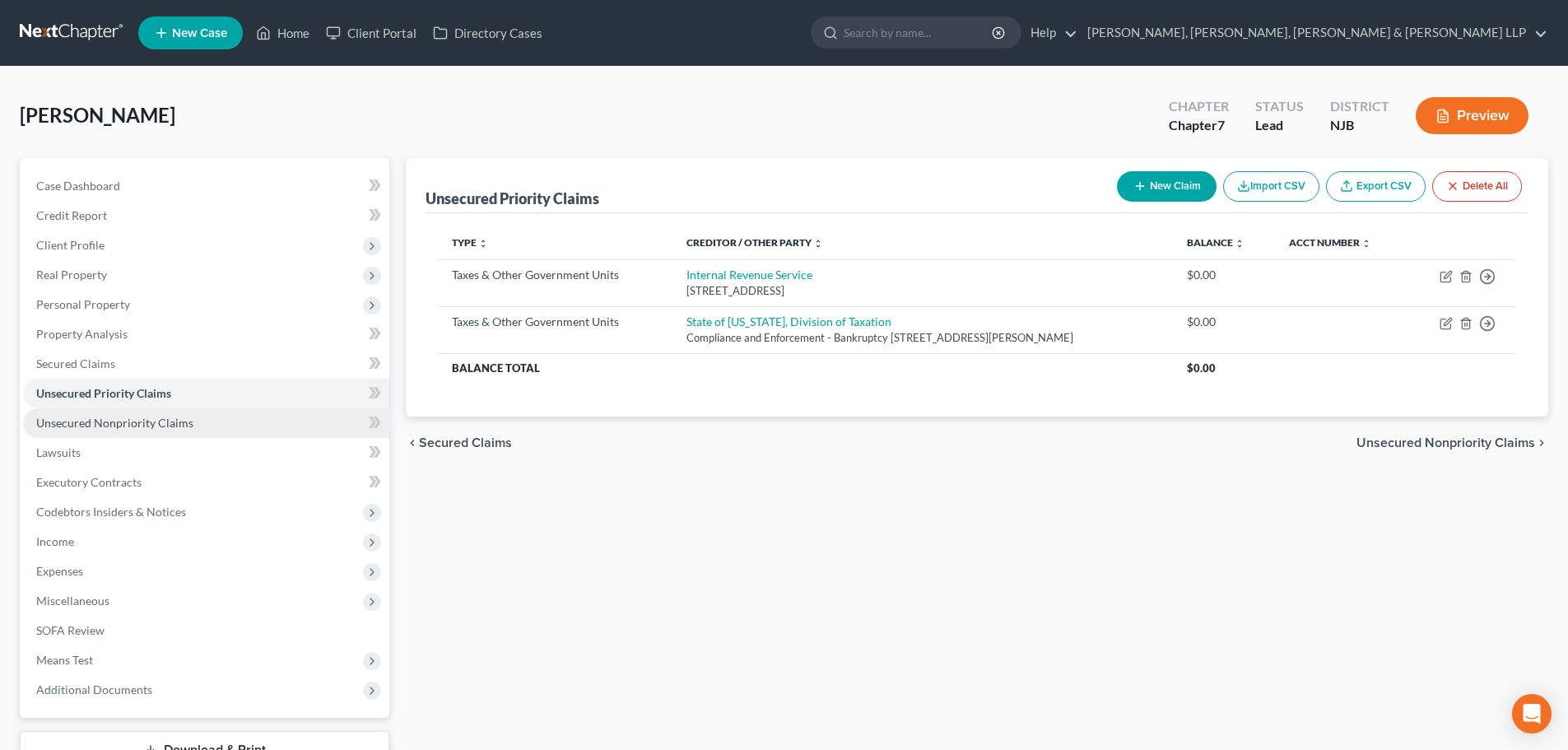
click at [158, 423] on span "Unsecured Nonpriority Claims" at bounding box center [115, 423] width 157 height 14
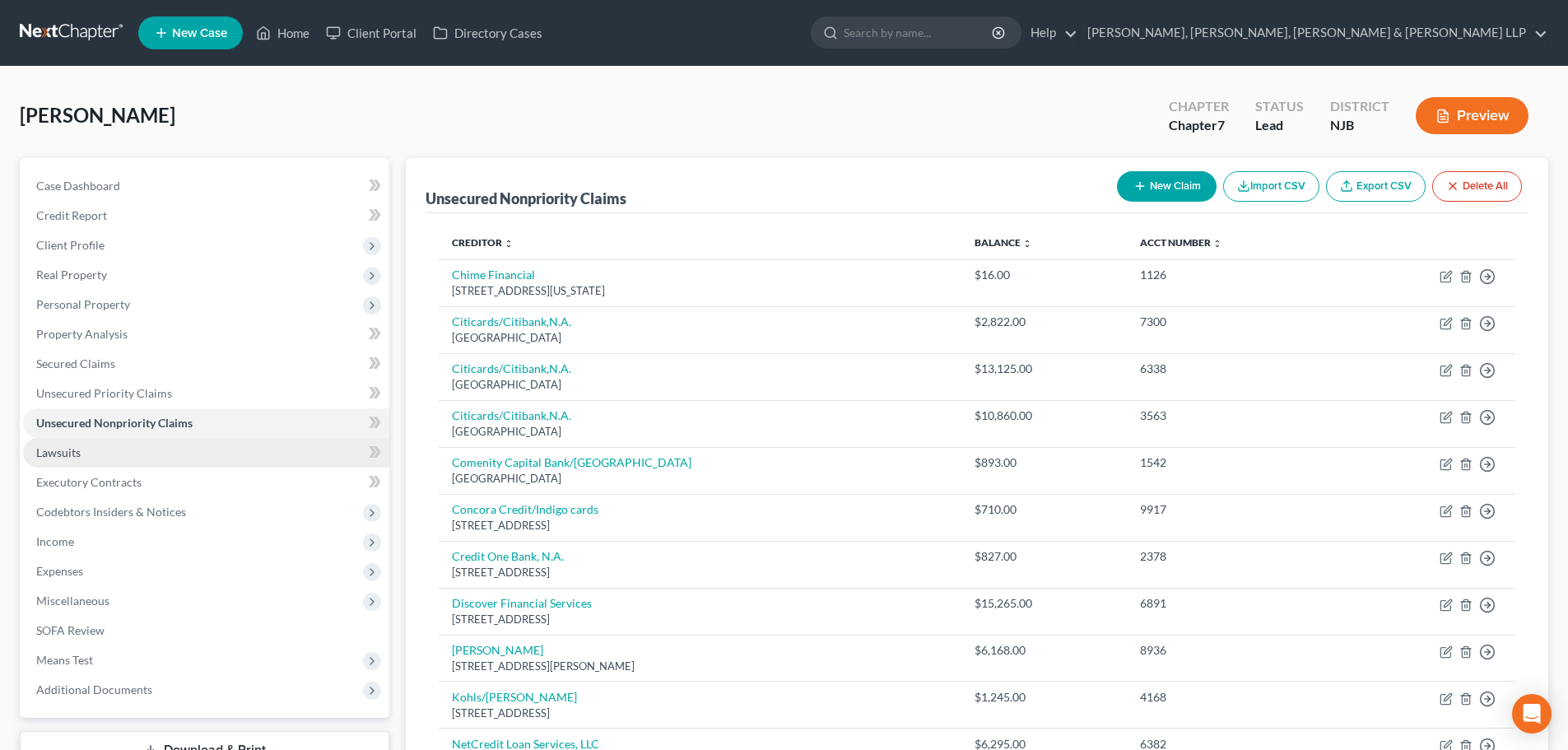
click at [121, 460] on link "Lawsuits" at bounding box center [206, 452] width 366 height 30
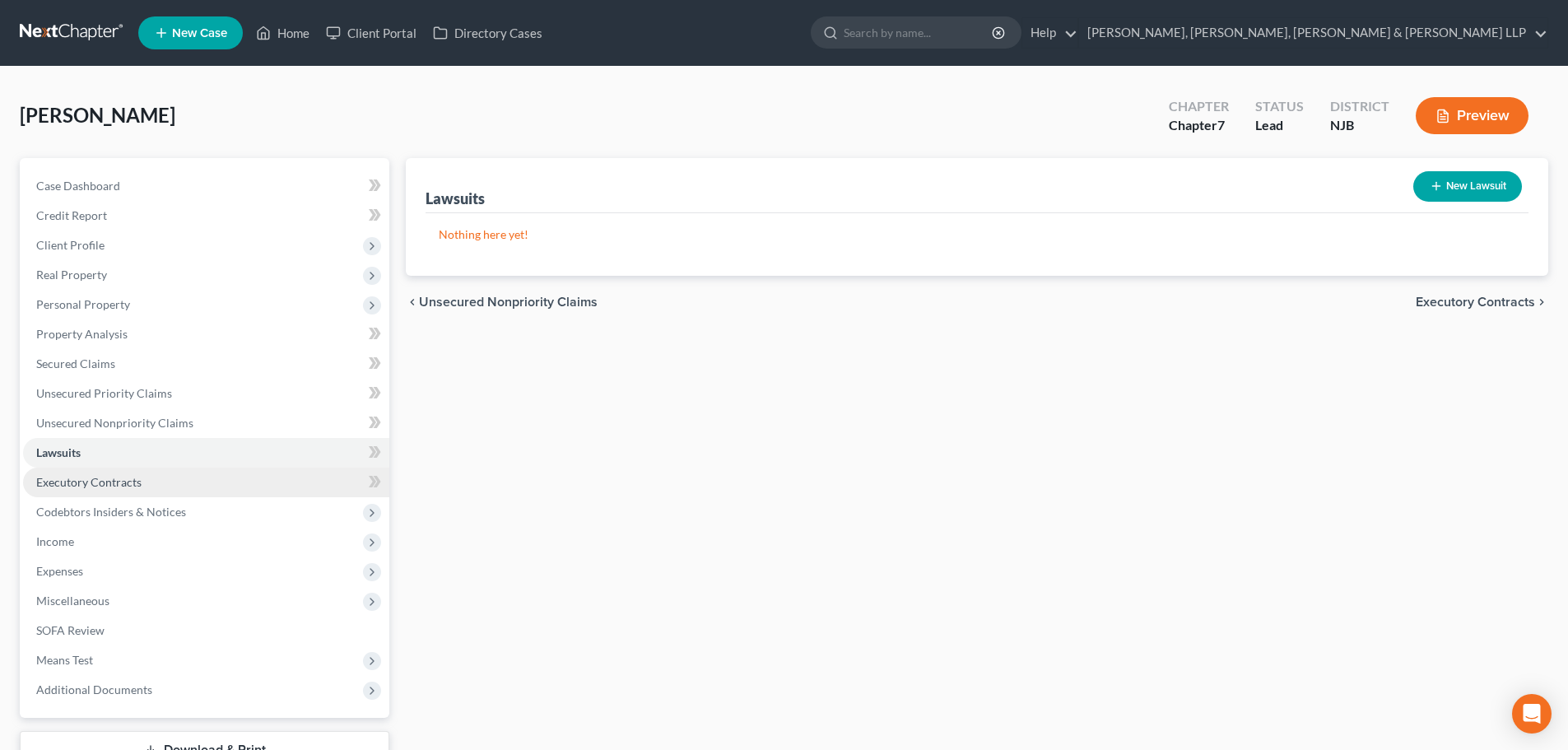
click at [121, 477] on span "Executory Contracts" at bounding box center [89, 482] width 105 height 14
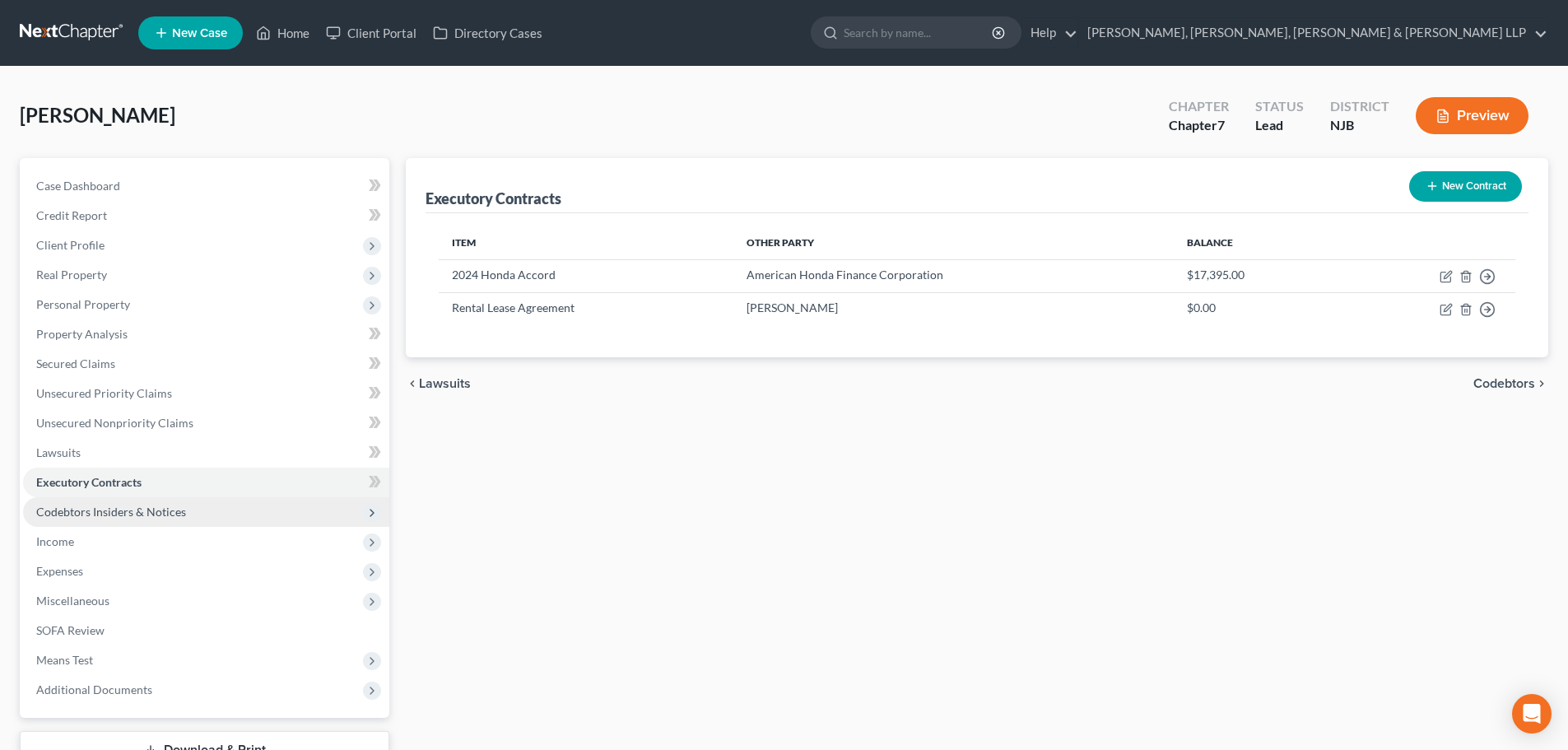
click at [127, 520] on span "Codebtors Insiders & Notices" at bounding box center [206, 511] width 366 height 30
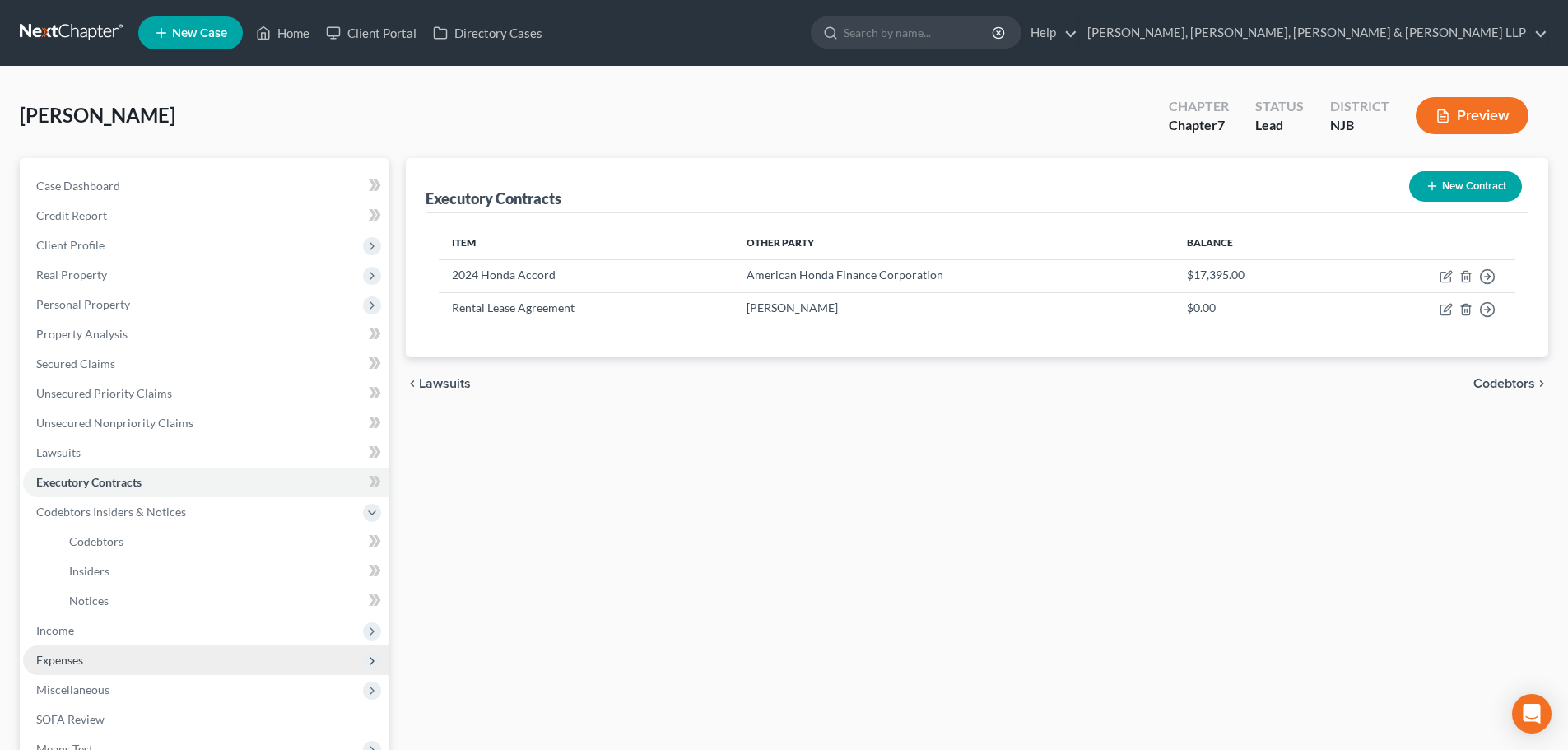
click at [94, 646] on span "Expenses" at bounding box center [206, 659] width 366 height 30
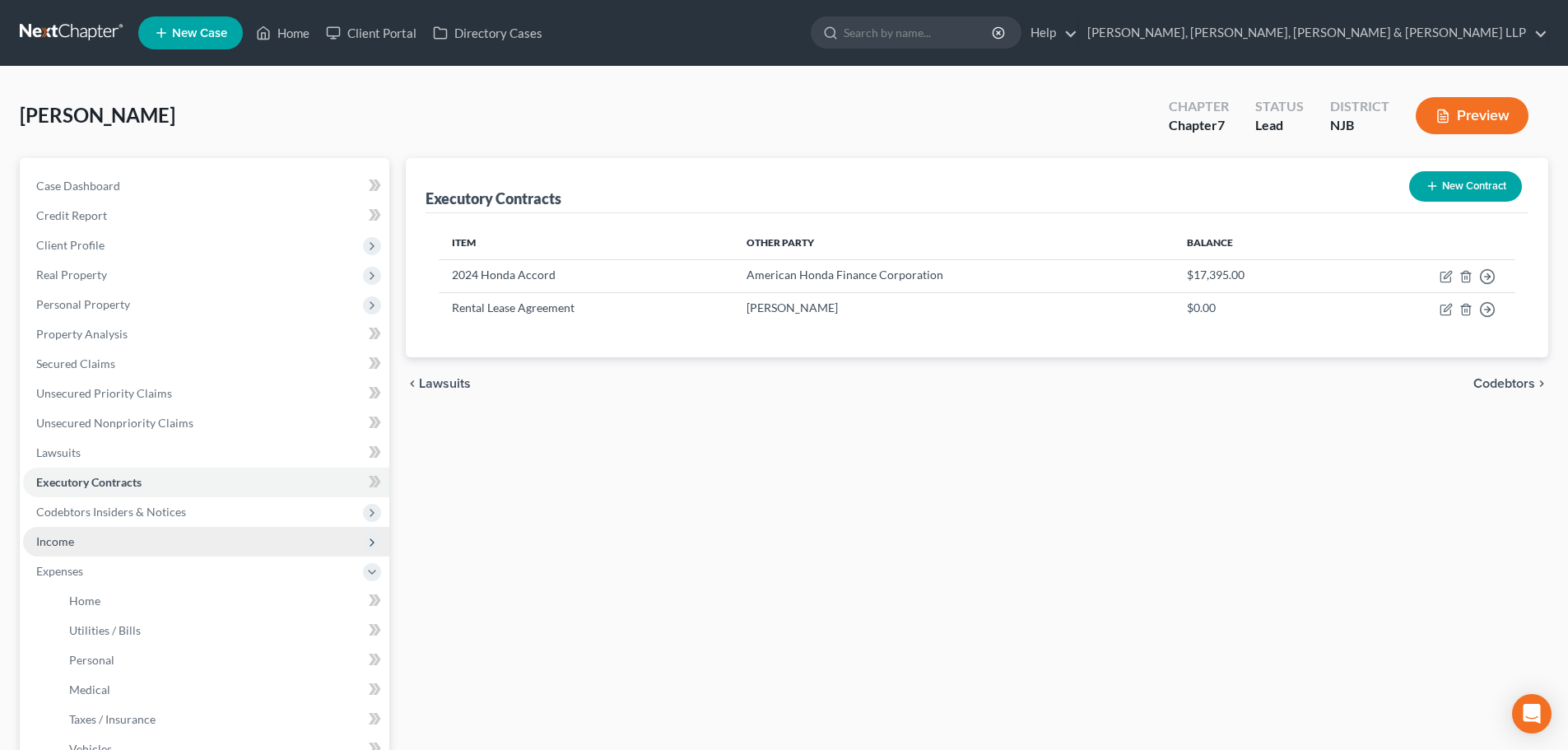
click at [98, 536] on span "Income" at bounding box center [206, 541] width 366 height 30
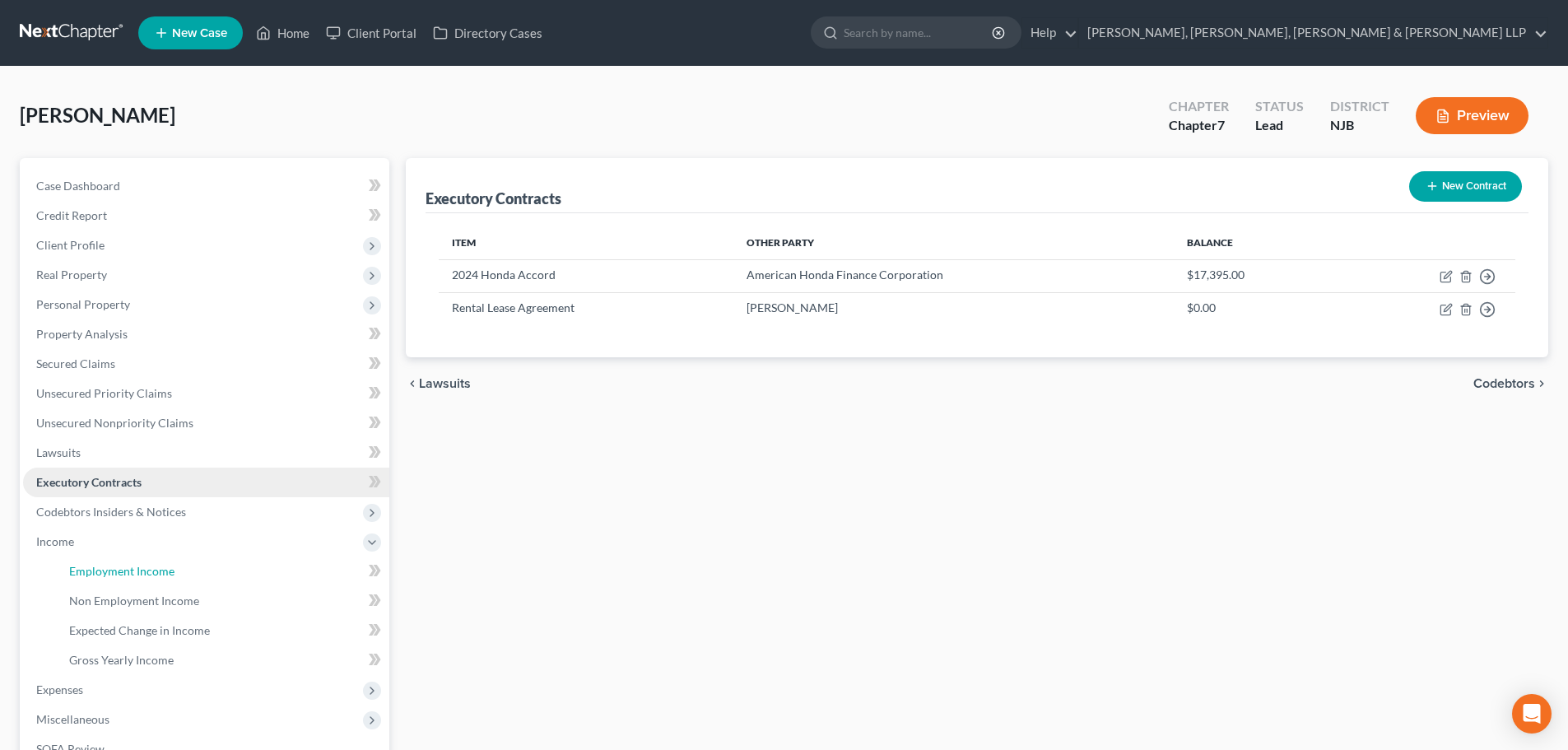
drag, startPoint x: 116, startPoint y: 562, endPoint x: 233, endPoint y: 482, distance: 141.7
click at [116, 562] on link "Employment Income" at bounding box center [222, 571] width 333 height 30
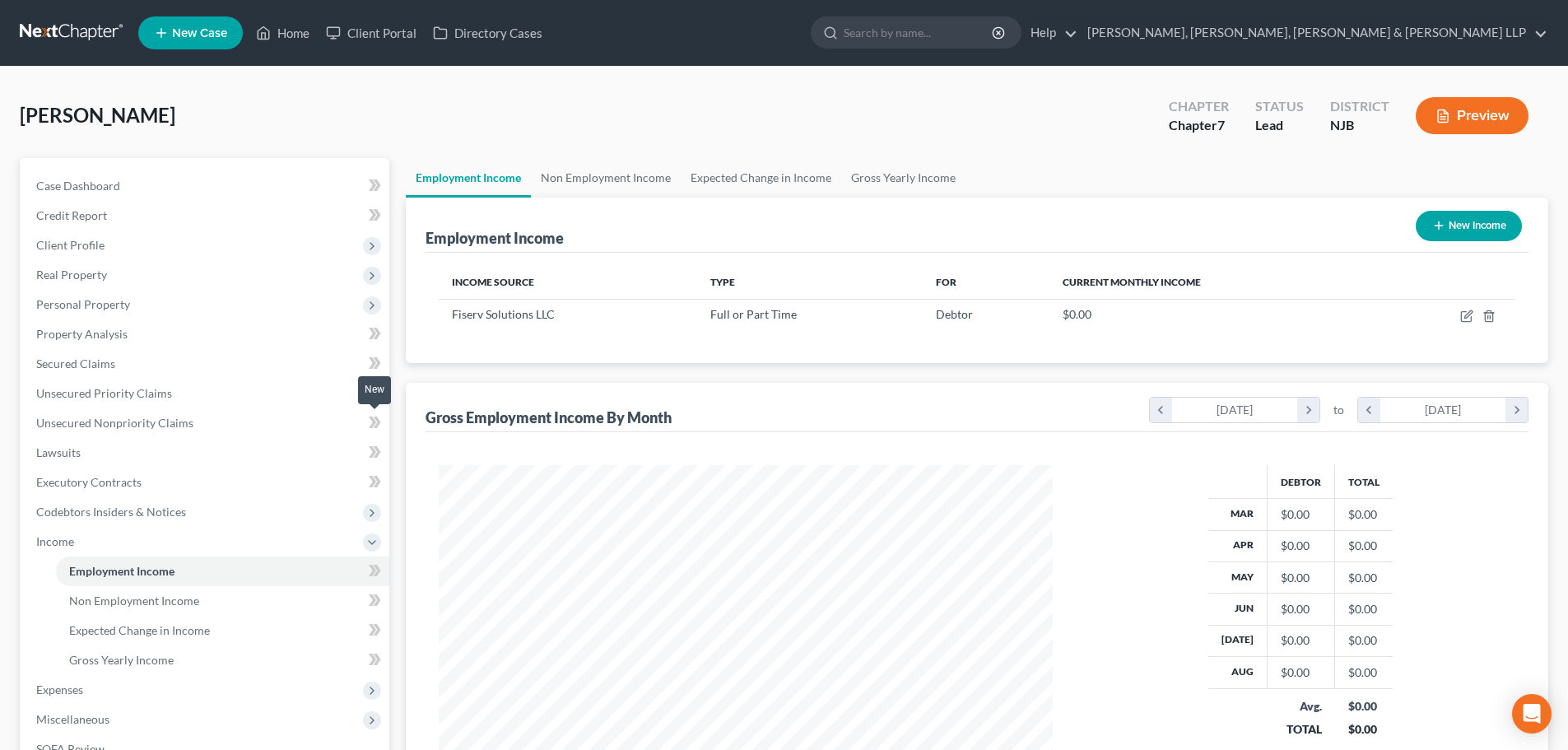
scroll to position [307, 647]
click at [668, 177] on link "Non Employment Income" at bounding box center [605, 177] width 150 height 39
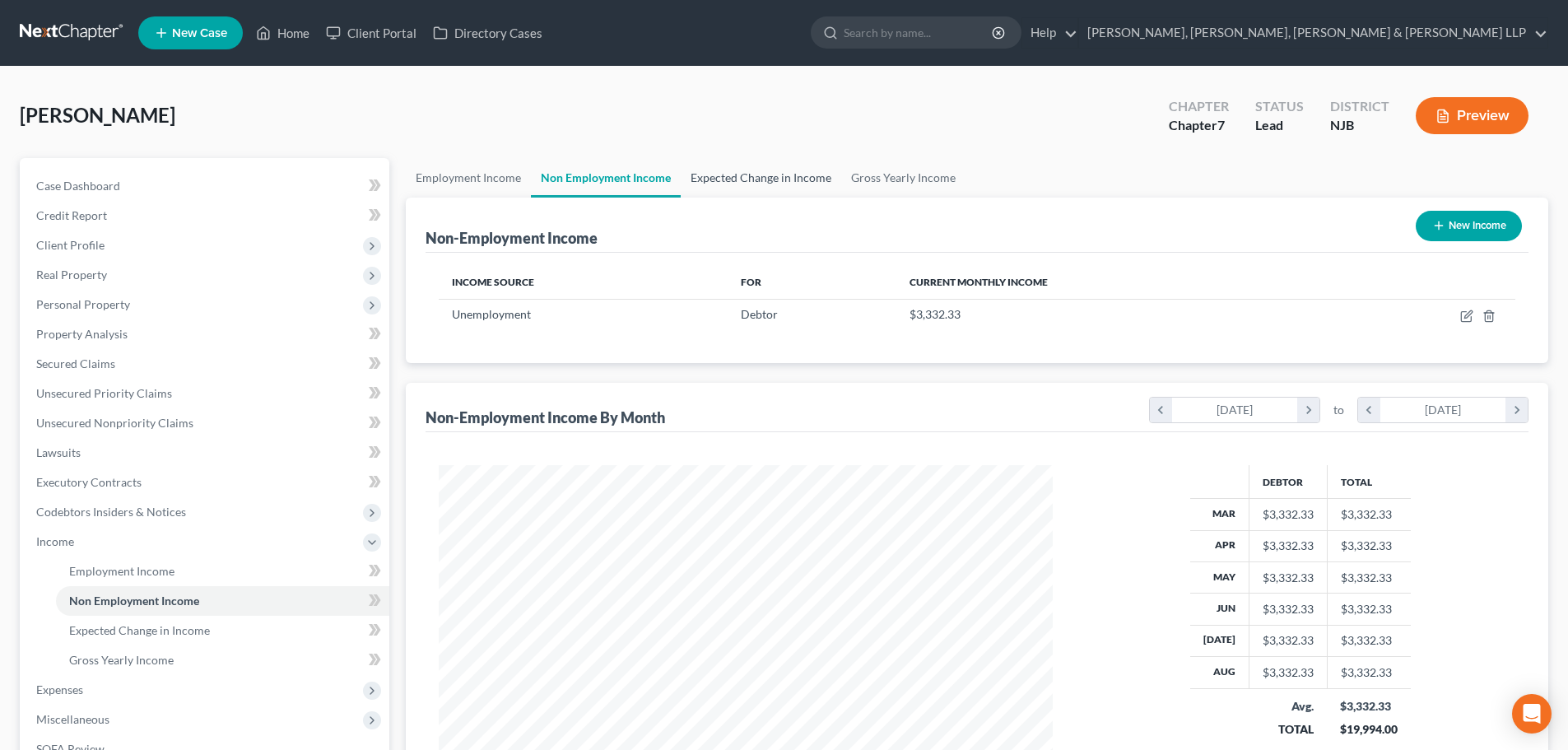
scroll to position [307, 647]
click at [752, 168] on link "Expected Change in Income" at bounding box center [761, 177] width 160 height 39
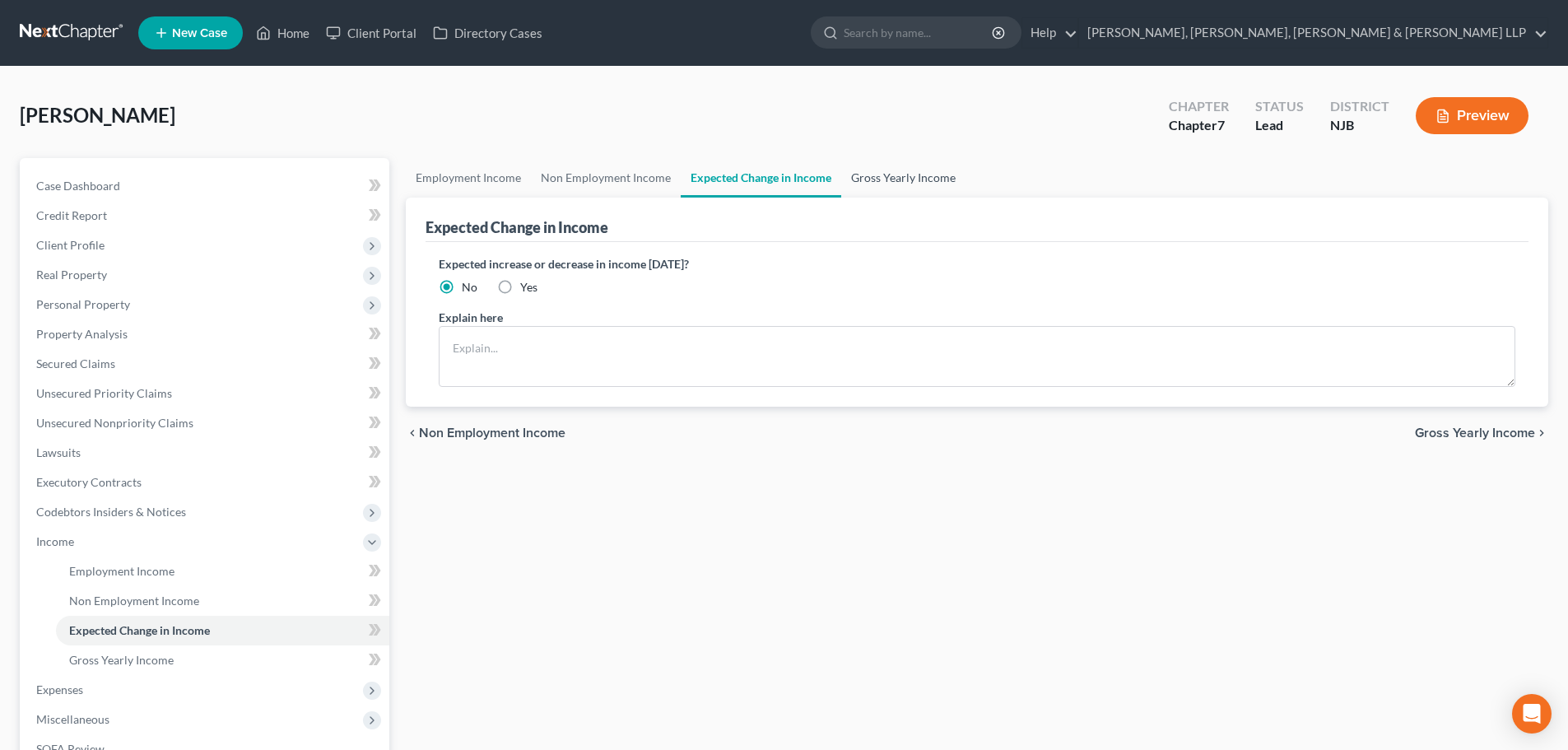
click at [851, 171] on link "Gross Yearly Income" at bounding box center [904, 177] width 124 height 39
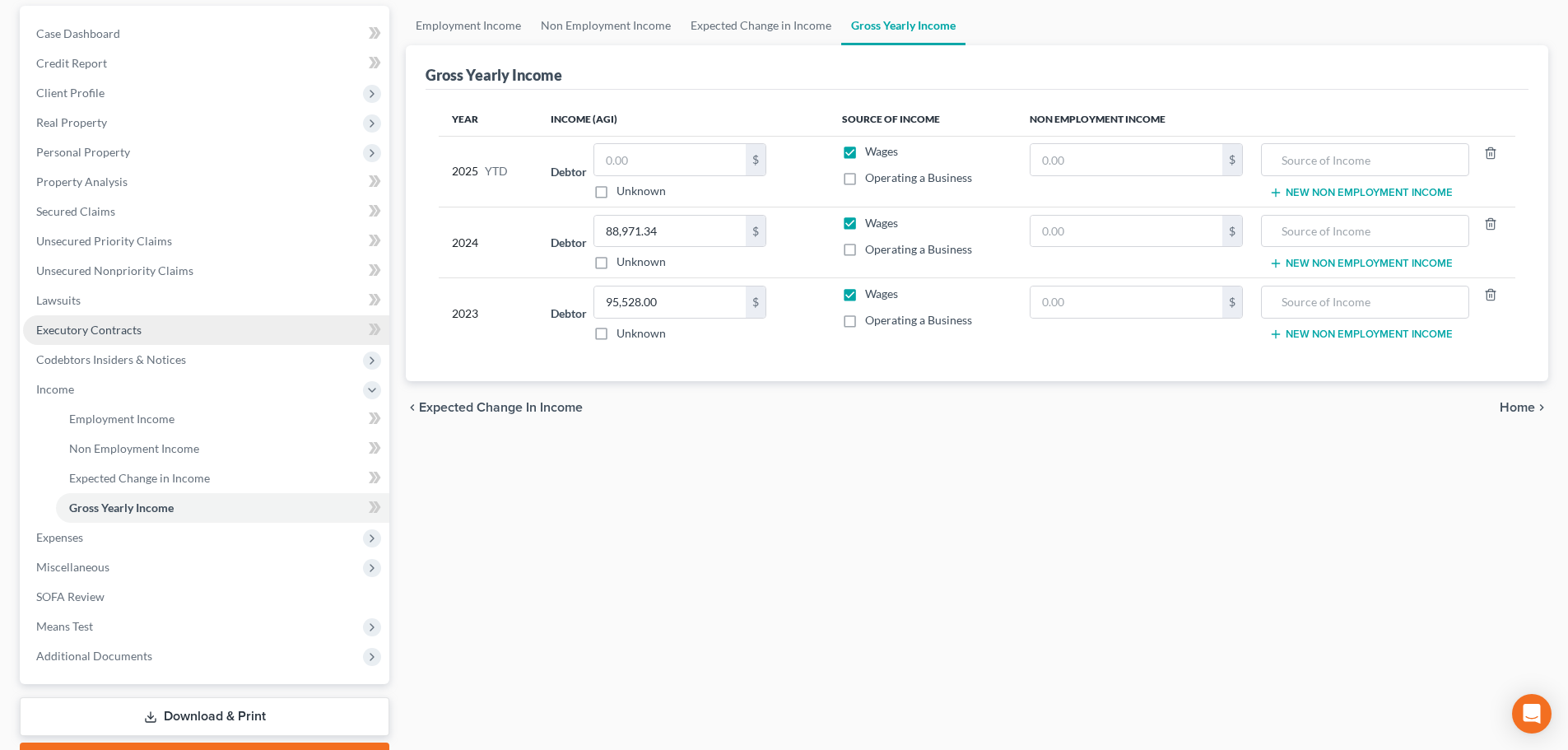
scroll to position [165, 0]
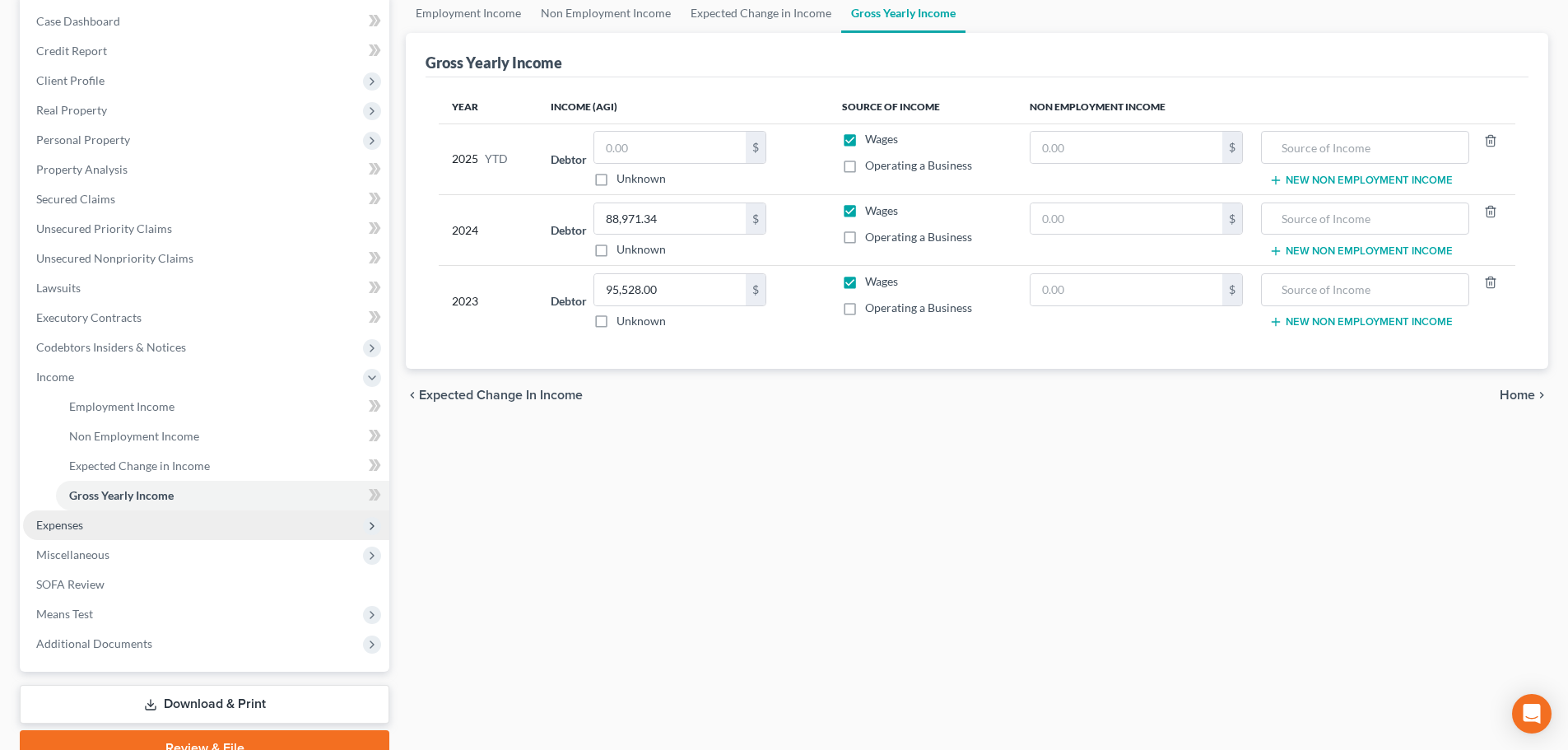
click at [94, 524] on span "Expenses" at bounding box center [206, 525] width 366 height 30
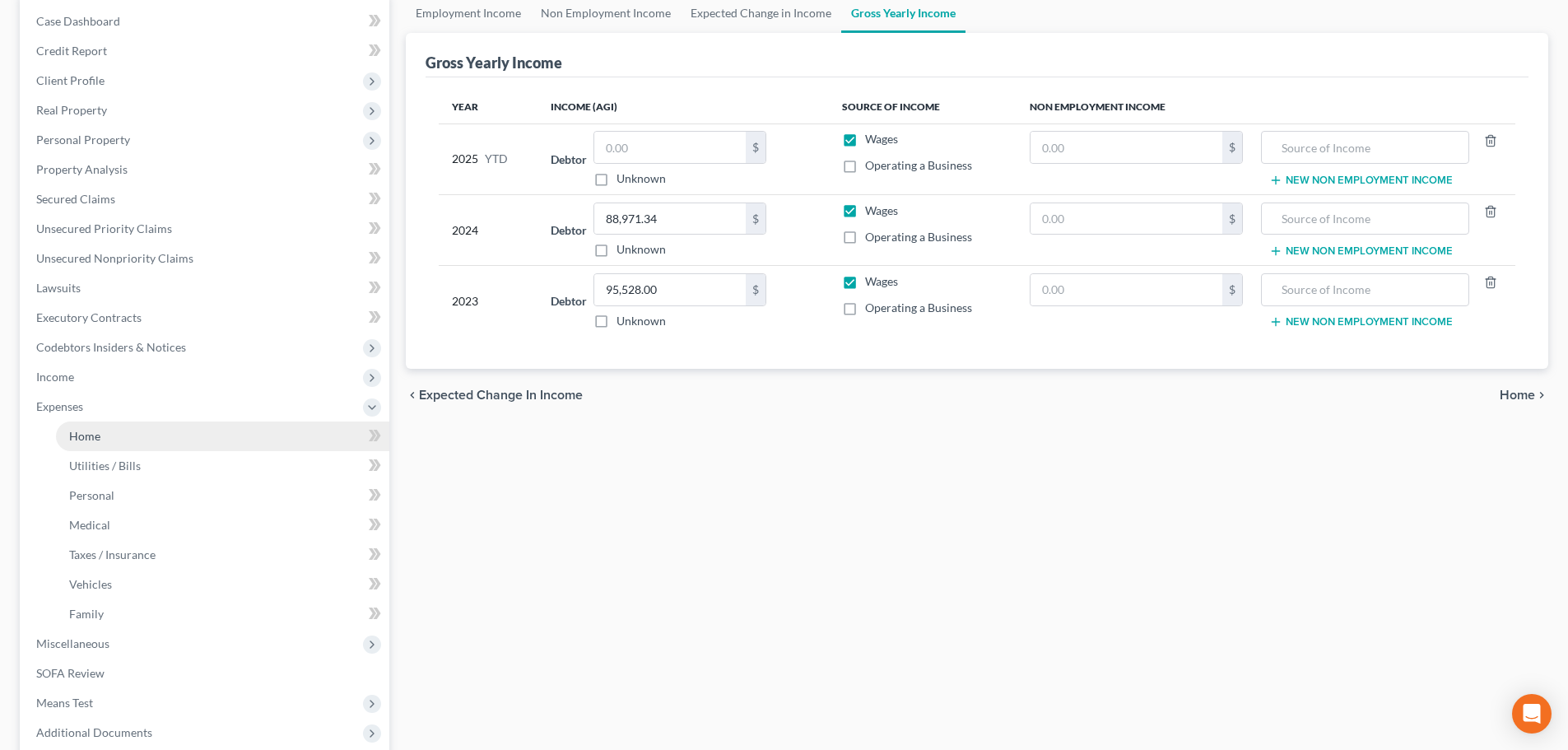
click at [119, 431] on link "Home" at bounding box center [222, 436] width 333 height 30
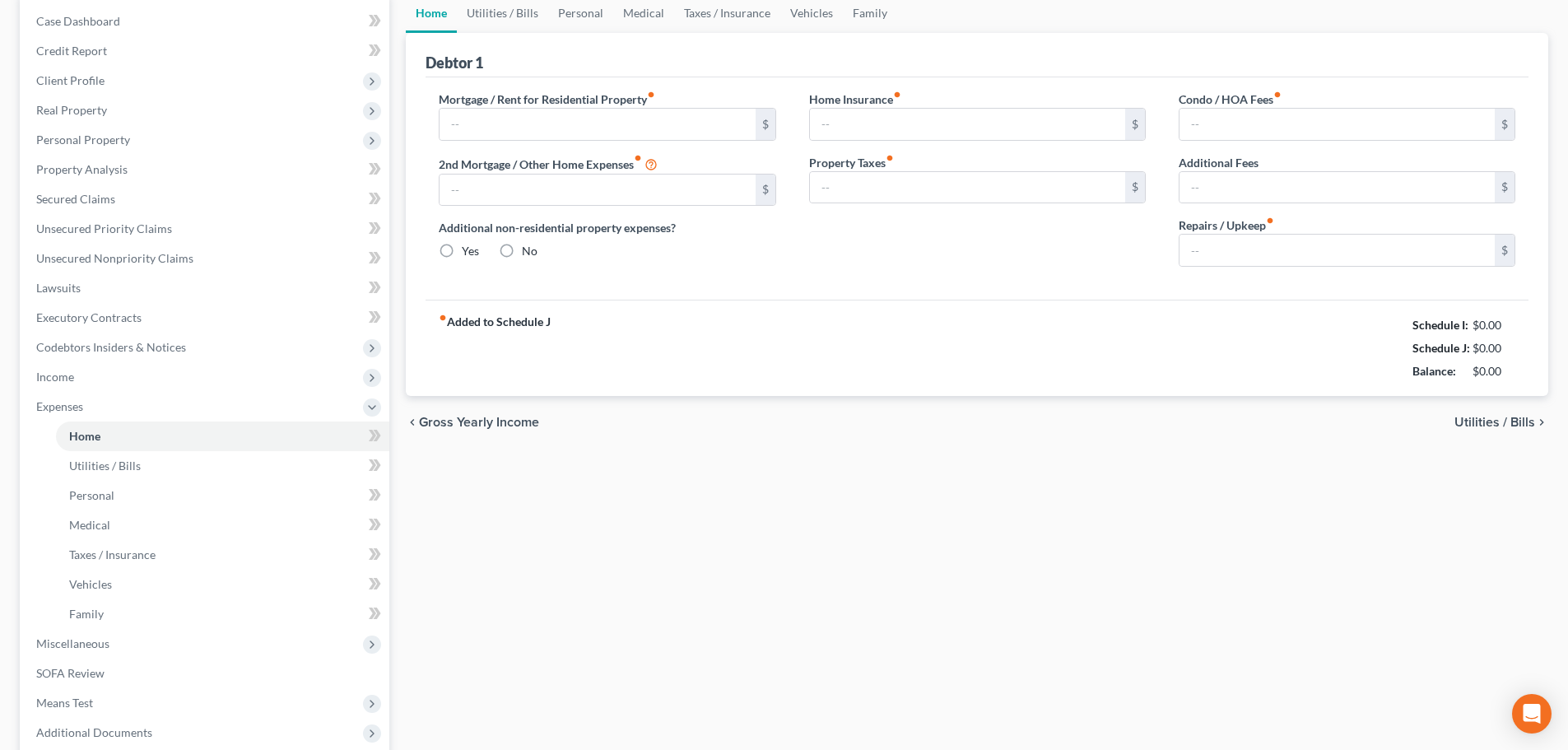
scroll to position [34, 0]
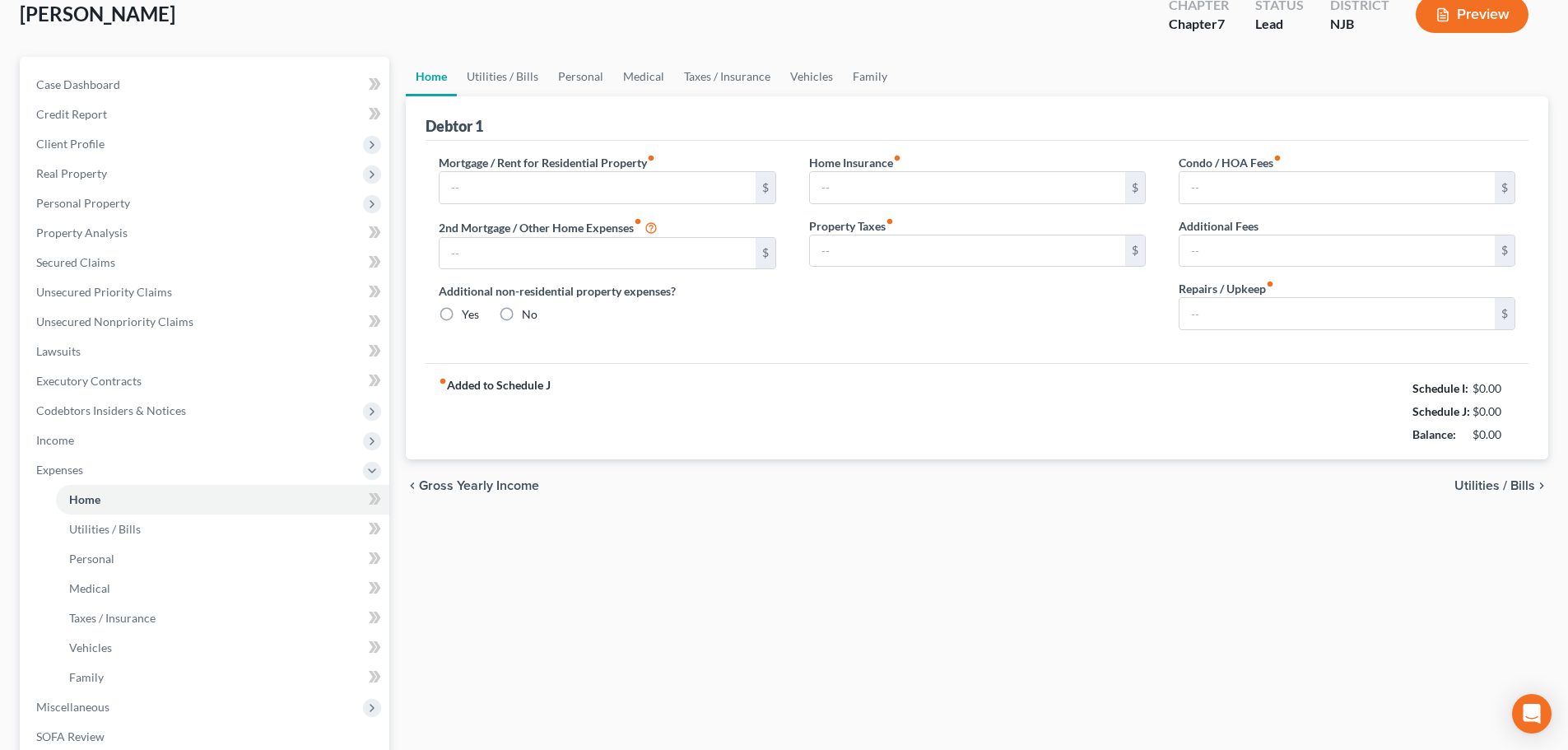
type input "2,900.00"
type input "0.00"
radio input "true"
type input "20.00"
type input "0.00"
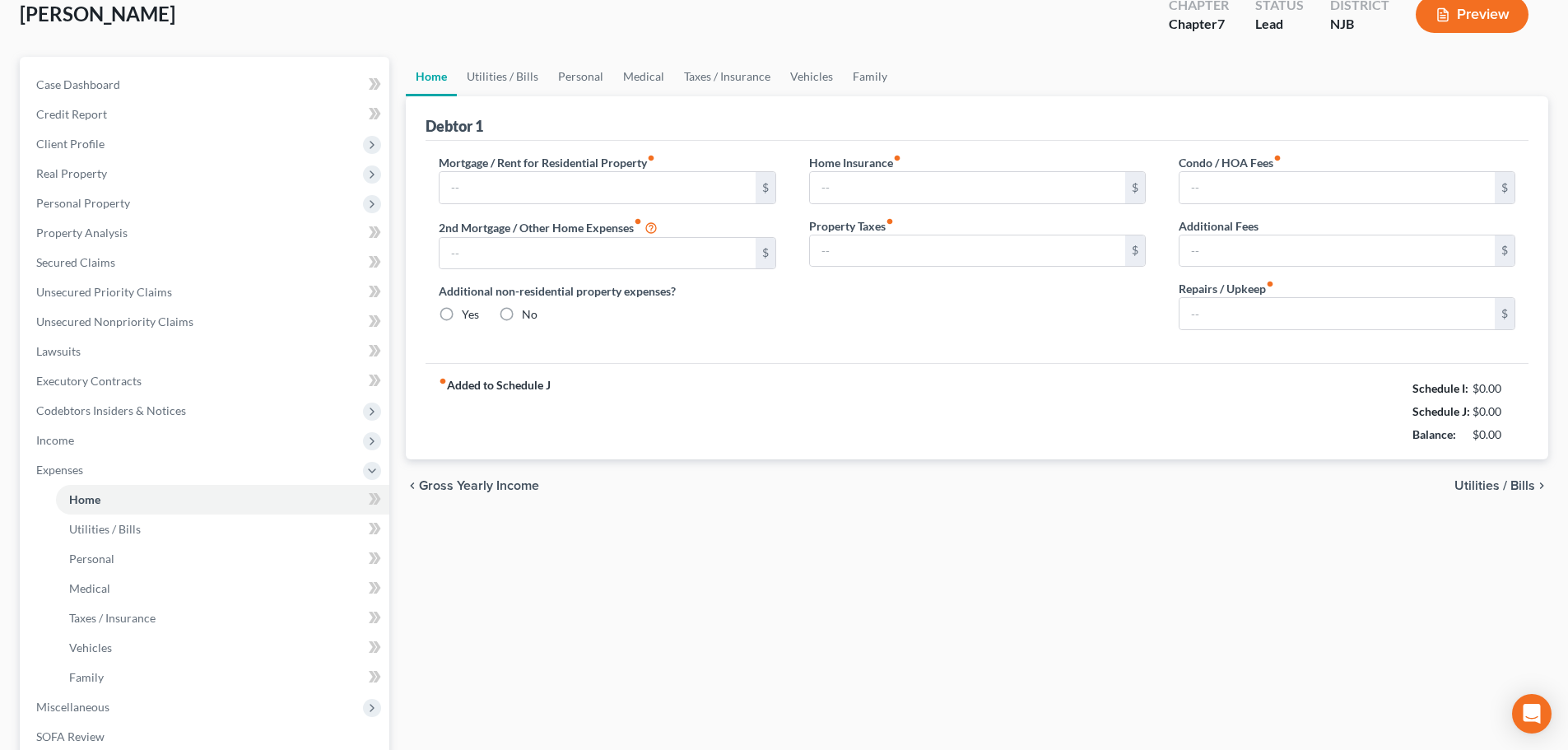
type input "0.00"
type input "50.00"
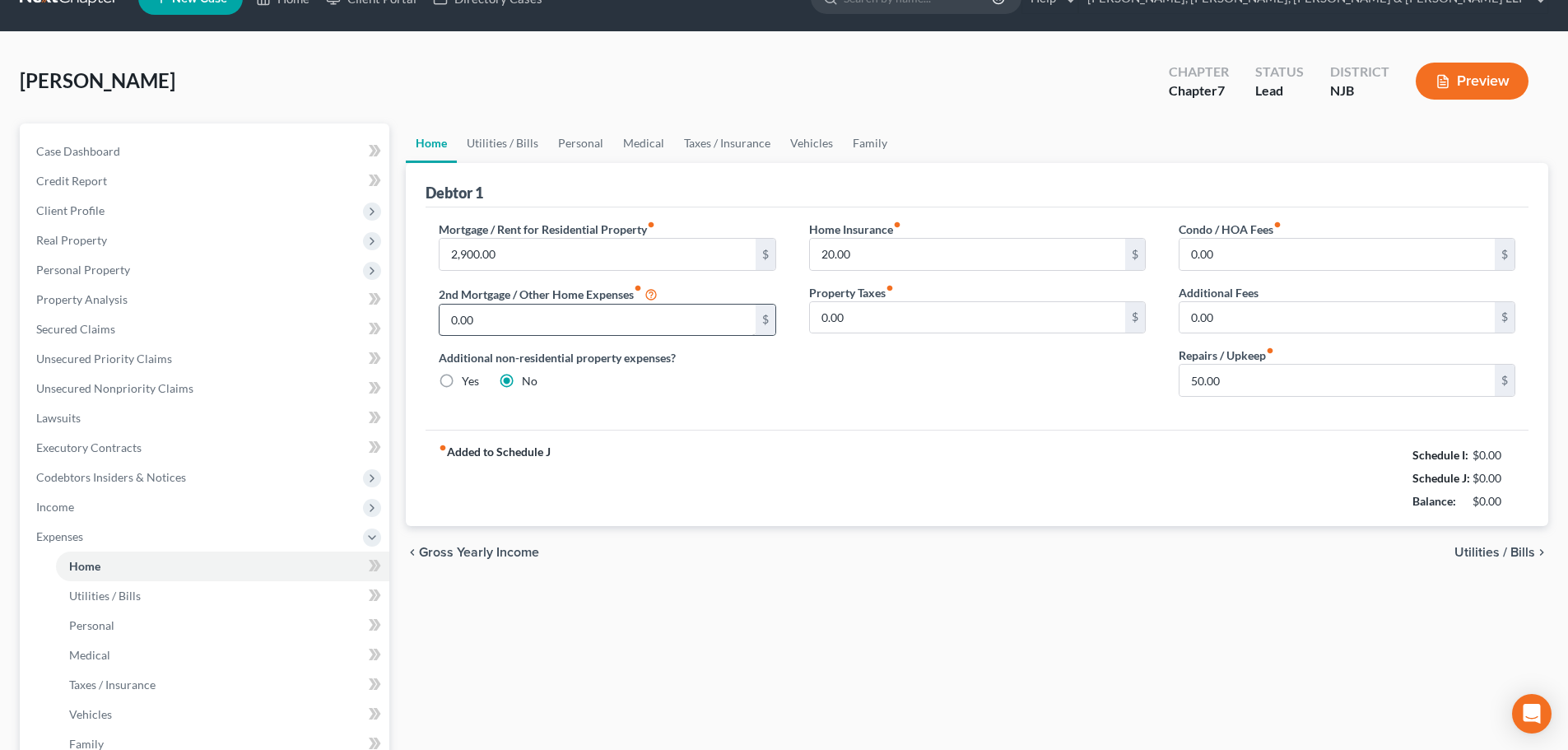
scroll to position [0, 0]
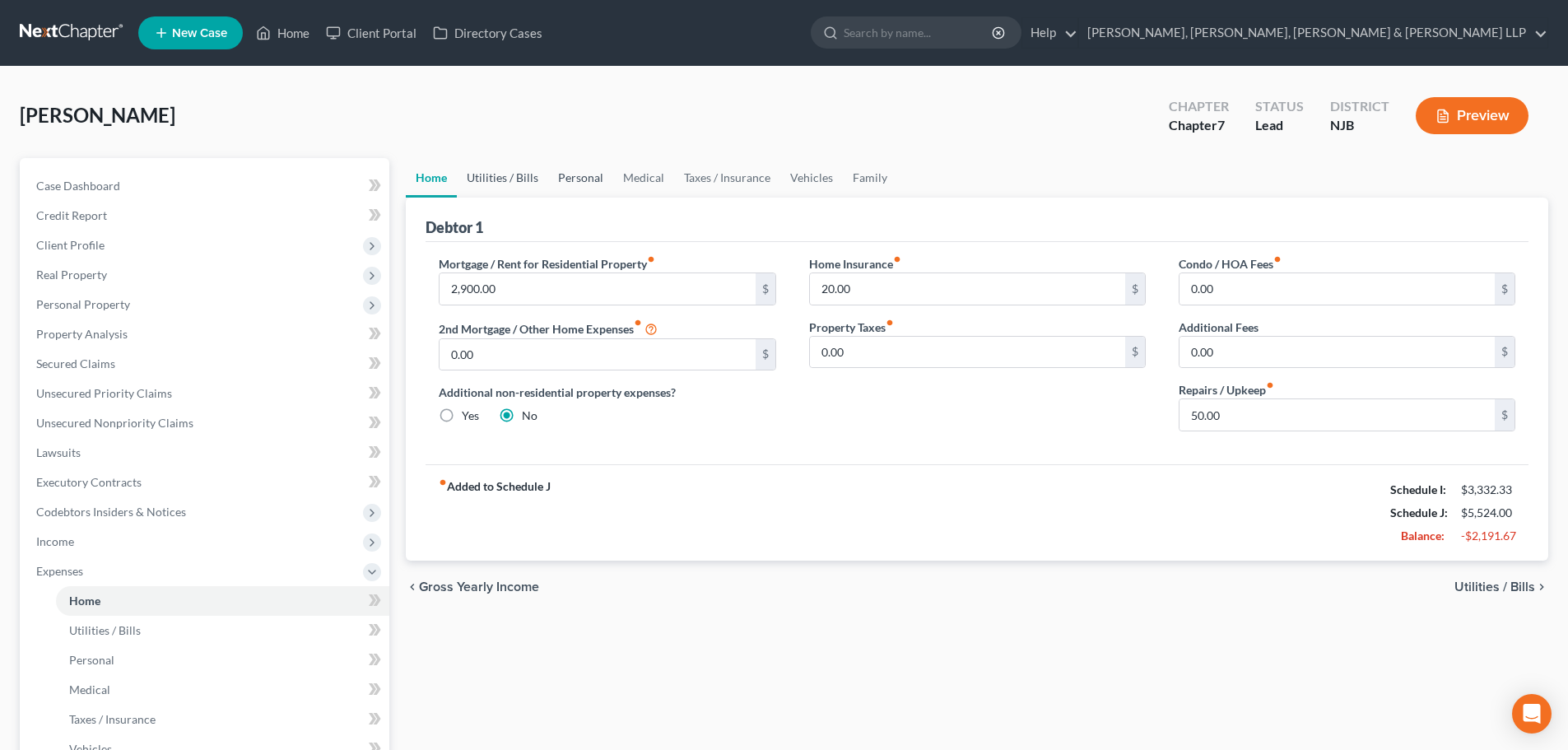
drag, startPoint x: 500, startPoint y: 182, endPoint x: 549, endPoint y: 191, distance: 49.8
click at [502, 181] on link "Utilities / Bills" at bounding box center [503, 177] width 92 height 39
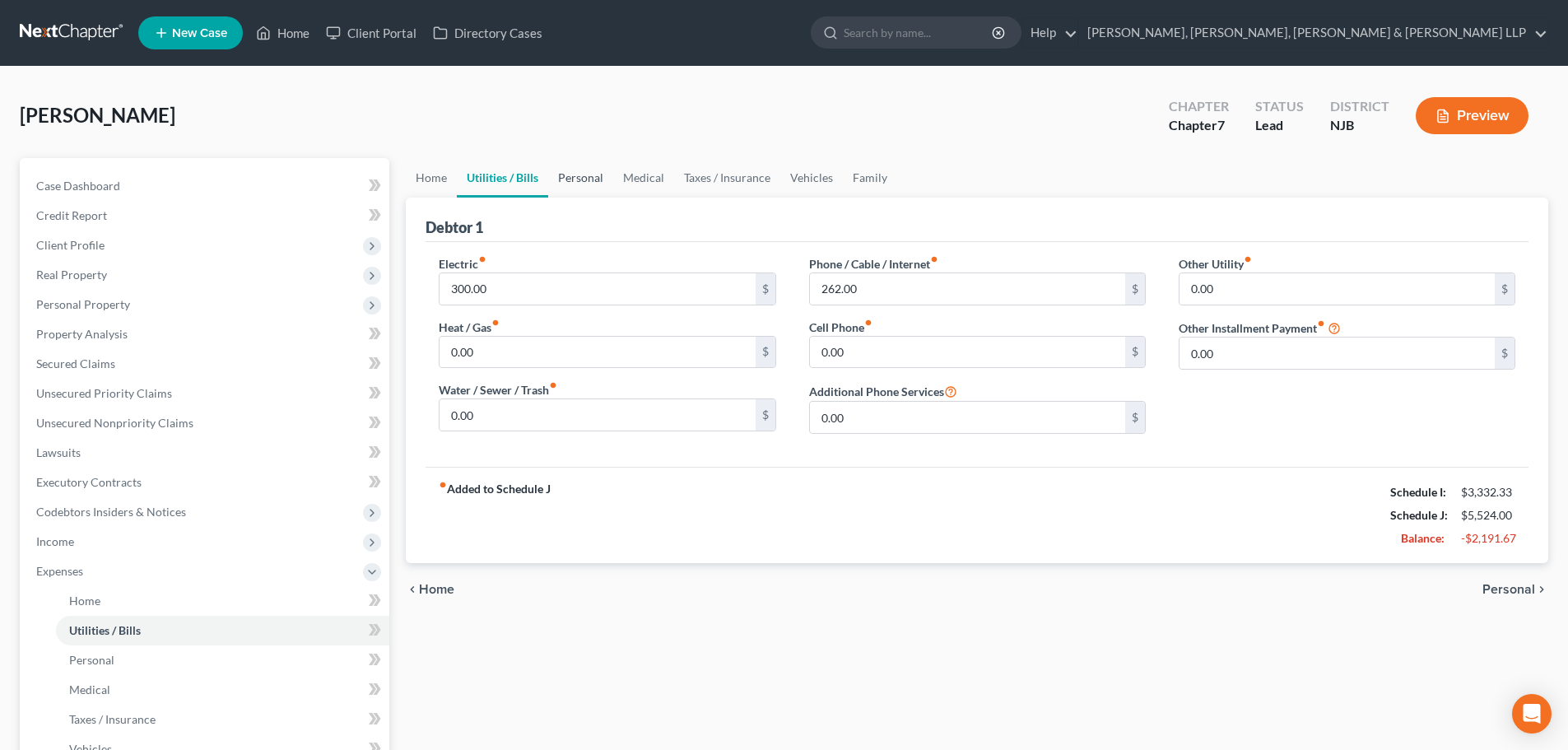
click at [565, 177] on link "Personal" at bounding box center [580, 177] width 65 height 39
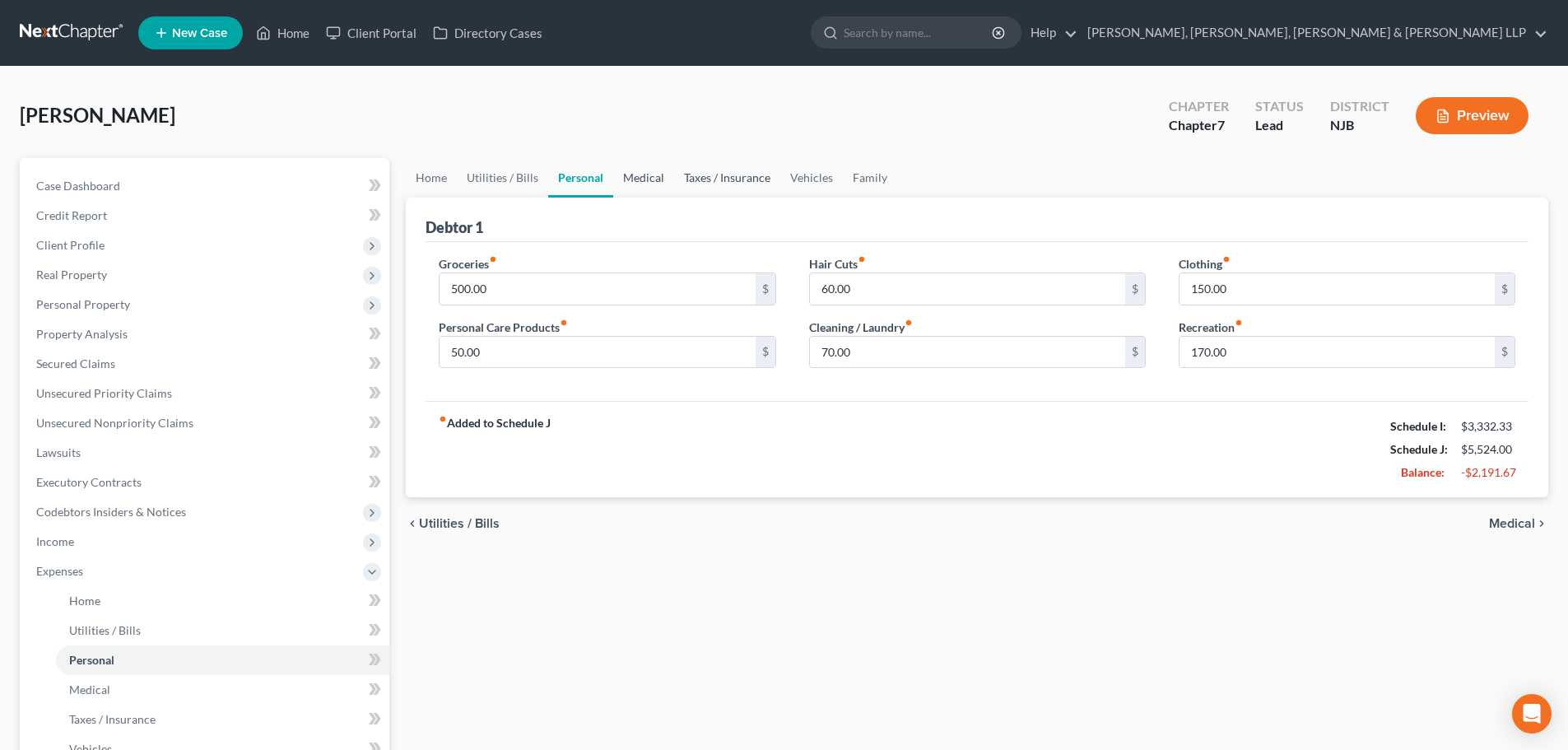
click at [635, 177] on link "Medical" at bounding box center [644, 177] width 61 height 39
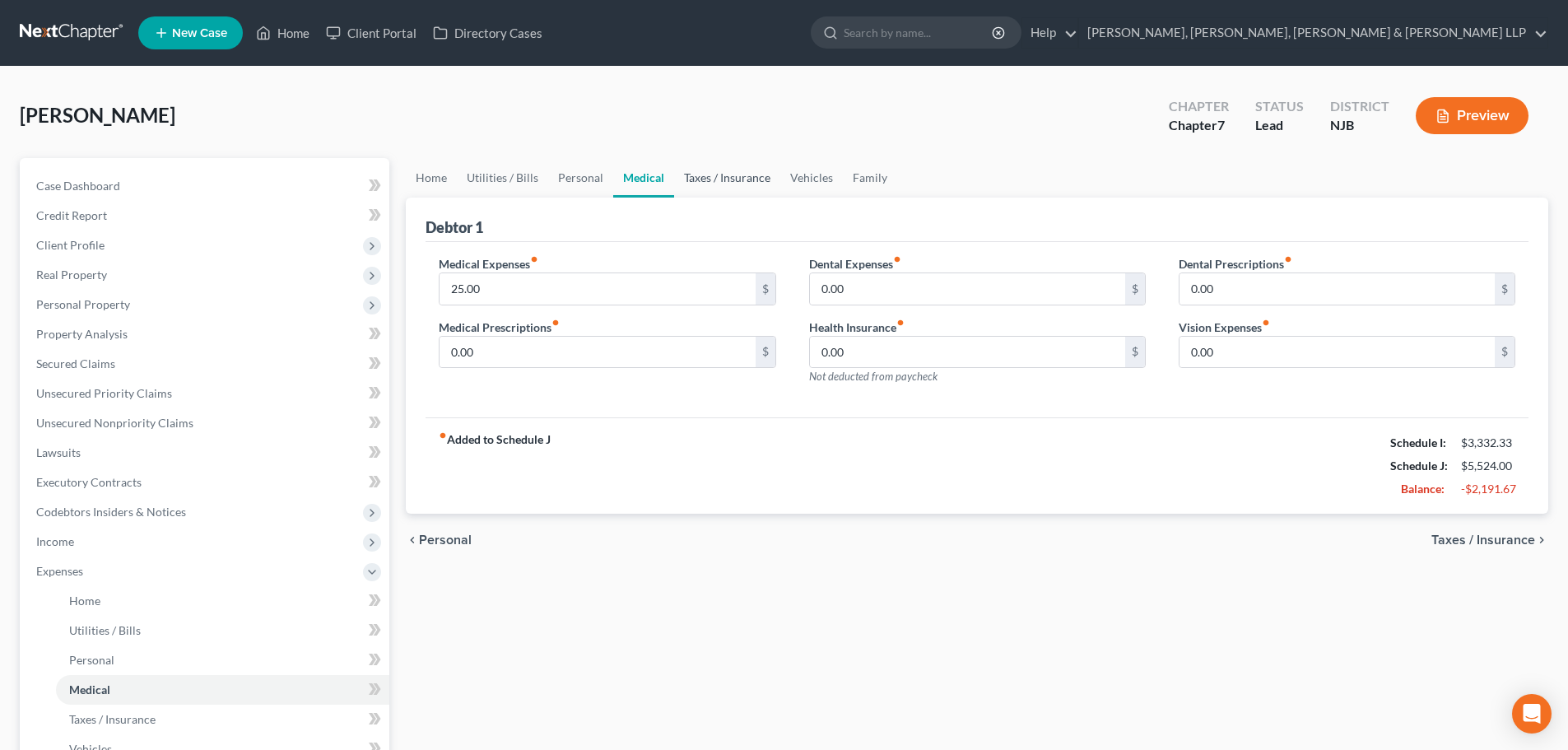
drag, startPoint x: 709, startPoint y: 175, endPoint x: 755, endPoint y: 169, distance: 46.4
click at [709, 173] on link "Taxes / Insurance" at bounding box center [726, 177] width 106 height 39
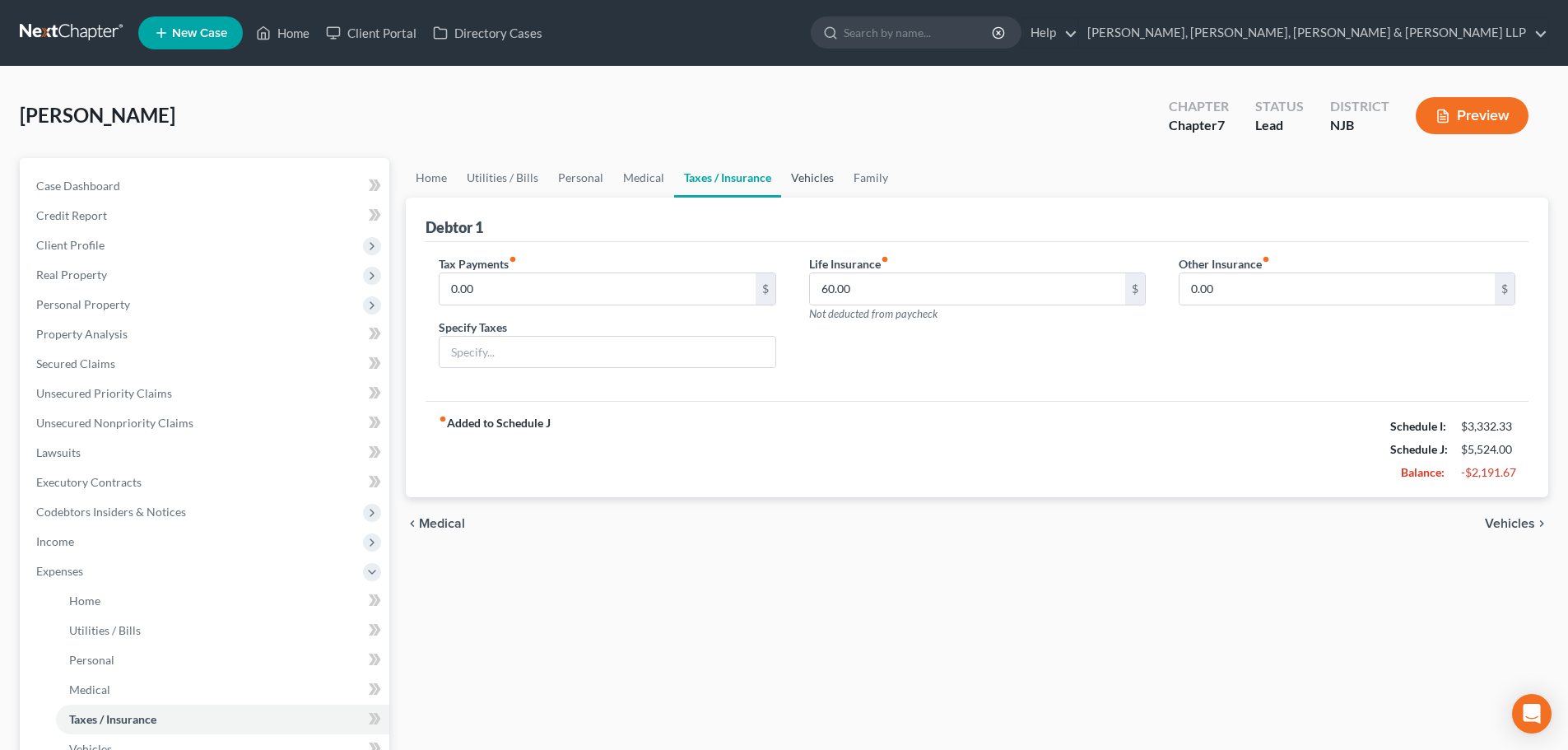
click at [822, 180] on link "Vehicles" at bounding box center [813, 177] width 63 height 39
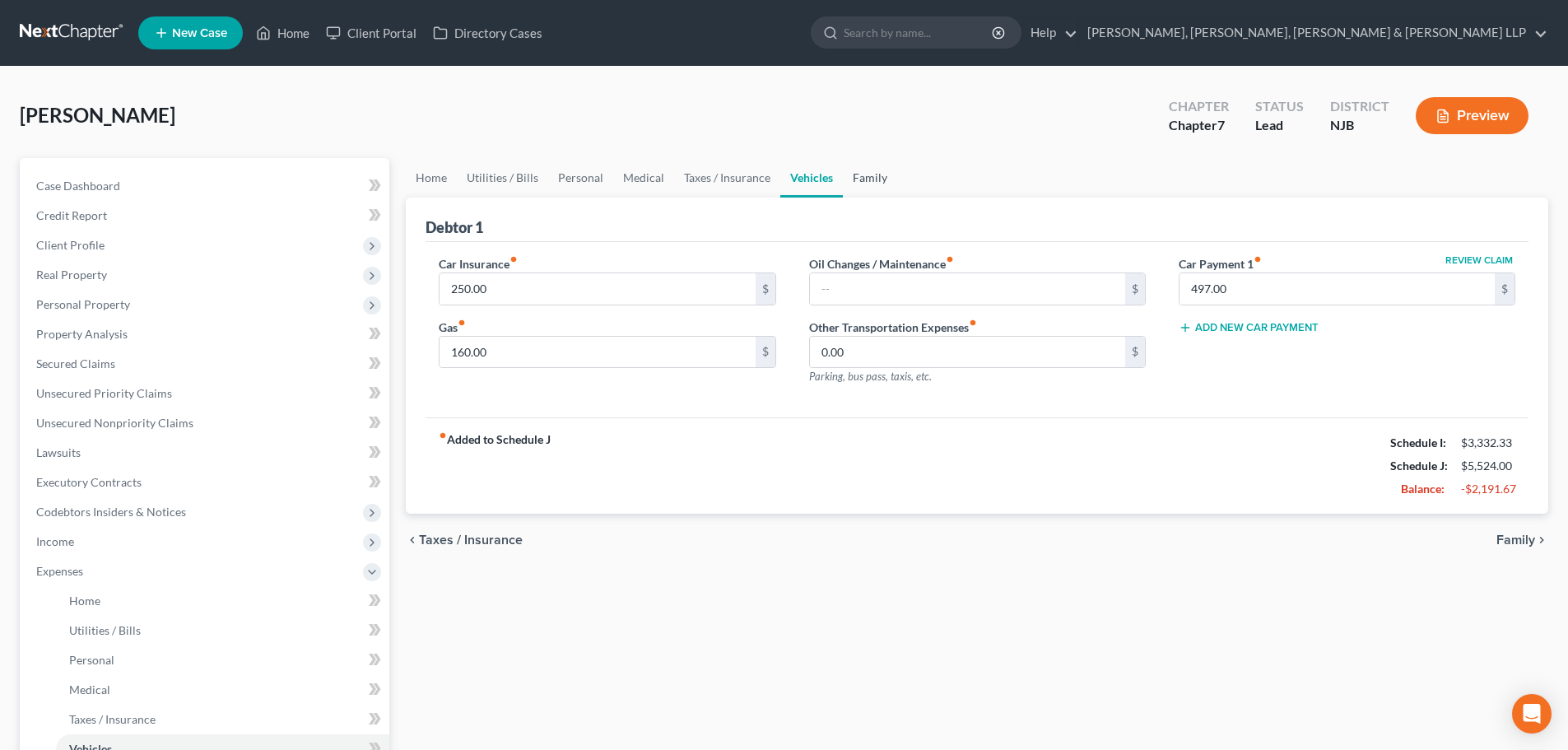
click at [854, 180] on link "Family" at bounding box center [869, 177] width 54 height 39
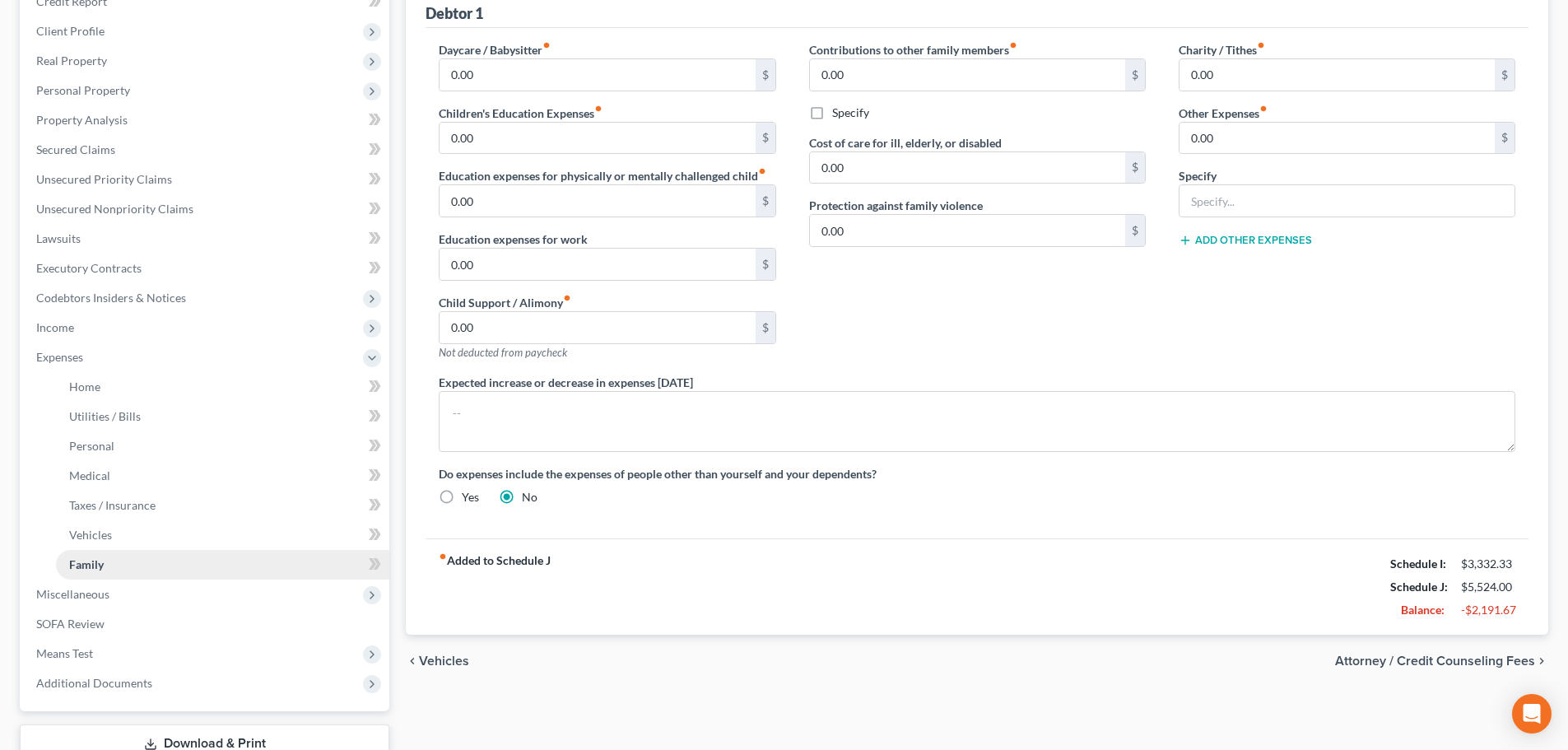
scroll to position [247, 0]
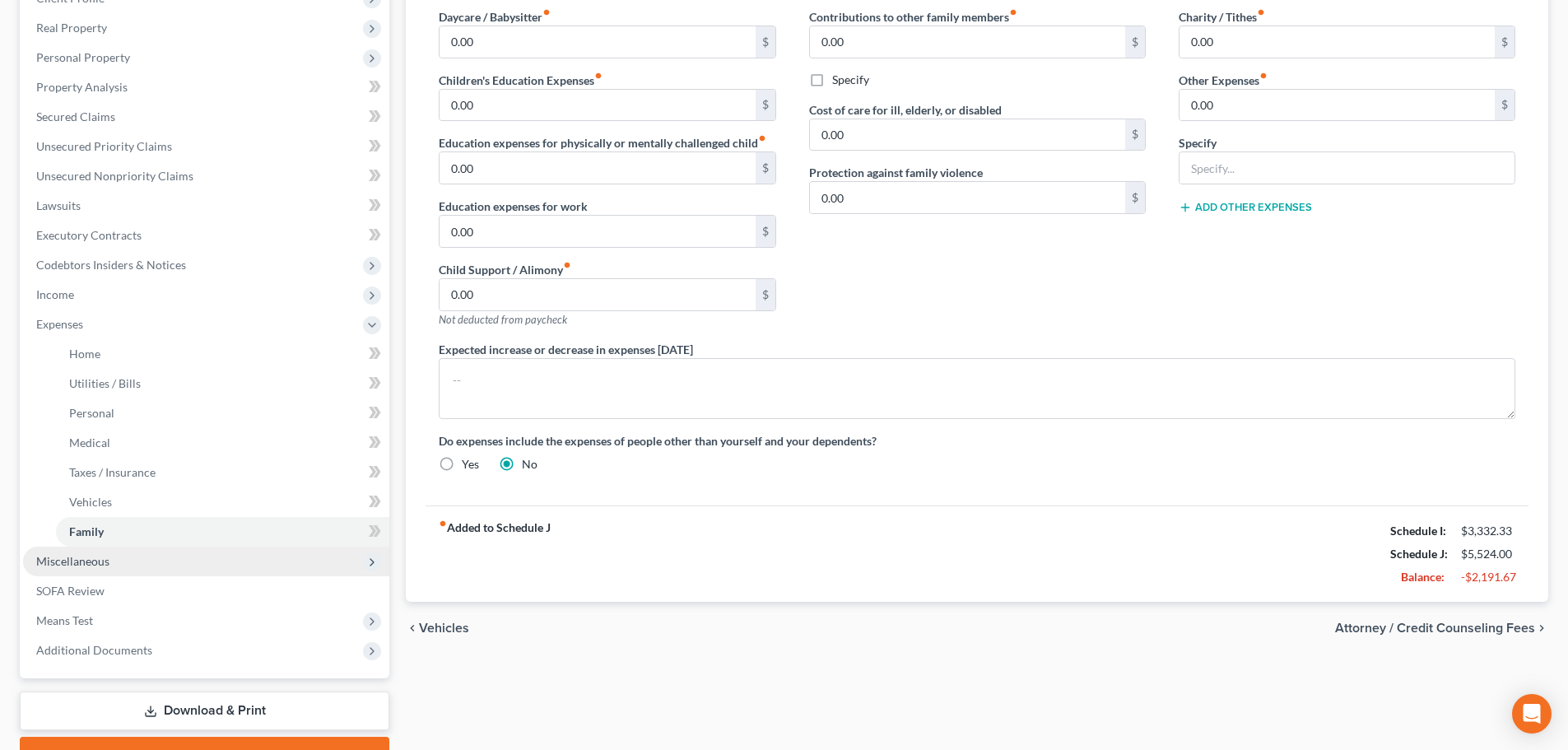
click at [113, 572] on span "Miscellaneous" at bounding box center [206, 561] width 366 height 30
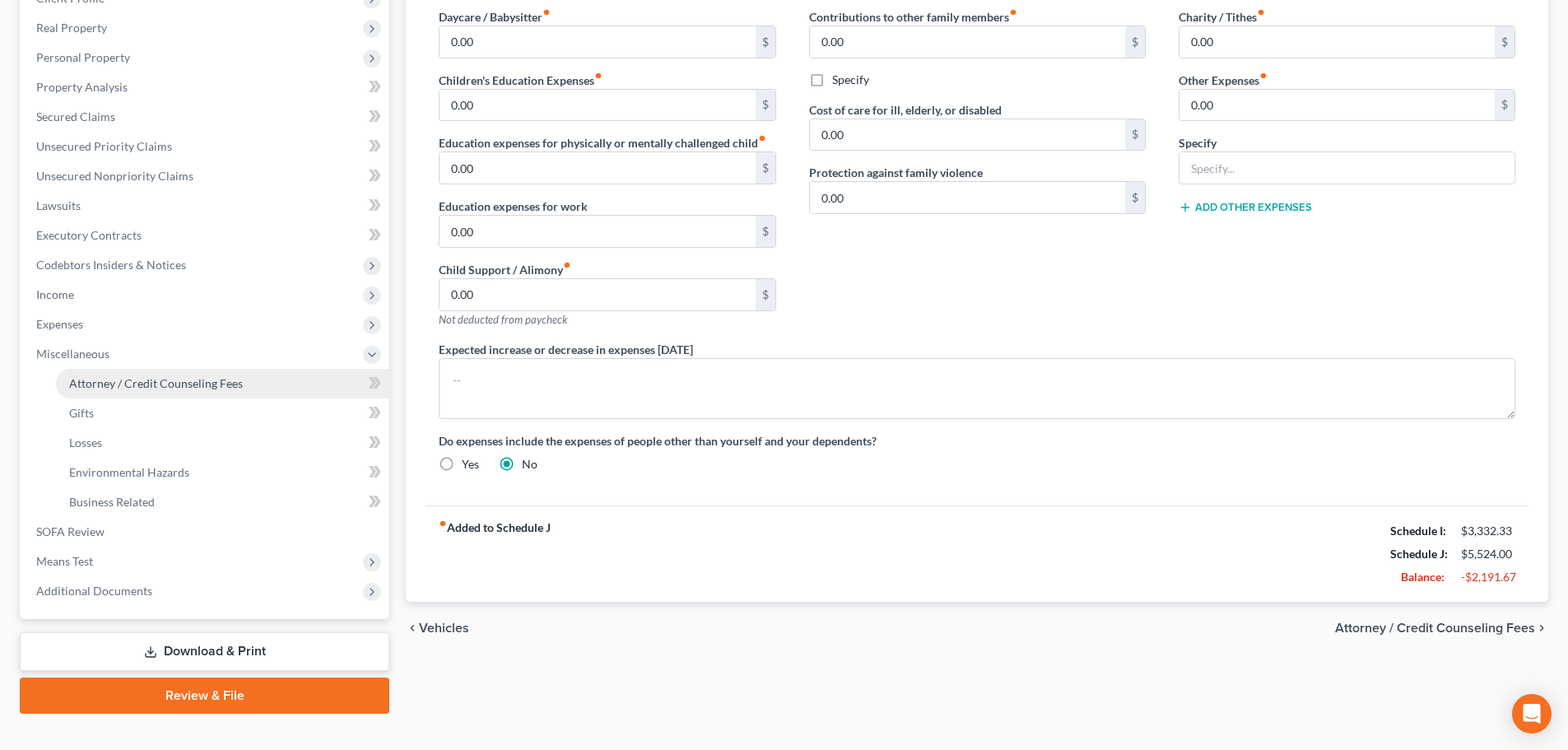
click at [214, 388] on span "Attorney / Credit Counseling Fees" at bounding box center [156, 383] width 174 height 14
select select "1"
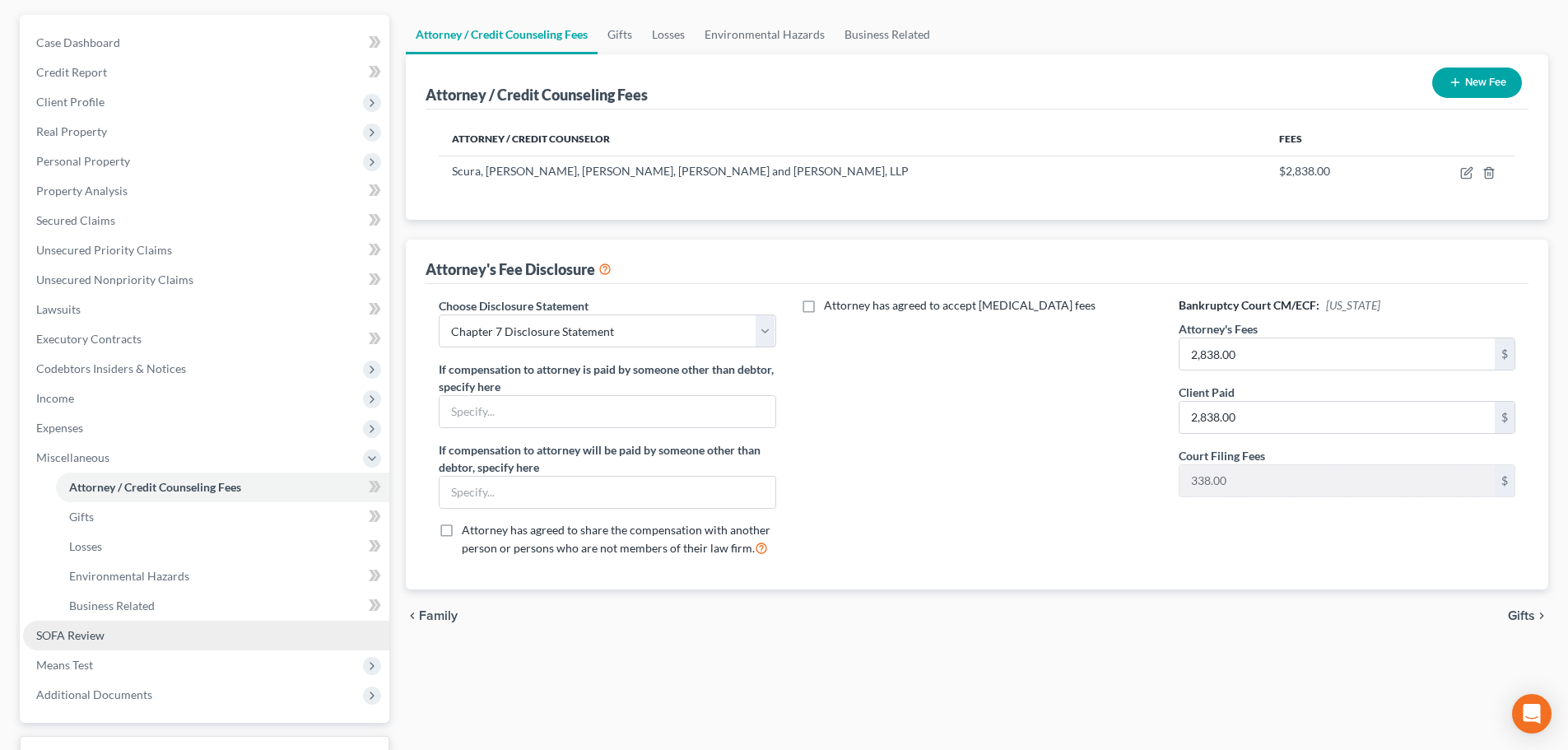
scroll to position [165, 0]
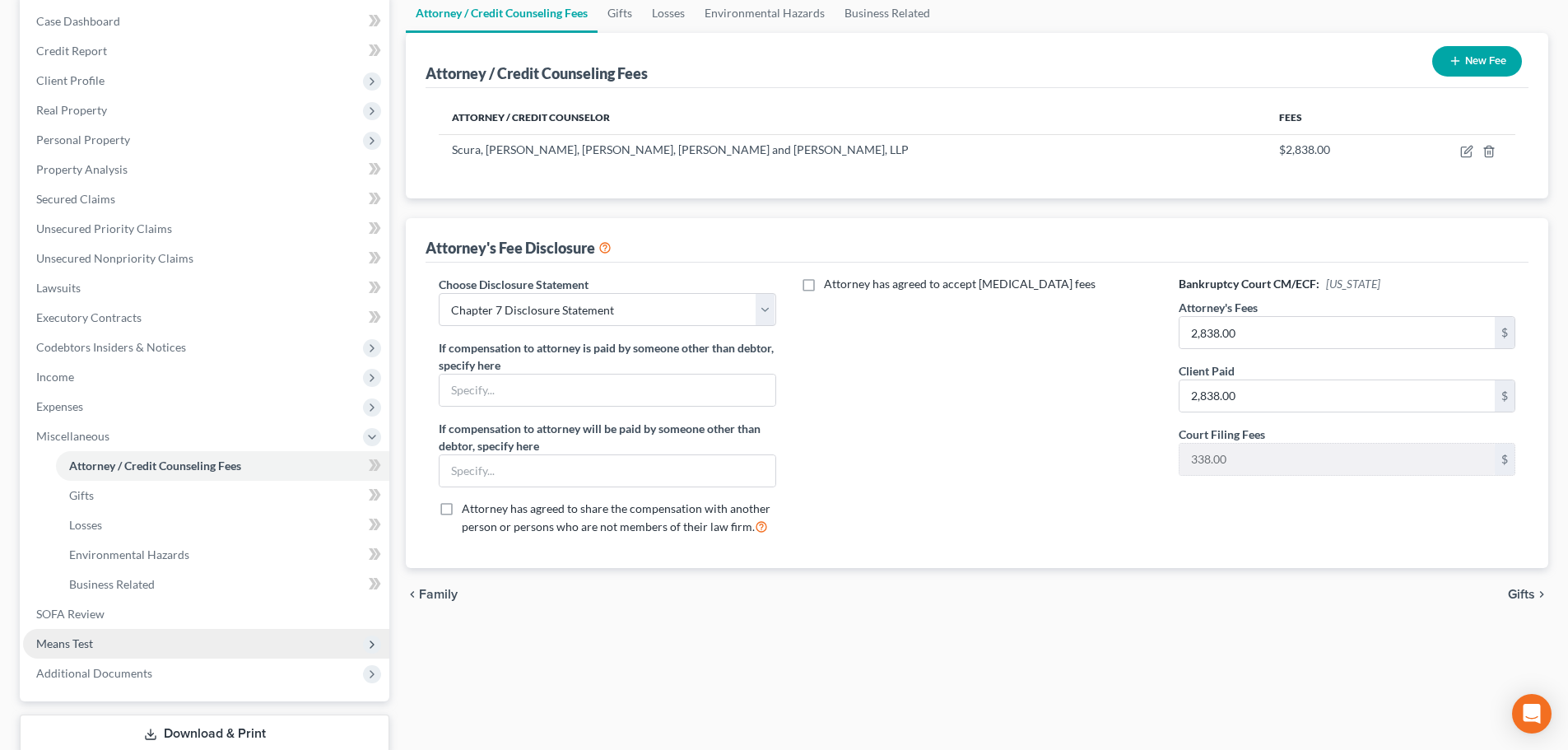
click at [93, 648] on span "Means Test" at bounding box center [65, 643] width 57 height 14
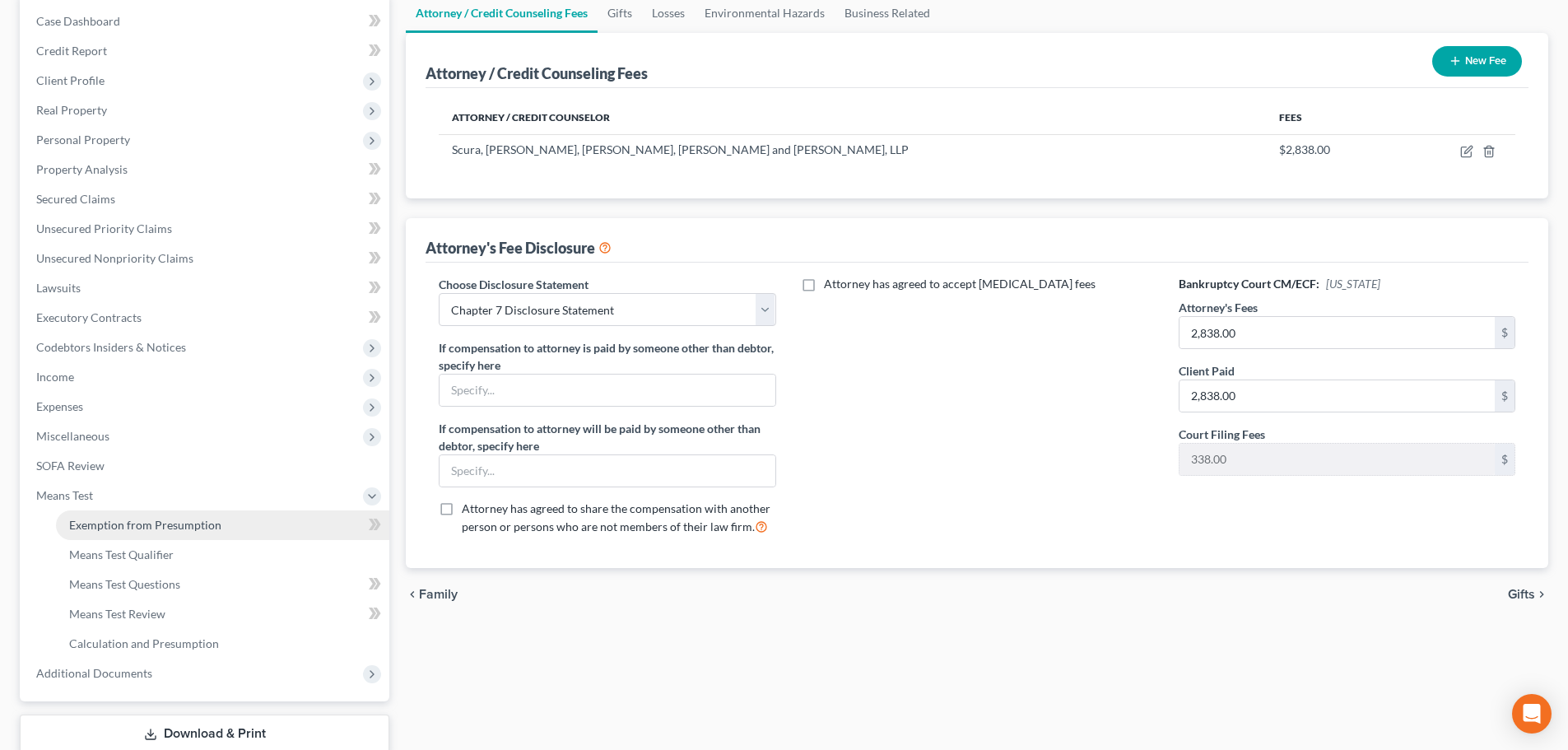
click at [184, 524] on span "Exemption from Presumption" at bounding box center [145, 525] width 153 height 14
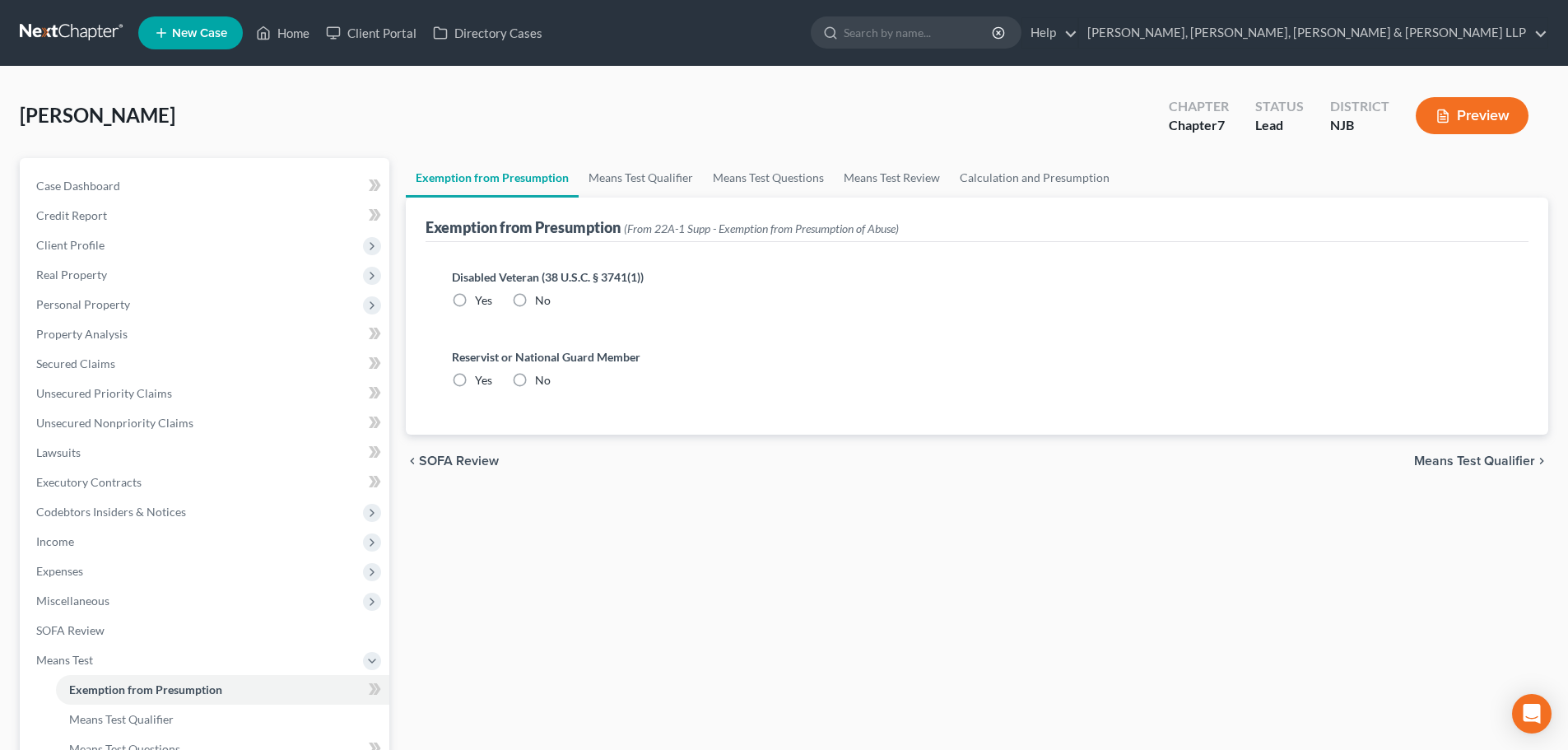
click at [535, 300] on label "No" at bounding box center [543, 300] width 15 height 16
click at [542, 300] on input "No" at bounding box center [547, 297] width 10 height 10
radio input "true"
click at [535, 381] on label "No" at bounding box center [543, 380] width 15 height 16
click at [542, 381] on input "No" at bounding box center [547, 377] width 10 height 10
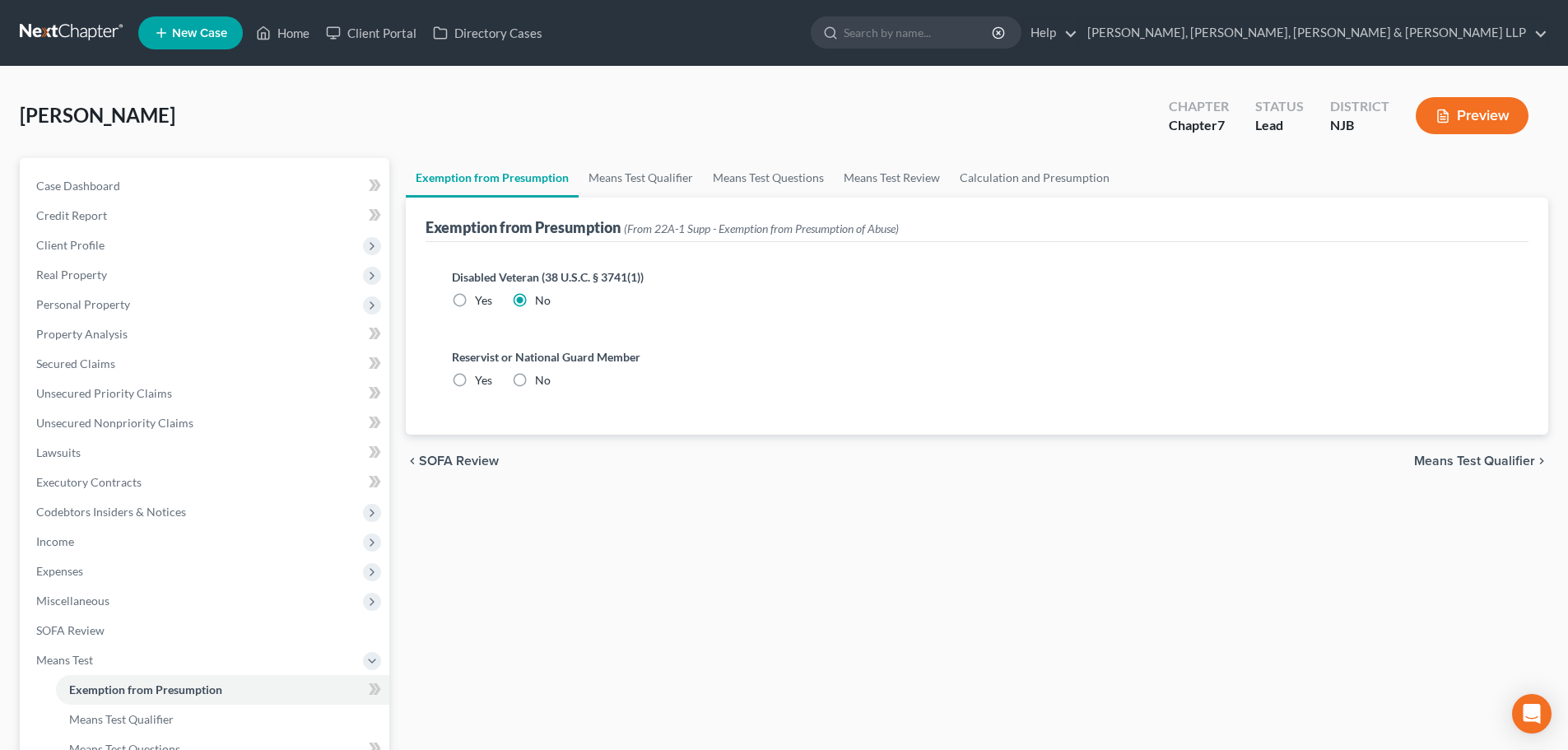
radio input "true"
drag, startPoint x: 611, startPoint y: 184, endPoint x: 698, endPoint y: 180, distance: 87.1
click at [613, 183] on link "Means Test Qualifier" at bounding box center [640, 177] width 124 height 39
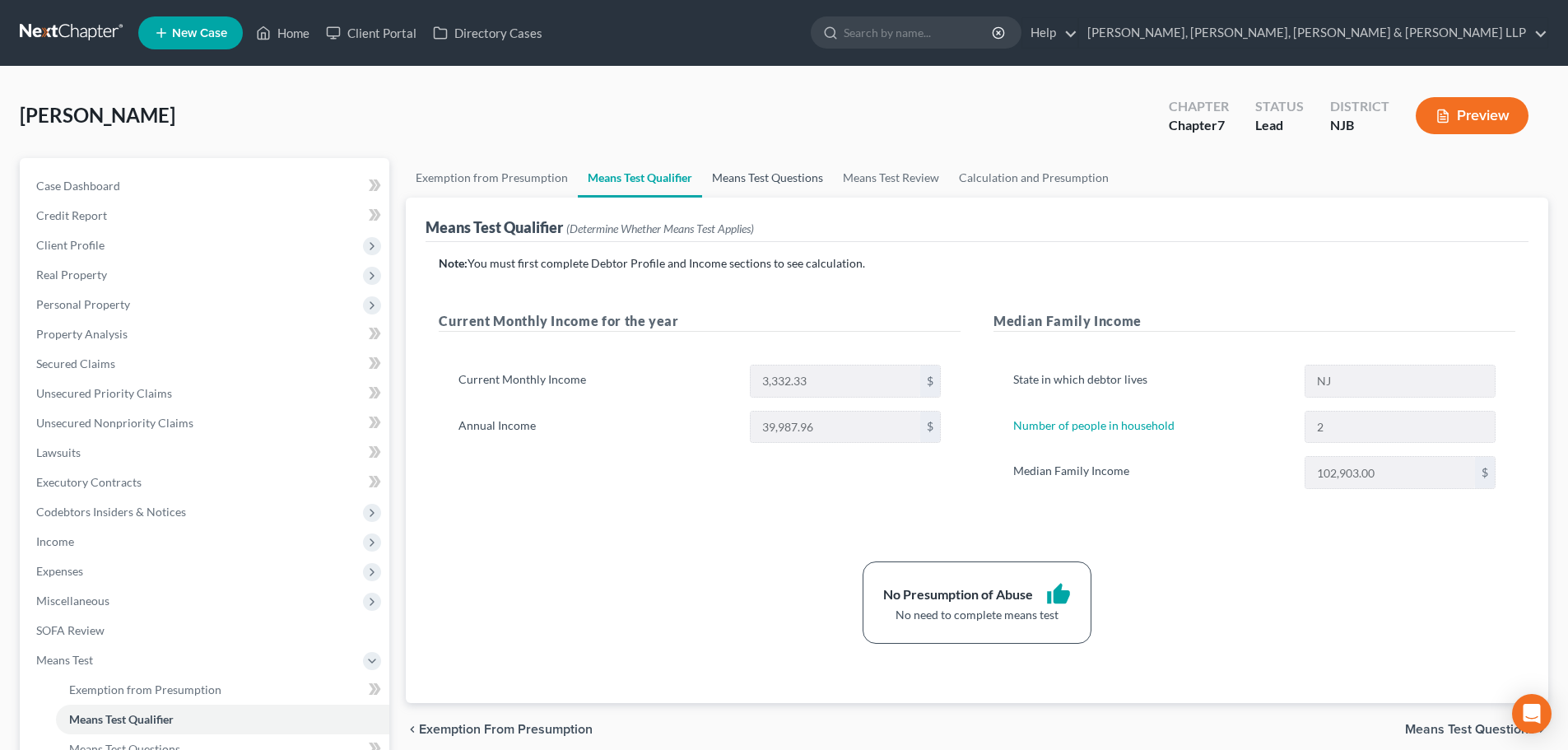
click at [761, 184] on link "Means Test Questions" at bounding box center [767, 177] width 131 height 39
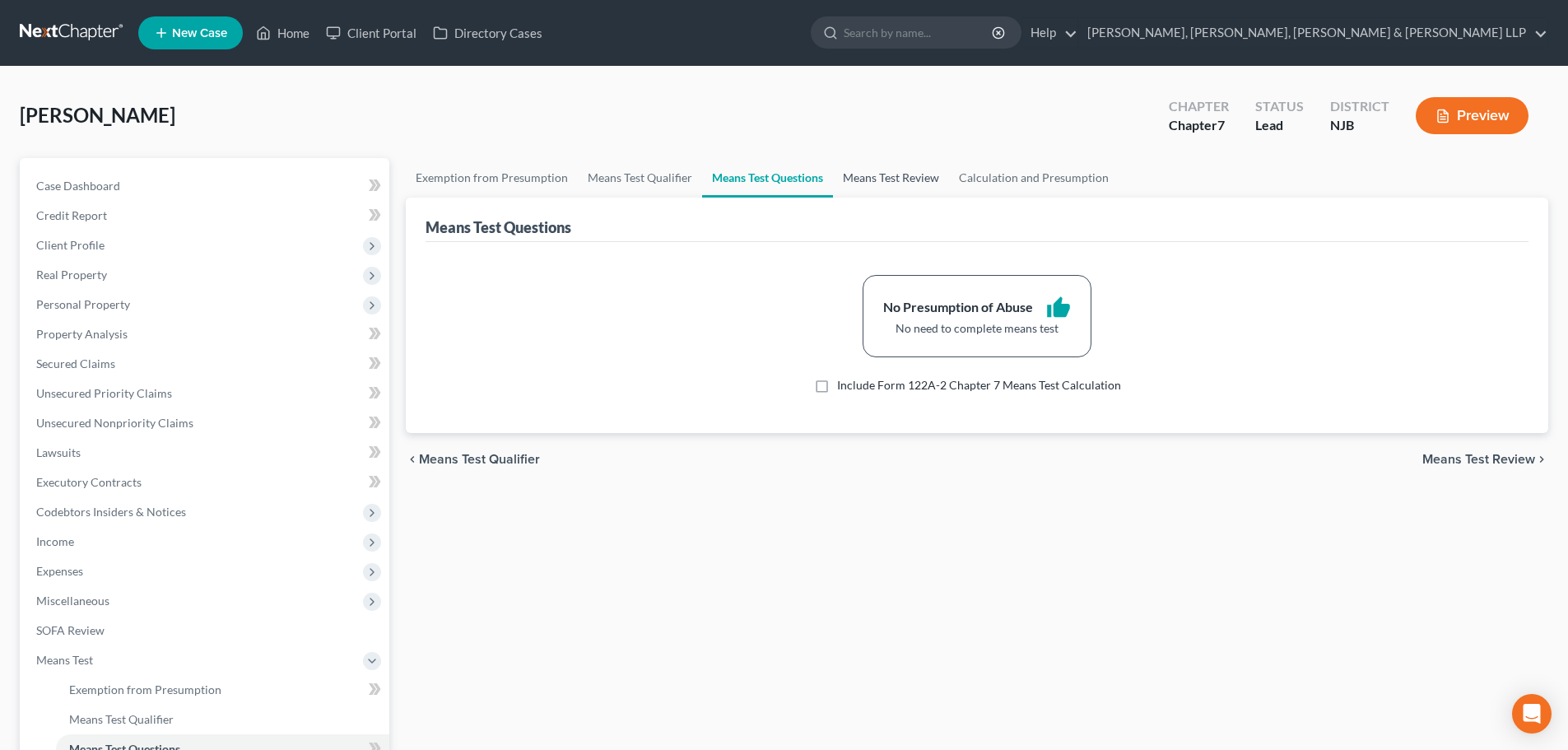
click at [894, 177] on link "Means Test Review" at bounding box center [891, 177] width 116 height 39
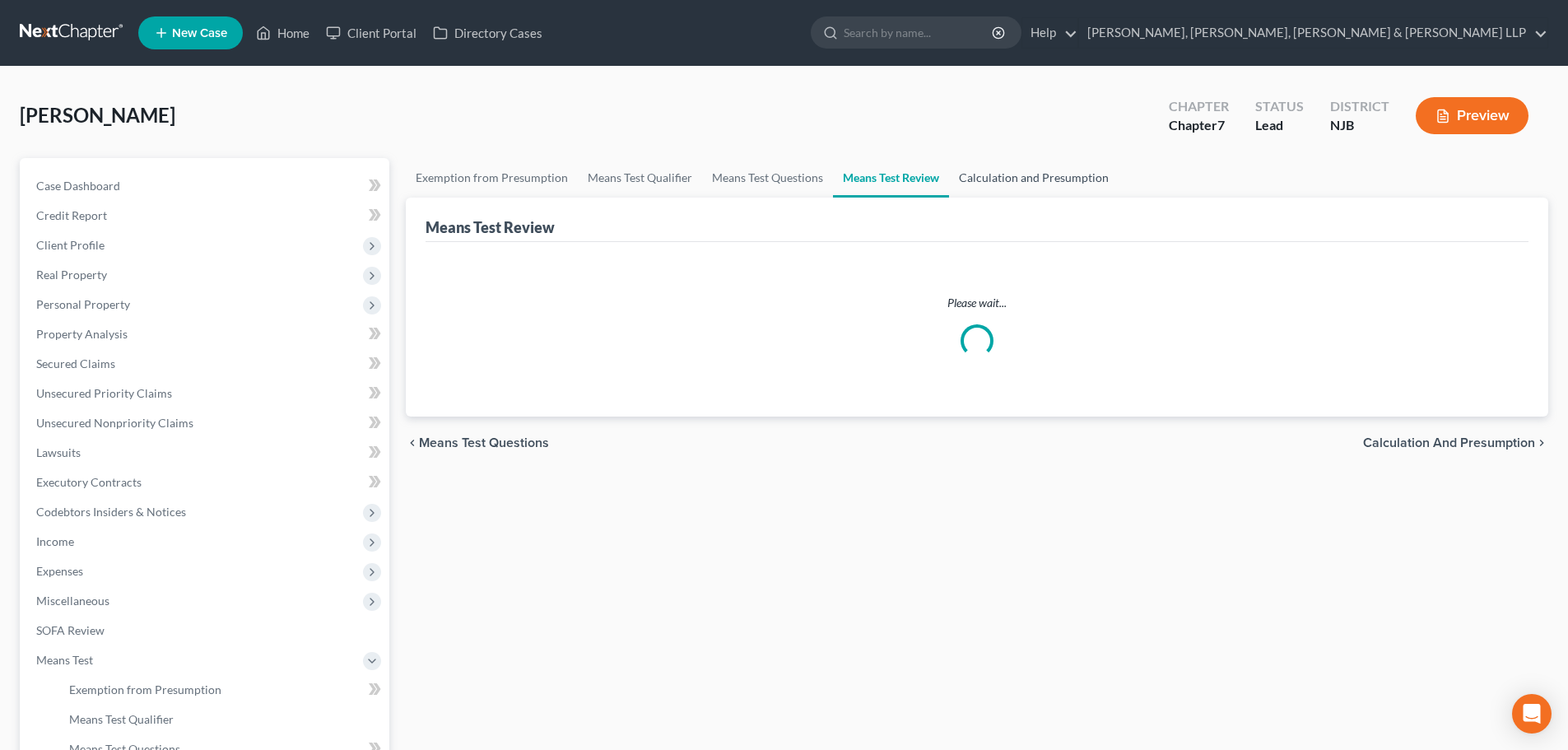
click at [983, 177] on link "Calculation and Presumption" at bounding box center [1035, 177] width 170 height 39
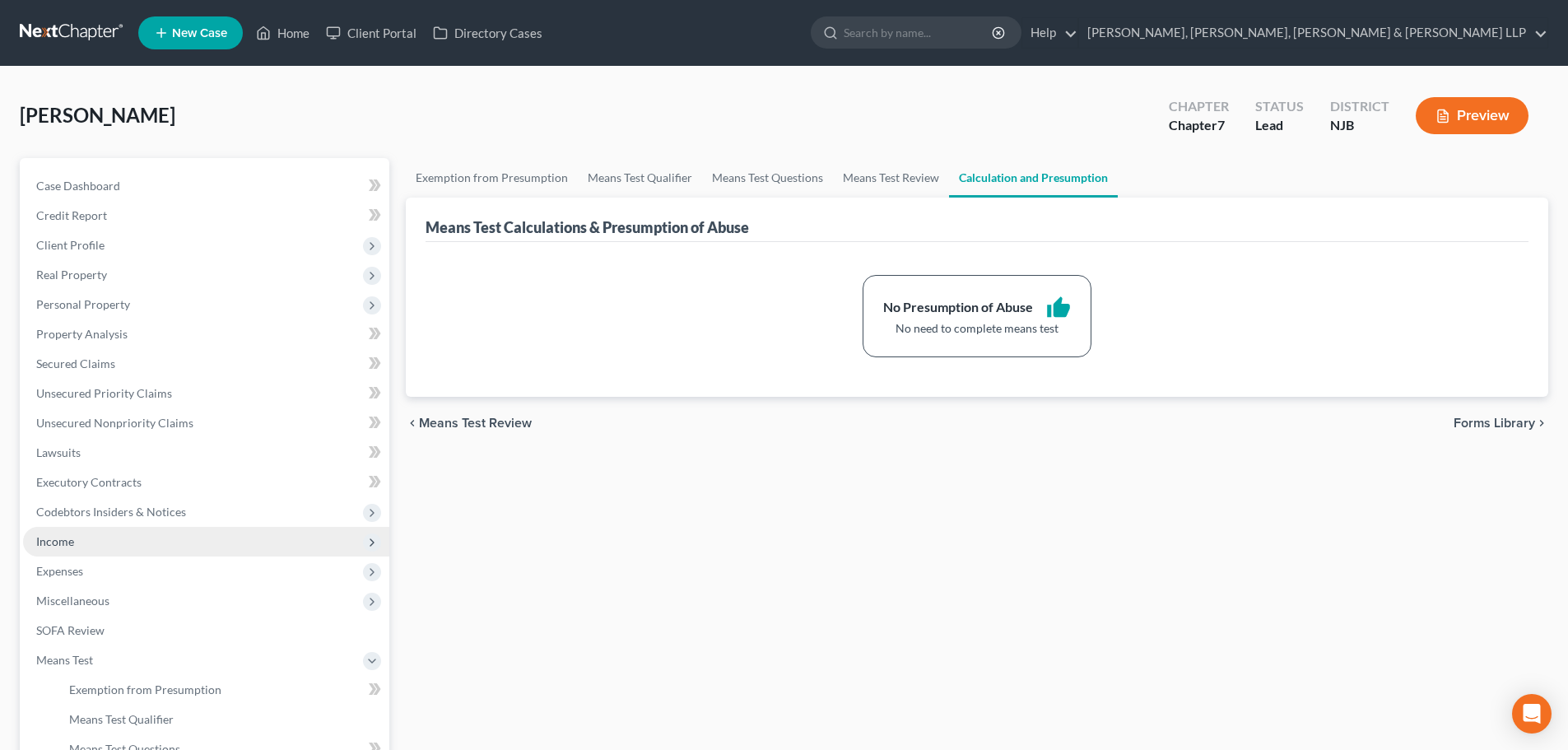
click at [103, 548] on span "Income" at bounding box center [206, 541] width 366 height 30
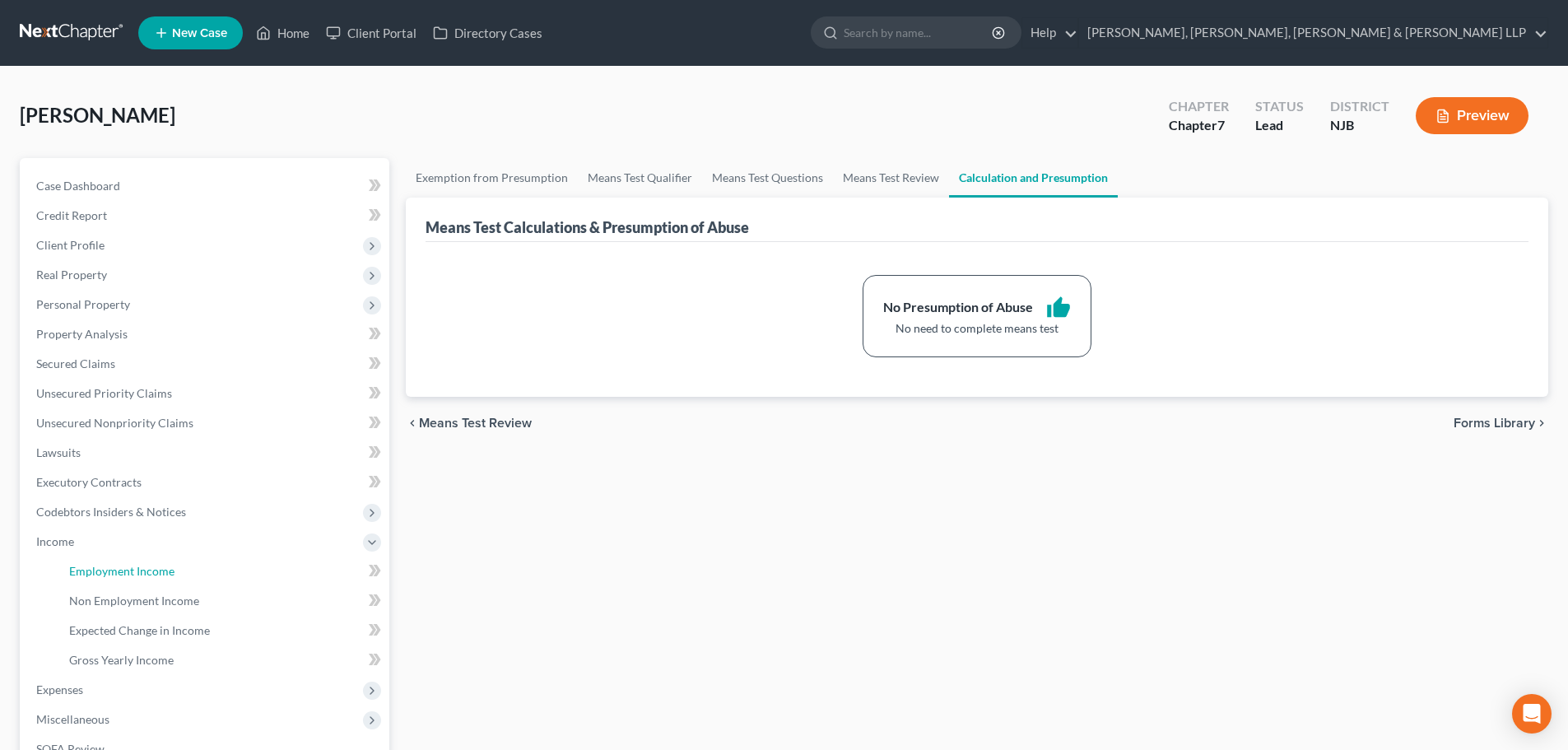
drag, startPoint x: 142, startPoint y: 563, endPoint x: 370, endPoint y: 460, distance: 250.2
click at [143, 562] on link "Employment Income" at bounding box center [222, 571] width 333 height 30
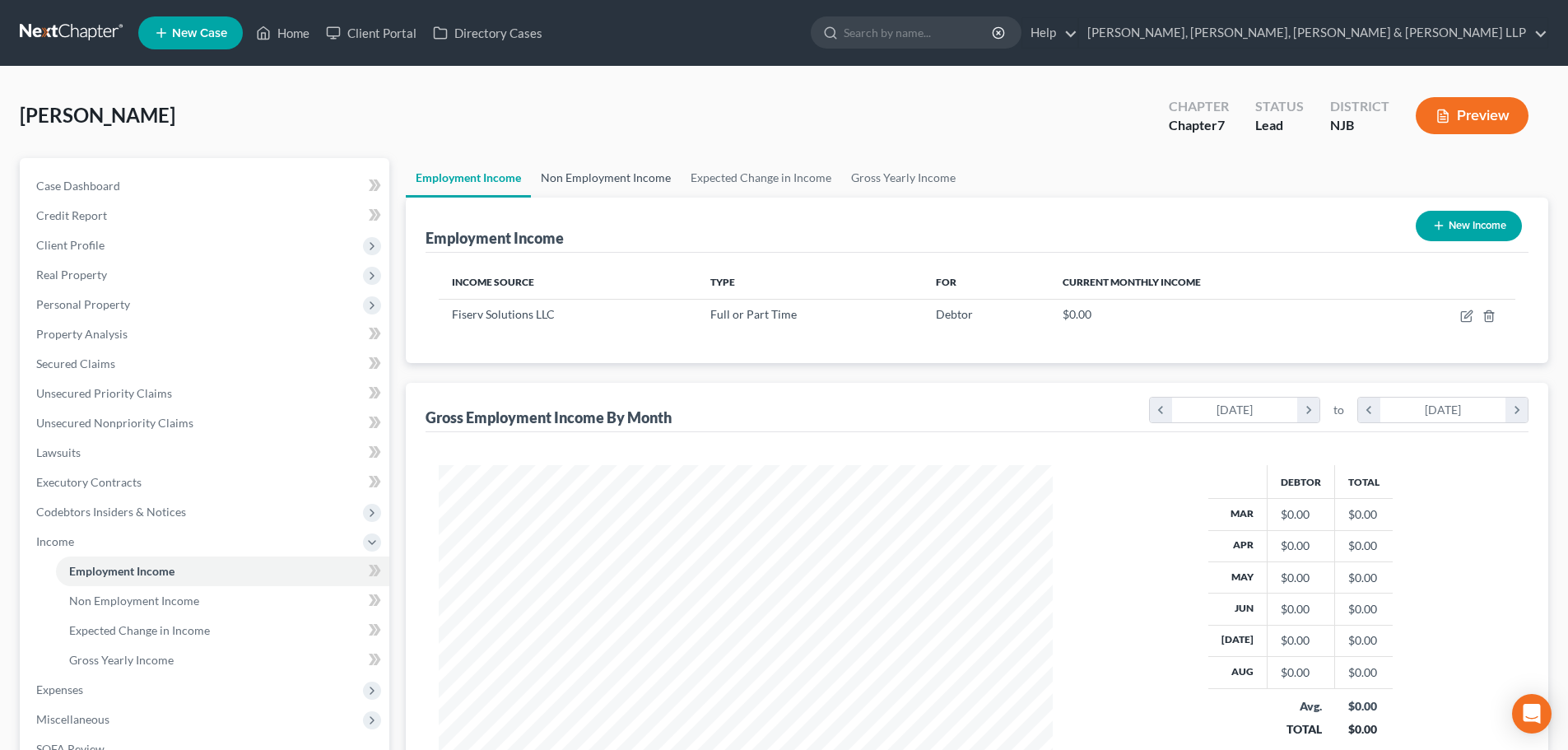
scroll to position [307, 647]
click at [635, 194] on link "Non Employment Income" at bounding box center [605, 177] width 150 height 39
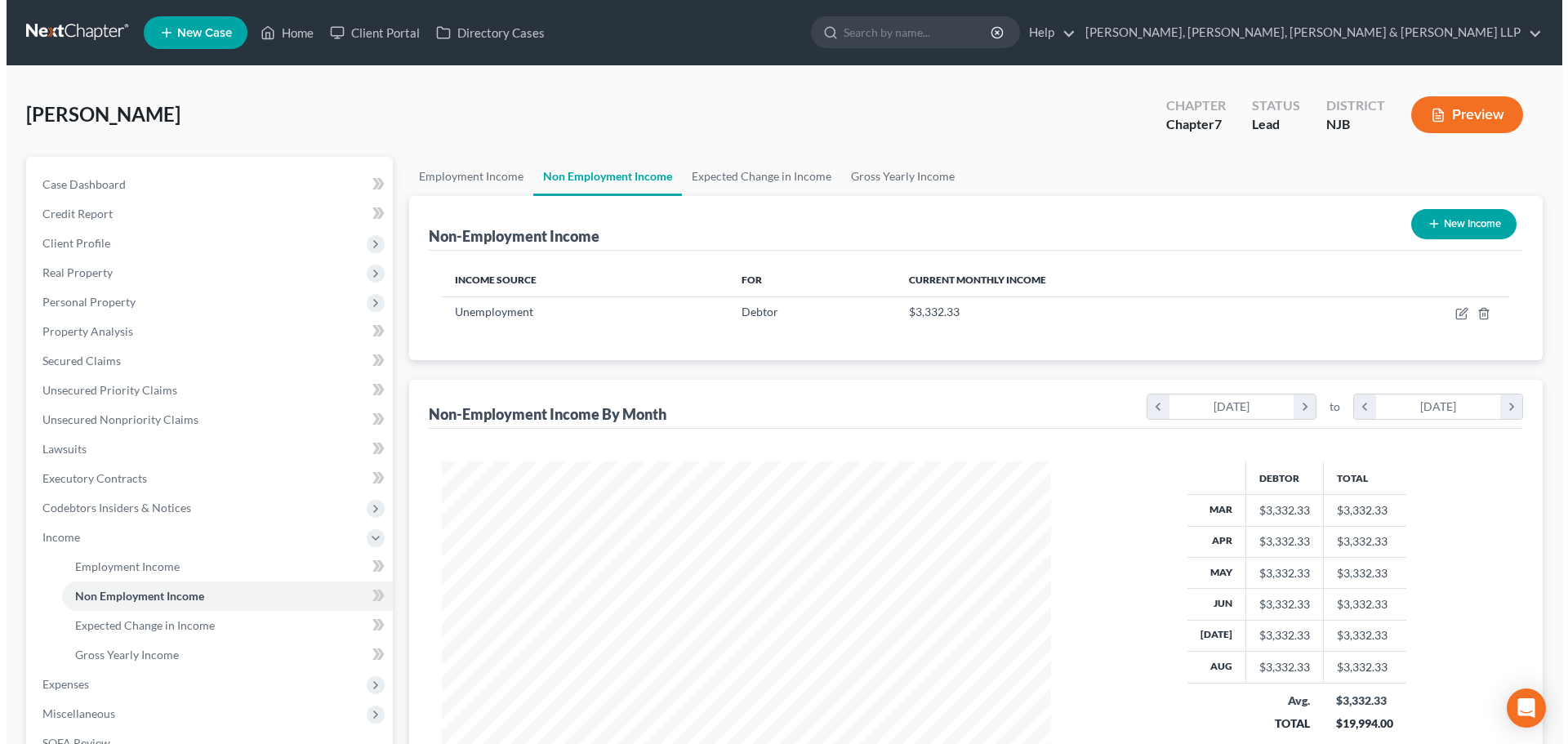
scroll to position [305, 642]
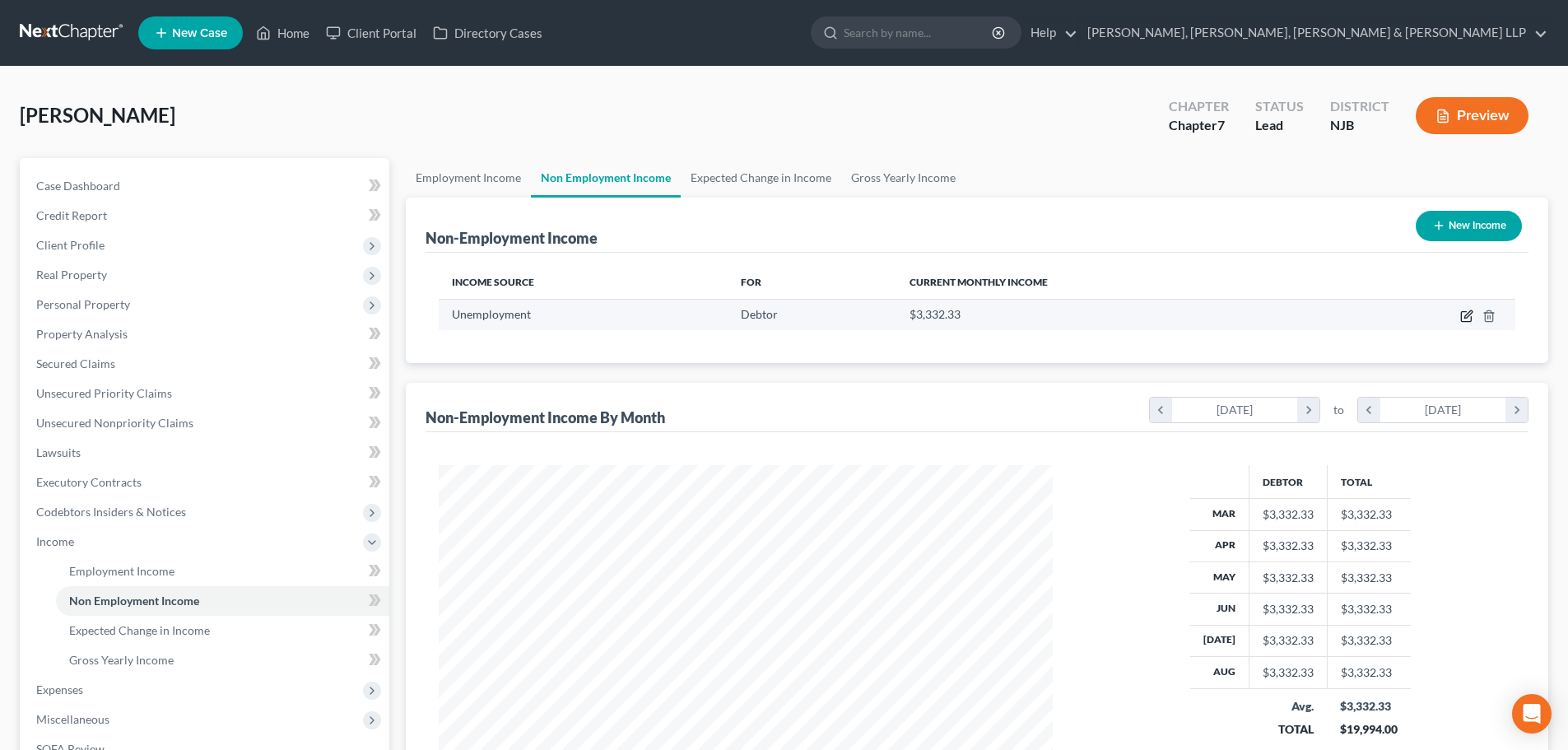
click at [1469, 311] on icon "button" at bounding box center [1467, 316] width 13 height 13
select select "0"
select select "3"
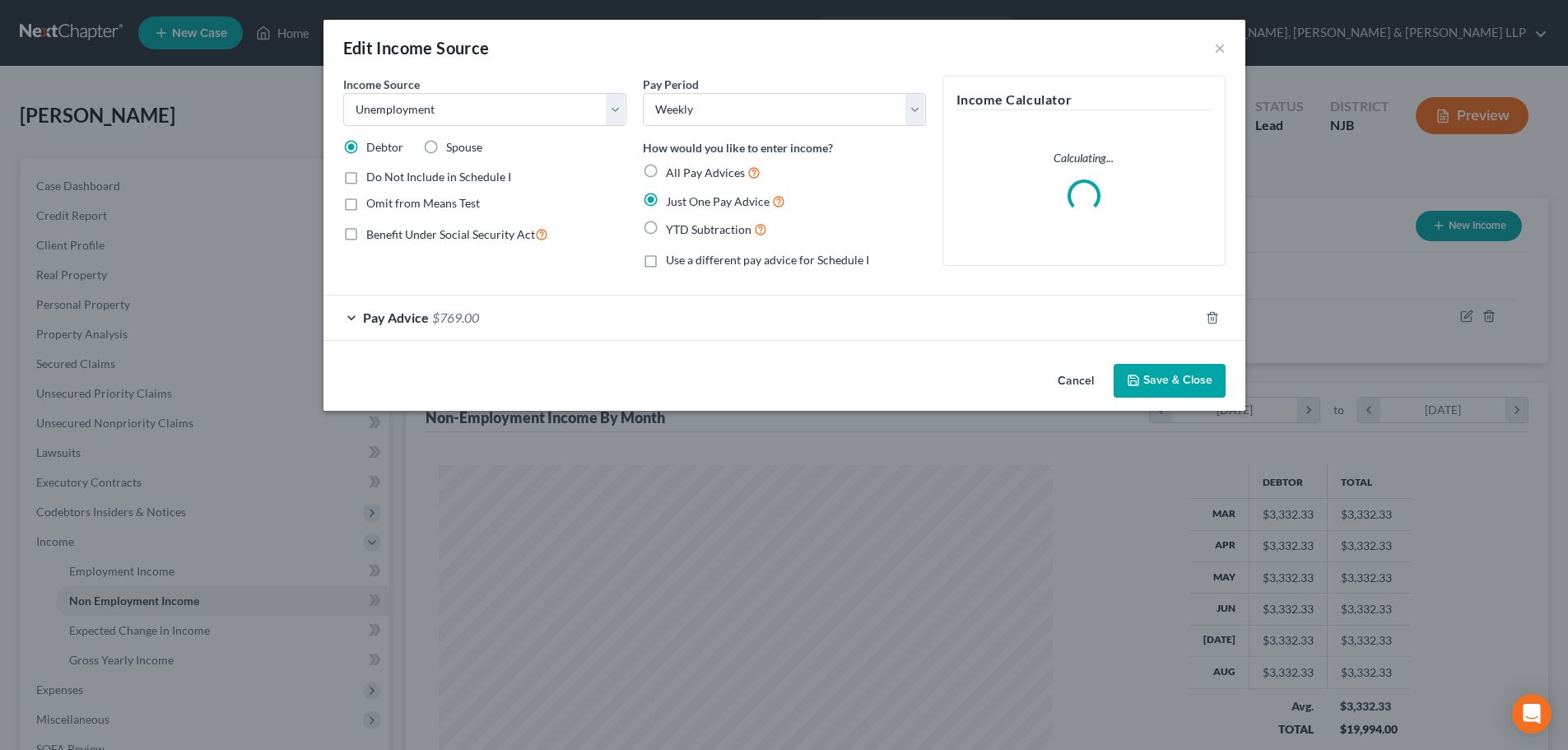
scroll to position [309, 653]
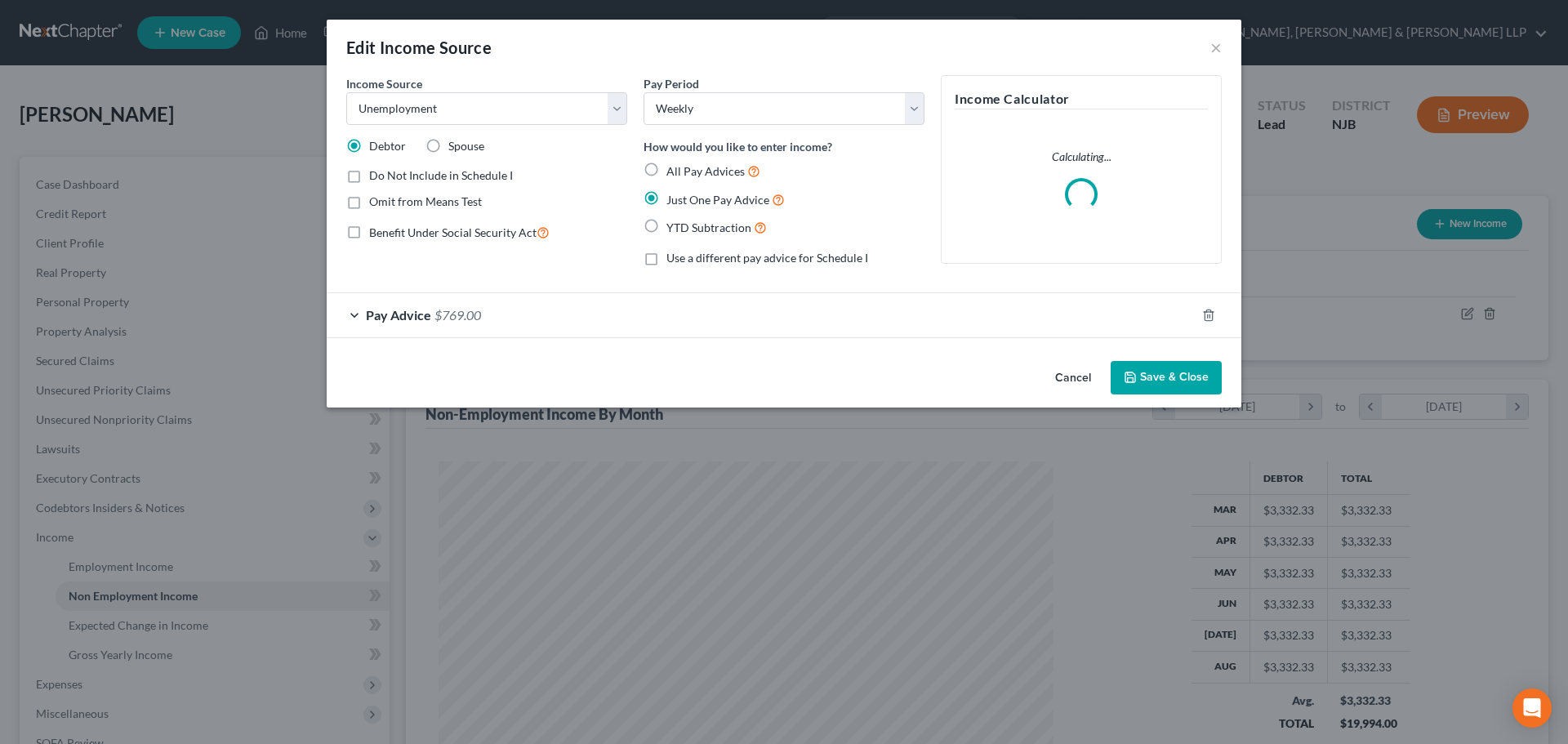
click at [661, 293] on div "Pay Advice $769.00" at bounding box center [761, 315] width 869 height 44
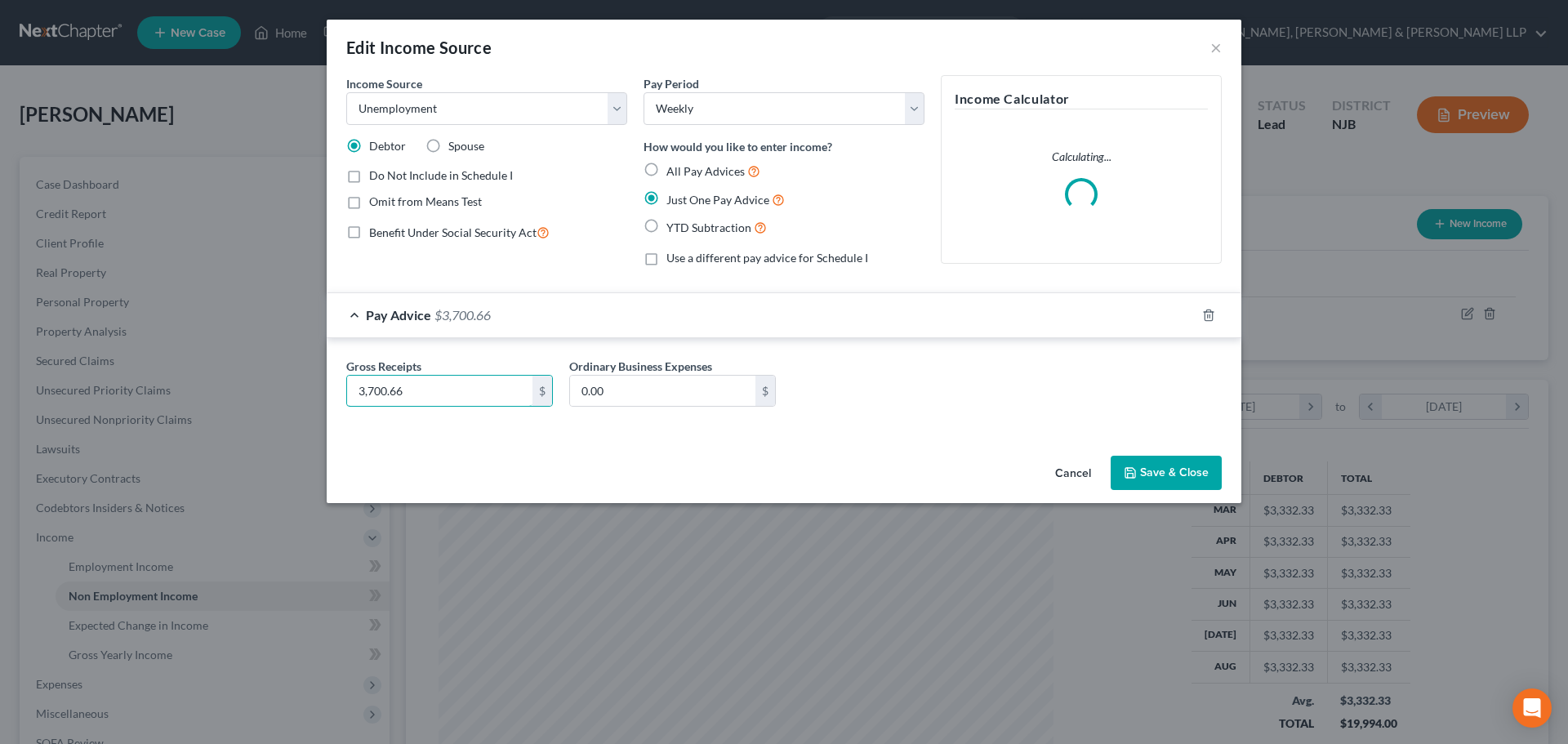
type input "3,700.66"
click at [1157, 466] on button "Save & Close" at bounding box center [1166, 472] width 111 height 34
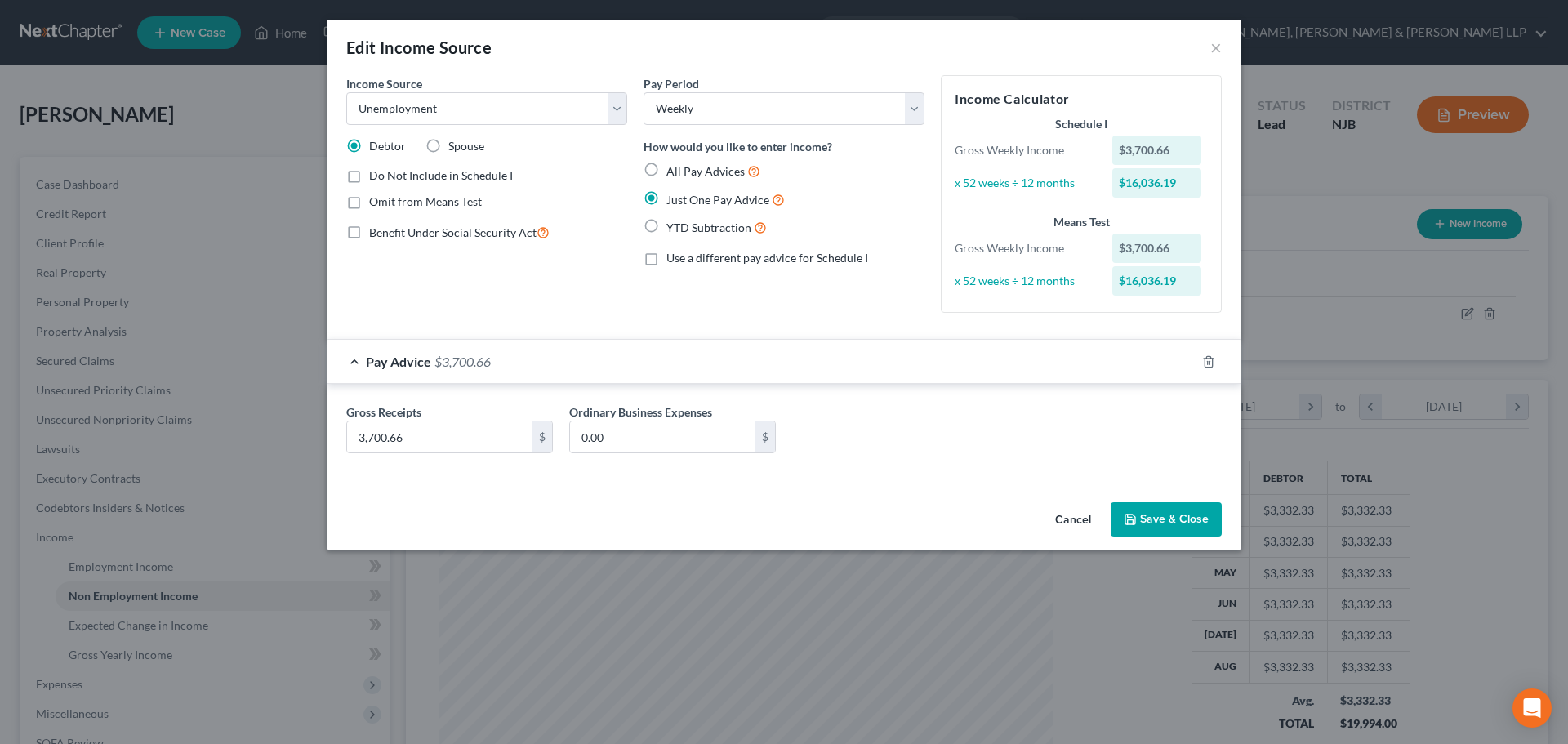
click at [1167, 469] on div "Gross Receipts 3,700.66 $ Ordinary Business Expenses 0.00 $" at bounding box center [784, 431] width 915 height 96
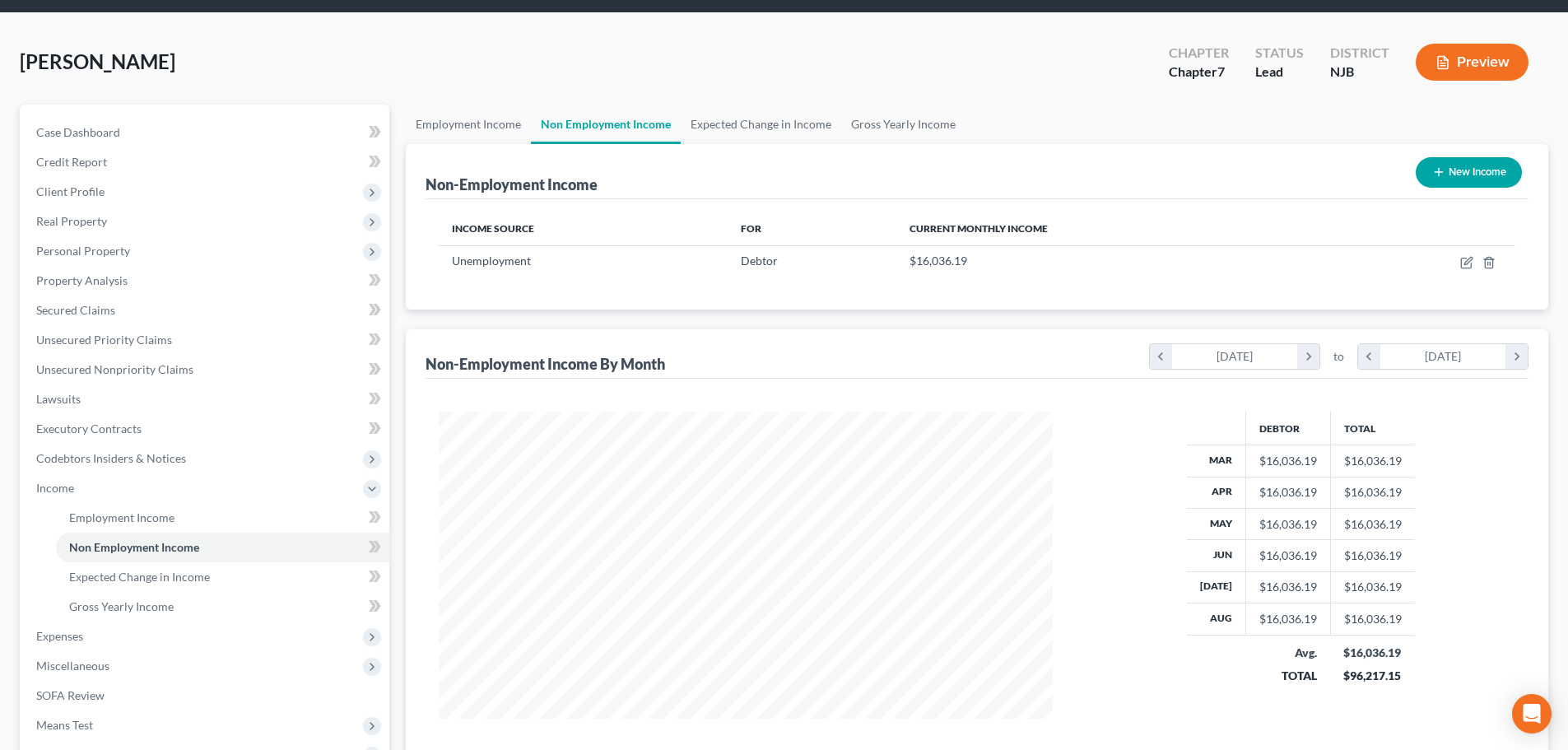
scroll to position [82, 0]
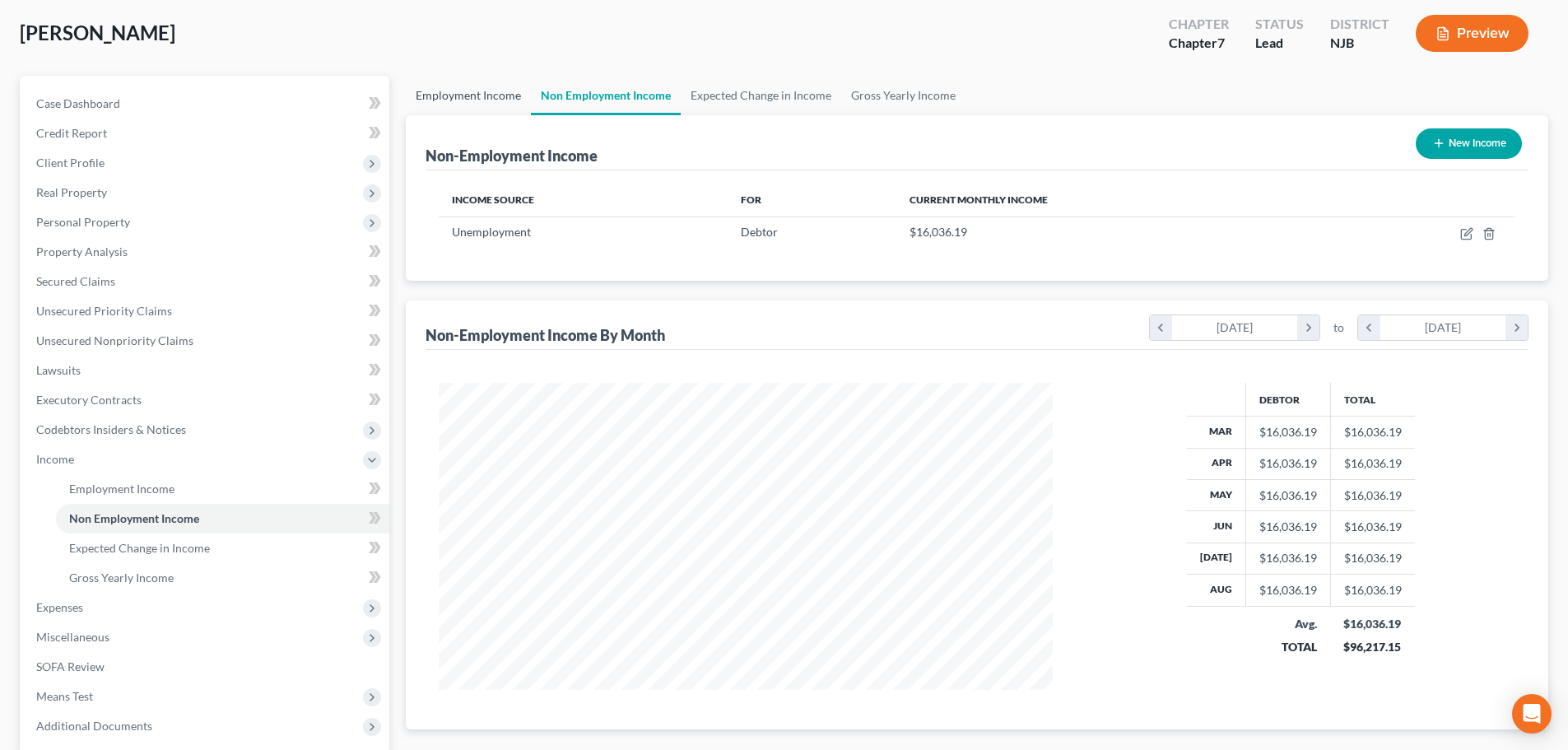
click at [468, 96] on link "Employment Income" at bounding box center [468, 94] width 125 height 39
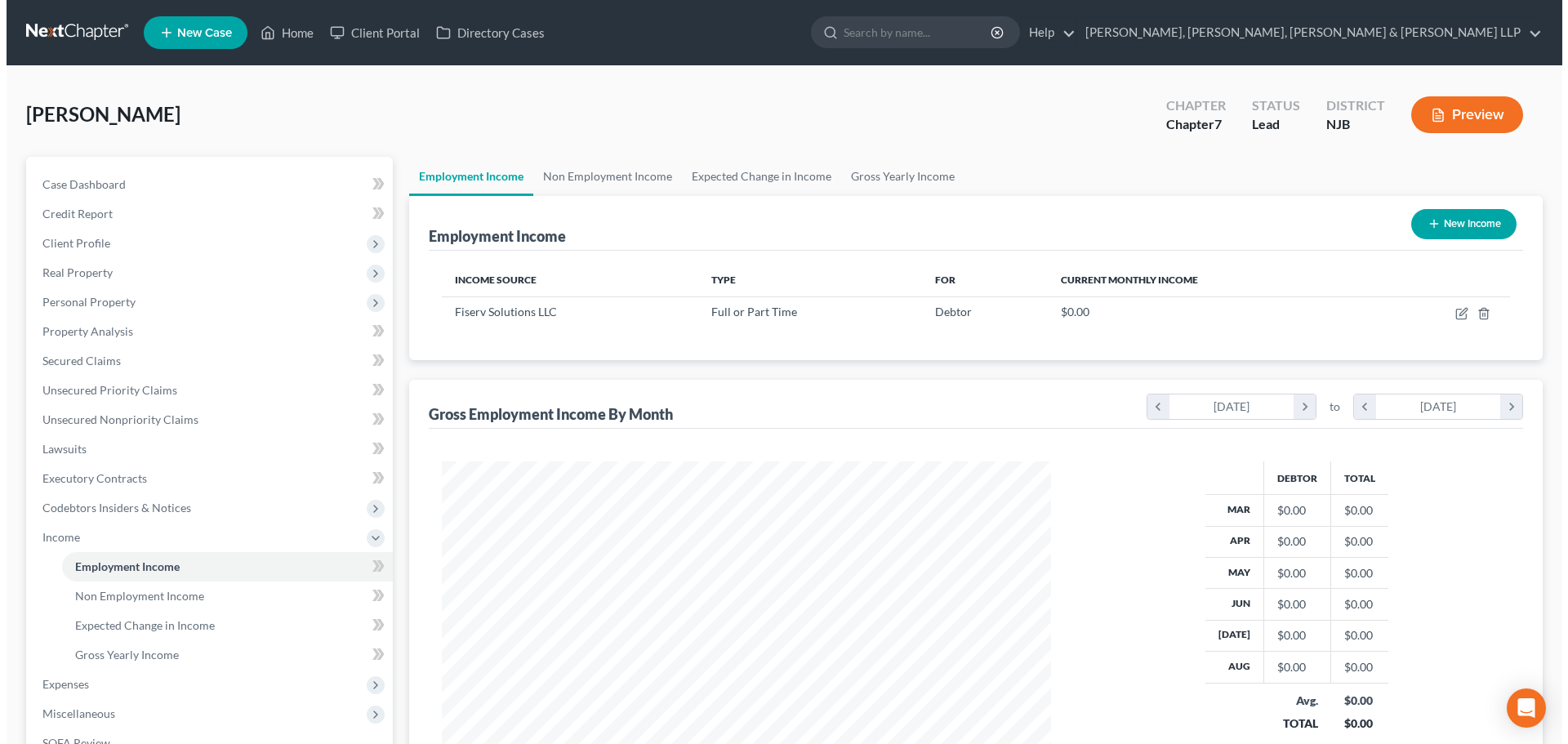
scroll to position [305, 642]
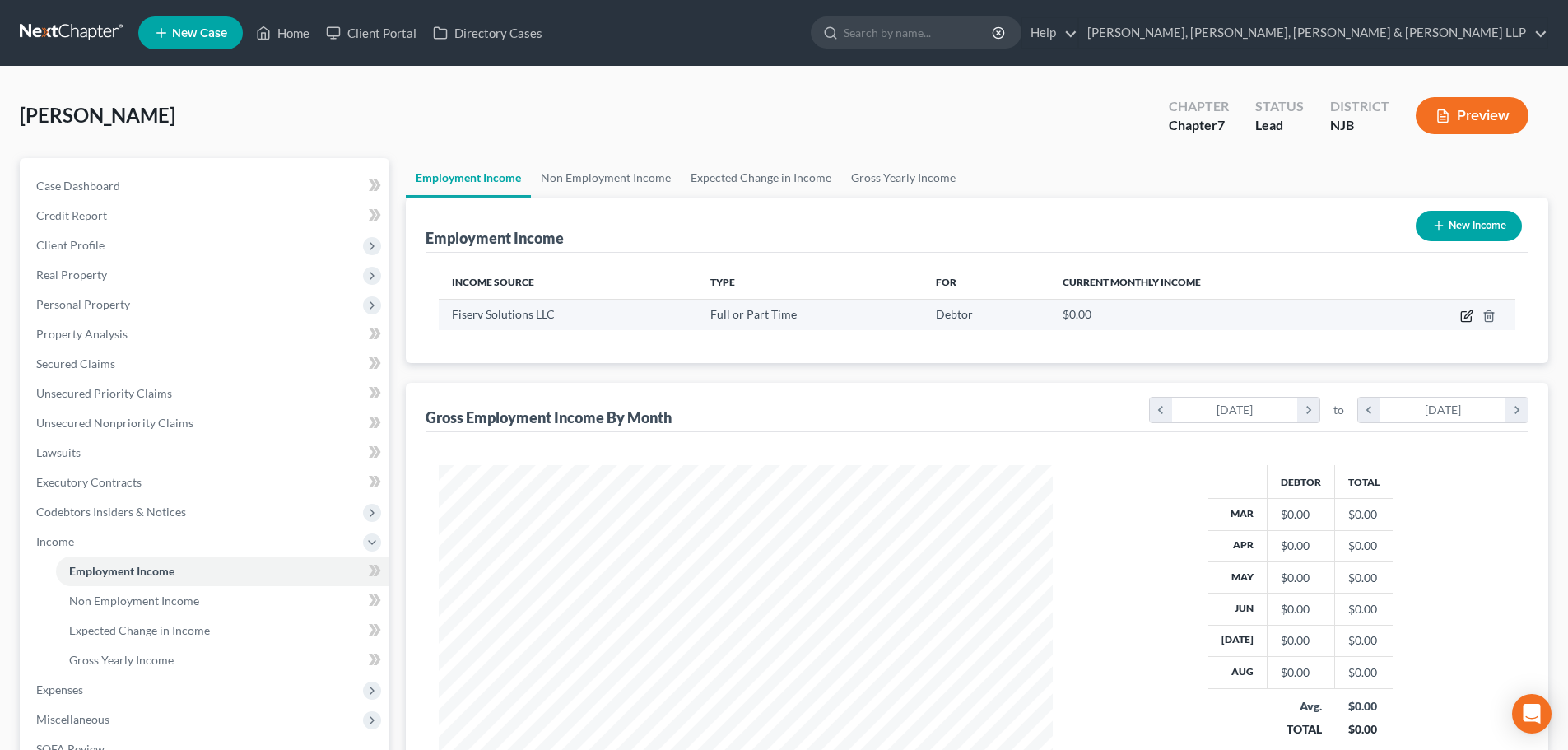
click at [1464, 320] on icon "button" at bounding box center [1467, 316] width 13 height 13
select select "0"
select select "52"
select select "1"
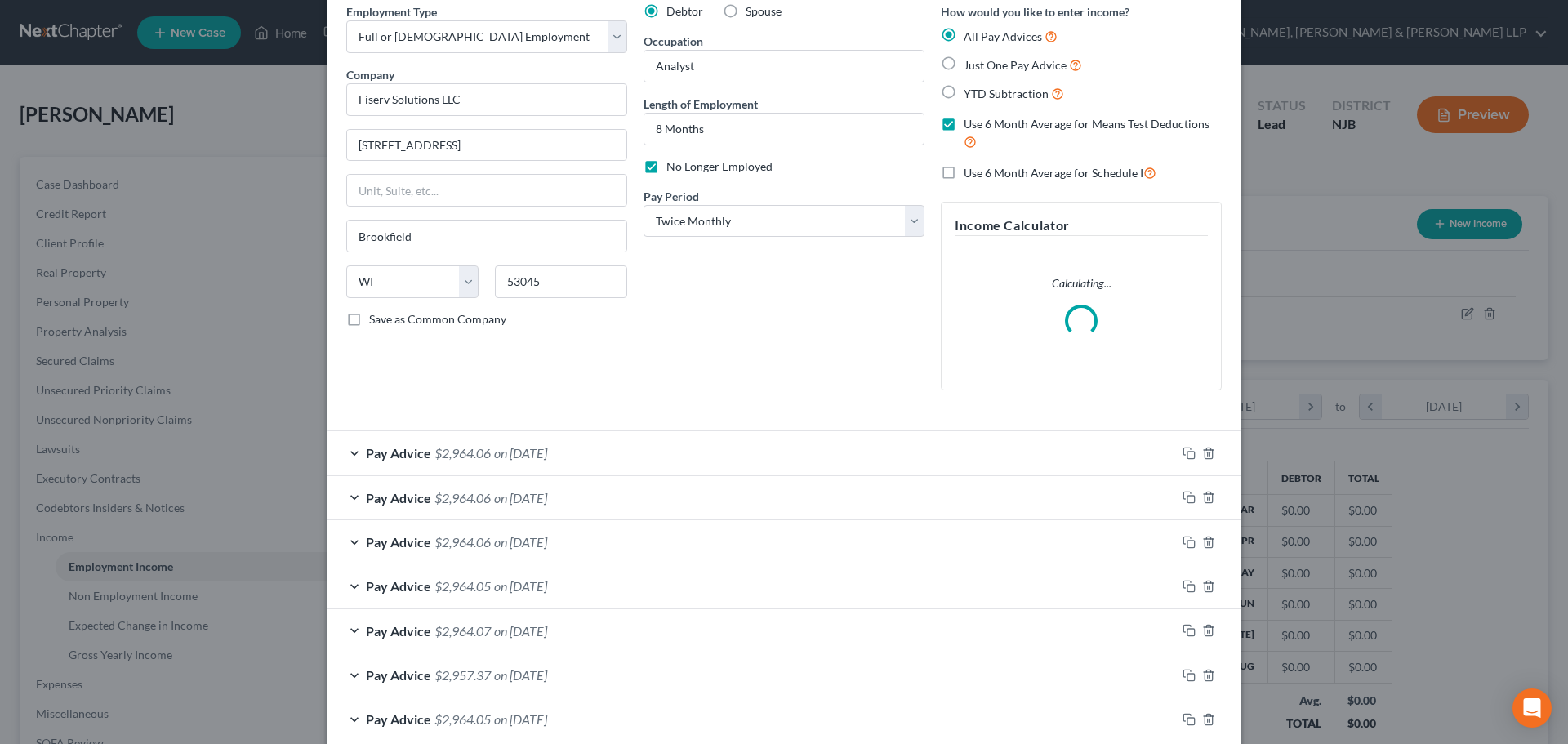
scroll to position [292, 0]
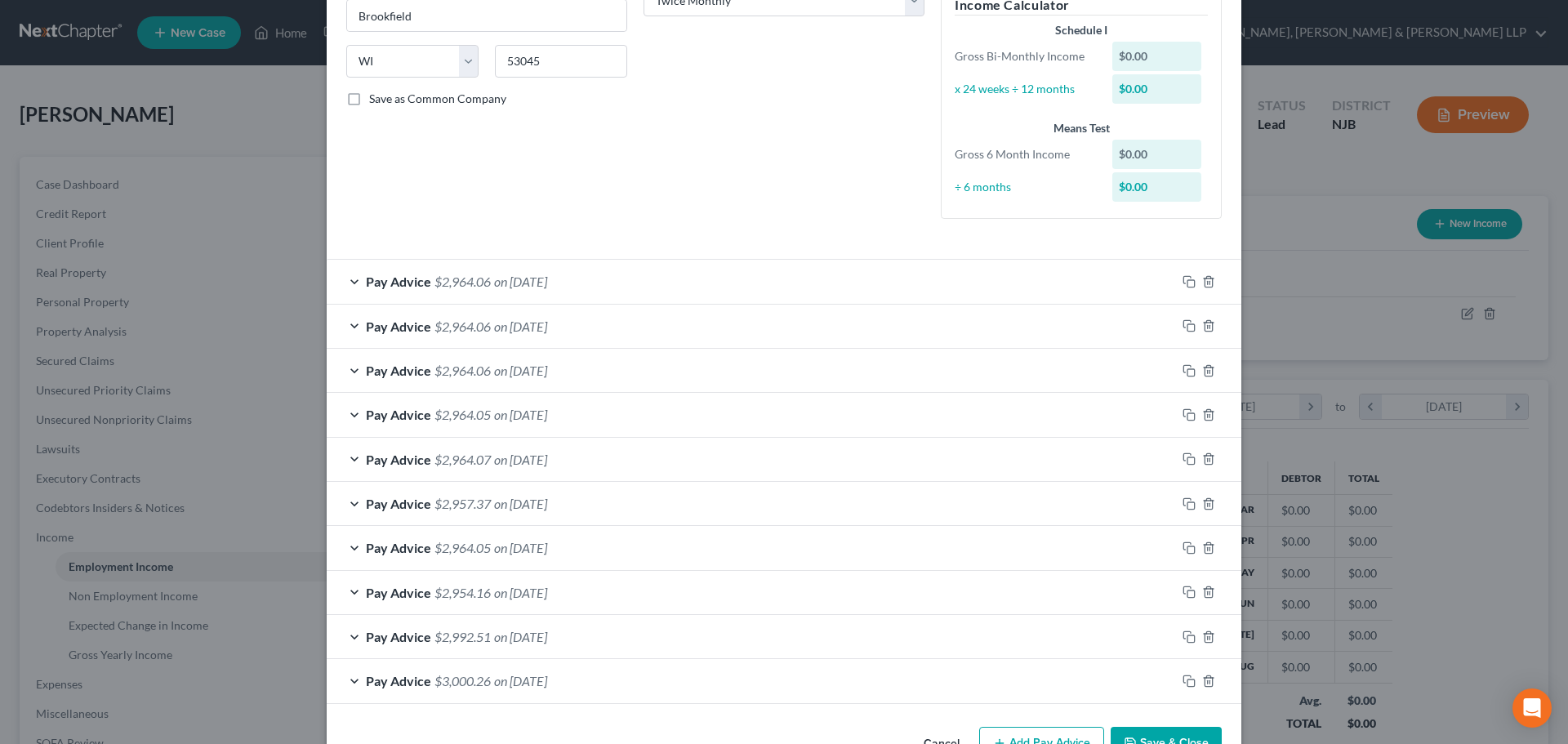
click at [1147, 683] on div "Edit Income Source × Employment Type * Select Full or Part Time Employment Self…" at bounding box center [784, 250] width 915 height 1046
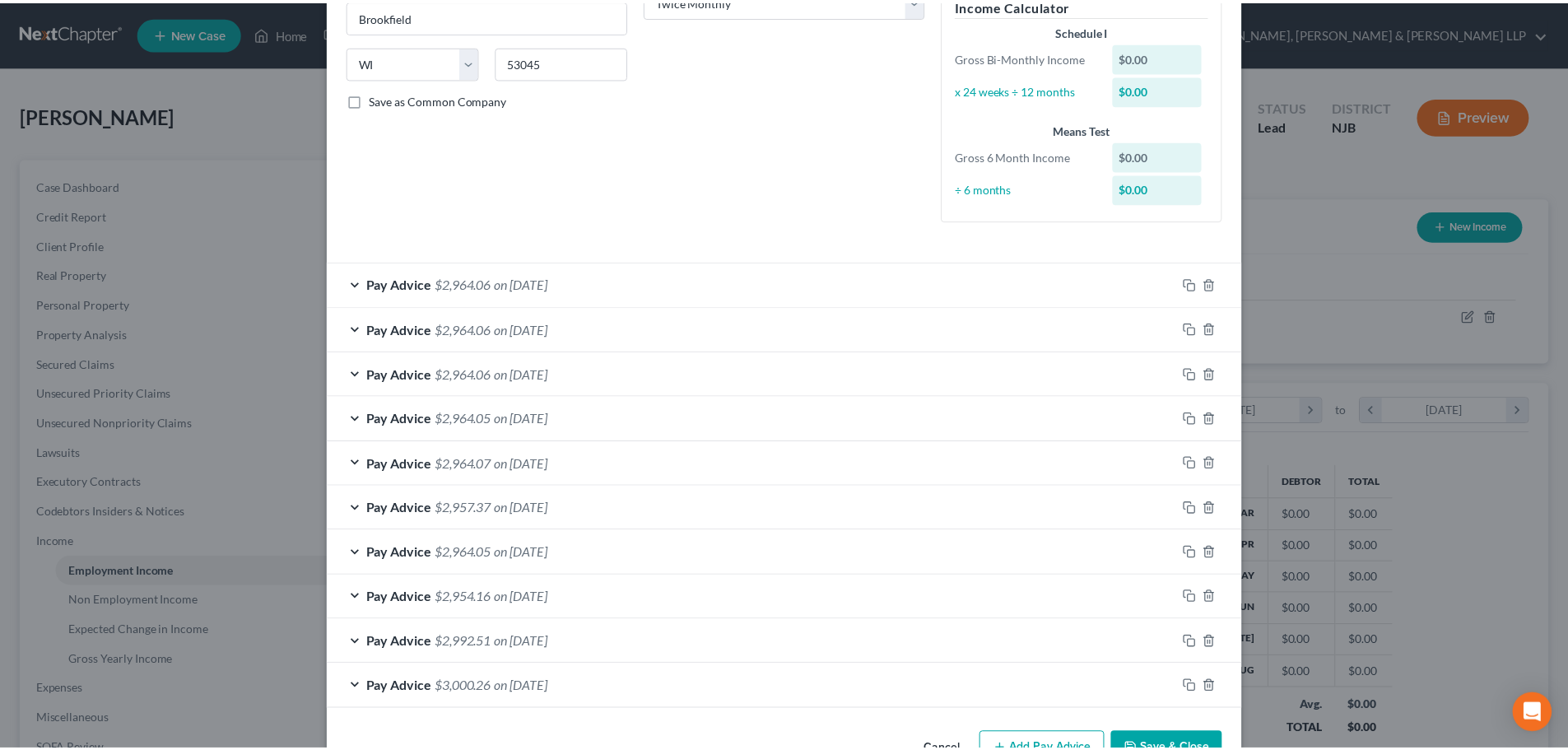
scroll to position [344, 0]
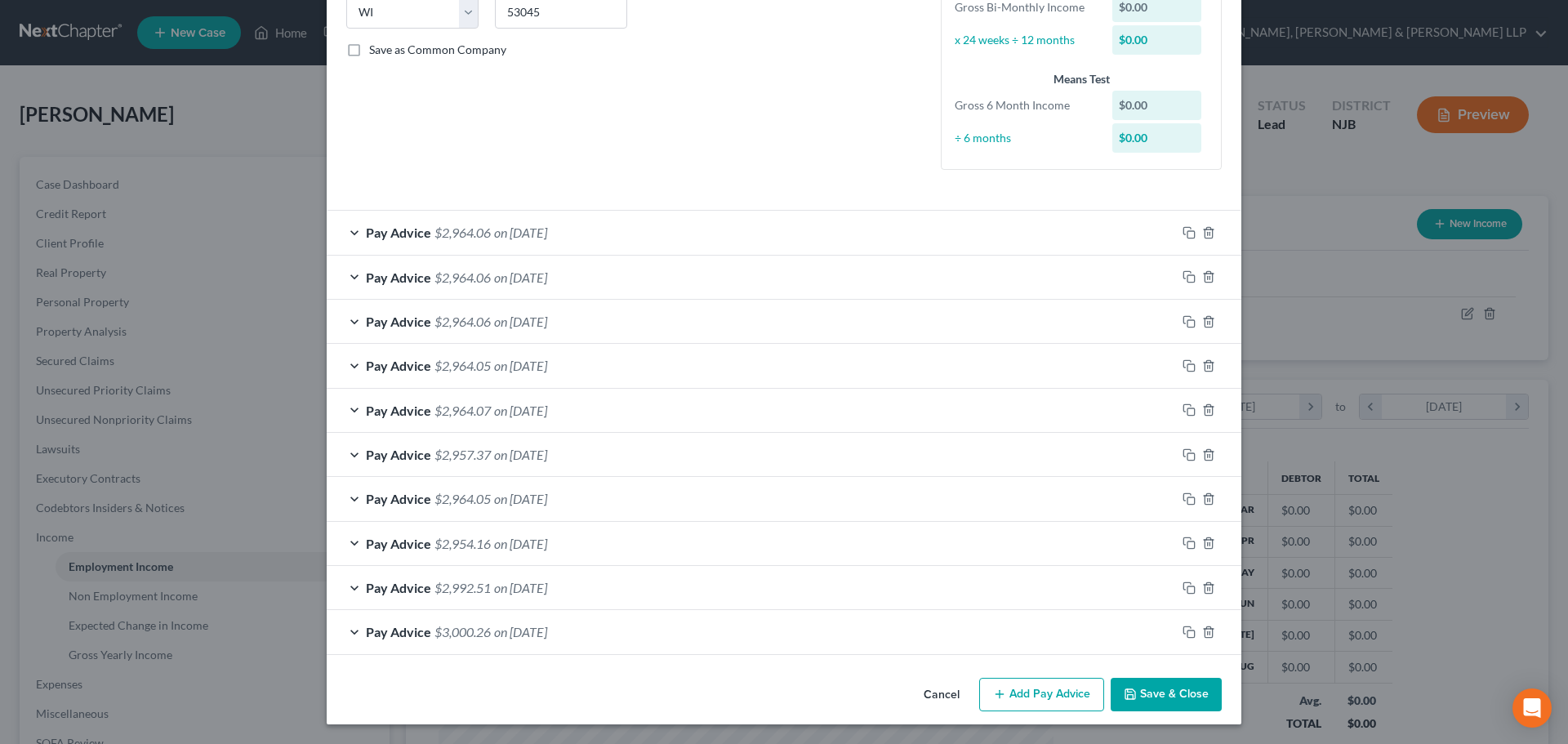
click at [1156, 689] on button "Save & Close" at bounding box center [1166, 695] width 111 height 34
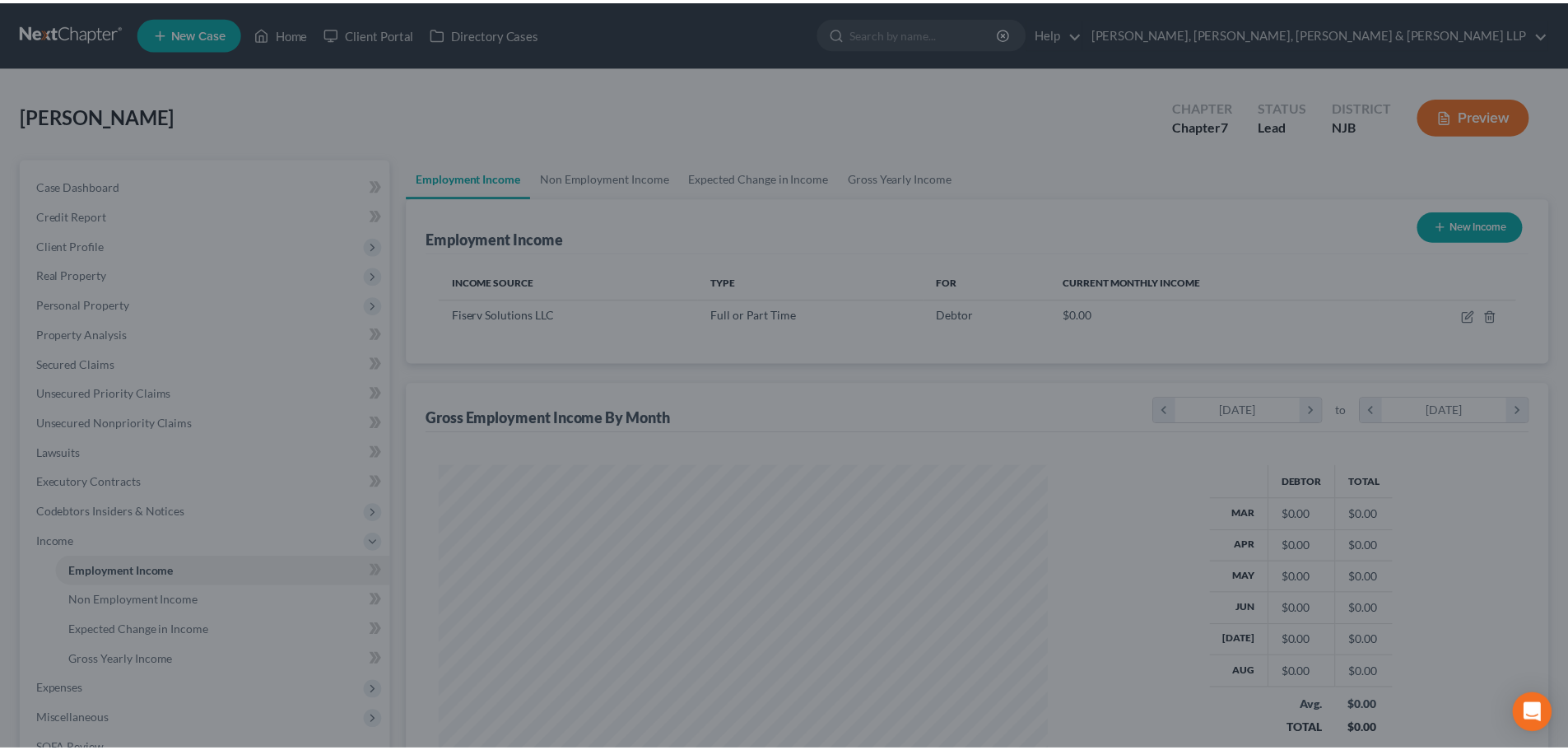
scroll to position [822796, 822587]
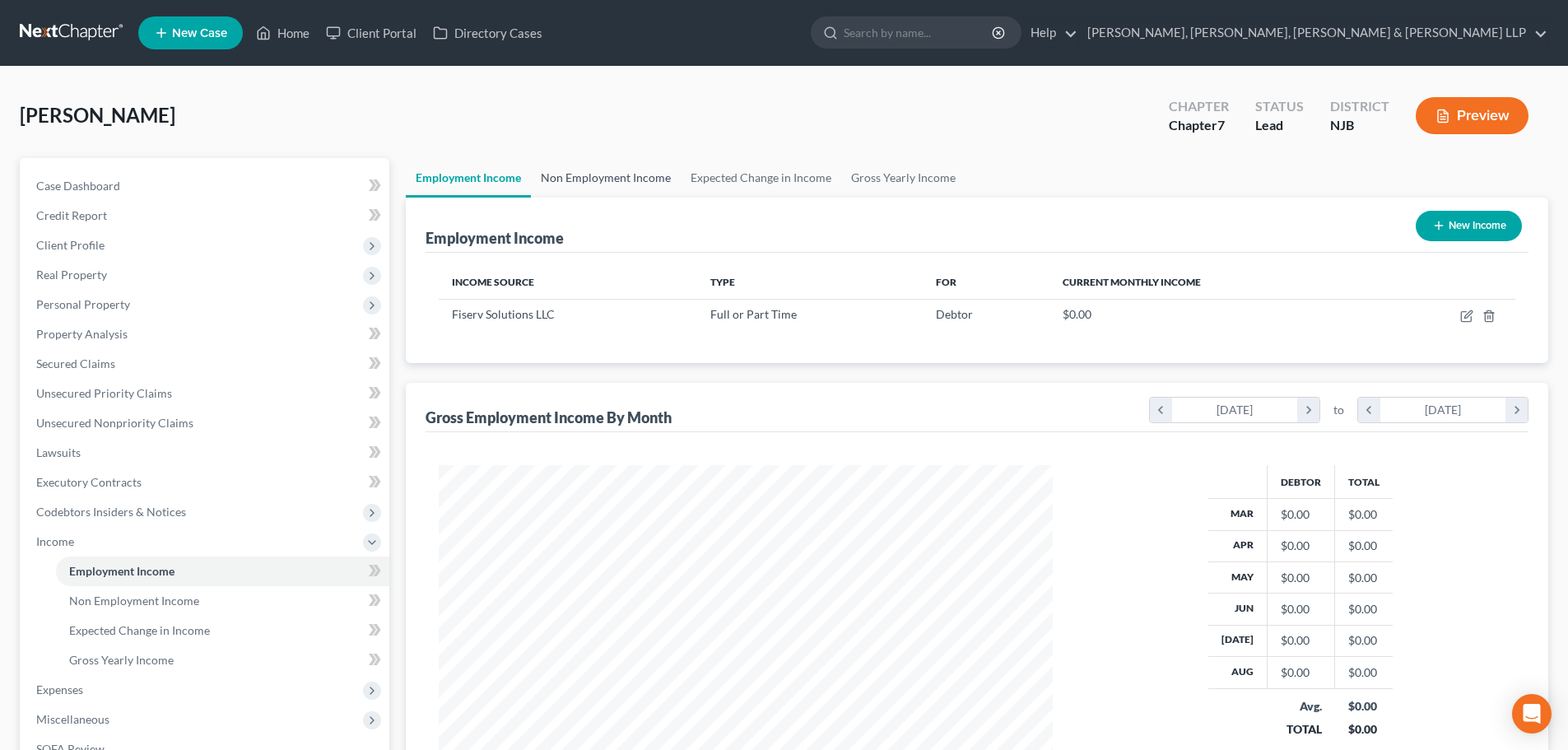
click at [644, 192] on link "Non Employment Income" at bounding box center [605, 177] width 150 height 39
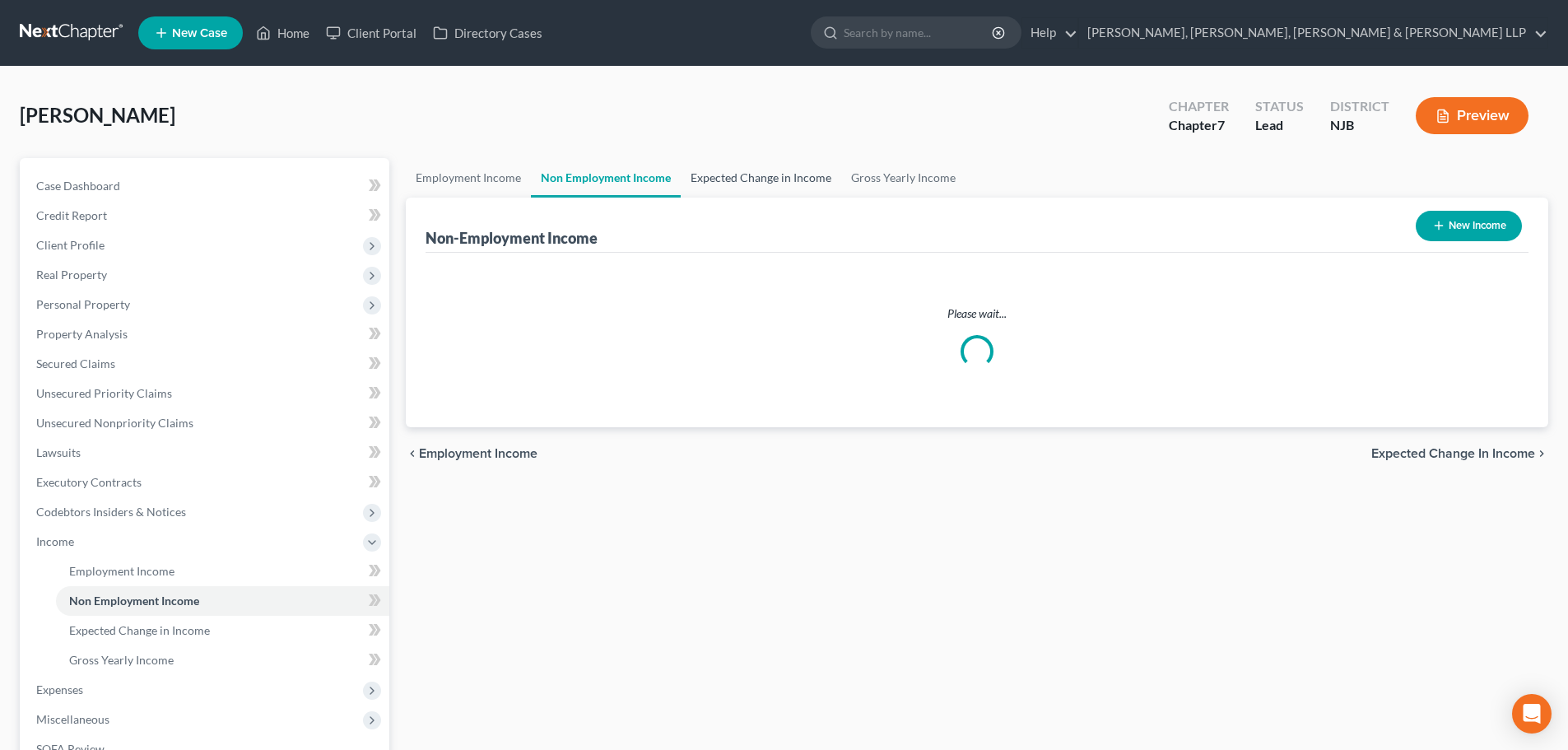
click at [743, 187] on link "Expected Change in Income" at bounding box center [761, 177] width 160 height 39
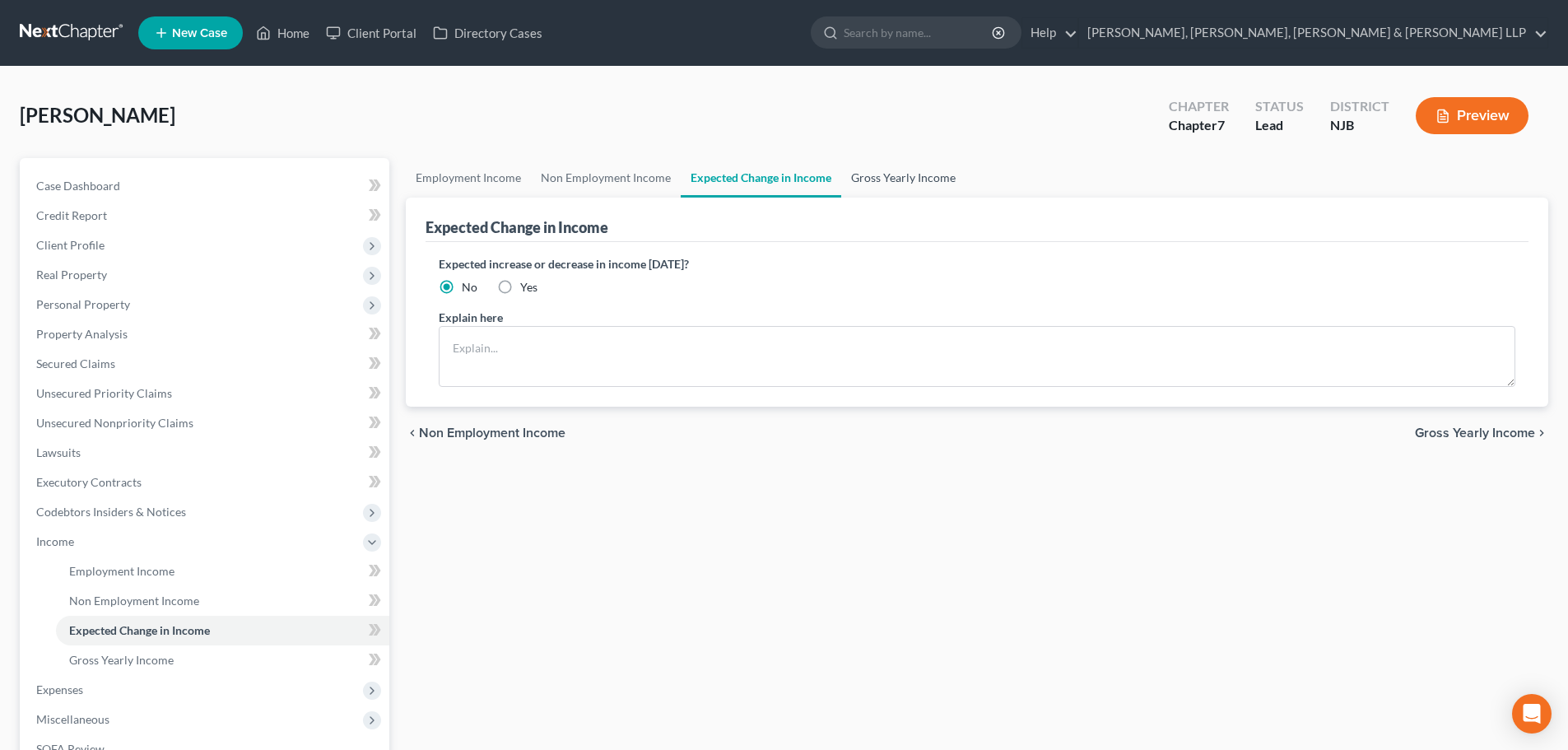
click at [878, 181] on link "Gross Yearly Income" at bounding box center [904, 177] width 124 height 39
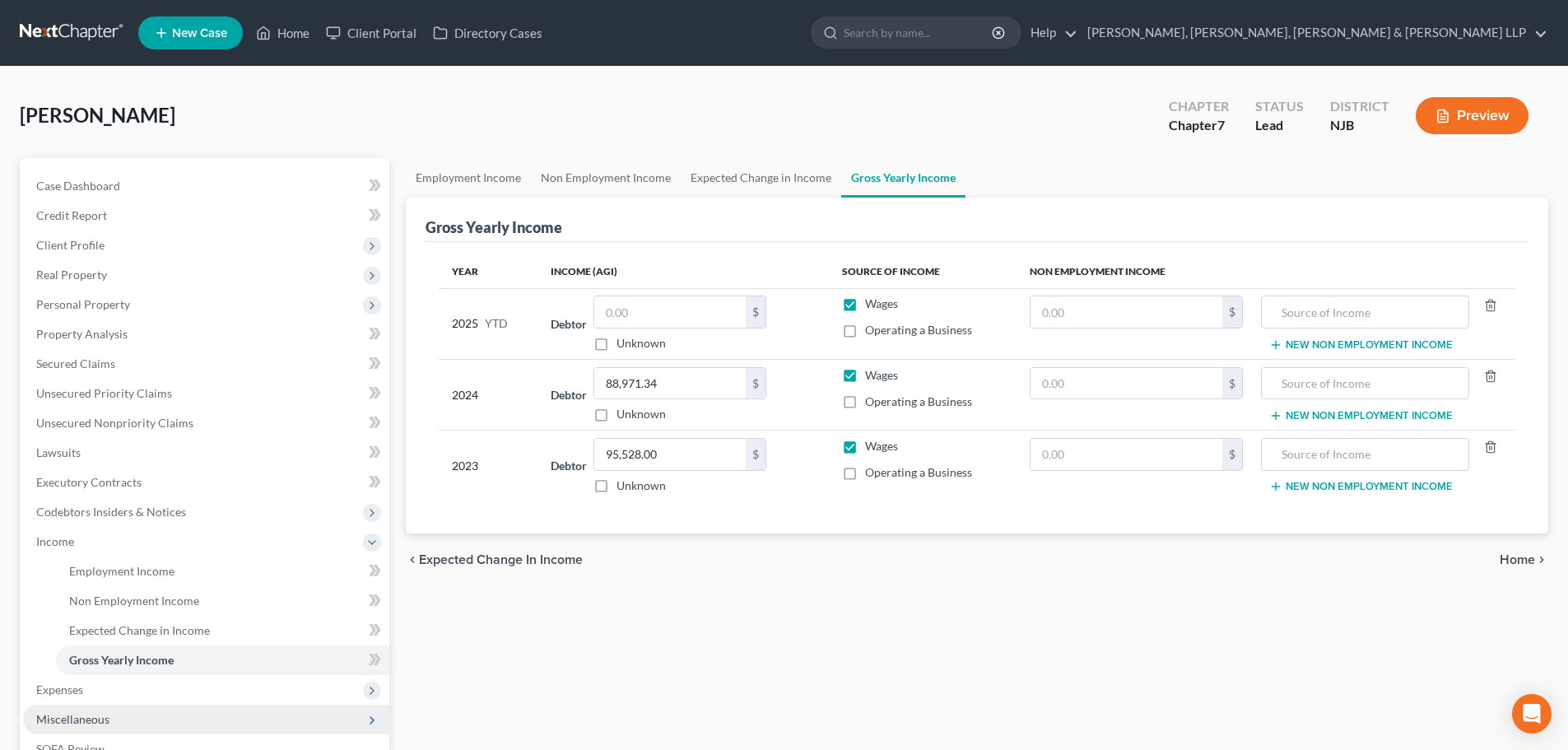
scroll to position [82, 0]
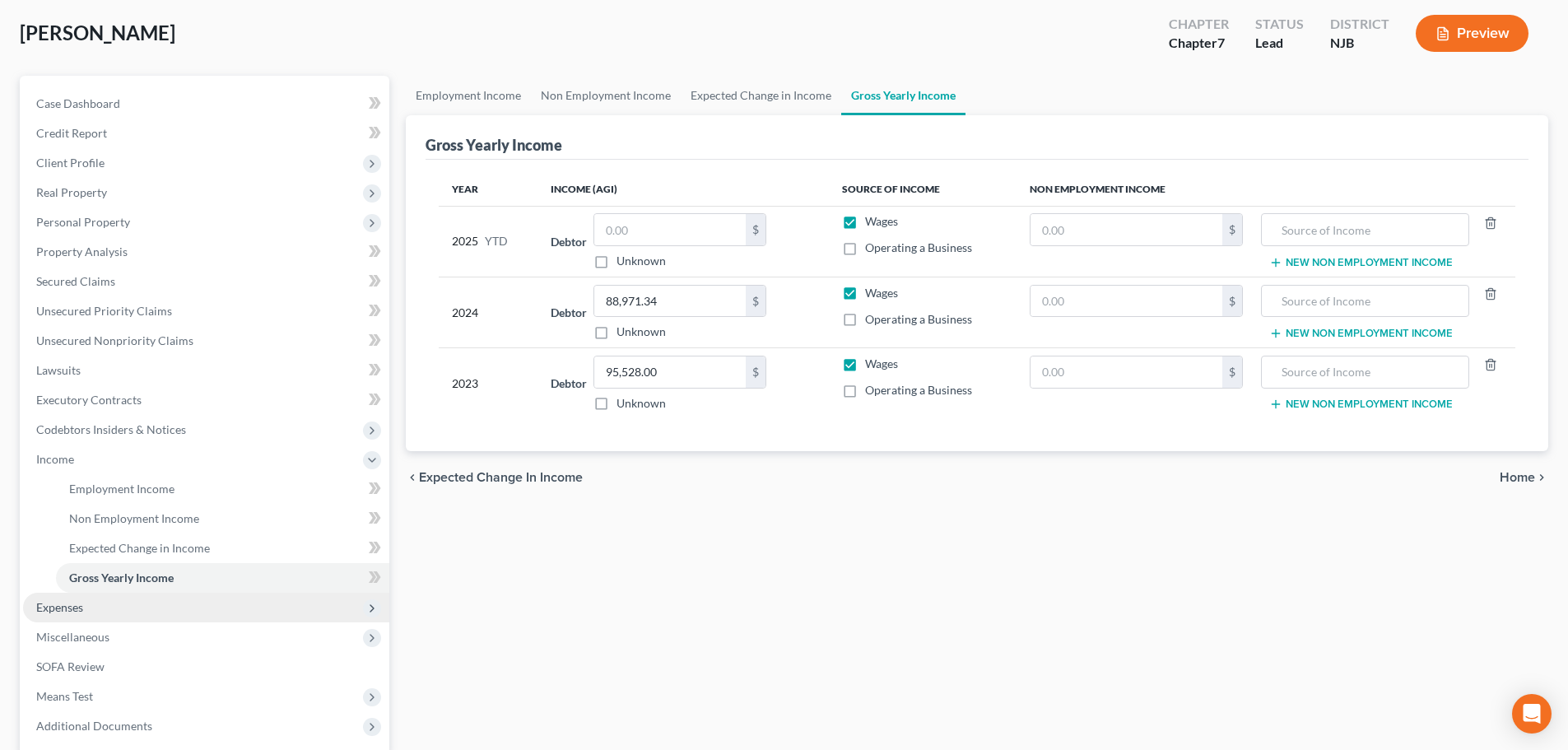
click at [99, 606] on span "Expenses" at bounding box center [206, 607] width 366 height 30
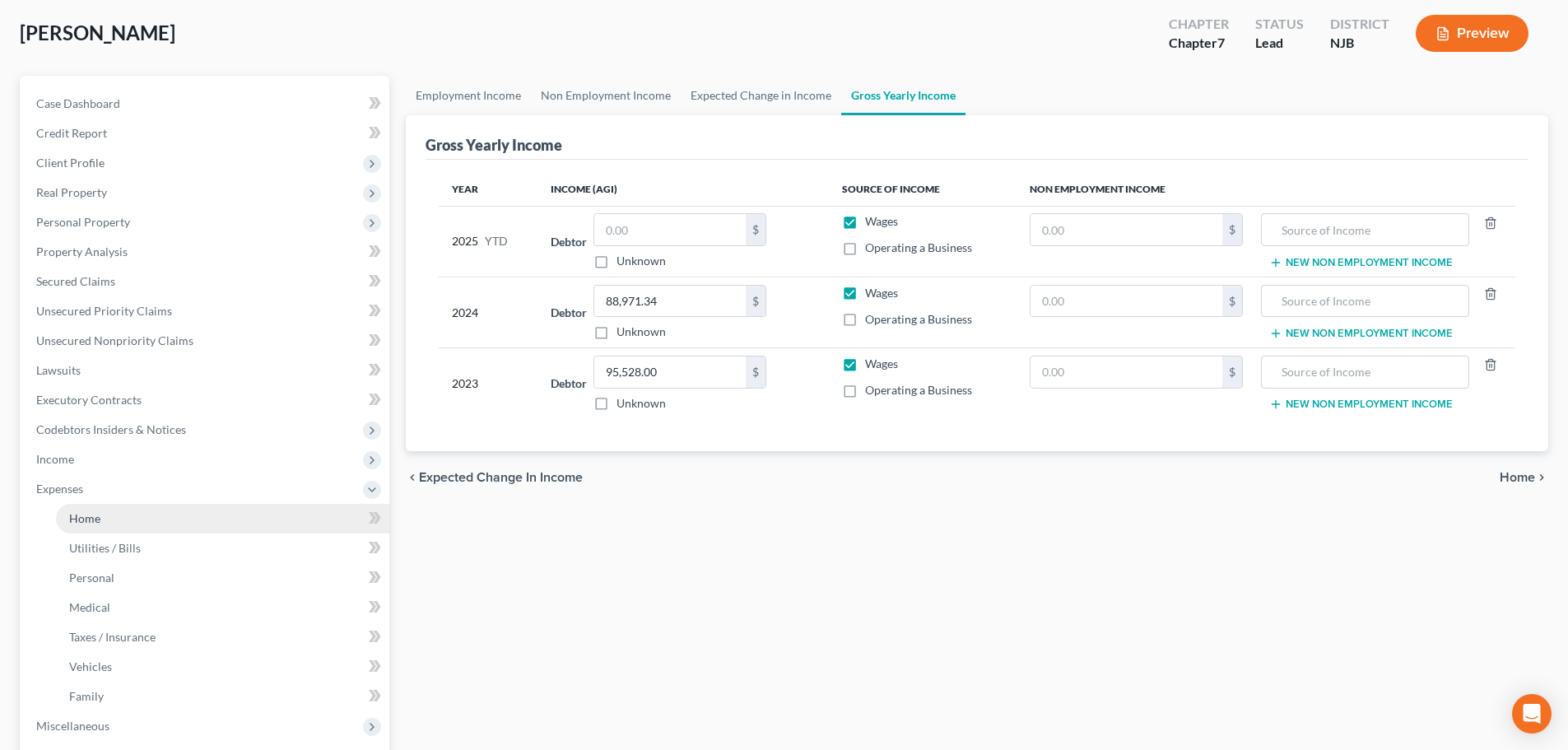
click at [180, 512] on link "Home" at bounding box center [222, 518] width 333 height 30
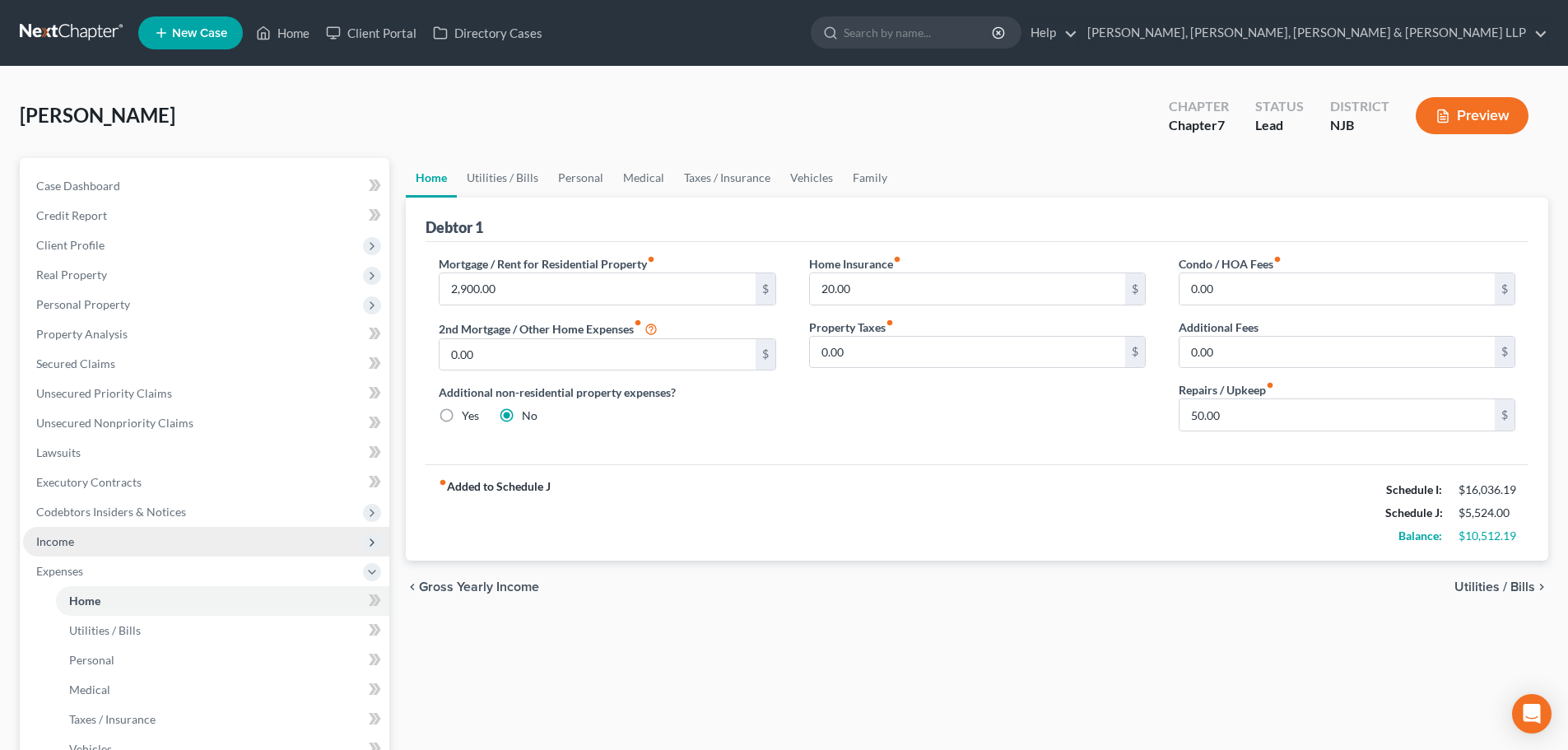
click at [98, 554] on span "Income" at bounding box center [206, 541] width 366 height 30
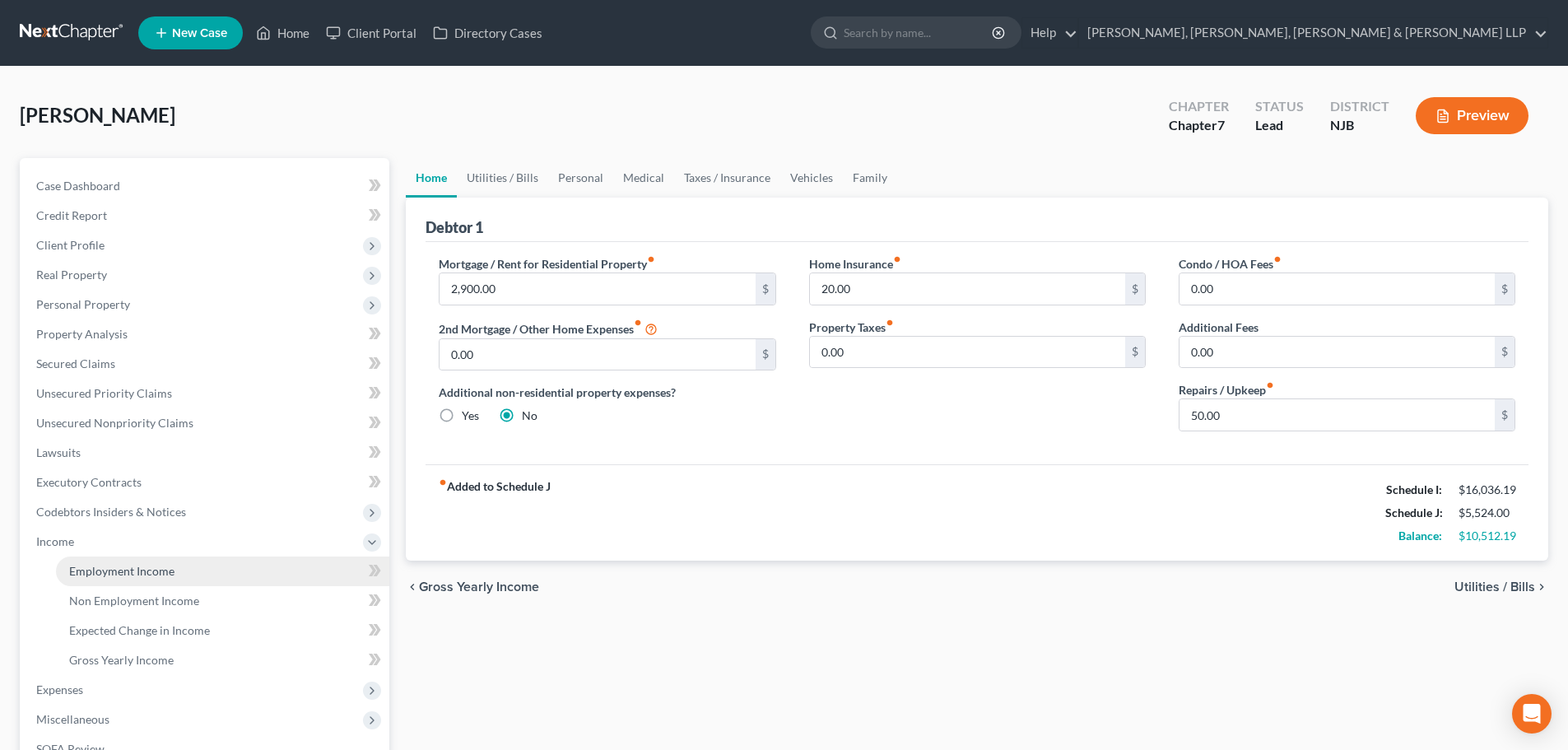
click at [147, 560] on link "Employment Income" at bounding box center [222, 571] width 333 height 30
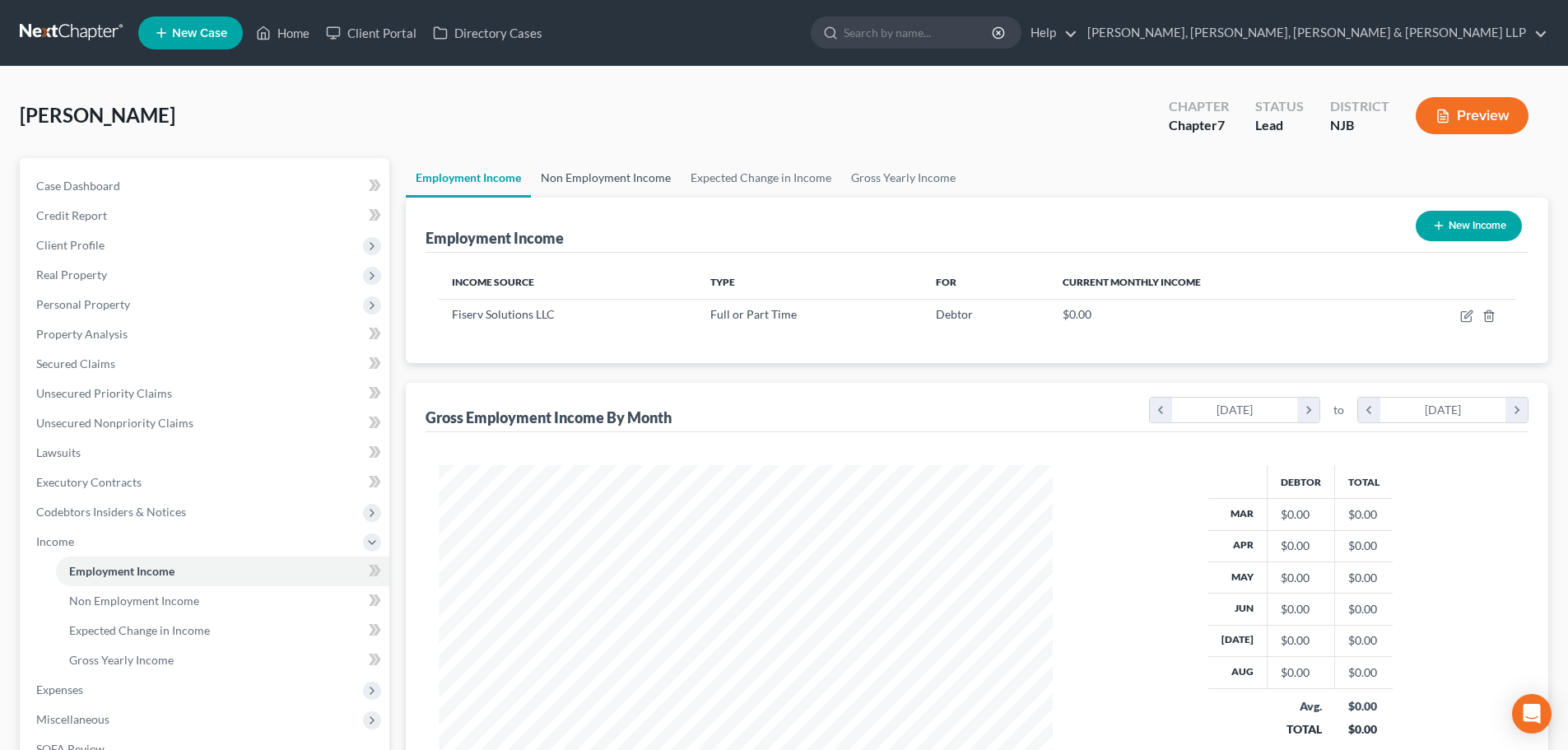
scroll to position [307, 647]
drag, startPoint x: 561, startPoint y: 188, endPoint x: 23, endPoint y: 339, distance: 558.8
click at [562, 189] on link "Non Employment Income" at bounding box center [605, 177] width 150 height 39
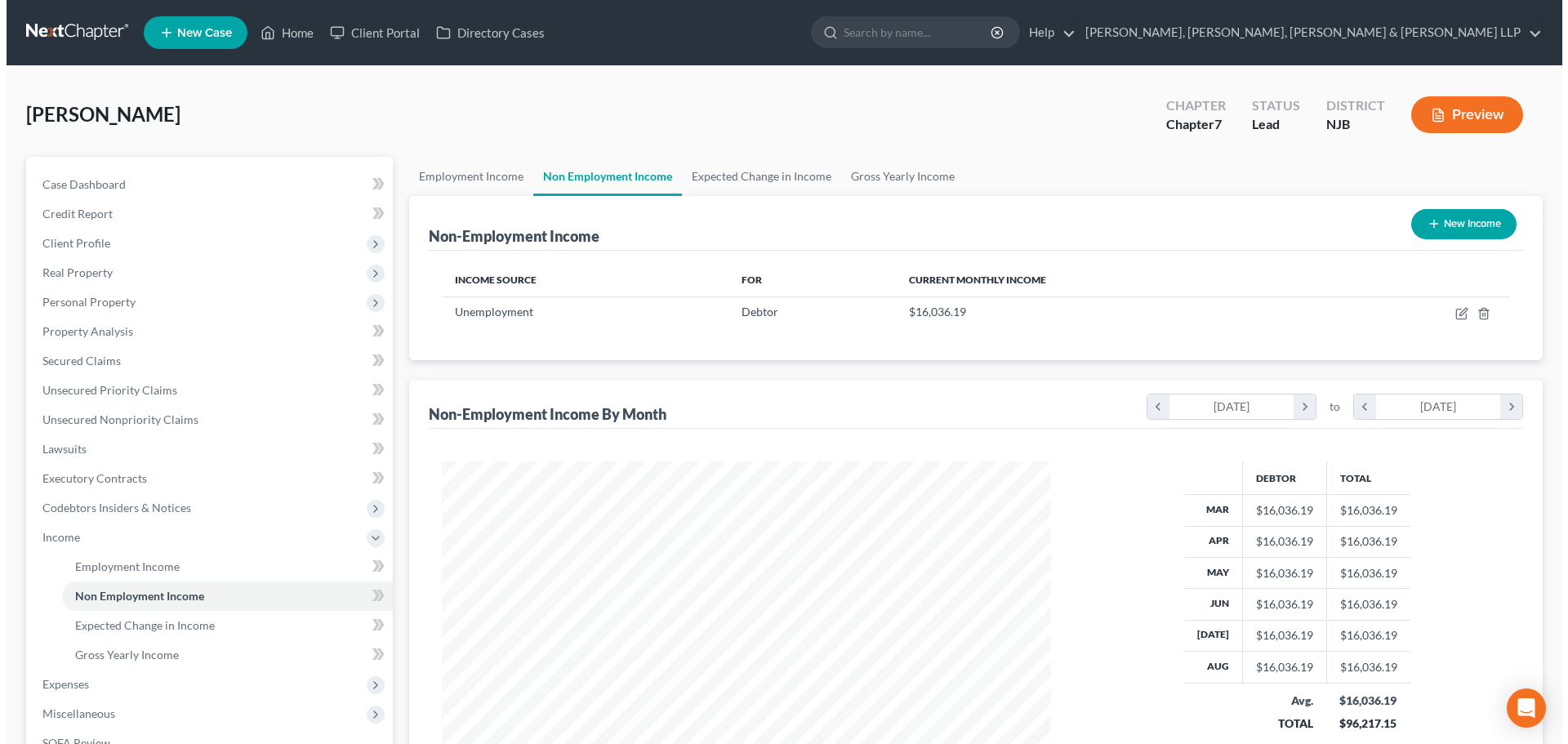
scroll to position [305, 642]
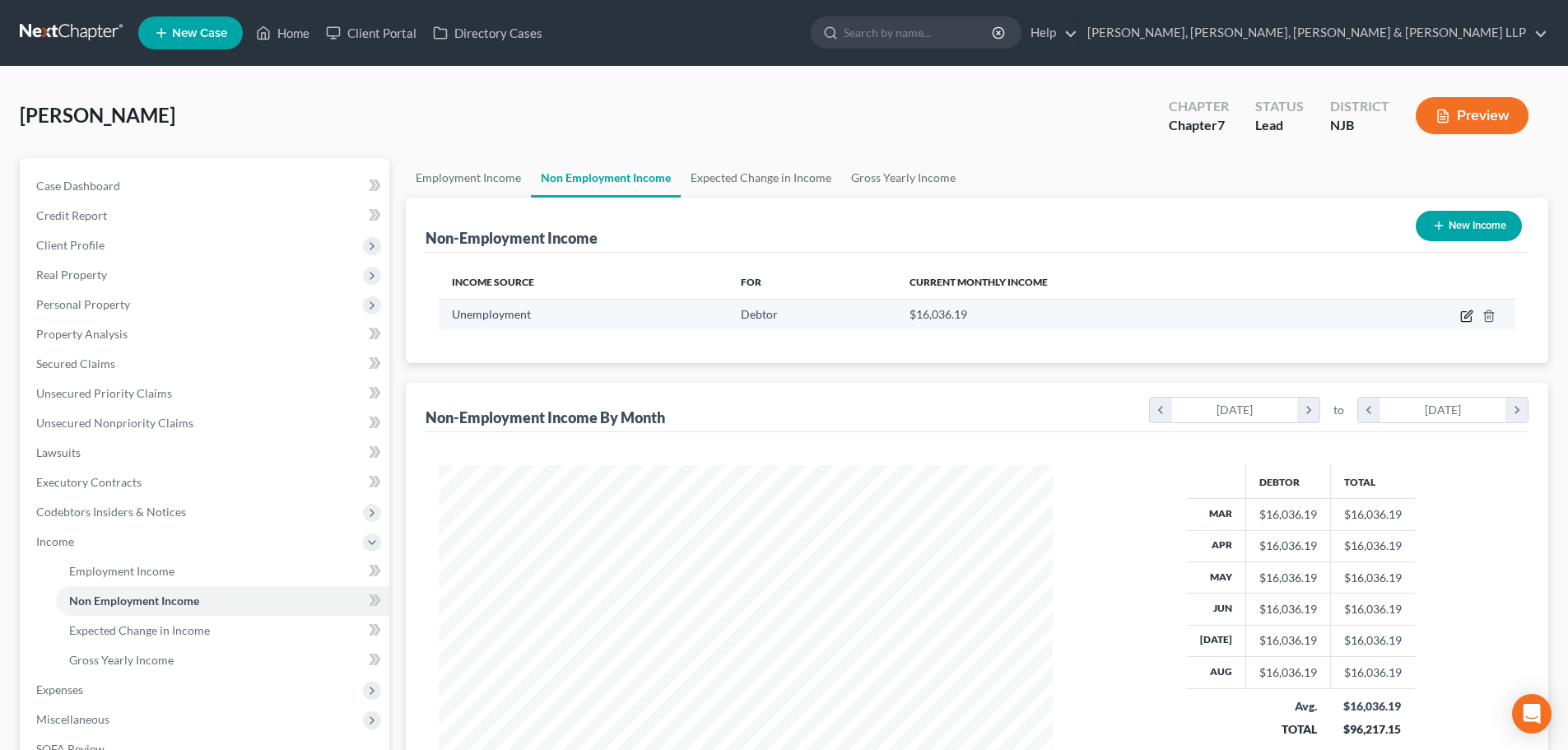
click at [1465, 319] on icon "button" at bounding box center [1467, 316] width 13 height 13
select select "0"
select select "3"
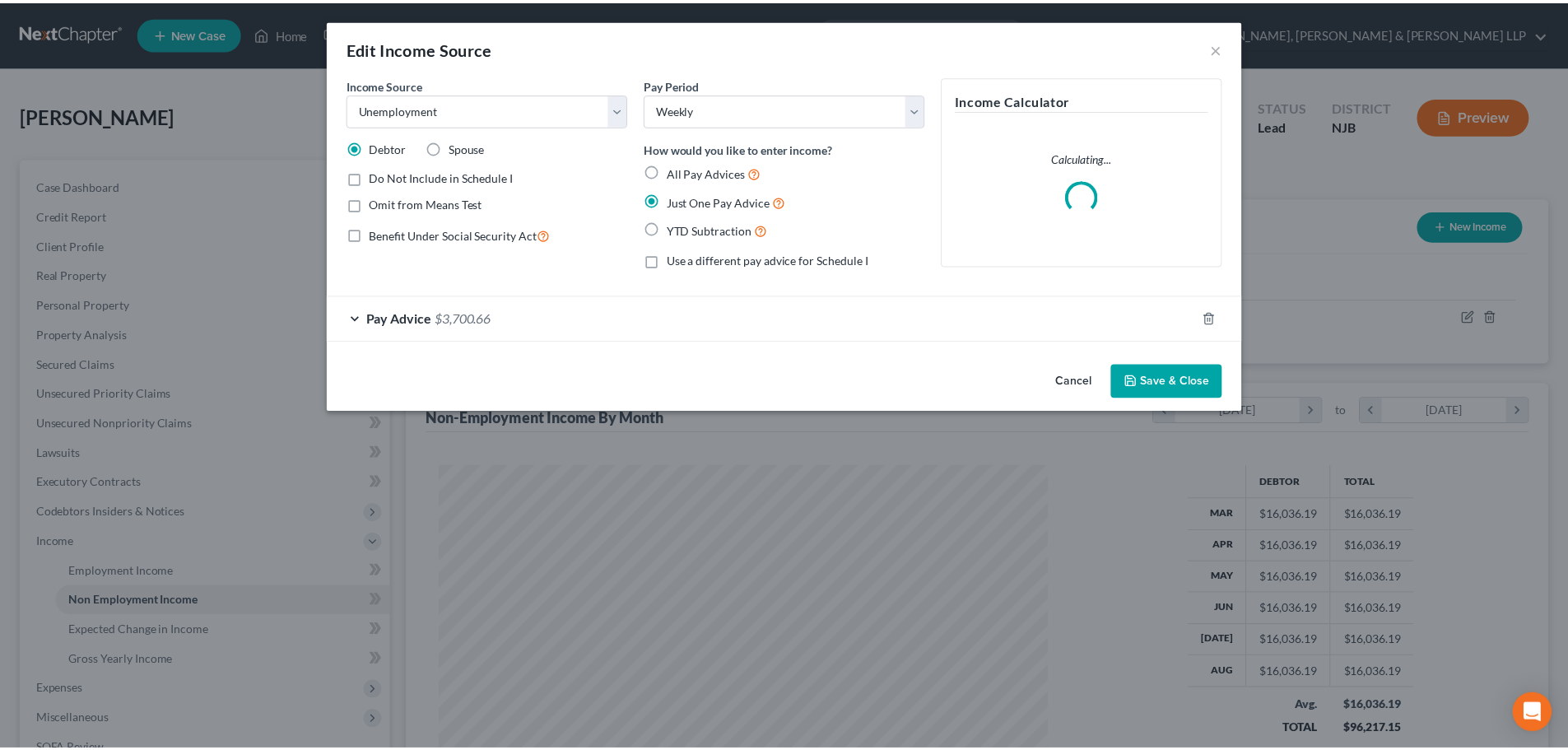
scroll to position [309, 653]
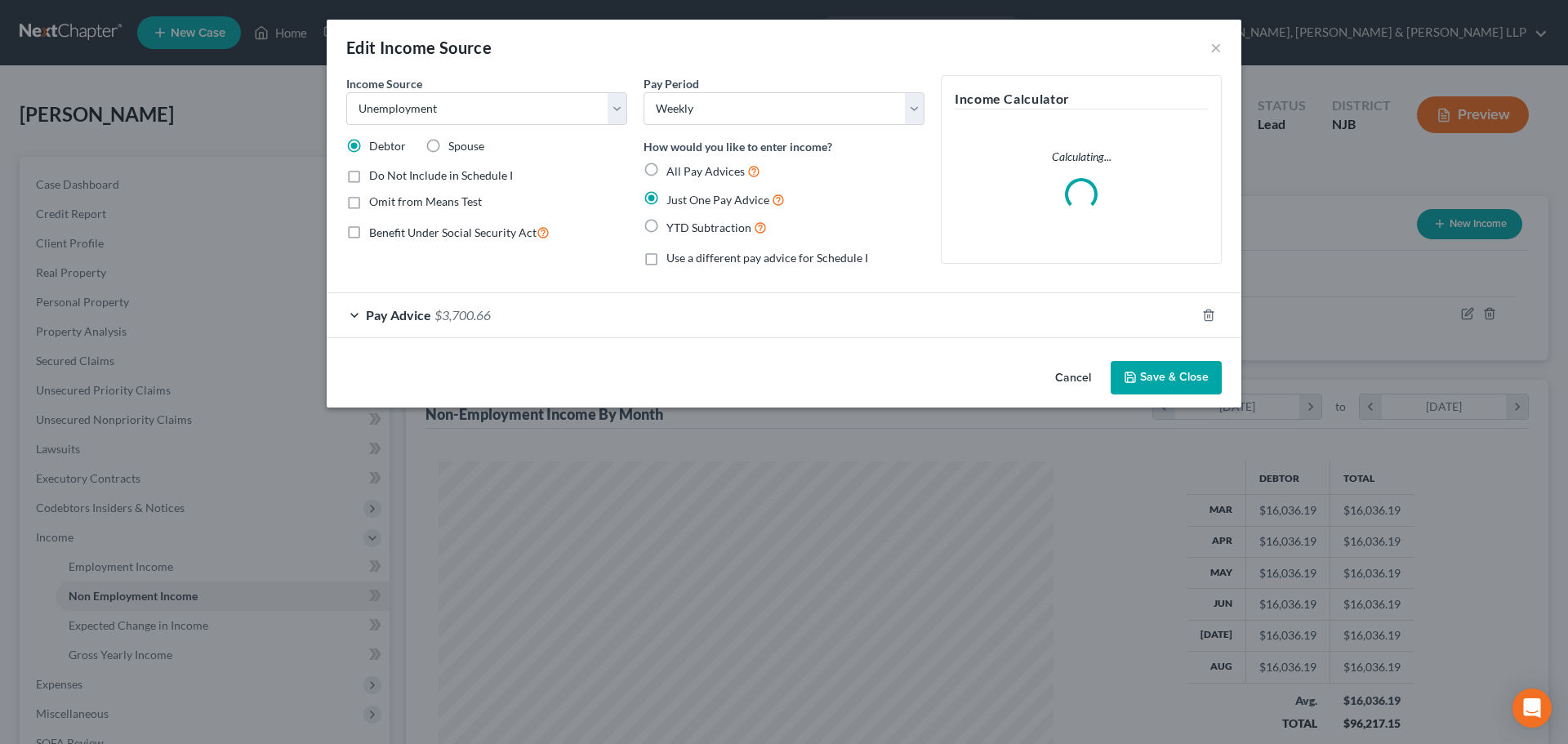
click at [490, 313] on span "$3,700.66" at bounding box center [463, 314] width 57 height 15
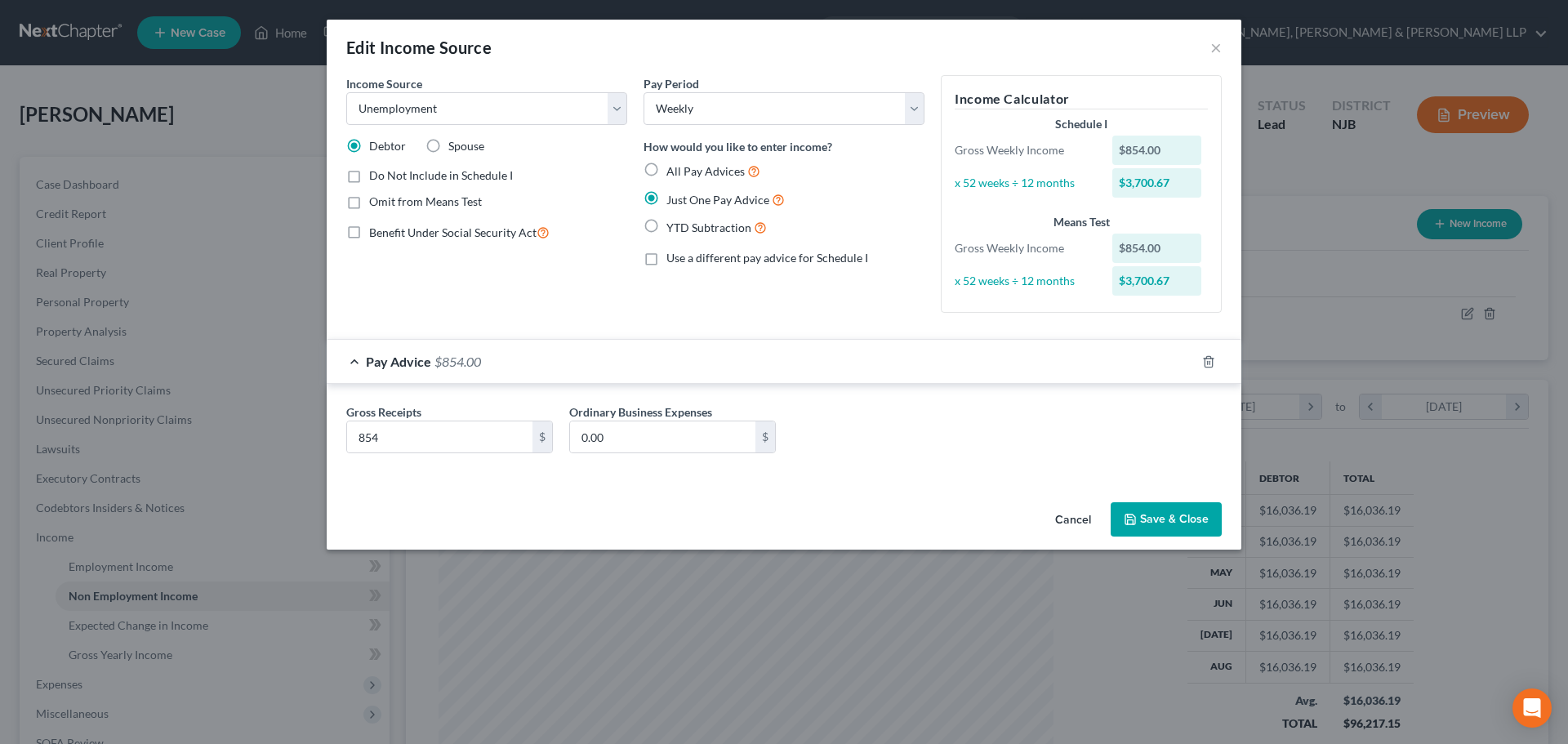
drag, startPoint x: 440, startPoint y: 387, endPoint x: 439, endPoint y: 419, distance: 32.0
click at [440, 387] on div "Gross Receipts 854 $ Ordinary Business Expenses 0.00 $" at bounding box center [784, 431] width 915 height 96
click at [438, 424] on input "854" at bounding box center [440, 436] width 186 height 31
drag, startPoint x: 438, startPoint y: 427, endPoint x: 435, endPoint y: 434, distance: 7.6
click at [437, 429] on input "854" at bounding box center [440, 436] width 186 height 31
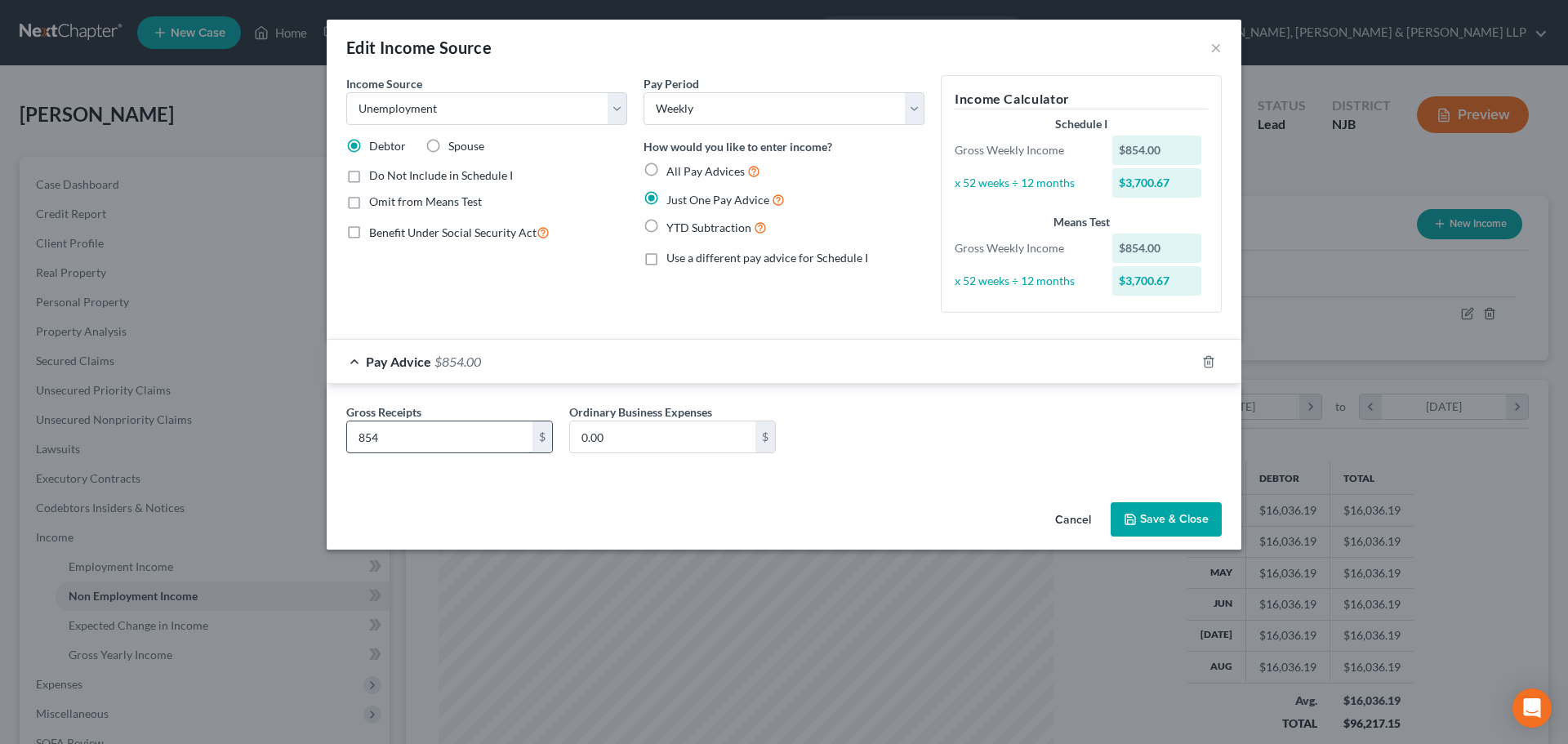
click at [417, 472] on div "Gross Receipts 854 $ Ordinary Business Expenses 0.00 $" at bounding box center [784, 431] width 915 height 96
click at [404, 434] on input "854" at bounding box center [440, 436] width 186 height 31
type input "854.00"
click at [1160, 520] on button "Save & Close" at bounding box center [1166, 520] width 111 height 34
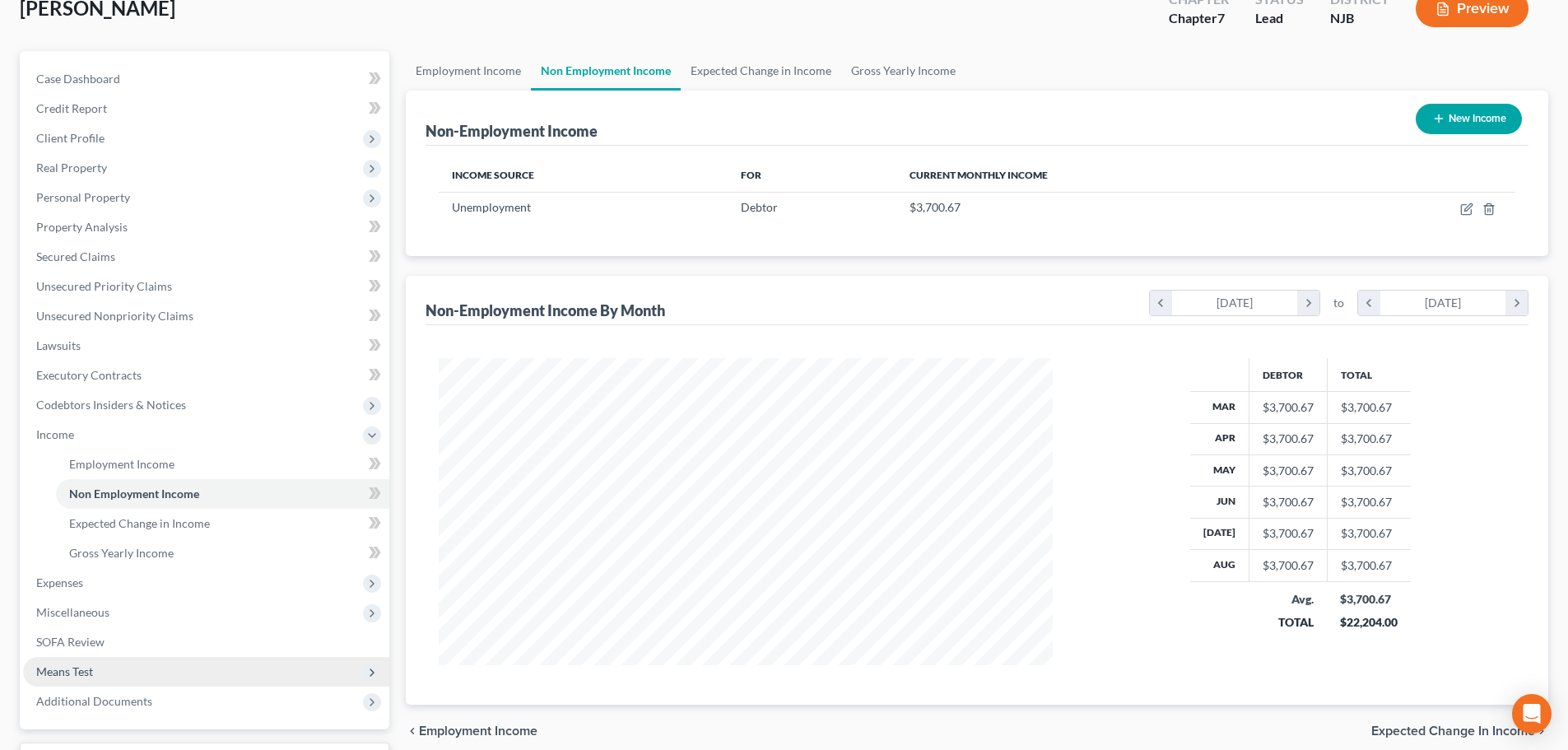
scroll to position [165, 0]
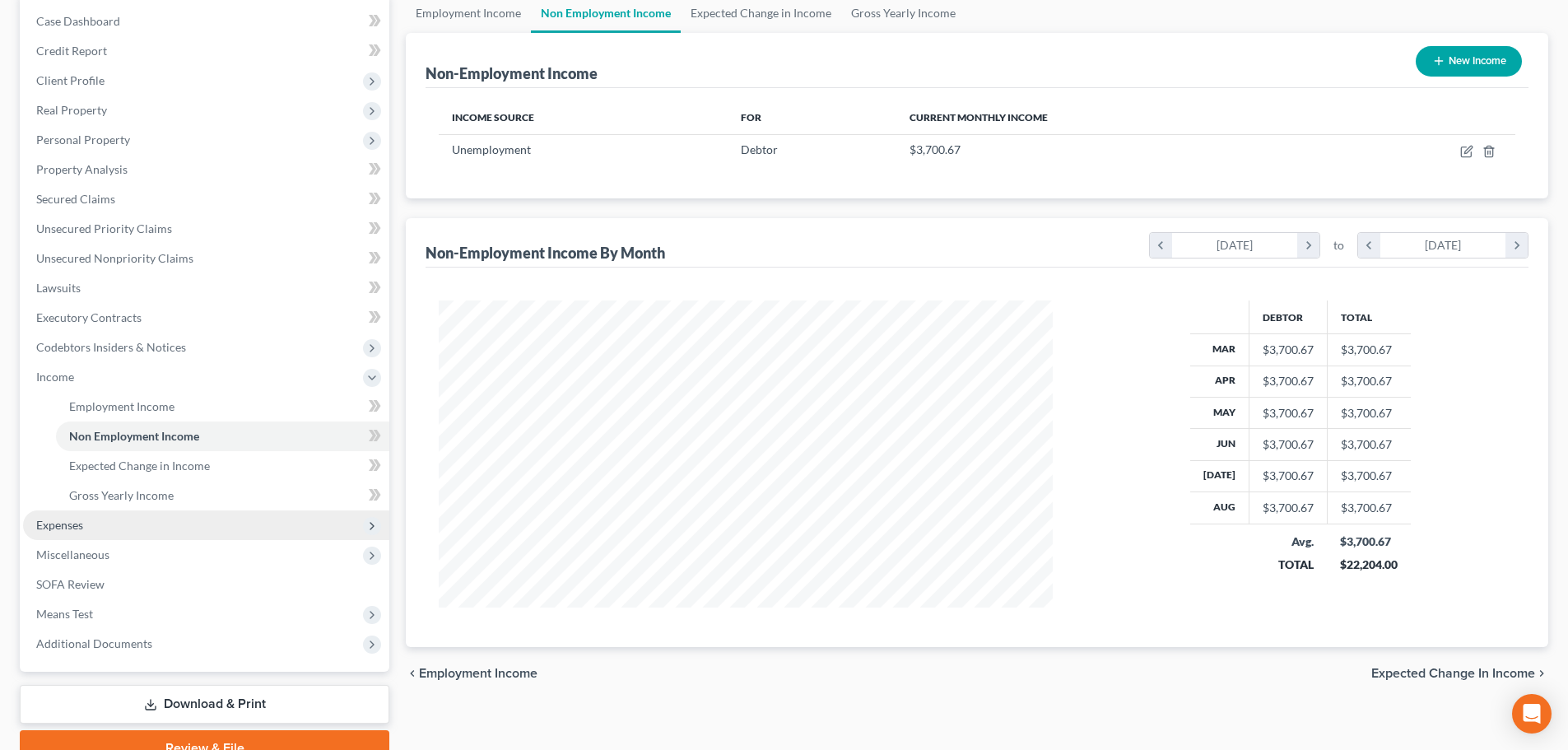
drag, startPoint x: 66, startPoint y: 525, endPoint x: 98, endPoint y: 534, distance: 33.2
click at [68, 525] on span "Expenses" at bounding box center [59, 525] width 47 height 14
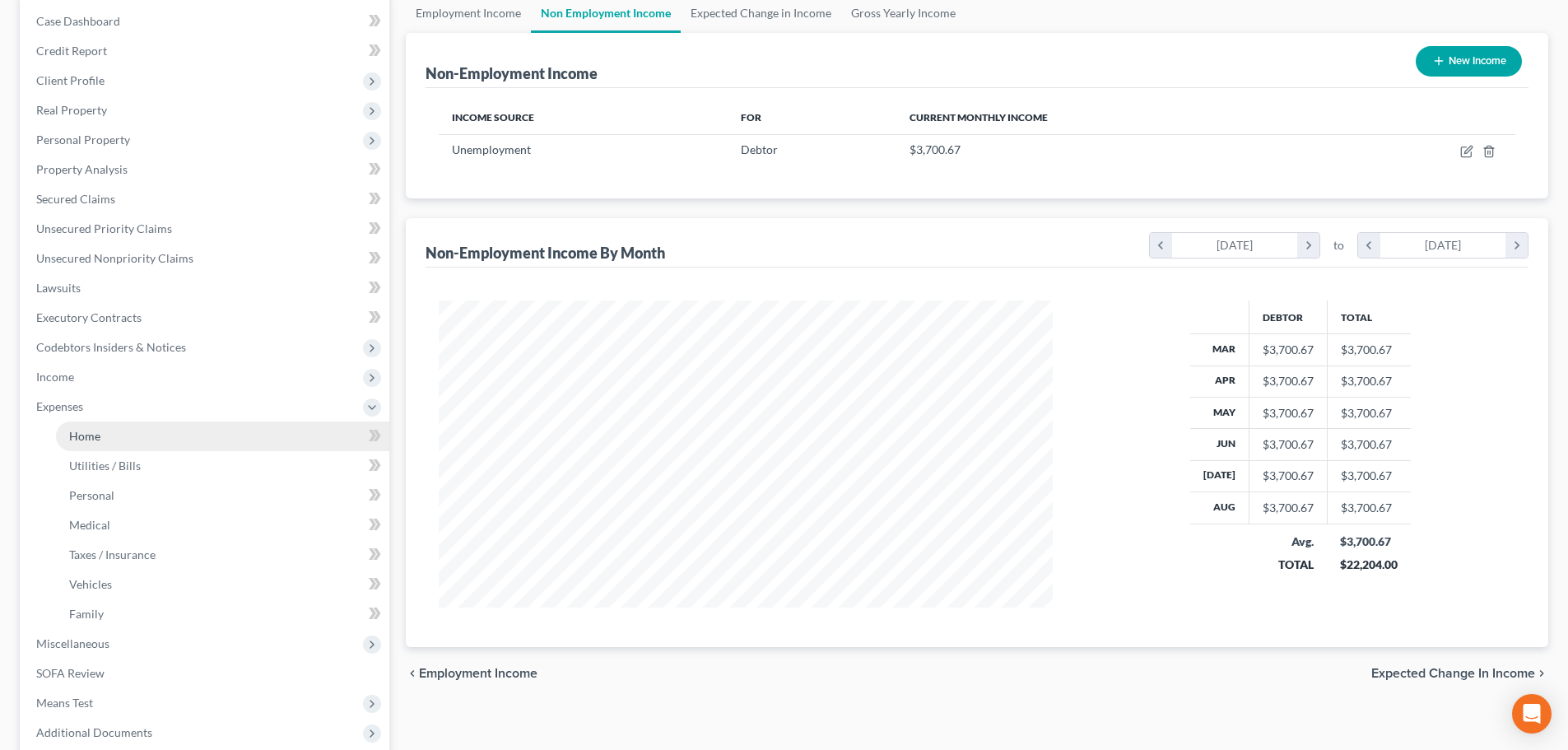
click at [137, 434] on link "Home" at bounding box center [222, 436] width 333 height 30
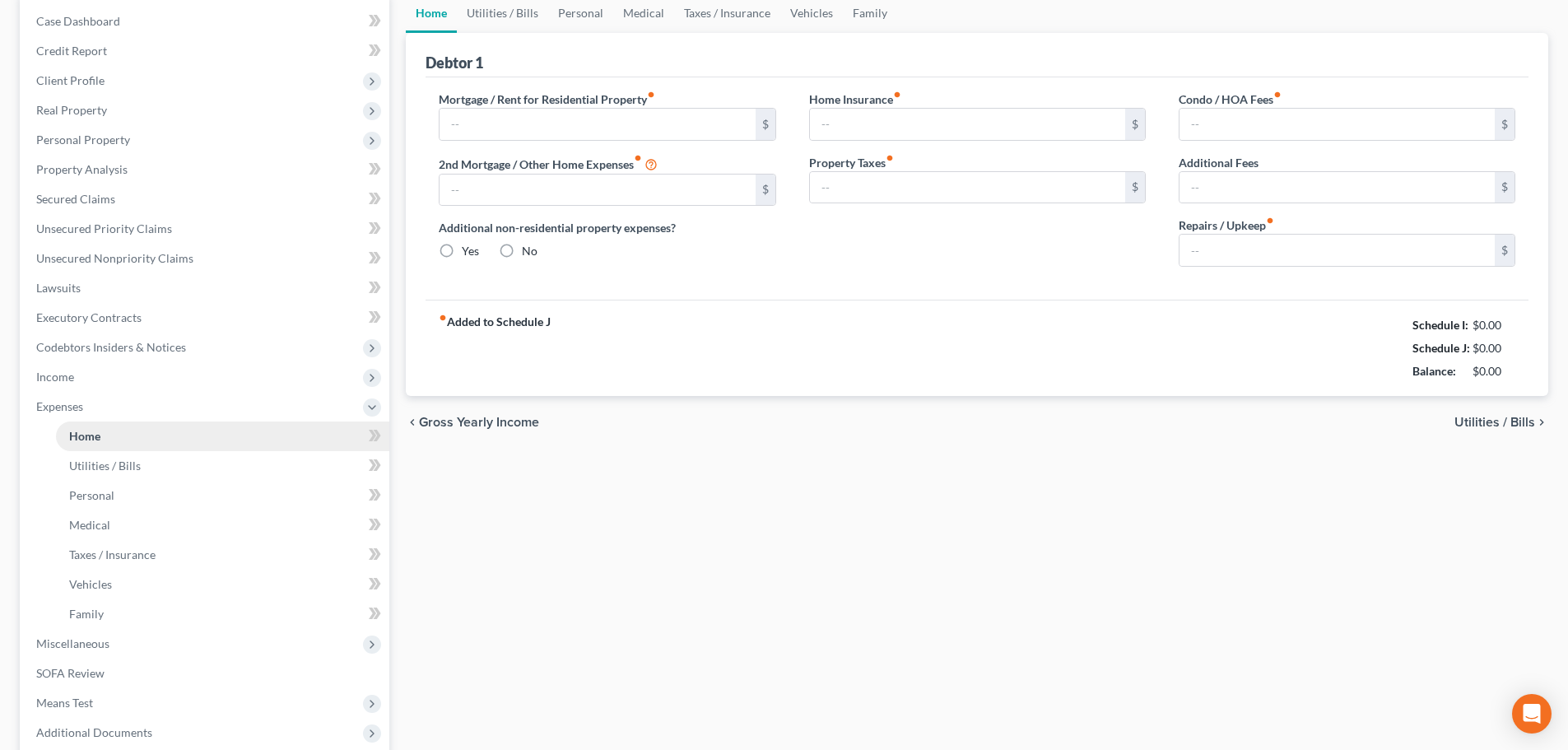
scroll to position [23, 0]
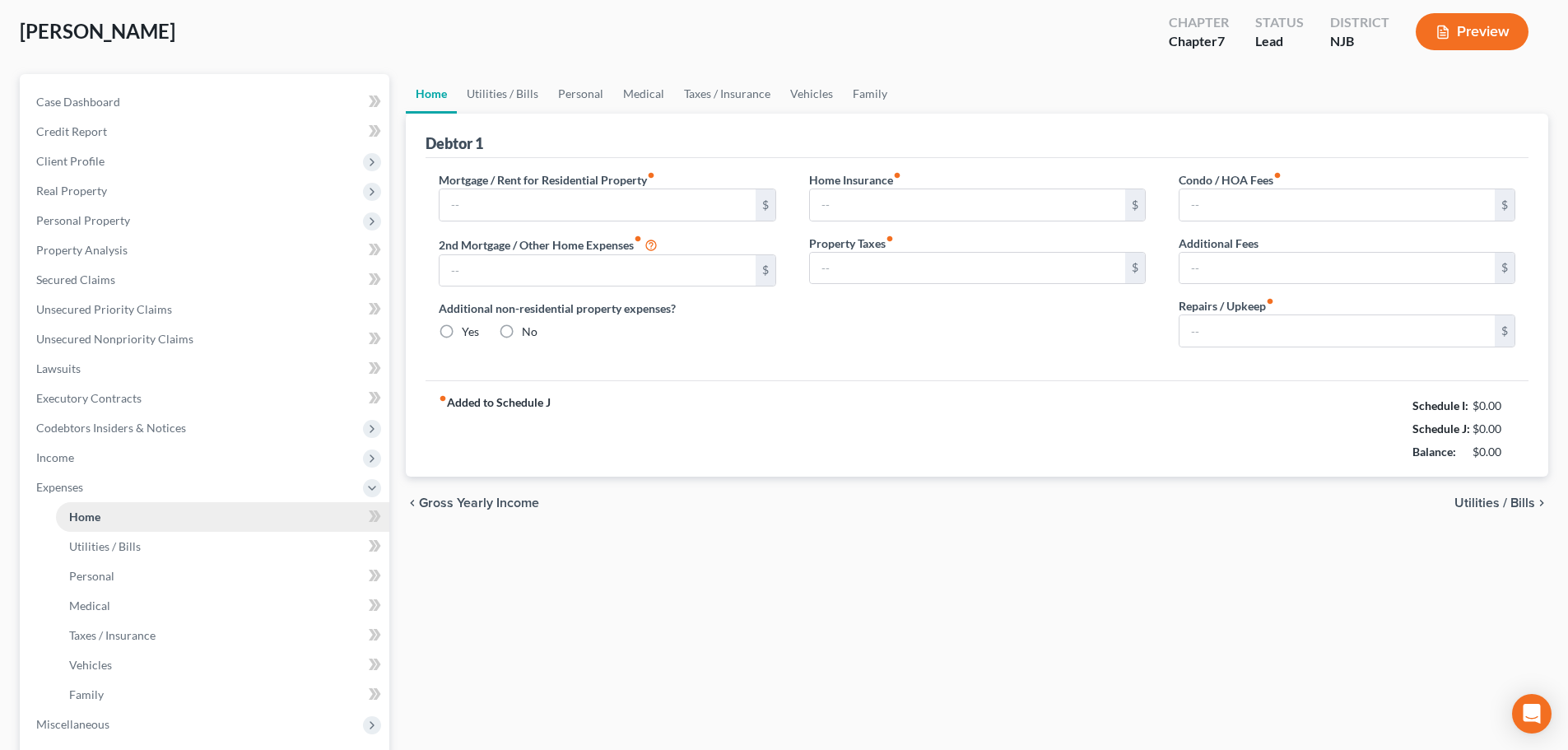
type input "2,900.00"
type input "0.00"
radio input "true"
type input "20.00"
type input "0.00"
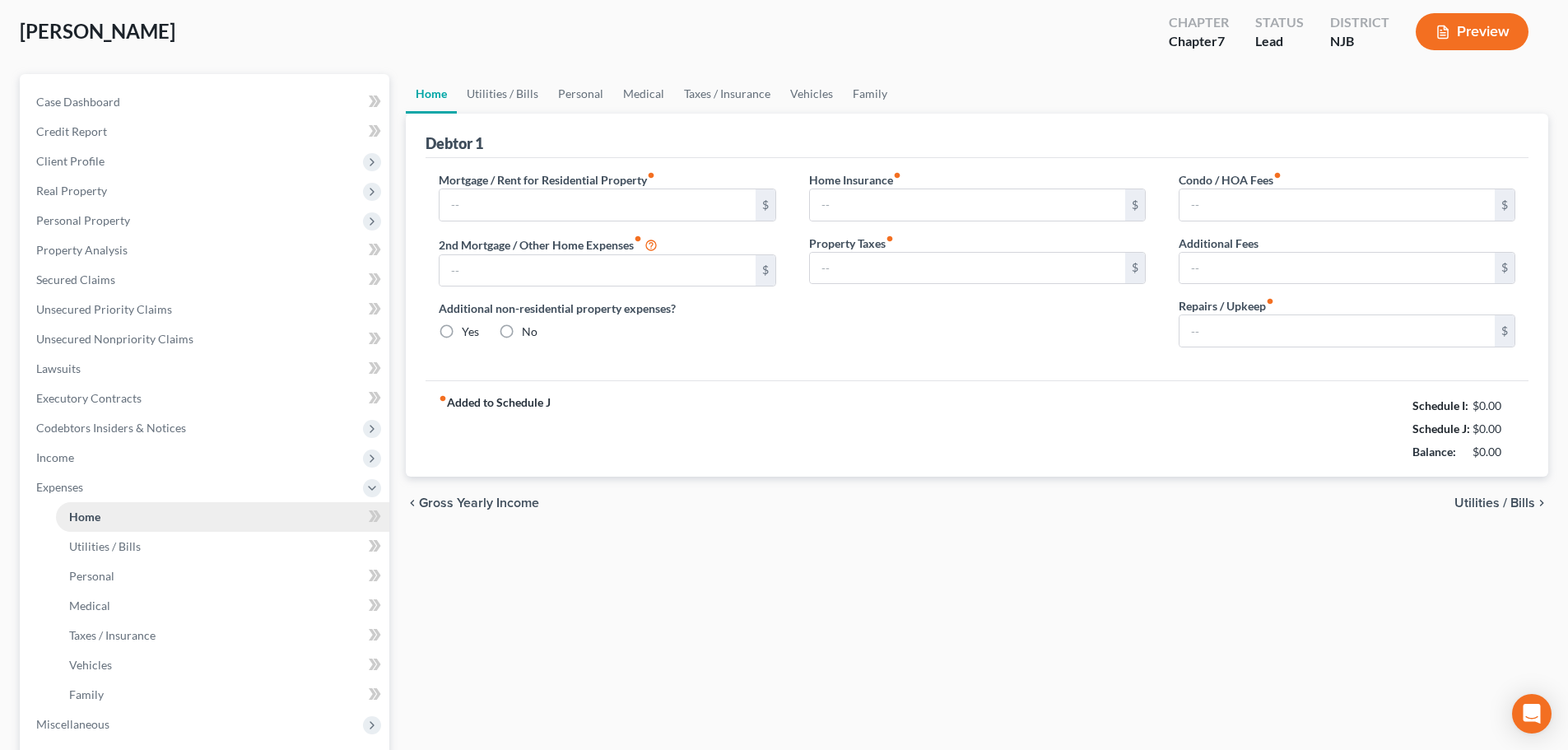
type input "0.00"
type input "50.00"
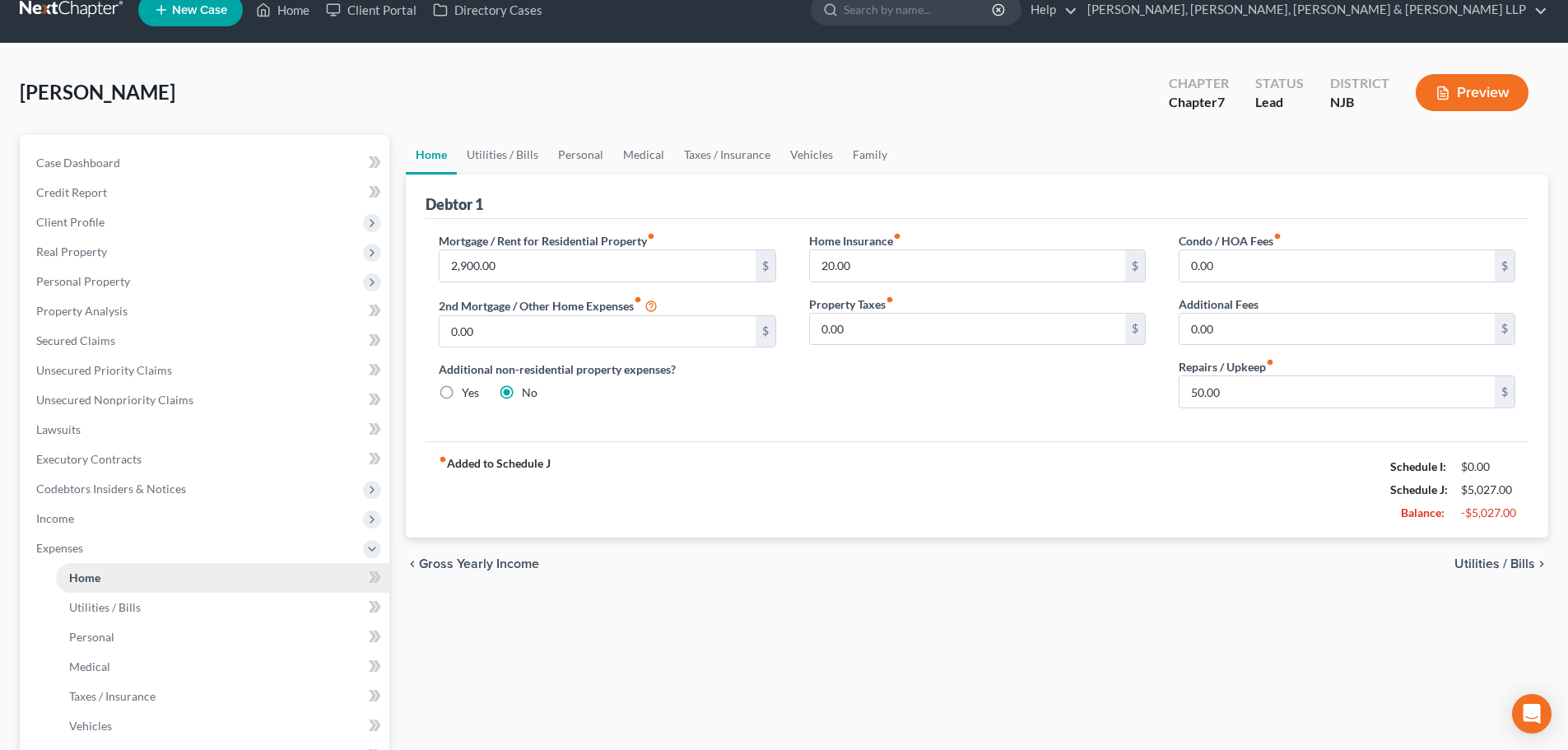
scroll to position [0, 0]
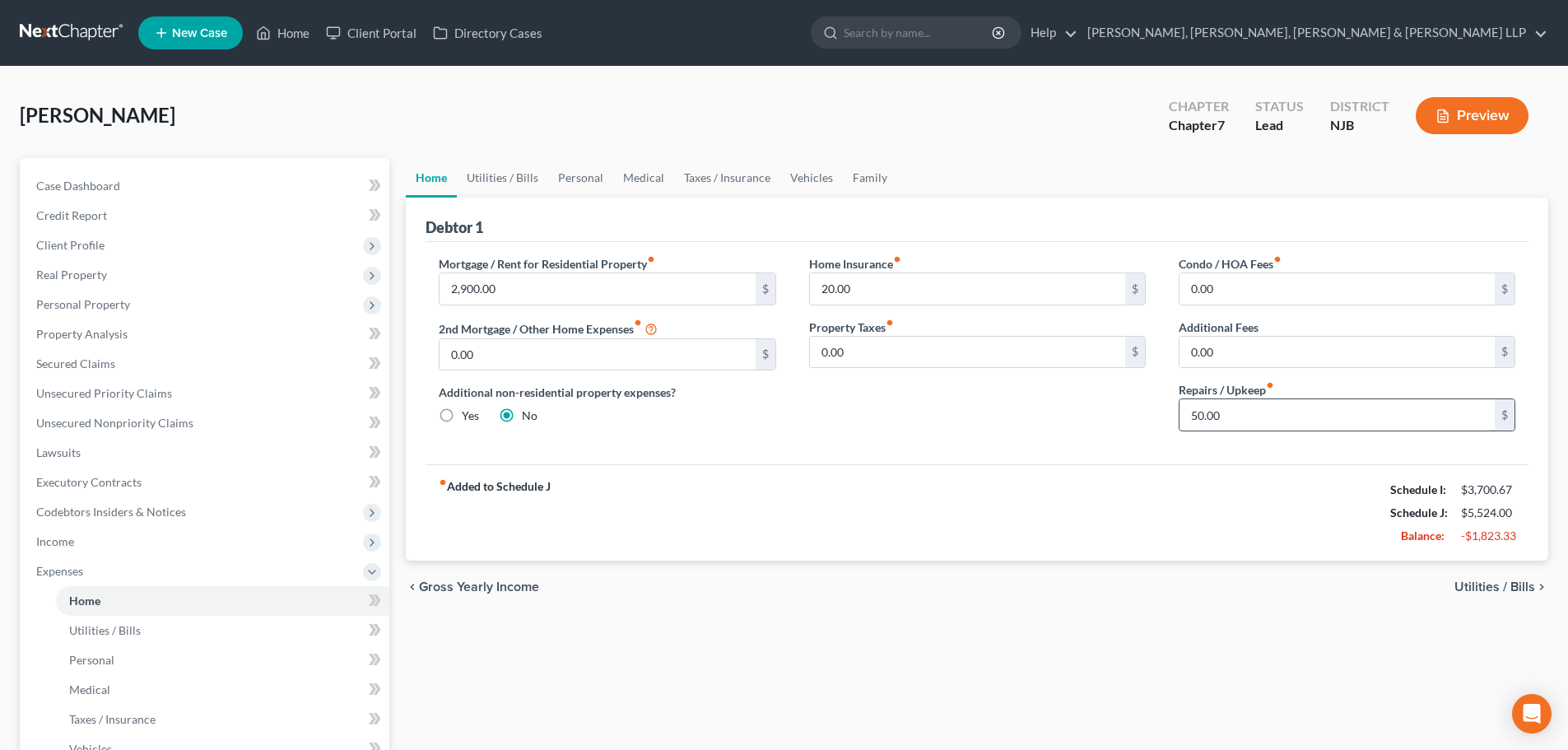
click at [1235, 408] on input "50.00" at bounding box center [1337, 414] width 315 height 31
click at [533, 177] on link "Utilities / Bills" at bounding box center [503, 177] width 92 height 39
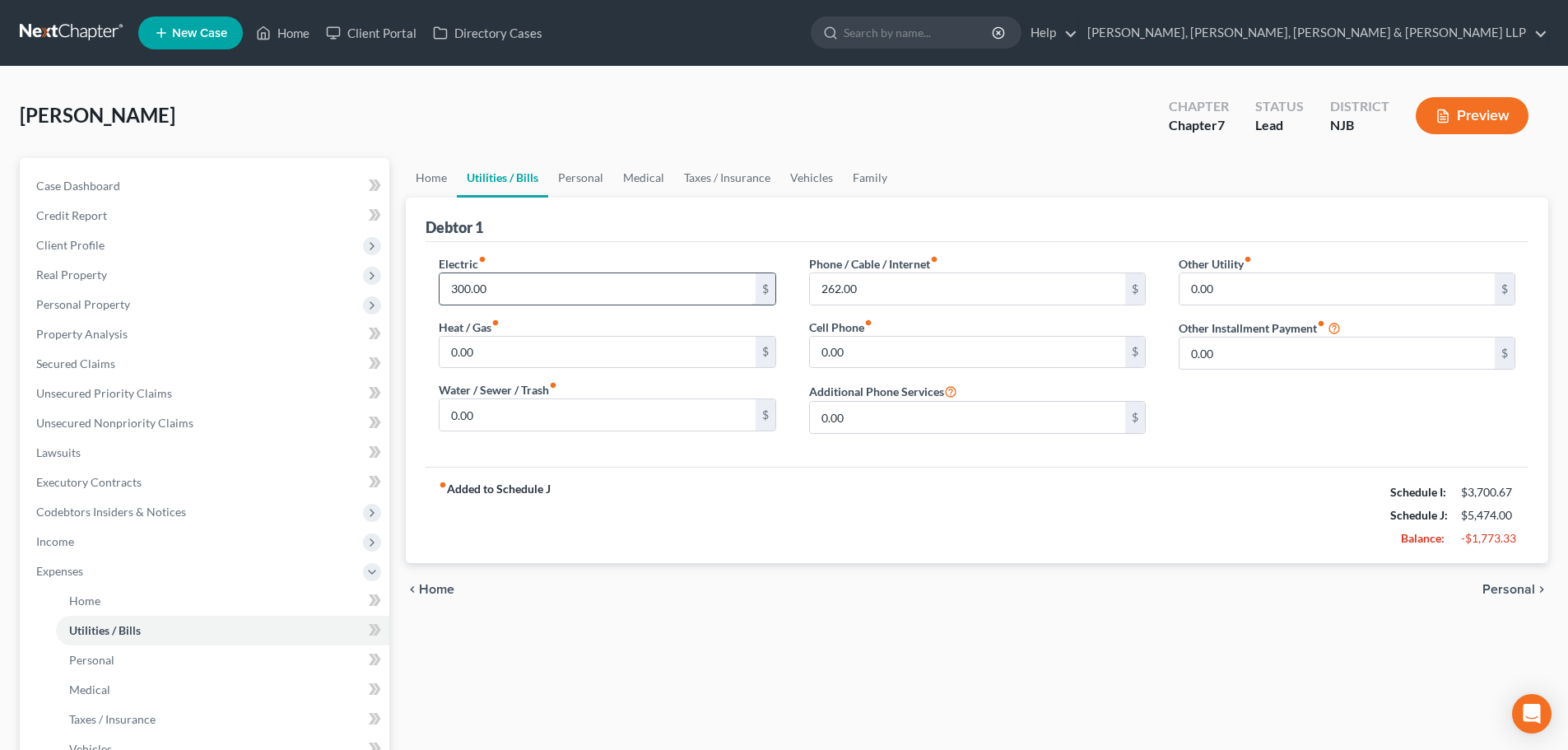
click at [528, 284] on input "300.00" at bounding box center [597, 288] width 315 height 31
type input "150"
click at [557, 191] on link "Personal" at bounding box center [580, 177] width 65 height 39
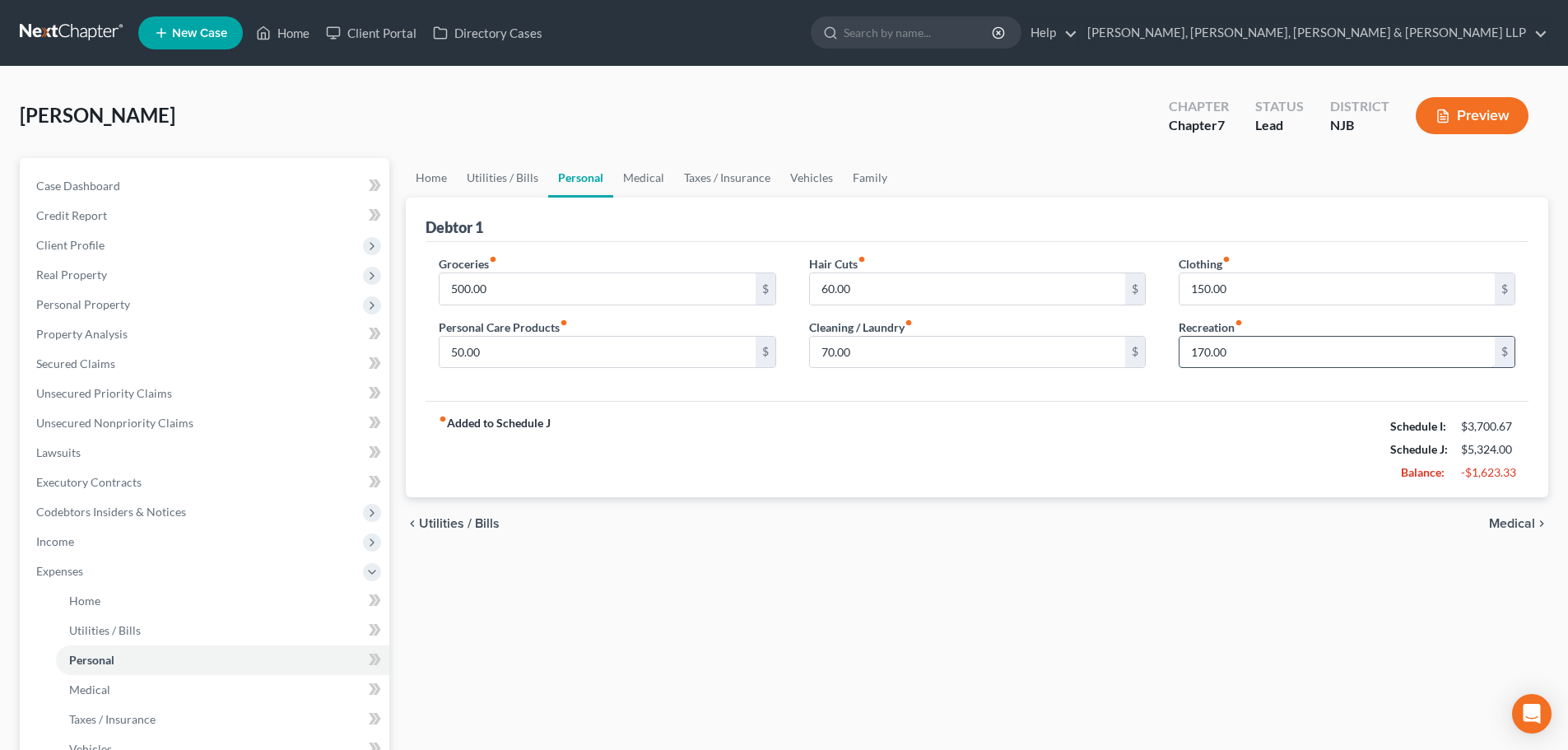
click at [1272, 362] on input "170.00" at bounding box center [1337, 352] width 315 height 31
type input "100"
click at [654, 177] on link "Medical" at bounding box center [644, 177] width 61 height 39
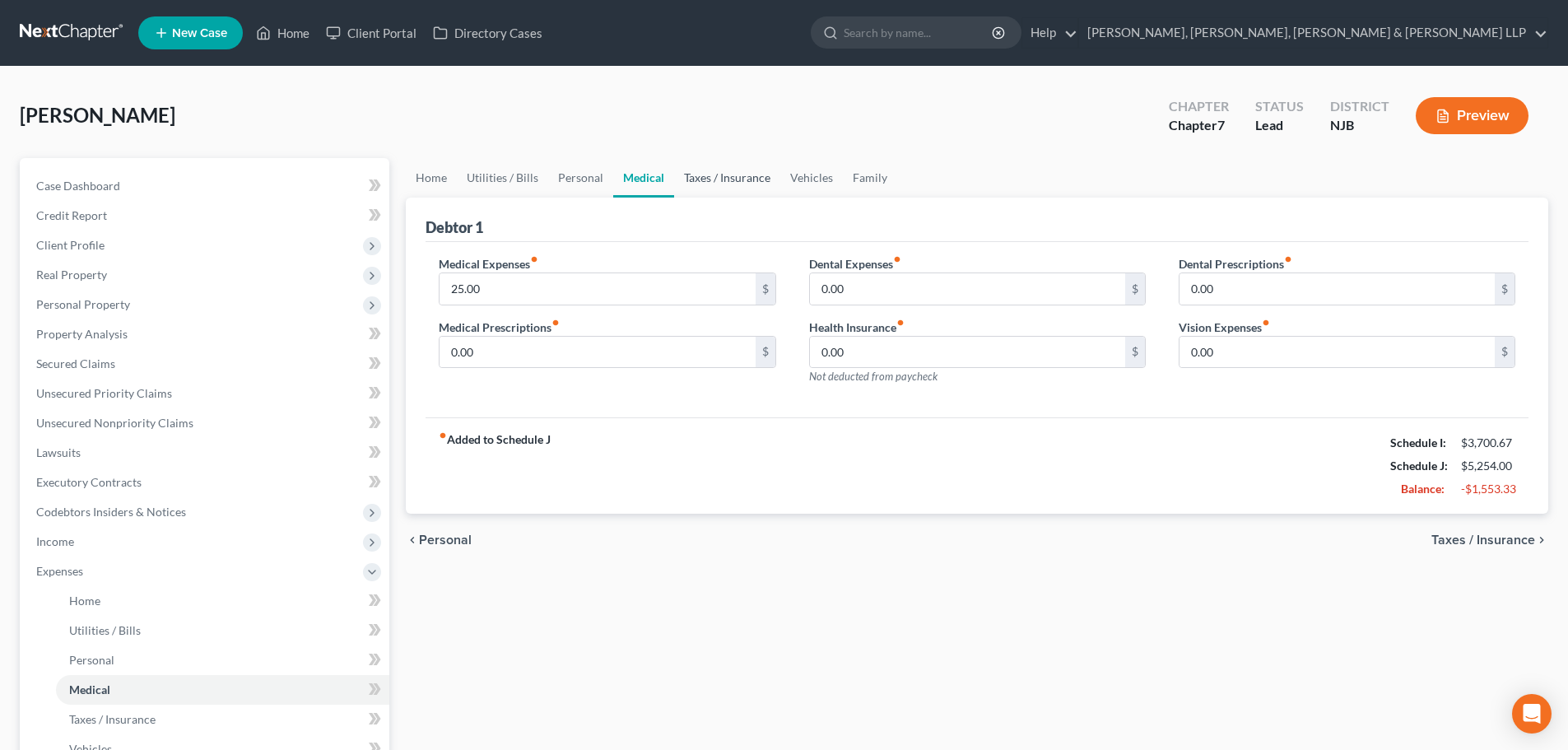
click at [724, 177] on link "Taxes / Insurance" at bounding box center [726, 177] width 106 height 39
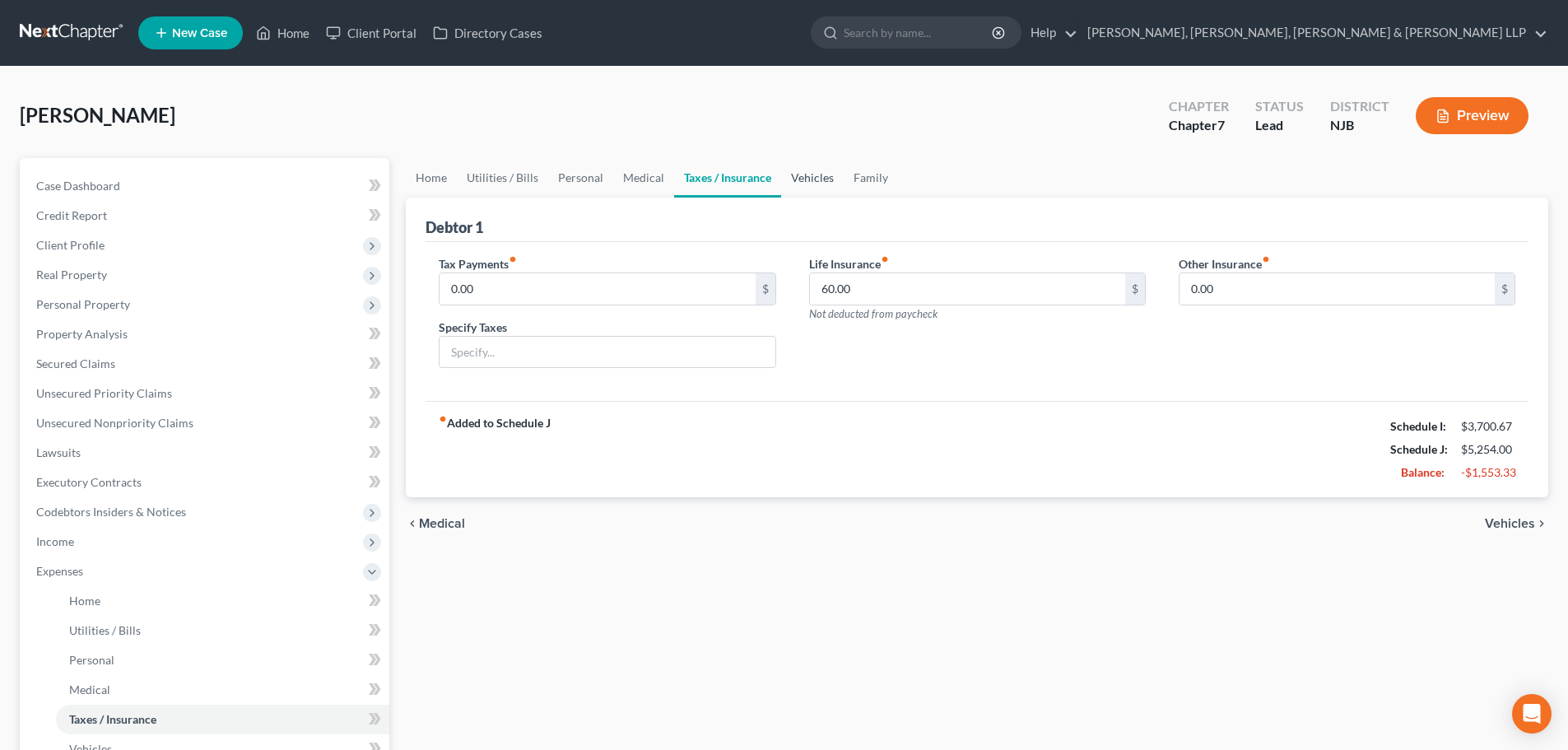
click at [816, 180] on link "Vehicles" at bounding box center [813, 177] width 63 height 39
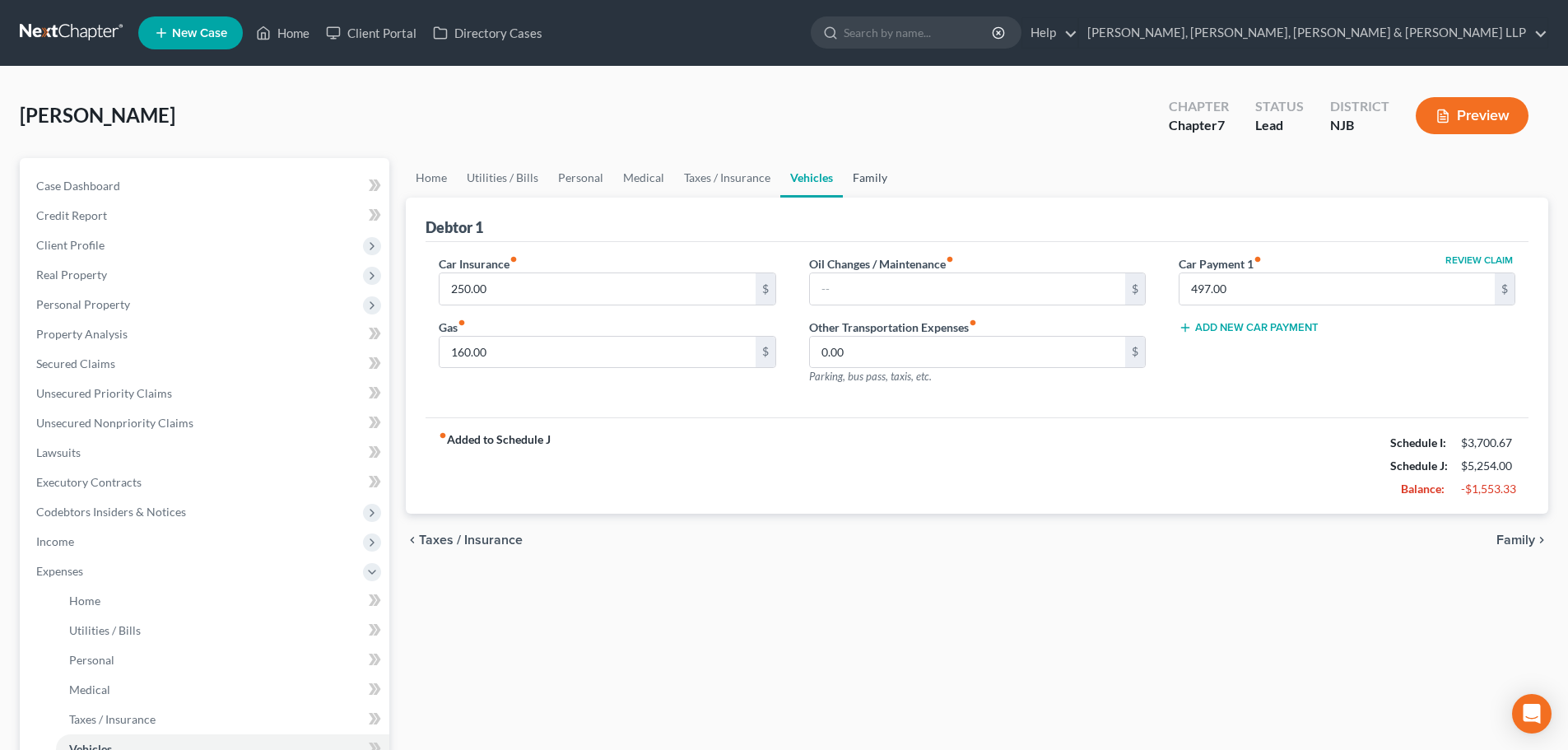
click at [875, 180] on link "Family" at bounding box center [869, 177] width 54 height 39
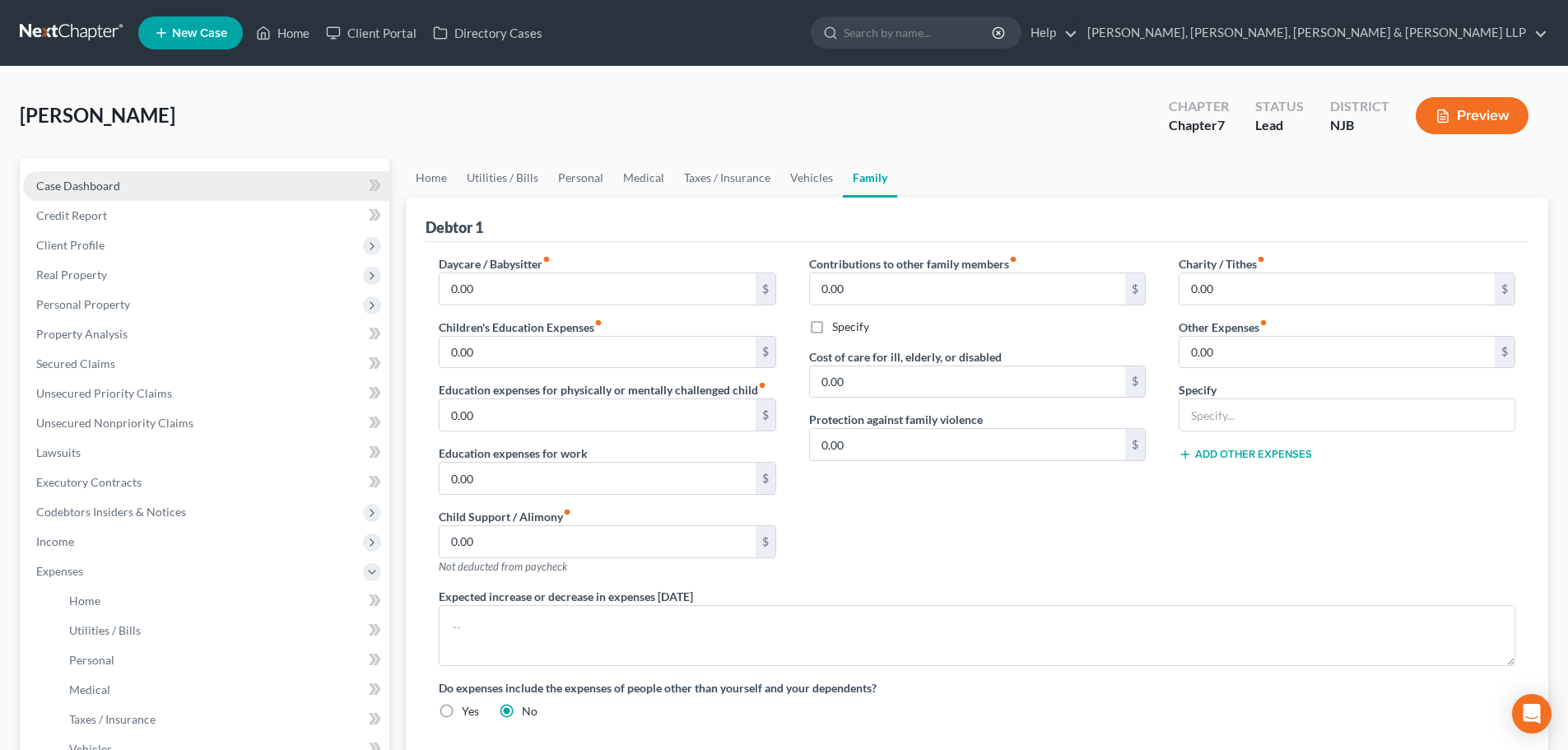
click at [104, 182] on span "Case Dashboard" at bounding box center [78, 185] width 84 height 14
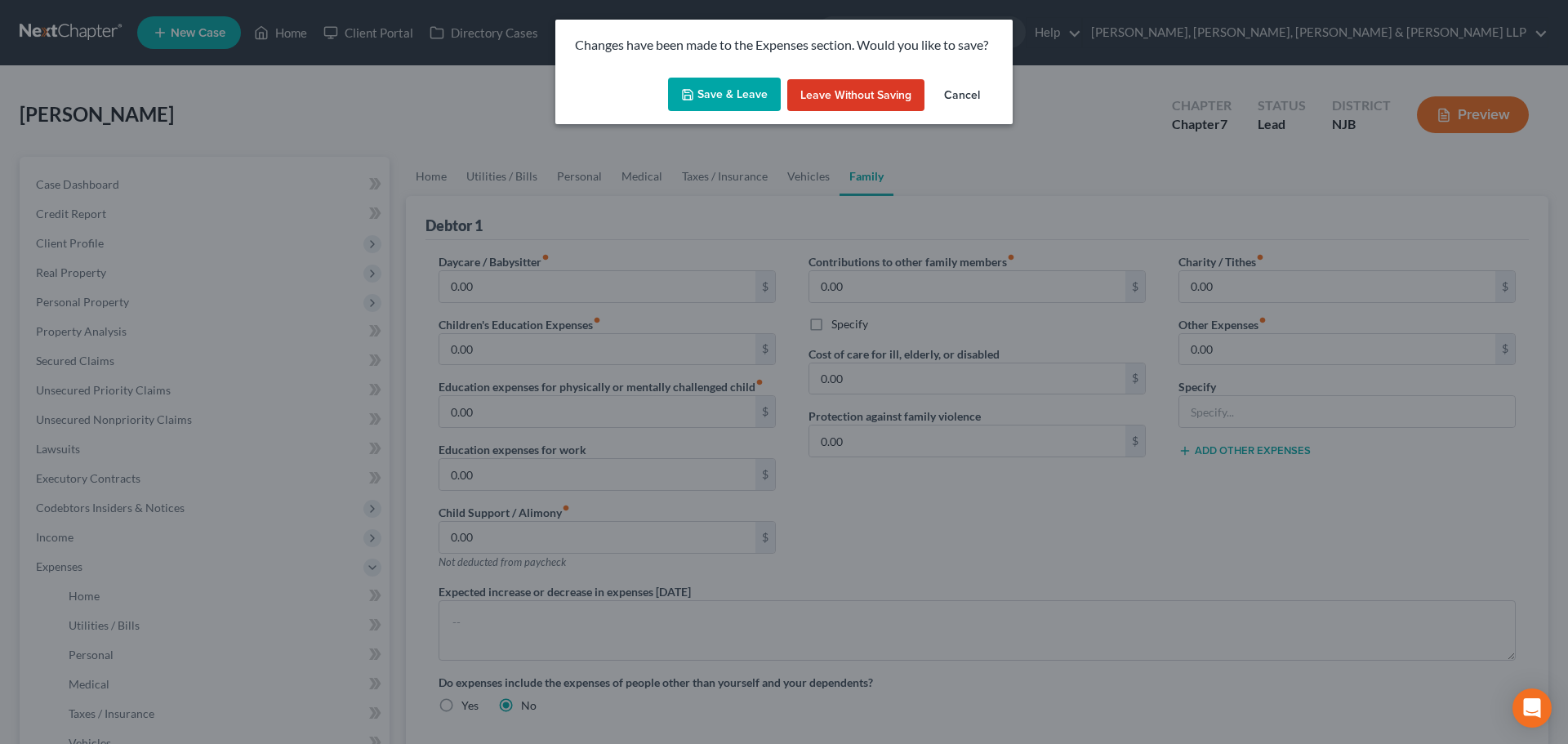
click at [730, 99] on button "Save & Leave" at bounding box center [724, 95] width 113 height 34
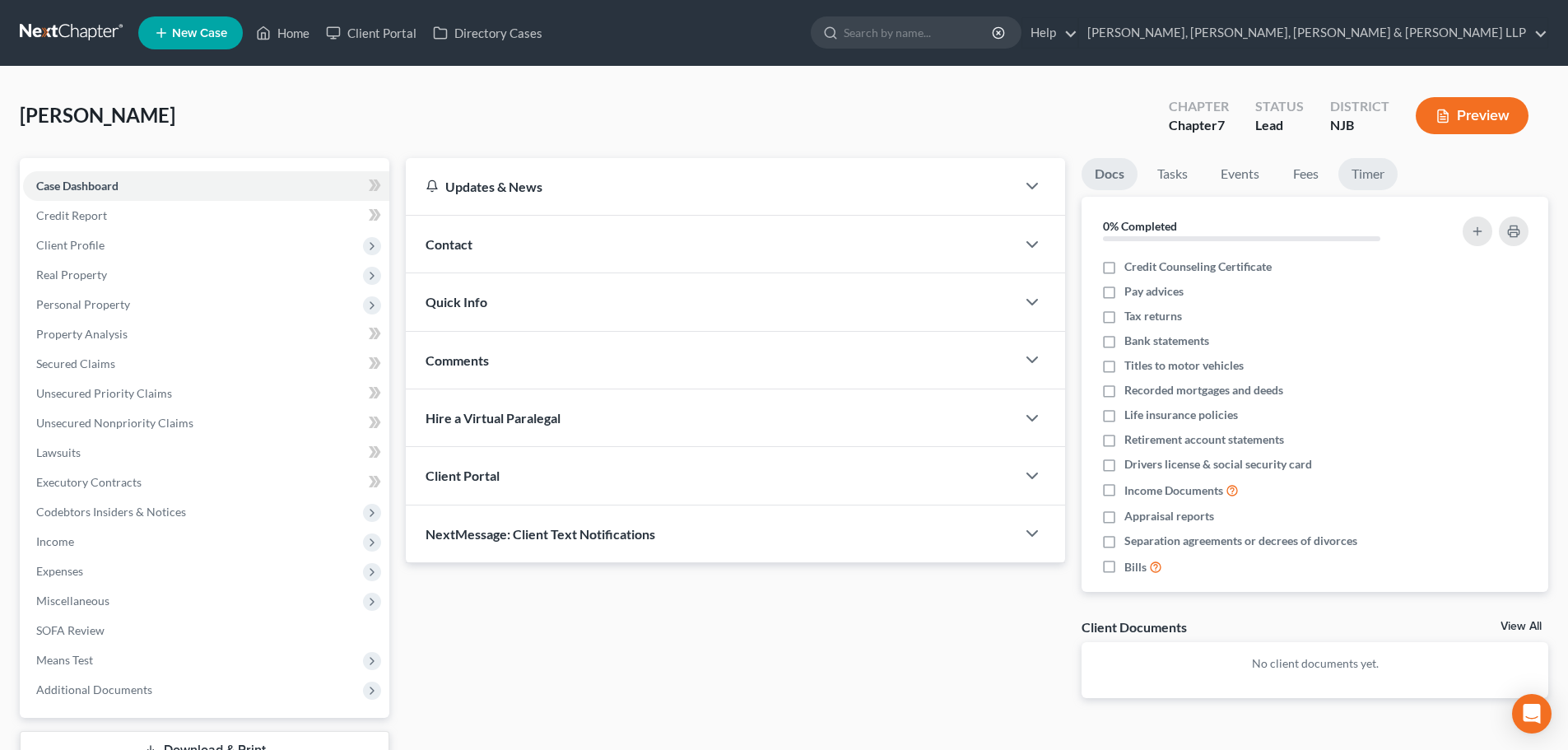
click at [1367, 164] on link "Timer" at bounding box center [1369, 175] width 59 height 32
